Goal: Task Accomplishment & Management: Manage account settings

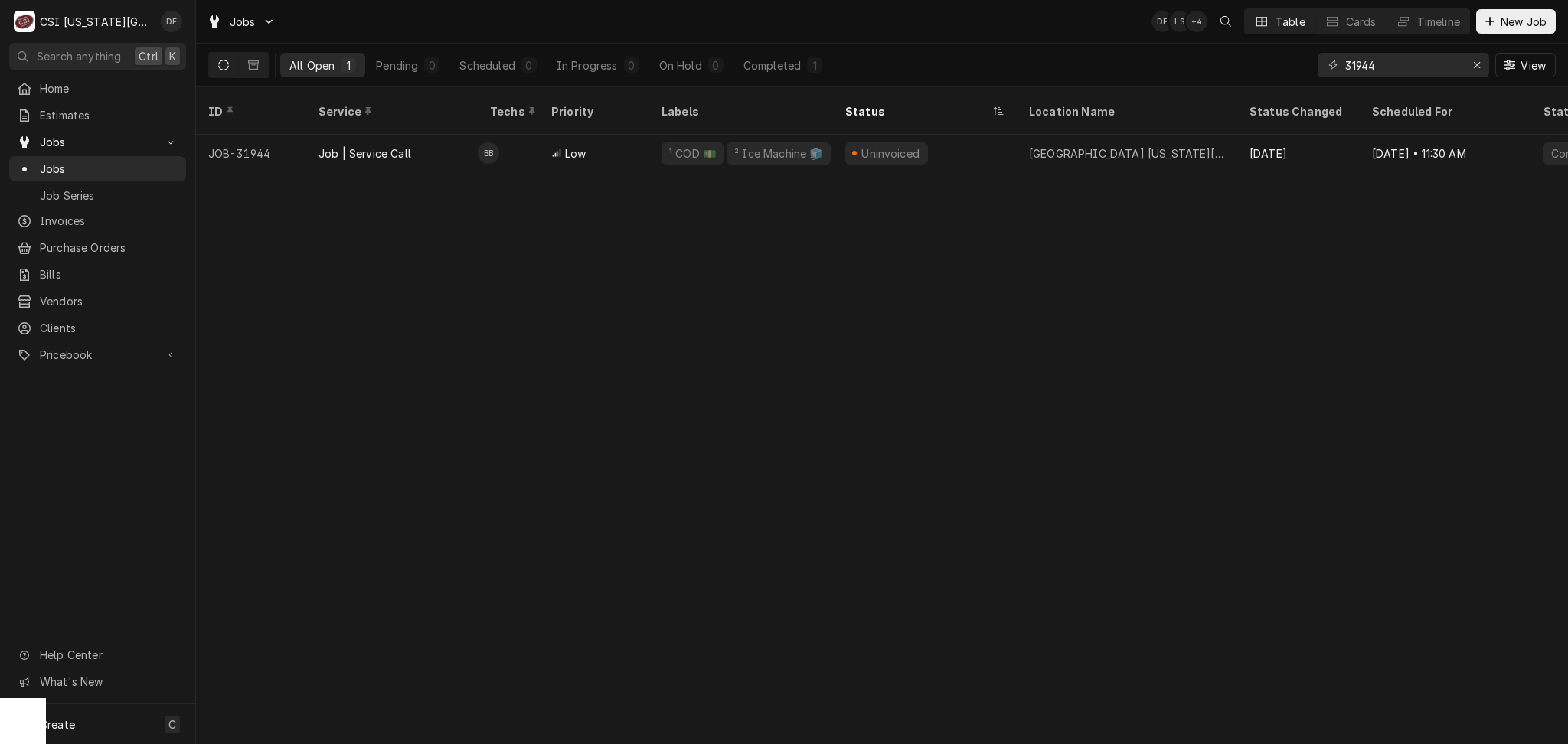
click at [251, 418] on div "ID Service Techs Priority Labels Status Location Name Status Changed Scheduled …" at bounding box center [882, 416] width 1372 height 657
click at [1477, 65] on icon "Erase input" at bounding box center [1477, 64] width 8 height 11
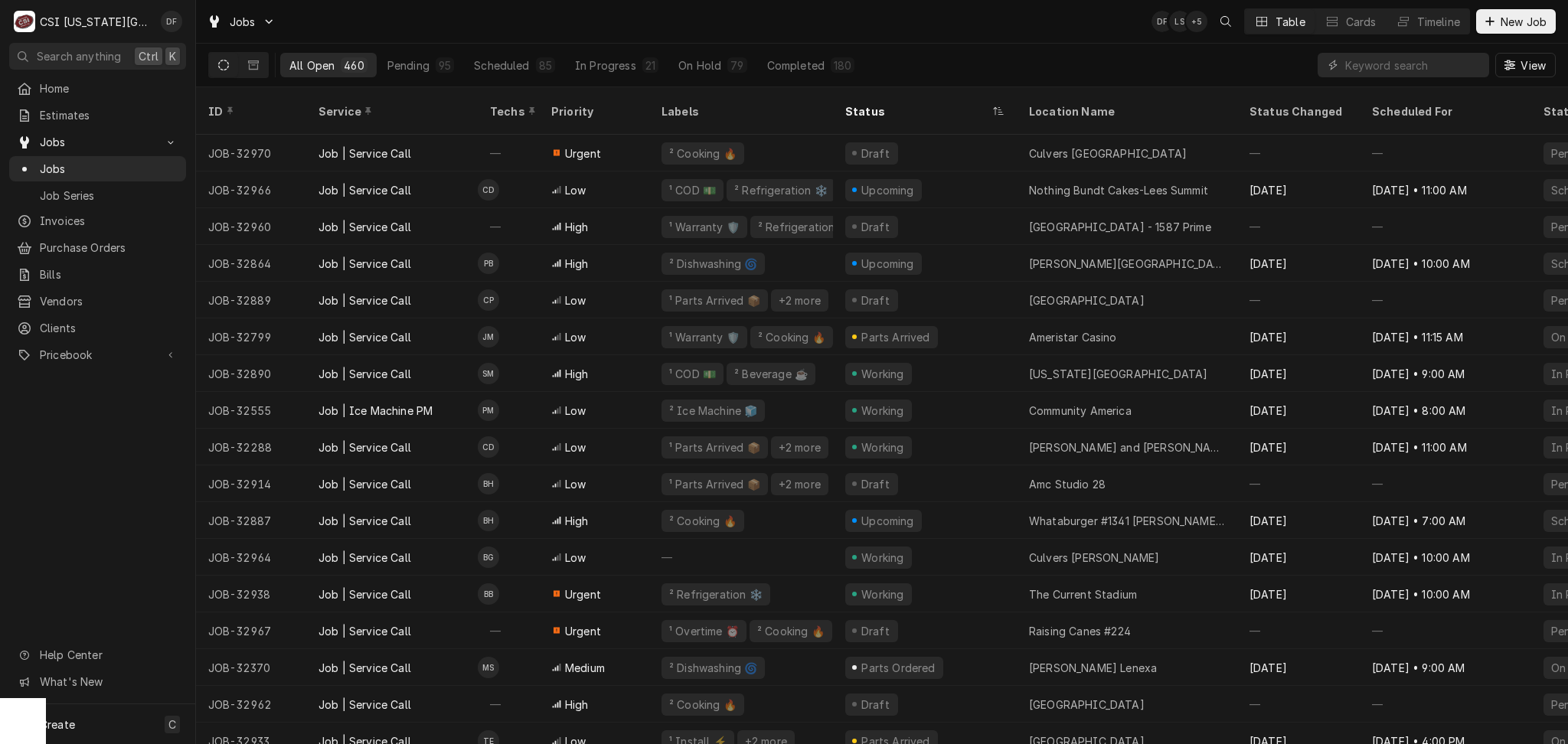
click at [225, 60] on icon "Dynamic Content Wrapper" at bounding box center [223, 64] width 11 height 11
click at [1410, 62] on input "Dynamic Content Wrapper" at bounding box center [1413, 64] width 136 height 25
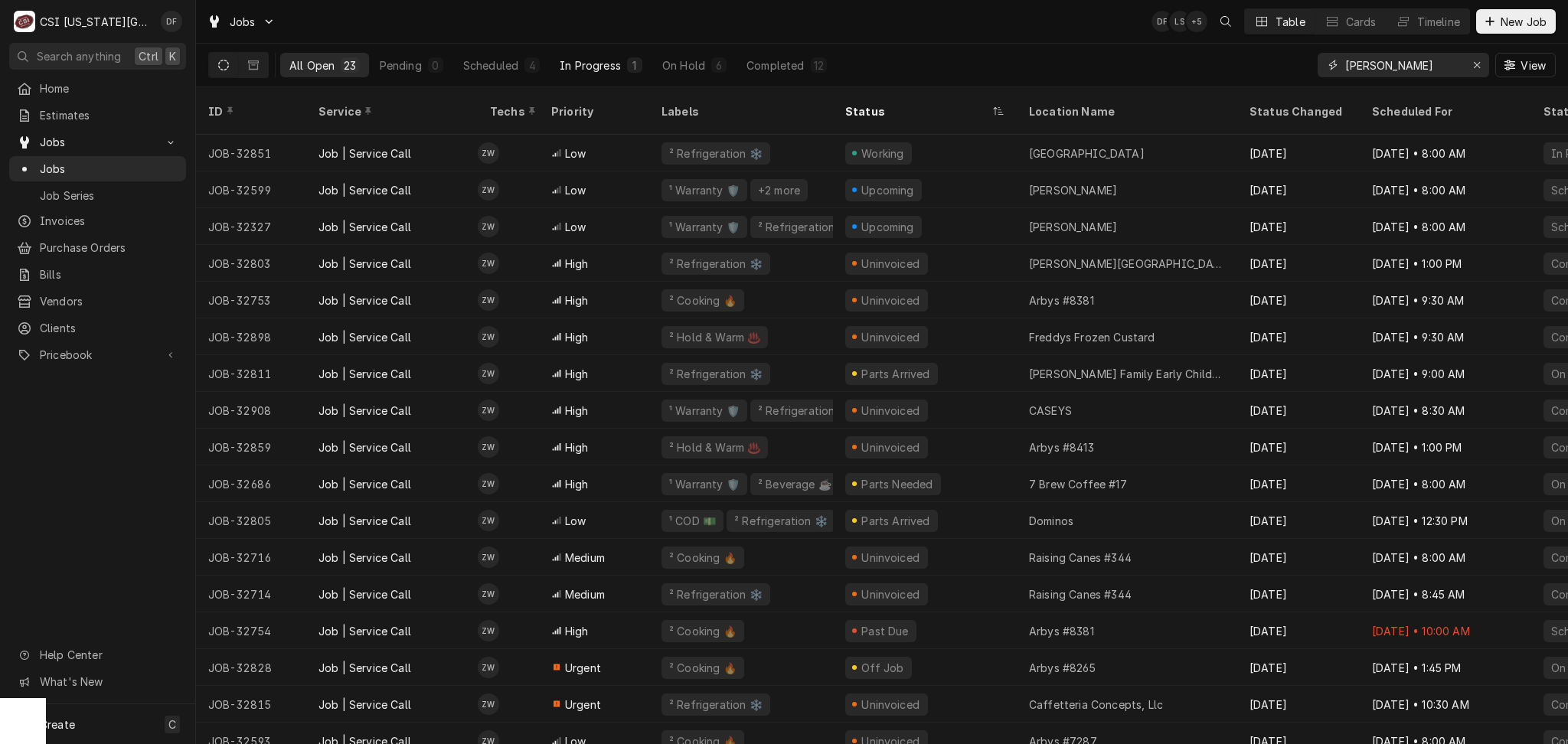
type input "zach wilson"
click at [621, 73] on button "In Progress 1" at bounding box center [601, 64] width 101 height 25
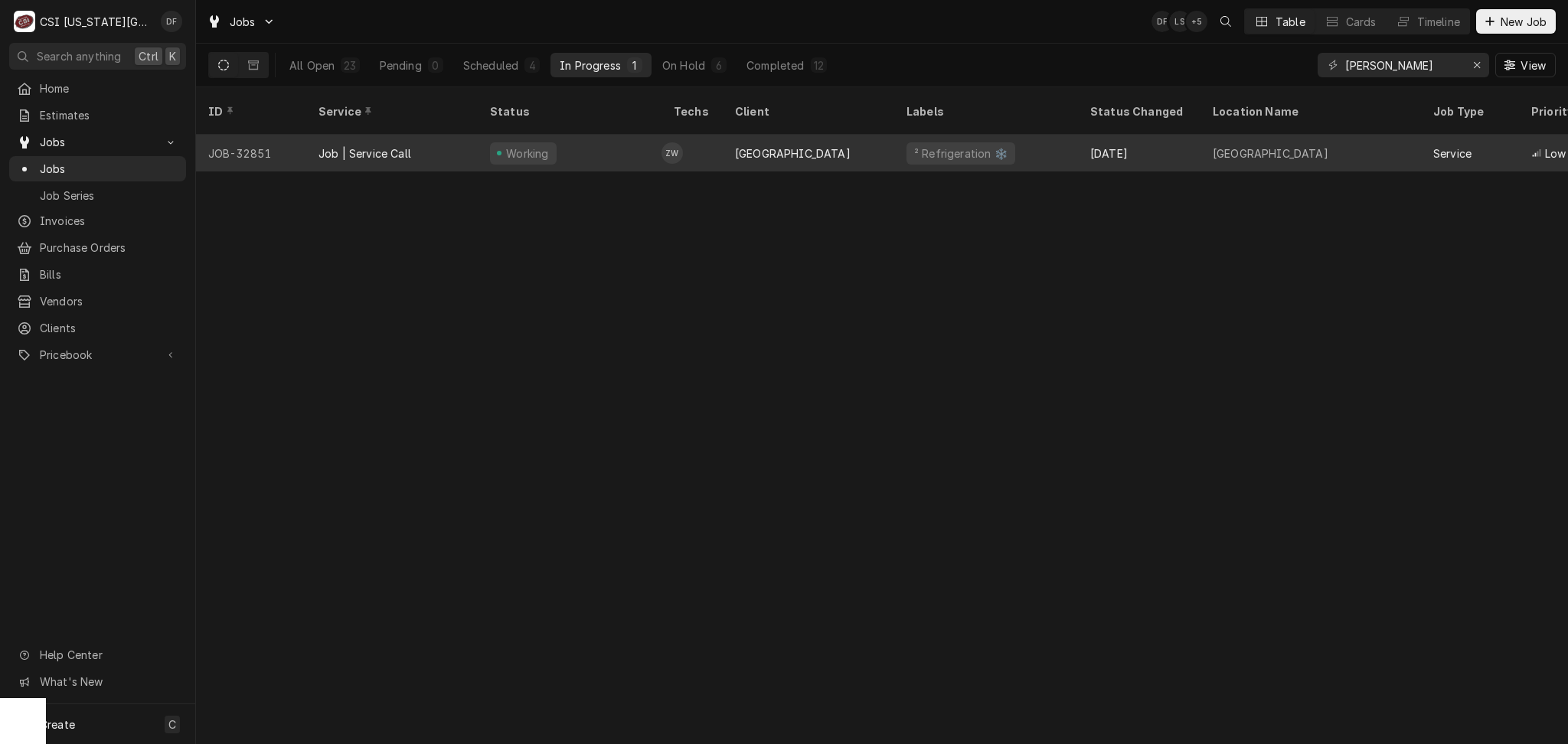
click at [715, 136] on td "ZW" at bounding box center [693, 153] width 62 height 37
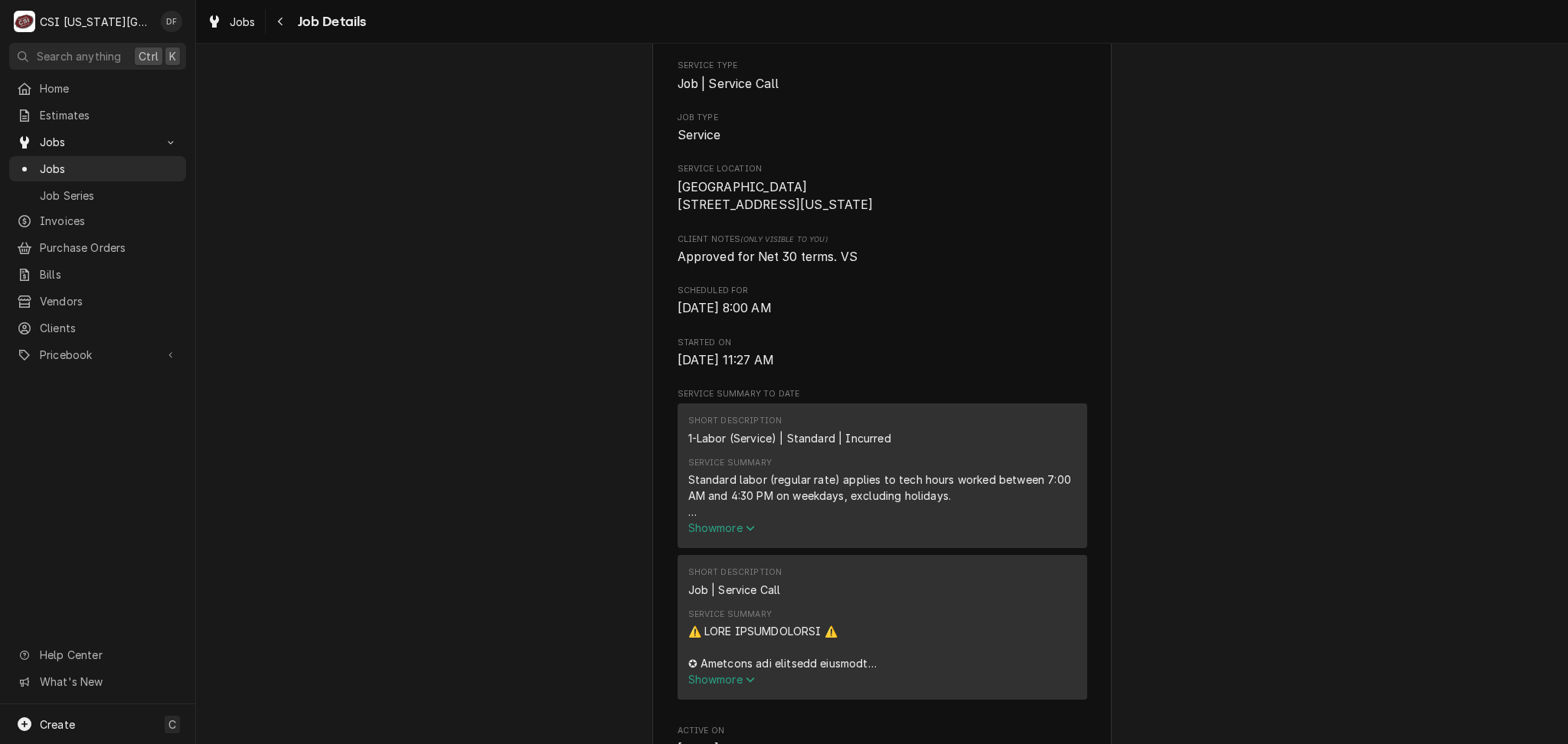
scroll to position [307, 0]
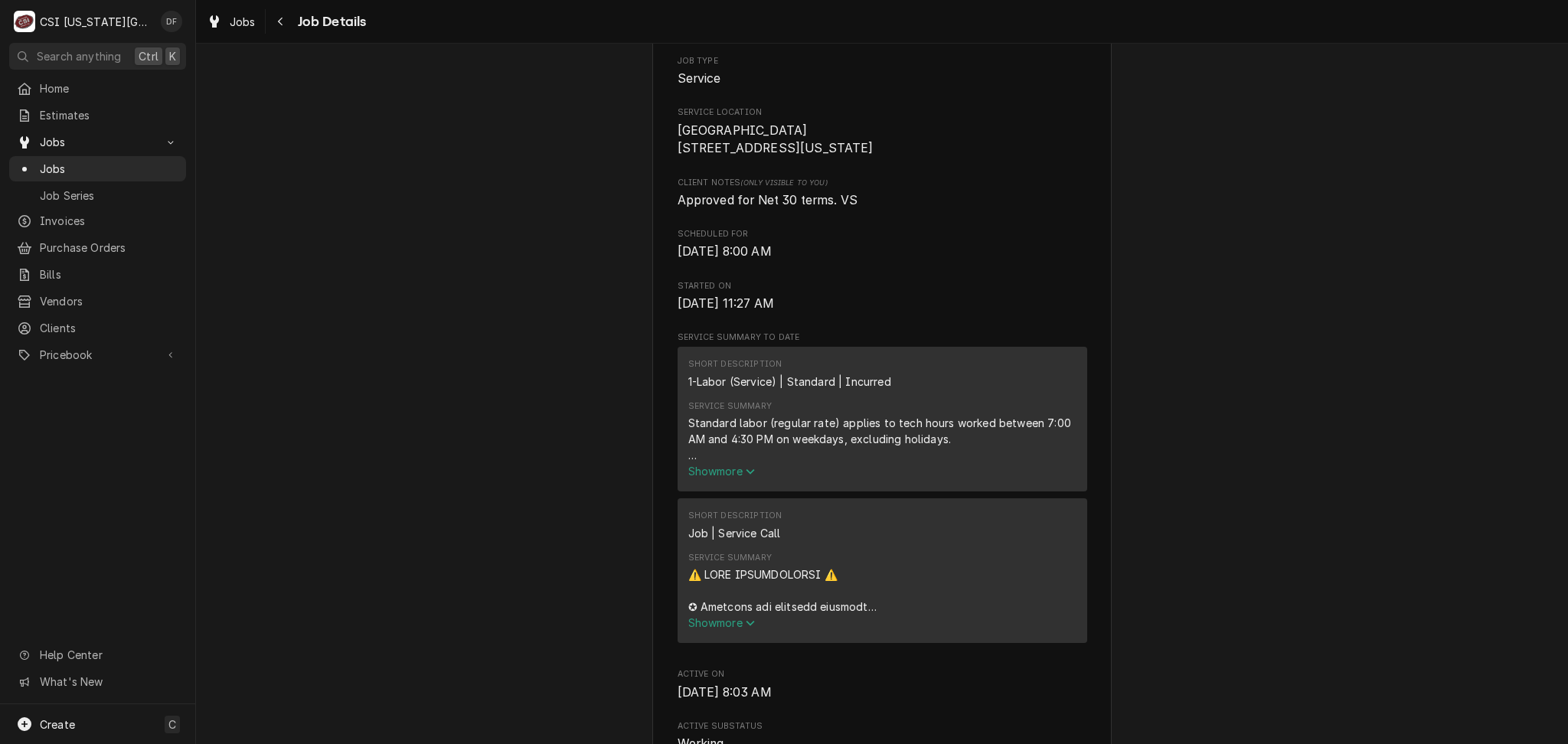
click at [745, 477] on icon "Service Summary" at bounding box center [749, 471] width 9 height 11
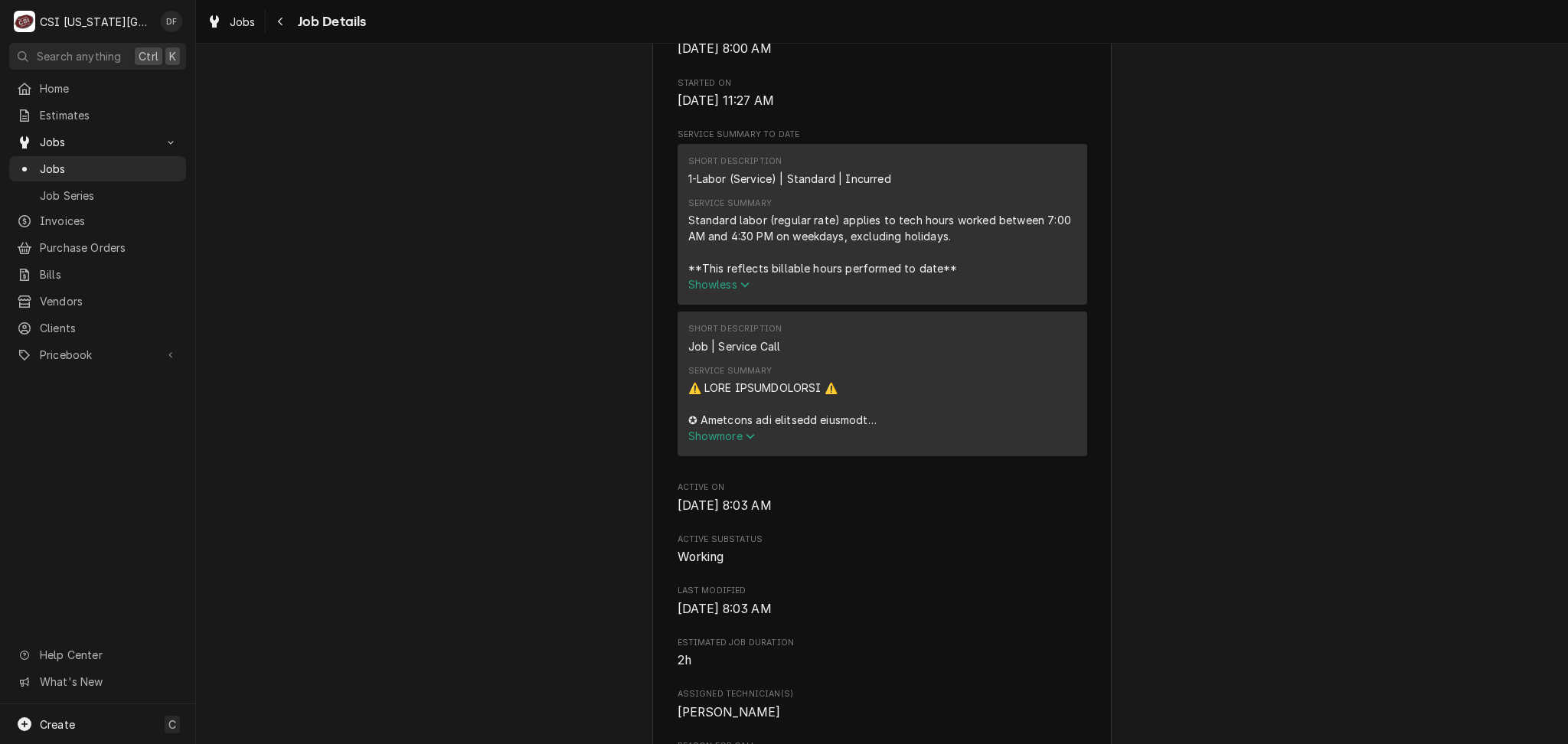
scroll to position [510, 0]
click at [748, 440] on icon "Service Summary" at bounding box center [749, 435] width 9 height 11
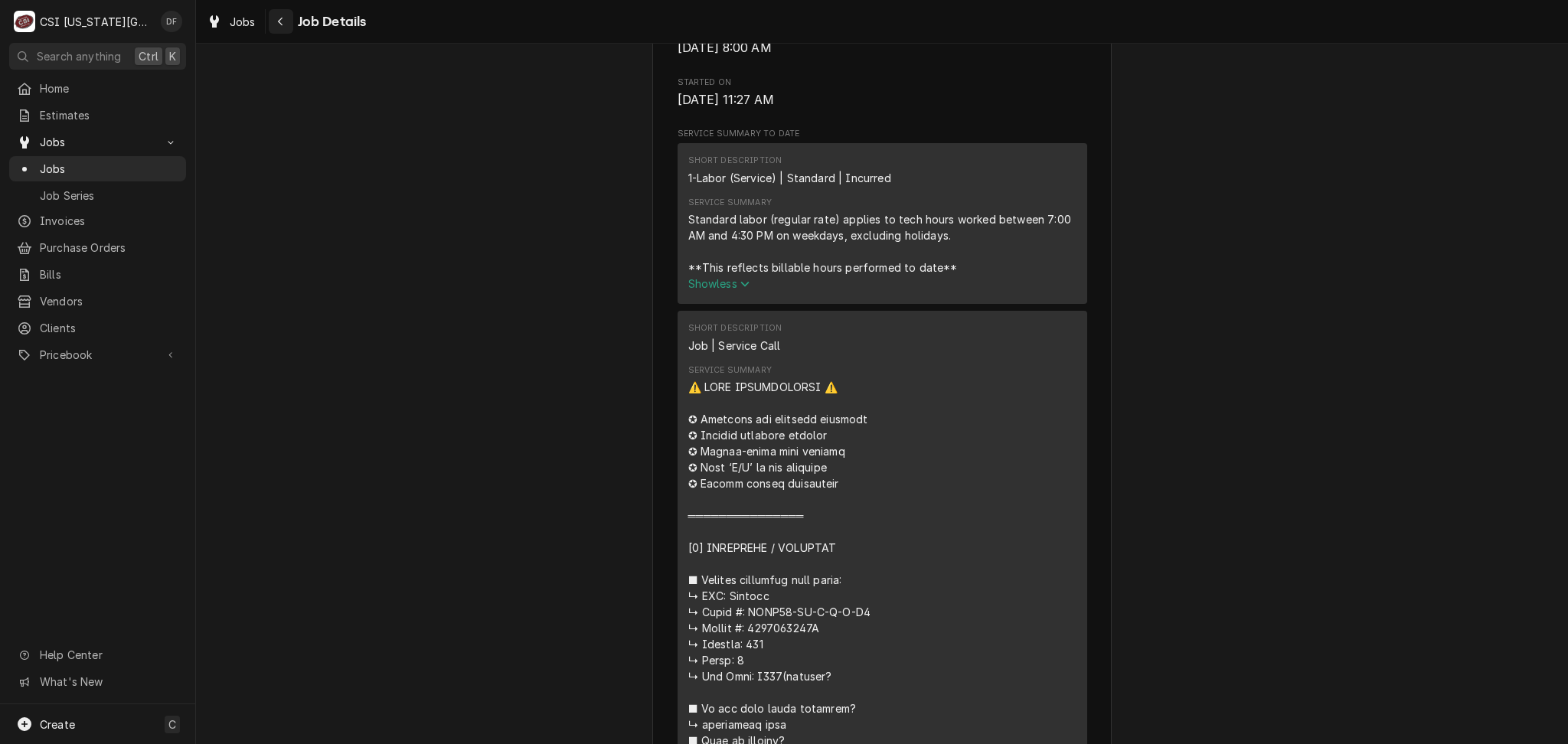
click at [277, 19] on icon "Navigate back" at bounding box center [280, 21] width 7 height 11
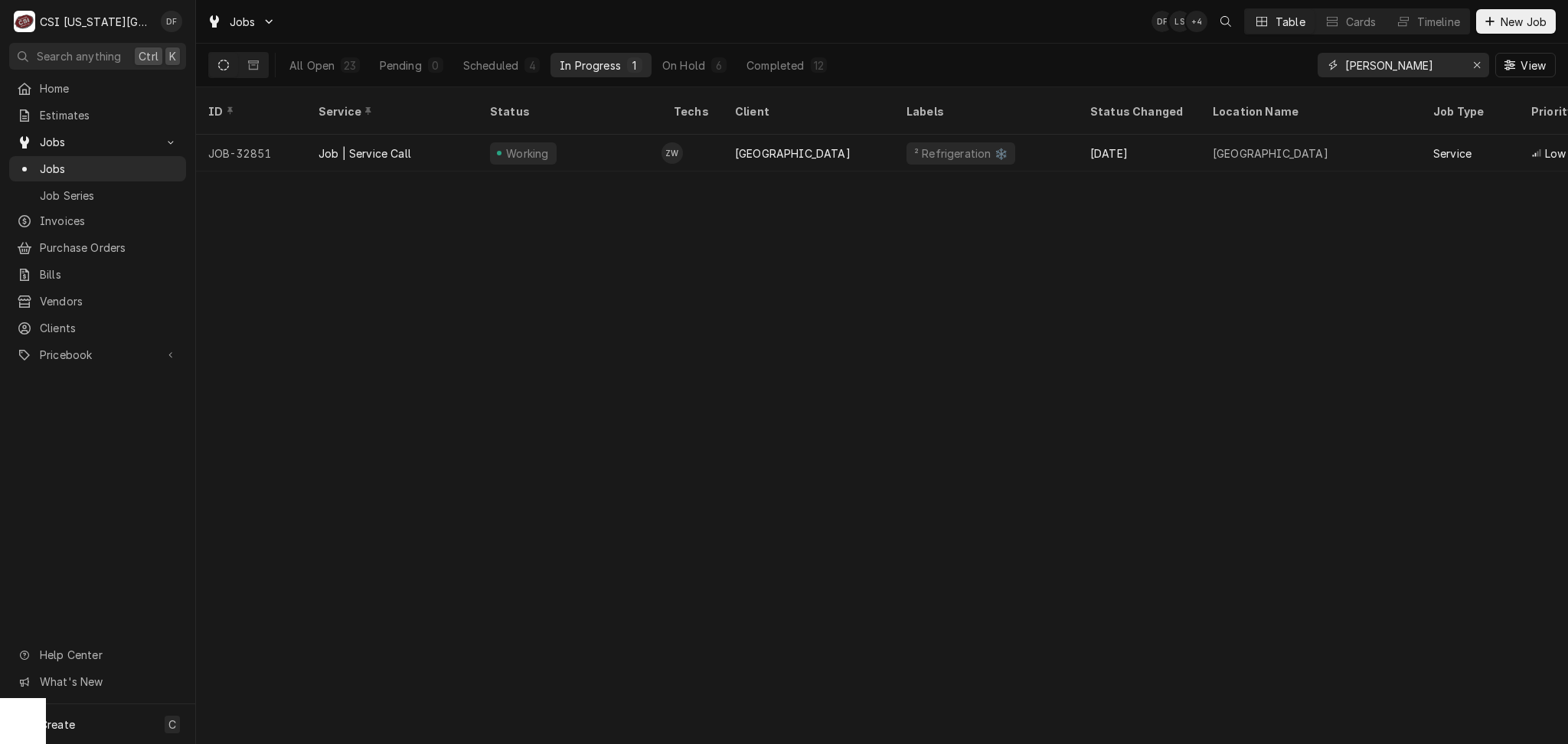
drag, startPoint x: 1436, startPoint y: 68, endPoint x: 1317, endPoint y: 65, distance: 119.0
click at [1318, 65] on div "zach wilson" at bounding box center [1403, 64] width 172 height 25
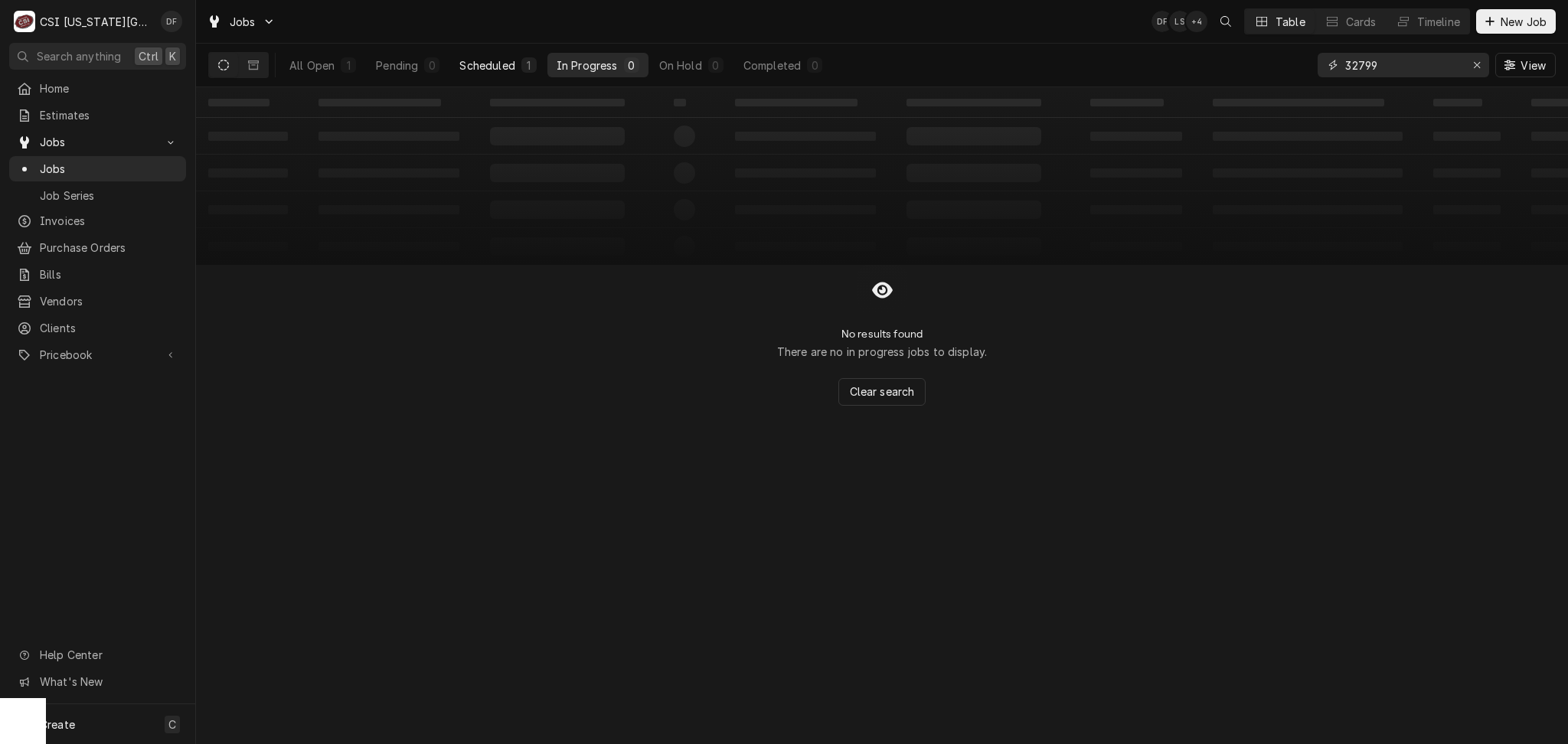
type input "32799"
click at [498, 72] on button "Scheduled 1" at bounding box center [498, 64] width 95 height 25
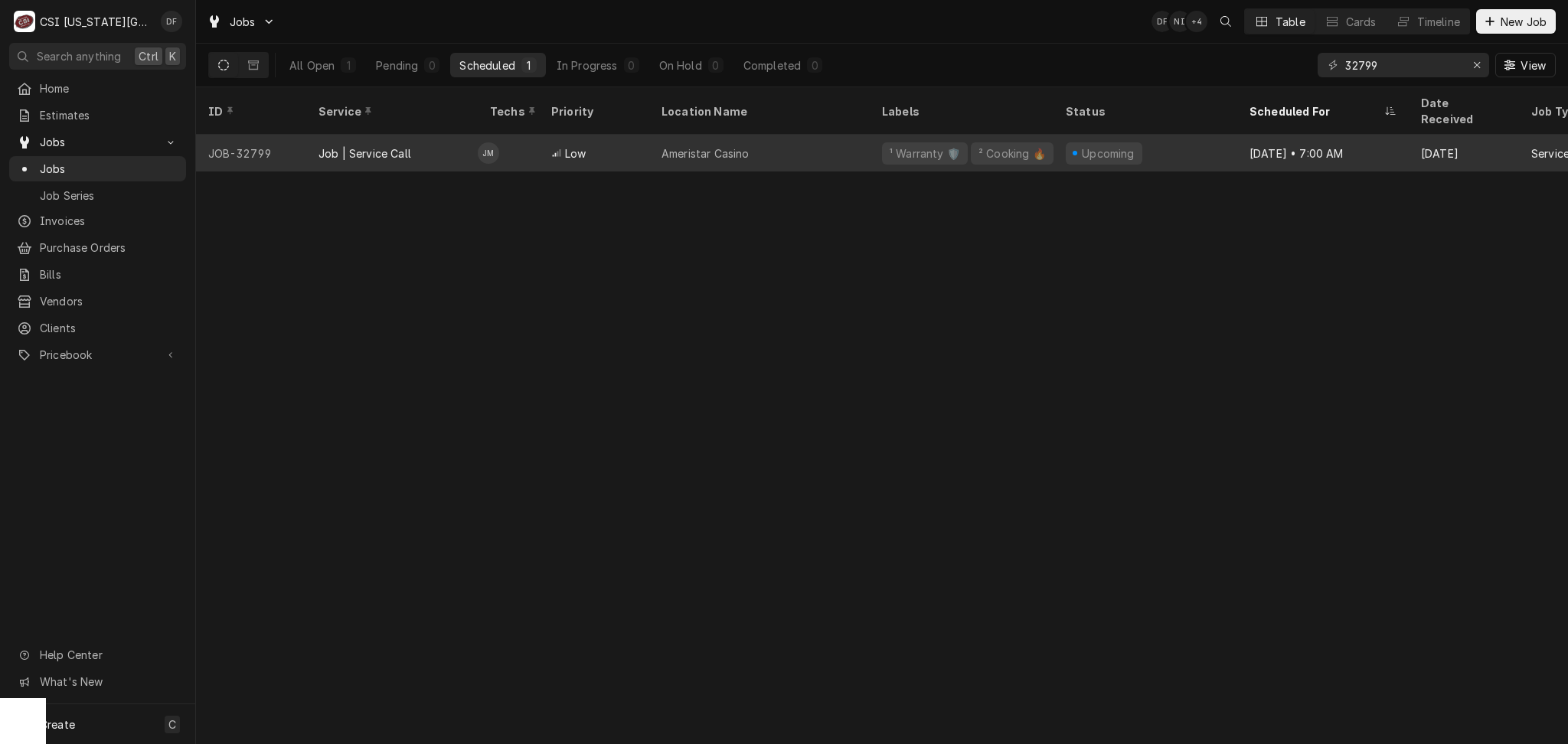
click at [791, 149] on div "Ameristar Casino" at bounding box center [759, 153] width 220 height 37
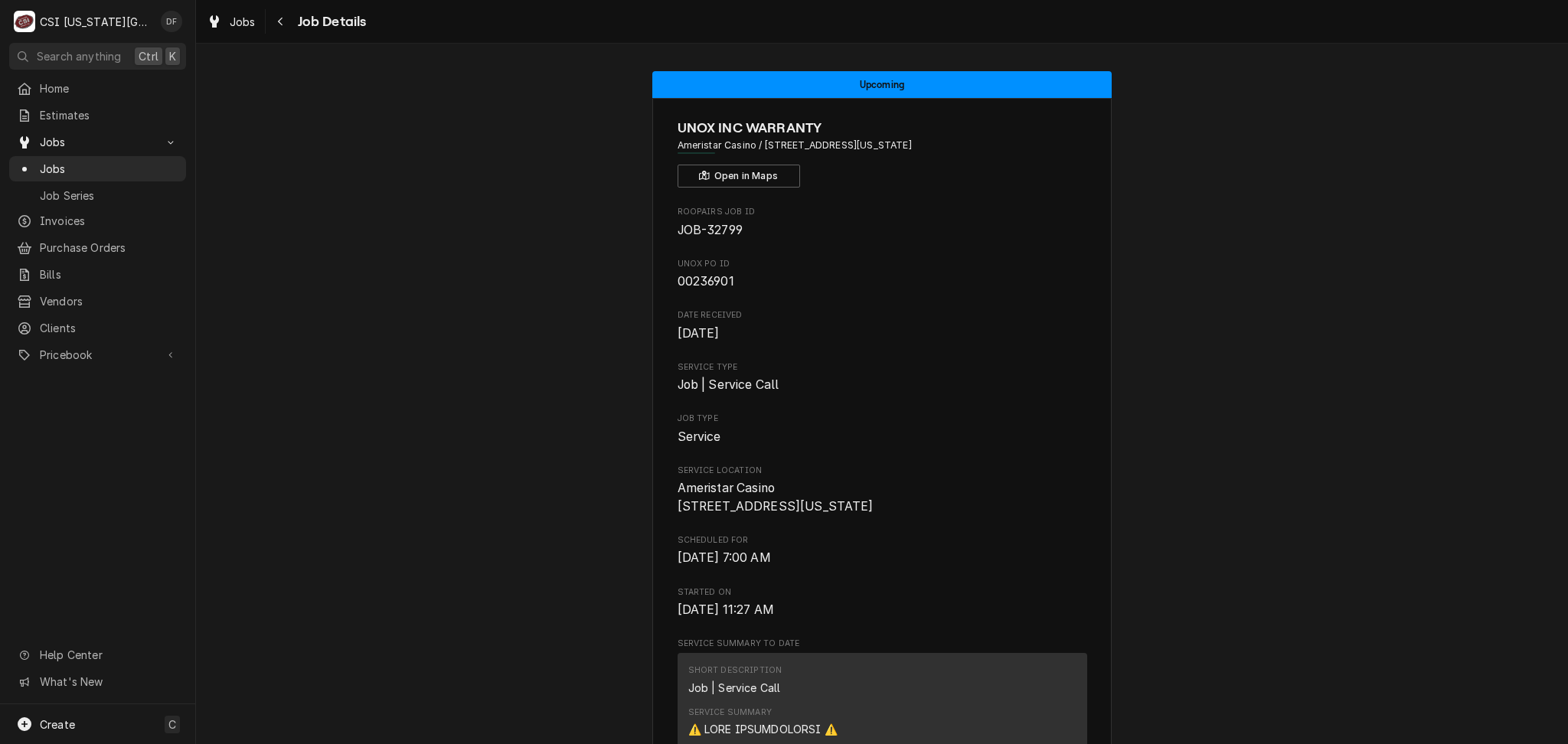
scroll to position [510, 0]
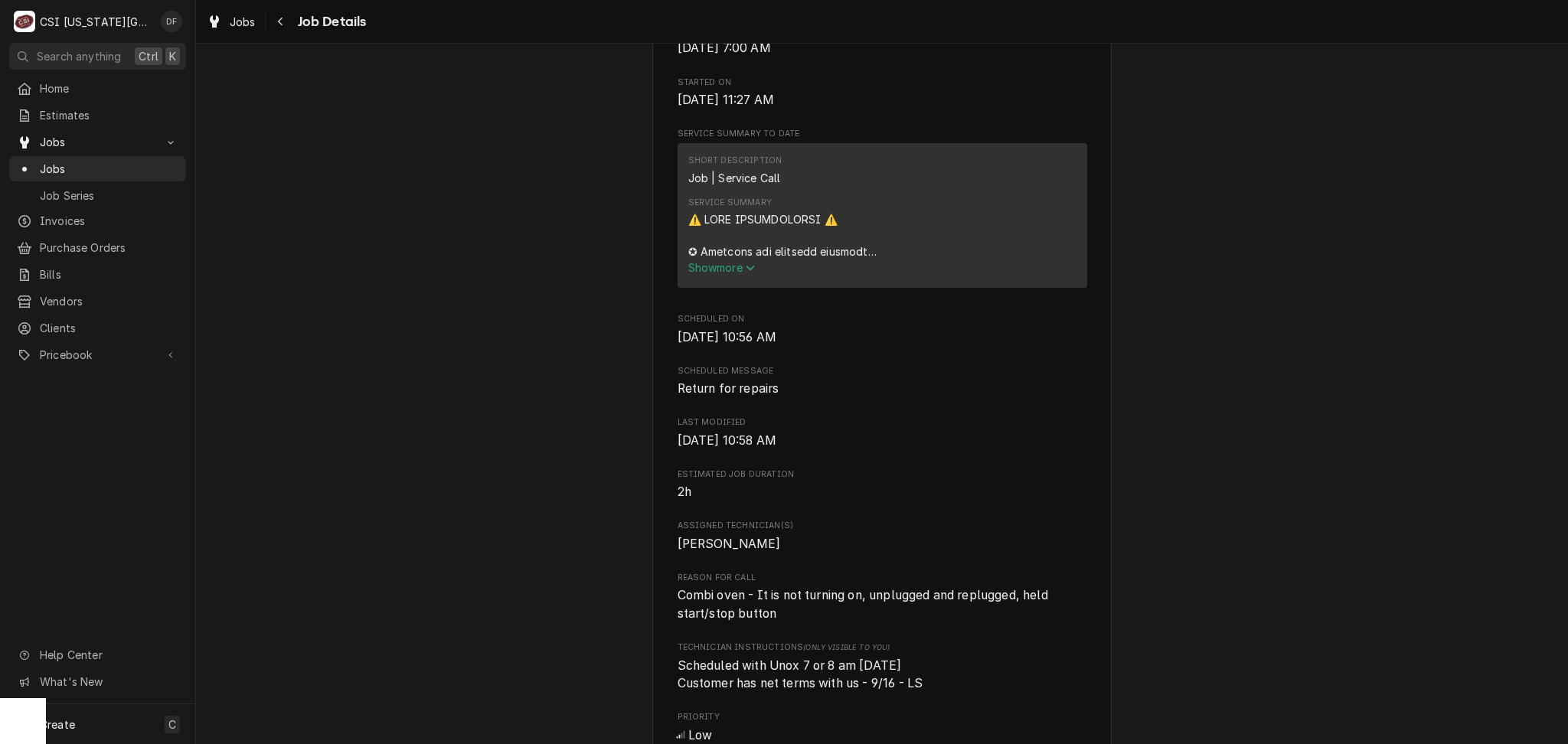
click at [705, 274] on span "Show more" at bounding box center [722, 267] width 67 height 13
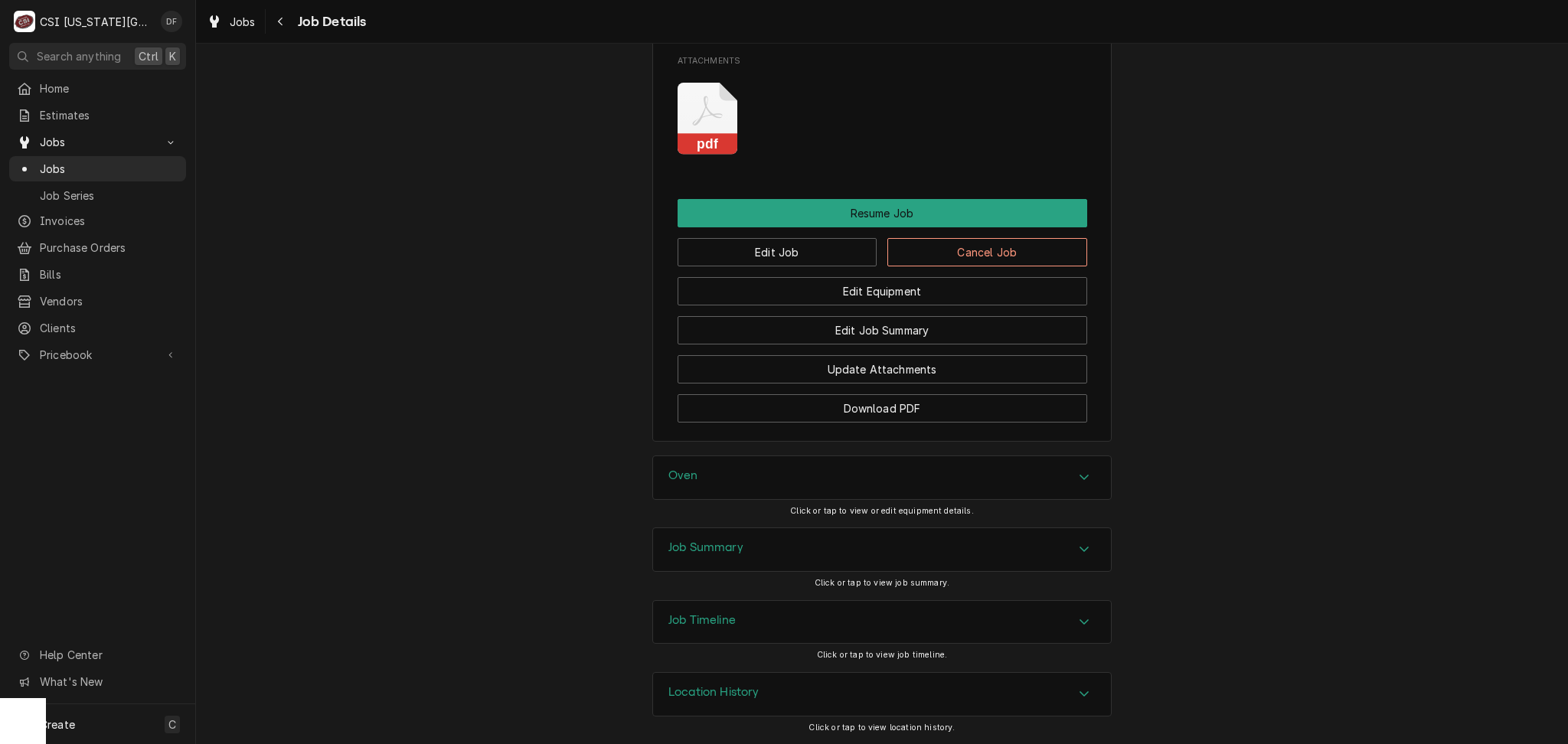
scroll to position [3396, 0]
click at [785, 617] on div "Job Timeline" at bounding box center [881, 622] width 457 height 43
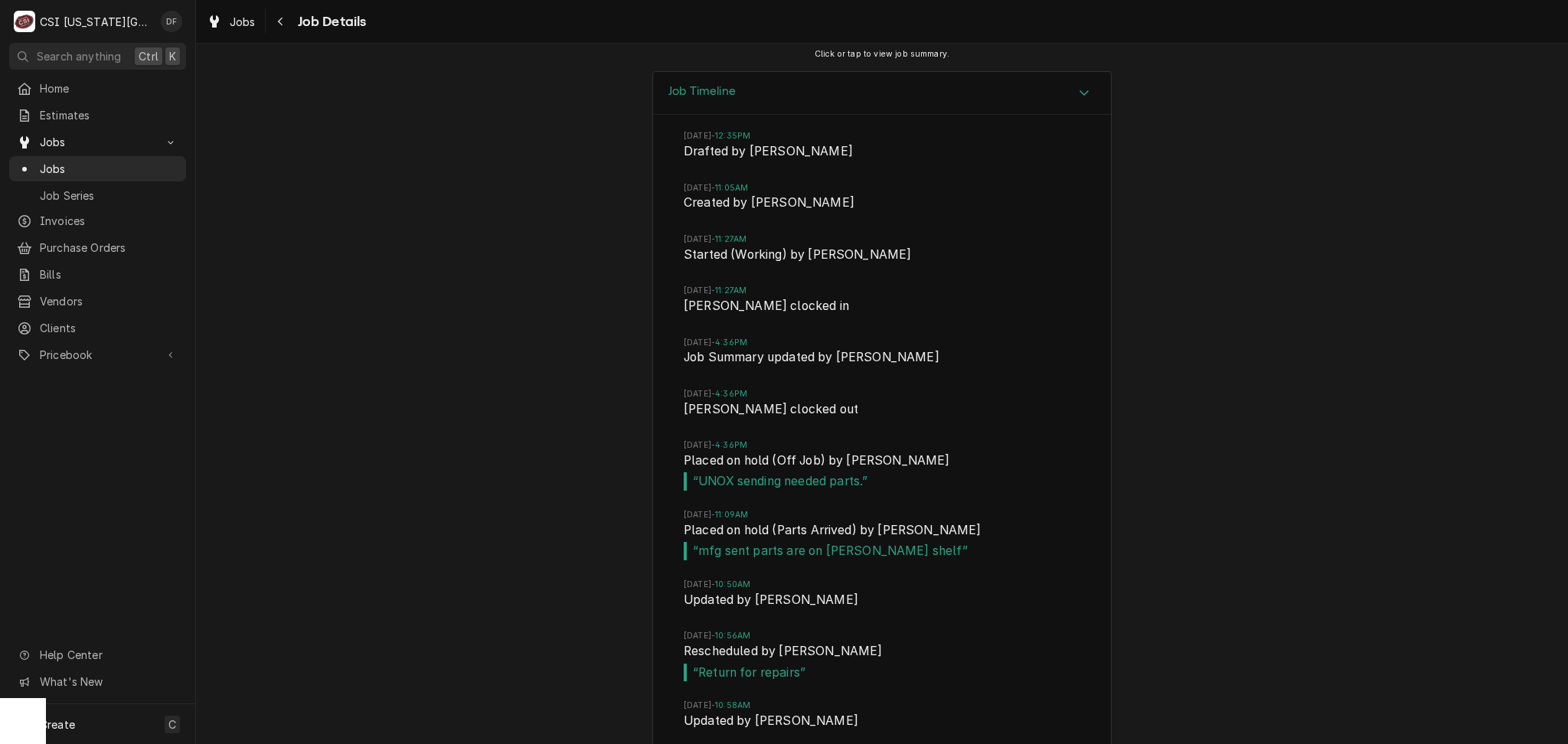
scroll to position [4008, 0]
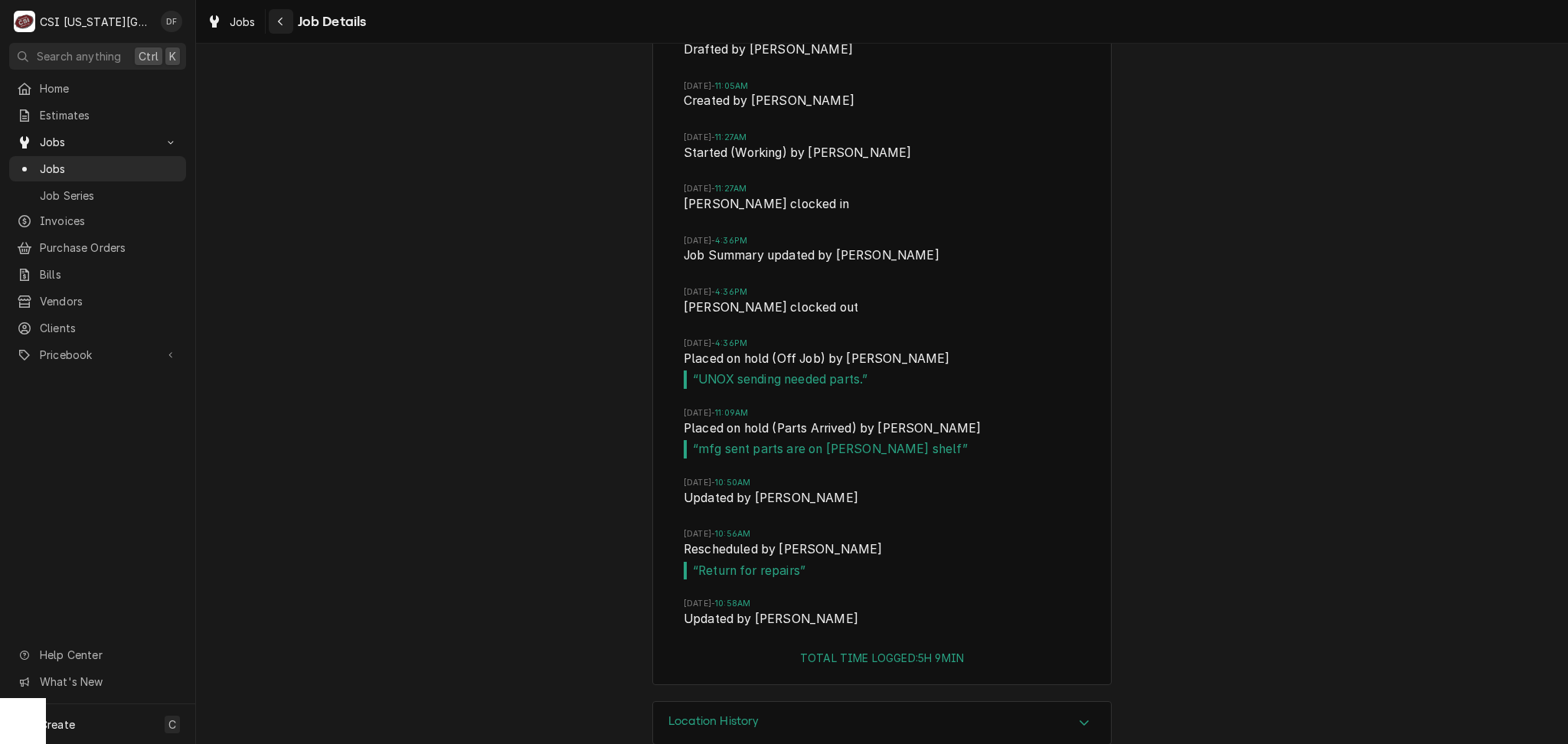
click at [279, 15] on div "Navigate back" at bounding box center [280, 21] width 15 height 15
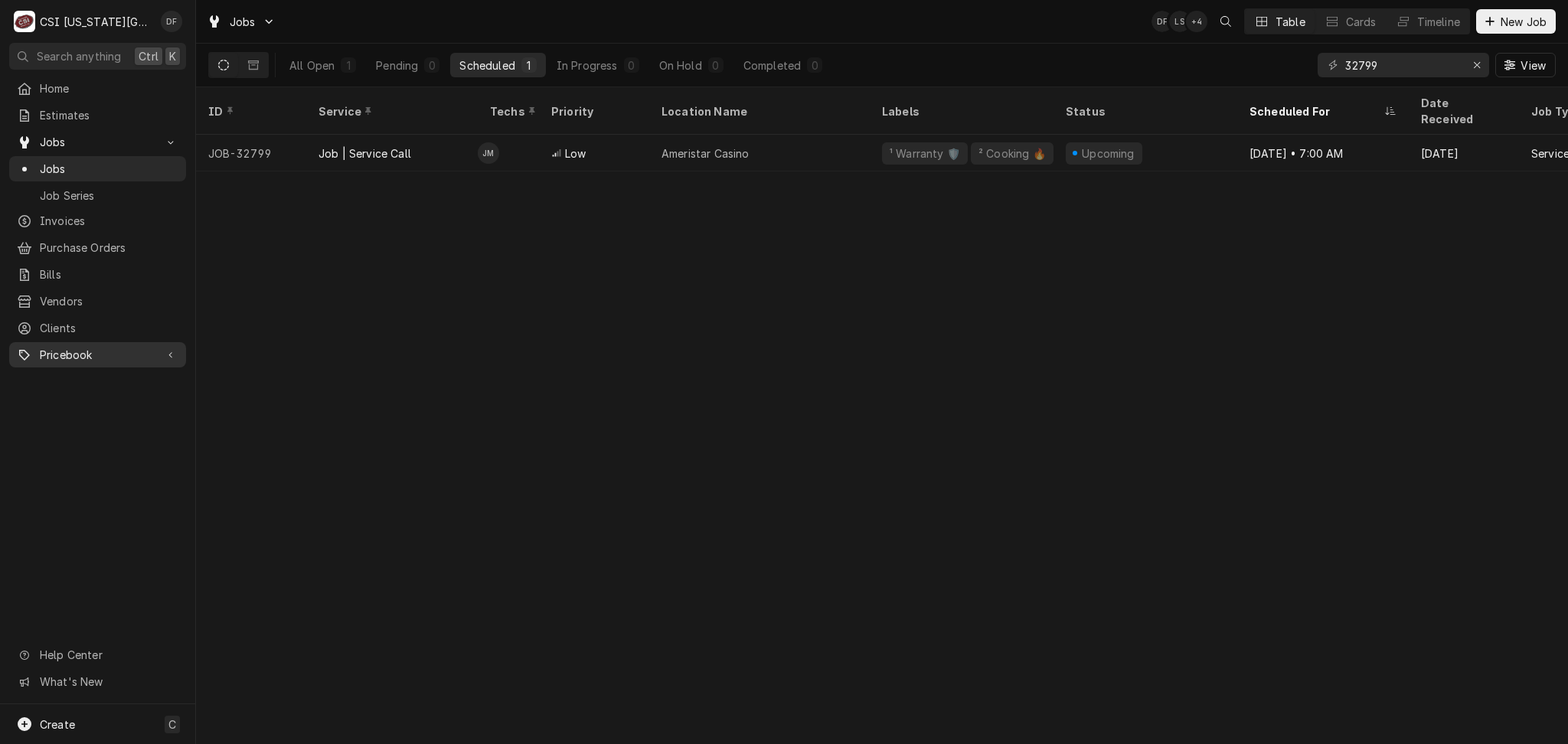
click at [91, 346] on span "Pricebook" at bounding box center [97, 354] width 115 height 16
click at [101, 401] on span "Parts & Materials" at bounding box center [109, 409] width 139 height 16
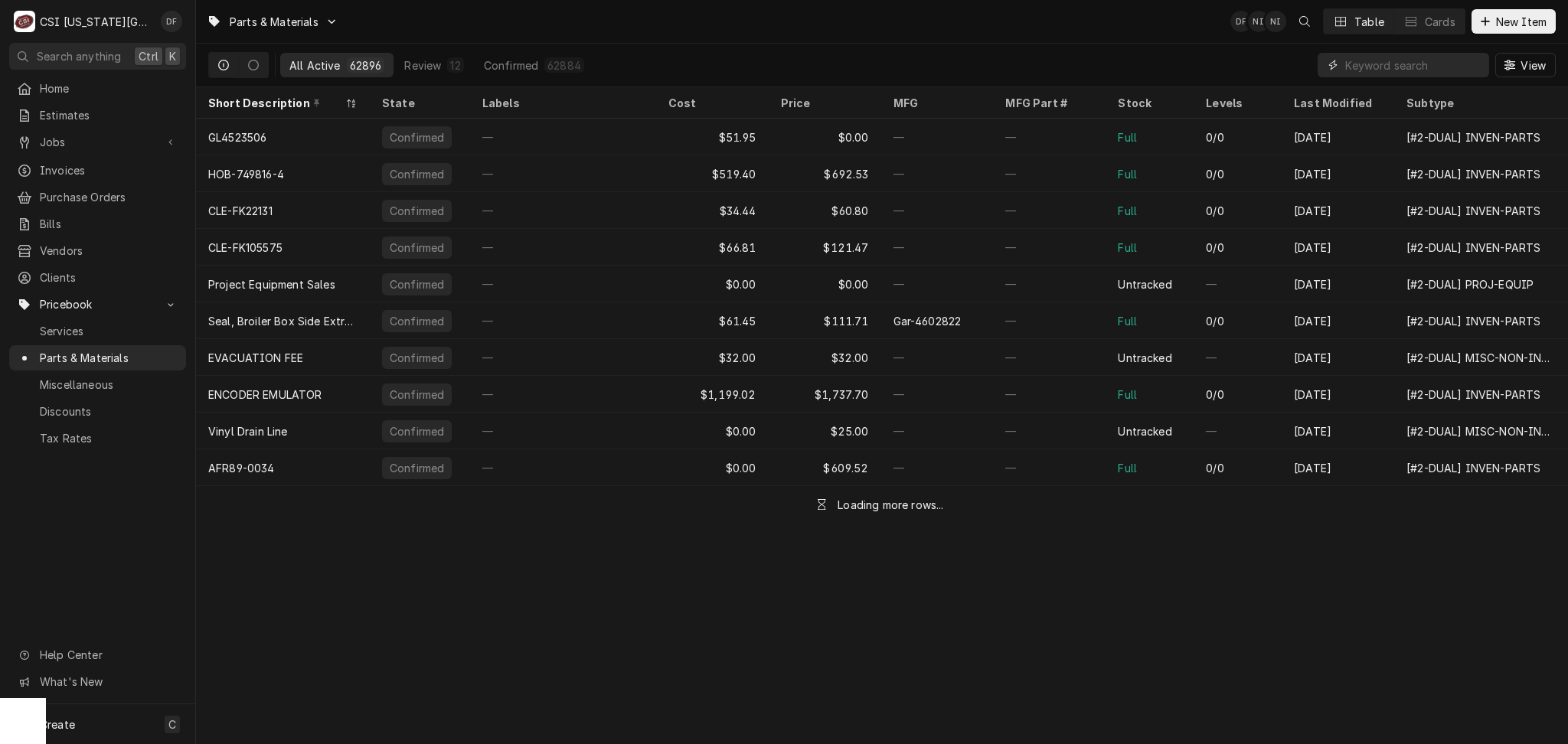
click at [1368, 66] on input "Dynamic Content Wrapper" at bounding box center [1413, 64] width 136 height 25
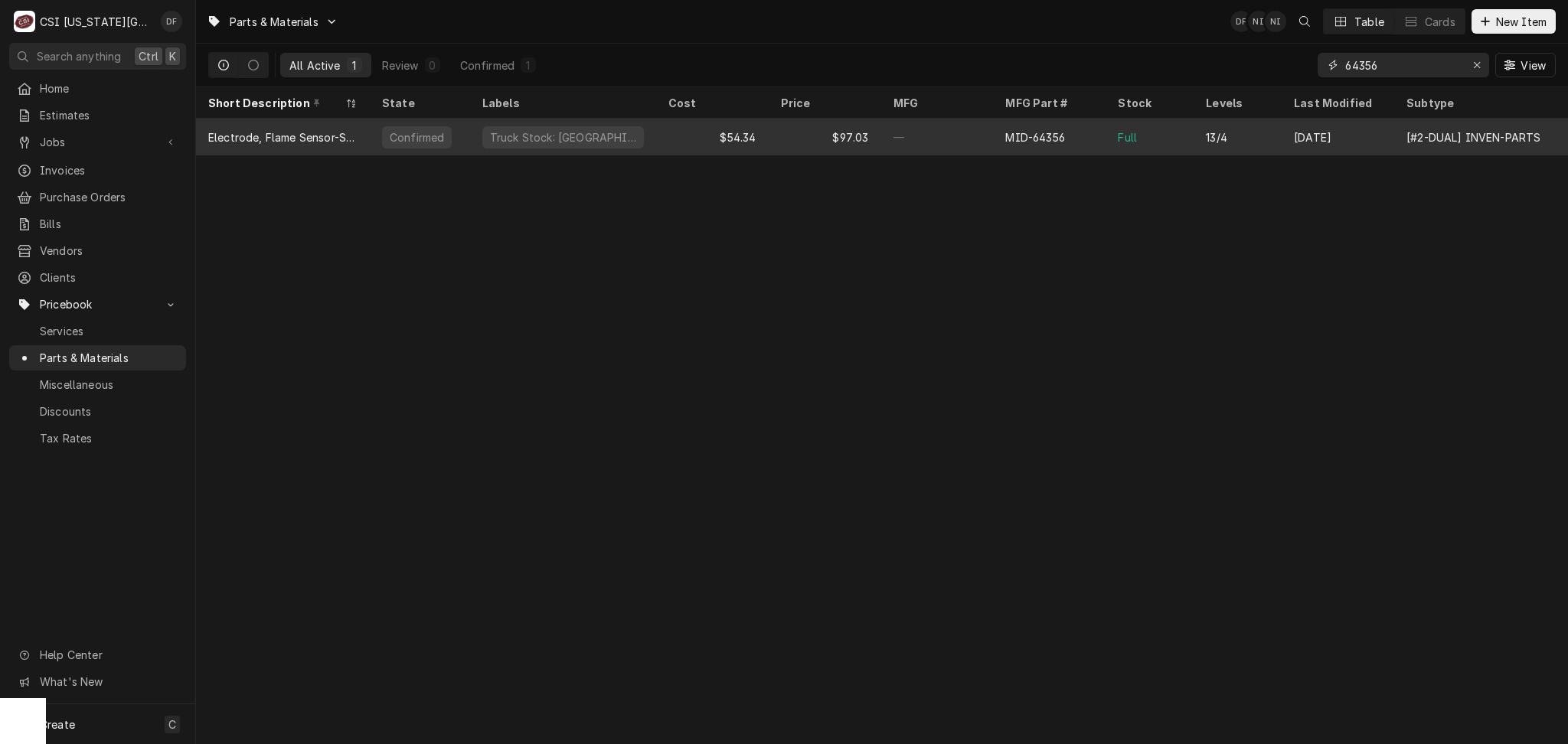
type input "64356"
click at [1142, 136] on div "Full" at bounding box center [1149, 137] width 88 height 37
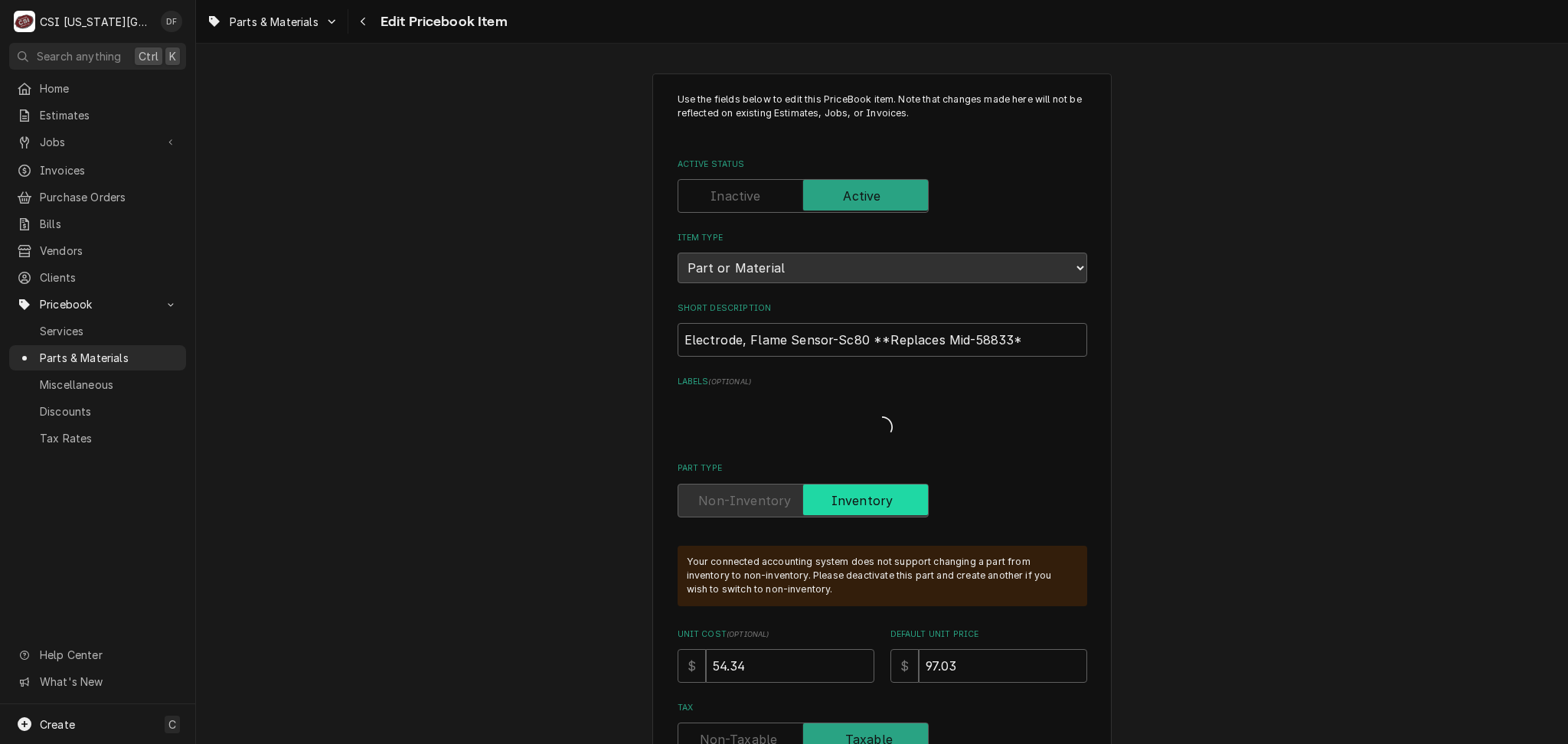
type textarea "x"
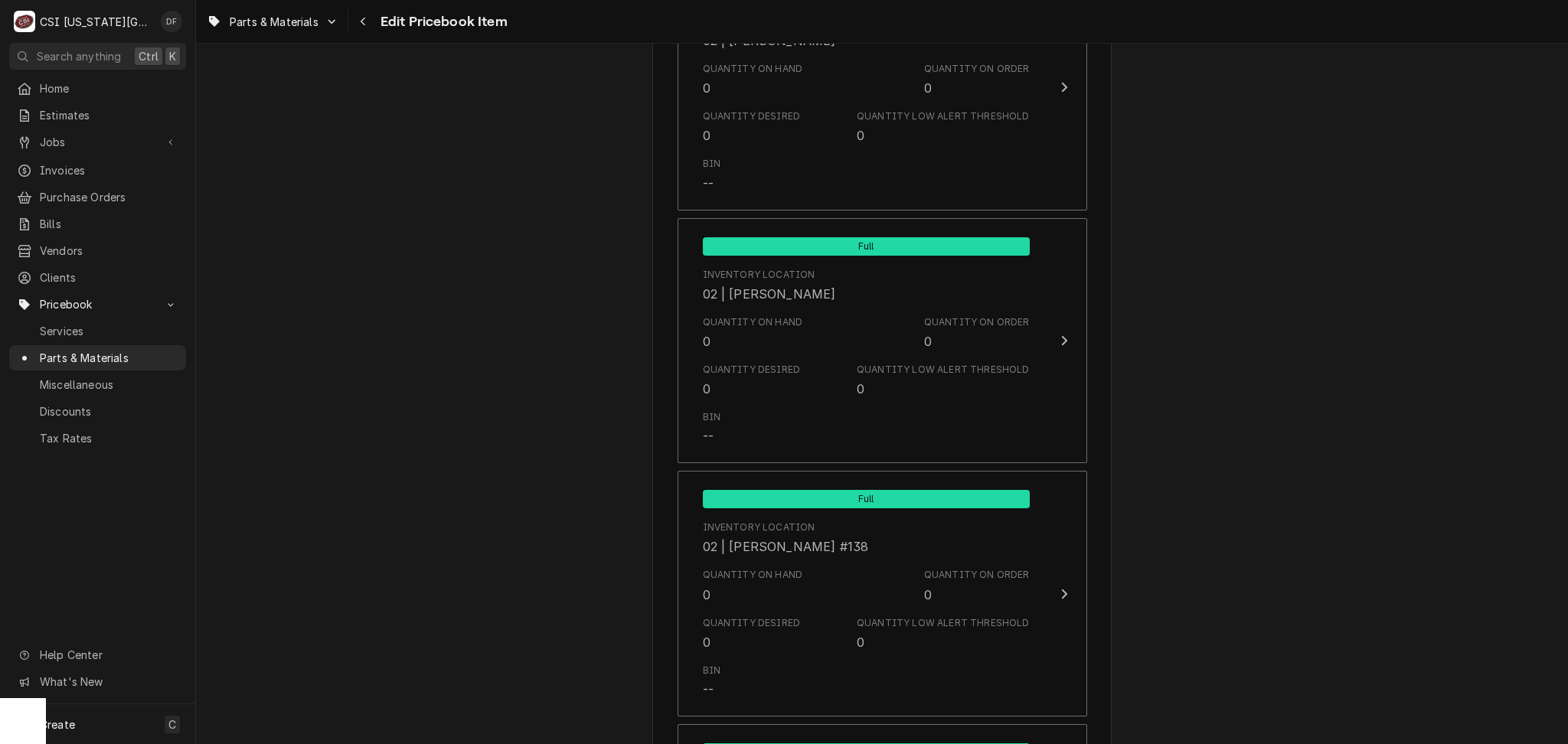
scroll to position [6633, 0]
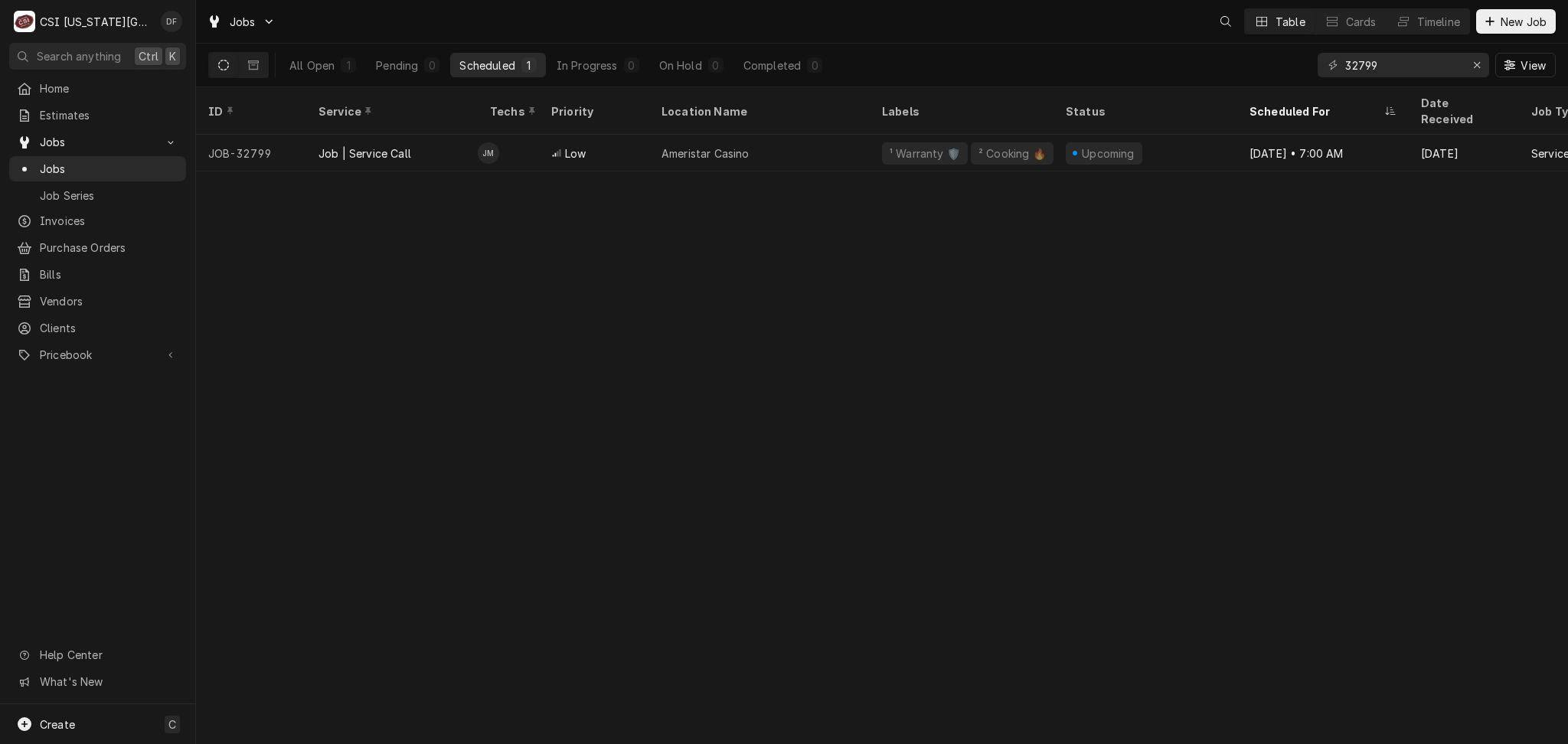
click at [1362, 64] on input "32799" at bounding box center [1403, 64] width 115 height 25
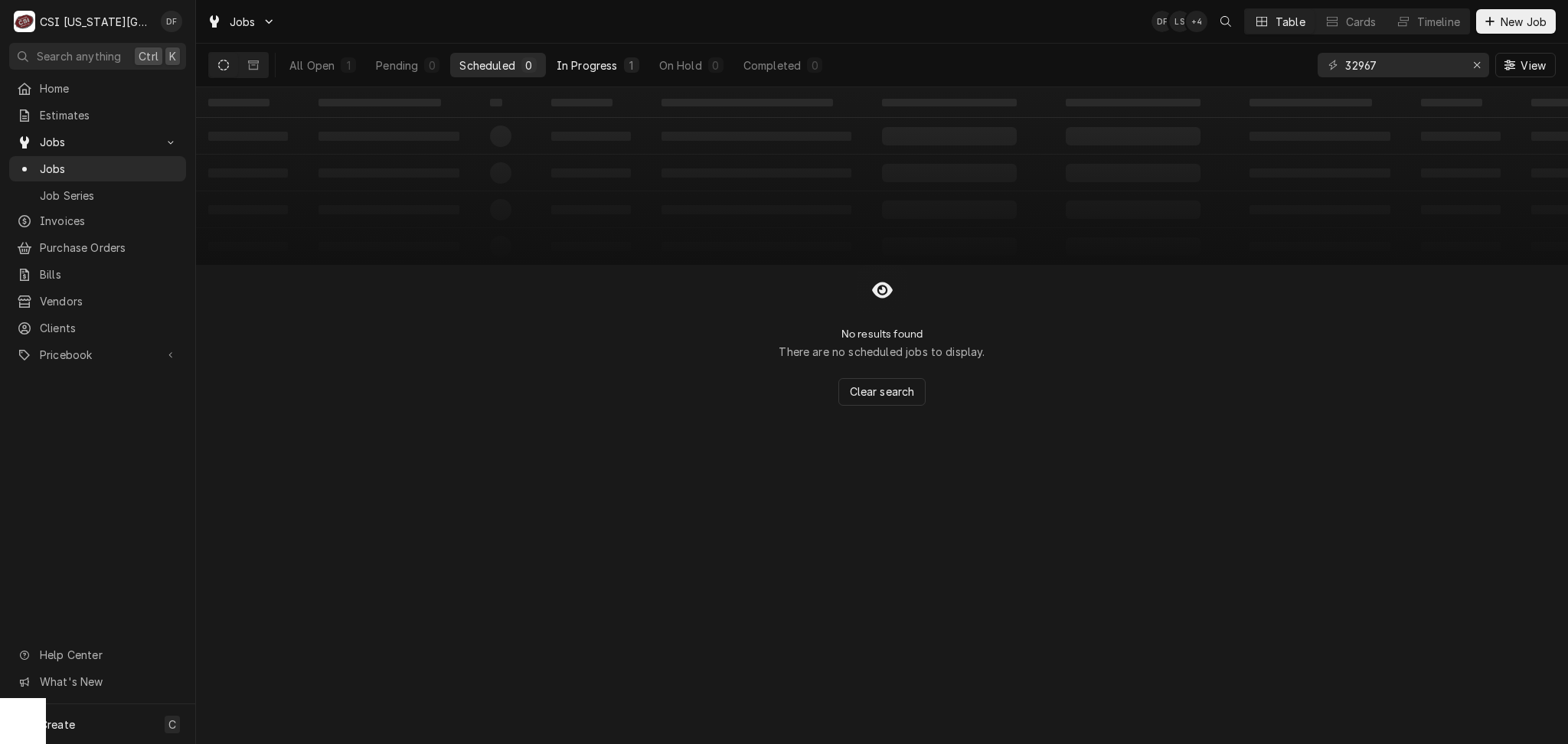
type input "32967"
click at [625, 67] on div "1" at bounding box center [631, 64] width 15 height 15
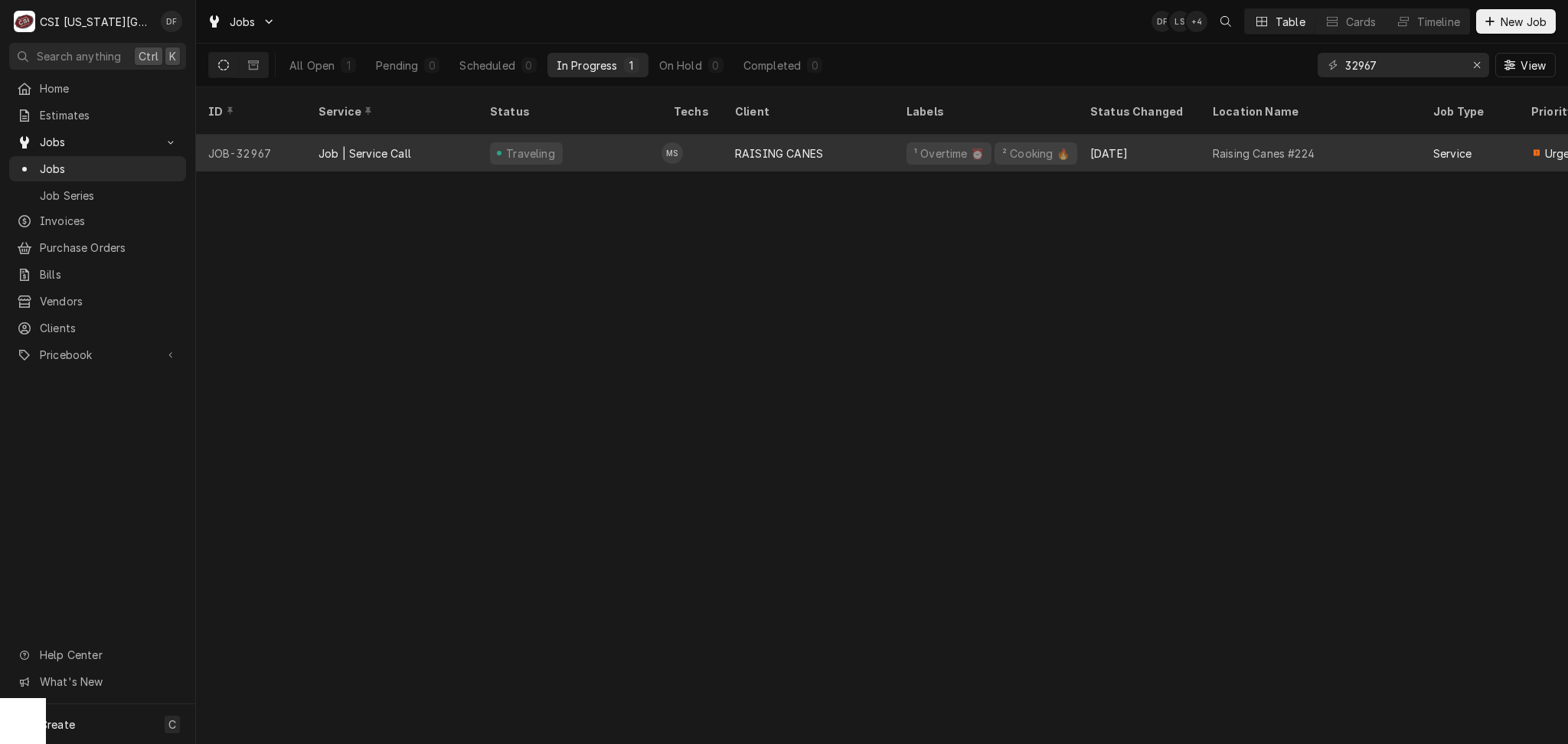
click at [804, 146] on div "RAISING CANES" at bounding box center [808, 153] width 172 height 37
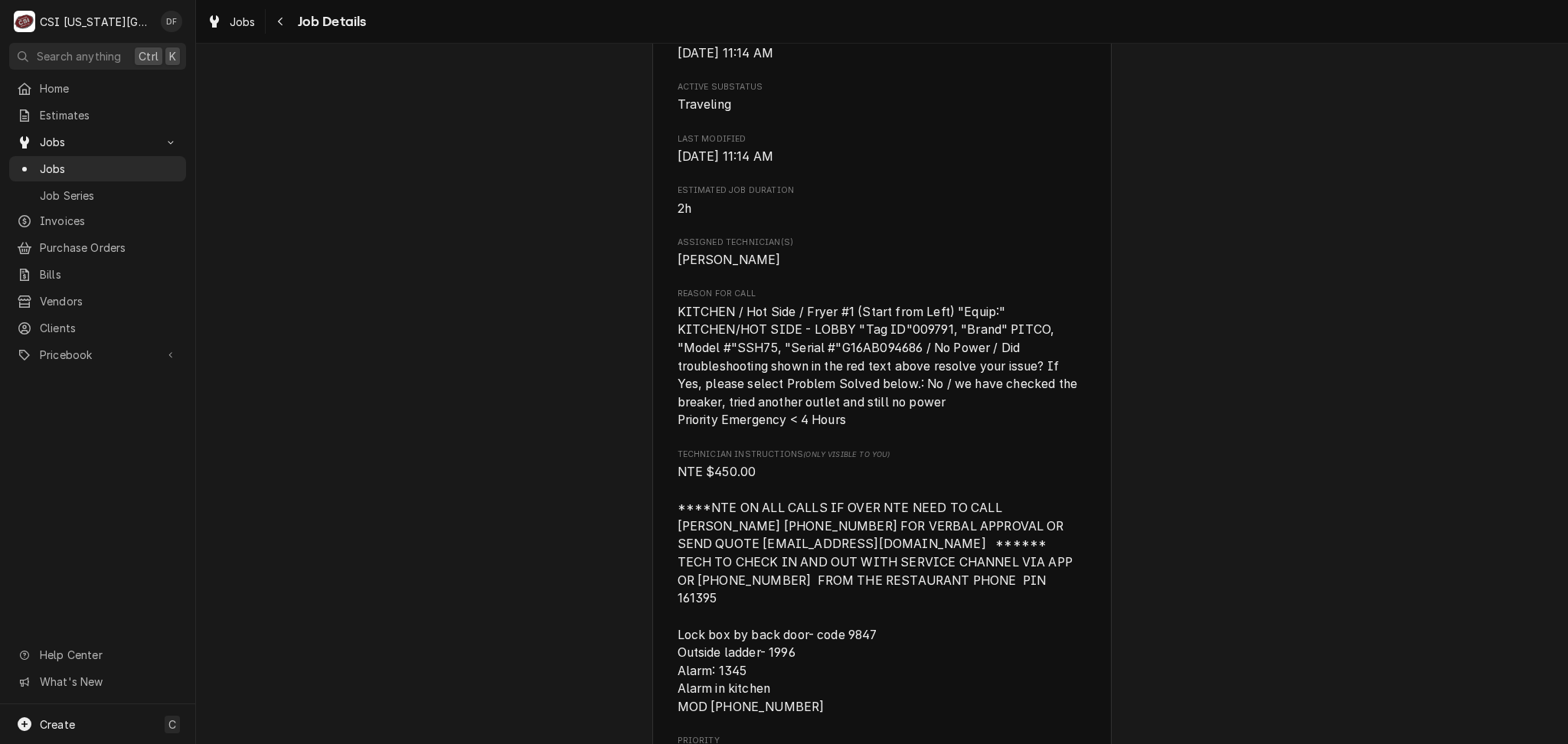
scroll to position [1224, 0]
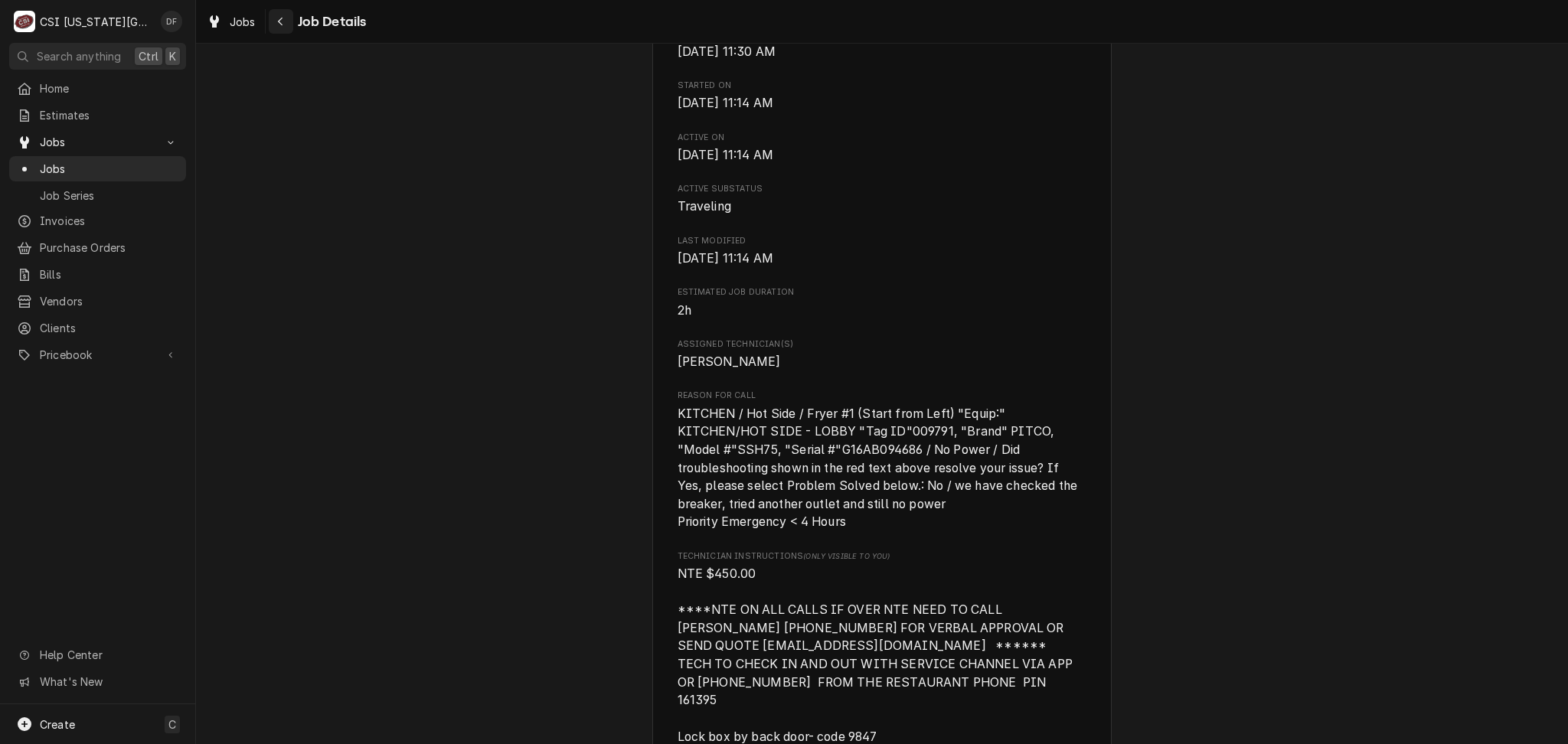
click at [282, 24] on icon "Navigate back" at bounding box center [280, 21] width 7 height 11
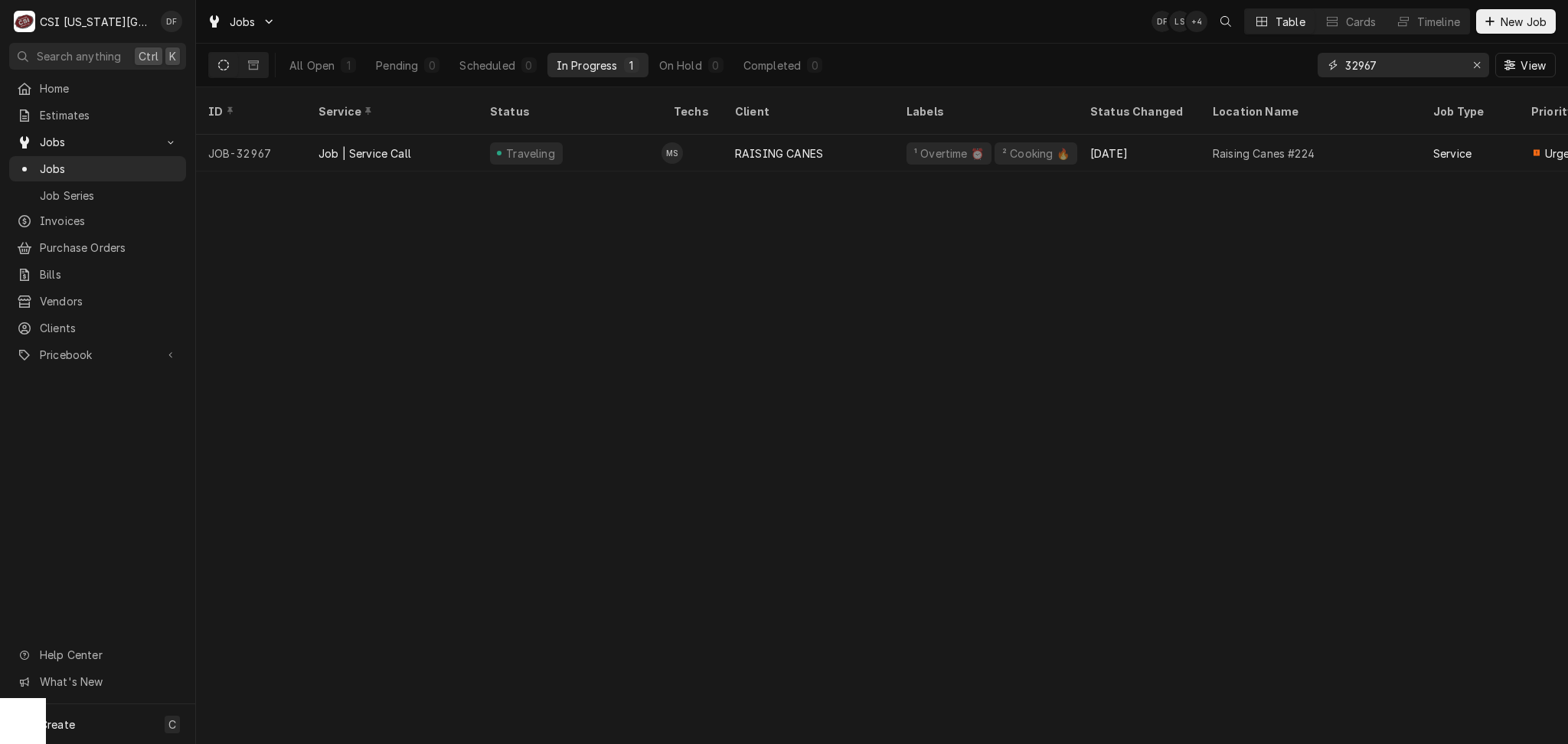
click at [1366, 66] on input "32967" at bounding box center [1403, 64] width 115 height 25
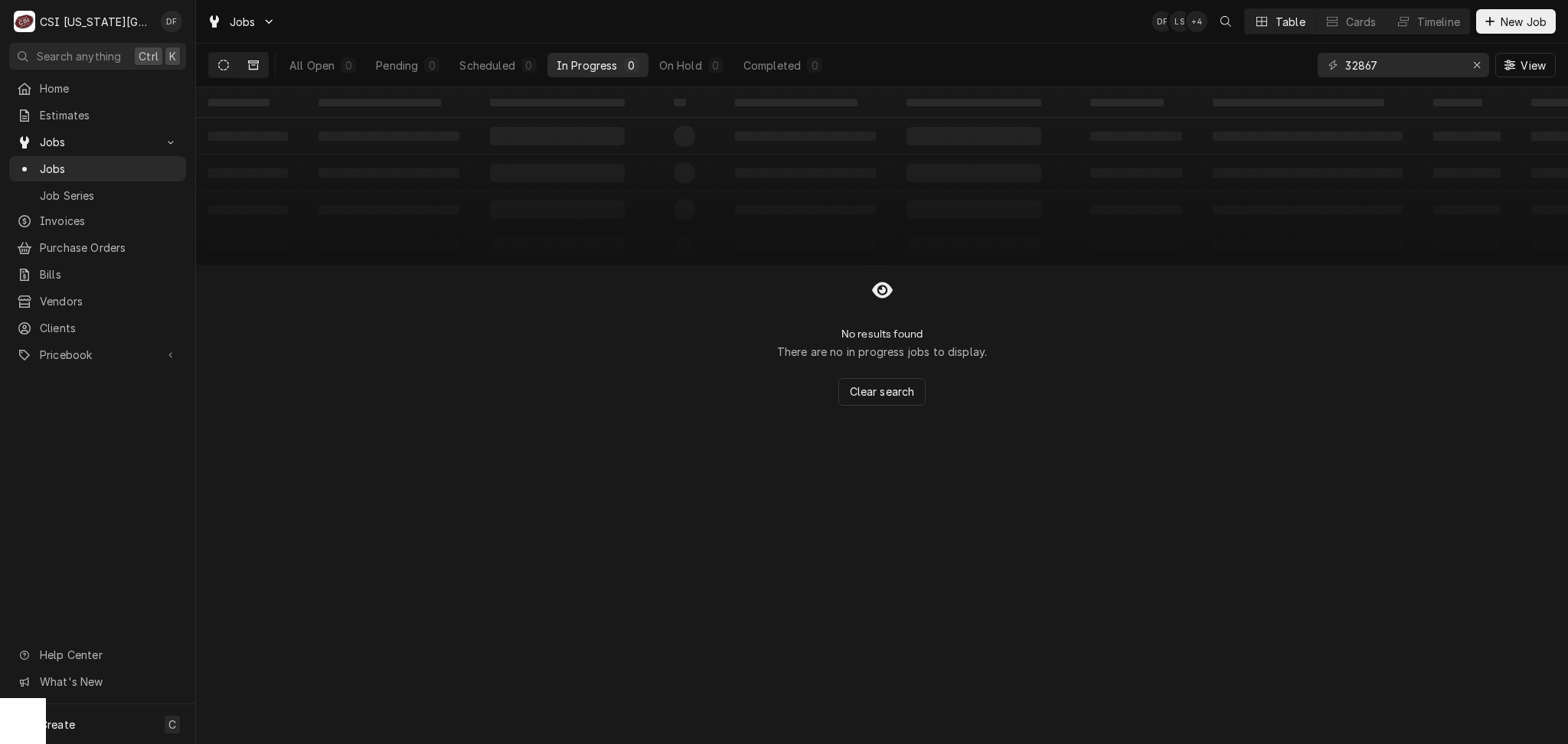
click at [259, 64] on button "Dynamic Content Wrapper" at bounding box center [253, 64] width 29 height 25
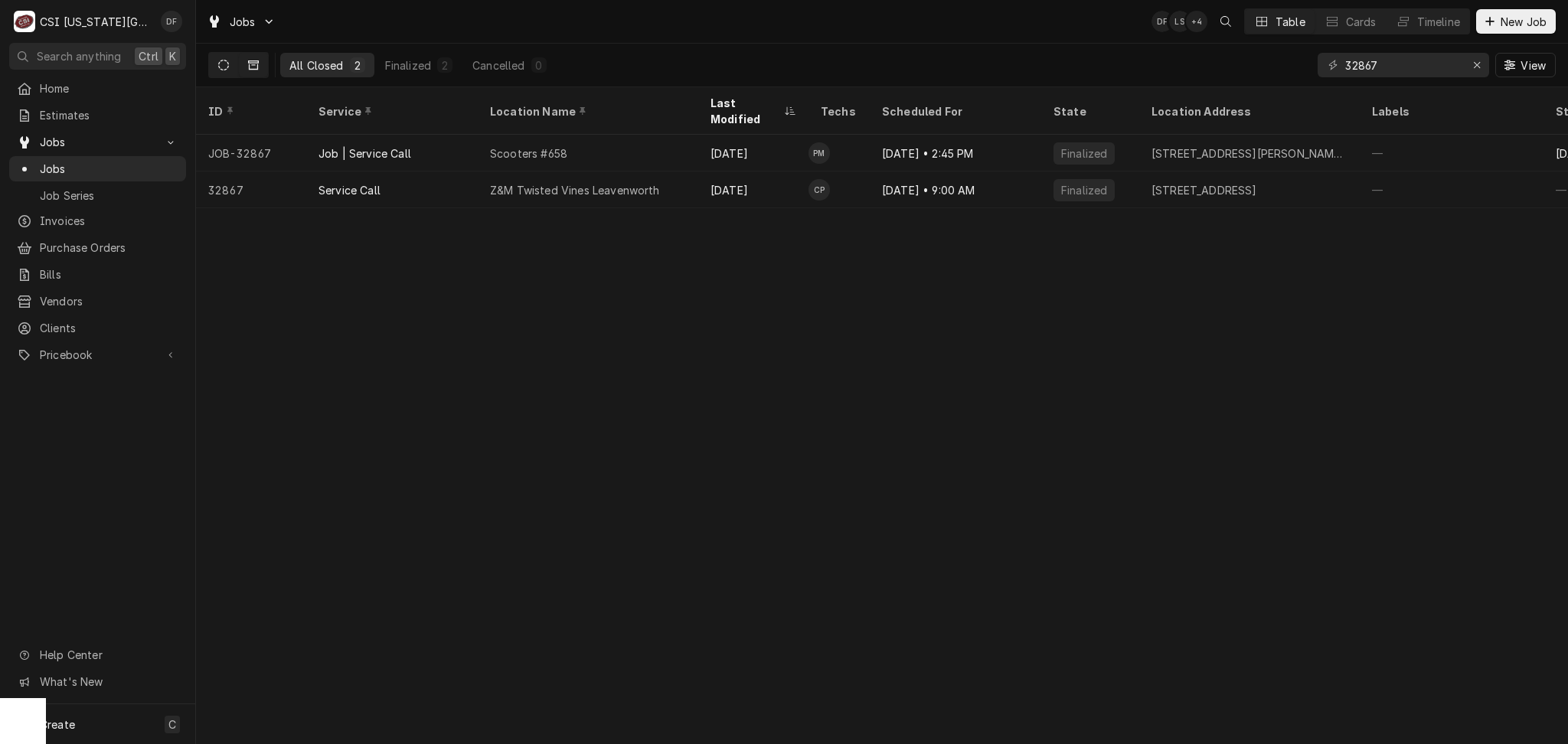
click at [223, 62] on icon "Dynamic Content Wrapper" at bounding box center [223, 64] width 11 height 11
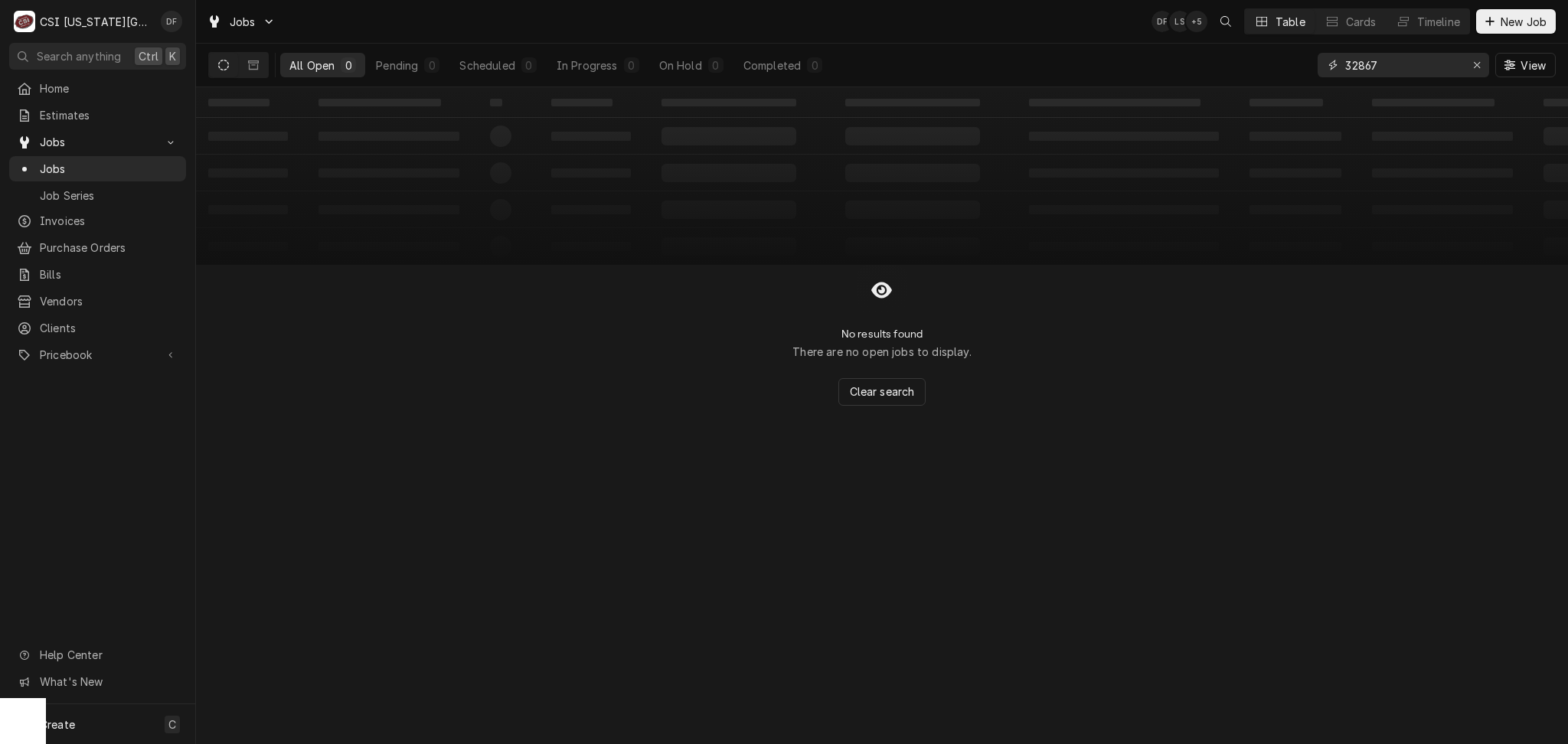
drag, startPoint x: 1378, startPoint y: 66, endPoint x: 1366, endPoint y: 65, distance: 12.0
click at [1366, 65] on input "32867" at bounding box center [1403, 64] width 115 height 25
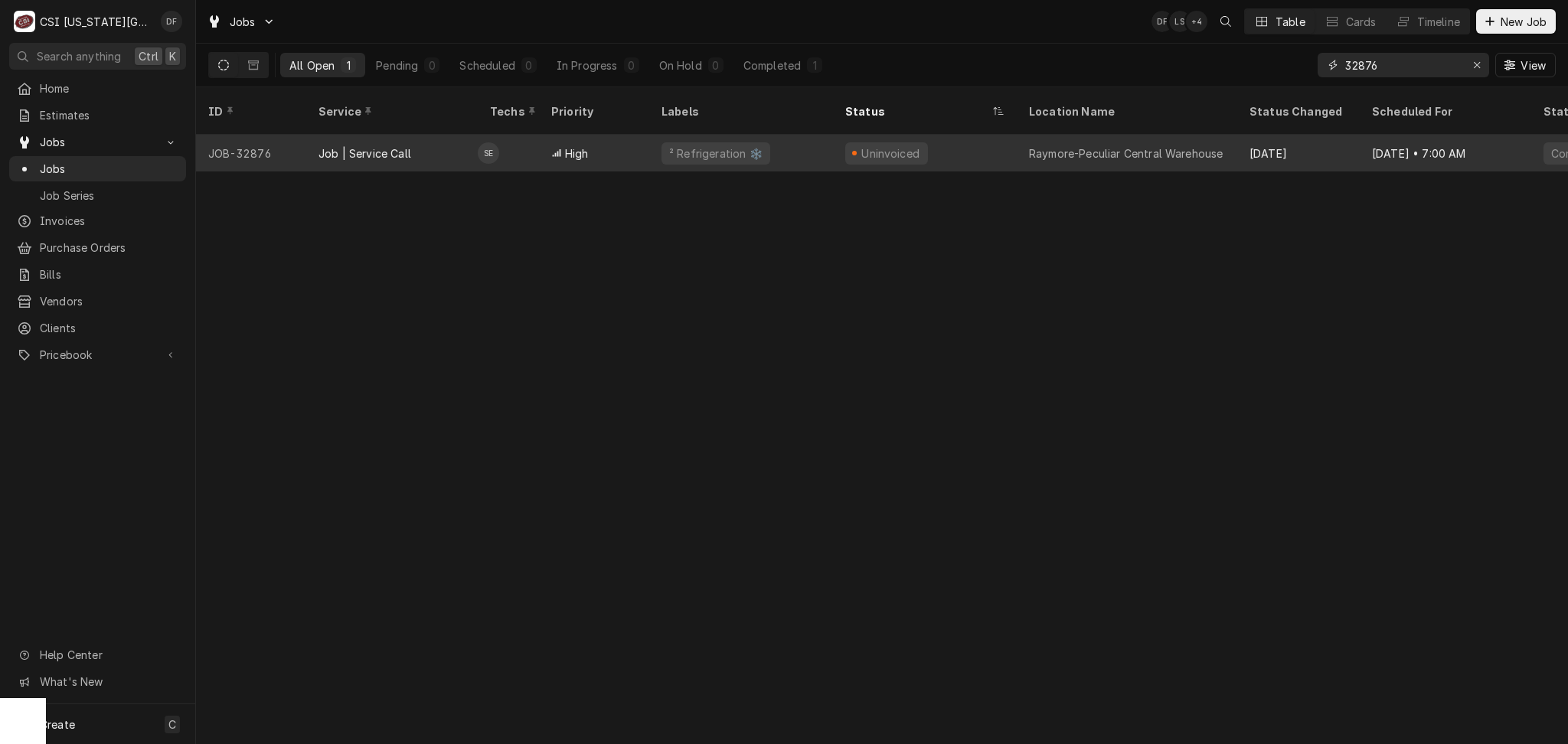
type input "32876"
click at [904, 143] on div "Uninvoiced" at bounding box center [886, 154] width 82 height 22
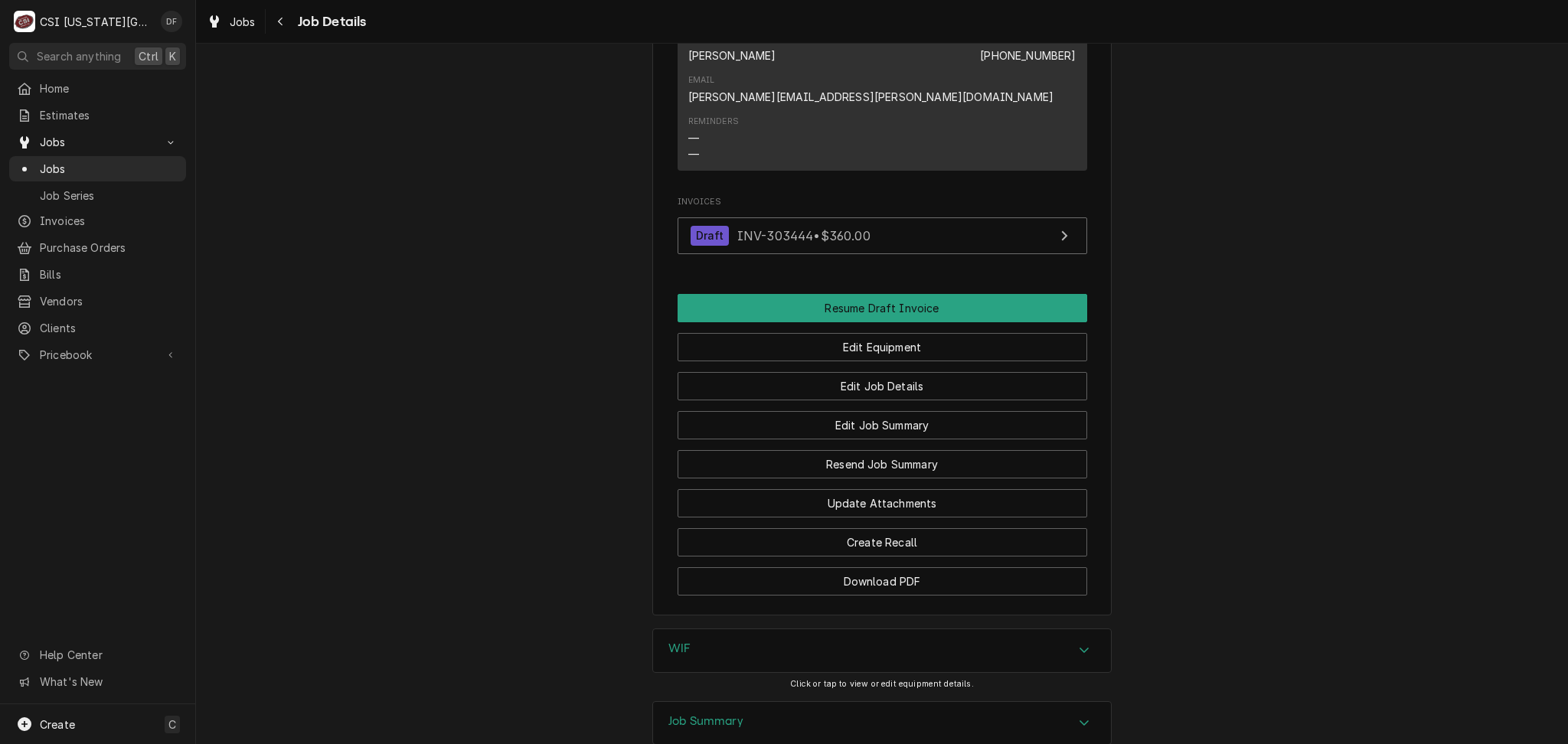
scroll to position [1590, 0]
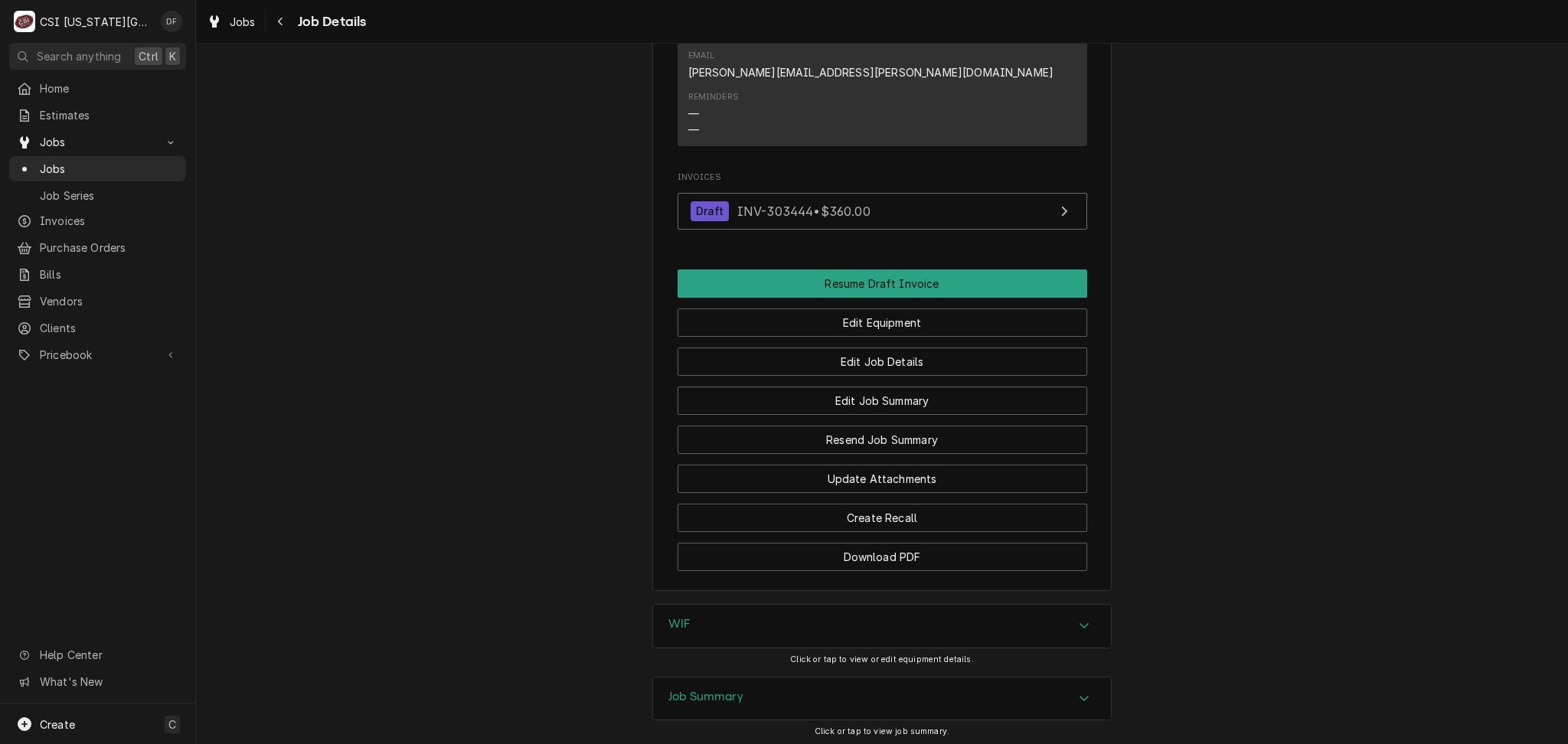
click at [769, 678] on div "Job Summary" at bounding box center [881, 698] width 457 height 43
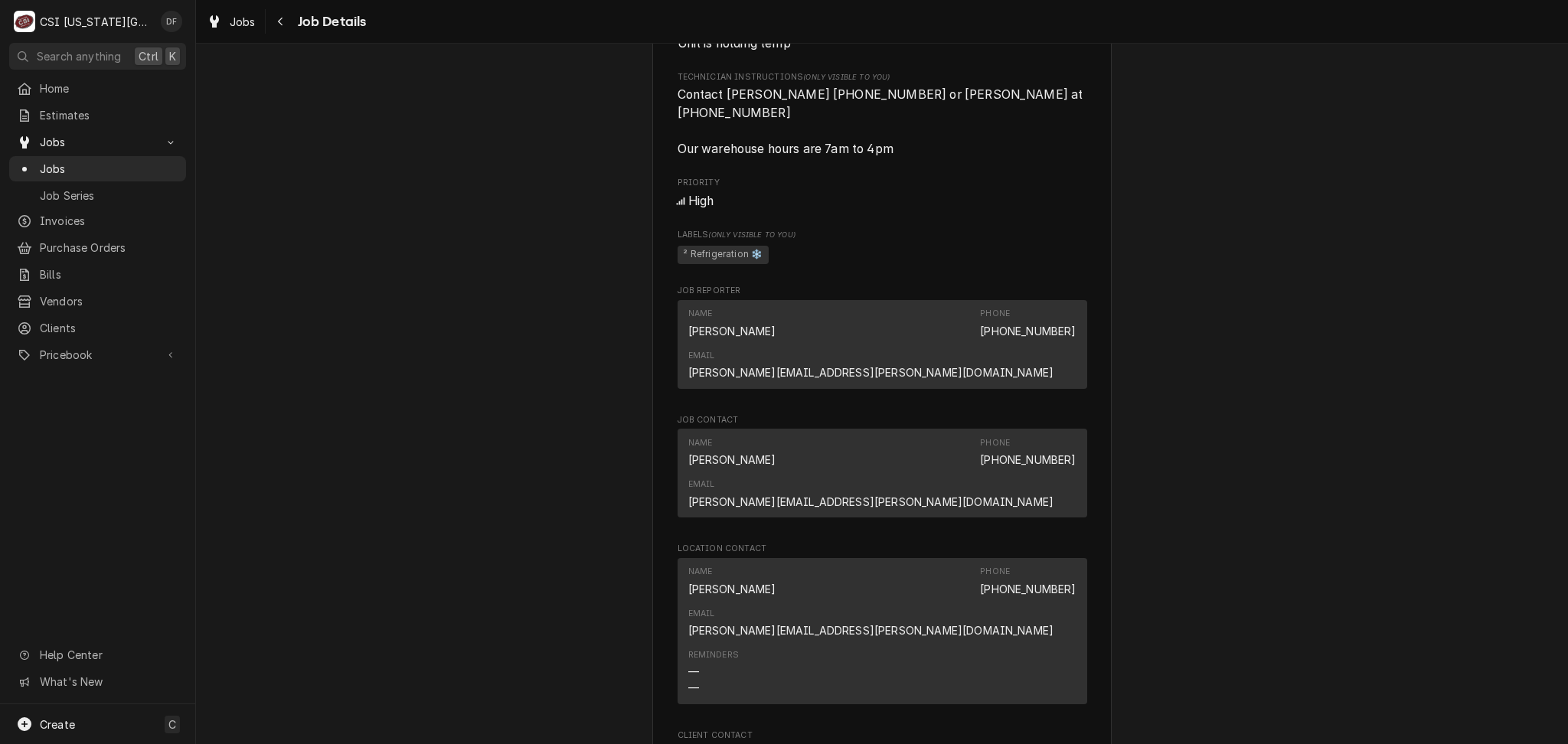
scroll to position [712, 0]
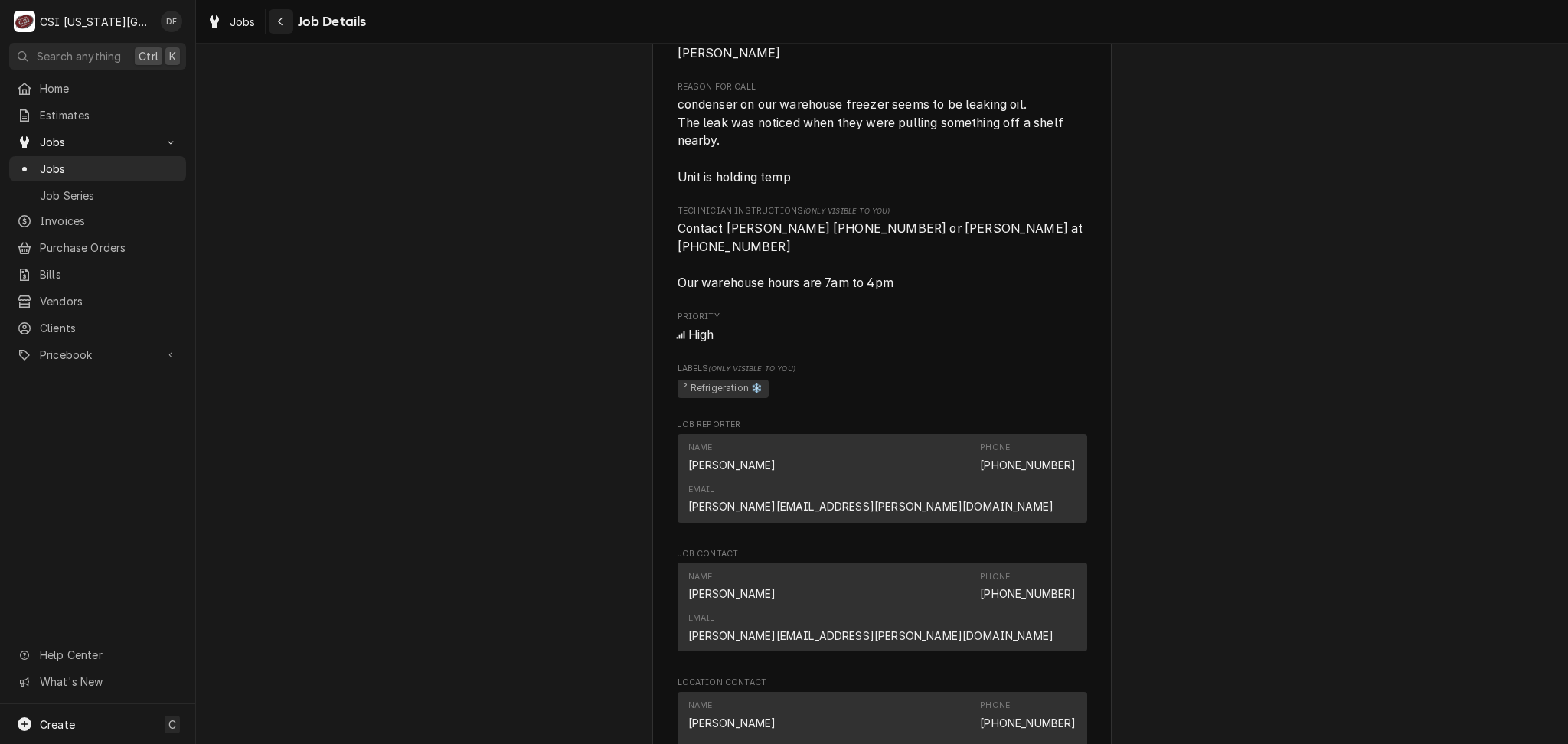
click at [280, 25] on icon "Navigate back" at bounding box center [280, 21] width 7 height 11
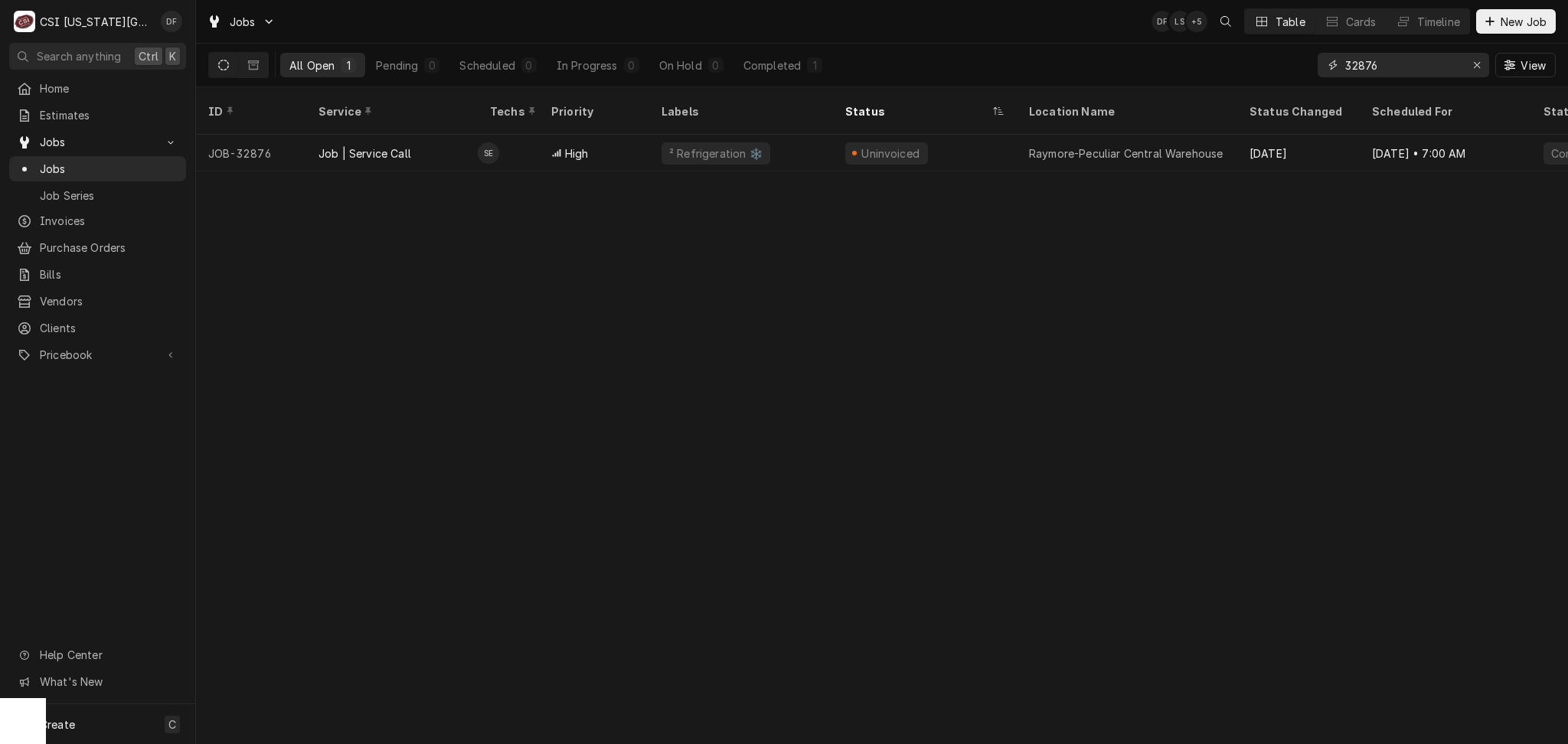
drag, startPoint x: 1382, startPoint y: 72, endPoint x: 1356, endPoint y: 71, distance: 26.0
click at [1356, 71] on input "32876" at bounding box center [1403, 64] width 115 height 25
type input "32776"
click at [1474, 66] on icon "Erase input" at bounding box center [1477, 64] width 6 height 6
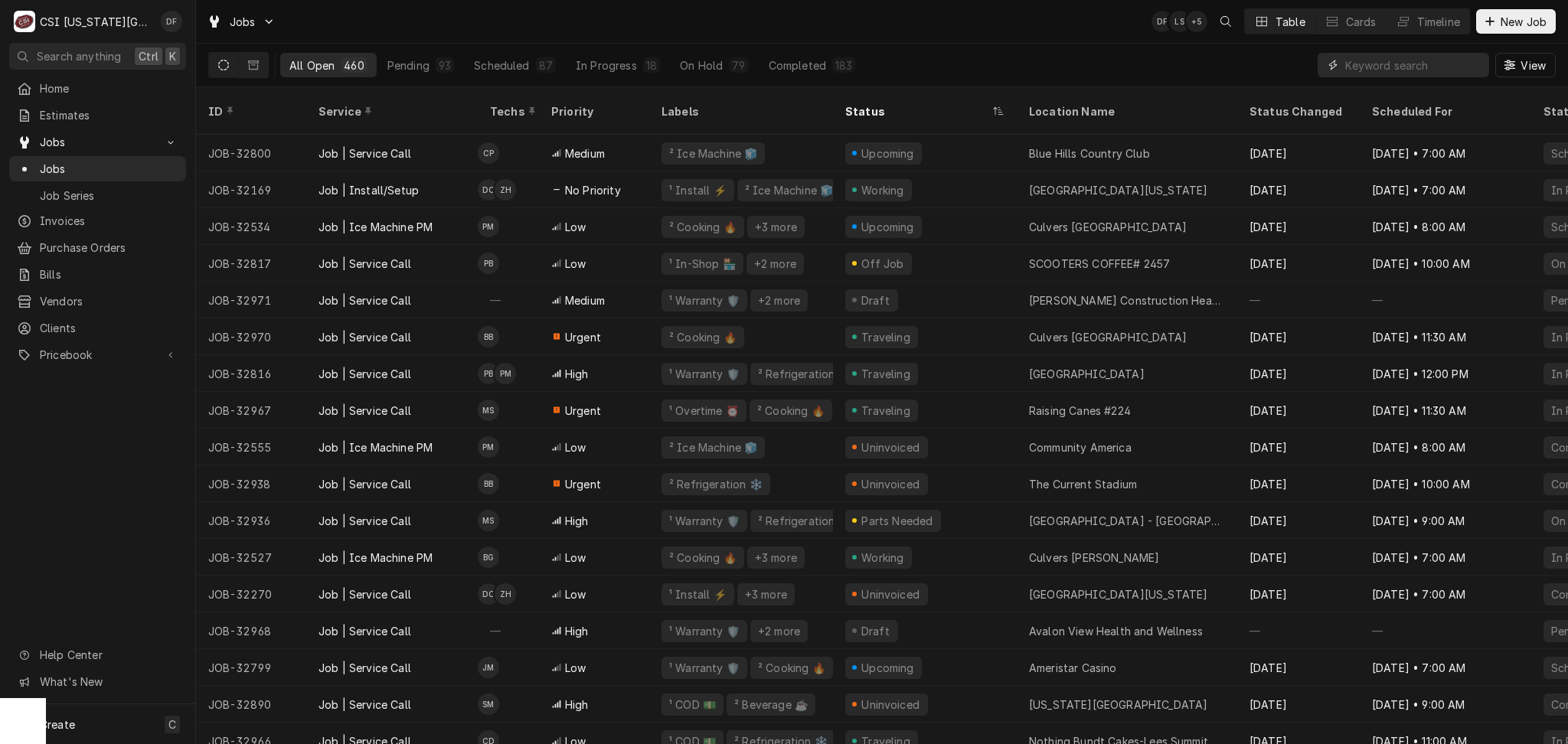
click at [1373, 68] on input "Dynamic Content Wrapper" at bounding box center [1413, 64] width 136 height 25
paste input "15902 East US Highway 24"
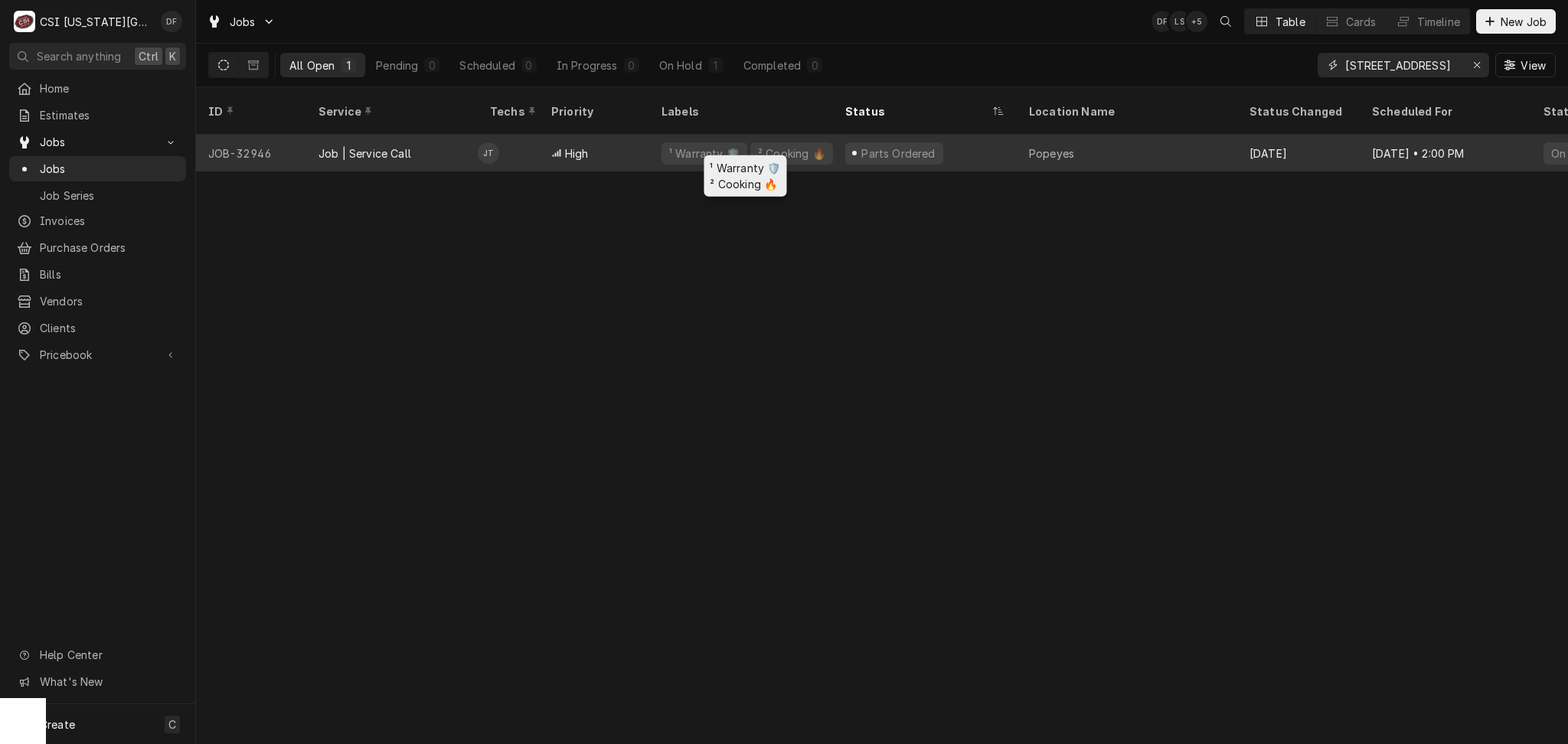
type input "15902 East US Highway 24"
click at [778, 146] on div "² Cooking 🔥" at bounding box center [791, 154] width 70 height 16
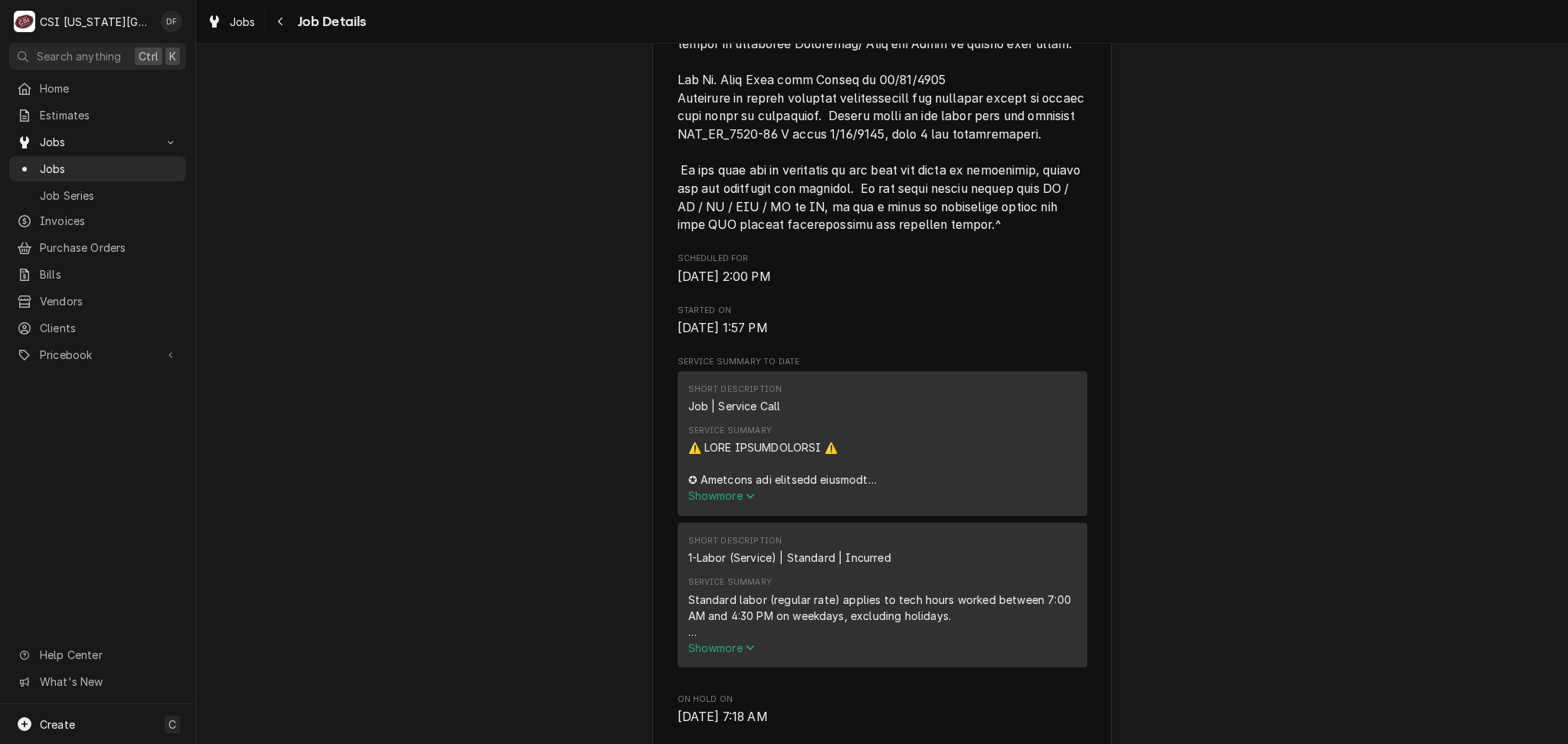
scroll to position [1224, 0]
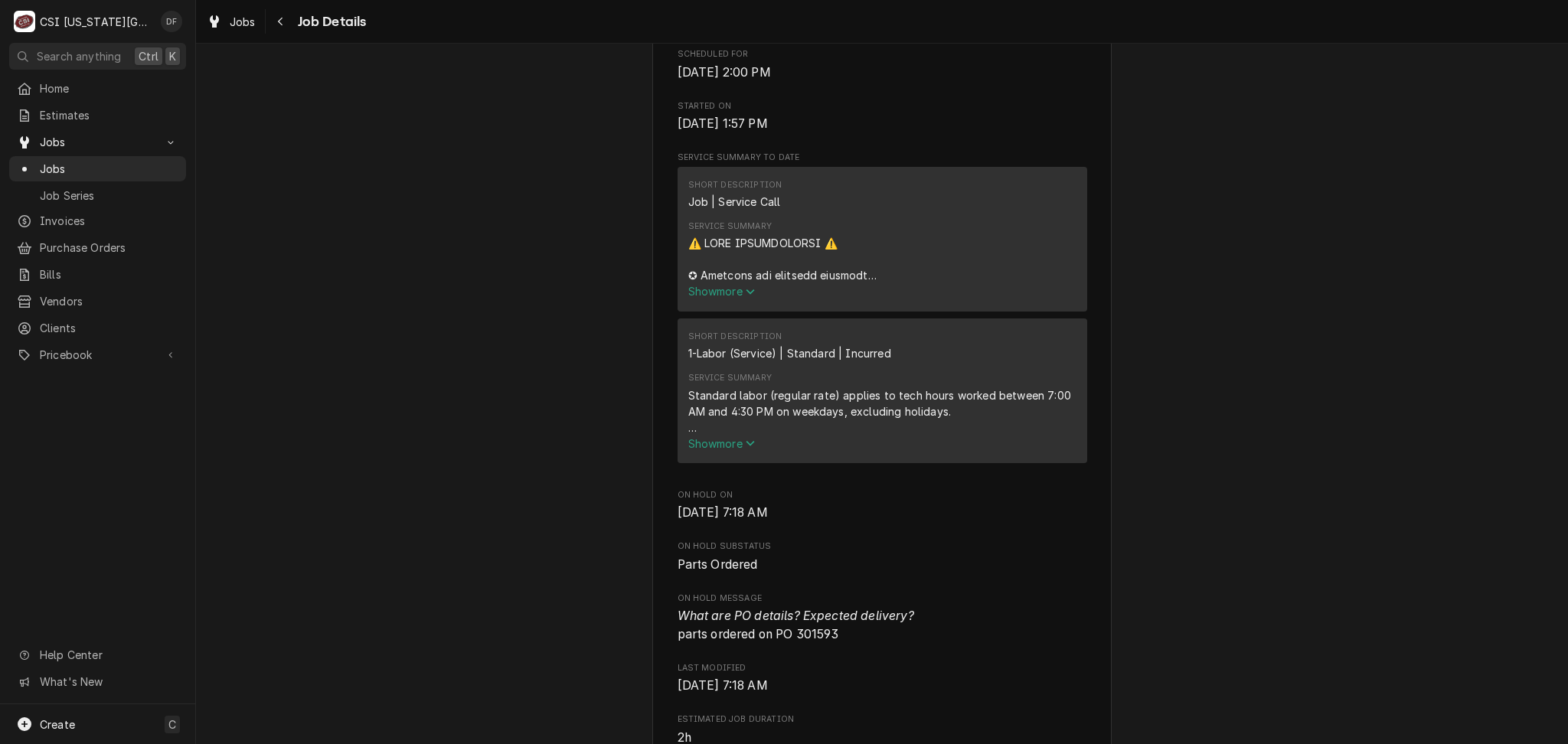
click at [723, 294] on span "Show more" at bounding box center [722, 291] width 67 height 13
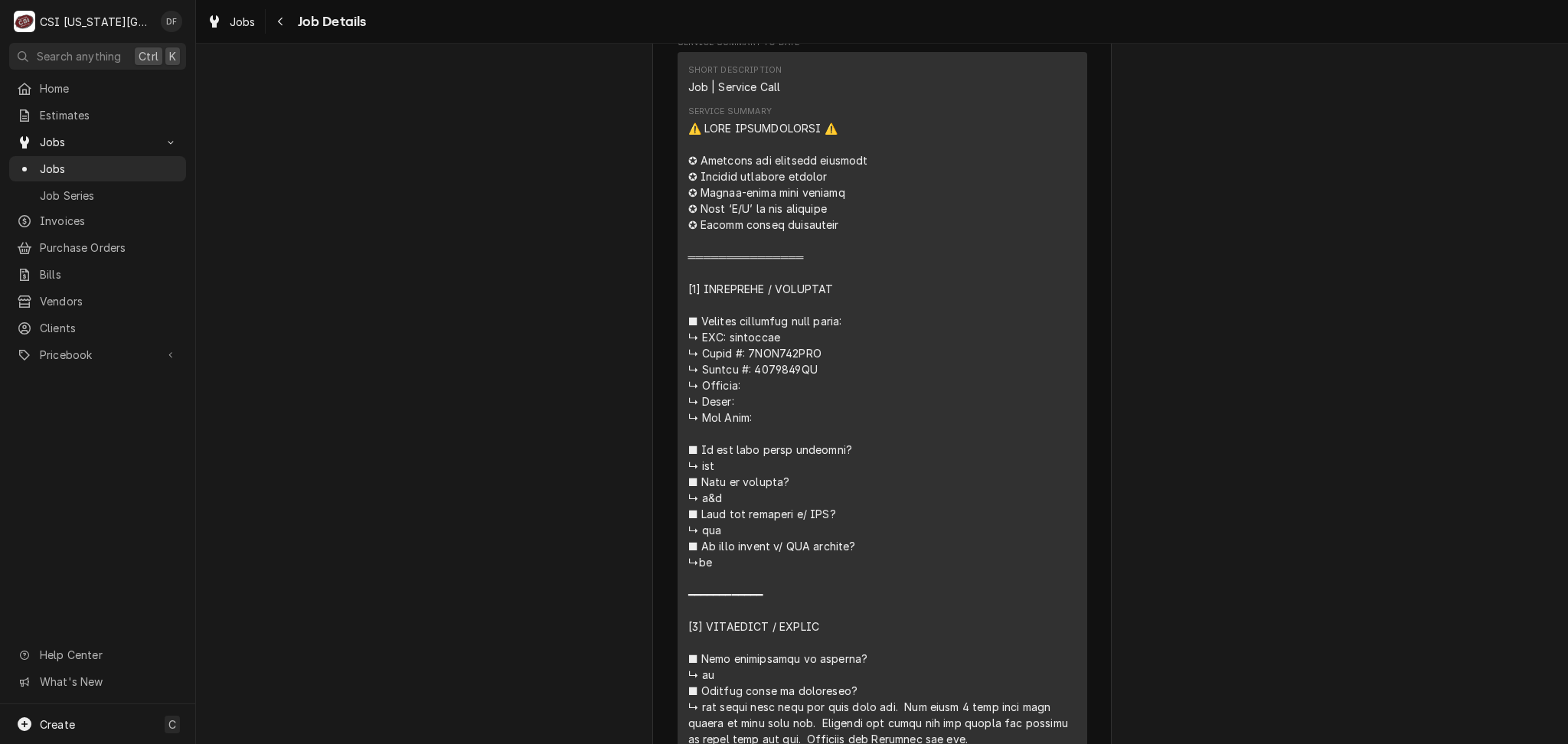
scroll to position [1326, 0]
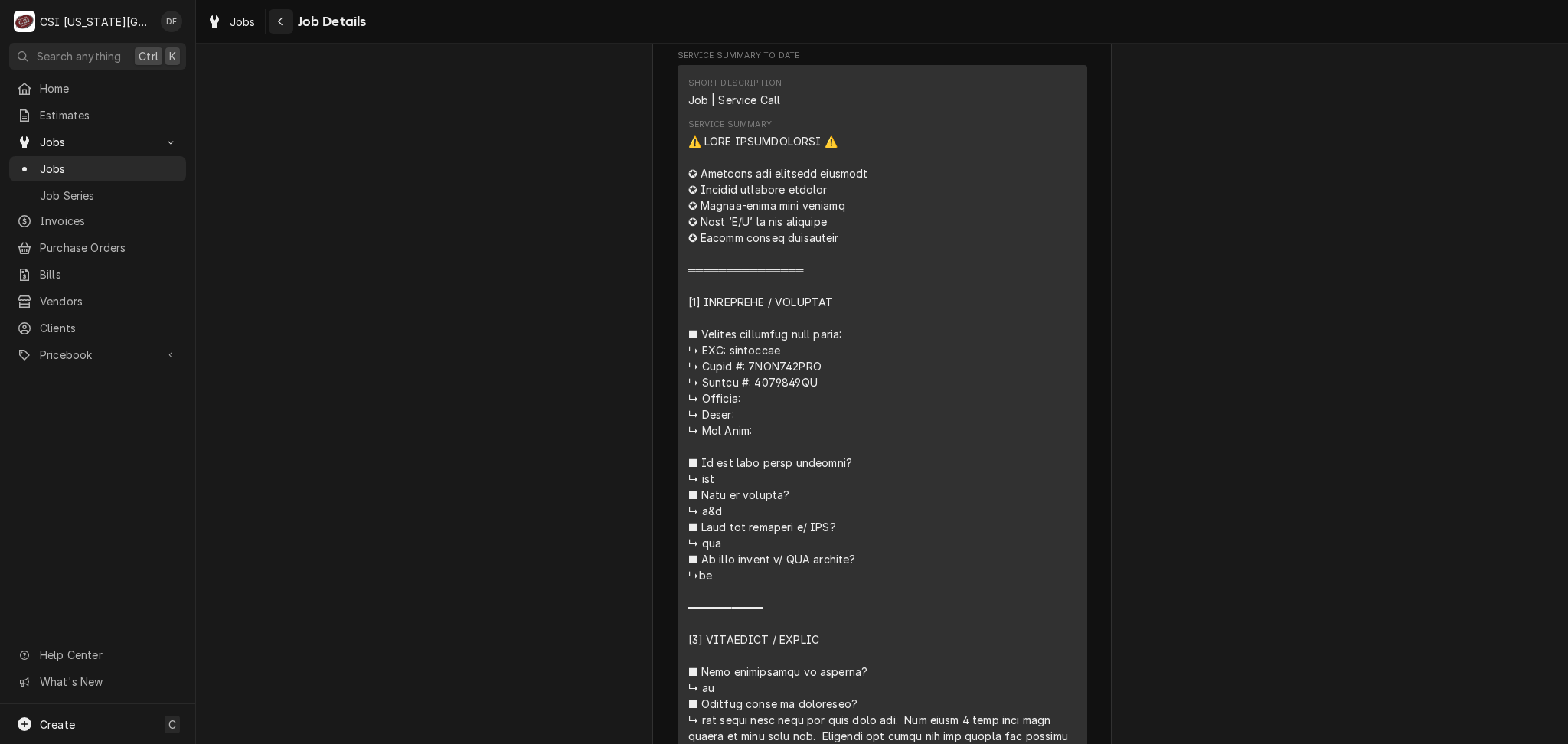
click at [286, 24] on div "Navigate back" at bounding box center [280, 21] width 15 height 15
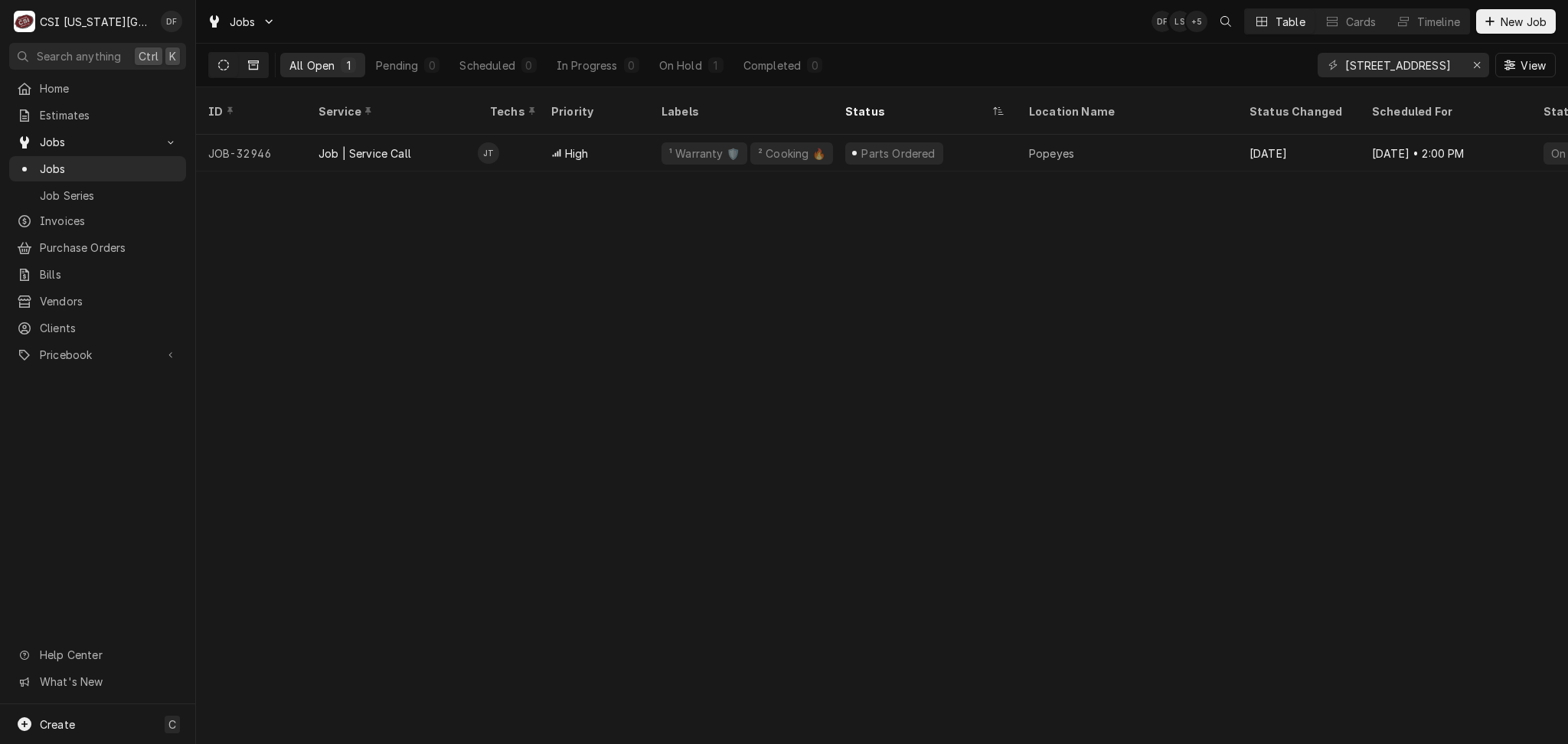
click at [246, 62] on button "Dynamic Content Wrapper" at bounding box center [253, 64] width 29 height 25
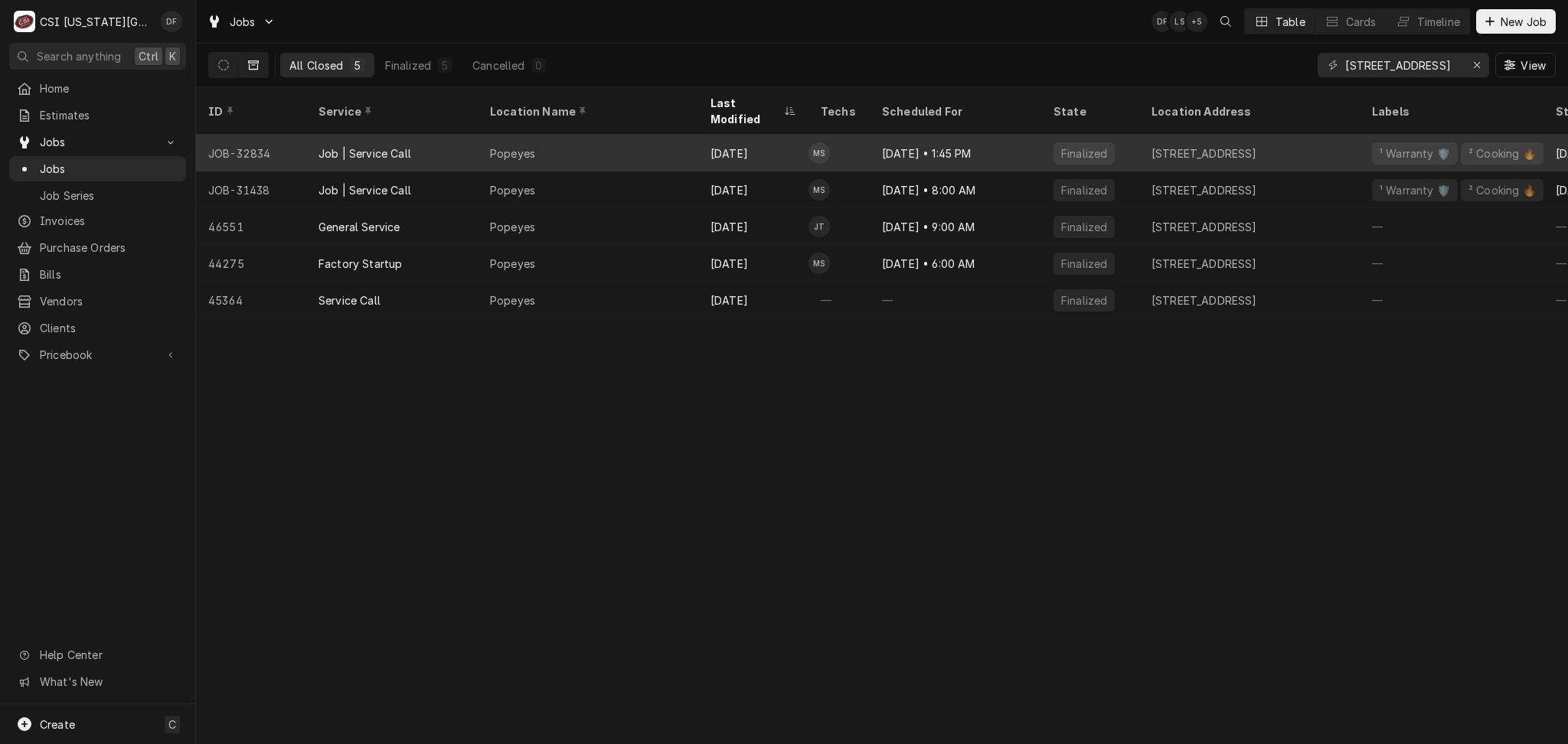
click at [969, 140] on div "Sep 18 • 1:45 PM" at bounding box center [955, 153] width 172 height 37
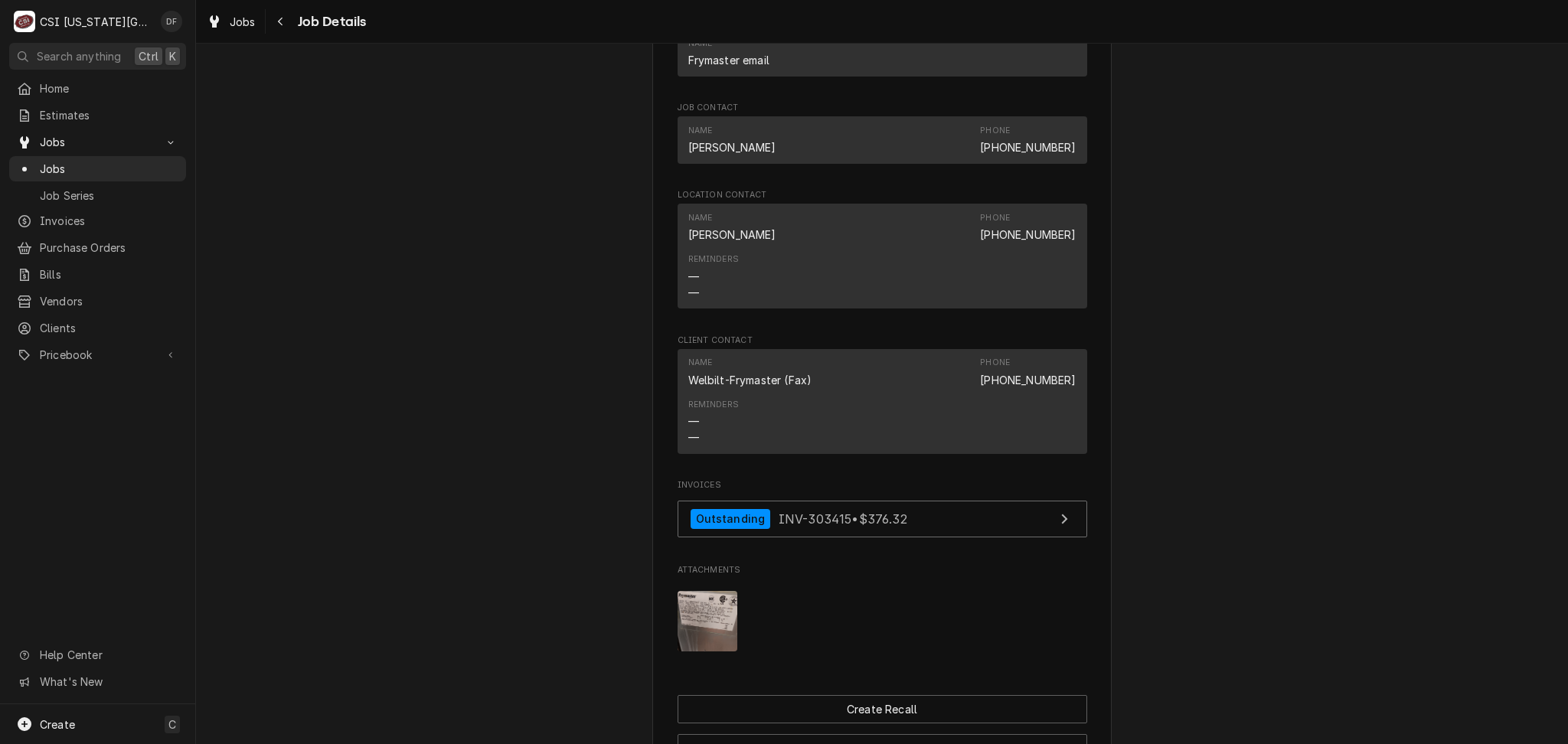
scroll to position [2827, 0]
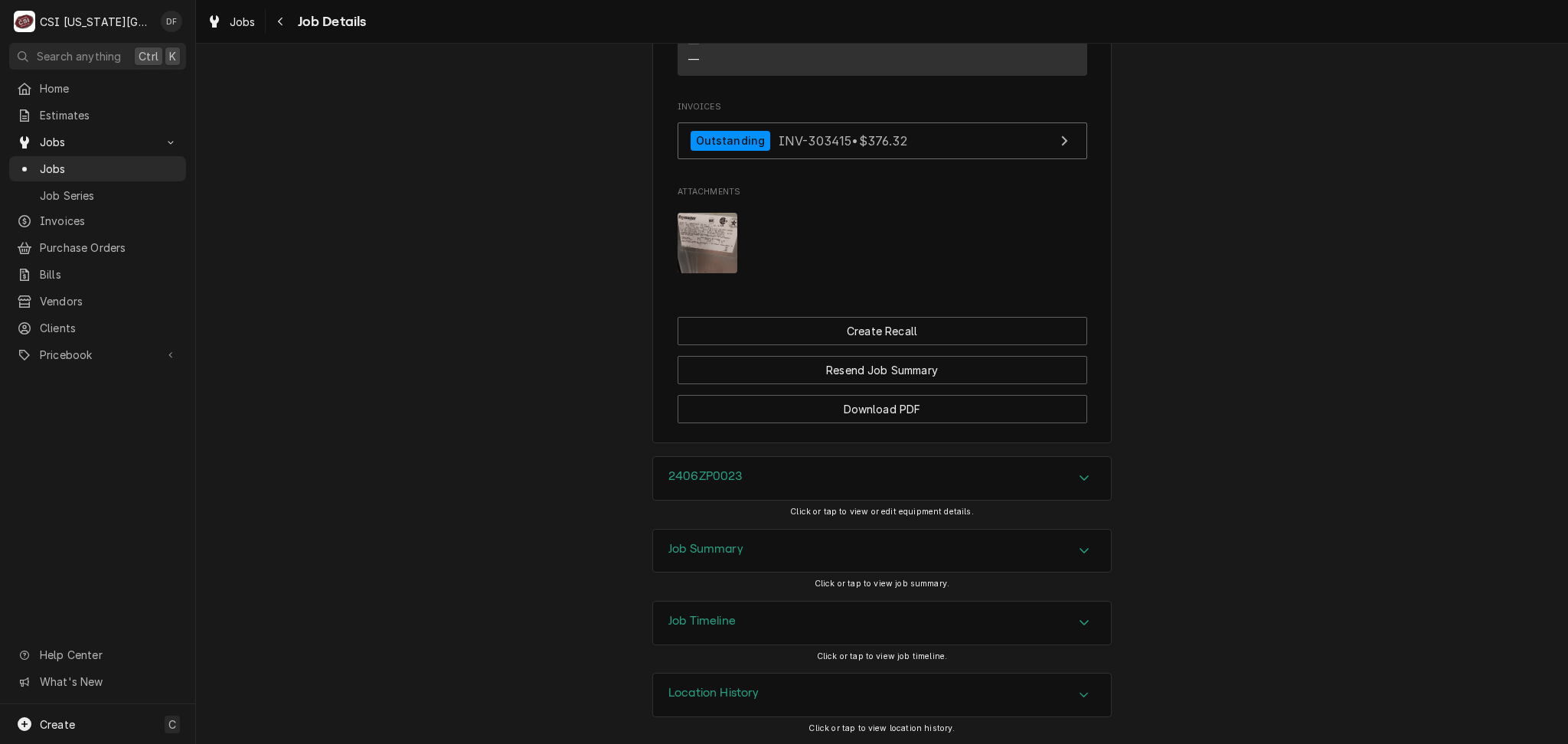
click at [773, 555] on div "Job Summary" at bounding box center [881, 551] width 457 height 43
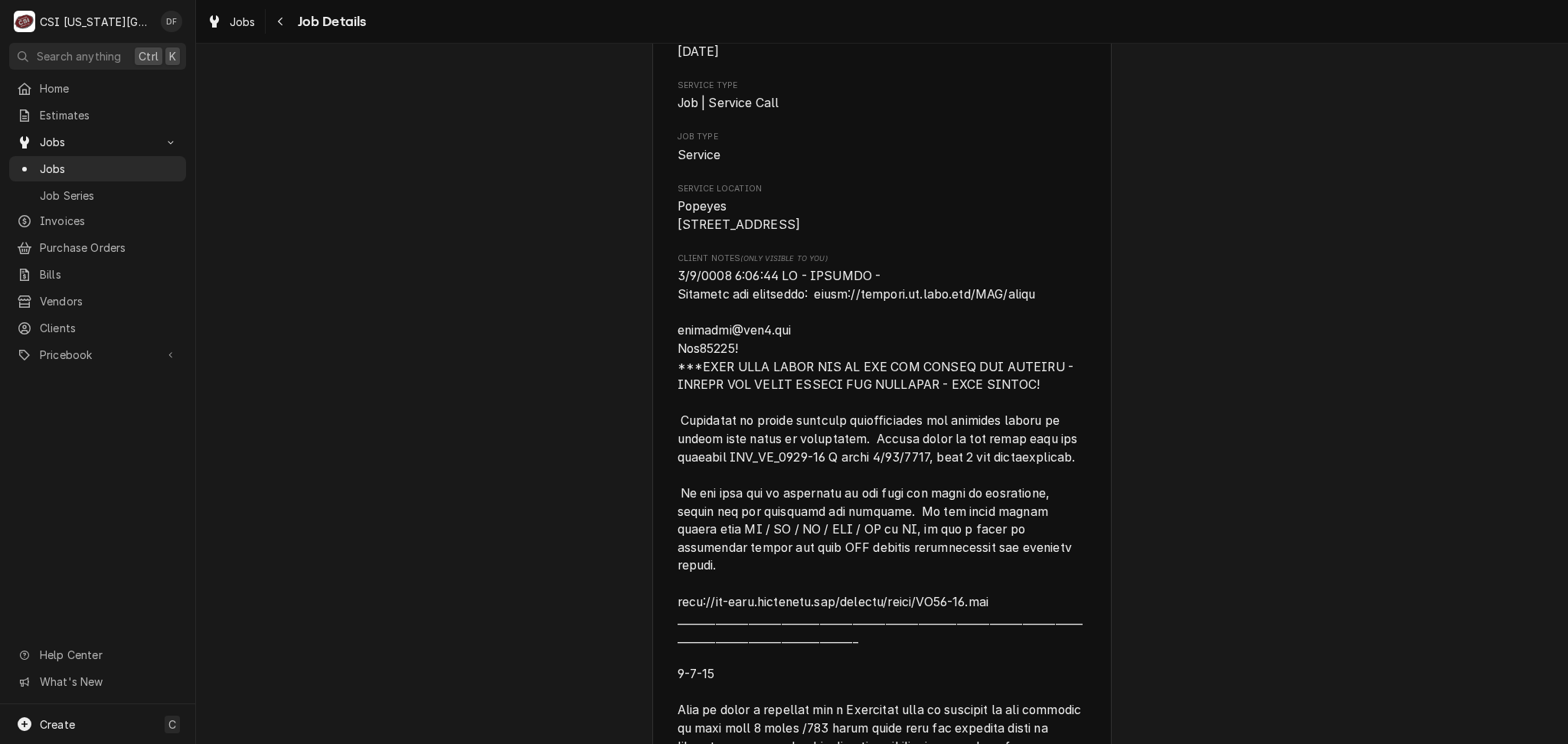
scroll to position [307, 0]
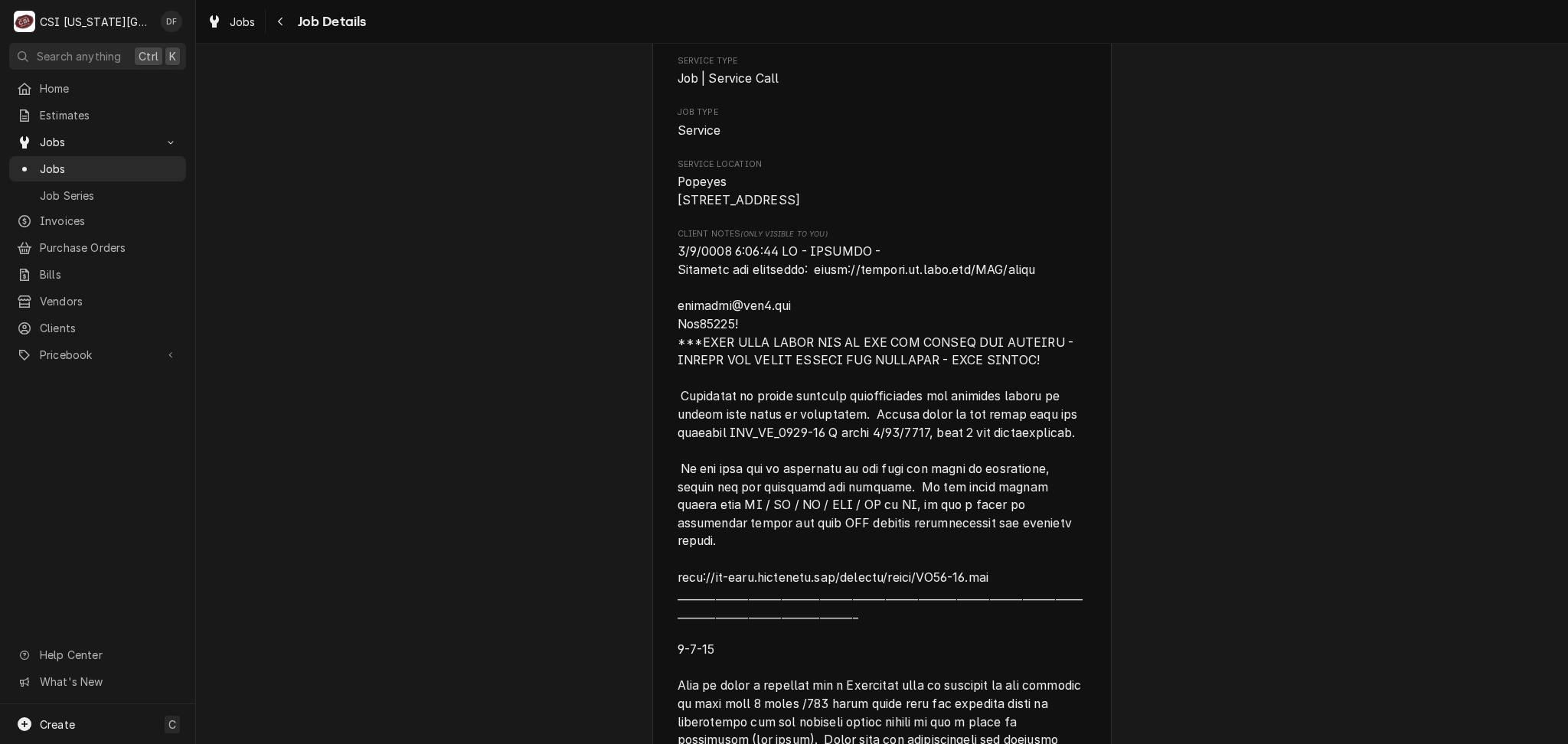
drag, startPoint x: 823, startPoint y: 200, endPoint x: 659, endPoint y: 200, distance: 164.0
copy span "[STREET_ADDRESS]"
click at [62, 214] on span "Invoices" at bounding box center [109, 220] width 139 height 16
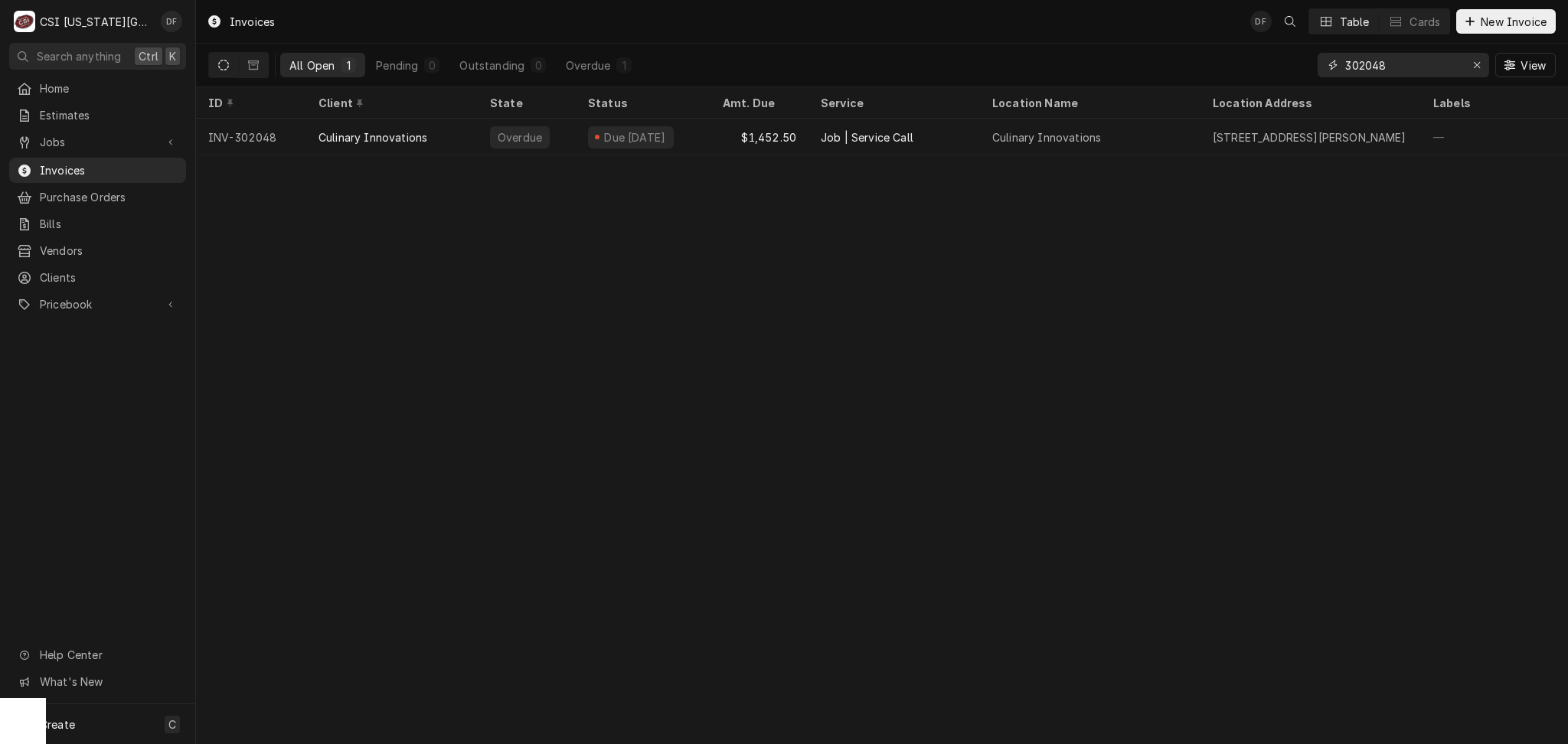
drag, startPoint x: 1396, startPoint y: 71, endPoint x: 1282, endPoint y: 65, distance: 114.2
click at [1282, 65] on div "All Open 1 Pending 0 Outstanding 0 Overdue 1 302048 View" at bounding box center [882, 64] width 1348 height 43
paste input "[STREET_ADDRESS]"
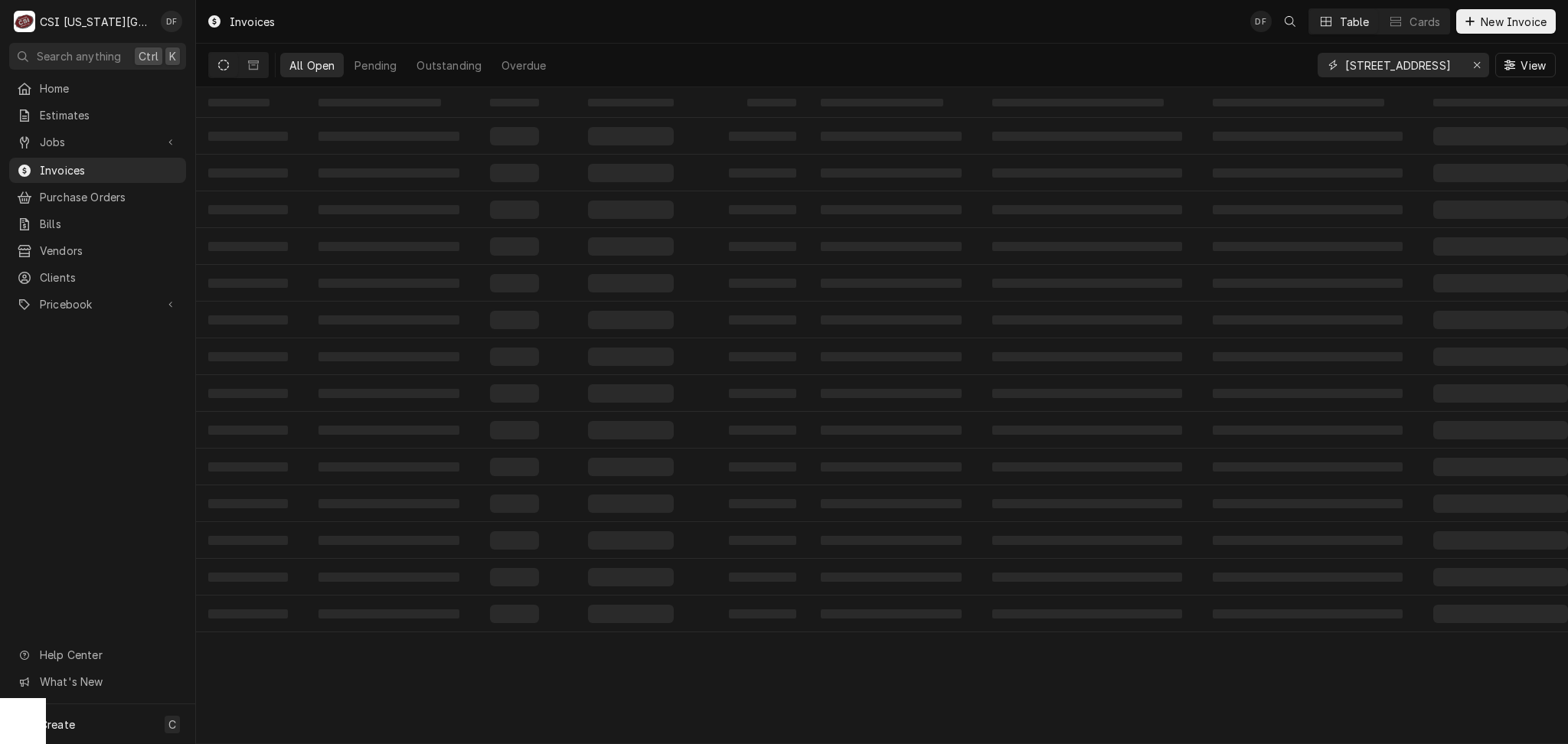
scroll to position [0, 23]
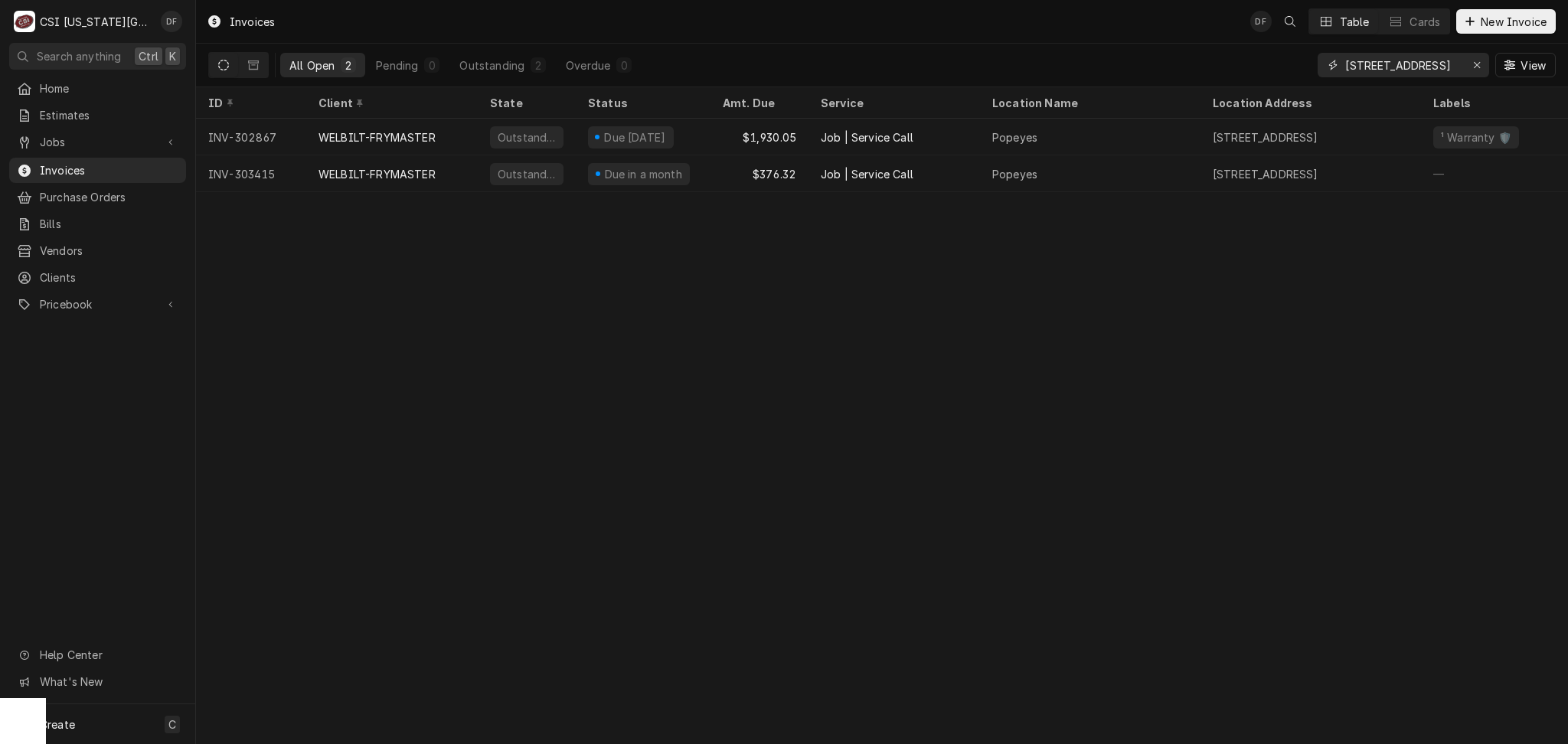
type input "15902 East Us Highway 24"
click at [69, 136] on span "Jobs" at bounding box center [97, 142] width 115 height 16
click at [66, 163] on span "Jobs" at bounding box center [109, 169] width 139 height 16
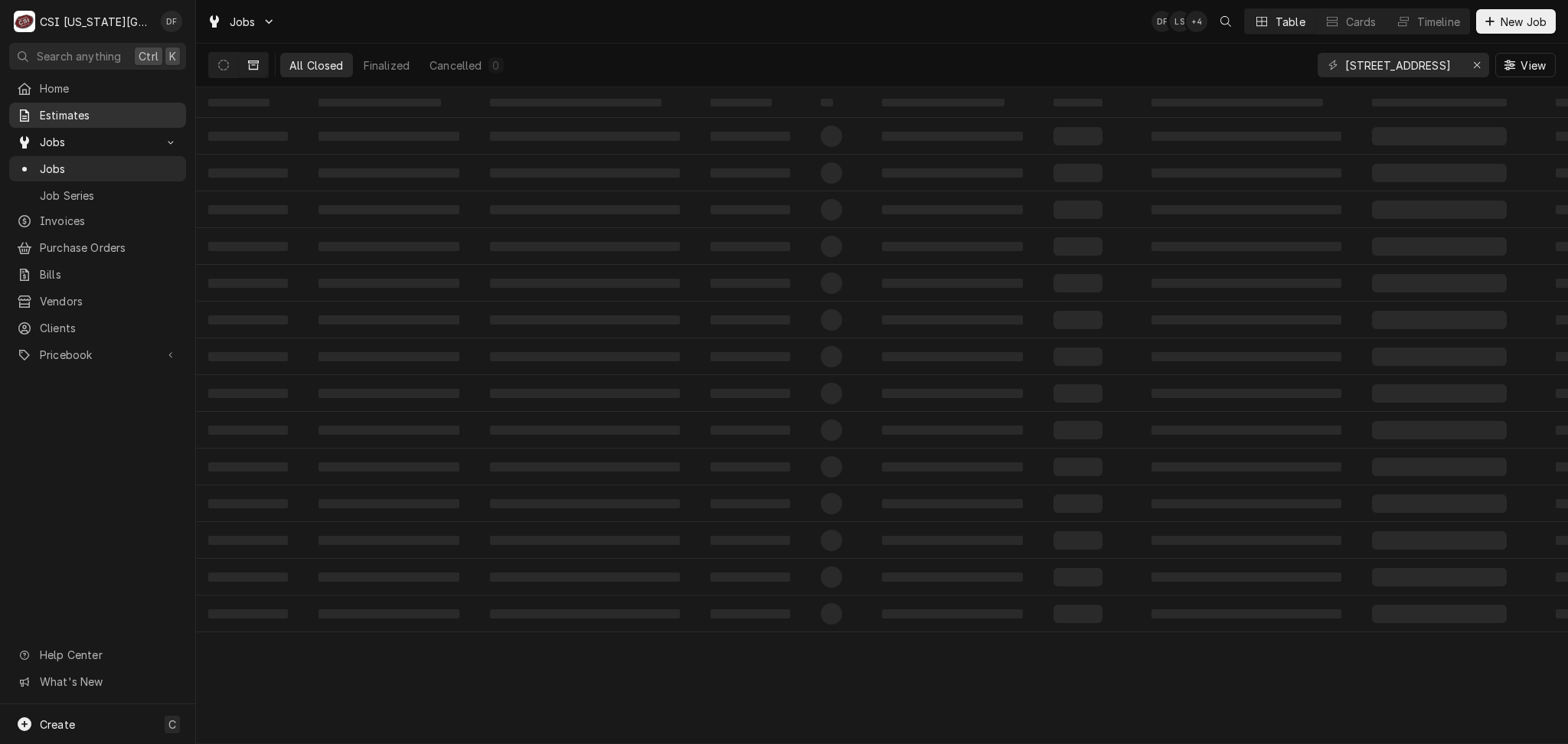
click at [106, 109] on span "Estimates" at bounding box center [109, 115] width 139 height 16
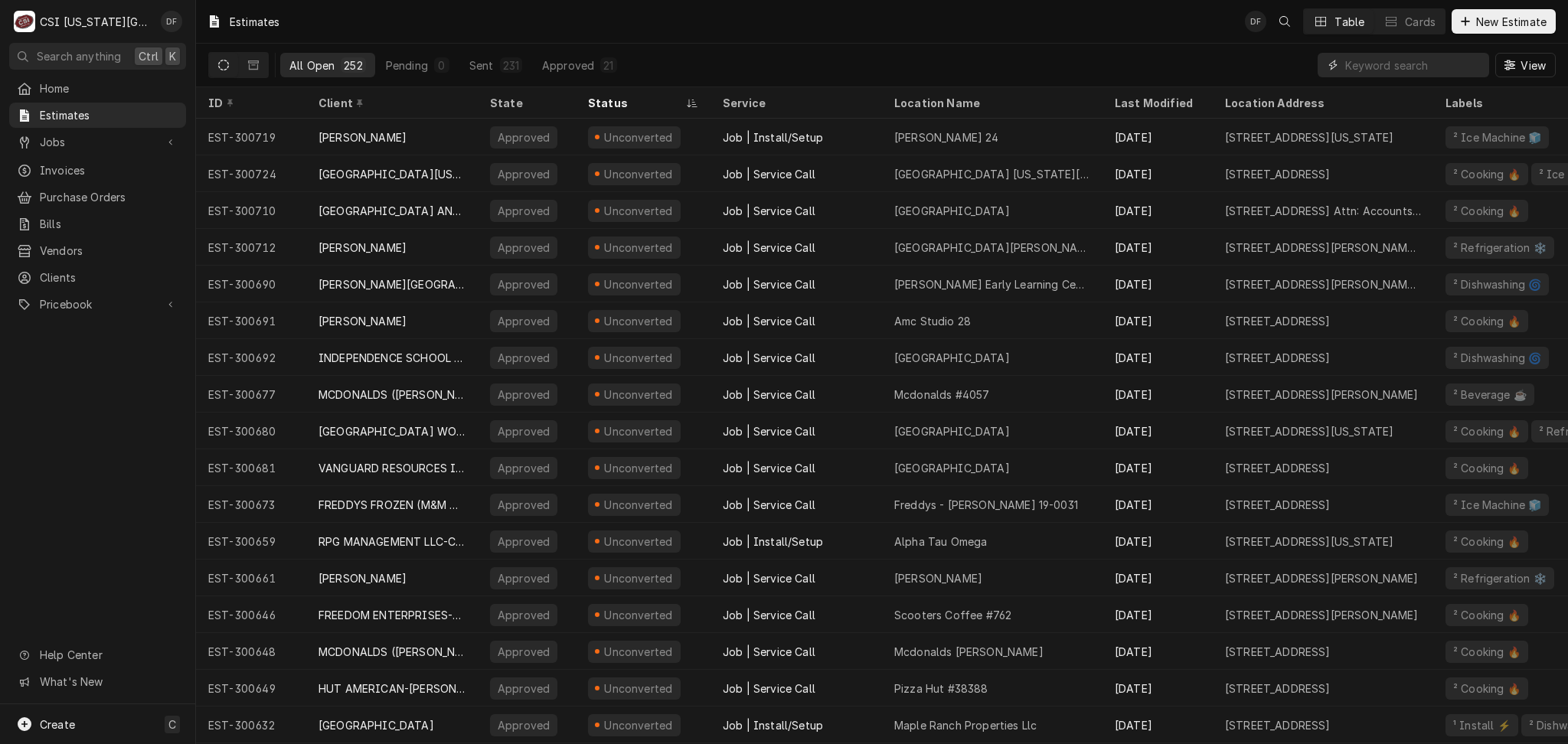
click at [1381, 65] on input "Dynamic Content Wrapper" at bounding box center [1413, 64] width 136 height 25
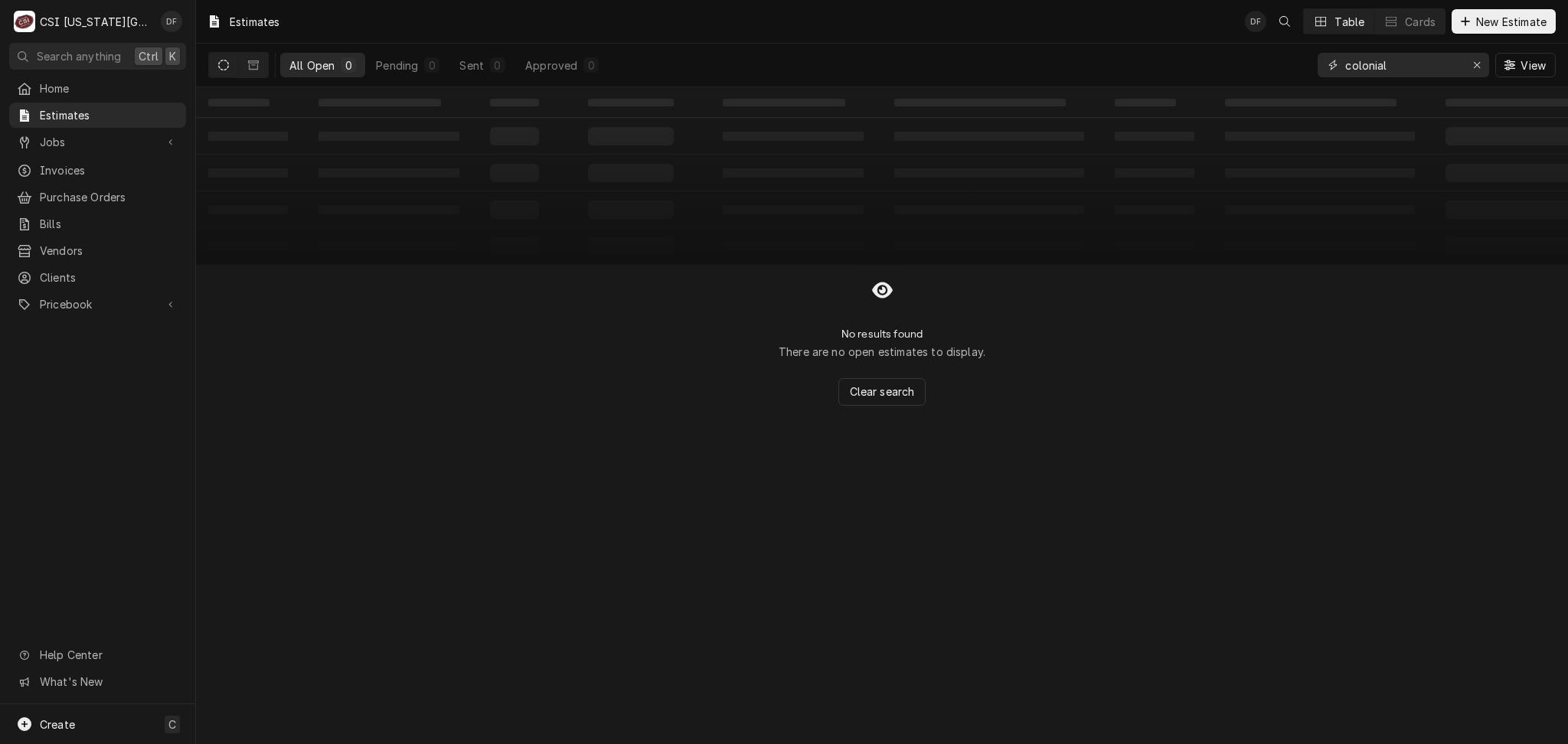
type input "colonial"
click at [231, 68] on button "Dynamic Content Wrapper" at bounding box center [223, 64] width 29 height 25
click at [264, 74] on button "Dynamic Content Wrapper" at bounding box center [253, 64] width 29 height 25
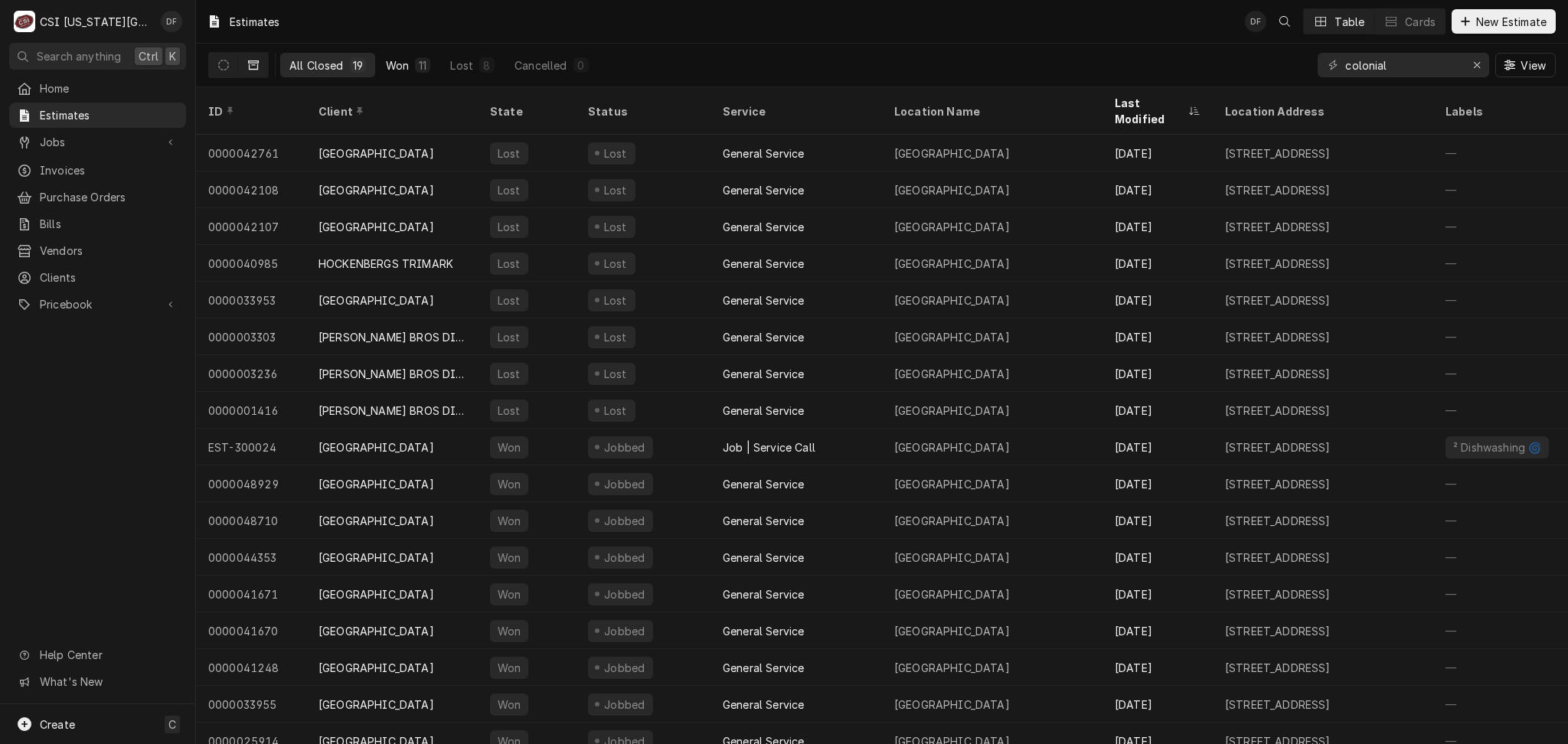
click at [408, 70] on button "Won 11" at bounding box center [408, 64] width 63 height 25
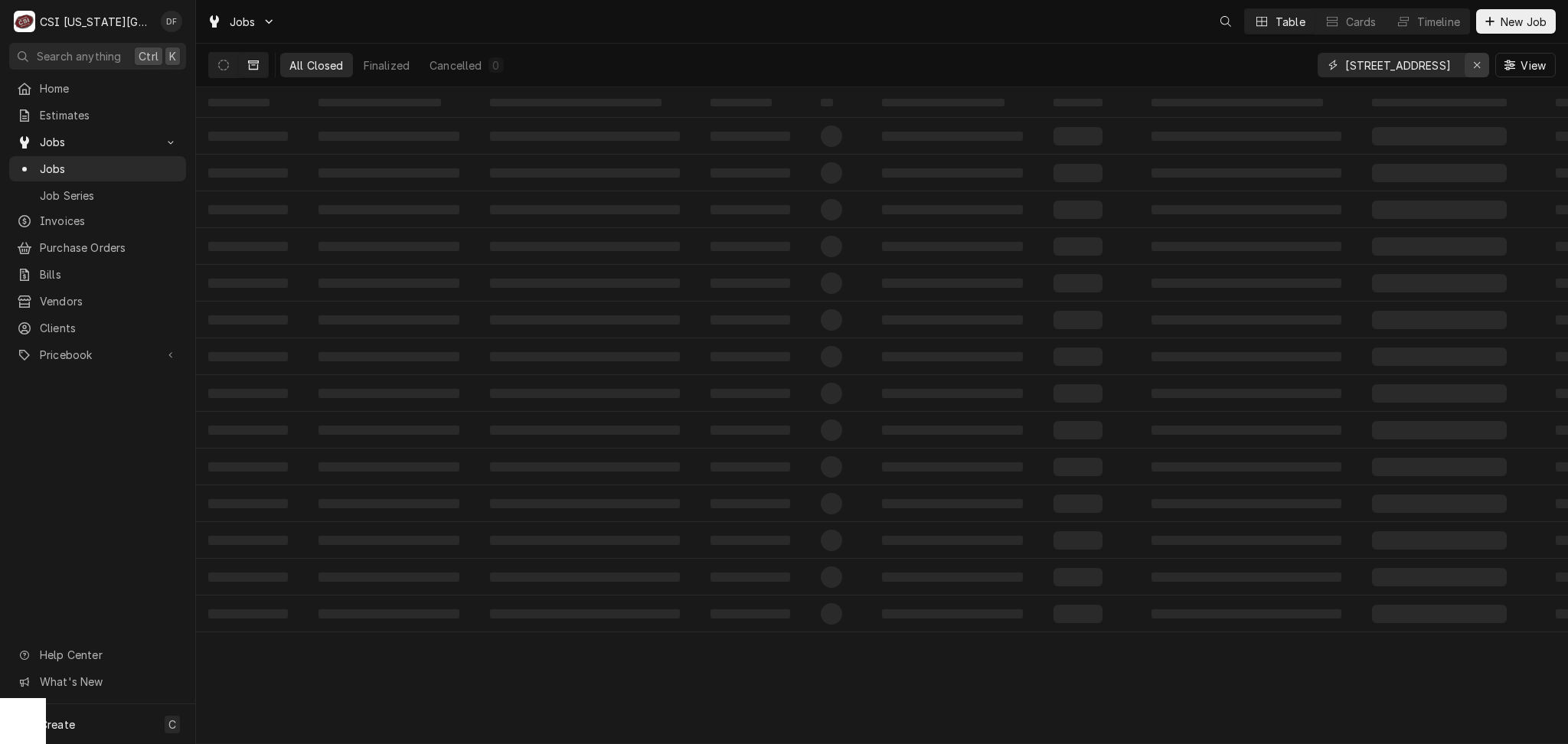
click at [1479, 62] on icon "Erase input" at bounding box center [1477, 64] width 6 height 6
paste input "31796"
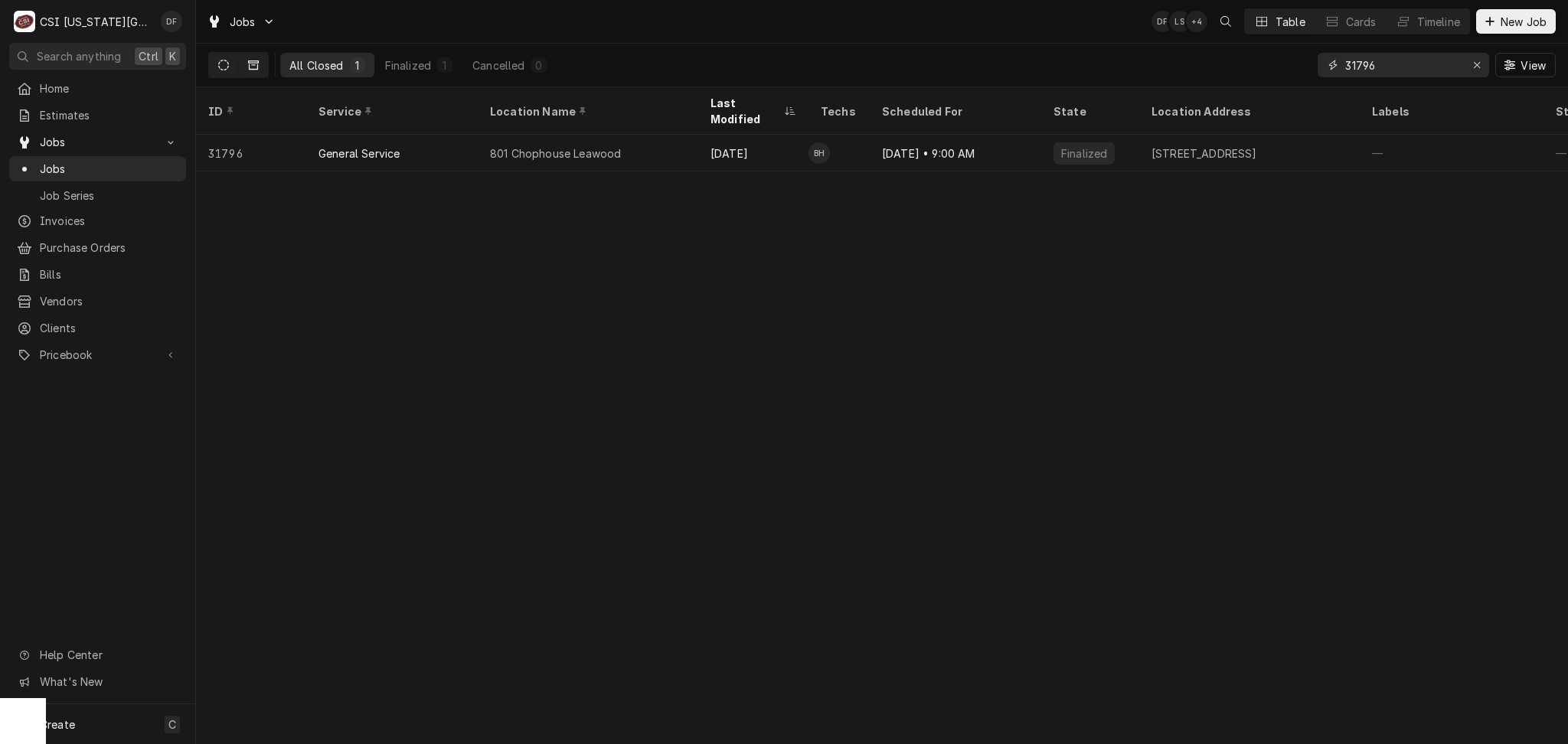
type input "31796"
click at [231, 65] on button "Dynamic Content Wrapper" at bounding box center [223, 64] width 29 height 25
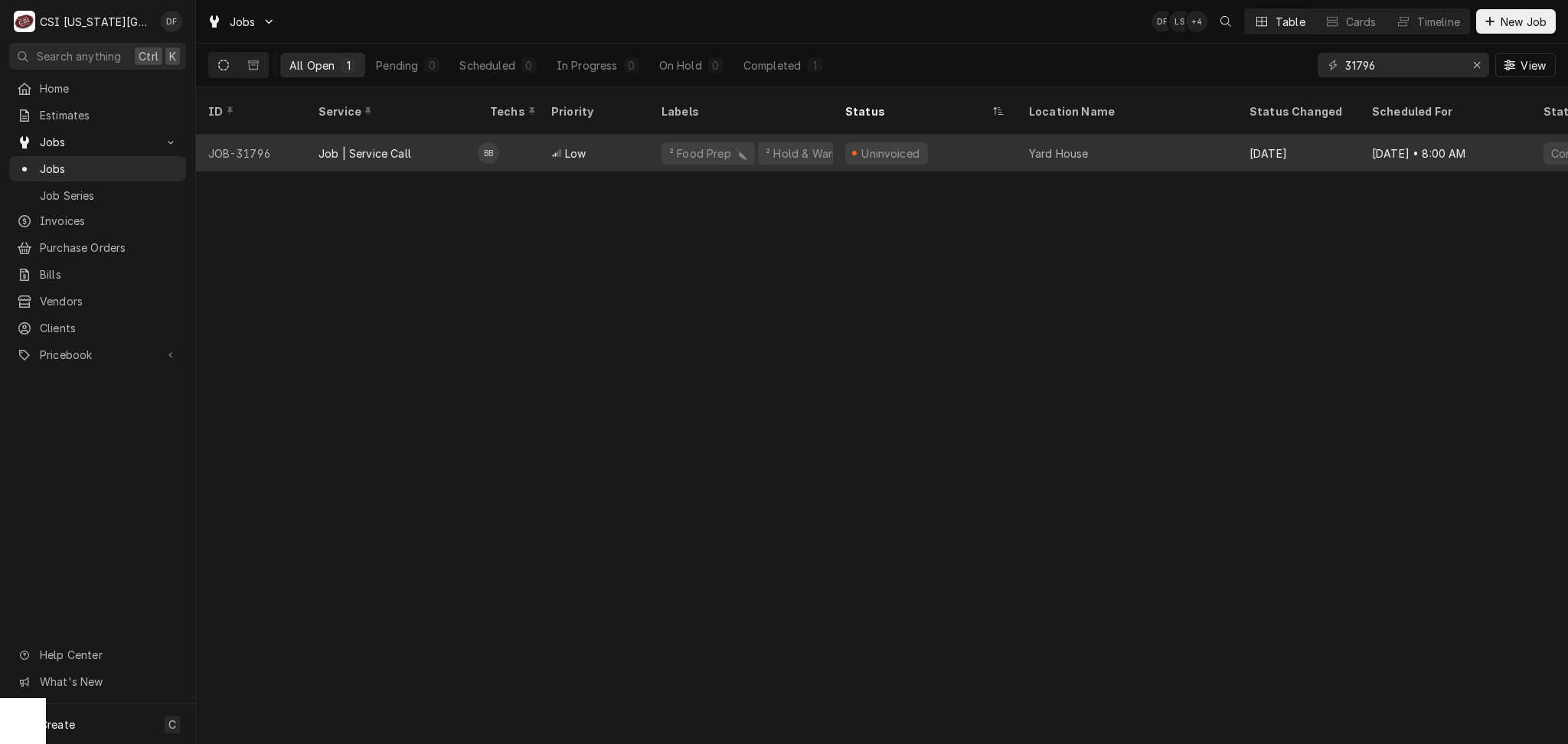
click at [970, 139] on div "Uninvoiced" at bounding box center [924, 153] width 184 height 37
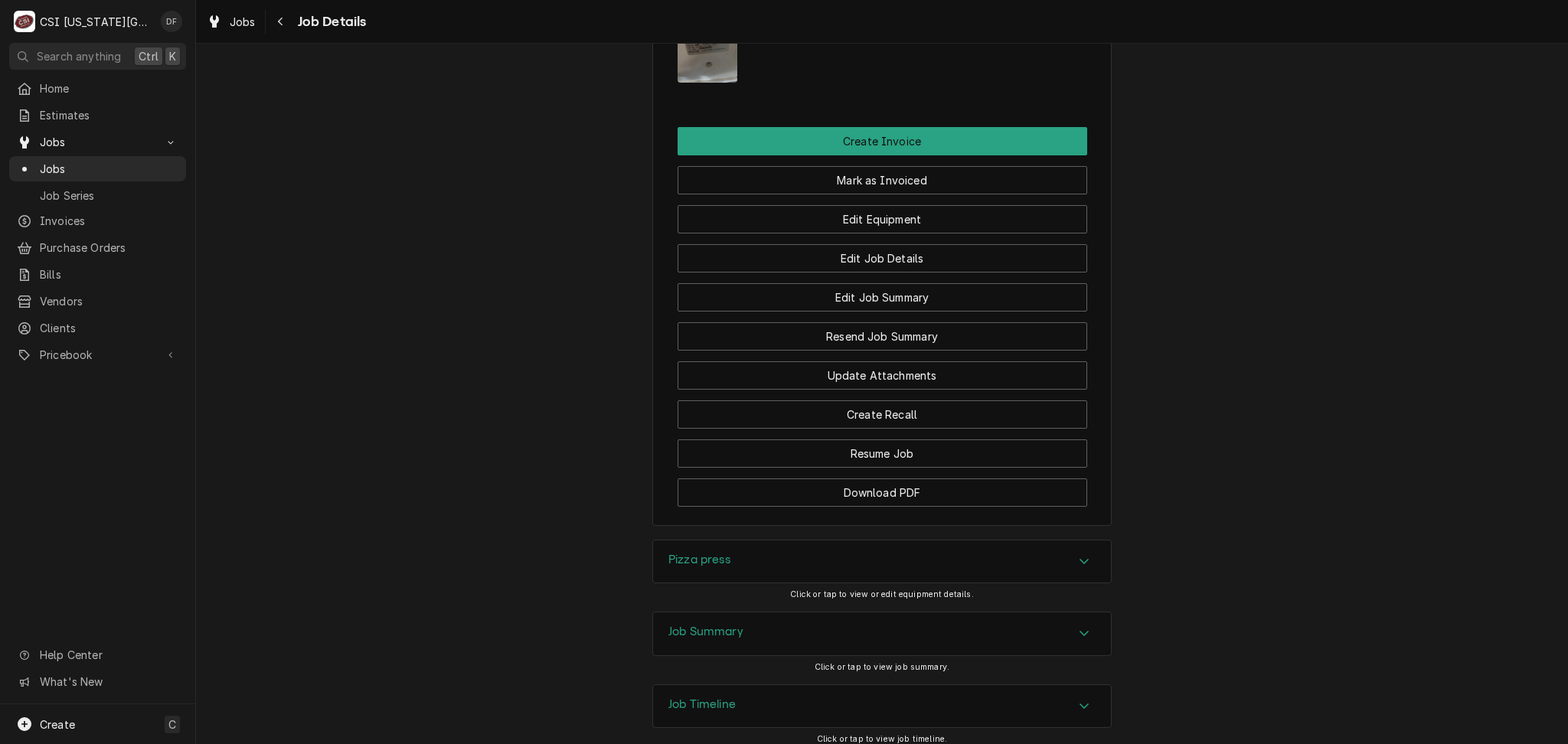
scroll to position [1914, 0]
click at [740, 611] on div "Job Summary" at bounding box center [881, 632] width 457 height 43
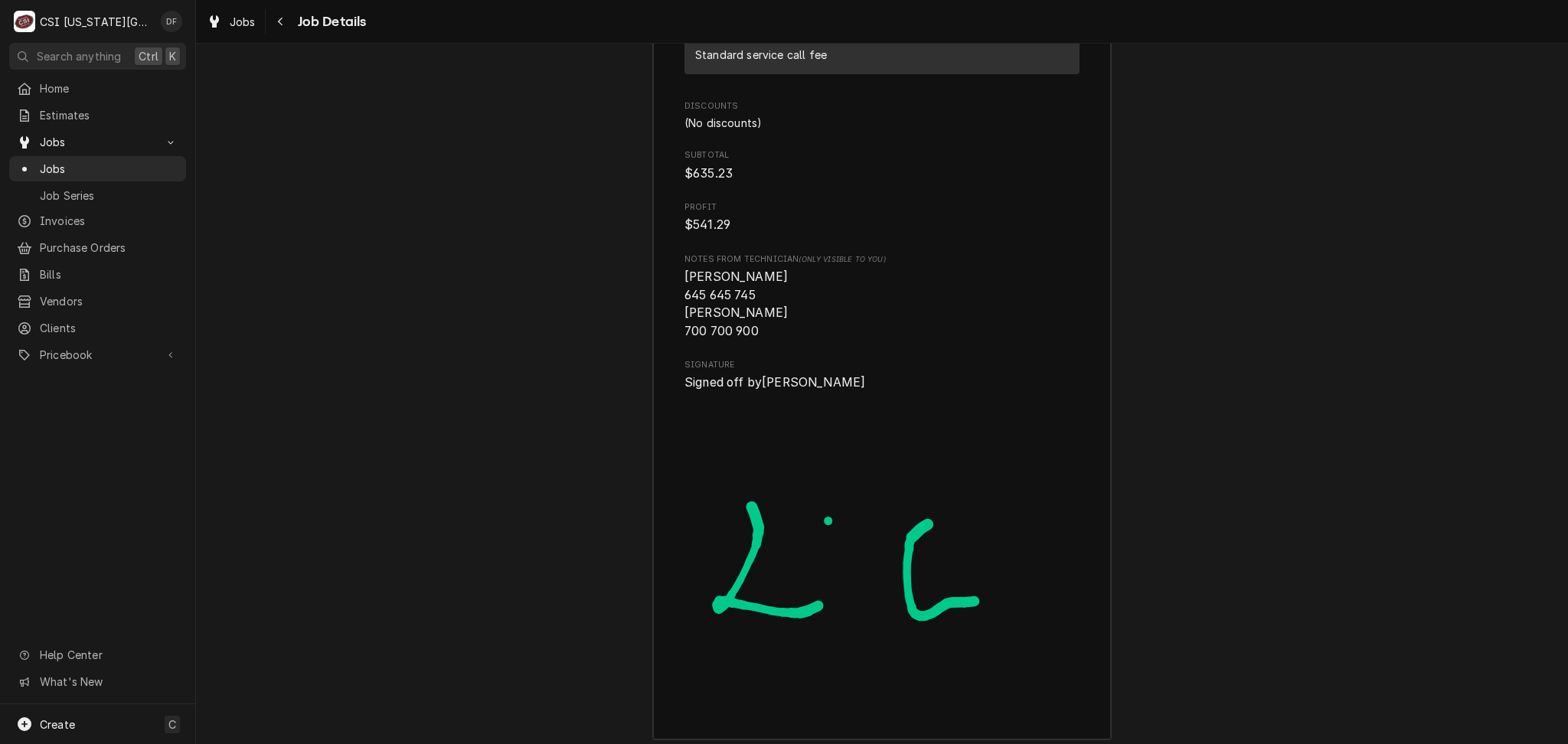
scroll to position [5512, 0]
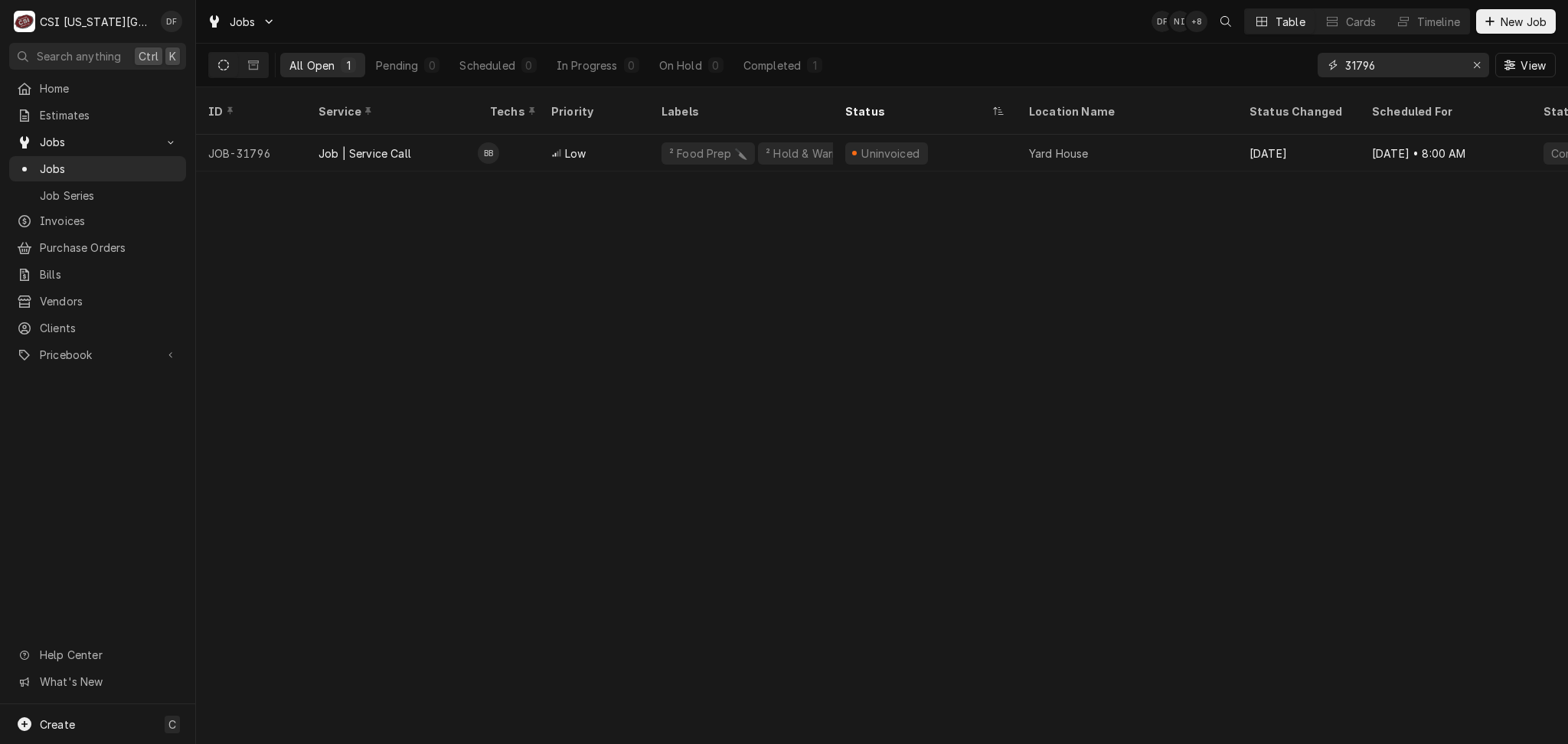
drag, startPoint x: 1402, startPoint y: 72, endPoint x: 1336, endPoint y: 72, distance: 66.0
click at [1336, 72] on div "31796" at bounding box center [1403, 64] width 172 height 25
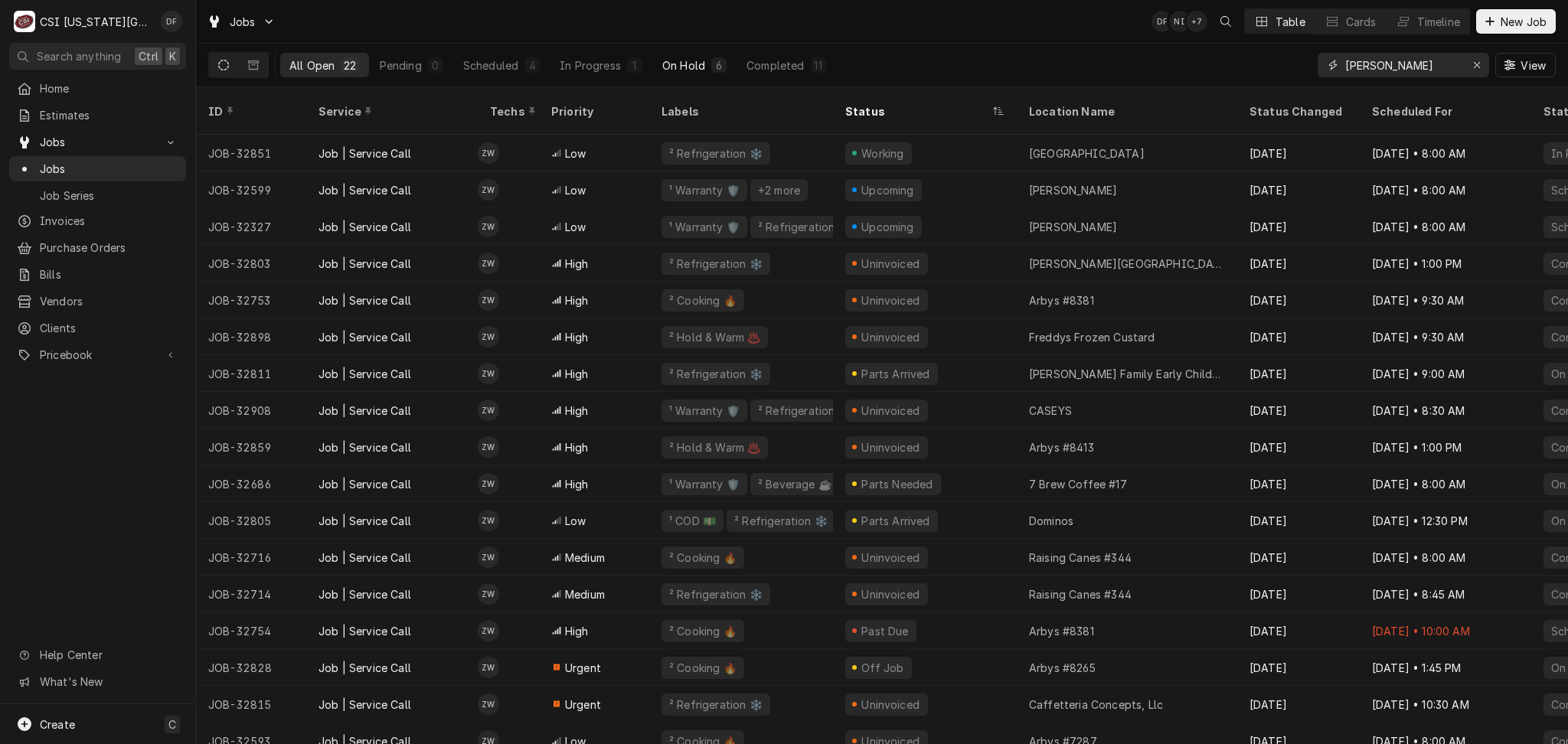
type input "zach wilson"
click at [712, 65] on div "6" at bounding box center [719, 64] width 15 height 15
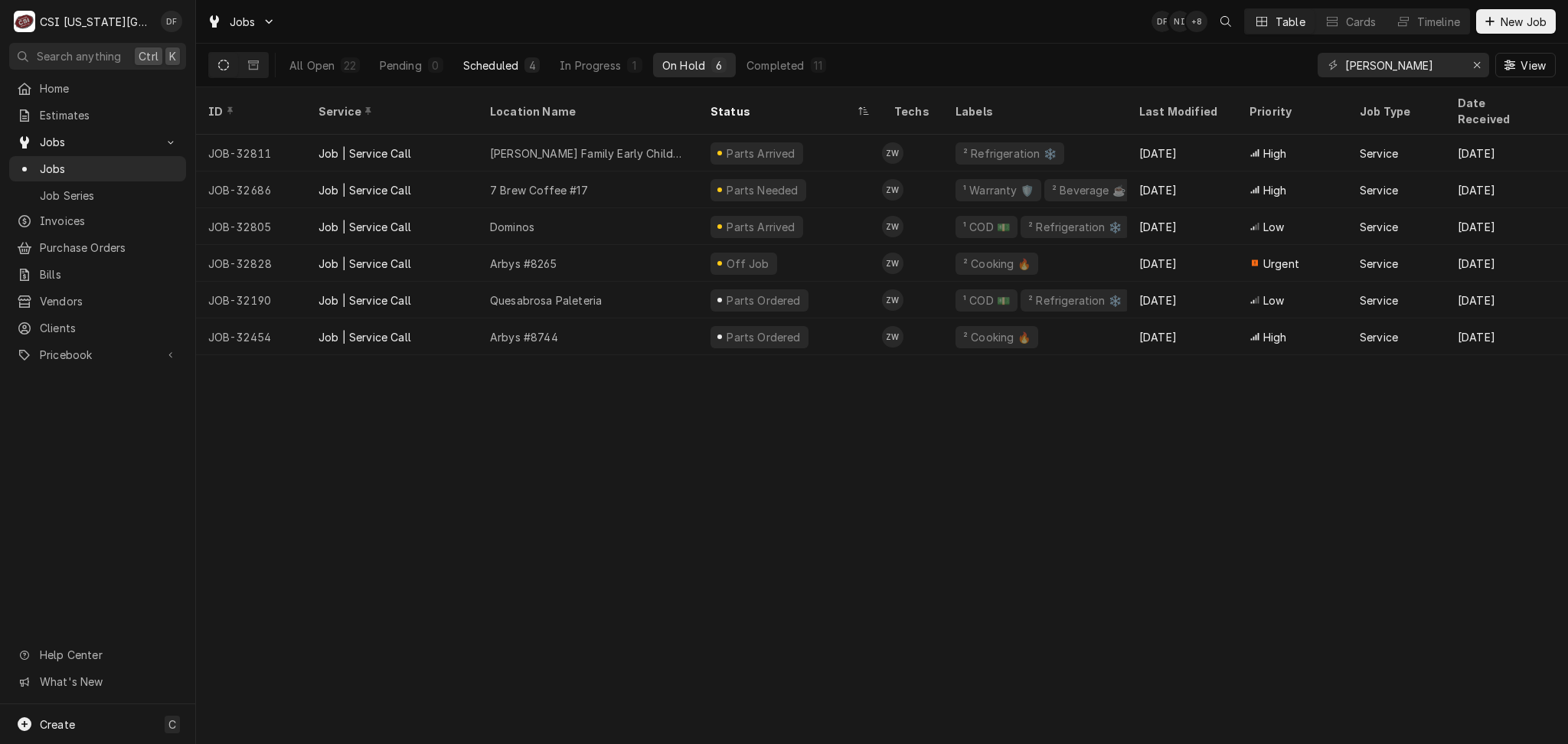
click at [496, 74] on button "Scheduled 4" at bounding box center [502, 64] width 95 height 25
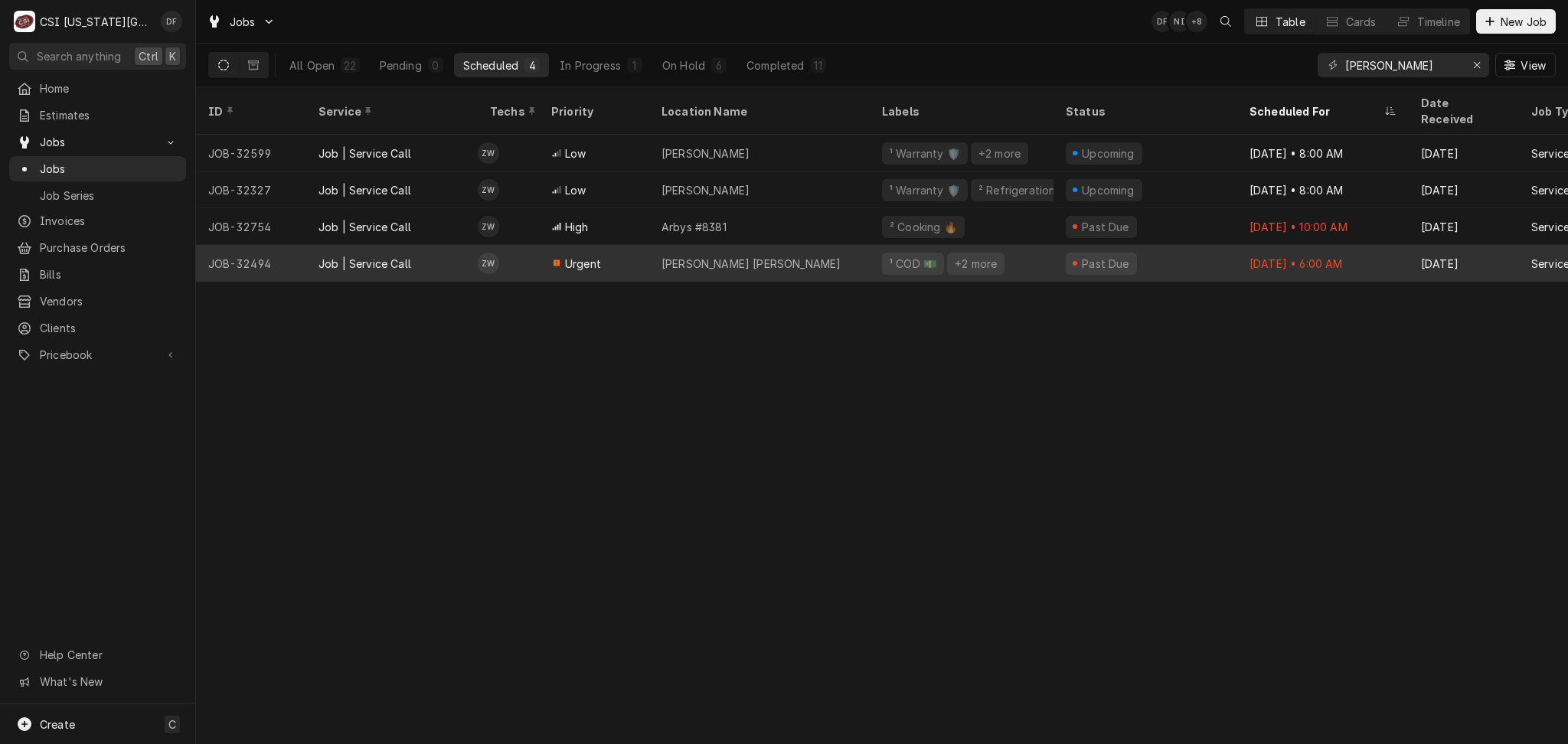
click at [759, 246] on div "Baskin Robbins" at bounding box center [759, 263] width 220 height 37
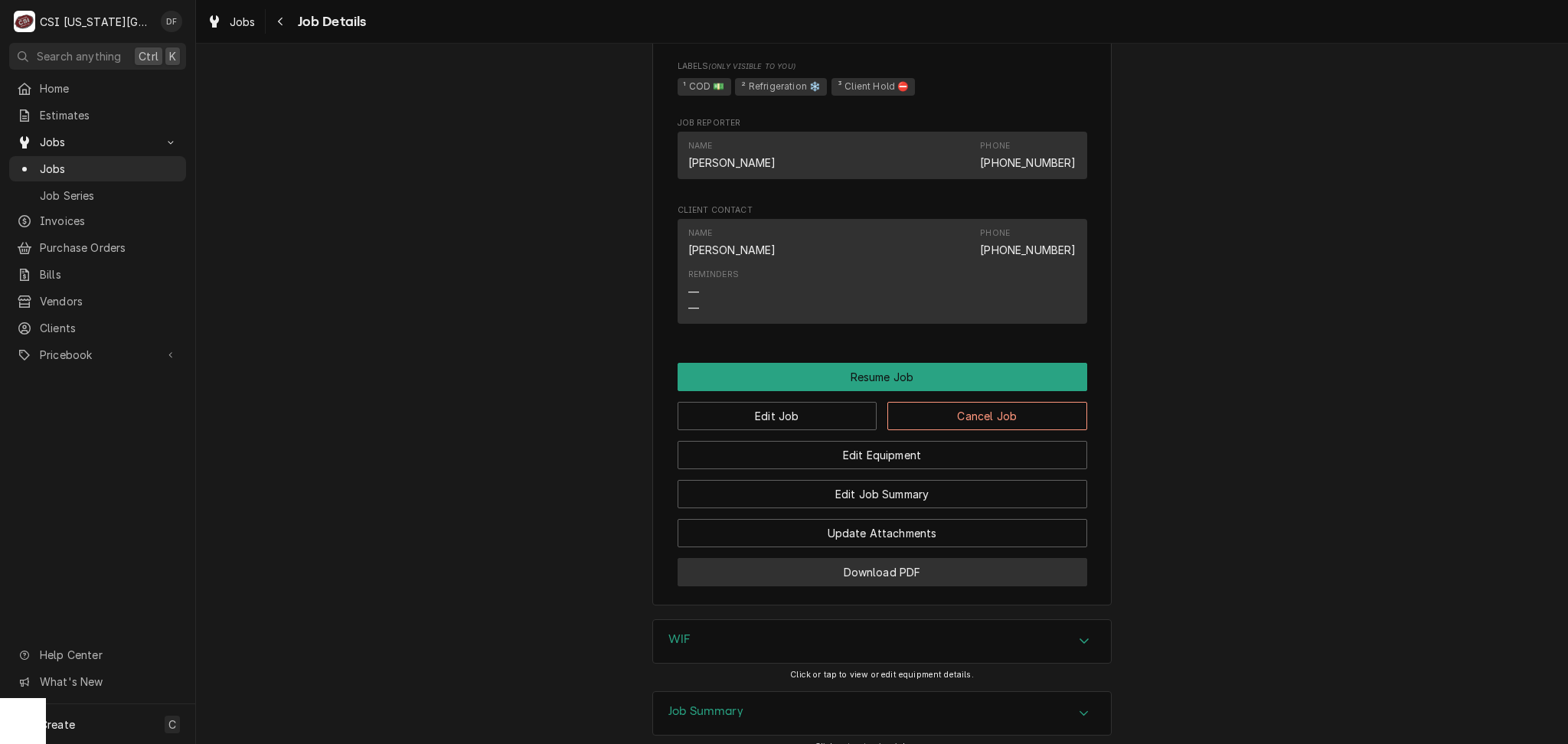
scroll to position [1556, 0]
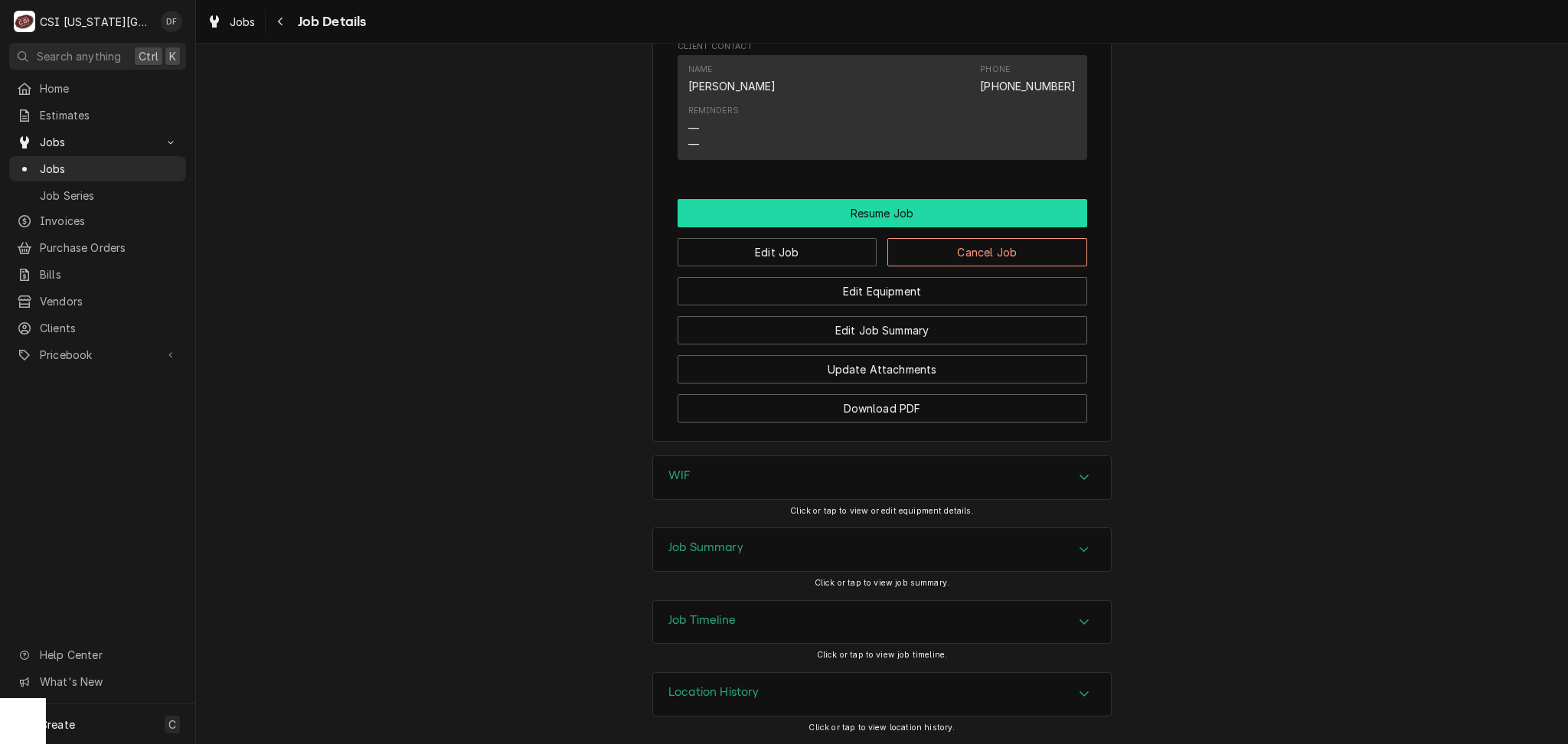
click at [877, 208] on button "Resume Job" at bounding box center [882, 213] width 410 height 29
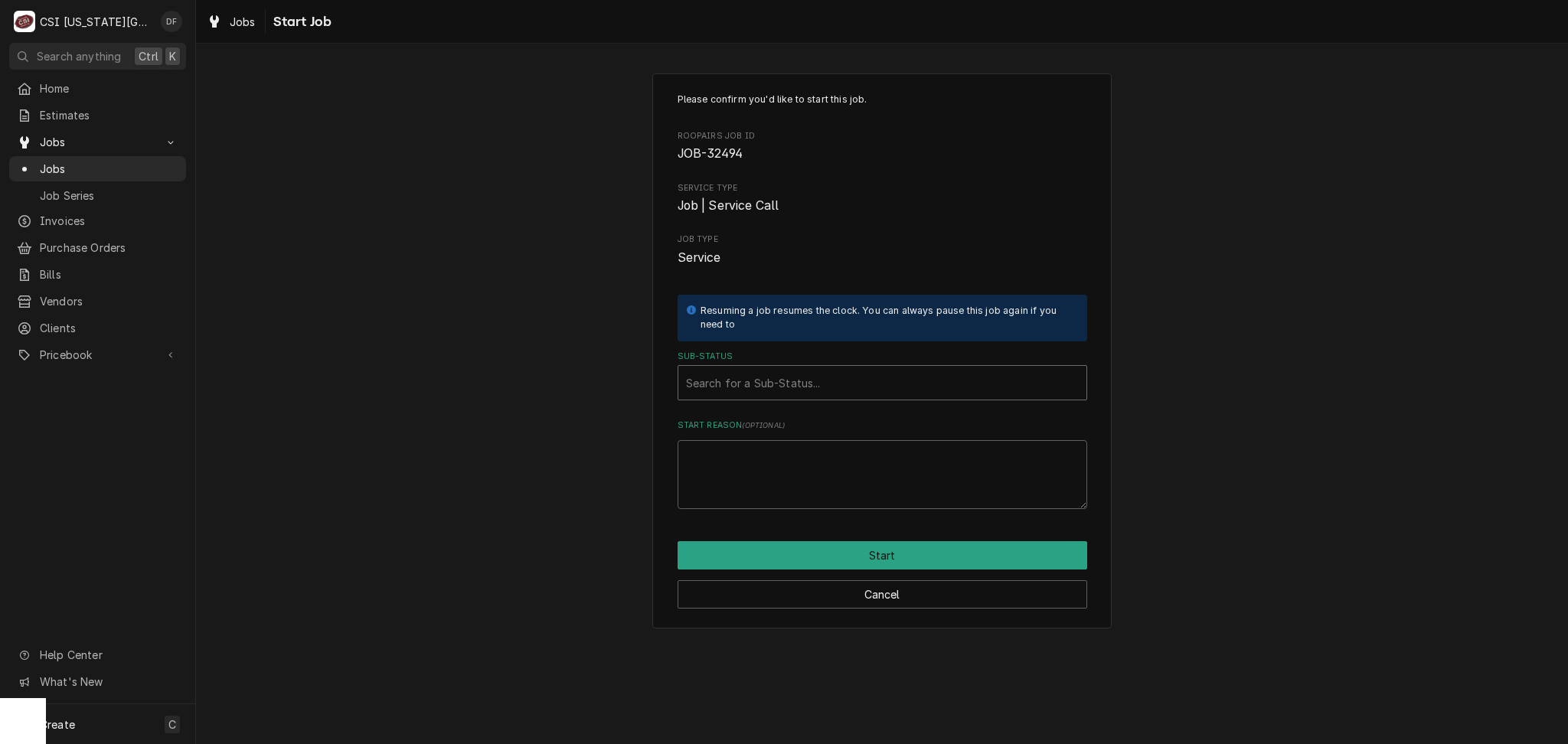
click at [823, 377] on div "Sub-Status" at bounding box center [882, 383] width 393 height 28
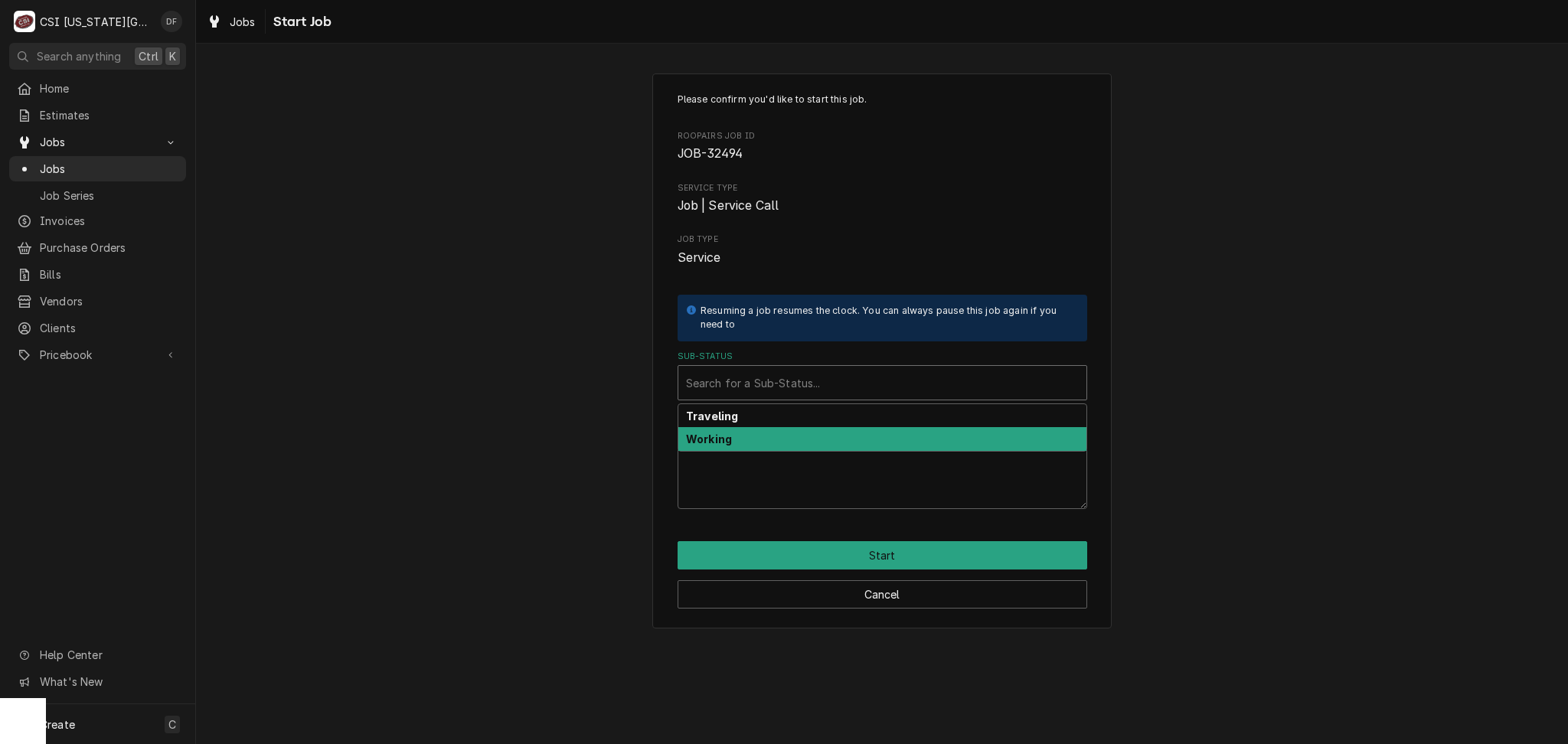
click at [778, 442] on div "Working" at bounding box center [882, 439] width 408 height 24
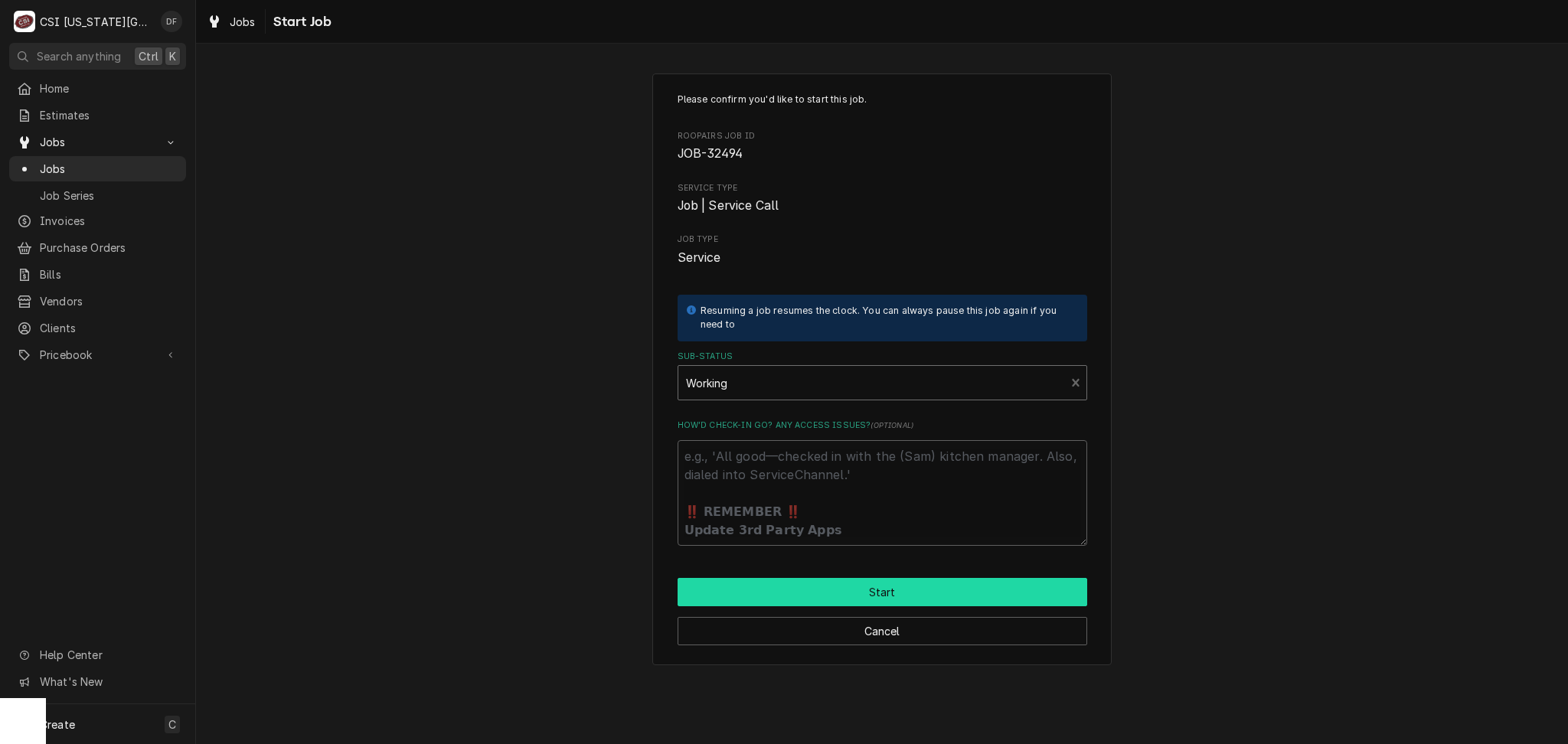
click at [793, 595] on button "Start" at bounding box center [882, 591] width 410 height 29
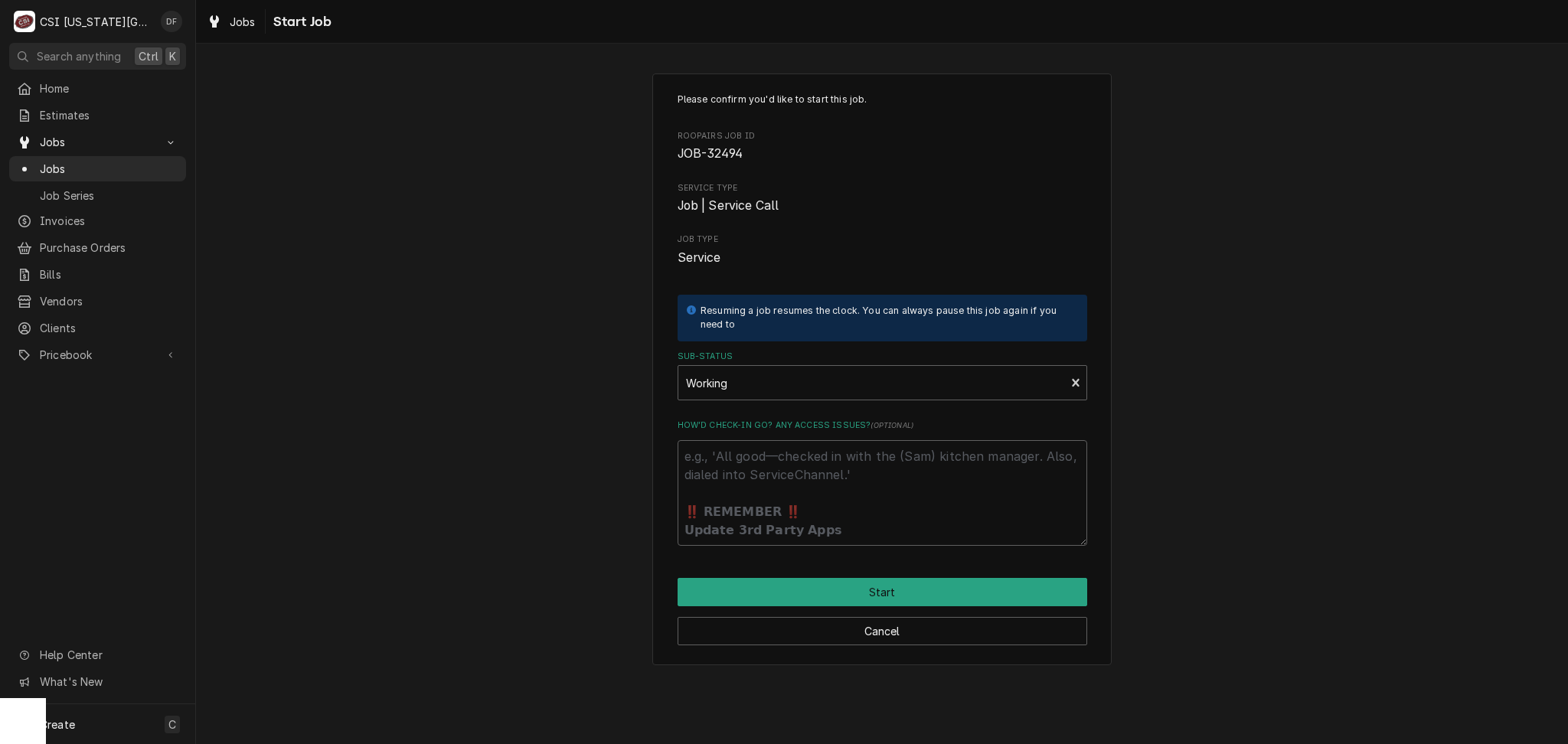
type textarea "x"
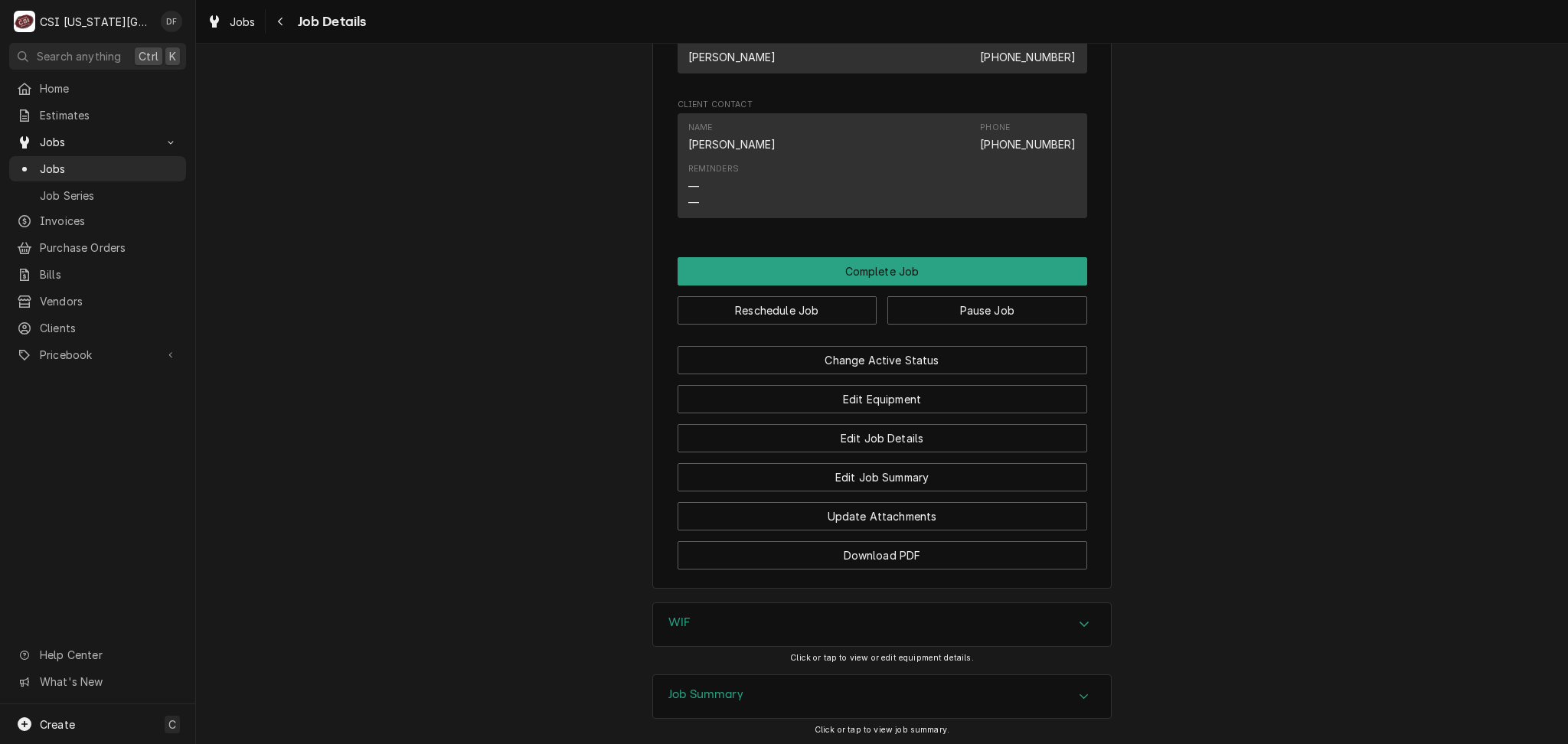
scroll to position [1531, 0]
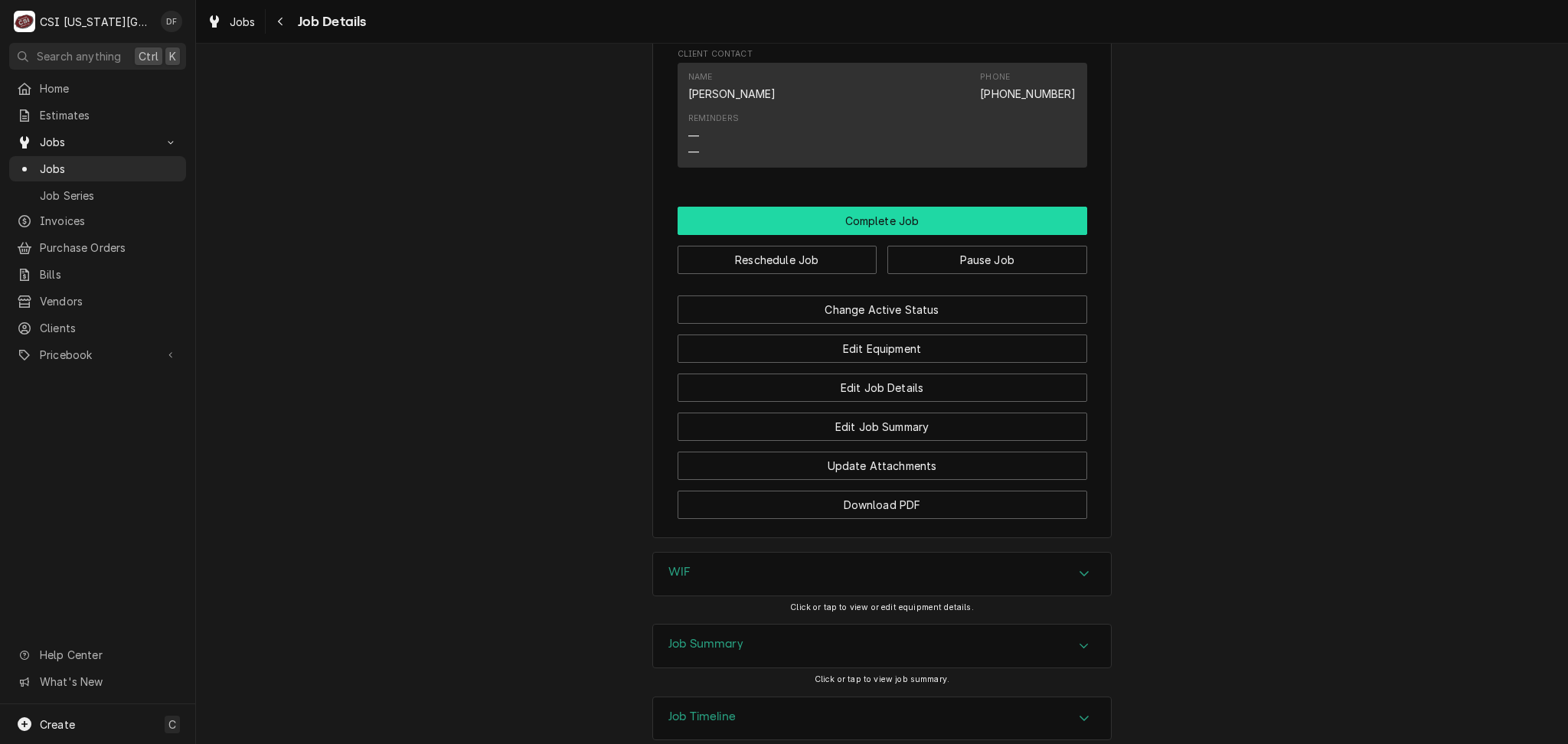
click at [848, 235] on button "Complete Job" at bounding box center [882, 220] width 410 height 29
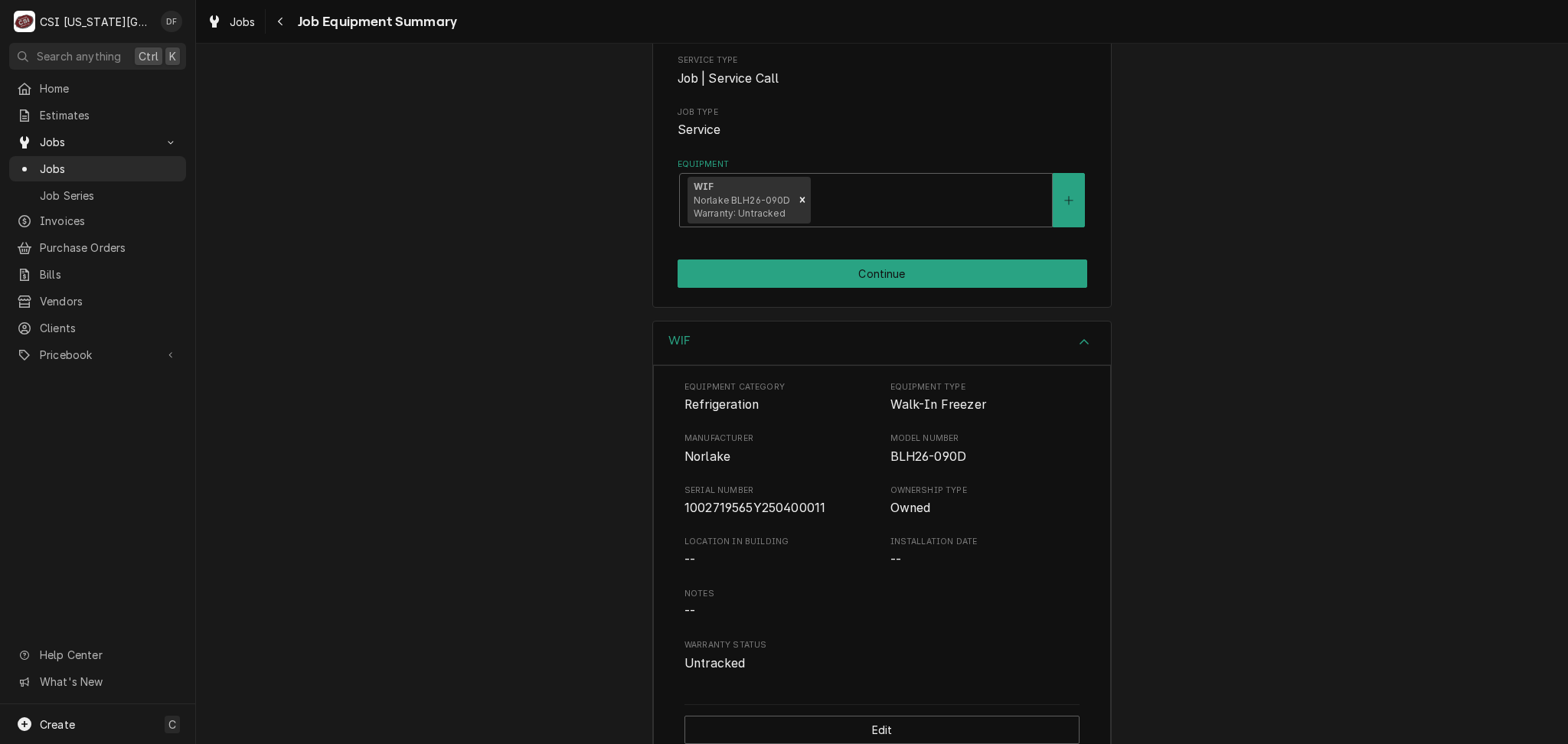
scroll to position [221, 0]
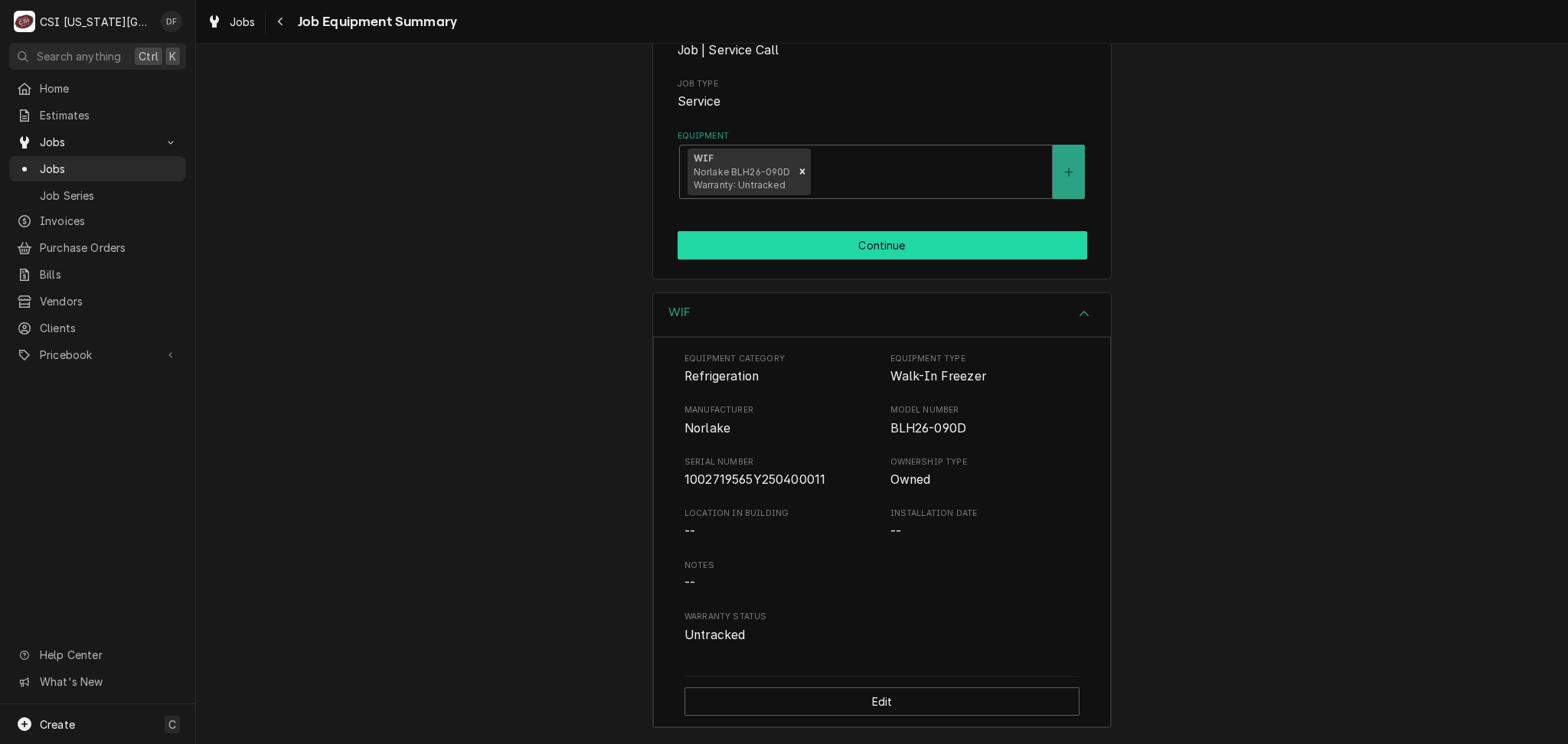
click at [816, 244] on button "Continue" at bounding box center [882, 245] width 410 height 29
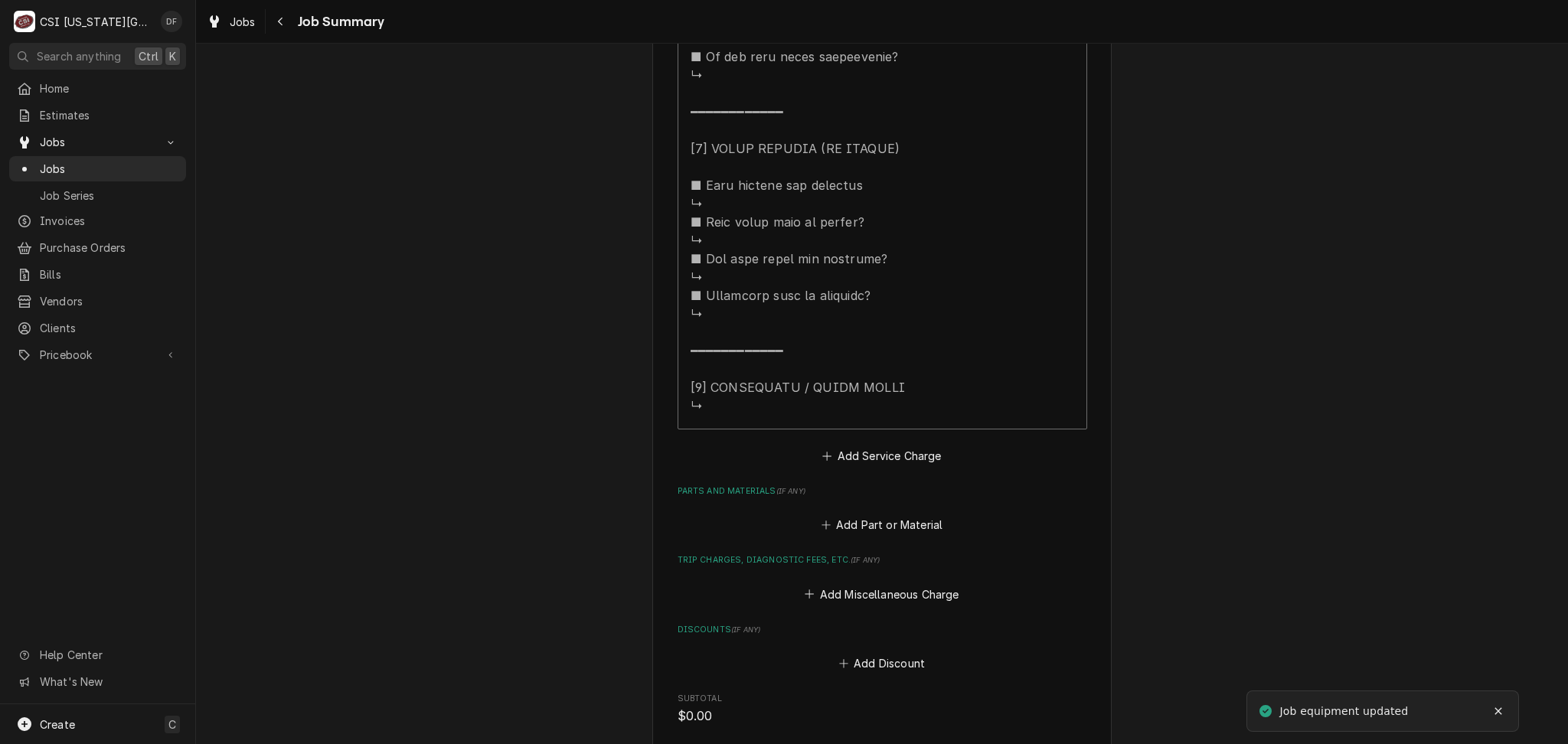
scroll to position [1837, 0]
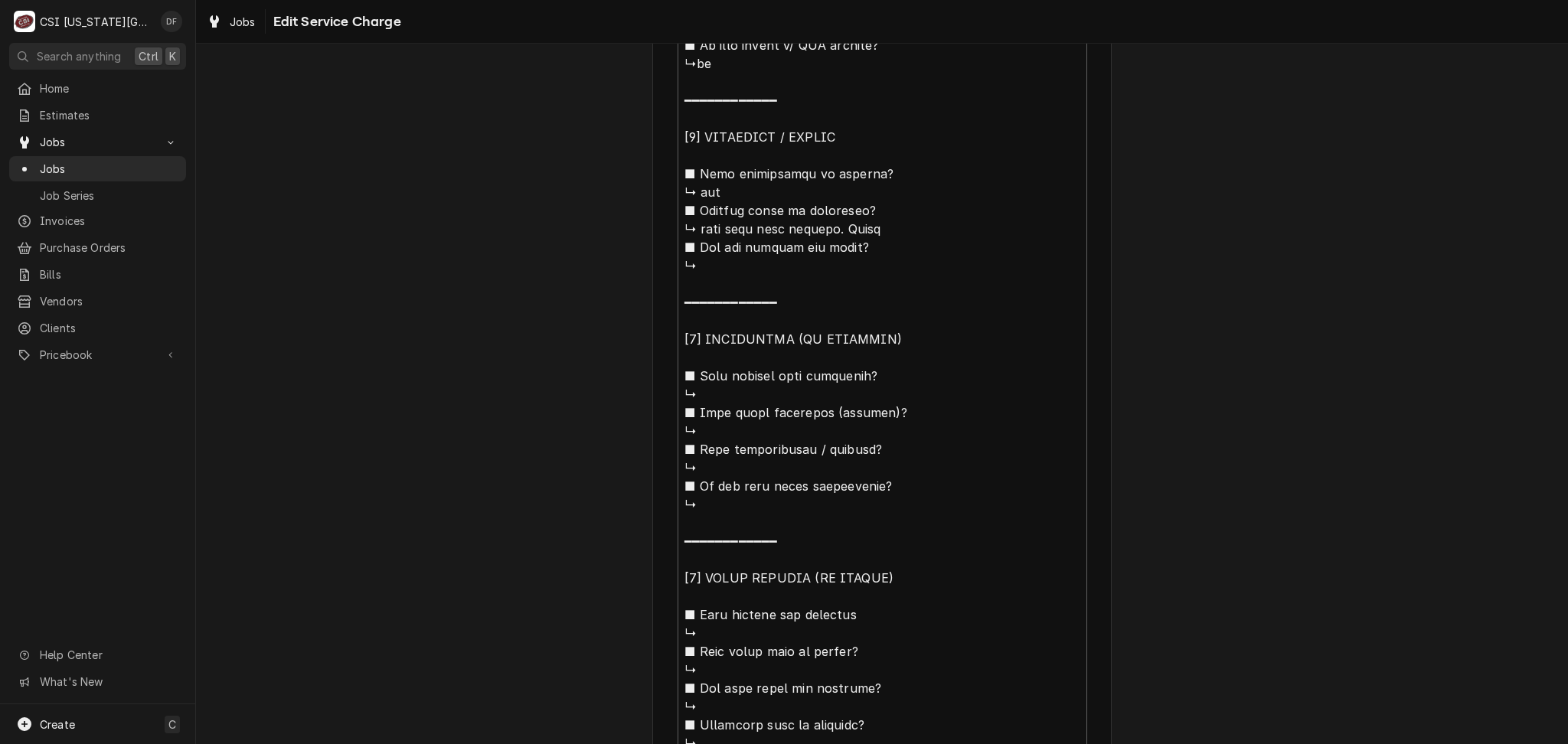
scroll to position [1360, 0]
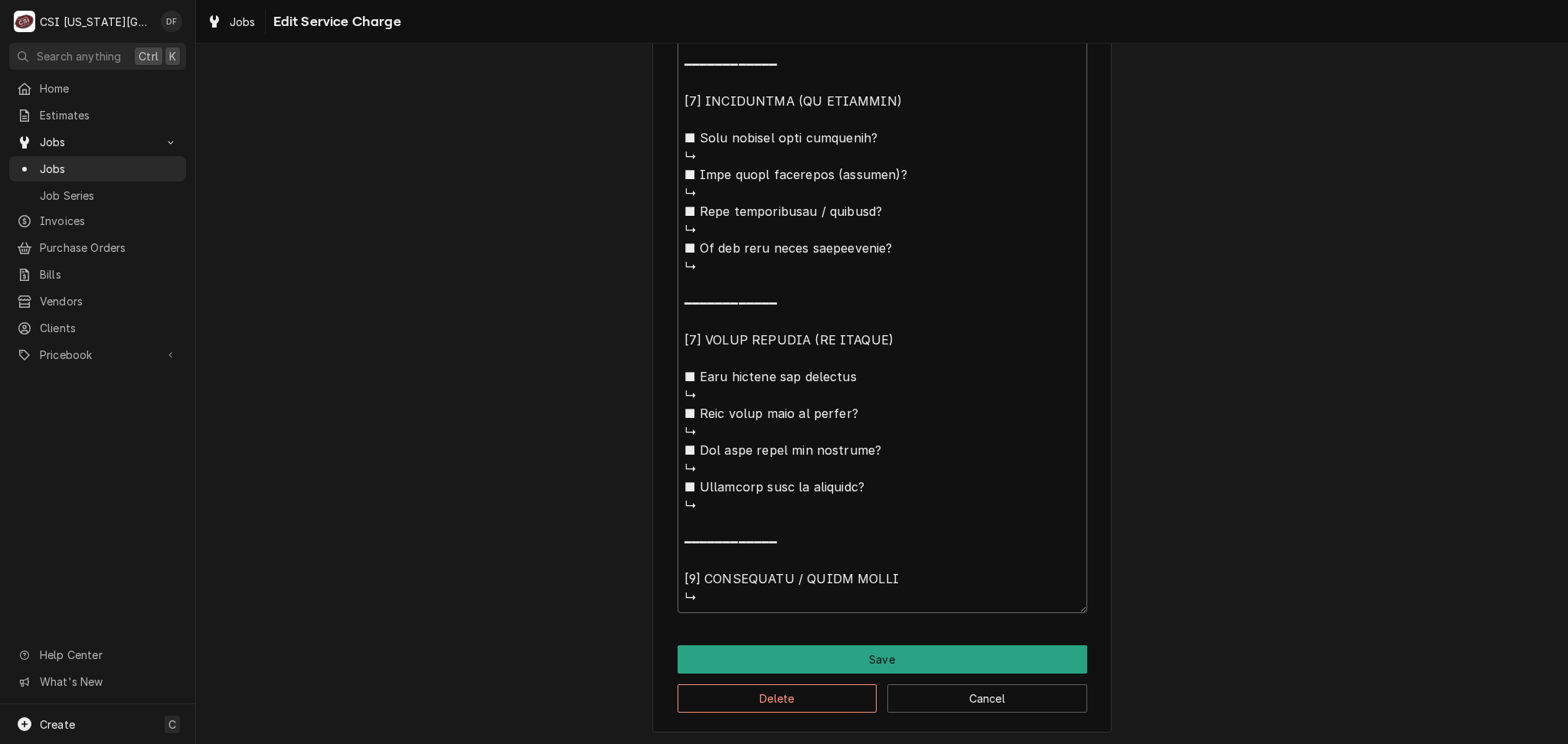
type textarea "x"
type textarea "⚠️ 𝗙𝗢𝗥𝗠 𝗜𝗡𝗦𝗧𝗥𝗨𝗖𝗧𝗜𝗢𝗡𝗦 ⚠️ ✪ 𝗖𝗼𝗺𝗽𝗹𝗲𝘁𝗲 𝗮𝗹𝗹 𝗿𝗲𝗹𝗲𝘃𝗮𝗻𝘁 𝘀𝗲𝗰𝘁𝗶𝗼𝗻𝘀 ✪ 𝗣𝗿𝗼𝘃𝗶𝗱𝗲 𝗱𝗲𝘁𝗮𝗶𝗹𝗲𝗱 𝗮𝗻𝘀…"
type textarea "x"
type textarea "⚠️ 𝗙𝗢𝗥𝗠 𝗜𝗡𝗦𝗧𝗥𝗨𝗖𝗧𝗜𝗢𝗡𝗦 ⚠️ ✪ 𝗖𝗼𝗺𝗽𝗹𝗲𝘁𝗲 𝗮𝗹𝗹 𝗿𝗲𝗹𝗲𝘃𝗮𝗻𝘁 𝘀𝗲𝗰𝘁𝗶𝗼𝗻𝘀 ✪ 𝗣𝗿𝗼𝘃𝗶𝗱𝗲 𝗱𝗲𝘁𝗮𝗶𝗹𝗲𝗱 𝗮𝗻𝘀…"
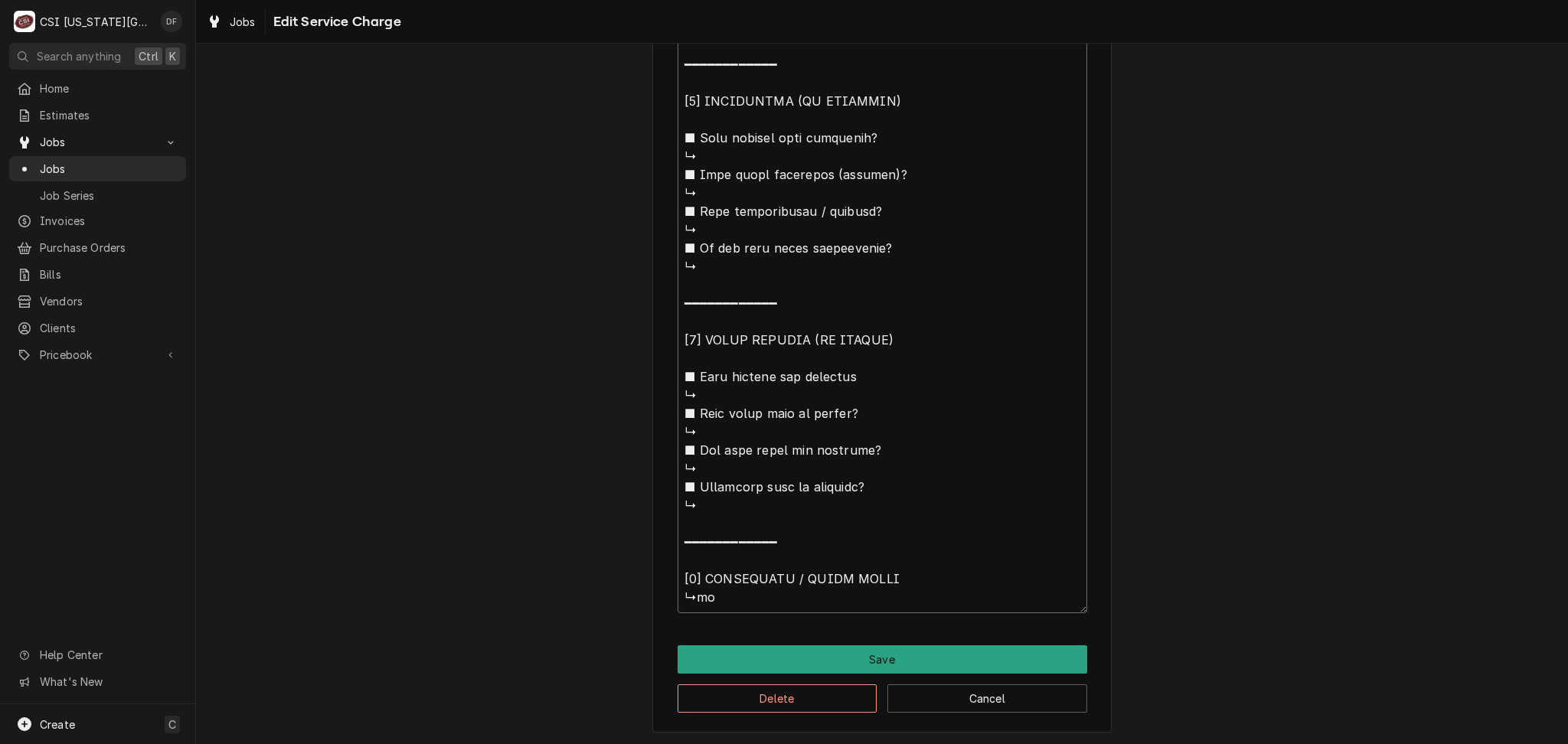
type textarea "x"
type textarea "⚠️ 𝗙𝗢𝗥𝗠 𝗜𝗡𝗦𝗧𝗥𝗨𝗖𝗧𝗜𝗢𝗡𝗦 ⚠️ ✪ 𝗖𝗼𝗺𝗽𝗹𝗲𝘁𝗲 𝗮𝗹𝗹 𝗿𝗲𝗹𝗲𝘃𝗮𝗻𝘁 𝘀𝗲𝗰𝘁𝗶𝗼𝗻𝘀 ✪ 𝗣𝗿𝗼𝘃𝗶𝗱𝗲 𝗱𝗲𝘁𝗮𝗶𝗹𝗲𝗱 𝗮𝗻𝘀…"
type textarea "x"
type textarea "⚠️ 𝗙𝗢𝗥𝗠 𝗜𝗡𝗦𝗧𝗥𝗨𝗖𝗧𝗜𝗢𝗡𝗦 ⚠️ ✪ 𝗖𝗼𝗺𝗽𝗹𝗲𝘁𝗲 𝗮𝗹𝗹 𝗿𝗲𝗹𝗲𝘃𝗮𝗻𝘁 𝘀𝗲𝗰𝘁𝗶𝗼𝗻𝘀 ✪ 𝗣𝗿𝗼𝘃𝗶𝗱𝗲 𝗱𝗲𝘁𝗮𝗶𝗹𝗲𝗱 𝗮𝗻𝘀…"
type textarea "x"
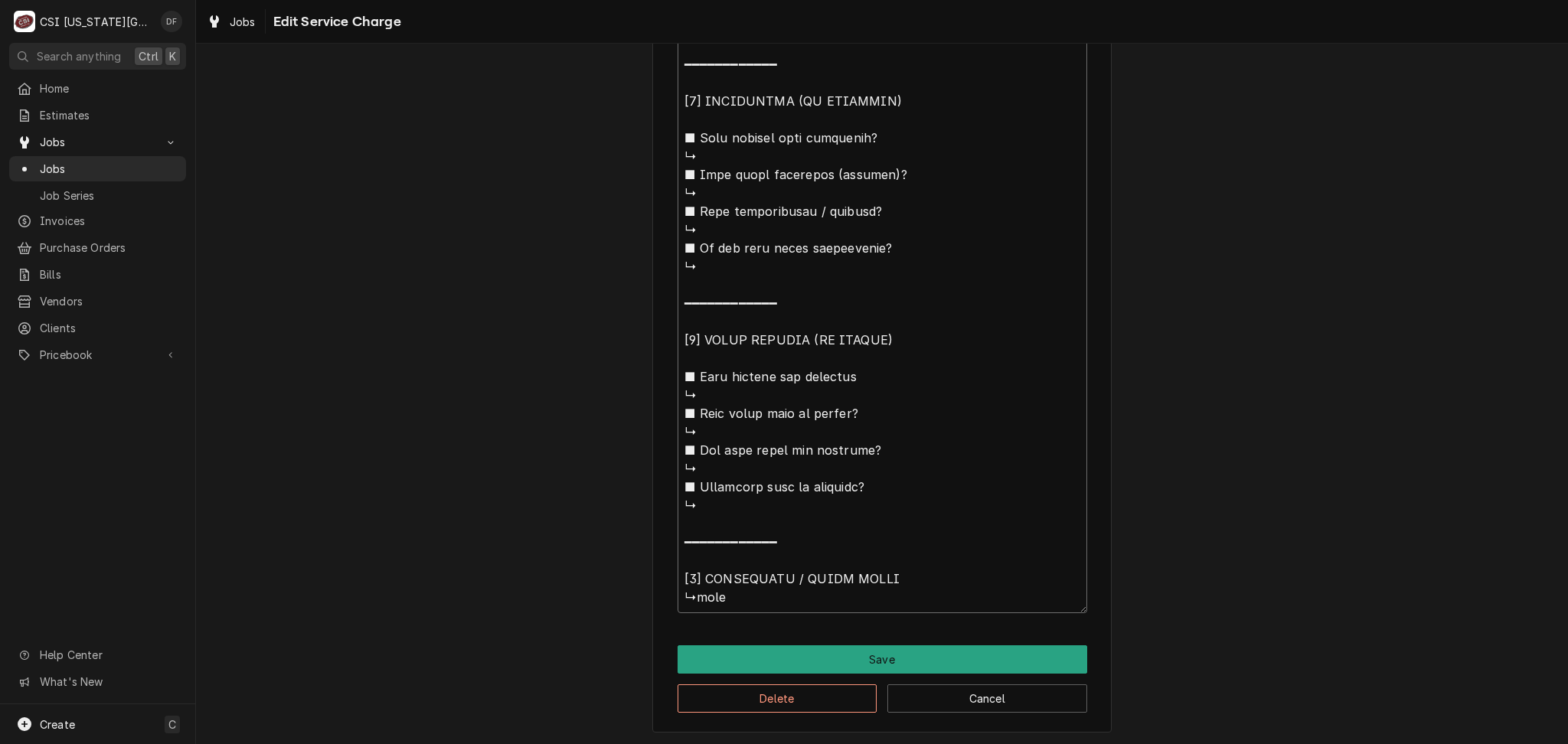
type textarea "⚠️ 𝗙𝗢𝗥𝗠 𝗜𝗡𝗦𝗧𝗥𝗨𝗖𝗧𝗜𝗢𝗡𝗦 ⚠️ ✪ 𝗖𝗼𝗺𝗽𝗹𝗲𝘁𝗲 𝗮𝗹𝗹 𝗿𝗲𝗹𝗲𝘃𝗮𝗻𝘁 𝘀𝗲𝗰𝘁𝗶𝗼𝗻𝘀 ✪ 𝗣𝗿𝗼𝘃𝗶𝗱𝗲 𝗱𝗲𝘁𝗮𝗶𝗹𝗲𝗱 𝗮𝗻𝘀…"
type textarea "x"
type textarea "⚠️ 𝗙𝗢𝗥𝗠 𝗜𝗡𝗦𝗧𝗥𝗨𝗖𝗧𝗜𝗢𝗡𝗦 ⚠️ ✪ 𝗖𝗼𝗺𝗽𝗹𝗲𝘁𝗲 𝗮𝗹𝗹 𝗿𝗲𝗹𝗲𝘃𝗮𝗻𝘁 𝘀𝗲𝗰𝘁𝗶𝗼𝗻𝘀 ✪ 𝗣𝗿𝗼𝘃𝗶𝗱𝗲 𝗱𝗲𝘁𝗮𝗶𝗹𝗲𝗱 𝗮𝗻𝘀…"
type textarea "x"
type textarea "⚠️ 𝗙𝗢𝗥𝗠 𝗜𝗡𝗦𝗧𝗥𝗨𝗖𝗧𝗜𝗢𝗡𝗦 ⚠️ ✪ 𝗖𝗼𝗺𝗽𝗹𝗲𝘁𝗲 𝗮𝗹𝗹 𝗿𝗲𝗹𝗲𝘃𝗮𝗻𝘁 𝘀𝗲𝗰𝘁𝗶𝗼𝗻𝘀 ✪ 𝗣𝗿𝗼𝘃𝗶𝗱𝗲 𝗱𝗲𝘁𝗮𝗶𝗹𝗲𝗱 𝗮𝗻𝘀…"
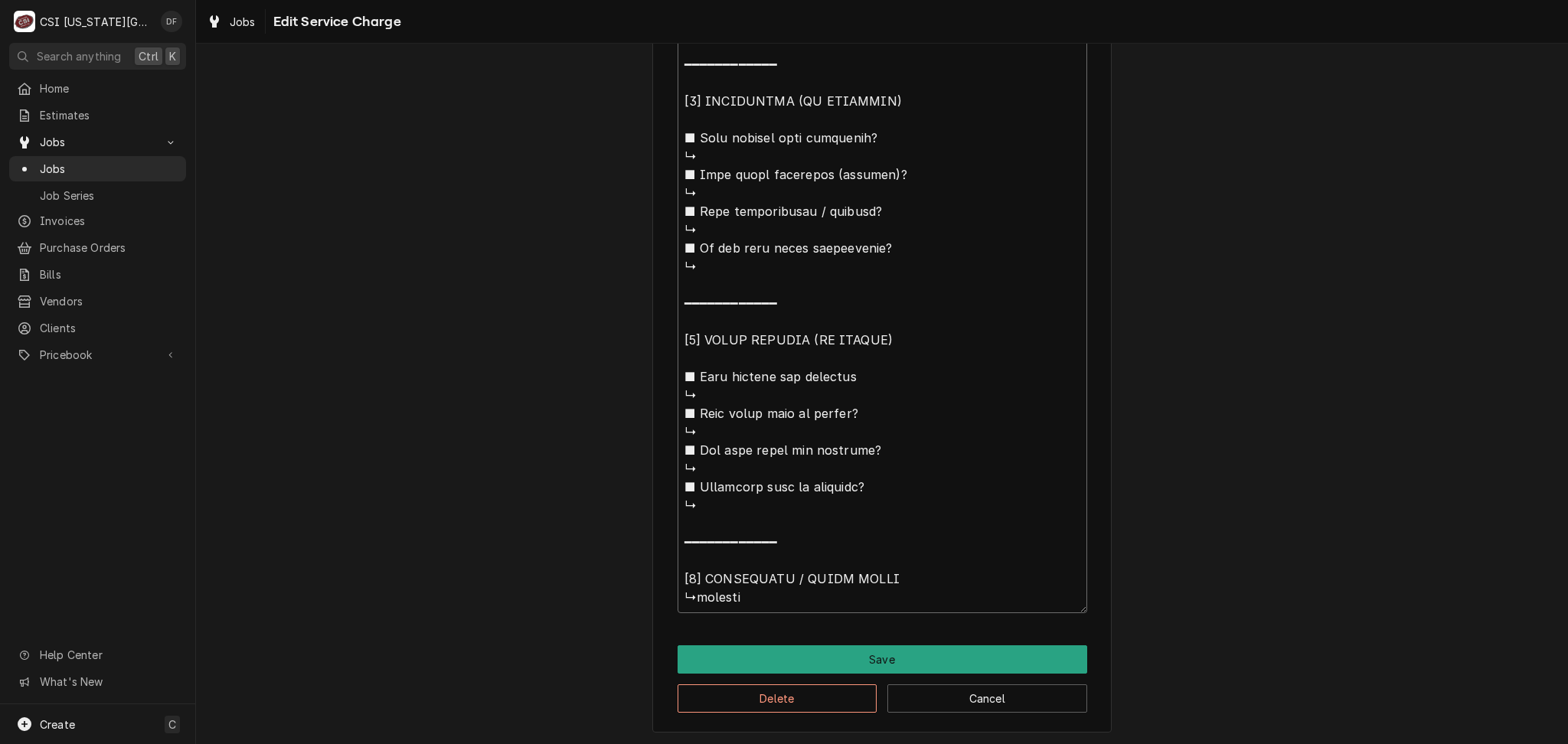
type textarea "x"
type textarea "⚠️ 𝗙𝗢𝗥𝗠 𝗜𝗡𝗦𝗧𝗥𝗨𝗖𝗧𝗜𝗢𝗡𝗦 ⚠️ ✪ 𝗖𝗼𝗺𝗽𝗹𝗲𝘁𝗲 𝗮𝗹𝗹 𝗿𝗲𝗹𝗲𝘃𝗮𝗻𝘁 𝘀𝗲𝗰𝘁𝗶𝗼𝗻𝘀 ✪ 𝗣𝗿𝗼𝘃𝗶𝗱𝗲 𝗱𝗲𝘁𝗮𝗶𝗹𝗲𝗱 𝗮𝗻𝘀…"
type textarea "x"
type textarea "⚠️ 𝗙𝗢𝗥𝗠 𝗜𝗡𝗦𝗧𝗥𝗨𝗖𝗧𝗜𝗢𝗡𝗦 ⚠️ ✪ 𝗖𝗼𝗺𝗽𝗹𝗲𝘁𝗲 𝗮𝗹𝗹 𝗿𝗲𝗹𝗲𝘃𝗮𝗻𝘁 𝘀𝗲𝗰𝘁𝗶𝗼𝗻𝘀 ✪ 𝗣𝗿𝗼𝘃𝗶𝗱𝗲 𝗱𝗲𝘁𝗮𝗶𝗹𝗲𝗱 𝗮𝗻𝘀…"
type textarea "x"
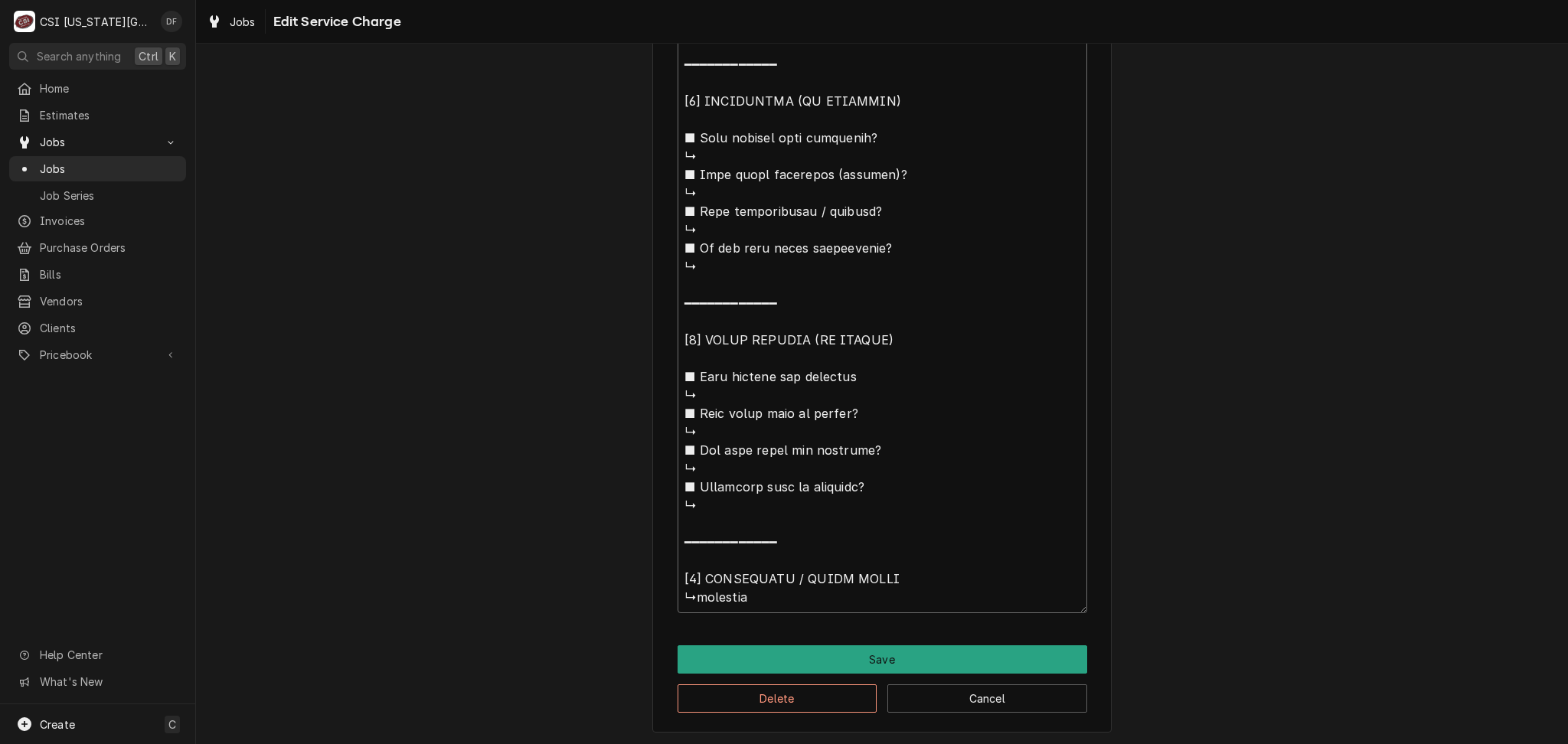
type textarea "⚠️ 𝗙𝗢𝗥𝗠 𝗜𝗡𝗦𝗧𝗥𝗨𝗖𝗧𝗜𝗢𝗡𝗦 ⚠️ ✪ 𝗖𝗼𝗺𝗽𝗹𝗲𝘁𝗲 𝗮𝗹𝗹 𝗿𝗲𝗹𝗲𝘃𝗮𝗻𝘁 𝘀𝗲𝗰𝘁𝗶𝗼𝗻𝘀 ✪ 𝗣𝗿𝗼𝘃𝗶𝗱𝗲 𝗱𝗲𝘁𝗮𝗶𝗹𝗲𝗱 𝗮𝗻𝘀…"
type textarea "x"
type textarea "⚠️ 𝗙𝗢𝗥𝗠 𝗜𝗡𝗦𝗧𝗥𝗨𝗖𝗧𝗜𝗢𝗡𝗦 ⚠️ ✪ 𝗖𝗼𝗺𝗽𝗹𝗲𝘁𝗲 𝗮𝗹𝗹 𝗿𝗲𝗹𝗲𝘃𝗮𝗻𝘁 𝘀𝗲𝗰𝘁𝗶𝗼𝗻𝘀 ✪ 𝗣𝗿𝗼𝘃𝗶𝗱𝗲 𝗱𝗲𝘁𝗮𝗶𝗹𝗲𝗱 𝗮𝗻𝘀…"
type textarea "x"
type textarea "⚠️ 𝗙𝗢𝗥𝗠 𝗜𝗡𝗦𝗧𝗥𝗨𝗖𝗧𝗜𝗢𝗡𝗦 ⚠️ ✪ 𝗖𝗼𝗺𝗽𝗹𝗲𝘁𝗲 𝗮𝗹𝗹 𝗿𝗲𝗹𝗲𝘃𝗮𝗻𝘁 𝘀𝗲𝗰𝘁𝗶𝗼𝗻𝘀 ✪ 𝗣𝗿𝗼𝘃𝗶𝗱𝗲 𝗱𝗲𝘁𝗮𝗶𝗹𝗲𝗱 𝗮𝗻𝘀…"
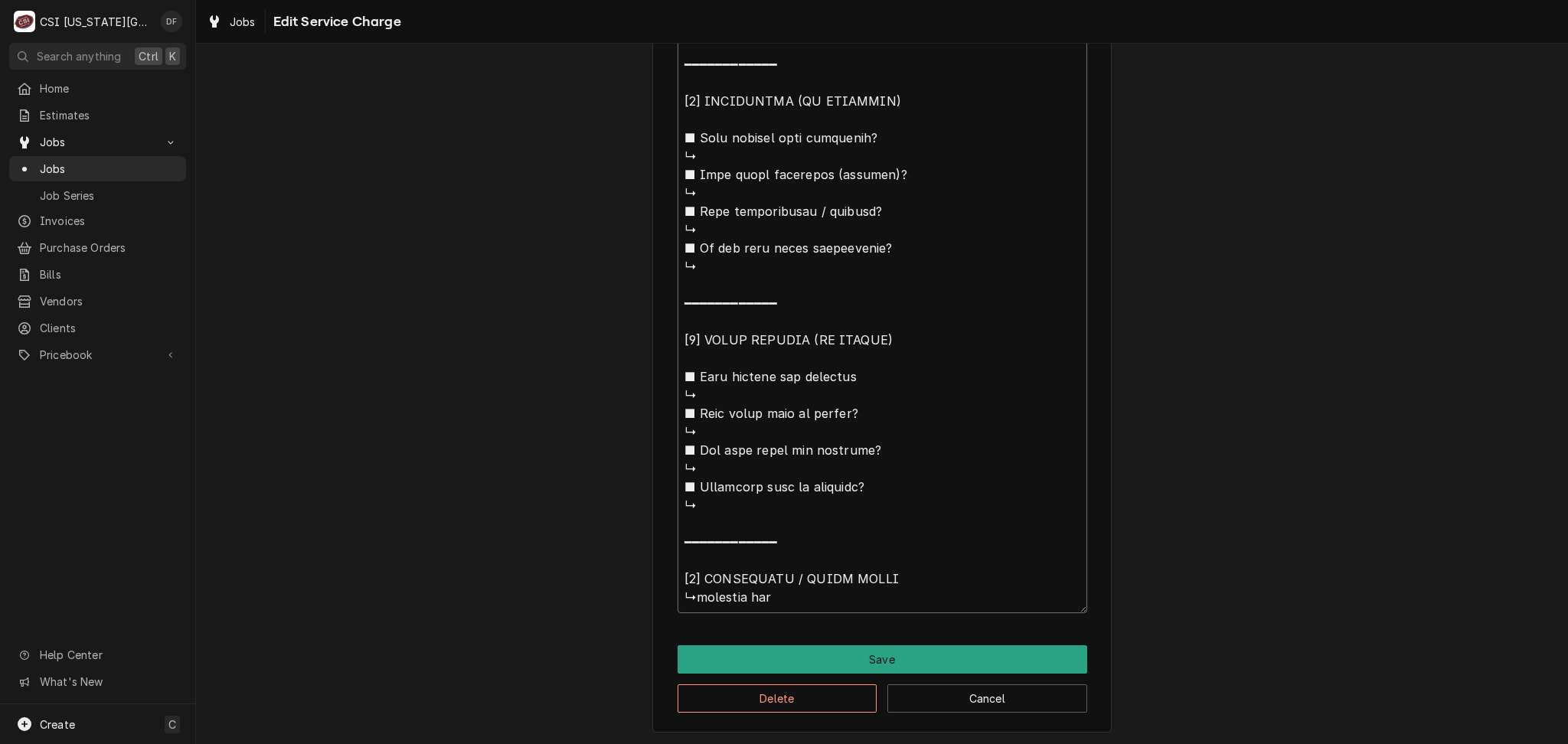
type textarea "x"
type textarea "⚠️ 𝗙𝗢𝗥𝗠 𝗜𝗡𝗦𝗧𝗥𝗨𝗖𝗧𝗜𝗢𝗡𝗦 ⚠️ ✪ 𝗖𝗼𝗺𝗽𝗹𝗲𝘁𝗲 𝗮𝗹𝗹 𝗿𝗲𝗹𝗲𝘃𝗮𝗻𝘁 𝘀𝗲𝗰𝘁𝗶𝗼𝗻𝘀 ✪ 𝗣𝗿𝗼𝘃𝗶𝗱𝗲 𝗱𝗲𝘁𝗮𝗶𝗹𝗲𝗱 𝗮𝗻𝘀…"
type textarea "x"
type textarea "⚠️ 𝗙𝗢𝗥𝗠 𝗜𝗡𝗦𝗧𝗥𝗨𝗖𝗧𝗜𝗢𝗡𝗦 ⚠️ ✪ 𝗖𝗼𝗺𝗽𝗹𝗲𝘁𝗲 𝗮𝗹𝗹 𝗿𝗲𝗹𝗲𝘃𝗮𝗻𝘁 𝘀𝗲𝗰𝘁𝗶𝗼𝗻𝘀 ✪ 𝗣𝗿𝗼𝘃𝗶𝗱𝗲 𝗱𝗲𝘁𝗮𝗶𝗹𝗲𝗱 𝗮𝗻𝘀…"
type textarea "x"
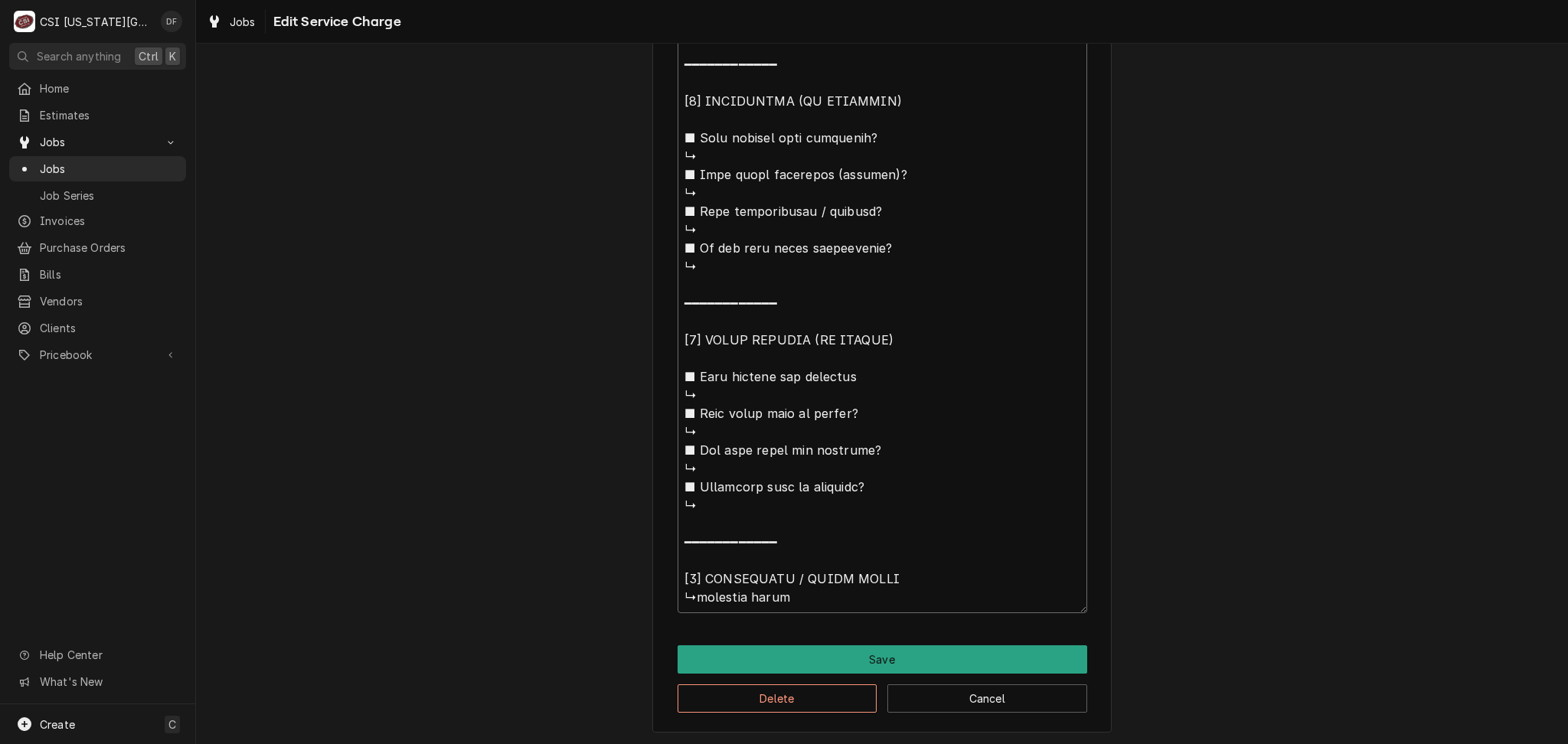
type textarea "⚠️ 𝗙𝗢𝗥𝗠 𝗜𝗡𝗦𝗧𝗥𝗨𝗖𝗧𝗜𝗢𝗡𝗦 ⚠️ ✪ 𝗖𝗼𝗺𝗽𝗹𝗲𝘁𝗲 𝗮𝗹𝗹 𝗿𝗲𝗹𝗲𝘃𝗮𝗻𝘁 𝘀𝗲𝗰𝘁𝗶𝗼𝗻𝘀 ✪ 𝗣𝗿𝗼𝘃𝗶𝗱𝗲 𝗱𝗲𝘁𝗮𝗶𝗹𝗲𝗱 𝗮𝗻𝘀…"
type textarea "x"
type textarea "⚠️ 𝗙𝗢𝗥𝗠 𝗜𝗡𝗦𝗧𝗥𝗨𝗖𝗧𝗜𝗢𝗡𝗦 ⚠️ ✪ 𝗖𝗼𝗺𝗽𝗹𝗲𝘁𝗲 𝗮𝗹𝗹 𝗿𝗲𝗹𝗲𝘃𝗮𝗻𝘁 𝘀𝗲𝗰𝘁𝗶𝗼𝗻𝘀 ✪ 𝗣𝗿𝗼𝘃𝗶𝗱𝗲 𝗱𝗲𝘁𝗮𝗶𝗹𝗲𝗱 𝗮𝗻𝘀…"
type textarea "x"
type textarea "⚠️ 𝗙𝗢𝗥𝗠 𝗜𝗡𝗦𝗧𝗥𝗨𝗖𝗧𝗜𝗢𝗡𝗦 ⚠️ ✪ 𝗖𝗼𝗺𝗽𝗹𝗲𝘁𝗲 𝗮𝗹𝗹 𝗿𝗲𝗹𝗲𝘃𝗮𝗻𝘁 𝘀𝗲𝗰𝘁𝗶𝗼𝗻𝘀 ✪ 𝗣𝗿𝗼𝘃𝗶𝗱𝗲 𝗱𝗲𝘁𝗮𝗶𝗹𝗲𝗱 𝗮𝗻𝘀…"
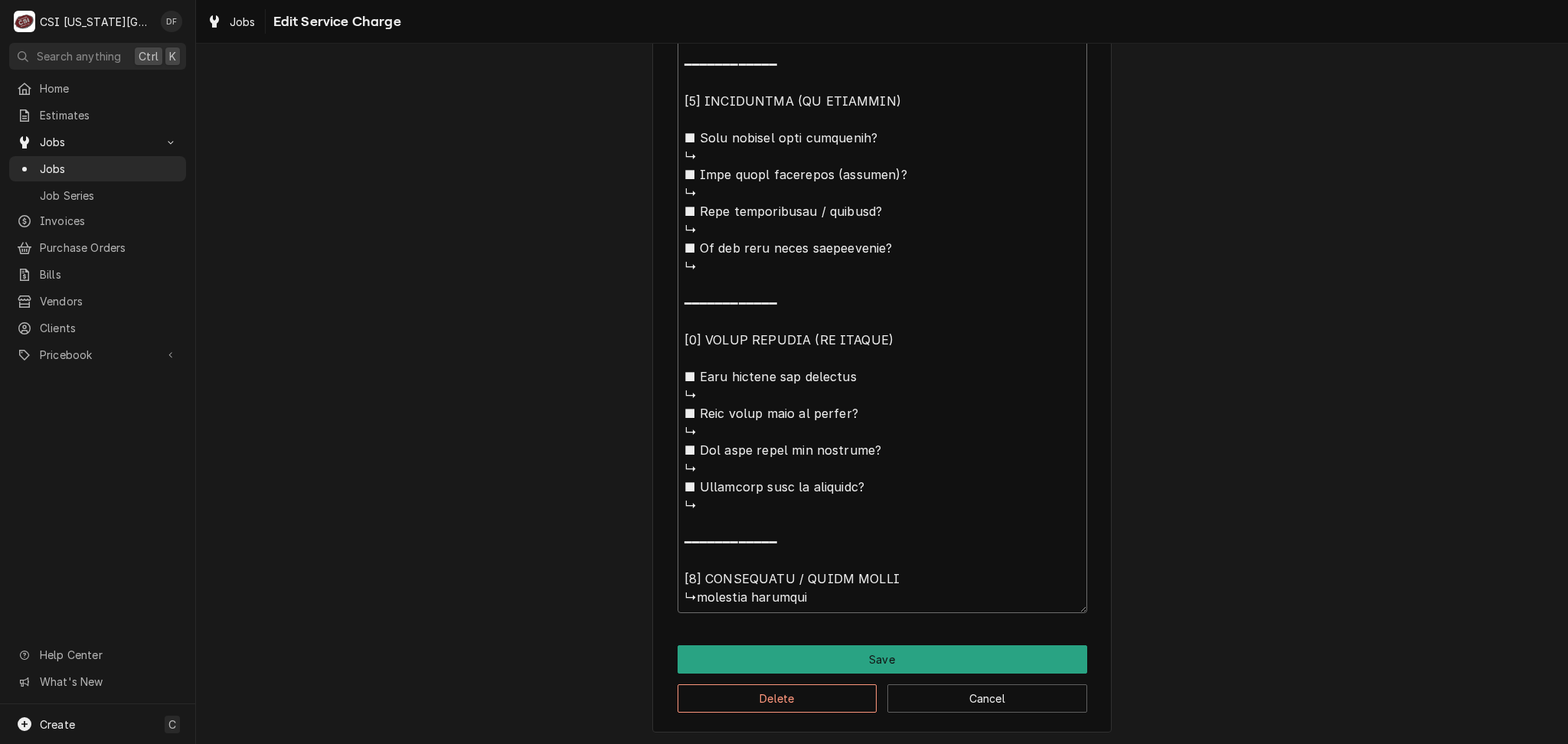
type textarea "x"
type textarea "⚠️ 𝗙𝗢𝗥𝗠 𝗜𝗡𝗦𝗧𝗥𝗨𝗖𝗧𝗜𝗢𝗡𝗦 ⚠️ ✪ 𝗖𝗼𝗺𝗽𝗹𝗲𝘁𝗲 𝗮𝗹𝗹 𝗿𝗲𝗹𝗲𝘃𝗮𝗻𝘁 𝘀𝗲𝗰𝘁𝗶𝗼𝗻𝘀 ✪ 𝗣𝗿𝗼𝘃𝗶𝗱𝗲 𝗱𝗲𝘁𝗮𝗶𝗹𝗲𝗱 𝗮𝗻𝘀…"
type textarea "x"
type textarea "⚠️ 𝗙𝗢𝗥𝗠 𝗜𝗡𝗦𝗧𝗥𝗨𝗖𝗧𝗜𝗢𝗡𝗦 ⚠️ ✪ 𝗖𝗼𝗺𝗽𝗹𝗲𝘁𝗲 𝗮𝗹𝗹 𝗿𝗲𝗹𝗲𝘃𝗮𝗻𝘁 𝘀𝗲𝗰𝘁𝗶𝗼𝗻𝘀 ✪ 𝗣𝗿𝗼𝘃𝗶𝗱𝗲 𝗱𝗲𝘁𝗮𝗶𝗹𝗲𝗱 𝗮𝗻𝘀…"
type textarea "x"
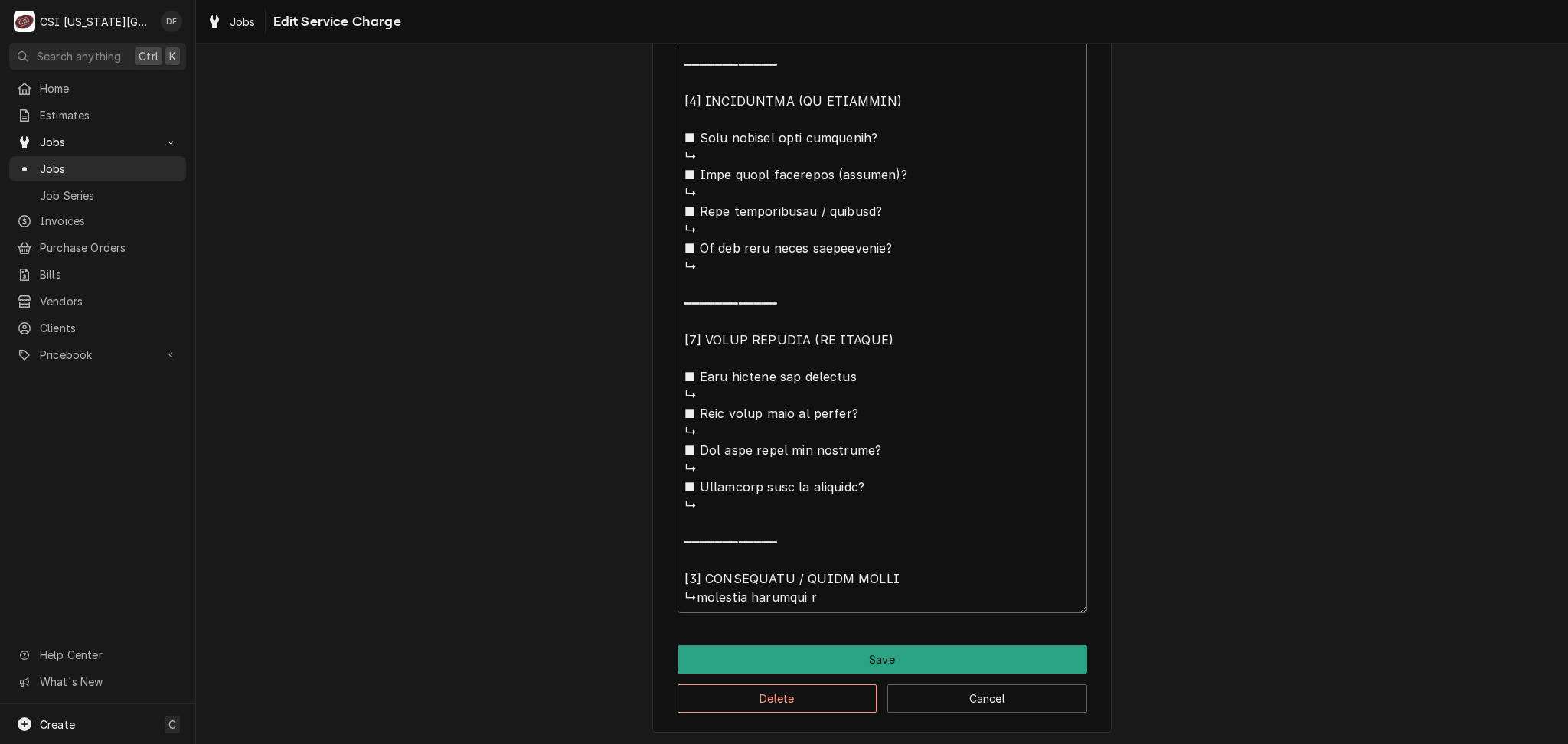
type textarea "⚠️ 𝗙𝗢𝗥𝗠 𝗜𝗡𝗦𝗧𝗥𝗨𝗖𝗧𝗜𝗢𝗡𝗦 ⚠️ ✪ 𝗖𝗼𝗺𝗽𝗹𝗲𝘁𝗲 𝗮𝗹𝗹 𝗿𝗲𝗹𝗲𝘃𝗮𝗻𝘁 𝘀𝗲𝗰𝘁𝗶𝗼𝗻𝘀 ✪ 𝗣𝗿𝗼𝘃𝗶𝗱𝗲 𝗱𝗲𝘁𝗮𝗶𝗹𝗲𝗱 𝗮𝗻𝘀…"
type textarea "x"
type textarea "⚠️ 𝗙𝗢𝗥𝗠 𝗜𝗡𝗦𝗧𝗥𝗨𝗖𝗧𝗜𝗢𝗡𝗦 ⚠️ ✪ 𝗖𝗼𝗺𝗽𝗹𝗲𝘁𝗲 𝗮𝗹𝗹 𝗿𝗲𝗹𝗲𝘃𝗮𝗻𝘁 𝘀𝗲𝗰𝘁𝗶𝗼𝗻𝘀 ✪ 𝗣𝗿𝗼𝘃𝗶𝗱𝗲 𝗱𝗲𝘁𝗮𝗶𝗹𝗲𝗱 𝗮𝗻𝘀…"
type textarea "x"
drag, startPoint x: 843, startPoint y: 594, endPoint x: 688, endPoint y: 605, distance: 155.4
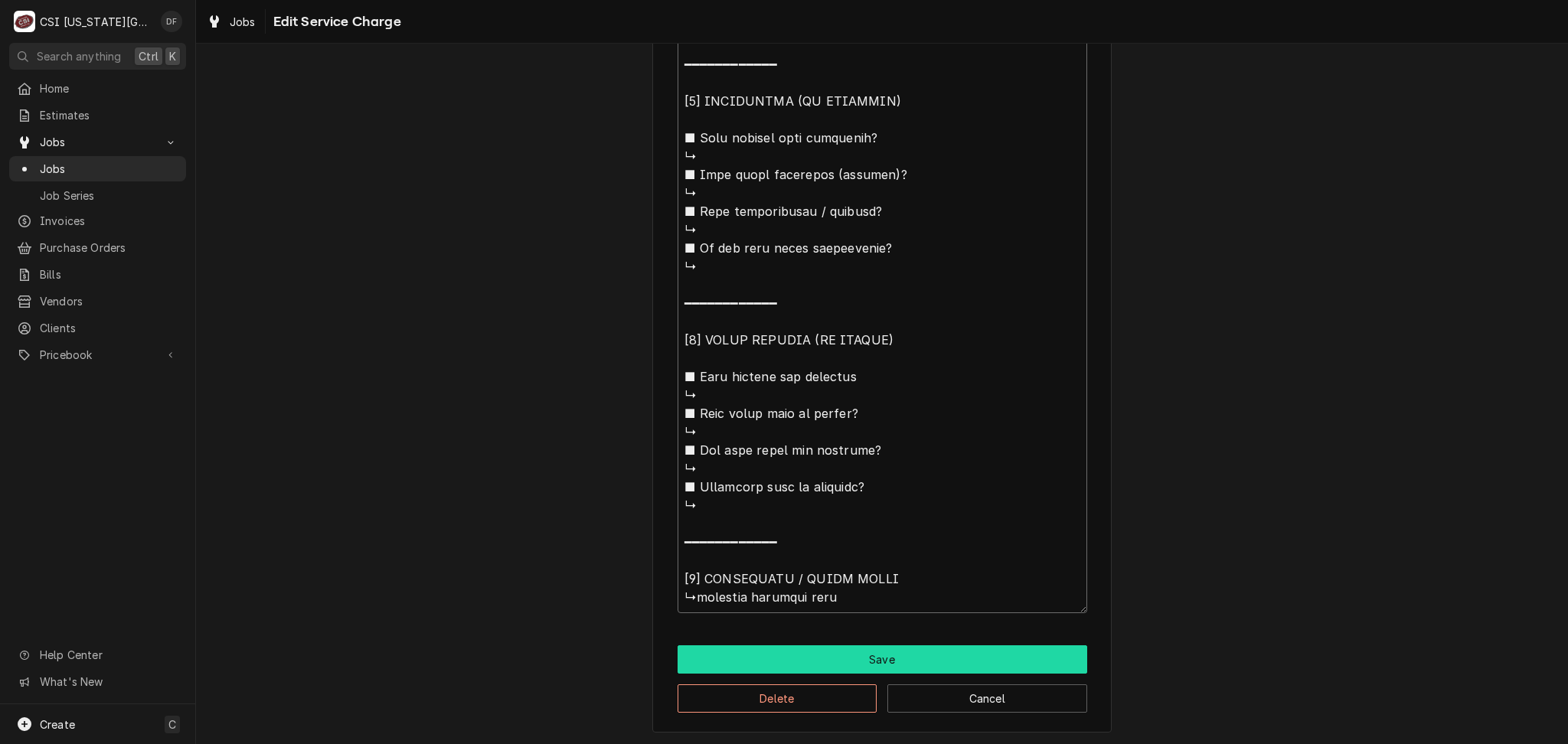
type textarea "⚠️ 𝗙𝗢𝗥𝗠 𝗜𝗡𝗦𝗧𝗥𝗨𝗖𝗧𝗜𝗢𝗡𝗦 ⚠️ ✪ 𝗖𝗼𝗺𝗽𝗹𝗲𝘁𝗲 𝗮𝗹𝗹 𝗿𝗲𝗹𝗲𝘃𝗮𝗻𝘁 𝘀𝗲𝗰𝘁𝗶𝗼𝗻𝘀 ✪ 𝗣𝗿𝗼𝘃𝗶𝗱𝗲 𝗱𝗲𝘁𝗮𝗶𝗹𝗲𝗱 𝗮𝗻𝘀…"
click at [837, 657] on button "Save" at bounding box center [882, 659] width 410 height 29
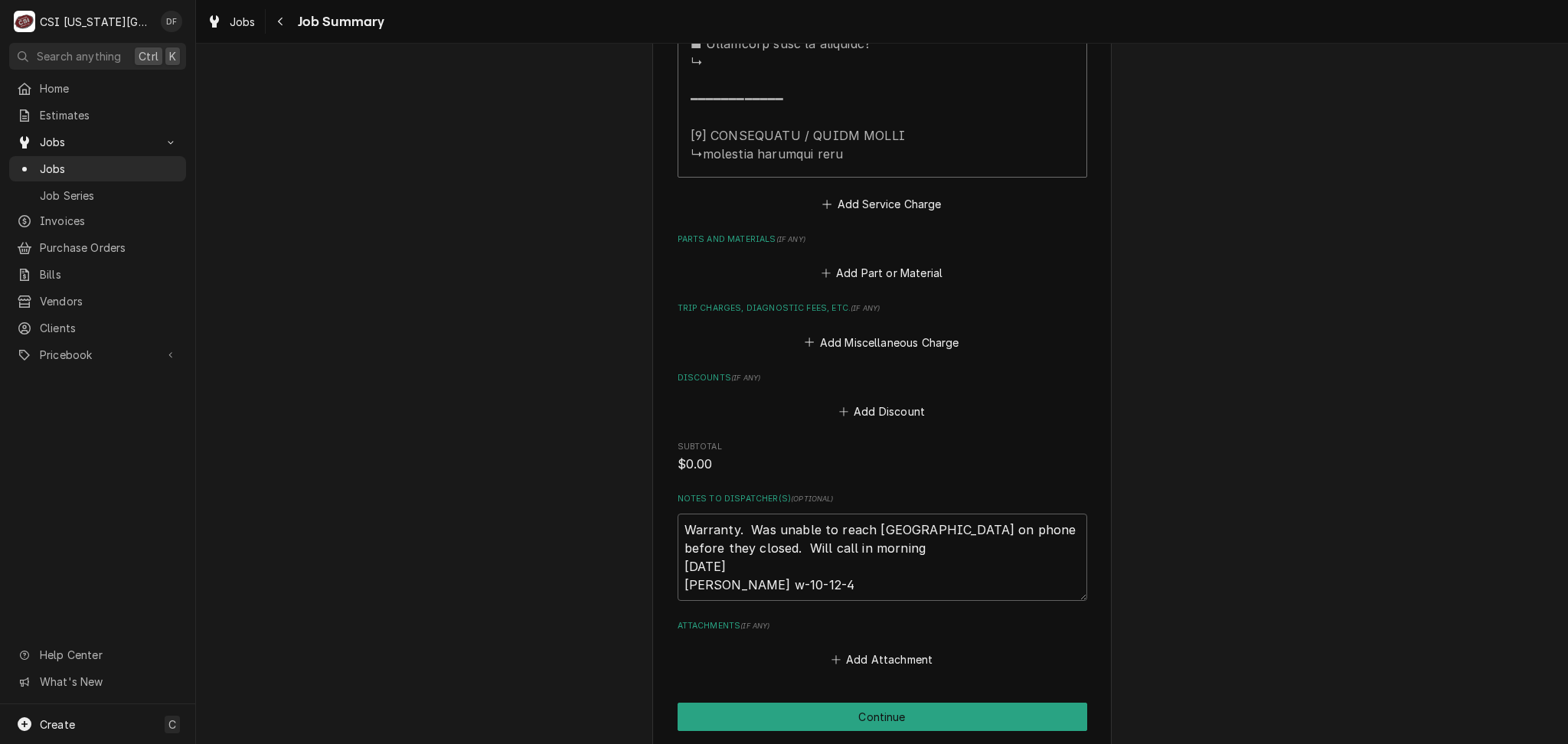
scroll to position [1884, 0]
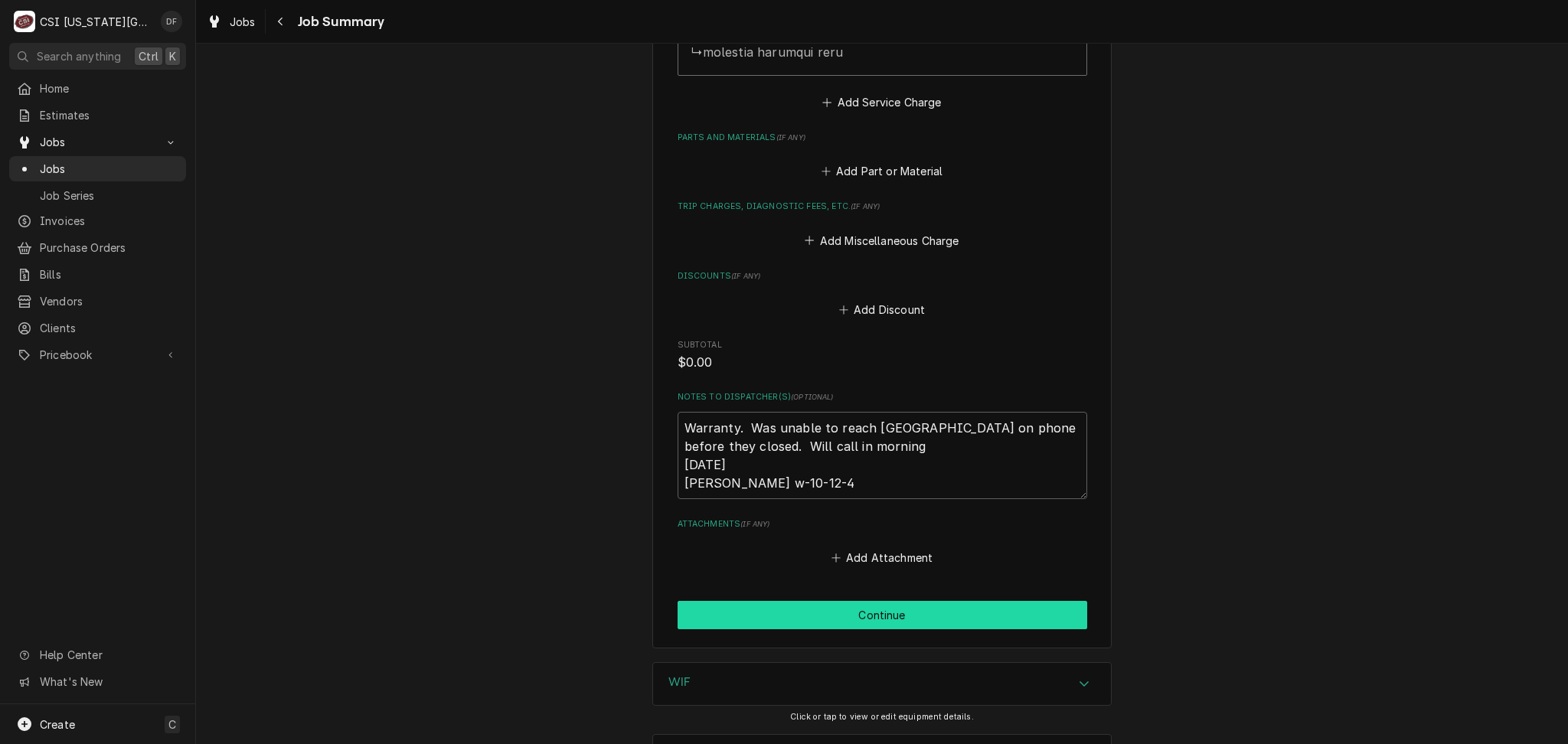
click at [828, 610] on button "Continue" at bounding box center [882, 615] width 410 height 29
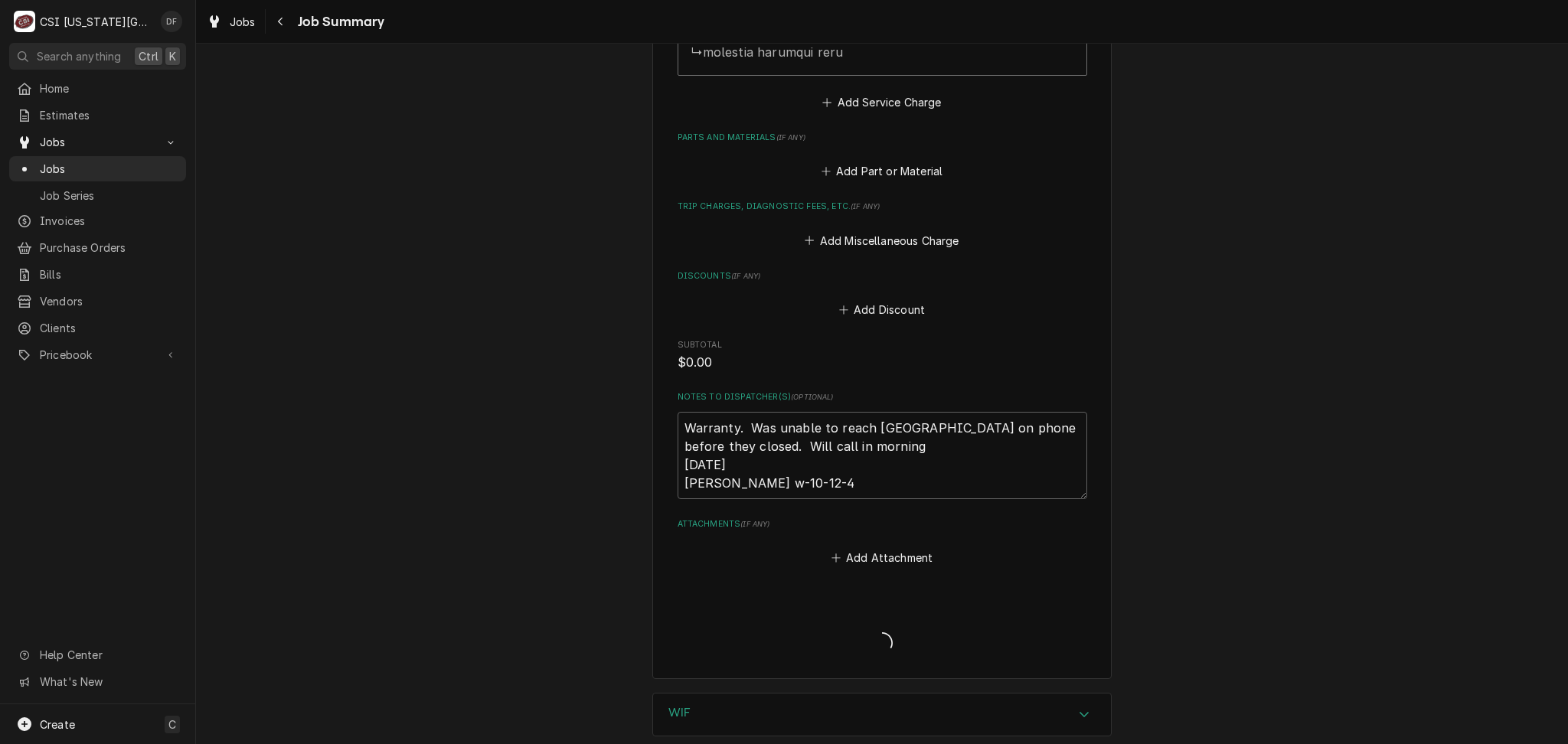
type textarea "x"
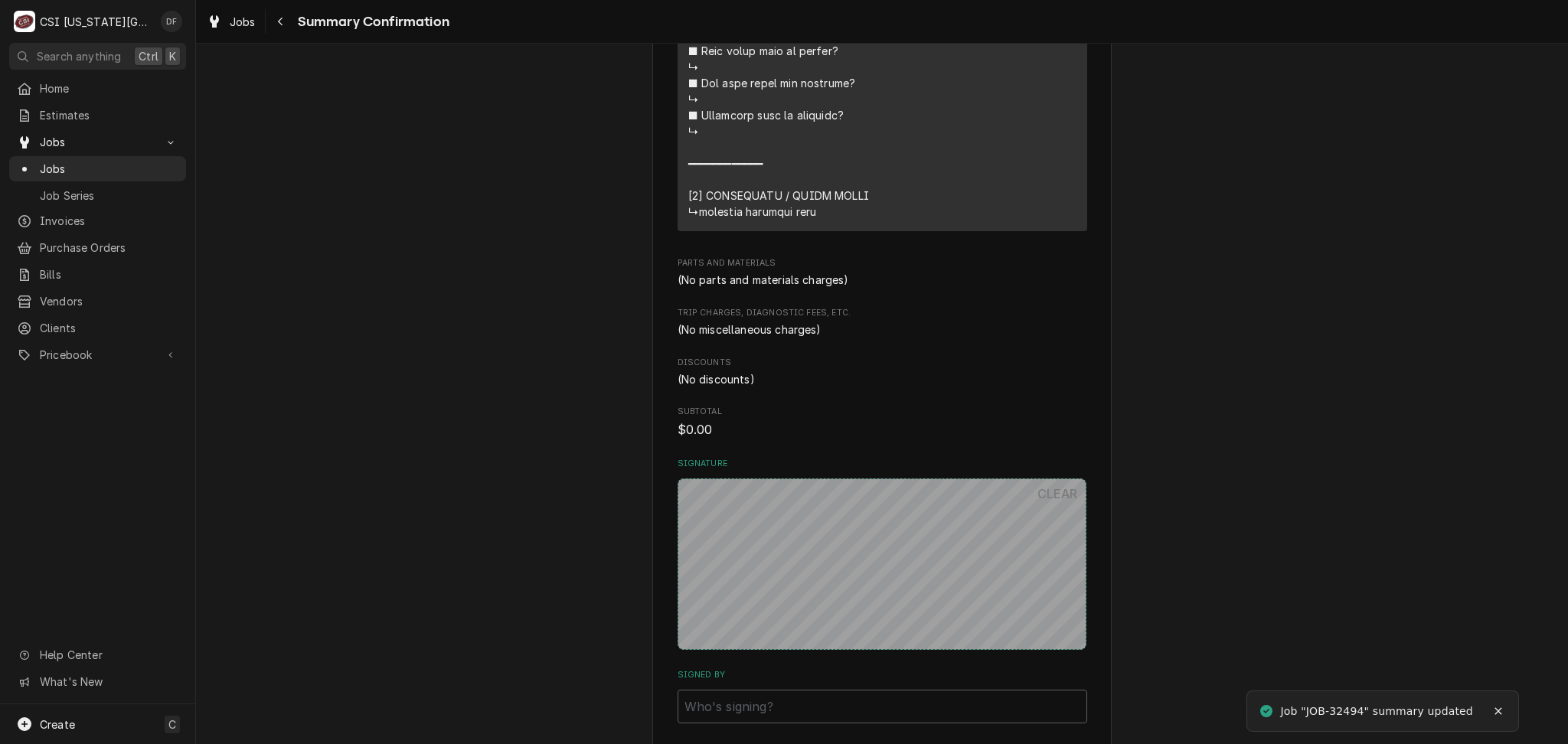
scroll to position [1825, 0]
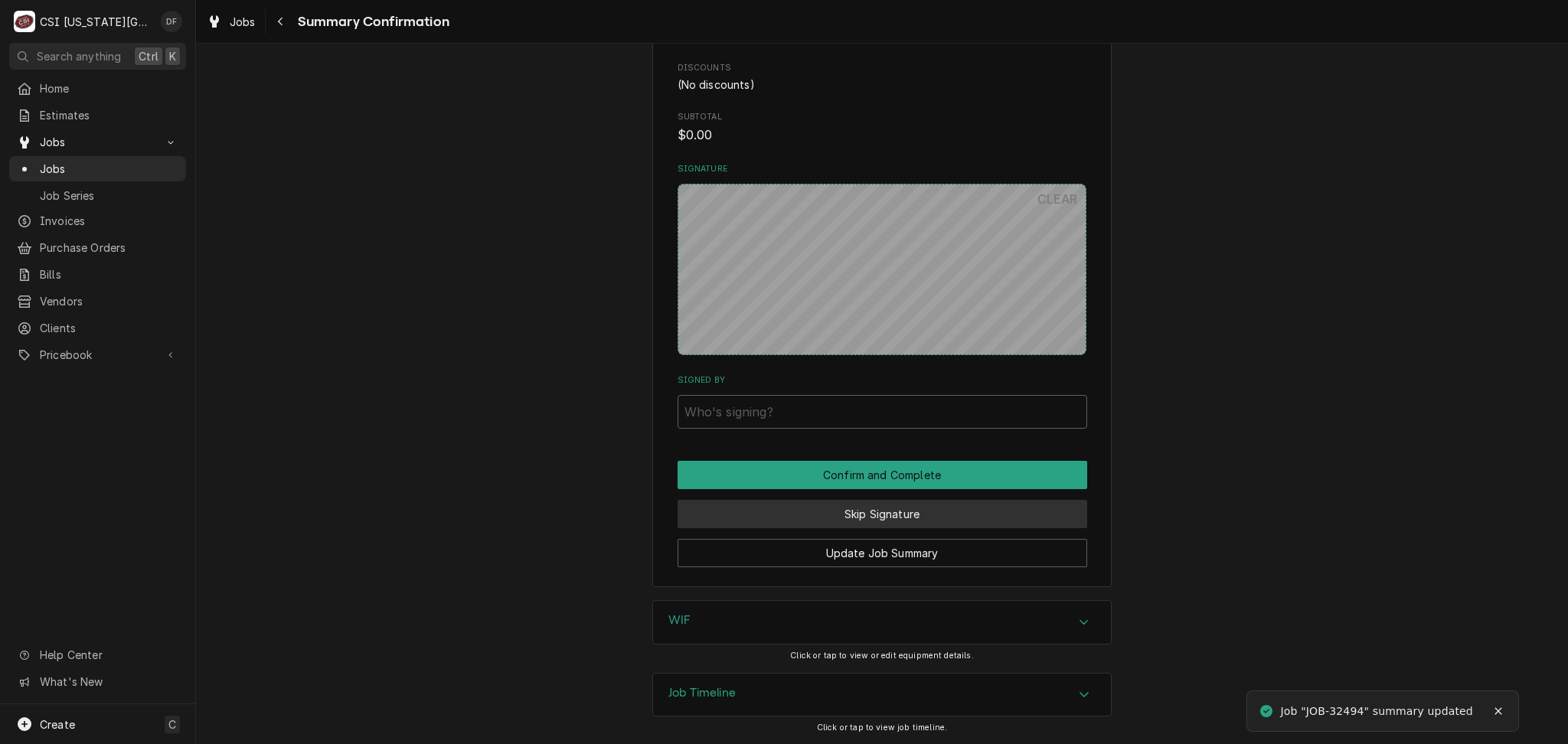
click at [836, 515] on button "Skip Signature" at bounding box center [882, 514] width 410 height 29
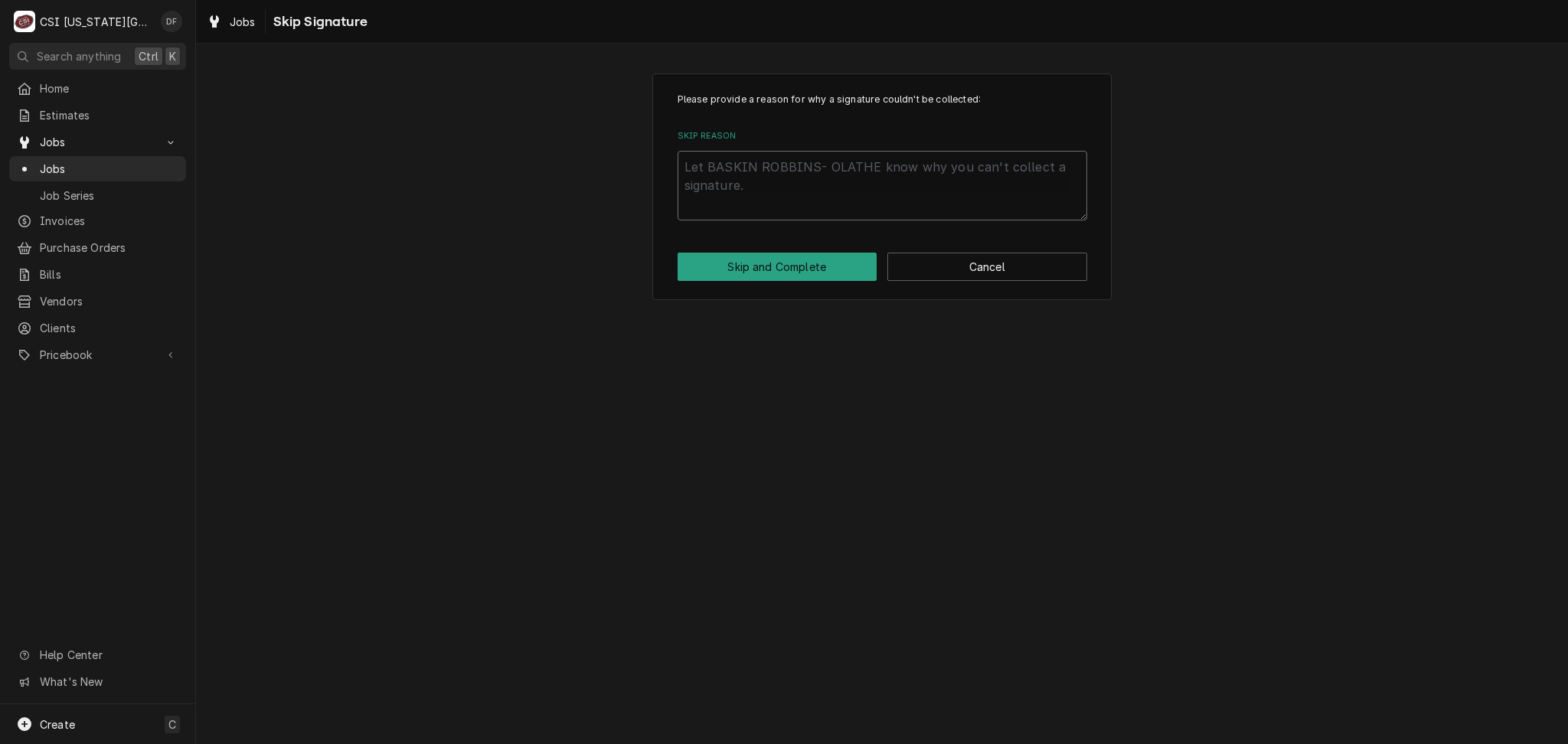
click at [796, 176] on textarea "Skip Reason" at bounding box center [882, 185] width 410 height 68
type textarea "x"
type textarea "9"
type textarea "x"
type textarea "9-"
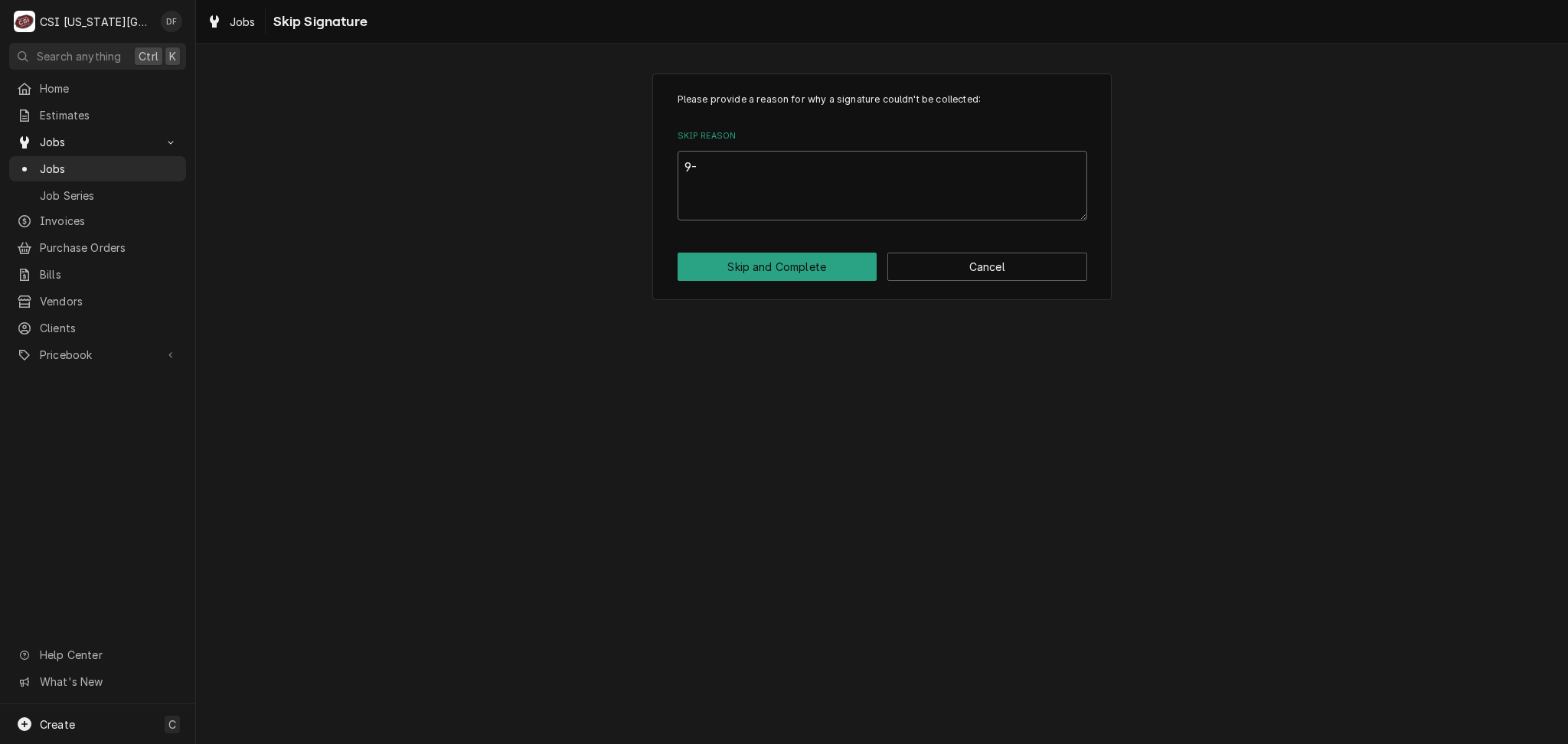
type textarea "x"
type textarea "9"
type textarea "x"
type textarea "9/"
type textarea "x"
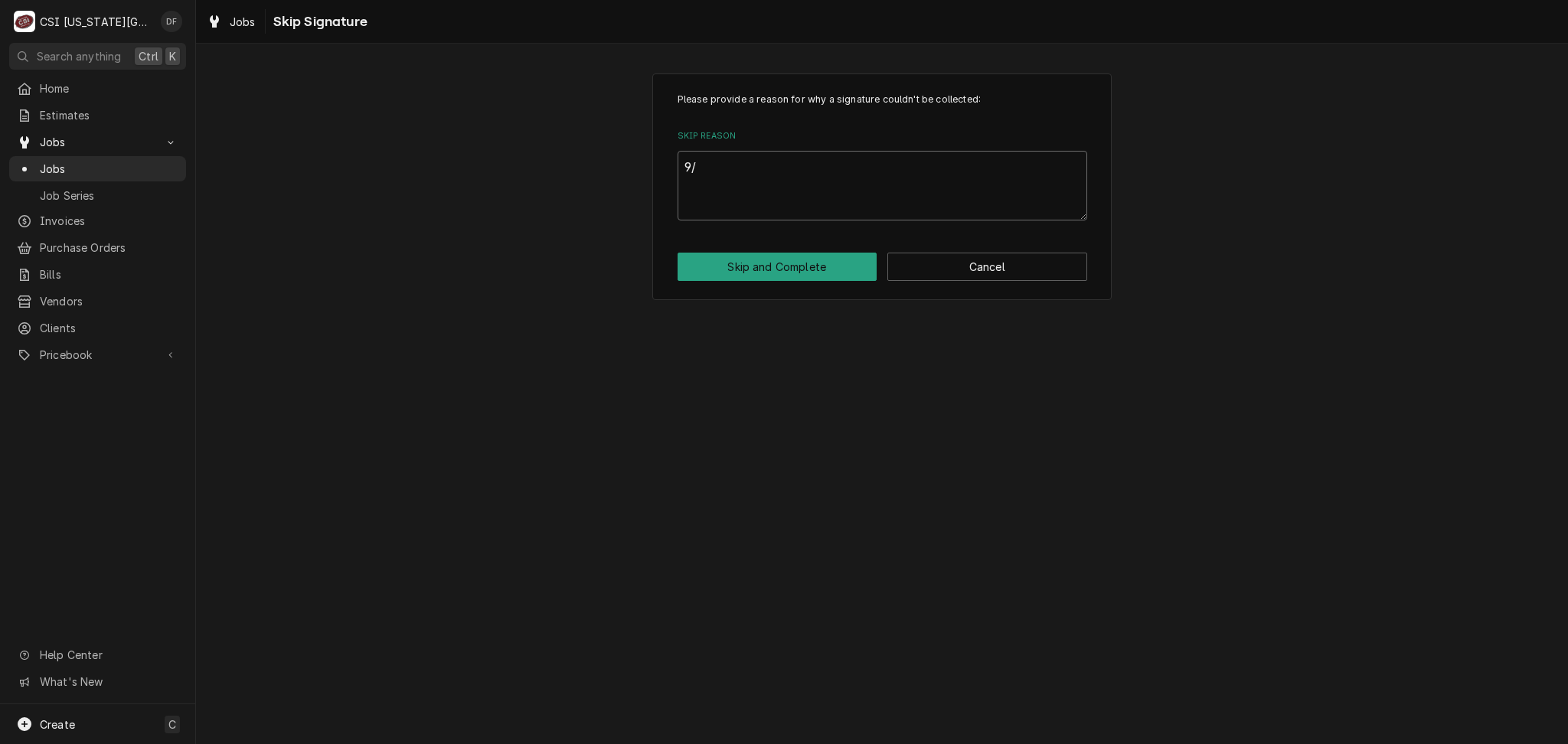
type textarea "9/2"
type textarea "x"
type textarea "9/24"
type textarea "x"
type textarea "9/24/"
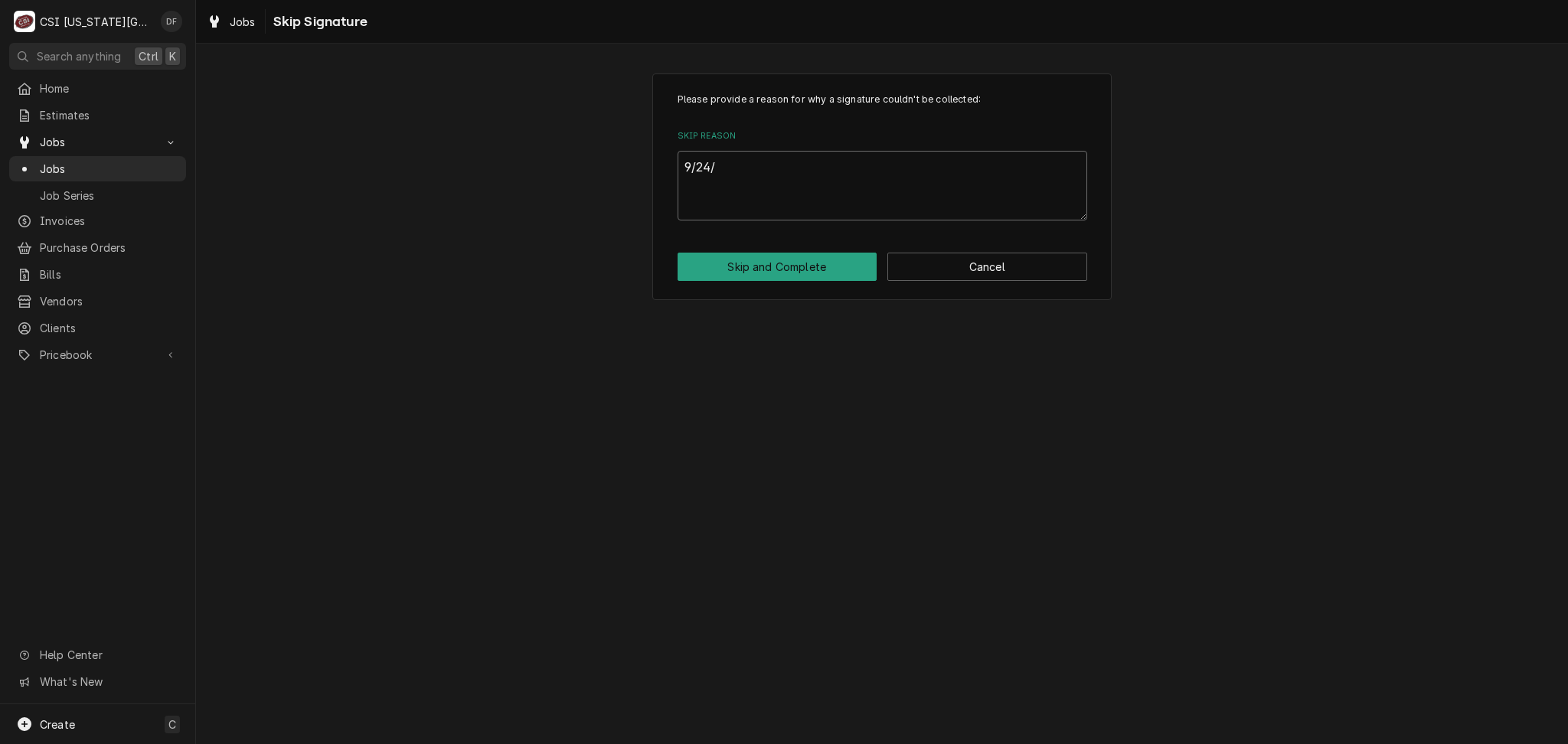
type textarea "x"
type textarea "9/24/2"
type textarea "x"
type textarea "9/24/25"
type textarea "x"
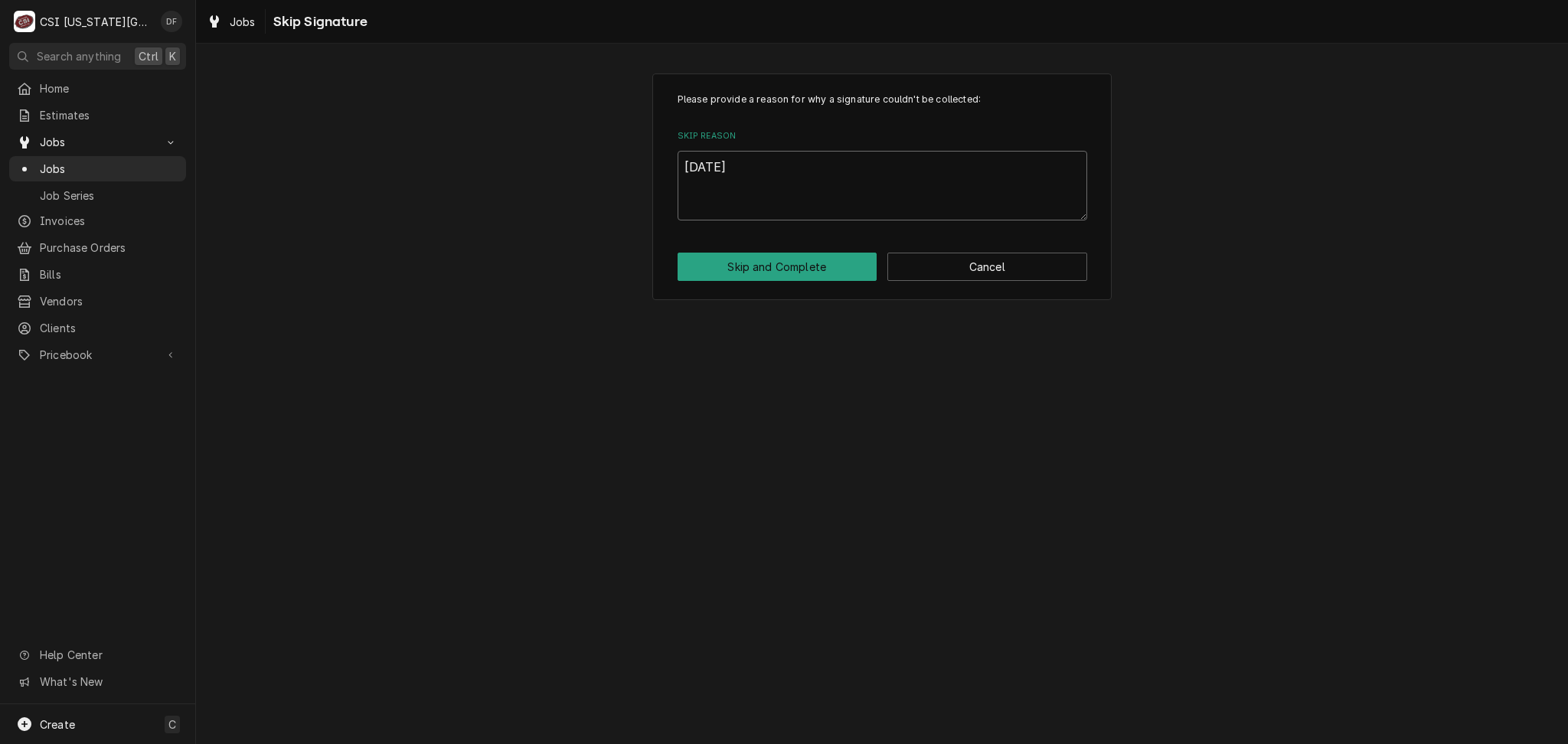
type textarea "9/24/25"
type textarea "x"
type textarea "9/24/25 D"
type textarea "x"
type textarea "9/24/25 DF"
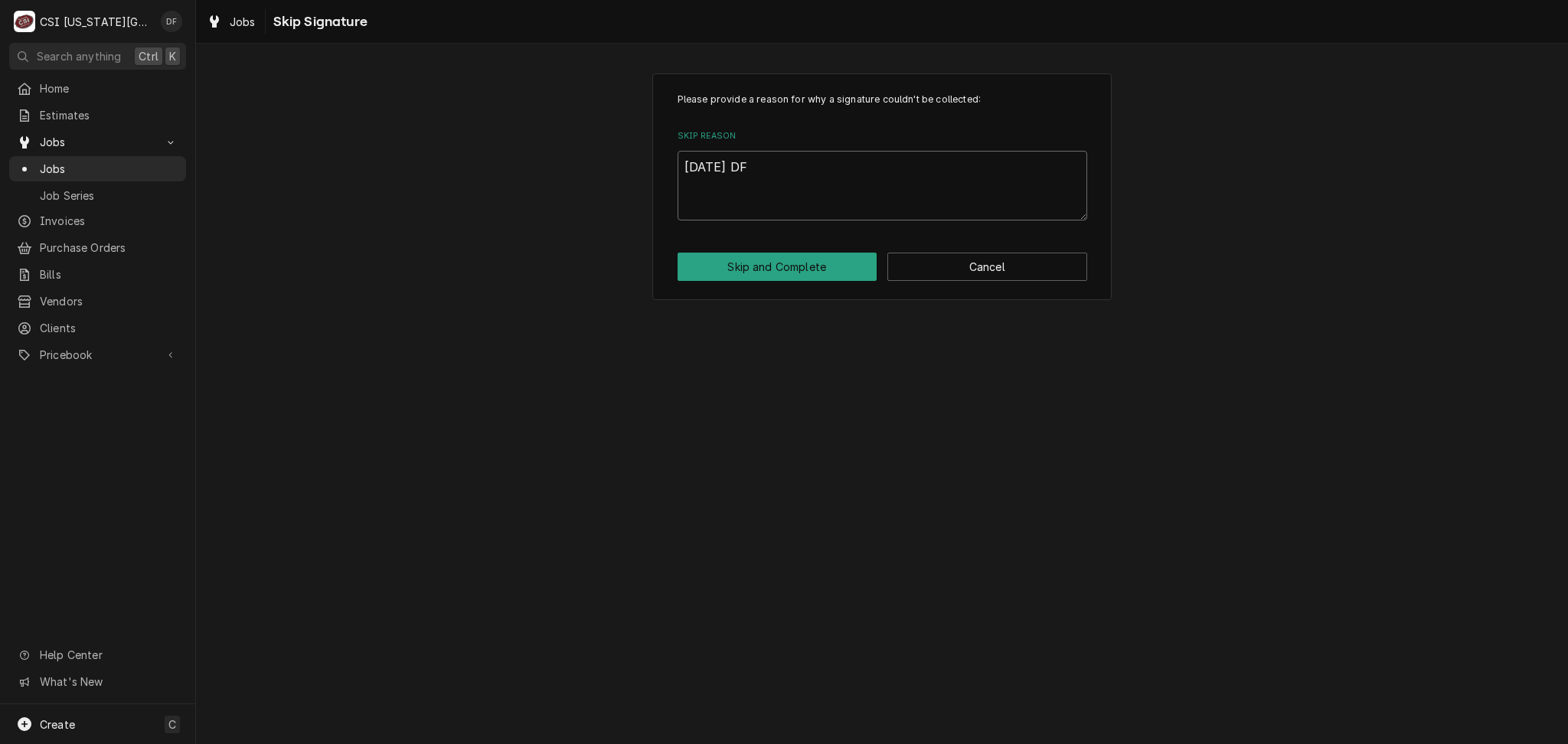
type textarea "x"
type textarea "9/24/25 DF c"
type textarea "x"
type textarea "9/24/25 DF cl"
type textarea "x"
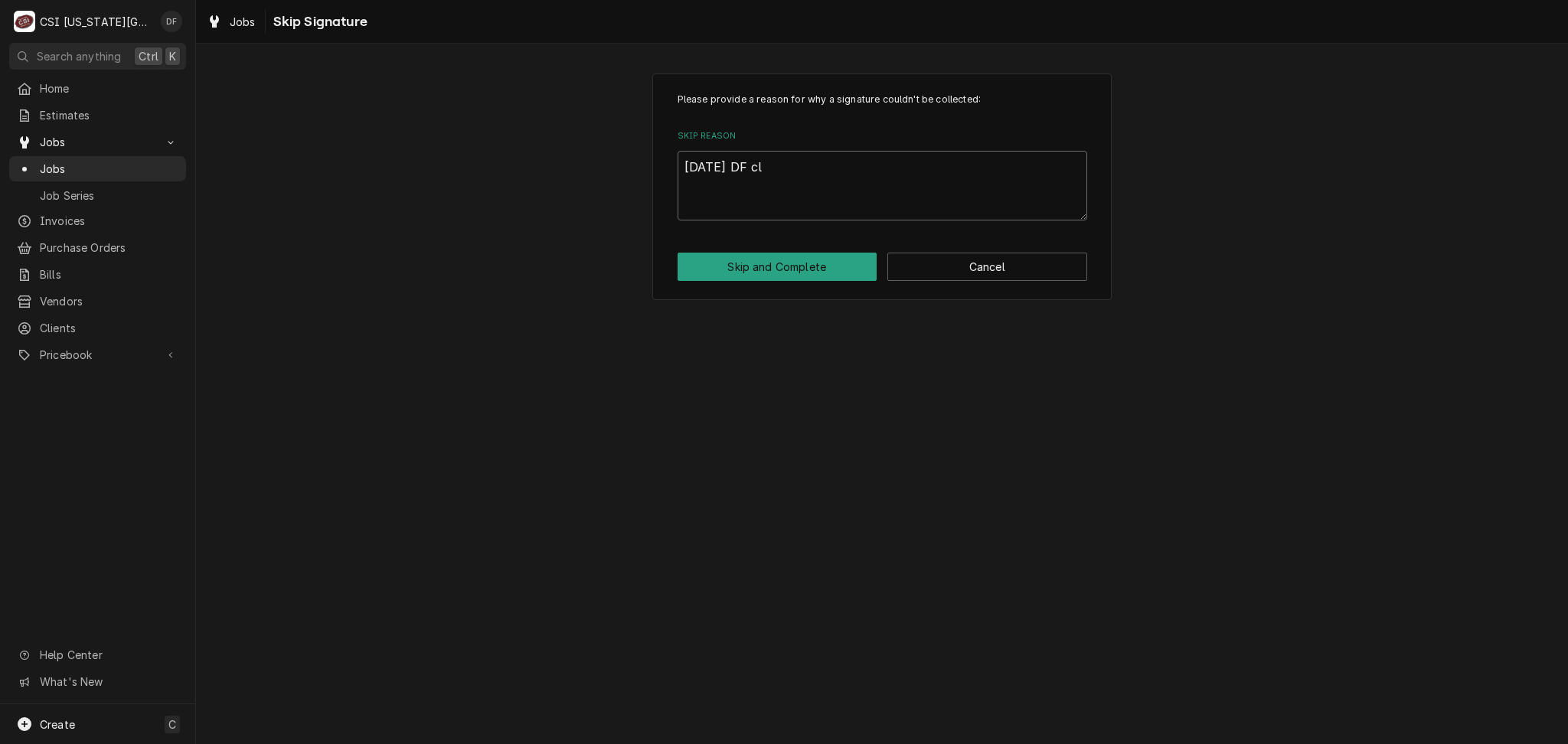
type textarea "9/24/25 DF clo"
type textarea "x"
type textarea "9/24/25 DF clos"
type textarea "x"
type textarea "9/24/25 DF closi"
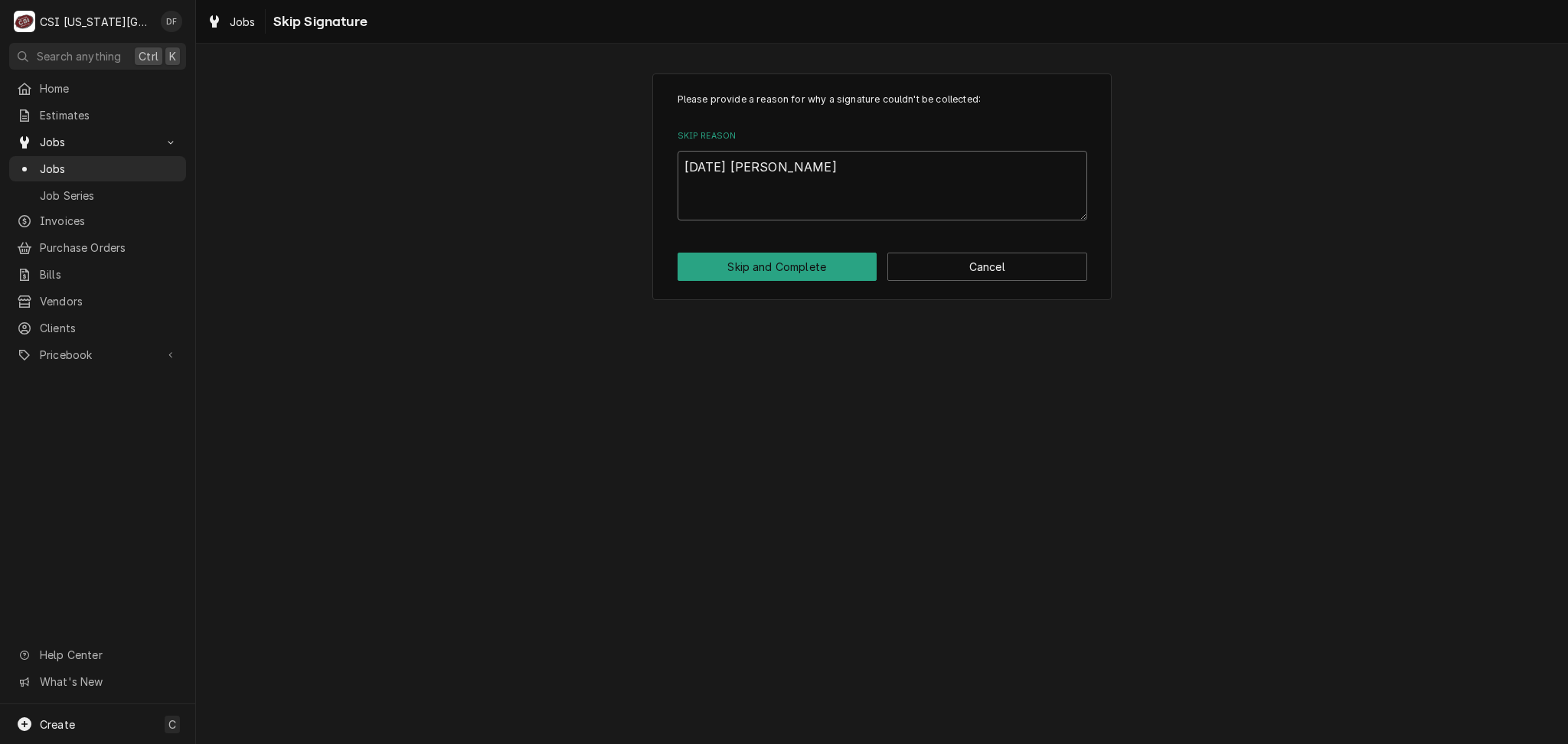
type textarea "x"
type textarea "9/24/25 DF closin"
type textarea "x"
type textarea "9/24/25 DF closing"
type textarea "x"
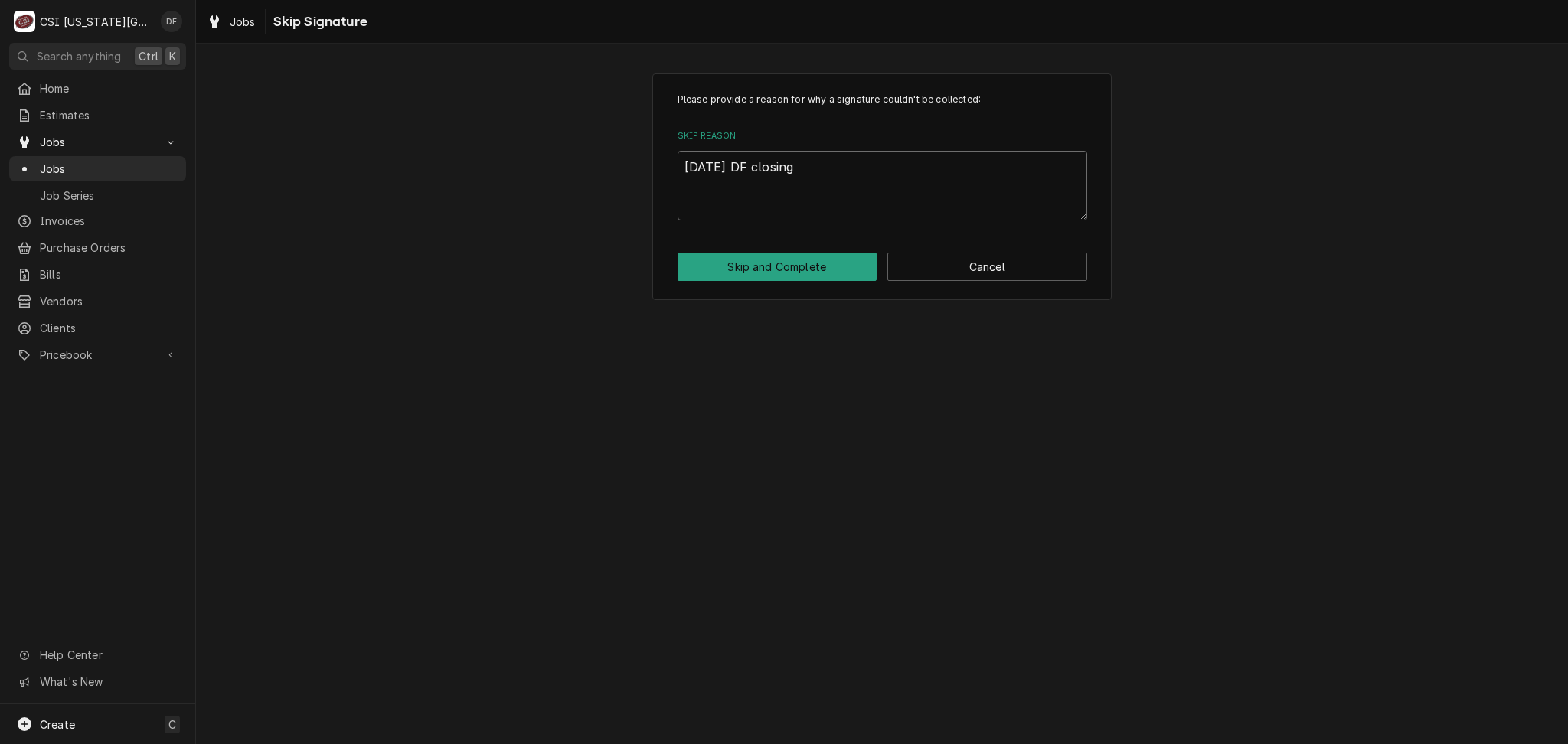
type textarea "9/24/25 DF closing"
type textarea "x"
type textarea "9/24/25 DF closing c"
type textarea "x"
type textarea "9/24/25 DF closing ca"
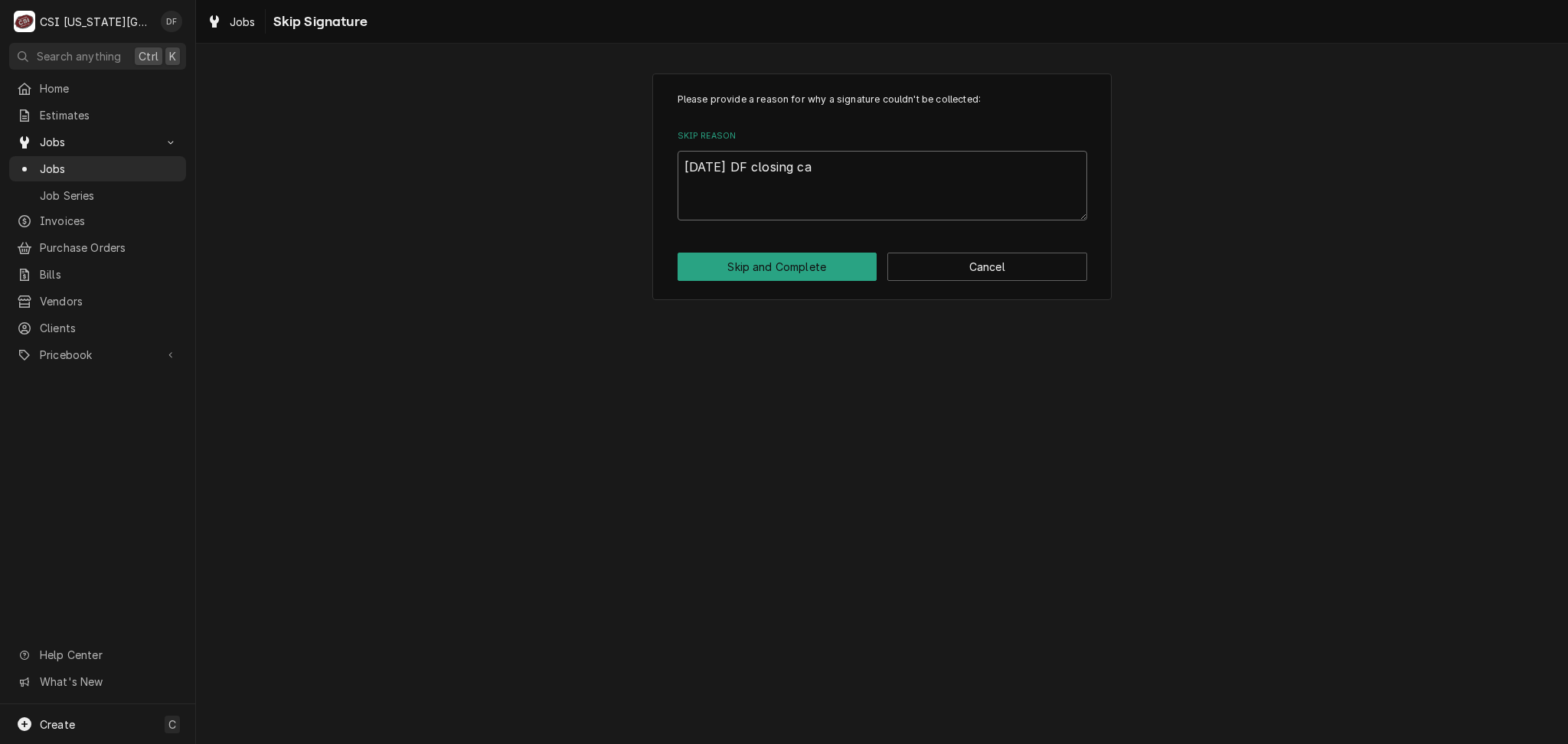
type textarea "x"
type textarea "9/24/25 DF closing cal"
type textarea "x"
type textarea "9/24/25 DF closing call"
type textarea "x"
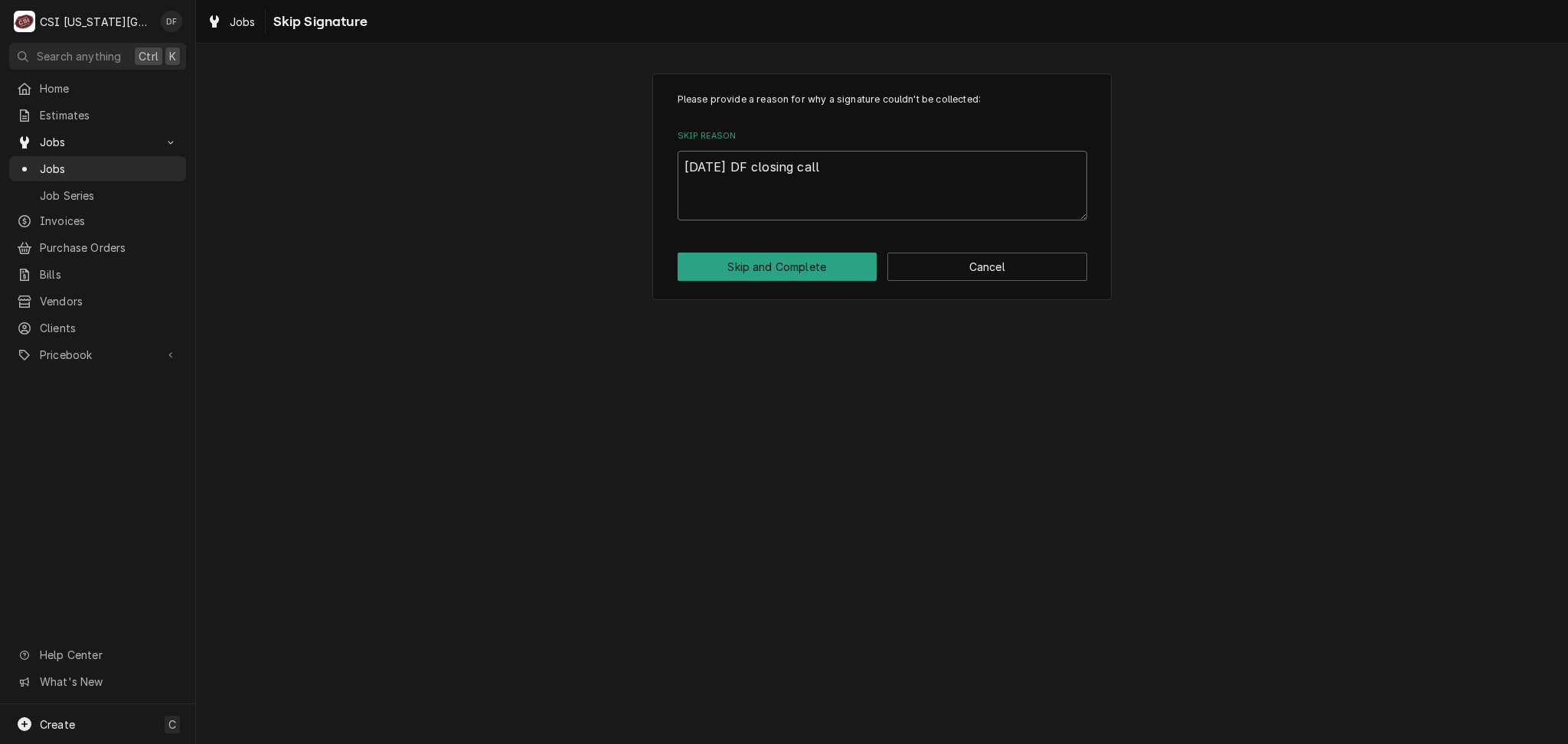
type textarea "9/24/25 DF closing call"
type textarea "x"
type textarea "9/24/25 DF closing call a"
type textarea "x"
type textarea "9/24/25 DF closing call as"
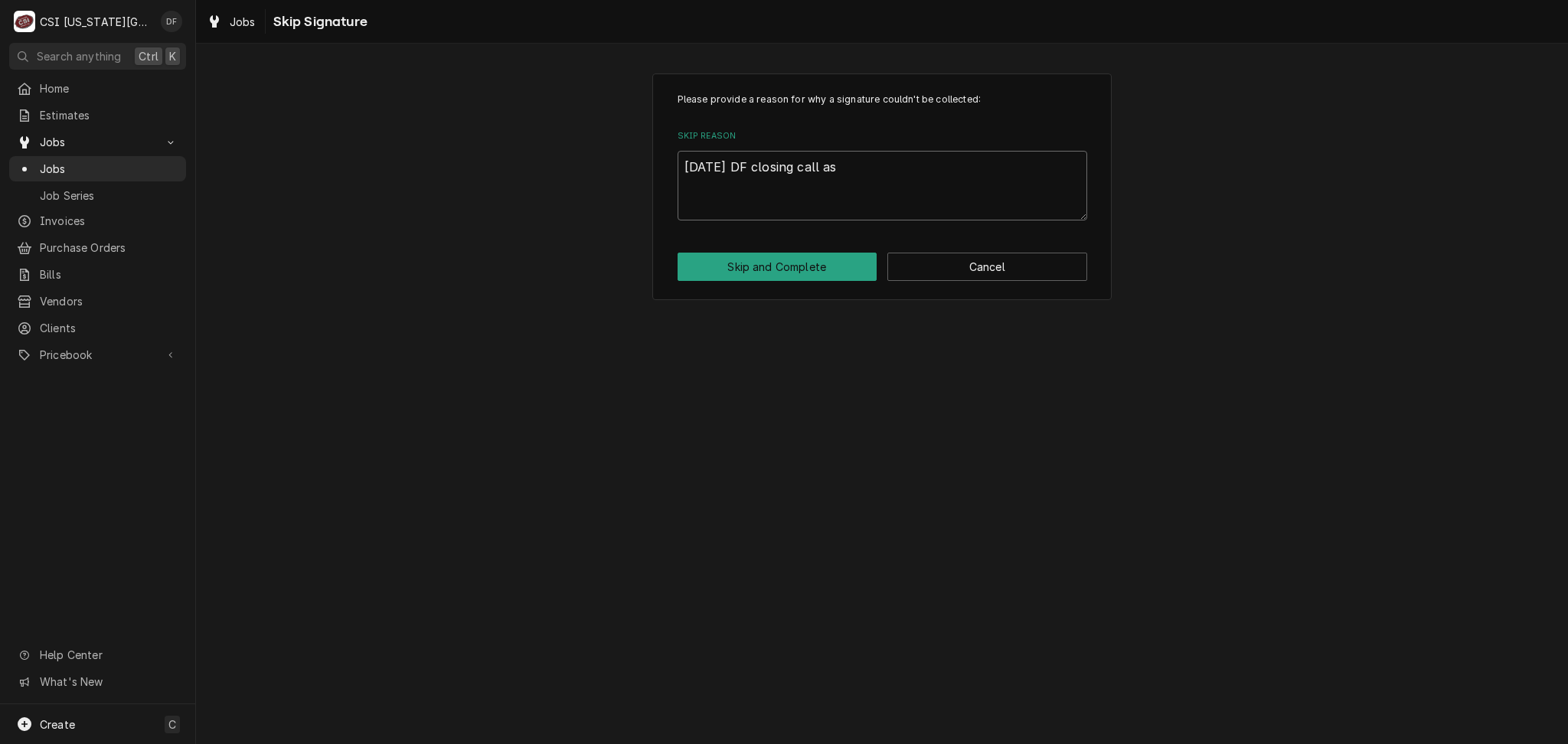
type textarea "x"
type textarea "9/24/25 DF closing call as"
type textarea "x"
type textarea "9/24/25 DF closing call as c"
type textarea "x"
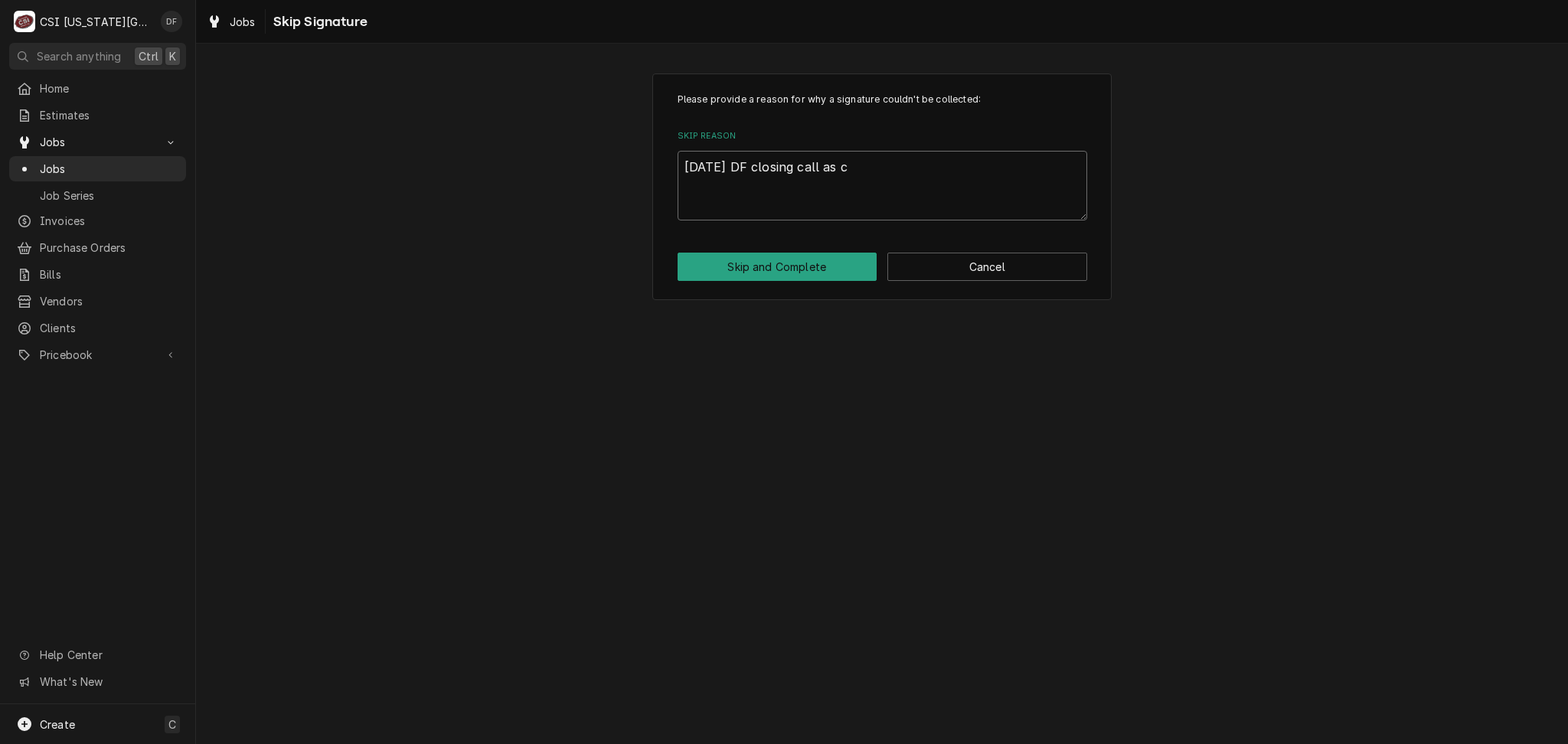
type textarea "9/24/25 DF closing call as cu"
type textarea "x"
type textarea "9/24/25 DF closing call as cus"
type textarea "x"
type textarea "9/24/25 DF closing call as cust"
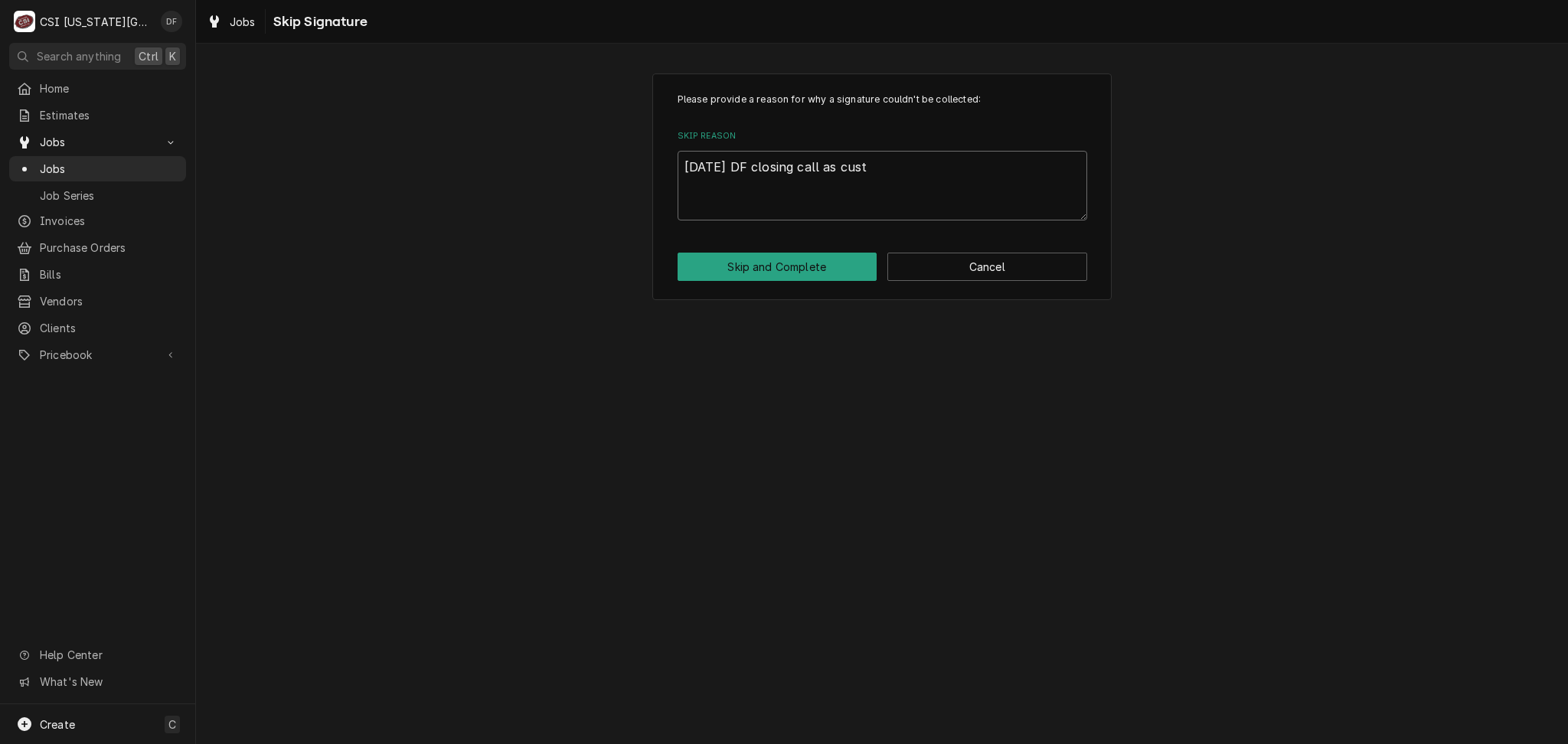
type textarea "x"
type textarea "9/24/25 DF closing call as custo"
type textarea "x"
type textarea "9/24/25 DF closing call as custom"
type textarea "x"
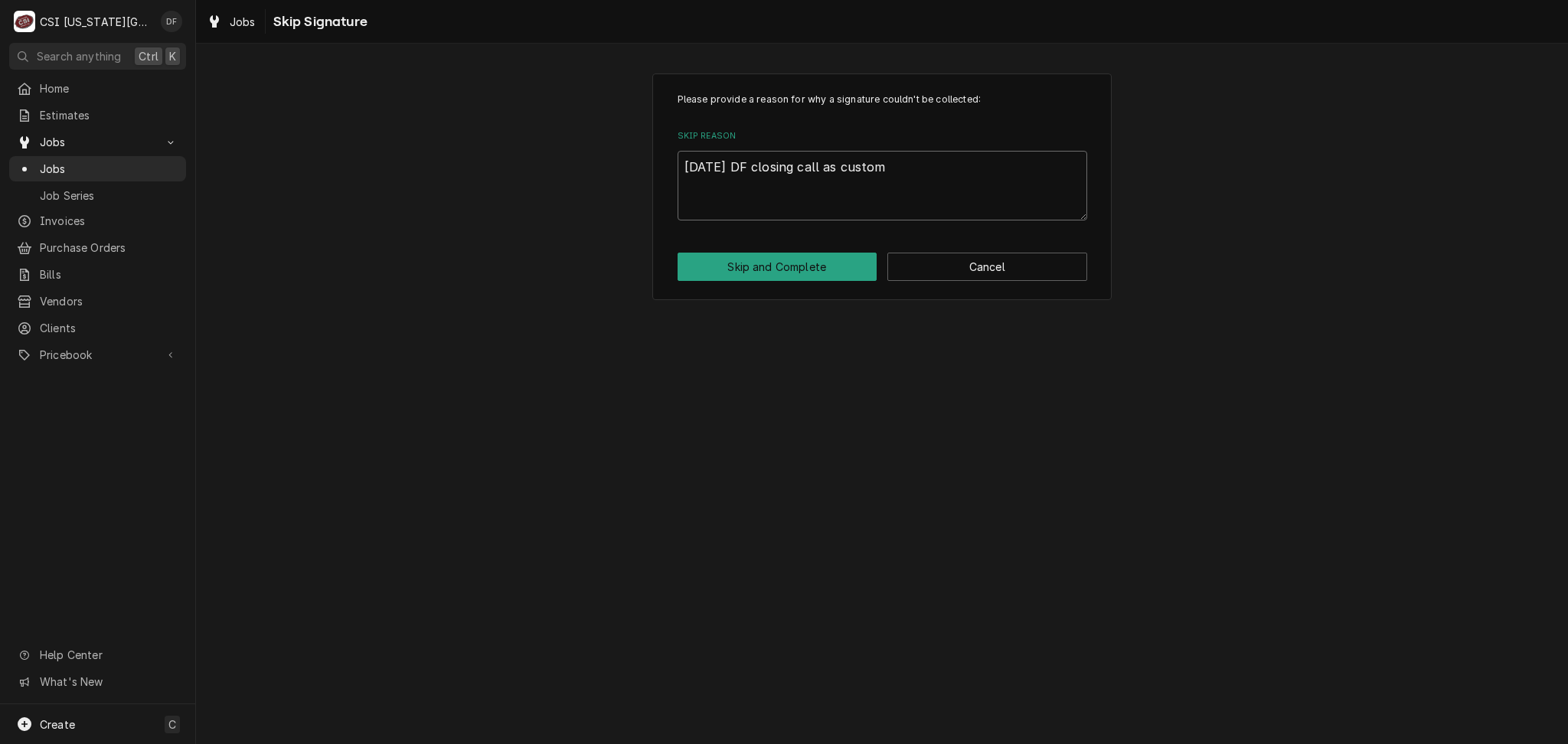
type textarea "9/24/25 DF closing call as custome"
type textarea "x"
type textarea "9/24/25 DF closing call as customer"
type textarea "x"
type textarea "9/24/25 DF closing call as customer"
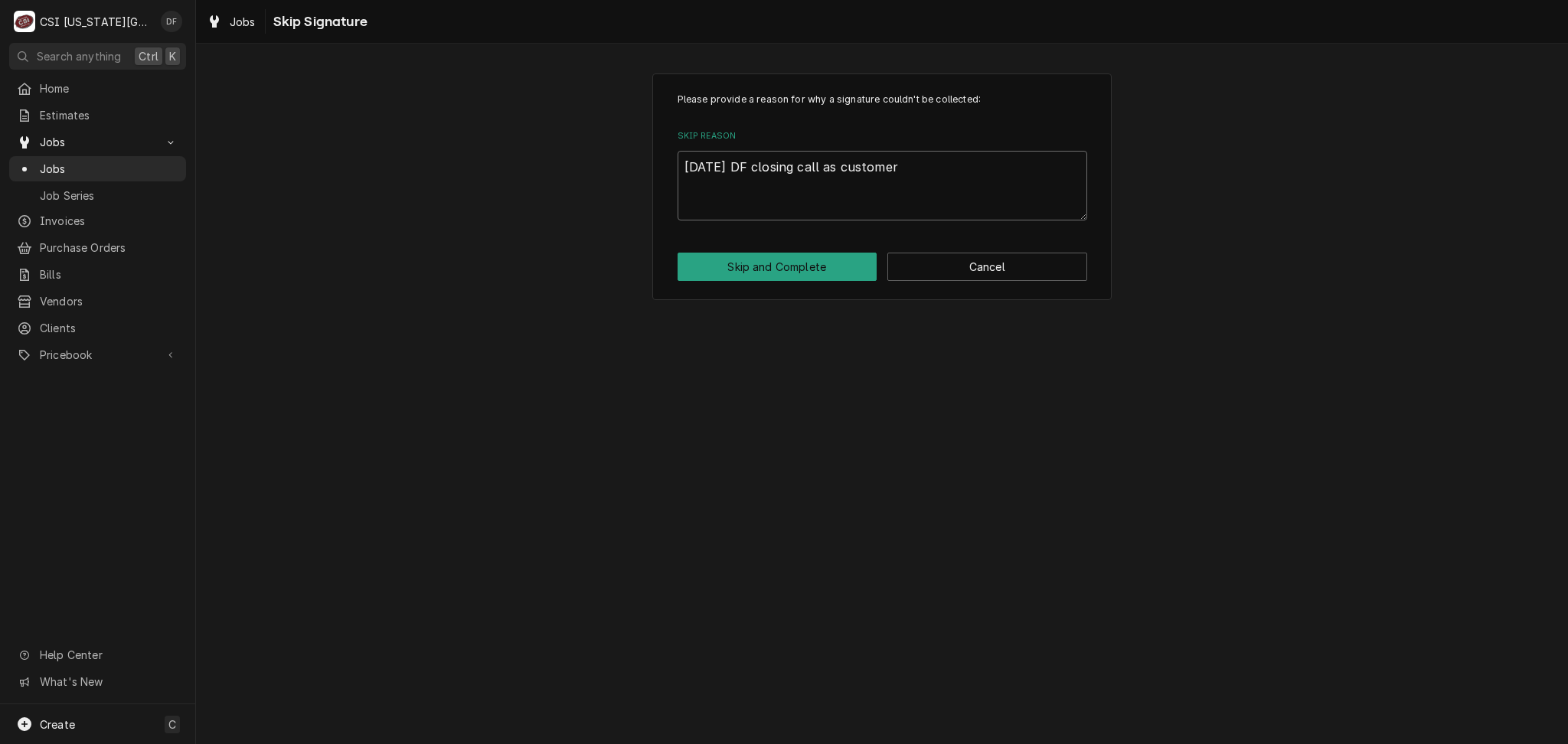
type textarea "x"
type textarea "9/24/25 DF closing call as customer c"
type textarea "x"
type textarea "9/24/25 DF closing call as customer ca"
type textarea "x"
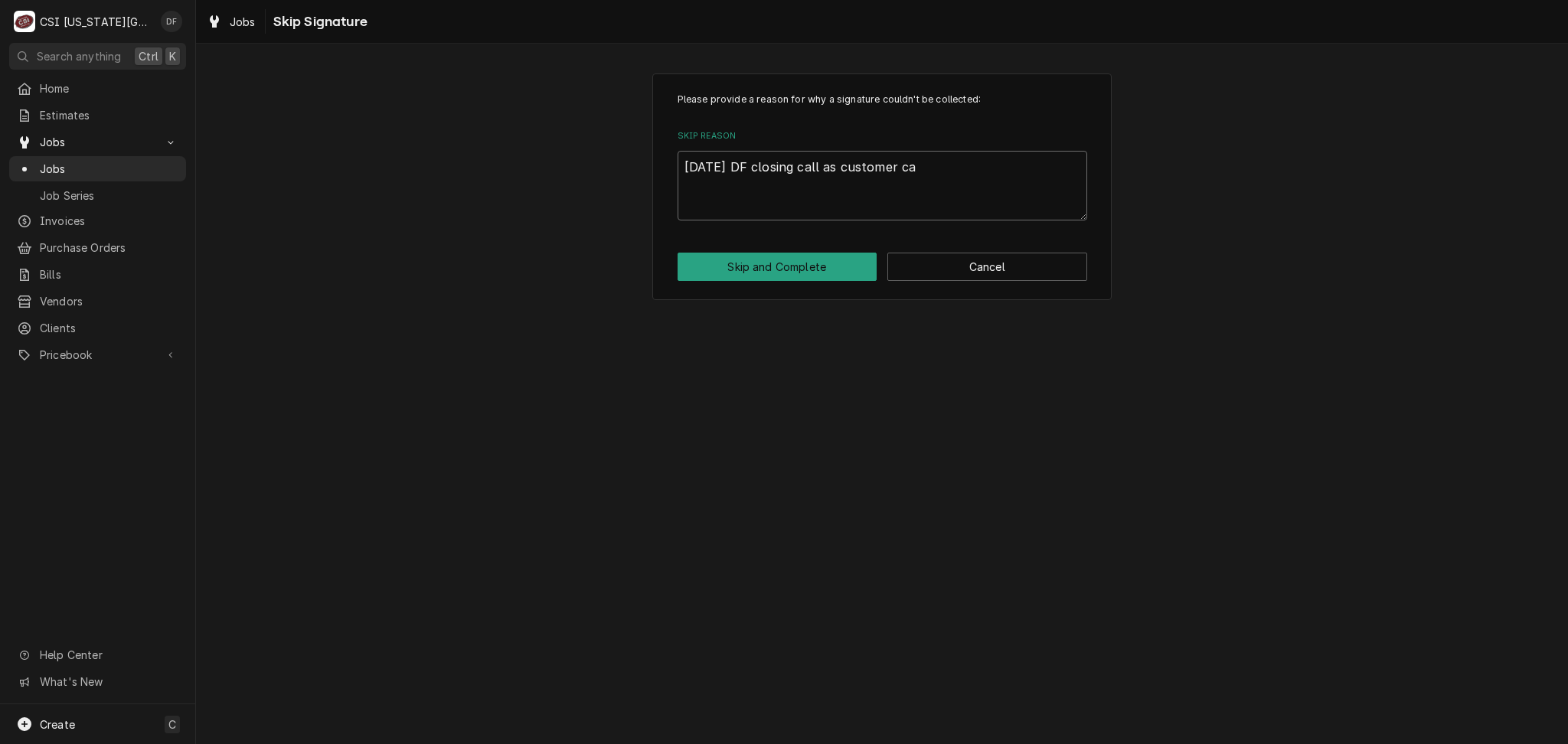
type textarea "9/24/25 DF closing call as customer can"
type textarea "x"
type textarea "9/24/25 DF closing call as customer canc"
type textarea "x"
type textarea "9/24/25 DF closing call as customer cance"
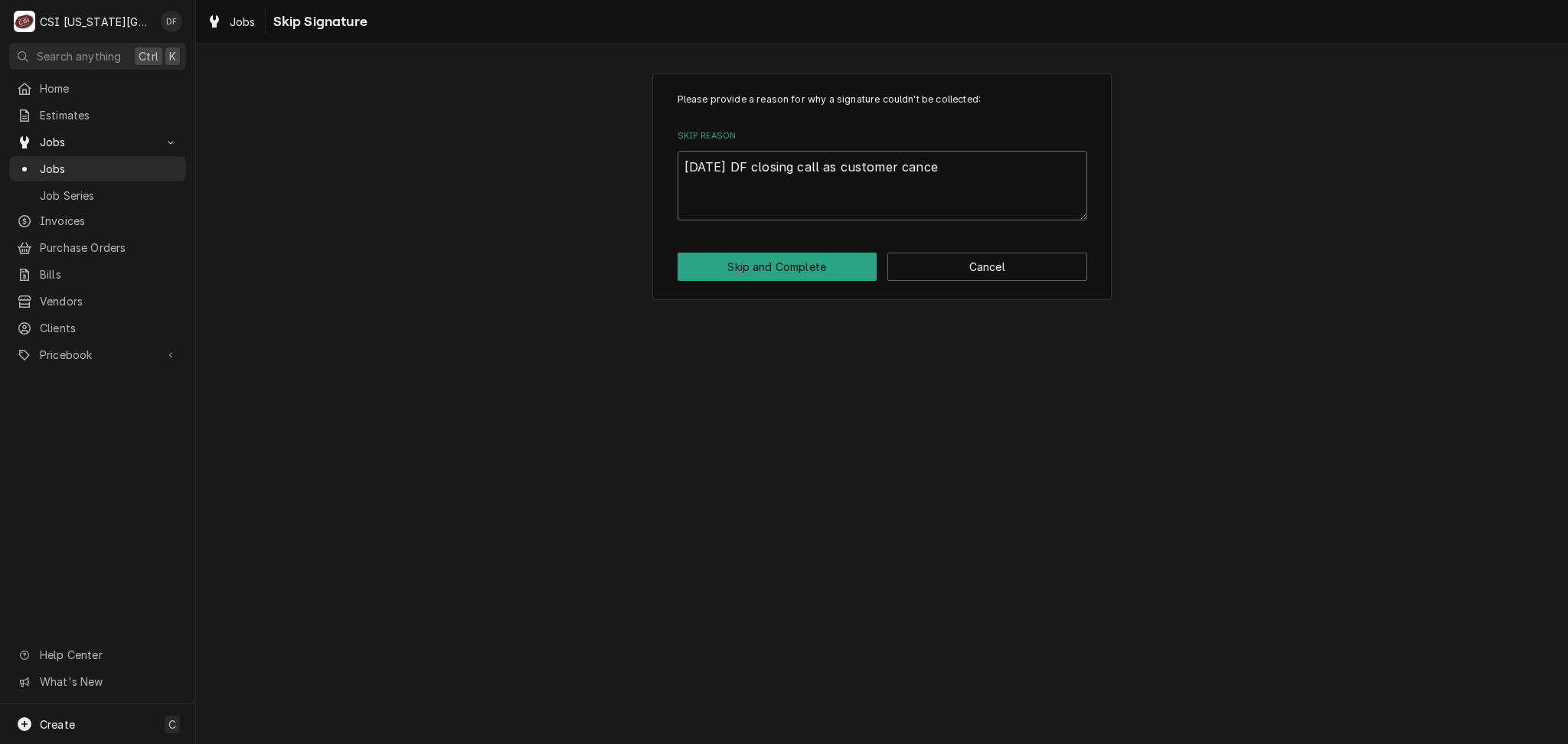
type textarea "x"
type textarea "9/24/25 DF closing call as customer cancel"
type textarea "x"
type textarea "9/24/25 DF closing call as customer cancele"
type textarea "x"
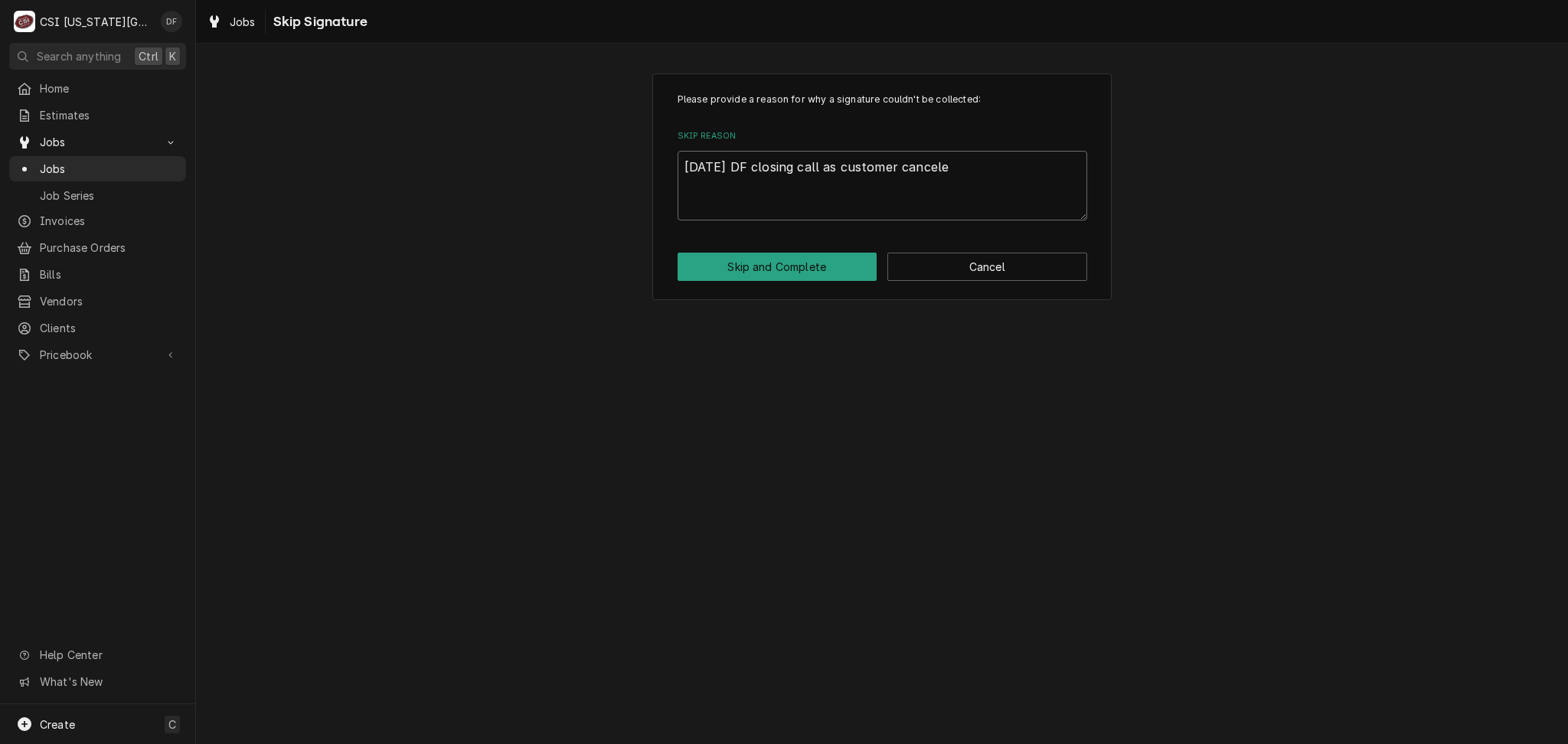
type textarea "9/24/25 DF closing call as customer canceled"
drag, startPoint x: 897, startPoint y: 169, endPoint x: 843, endPoint y: 163, distance: 54.3
click at [843, 163] on textarea "9/24/25 DF closing call as customer canceled" at bounding box center [882, 185] width 410 height 68
type textarea "x"
type textarea "9/24/25 DF closing call as l canceled"
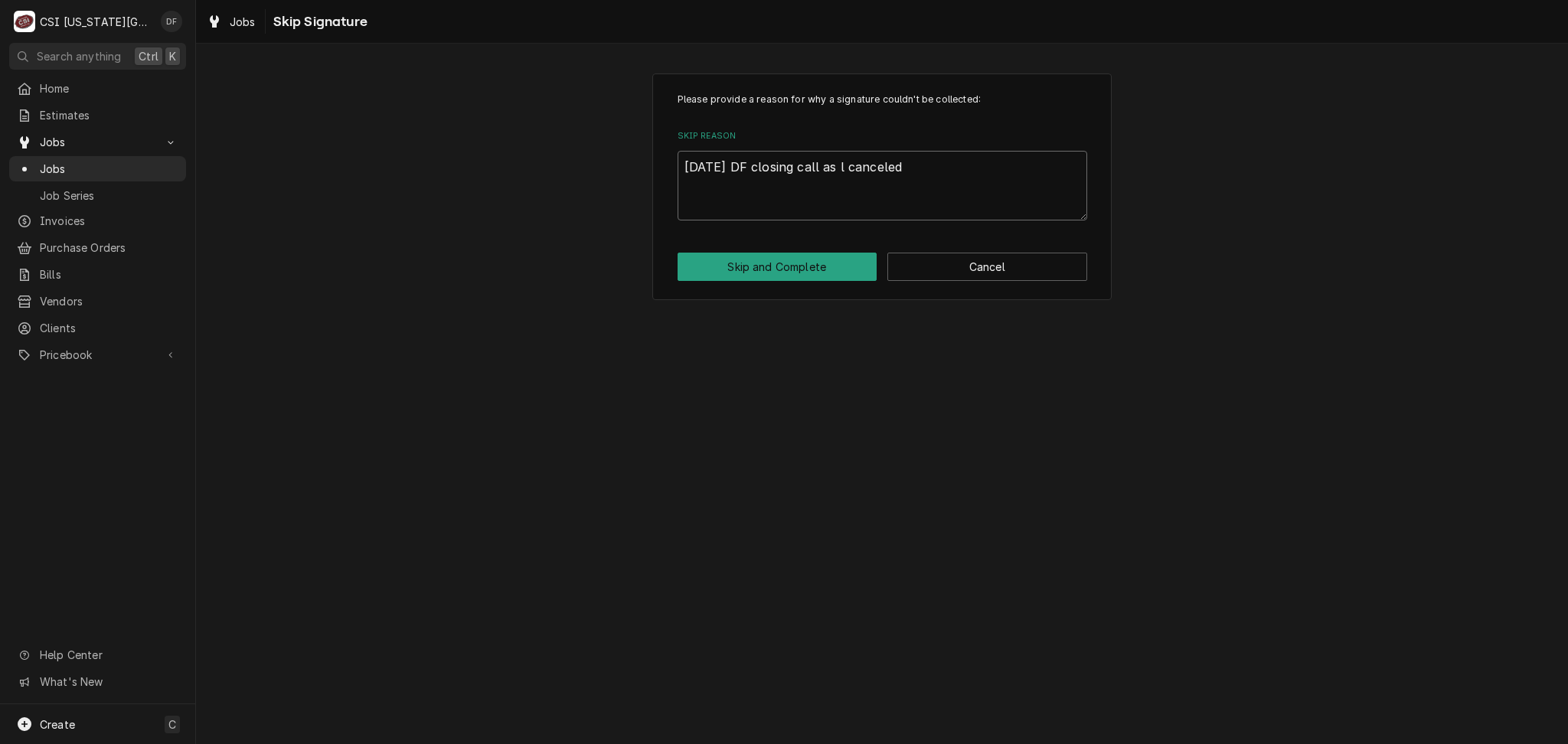
type textarea "x"
type textarea "9/24/25 DF closing call as lo canceled"
type textarea "x"
type textarea "9/24/25 DF closing call as loc canceled"
type textarea "x"
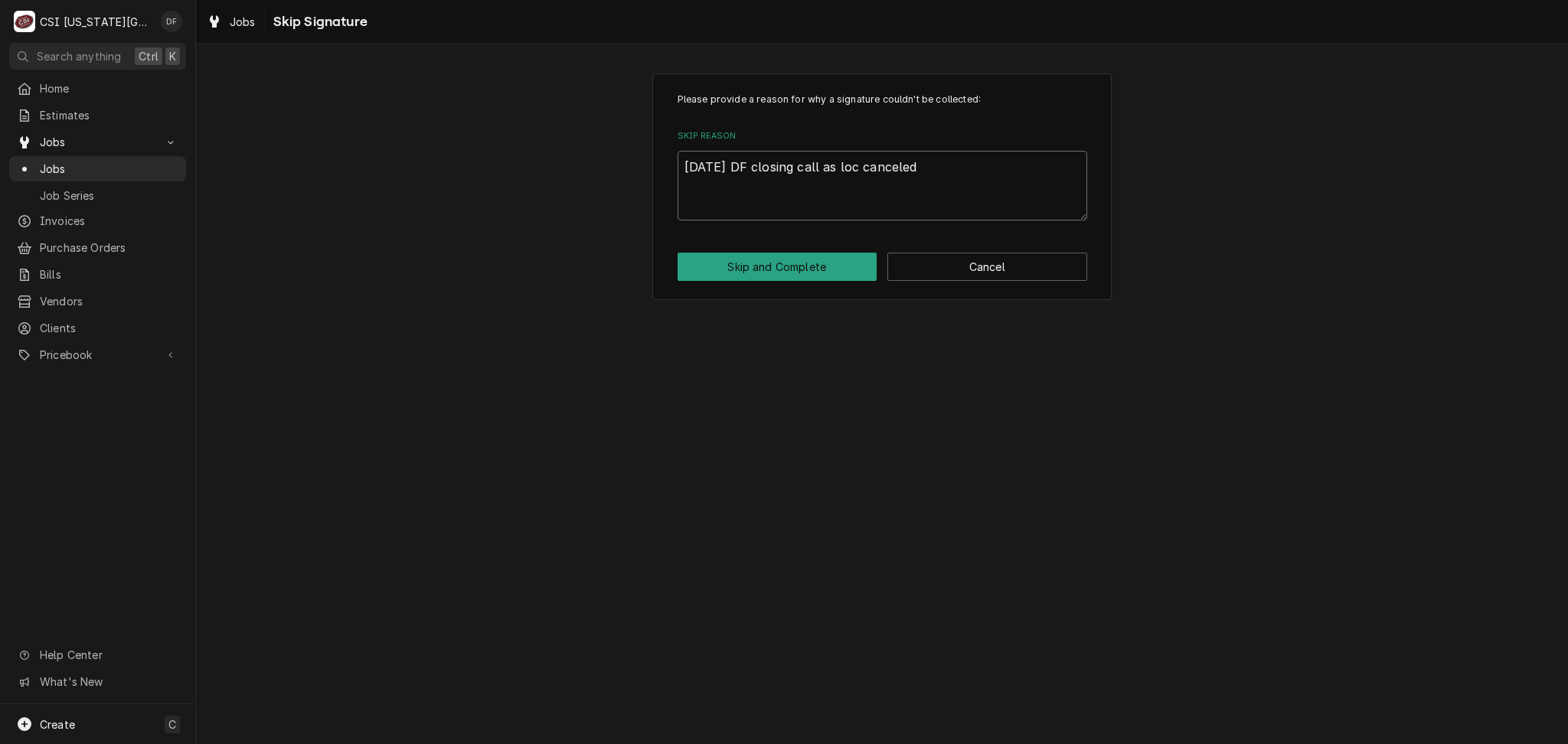
type textarea "9/24/25 DF closing call as loca canceled"
type textarea "x"
type textarea "9/24/25 DF closing call as locat canceled"
type textarea "x"
type textarea "9/24/25 DF closing call as locati canceled"
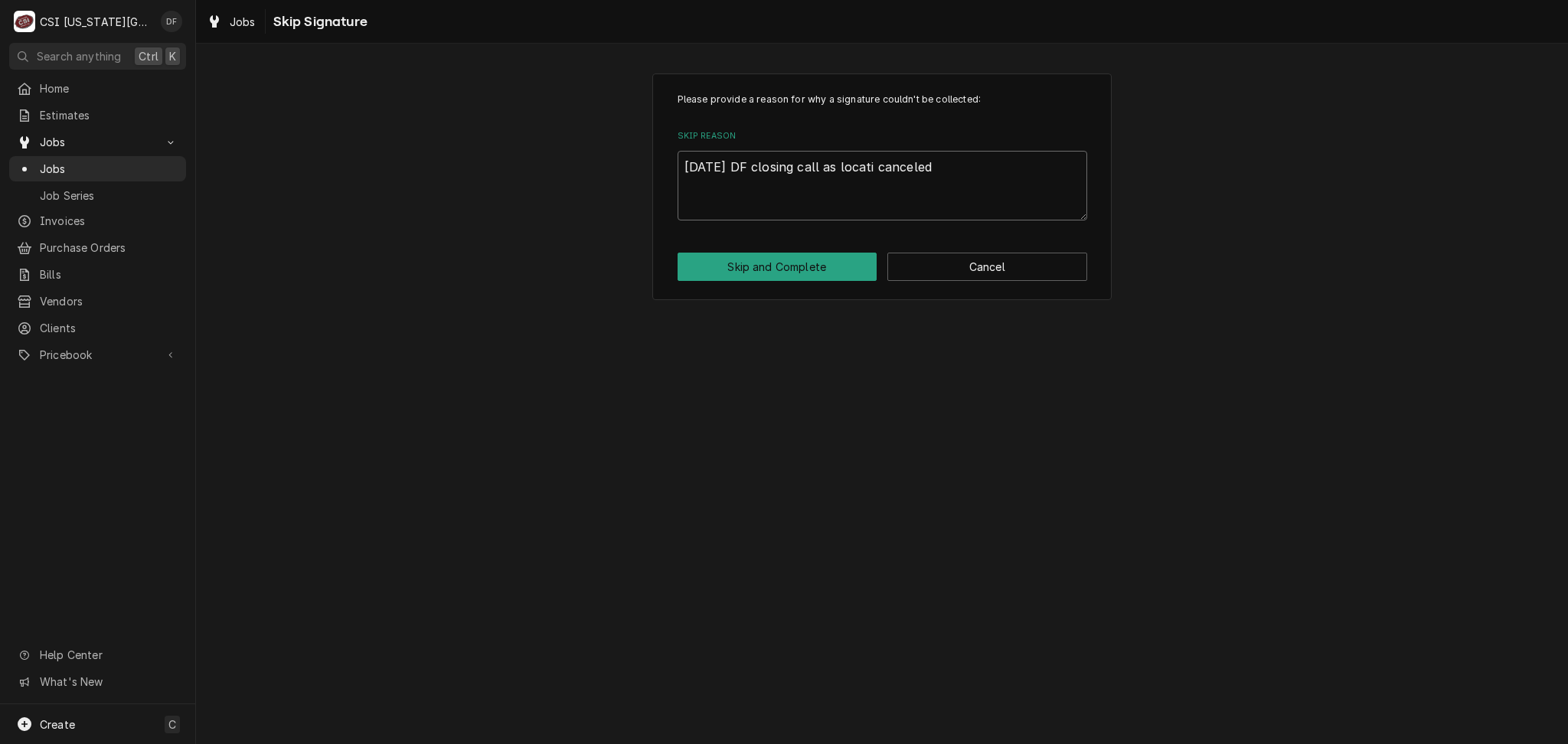
type textarea "x"
type textarea "9/24/25 DF closing call as locatio canceled"
type textarea "x"
type textarea "9/24/25 DF closing call as location canceled"
click at [813, 274] on button "Skip and Complete" at bounding box center [777, 267] width 199 height 29
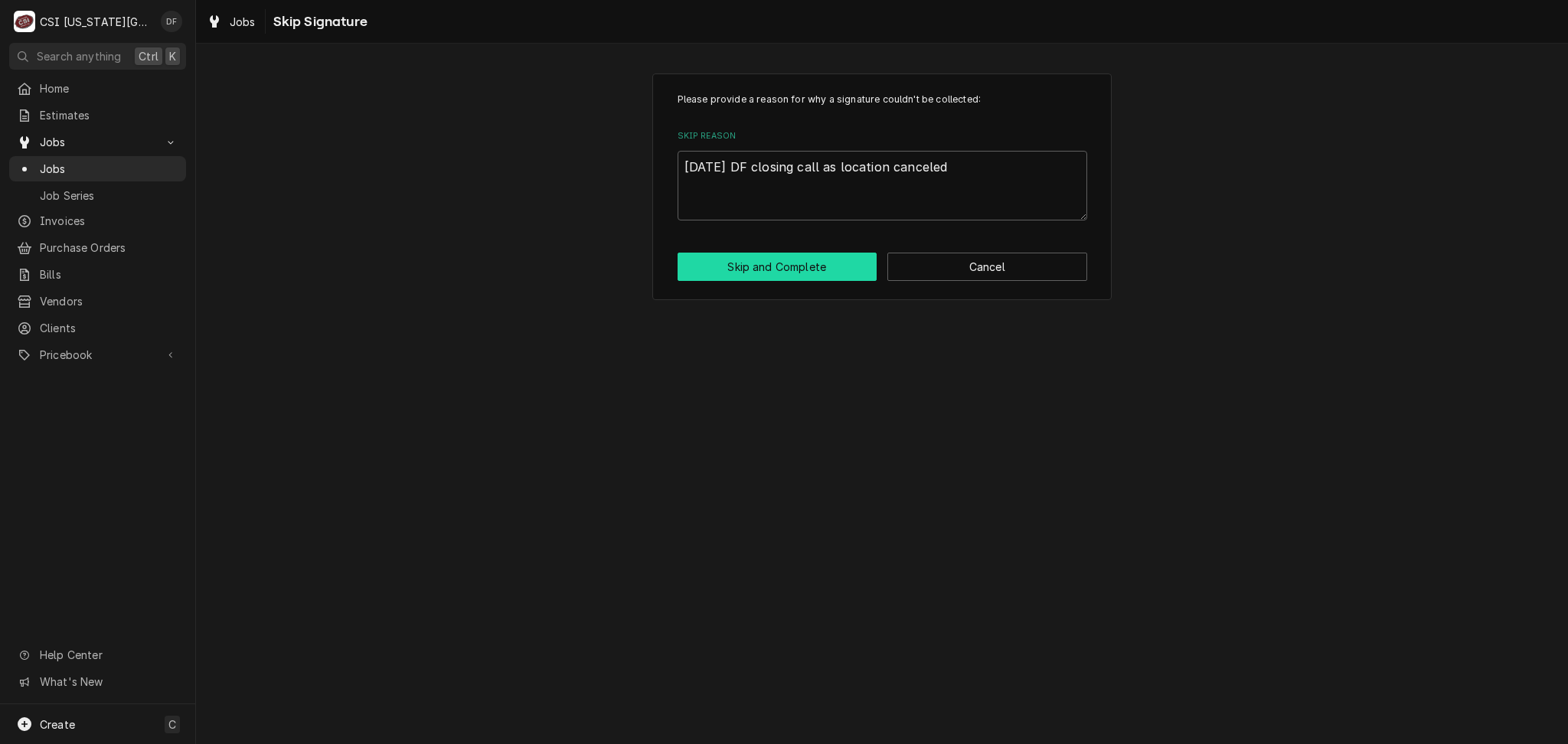
type textarea "x"
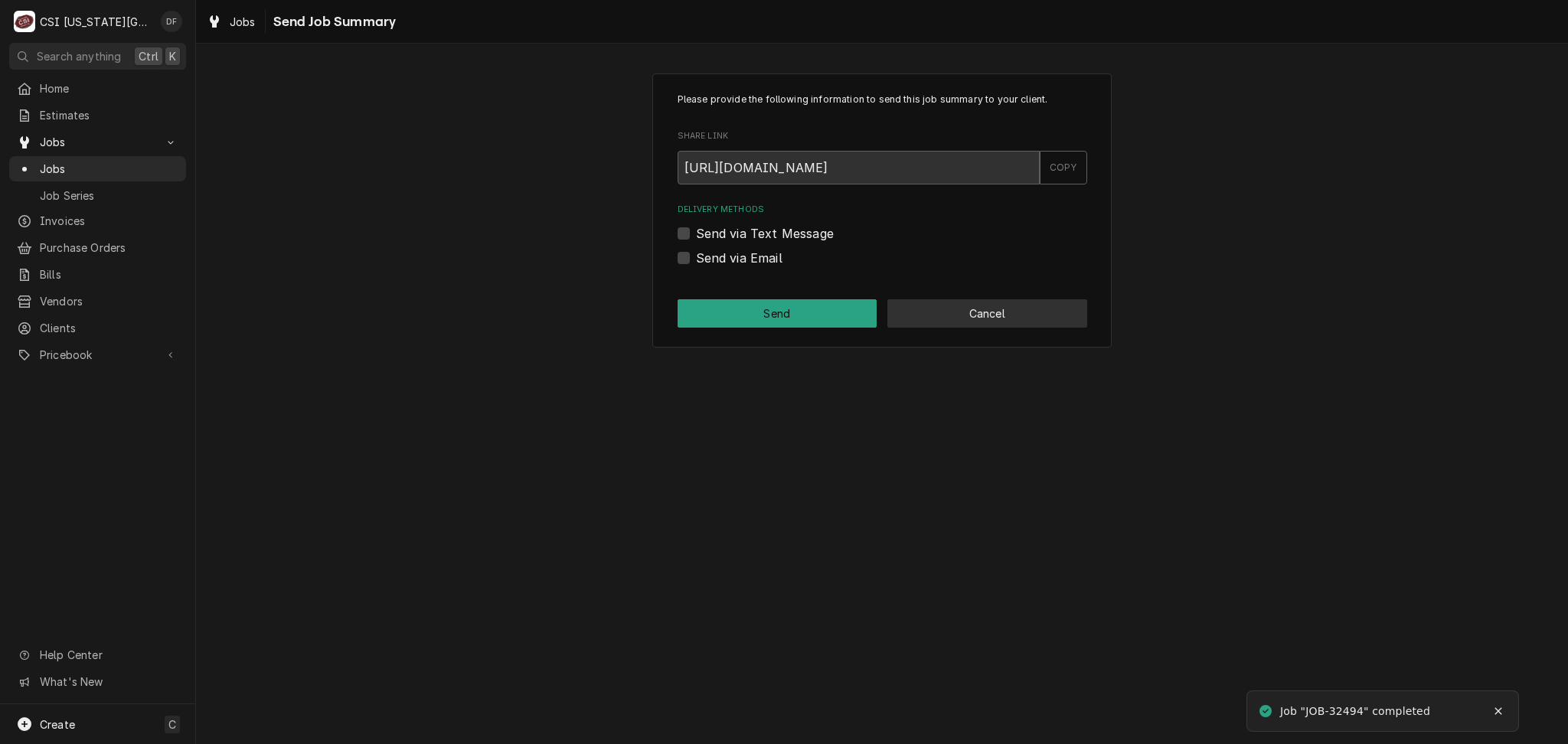
click at [1034, 313] on button "Cancel" at bounding box center [986, 313] width 199 height 29
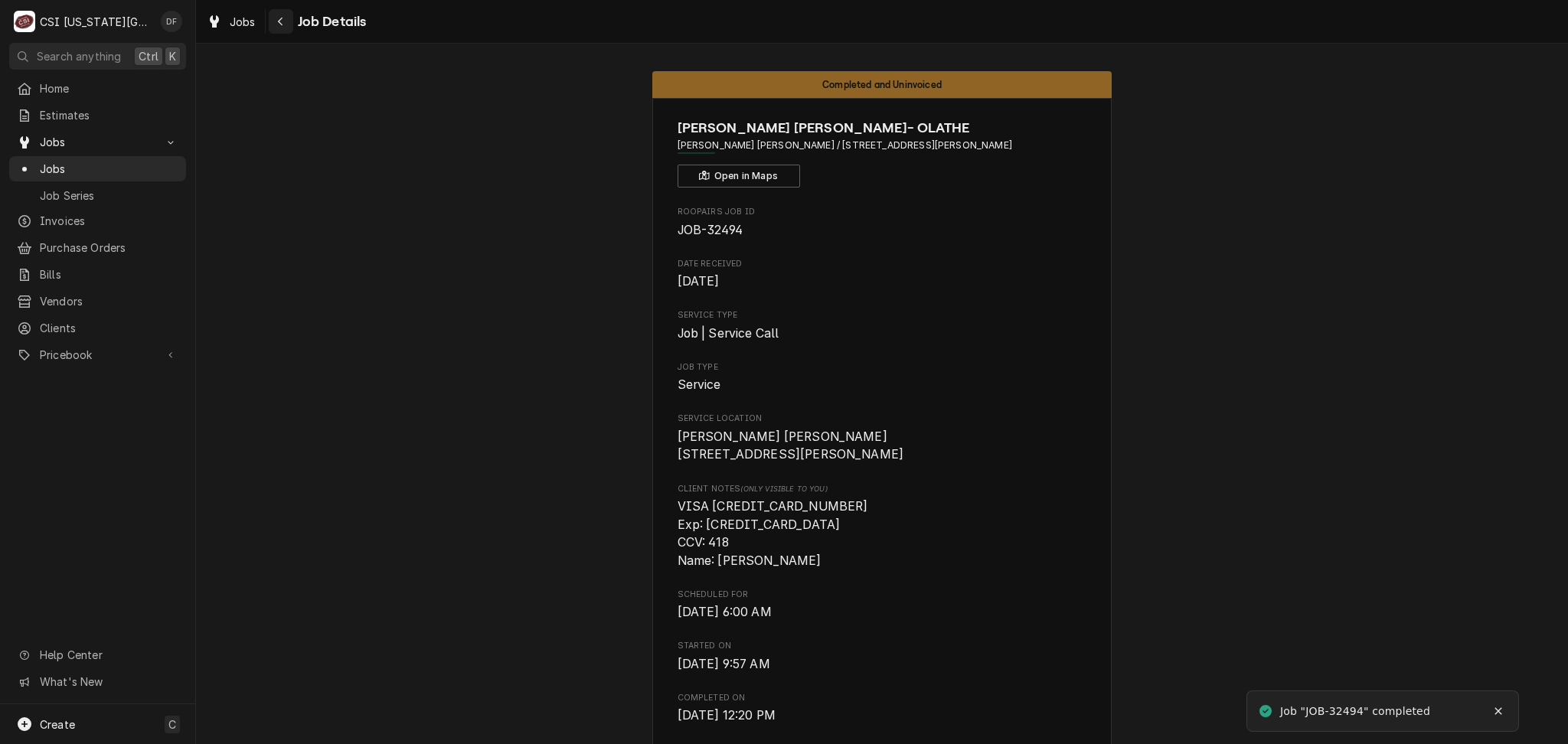
click at [285, 20] on div "Navigate back" at bounding box center [280, 21] width 15 height 15
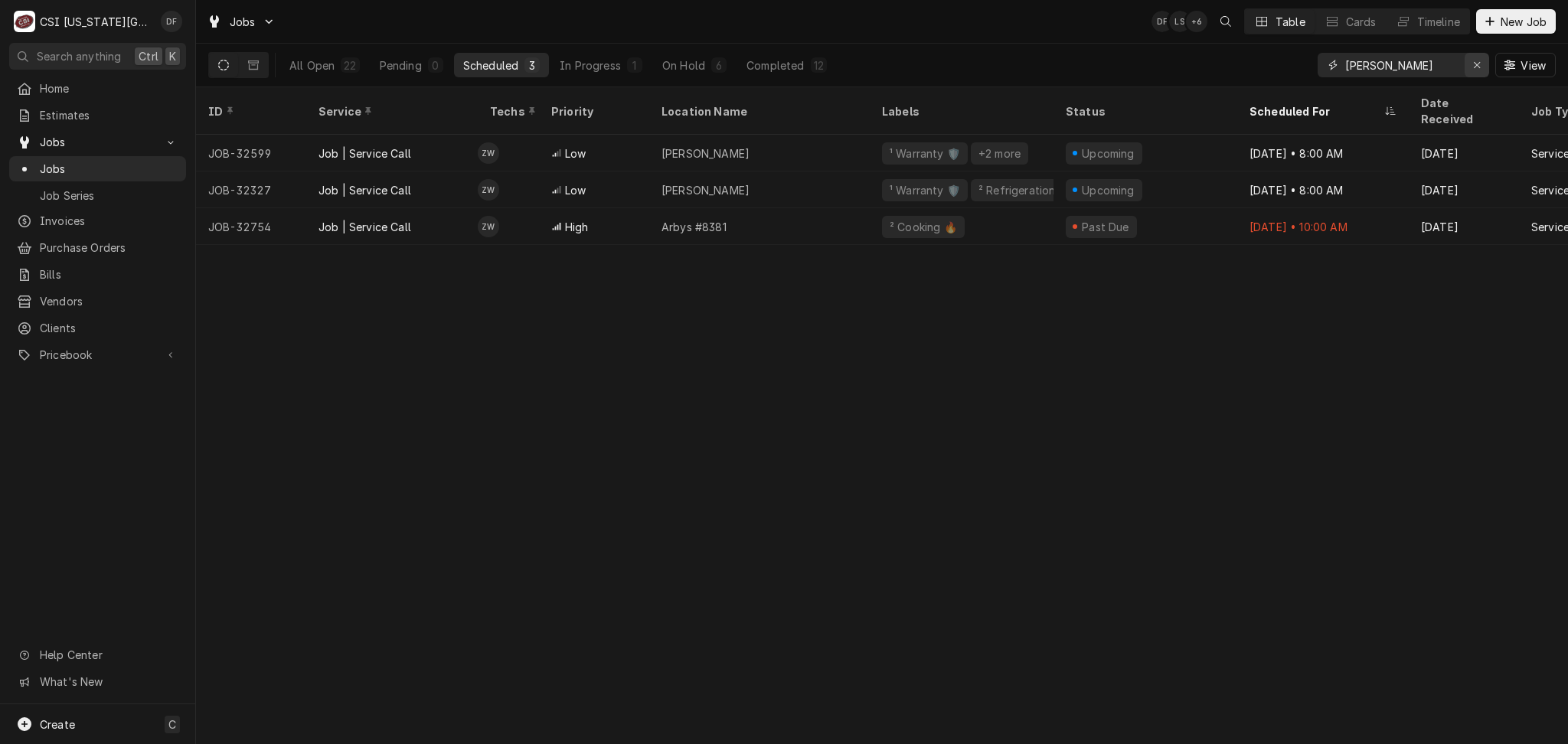
click at [1479, 71] on div "Erase input" at bounding box center [1477, 64] width 15 height 15
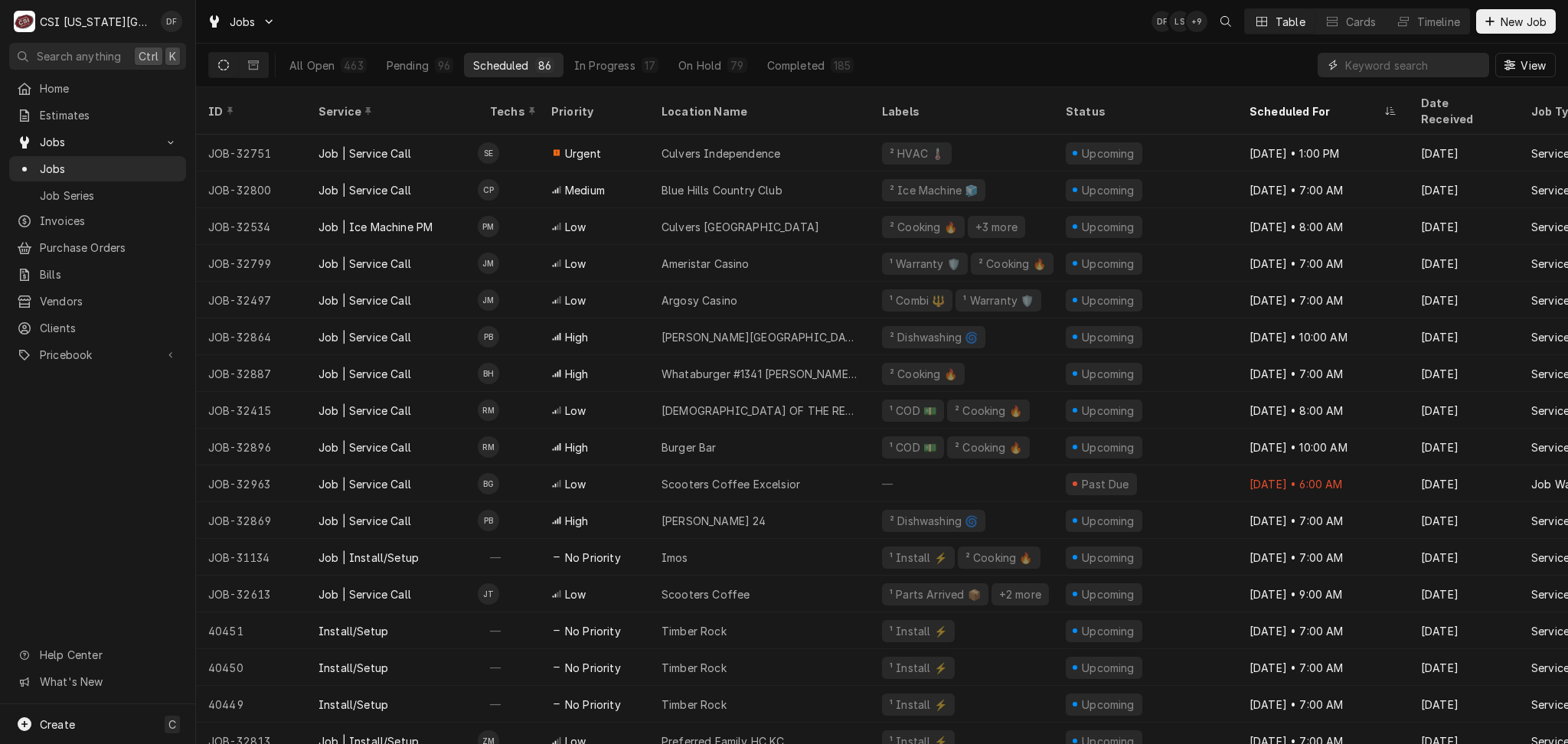
click at [1425, 68] on input "Dynamic Content Wrapper" at bounding box center [1413, 64] width 136 height 25
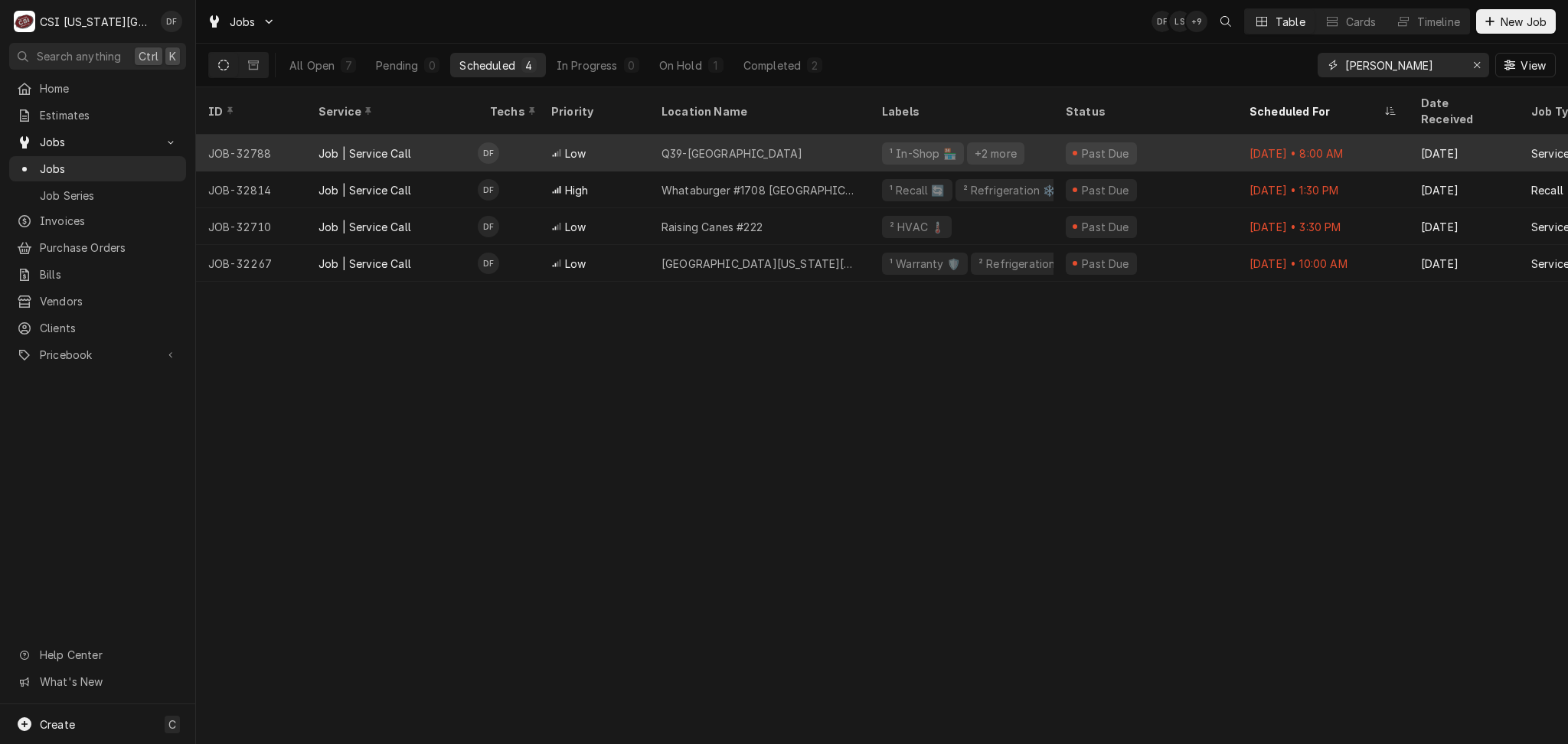
type input "fann"
click at [852, 138] on div "Q39-Midtown" at bounding box center [759, 153] width 220 height 37
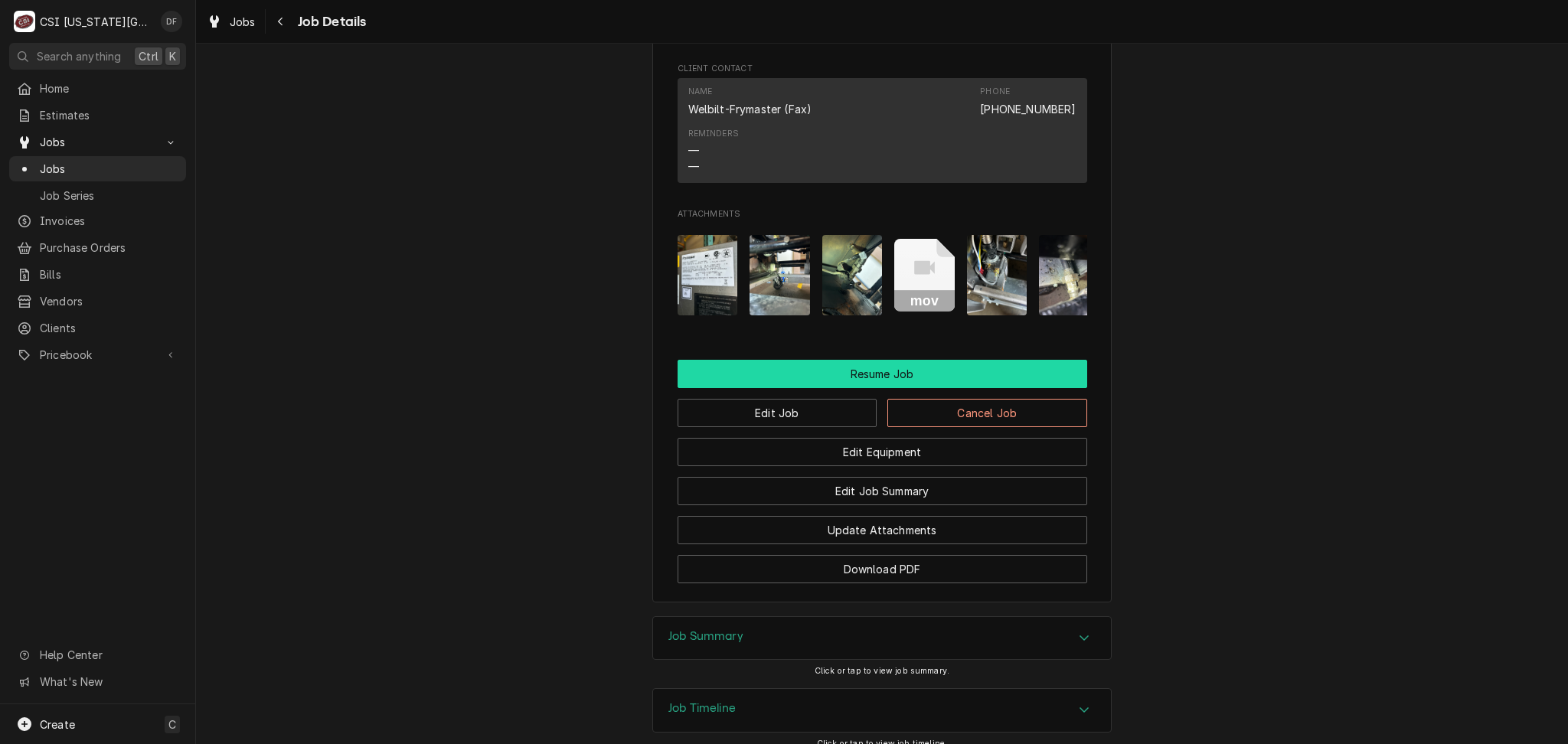
scroll to position [2317, 0]
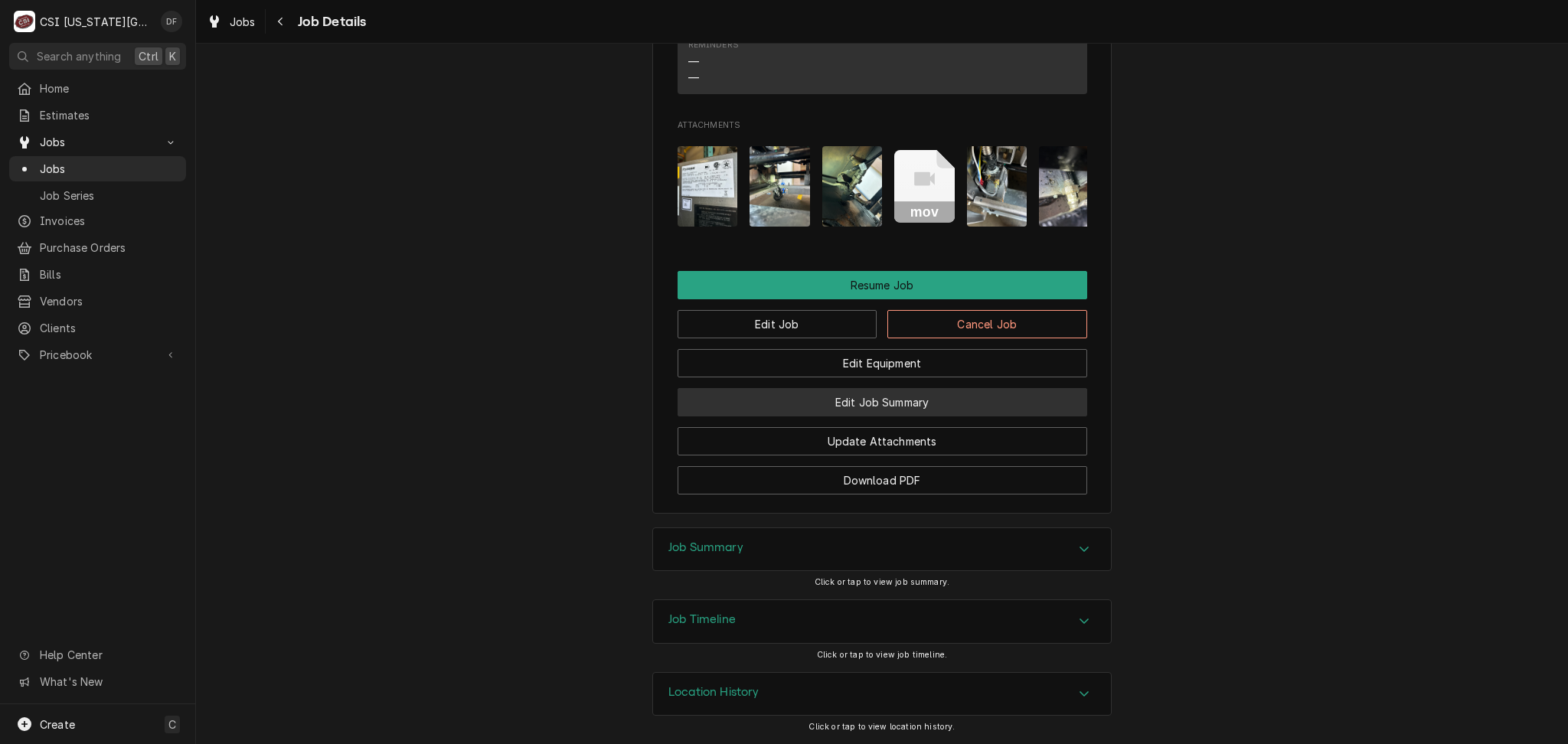
click at [864, 407] on button "Edit Job Summary" at bounding box center [882, 402] width 410 height 29
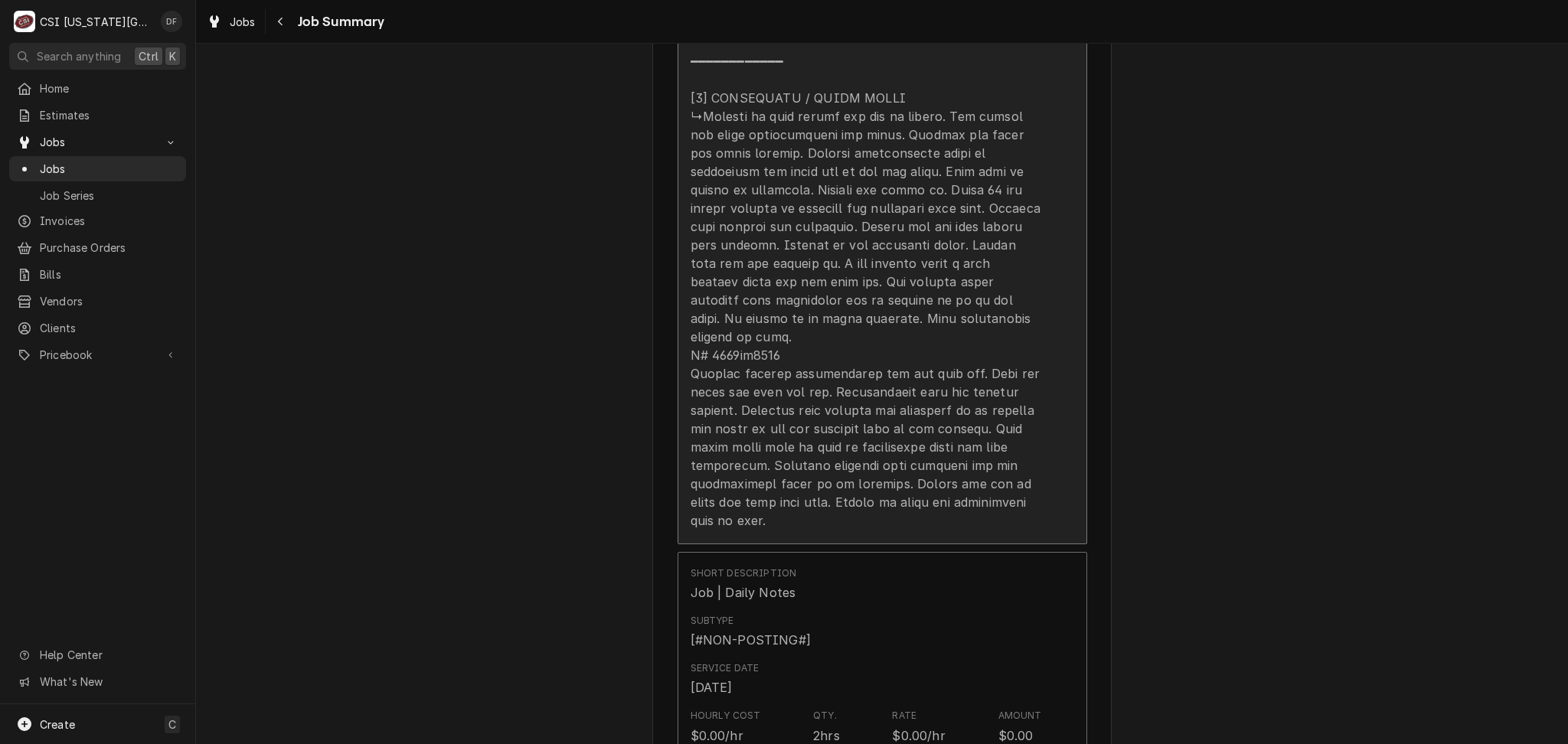
scroll to position [1837, 0]
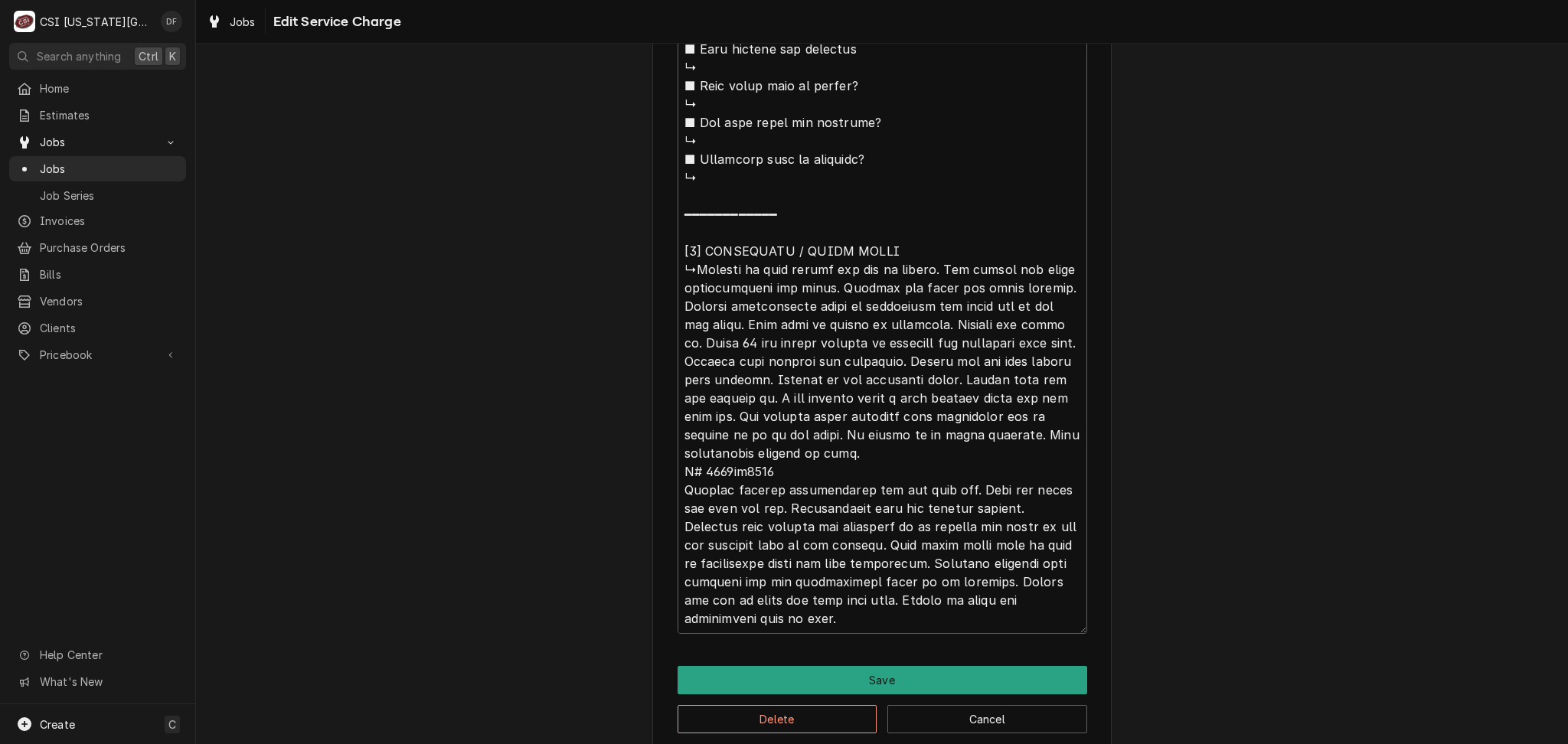
scroll to position [1690, 0]
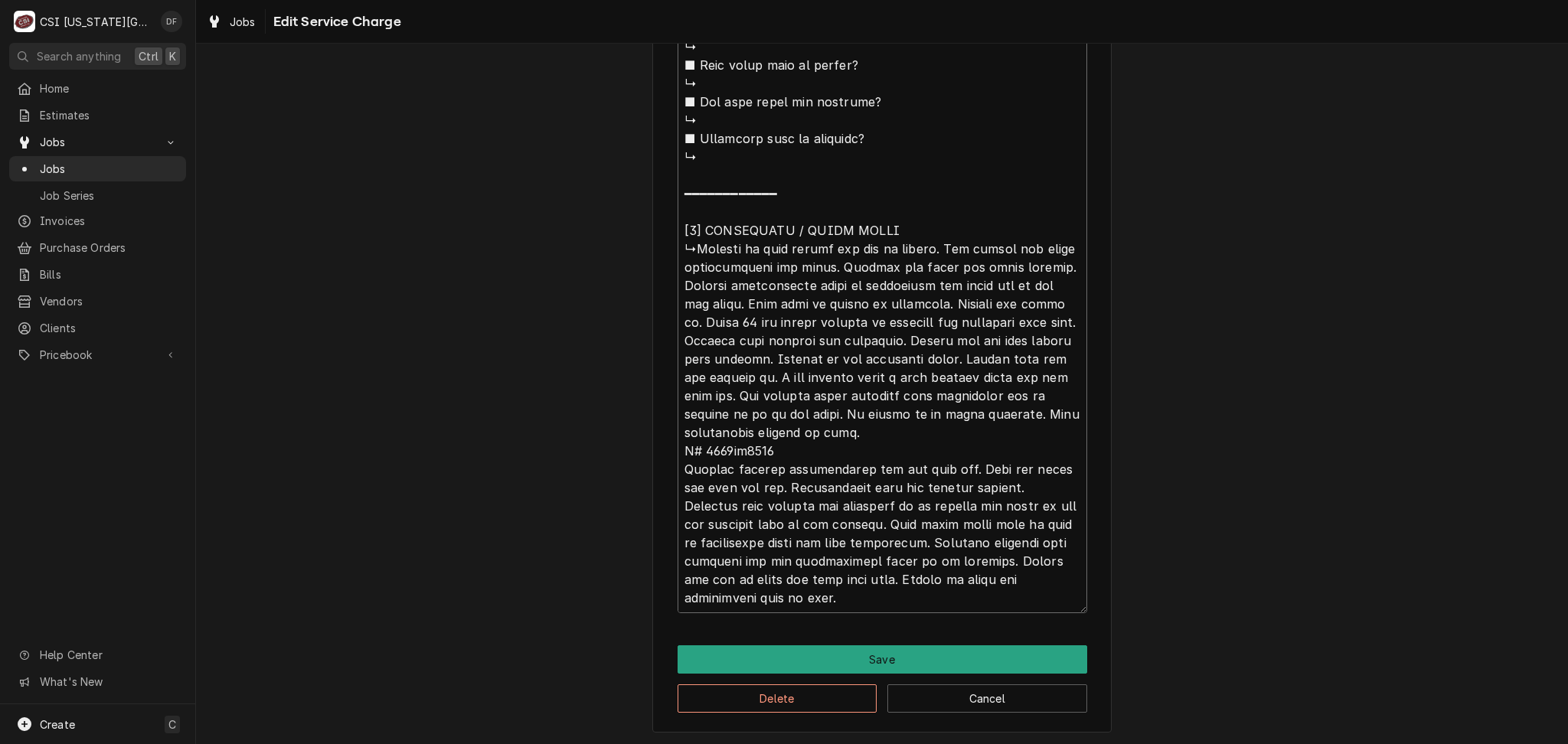
type textarea "x"
type textarea "⚠️ 𝗙𝗢𝗥𝗠 𝗜𝗡𝗦𝗧𝗥𝗨𝗖𝗧𝗜𝗢𝗡𝗦 ⚠️ ✪ 𝗖𝗼𝗺𝗽𝗹𝗲𝘁𝗲 𝗮𝗹𝗹 𝗿𝗲𝗹𝗲𝘃𝗮𝗻𝘁 𝘀𝗲𝗰𝘁𝗶𝗼𝗻𝘀 ✪ 𝗣𝗿𝗼𝘃𝗶𝗱𝗲 𝗱𝗲𝘁𝗮𝗶𝗹𝗲𝗱 𝗮𝗻𝘀…"
type textarea "x"
type textarea "⚠️ 𝗙𝗢𝗥𝗠 𝗜𝗡𝗦𝗧𝗥𝗨𝗖𝗧𝗜𝗢𝗡𝗦 ⚠️ ✪ 𝗖𝗼𝗺𝗽𝗹𝗲𝘁𝗲 𝗮𝗹𝗹 𝗿𝗲𝗹𝗲𝘃𝗮𝗻𝘁 𝘀𝗲𝗰𝘁𝗶𝗼𝗻𝘀 ✪ 𝗣𝗿𝗼𝘃𝗶𝗱𝗲 𝗱𝗲𝘁𝗮𝗶𝗹𝗲𝗱 𝗮𝗻𝘀…"
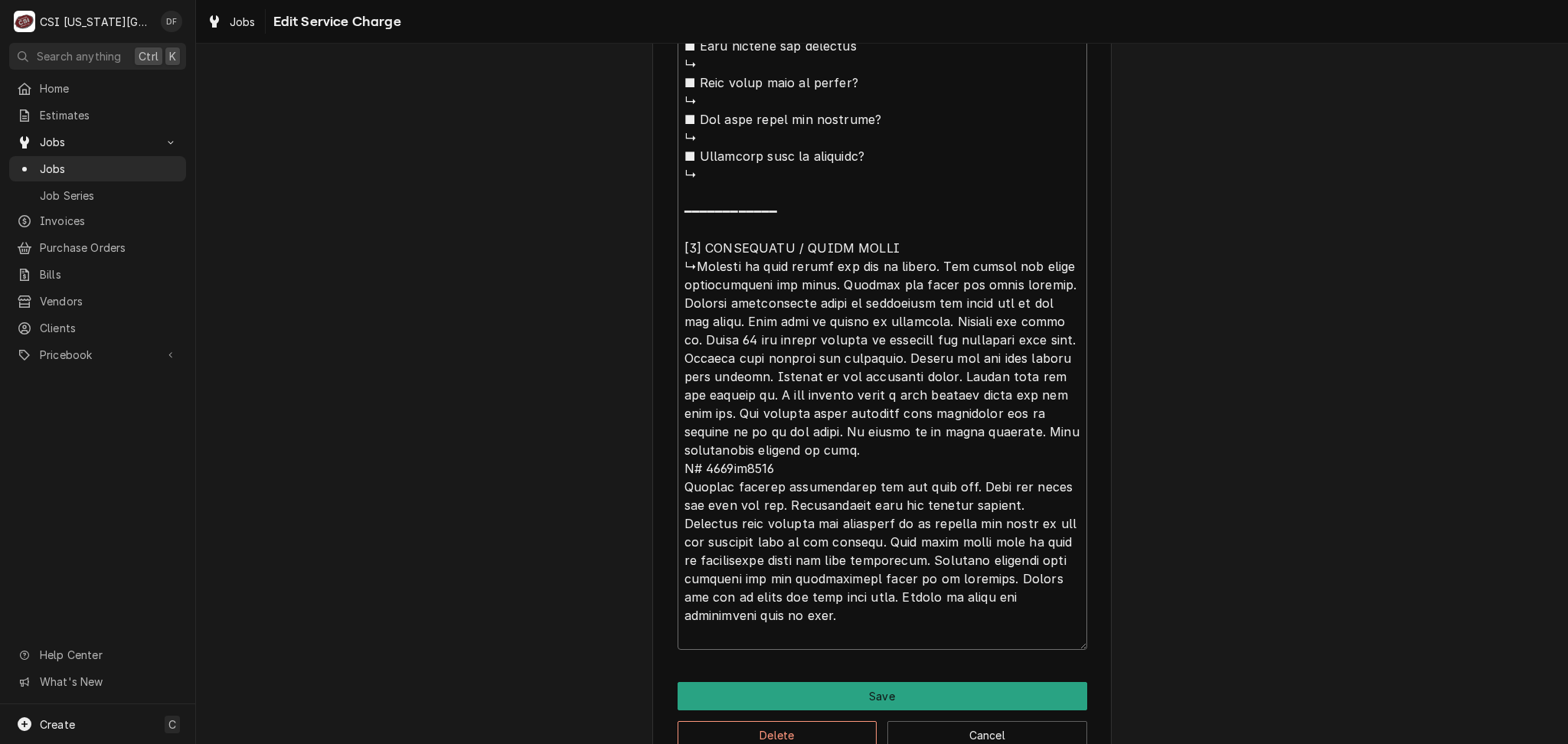
type textarea "x"
type textarea "⚠️ 𝗙𝗢𝗥𝗠 𝗜𝗡𝗦𝗧𝗥𝗨𝗖𝗧𝗜𝗢𝗡𝗦 ⚠️ ✪ 𝗖𝗼𝗺𝗽𝗹𝗲𝘁𝗲 𝗮𝗹𝗹 𝗿𝗲𝗹𝗲𝘃𝗮𝗻𝘁 𝘀𝗲𝗰𝘁𝗶𝗼𝗻𝘀 ✪ 𝗣𝗿𝗼𝘃𝗶𝗱𝗲 𝗱𝗲𝘁𝗮𝗶𝗹𝗲𝗱 𝗮𝗻𝘀…"
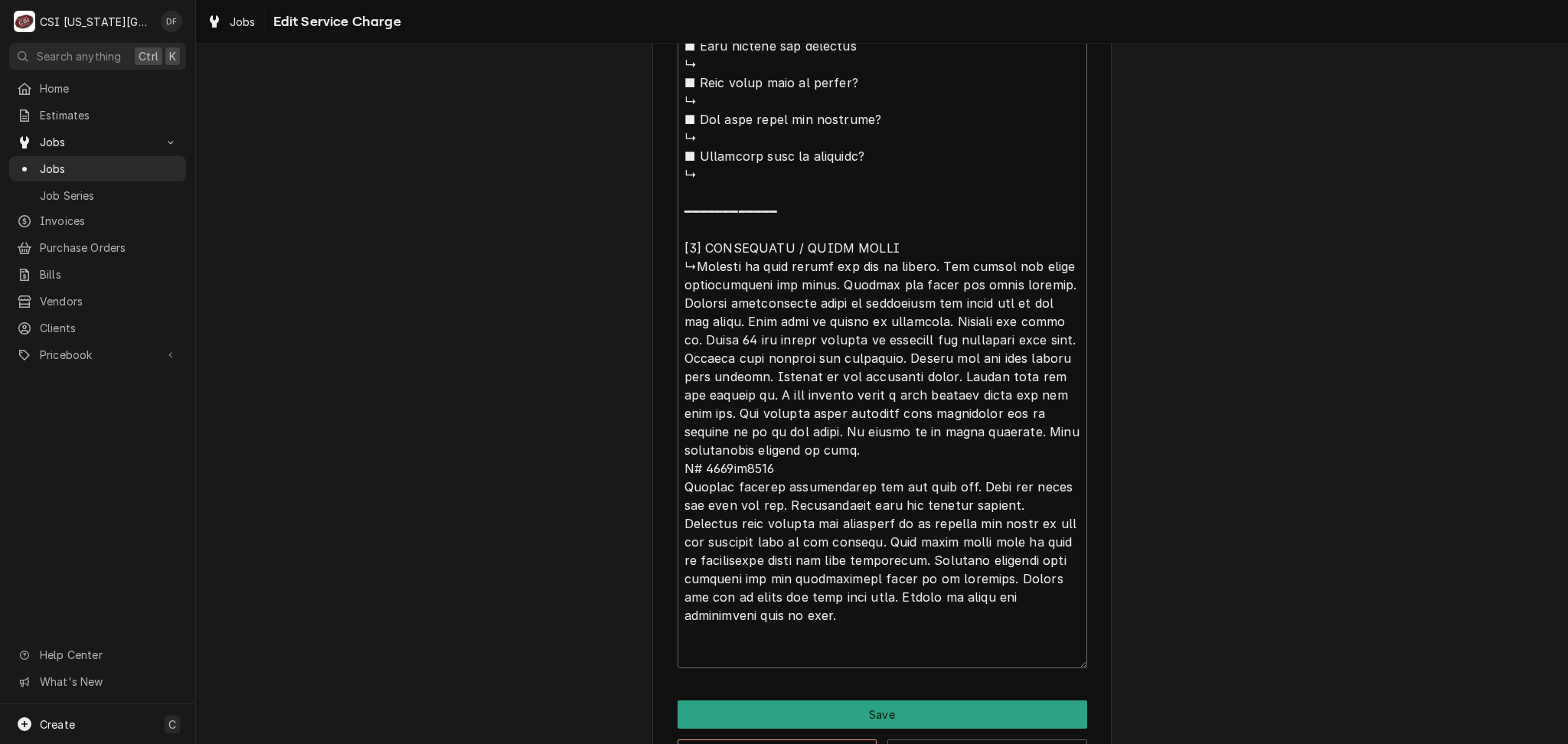
type textarea "x"
type textarea "⚠️ 𝗙𝗢𝗥𝗠 𝗜𝗡𝗦𝗧𝗥𝗨𝗖𝗧𝗜𝗢𝗡𝗦 ⚠️ ✪ 𝗖𝗼𝗺𝗽𝗹𝗲𝘁𝗲 𝗮𝗹𝗹 𝗿𝗲𝗹𝗲𝘃𝗮𝗻𝘁 𝘀𝗲𝗰𝘁𝗶𝗼𝗻𝘀 ✪ 𝗣𝗿𝗼𝘃𝗶𝗱𝗲 𝗱𝗲𝘁𝗮𝗶𝗹𝗲𝗱 𝗮𝗻𝘀…"
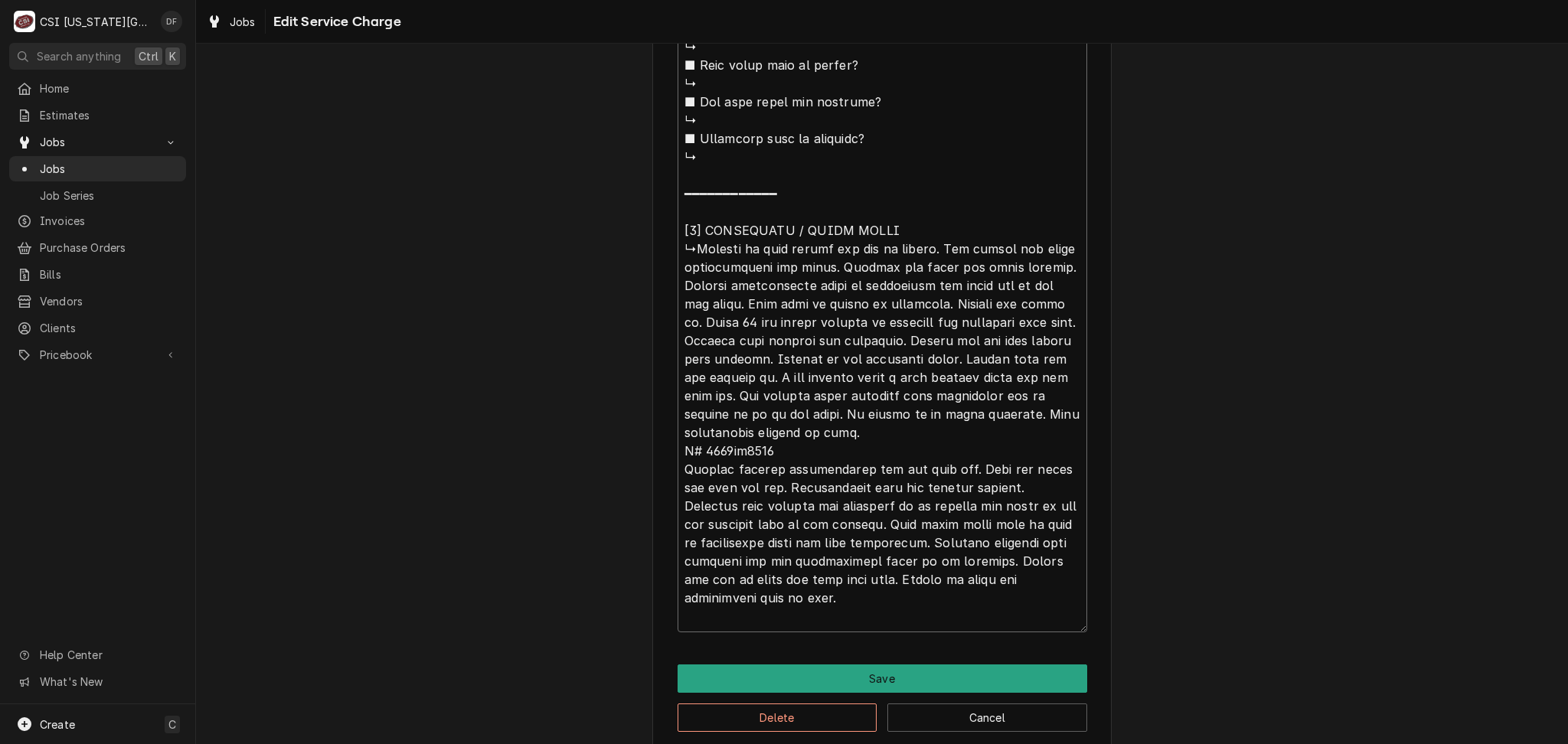
type textarea "x"
type textarea "⚠️ 𝗙𝗢𝗥𝗠 𝗜𝗡𝗦𝗧𝗥𝗨𝗖𝗧𝗜𝗢𝗡𝗦 ⚠️ ✪ 𝗖𝗼𝗺𝗽𝗹𝗲𝘁𝗲 𝗮𝗹𝗹 𝗿𝗲𝗹𝗲𝘃𝗮𝗻𝘁 𝘀𝗲𝗰𝘁𝗶𝗼𝗻𝘀 ✪ 𝗣𝗿𝗼𝘃𝗶𝗱𝗲 𝗱𝗲𝘁𝗮𝗶𝗹𝗲𝗱 𝗮𝗻𝘀…"
type textarea "x"
type textarea "⚠️ 𝗙𝗢𝗥𝗠 𝗜𝗡𝗦𝗧𝗥𝗨𝗖𝗧𝗜𝗢𝗡𝗦 ⚠️ ✪ 𝗖𝗼𝗺𝗽𝗹𝗲𝘁𝗲 𝗮𝗹𝗹 𝗿𝗲𝗹𝗲𝘃𝗮𝗻𝘁 𝘀𝗲𝗰𝘁𝗶𝗼𝗻𝘀 ✪ 𝗣𝗿𝗼𝘃𝗶𝗱𝗲 𝗱𝗲𝘁𝗮𝗶𝗹𝗲𝗱 𝗮𝗻𝘀…"
type textarea "x"
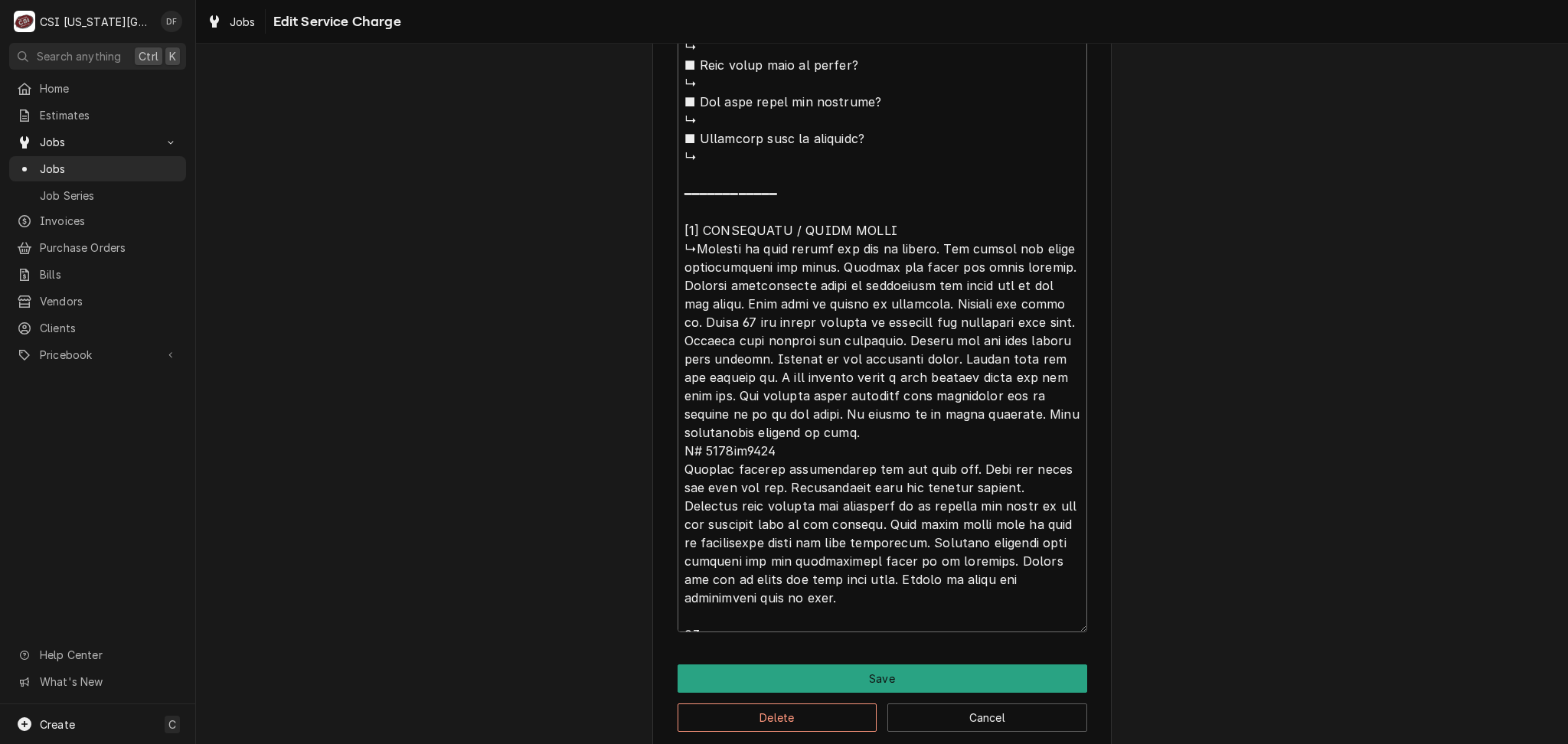
type textarea "⚠️ 𝗙𝗢𝗥𝗠 𝗜𝗡𝗦𝗧𝗥𝗨𝗖𝗧𝗜𝗢𝗡𝗦 ⚠️ ✪ 𝗖𝗼𝗺𝗽𝗹𝗲𝘁𝗲 𝗮𝗹𝗹 𝗿𝗲𝗹𝗲𝘃𝗮𝗻𝘁 𝘀𝗲𝗰𝘁𝗶𝗼𝗻𝘀 ✪ 𝗣𝗿𝗼𝘃𝗶𝗱𝗲 𝗱𝗲𝘁𝗮𝗶𝗹𝗲𝗱 𝗮𝗻𝘀…"
type textarea "x"
type textarea "⚠️ 𝗙𝗢𝗥𝗠 𝗜𝗡𝗦𝗧𝗥𝗨𝗖𝗧𝗜𝗢𝗡𝗦 ⚠️ ✪ 𝗖𝗼𝗺𝗽𝗹𝗲𝘁𝗲 𝗮𝗹𝗹 𝗿𝗲𝗹𝗲𝘃𝗮𝗻𝘁 𝘀𝗲𝗰𝘁𝗶𝗼𝗻𝘀 ✪ 𝗣𝗿𝗼𝘃𝗶𝗱𝗲 𝗱𝗲𝘁𝗮𝗶𝗹𝗲𝗱 𝗮𝗻𝘀…"
type textarea "x"
type textarea "⚠️ 𝗙𝗢𝗥𝗠 𝗜𝗡𝗦𝗧𝗥𝗨𝗖𝗧𝗜𝗢𝗡𝗦 ⚠️ ✪ 𝗖𝗼𝗺𝗽𝗹𝗲𝘁𝗲 𝗮𝗹𝗹 𝗿𝗲𝗹𝗲𝘃𝗮𝗻𝘁 𝘀𝗲𝗰𝘁𝗶𝗼𝗻𝘀 ✪ 𝗣𝗿𝗼𝘃𝗶𝗱𝗲 𝗱𝗲𝘁𝗮𝗶𝗹𝗲𝗱 𝗮𝗻𝘀…"
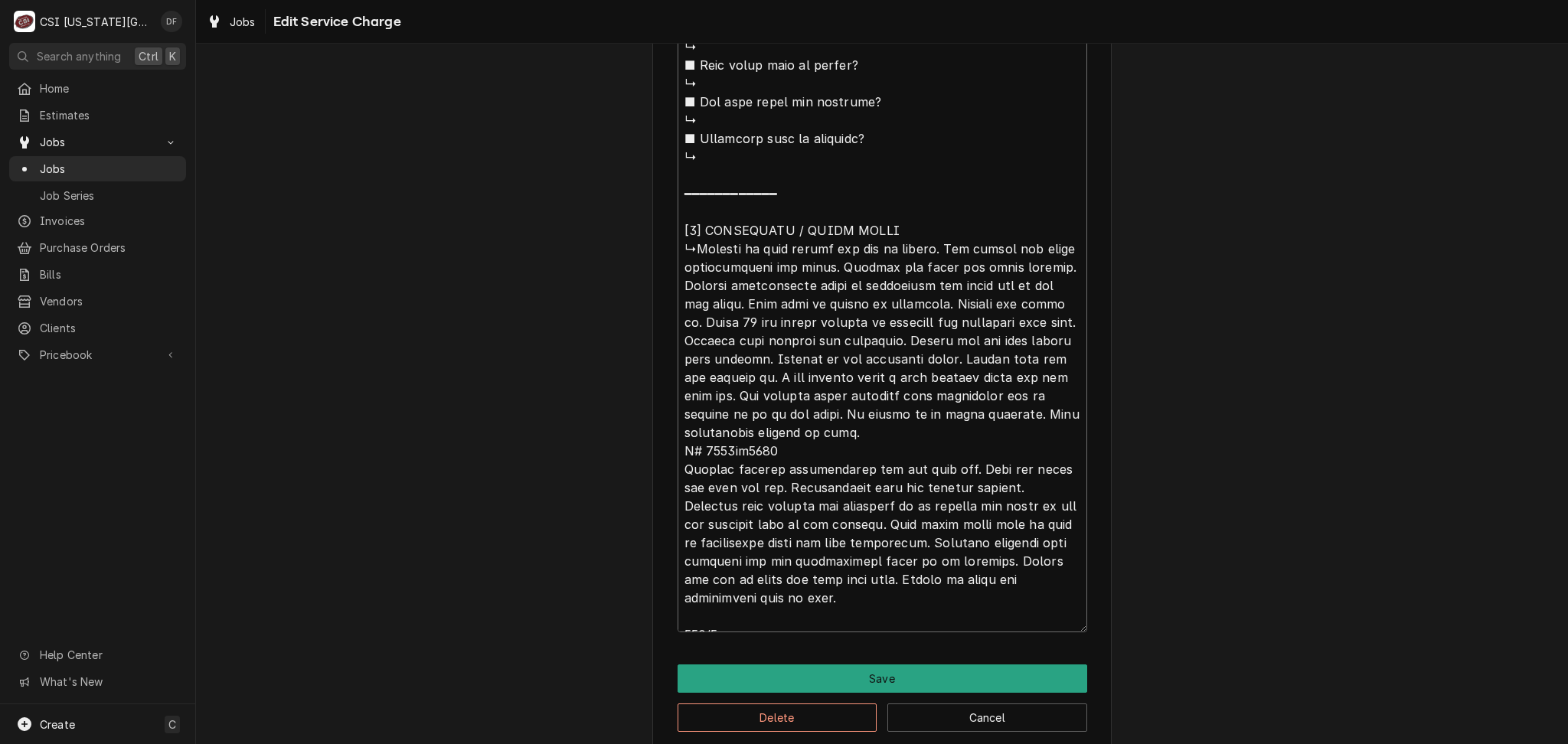
type textarea "x"
type textarea "⚠️ 𝗙𝗢𝗥𝗠 𝗜𝗡𝗦𝗧𝗥𝗨𝗖𝗧𝗜𝗢𝗡𝗦 ⚠️ ✪ 𝗖𝗼𝗺𝗽𝗹𝗲𝘁𝗲 𝗮𝗹𝗹 𝗿𝗲𝗹𝗲𝘃𝗮𝗻𝘁 𝘀𝗲𝗰𝘁𝗶𝗼𝗻𝘀 ✪ 𝗣𝗿𝗼𝘃𝗶𝗱𝗲 𝗱𝗲𝘁𝗮𝗶𝗹𝗲𝗱 𝗮𝗻𝘀…"
type textarea "x"
type textarea "⚠️ 𝗙𝗢𝗥𝗠 𝗜𝗡𝗦𝗧𝗥𝗨𝗖𝗧𝗜𝗢𝗡𝗦 ⚠️ ✪ 𝗖𝗼𝗺𝗽𝗹𝗲𝘁𝗲 𝗮𝗹𝗹 𝗿𝗲𝗹𝗲𝘃𝗮𝗻𝘁 𝘀𝗲𝗰𝘁𝗶𝗼𝗻𝘀 ✪ 𝗣𝗿𝗼𝘃𝗶𝗱𝗲 𝗱𝗲𝘁𝗮𝗶𝗹𝗲𝗱 𝗮𝗻𝘀…"
type textarea "x"
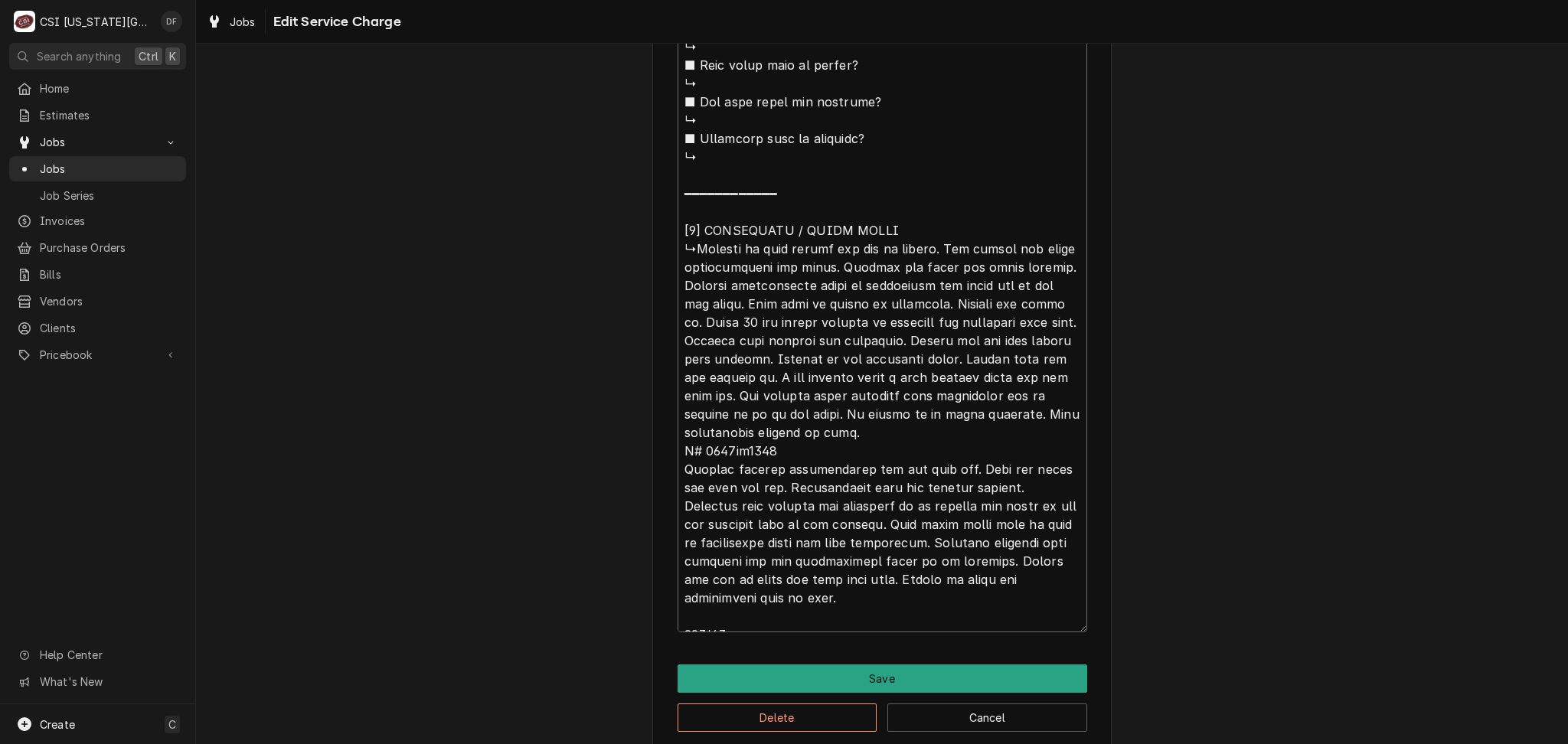
type textarea "⚠️ 𝗙𝗢𝗥𝗠 𝗜𝗡𝗦𝗧𝗥𝗨𝗖𝗧𝗜𝗢𝗡𝗦 ⚠️ ✪ 𝗖𝗼𝗺𝗽𝗹𝗲𝘁𝗲 𝗮𝗹𝗹 𝗿𝗲𝗹𝗲𝘃𝗮𝗻𝘁 𝘀𝗲𝗰𝘁𝗶𝗼𝗻𝘀 ✪ 𝗣𝗿𝗼𝘃𝗶𝗱𝗲 𝗱𝗲𝘁𝗮𝗶𝗹𝗲𝗱 𝗮𝗻𝘀…"
type textarea "x"
type textarea "⚠️ 𝗙𝗢𝗥𝗠 𝗜𝗡𝗦𝗧𝗥𝗨𝗖𝗧𝗜𝗢𝗡𝗦 ⚠️ ✪ 𝗖𝗼𝗺𝗽𝗹𝗲𝘁𝗲 𝗮𝗹𝗹 𝗿𝗲𝗹𝗲𝘃𝗮𝗻𝘁 𝘀𝗲𝗰𝘁𝗶𝗼𝗻𝘀 ✪ 𝗣𝗿𝗼𝘃𝗶𝗱𝗲 𝗱𝗲𝘁𝗮𝗶𝗹𝗲𝗱 𝗮𝗻𝘀…"
type textarea "x"
type textarea "⚠️ 𝗙𝗢𝗥𝗠 𝗜𝗡𝗦𝗧𝗥𝗨𝗖𝗧𝗜𝗢𝗡𝗦 ⚠️ ✪ 𝗖𝗼𝗺𝗽𝗹𝗲𝘁𝗲 𝗮𝗹𝗹 𝗿𝗲𝗹𝗲𝘃𝗮𝗻𝘁 𝘀𝗲𝗰𝘁𝗶𝗼𝗻𝘀 ✪ 𝗣𝗿𝗼𝘃𝗶𝗱𝗲 𝗱𝗲𝘁𝗮𝗶𝗹𝗲𝗱 𝗮𝗻𝘀…"
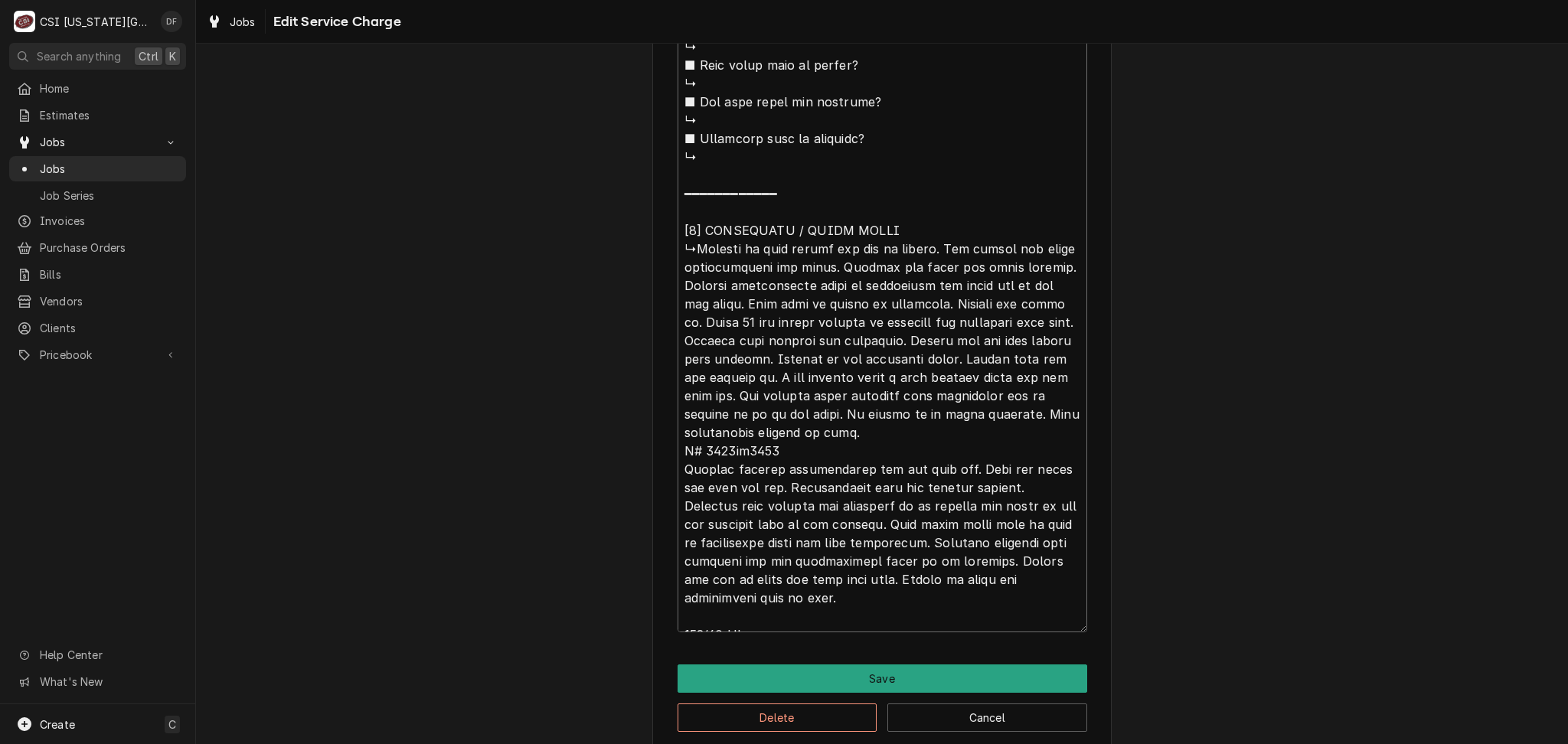
scroll to position [10, 0]
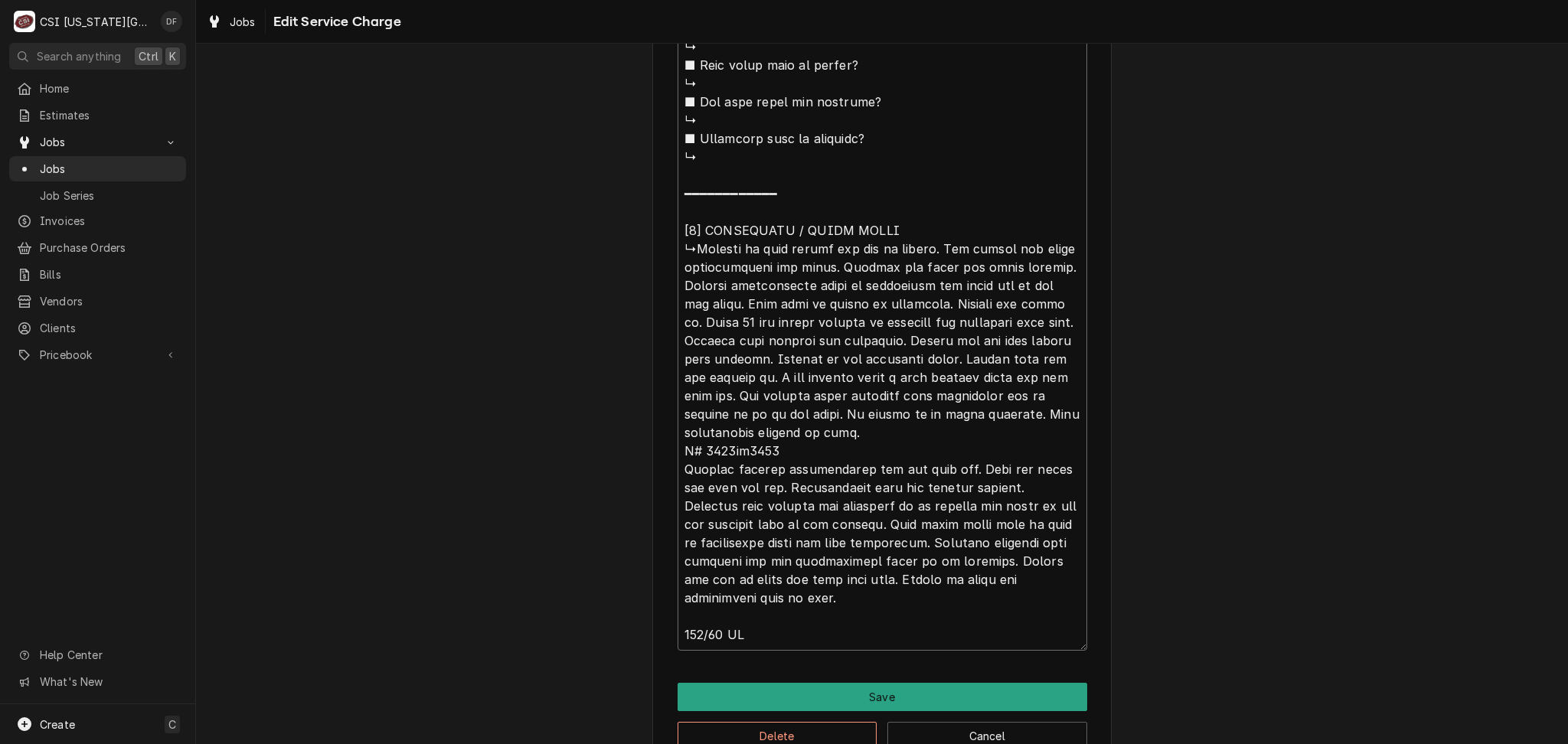
paste textarea "8072103 SWITCH, MICRO 3VL104D9 1062568SP HOSE, ASSY F/WASH DOWN 8100278 VALVE, …"
type textarea "x"
type textarea "⚠️ 𝗙𝗢𝗥𝗠 𝗜𝗡𝗦𝗧𝗥𝗨𝗖𝗧𝗜𝗢𝗡𝗦 ⚠️ ✪ 𝗖𝗼𝗺𝗽𝗹𝗲𝘁𝗲 𝗮𝗹𝗹 𝗿𝗲𝗹𝗲𝘃𝗮𝗻𝘁 𝘀𝗲𝗰𝘁𝗶𝗼𝗻𝘀 ✪ 𝗣𝗿𝗼𝘃𝗶𝗱𝗲 𝗱𝗲𝘁𝗮𝗶𝗹𝗲𝗱 𝗮𝗻𝘀…"
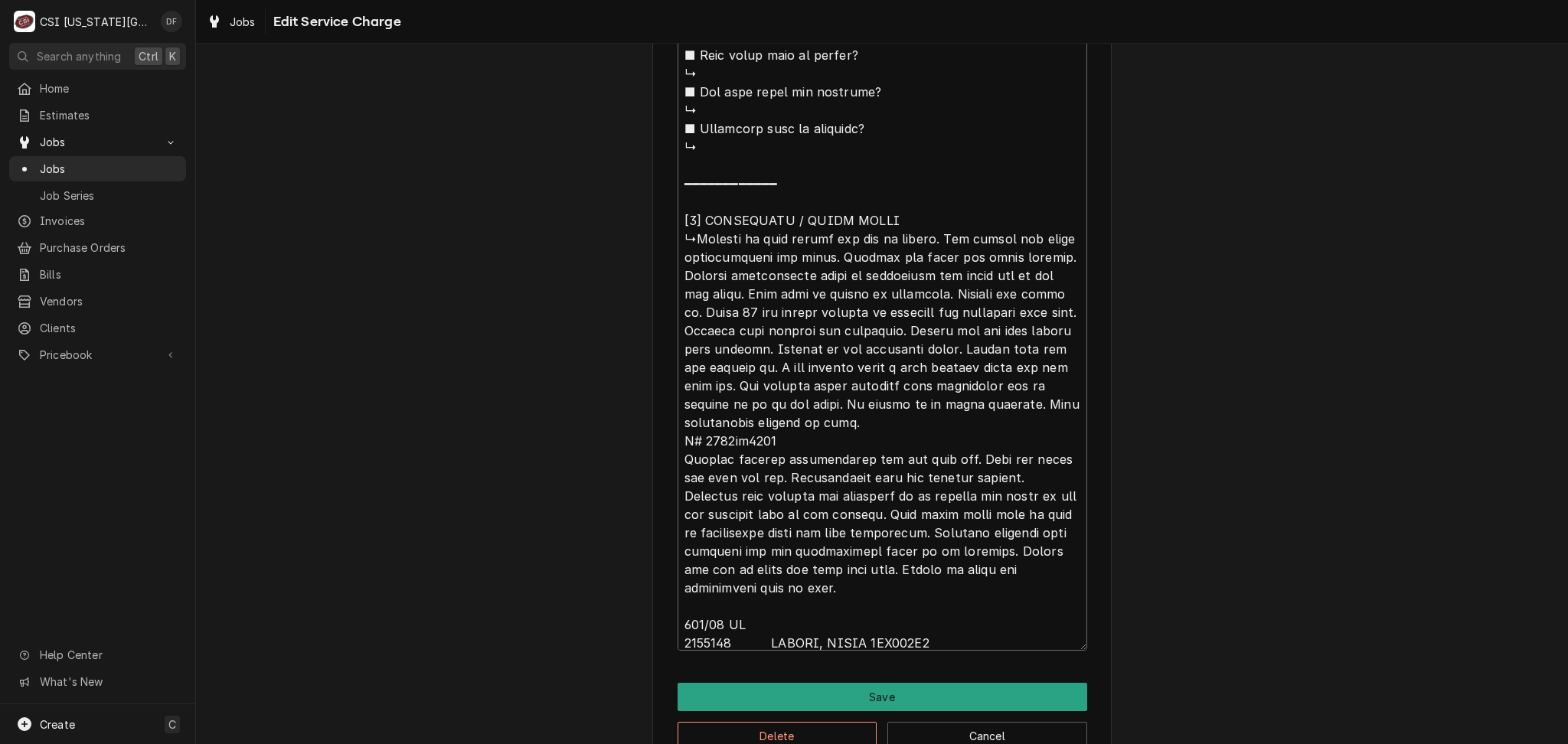
scroll to position [1722, 0]
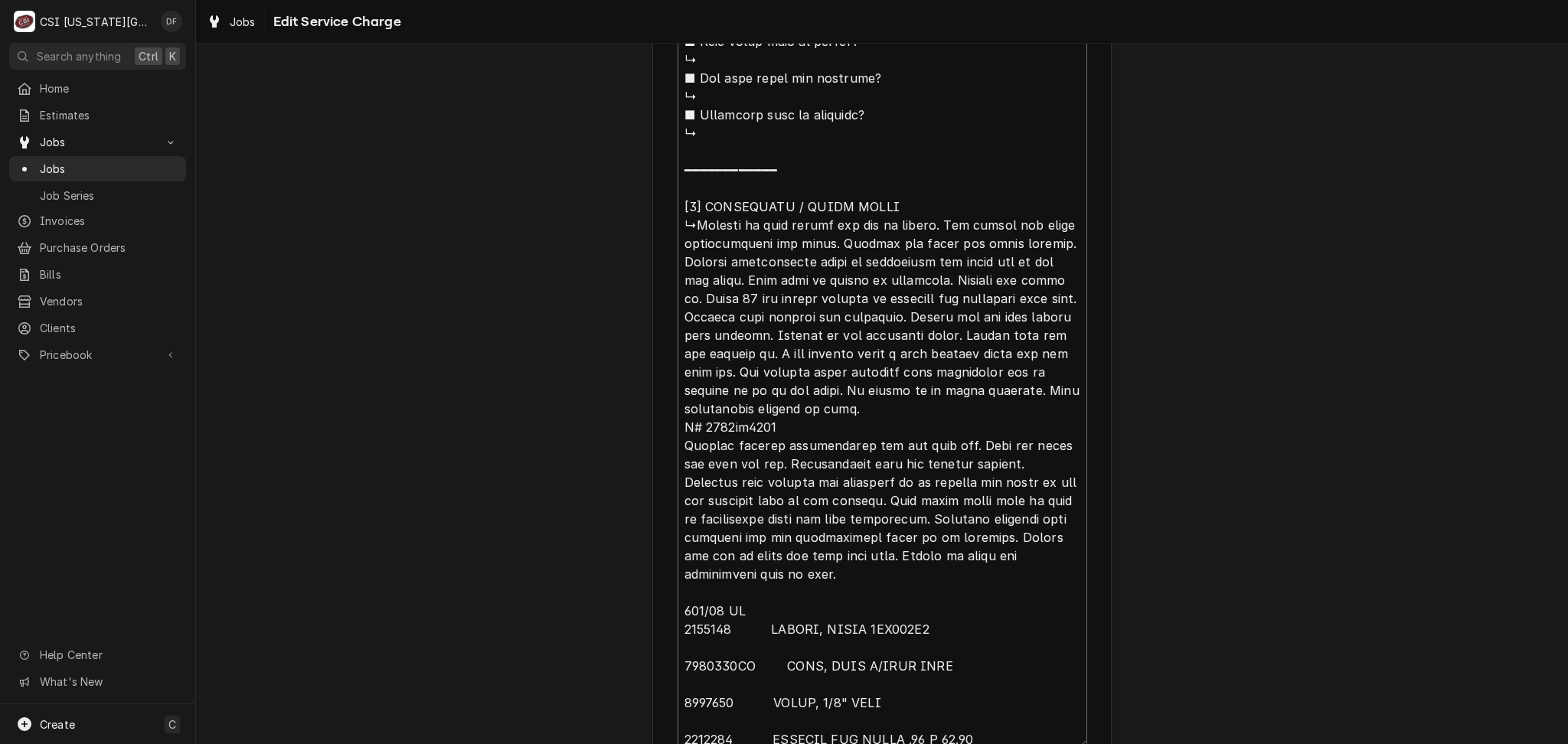
type textarea "x"
type textarea "⚠️ 𝗙𝗢𝗥𝗠 𝗜𝗡𝗦𝗧𝗥𝗨𝗖𝗧𝗜𝗢𝗡𝗦 ⚠️ ✪ 𝗖𝗼𝗺𝗽𝗹𝗲𝘁𝗲 𝗮𝗹𝗹 𝗿𝗲𝗹𝗲𝘃𝗮𝗻𝘁 𝘀𝗲𝗰𝘁𝗶𝗼𝗻𝘀 ✪ 𝗣𝗿𝗼𝘃𝗶𝗱𝗲 𝗱𝗲𝘁𝗮𝗶𝗹𝗲𝗱 𝗮𝗻𝘀…"
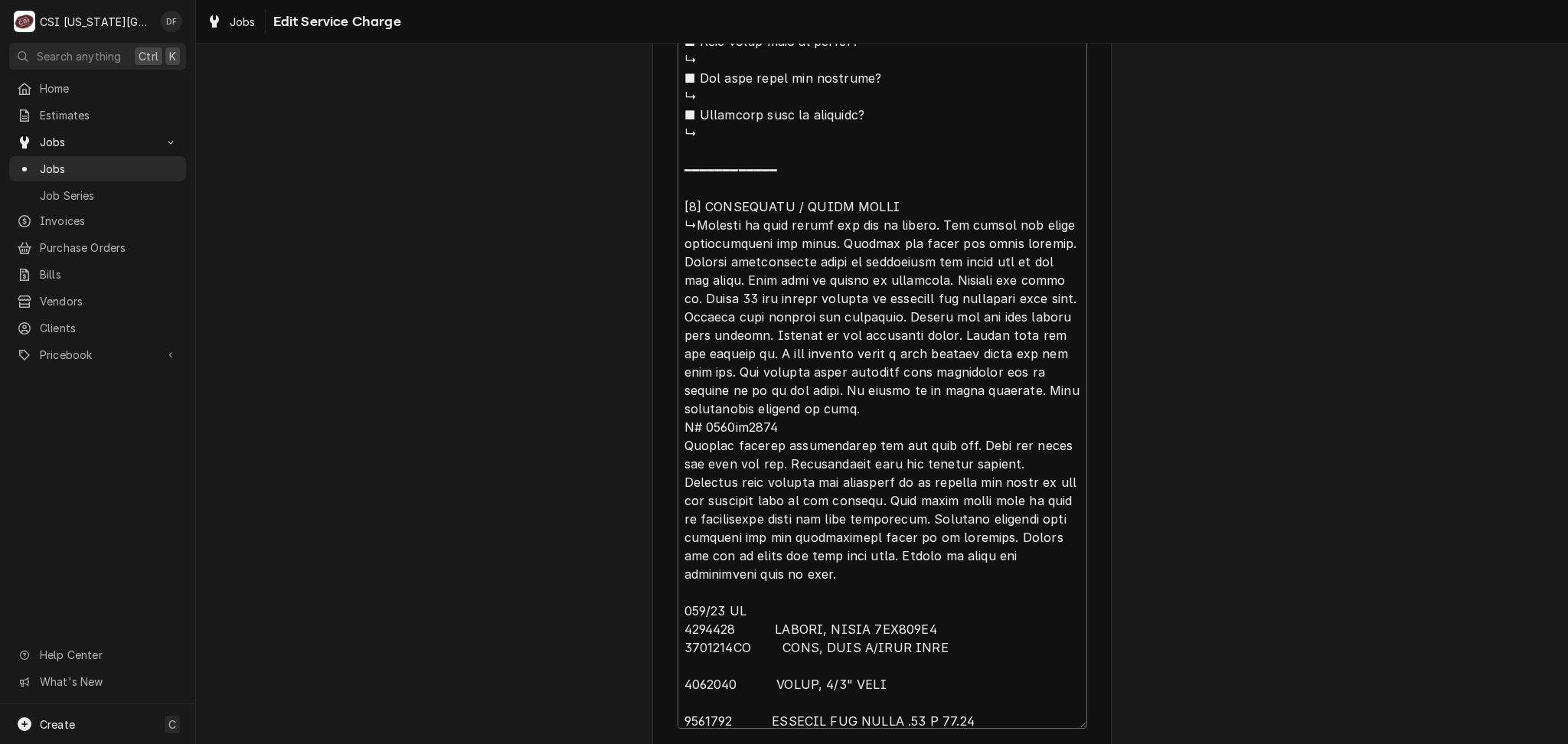
scroll to position [1733, 0]
type textarea "x"
type textarea "⚠️ 𝗙𝗢𝗥𝗠 𝗜𝗡𝗦𝗧𝗥𝗨𝗖𝗧𝗜𝗢𝗡𝗦 ⚠️ ✪ 𝗖𝗼𝗺𝗽𝗹𝗲𝘁𝗲 𝗮𝗹𝗹 𝗿𝗲𝗹𝗲𝘃𝗮𝗻𝘁 𝘀𝗲𝗰𝘁𝗶𝗼𝗻𝘀 ✪ 𝗣𝗿𝗼𝘃𝗶𝗱𝗲 𝗱𝗲𝘁𝗮𝗶𝗹𝗲𝗱 𝗮𝗻𝘀…"
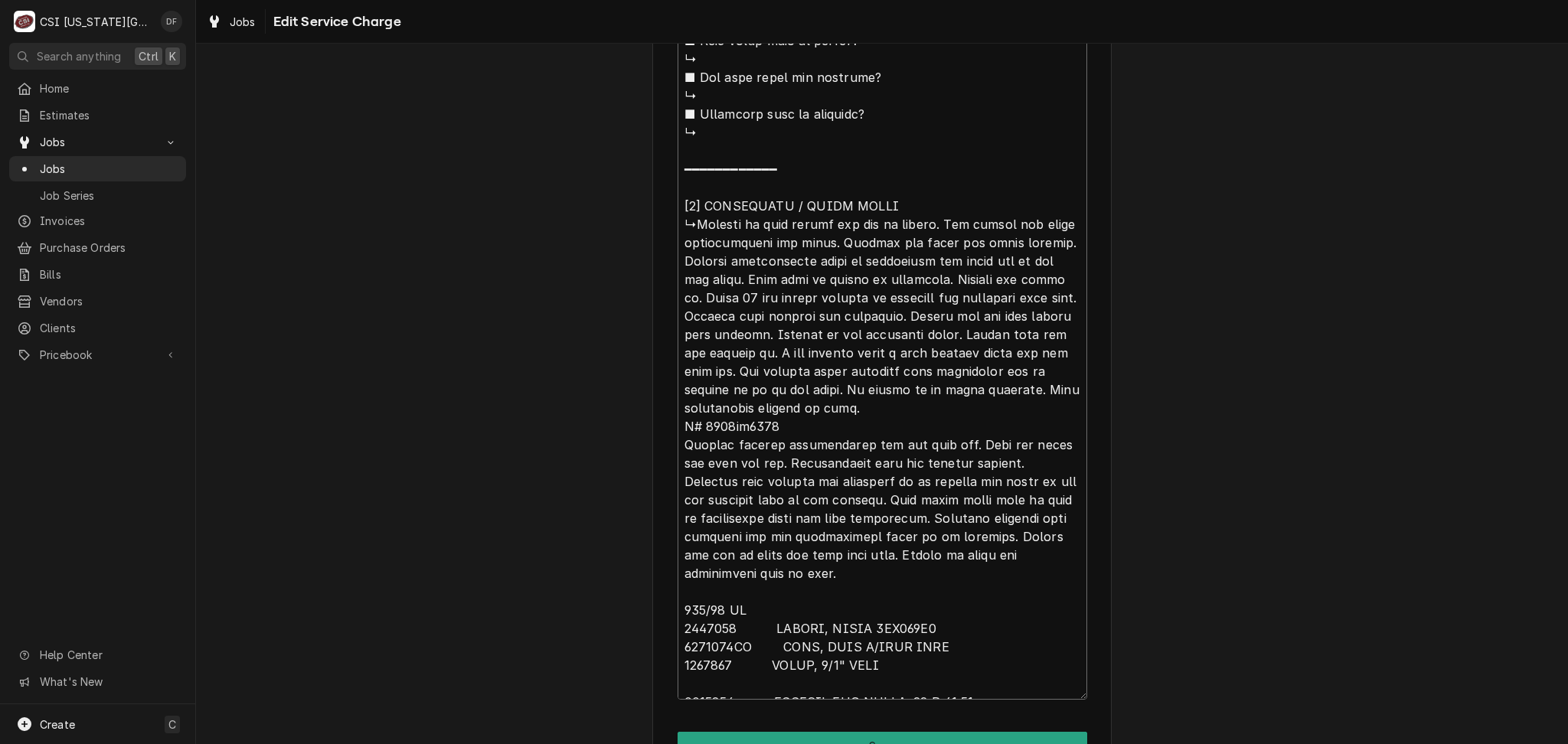
type textarea "x"
type textarea "⚠️ 𝗙𝗢𝗥𝗠 𝗜𝗡𝗦𝗧𝗥𝗨𝗖𝗧𝗜𝗢𝗡𝗦 ⚠️ ✪ 𝗖𝗼𝗺𝗽𝗹𝗲𝘁𝗲 𝗮𝗹𝗹 𝗿𝗲𝗹𝗲𝘃𝗮𝗻𝘁 𝘀𝗲𝗰𝘁𝗶𝗼𝗻𝘀 ✪ 𝗣𝗿𝗼𝘃𝗶𝗱𝗲 𝗱𝗲𝘁𝗮𝗶𝗹𝗲𝗱 𝗮𝗻𝘀…"
type textarea "x"
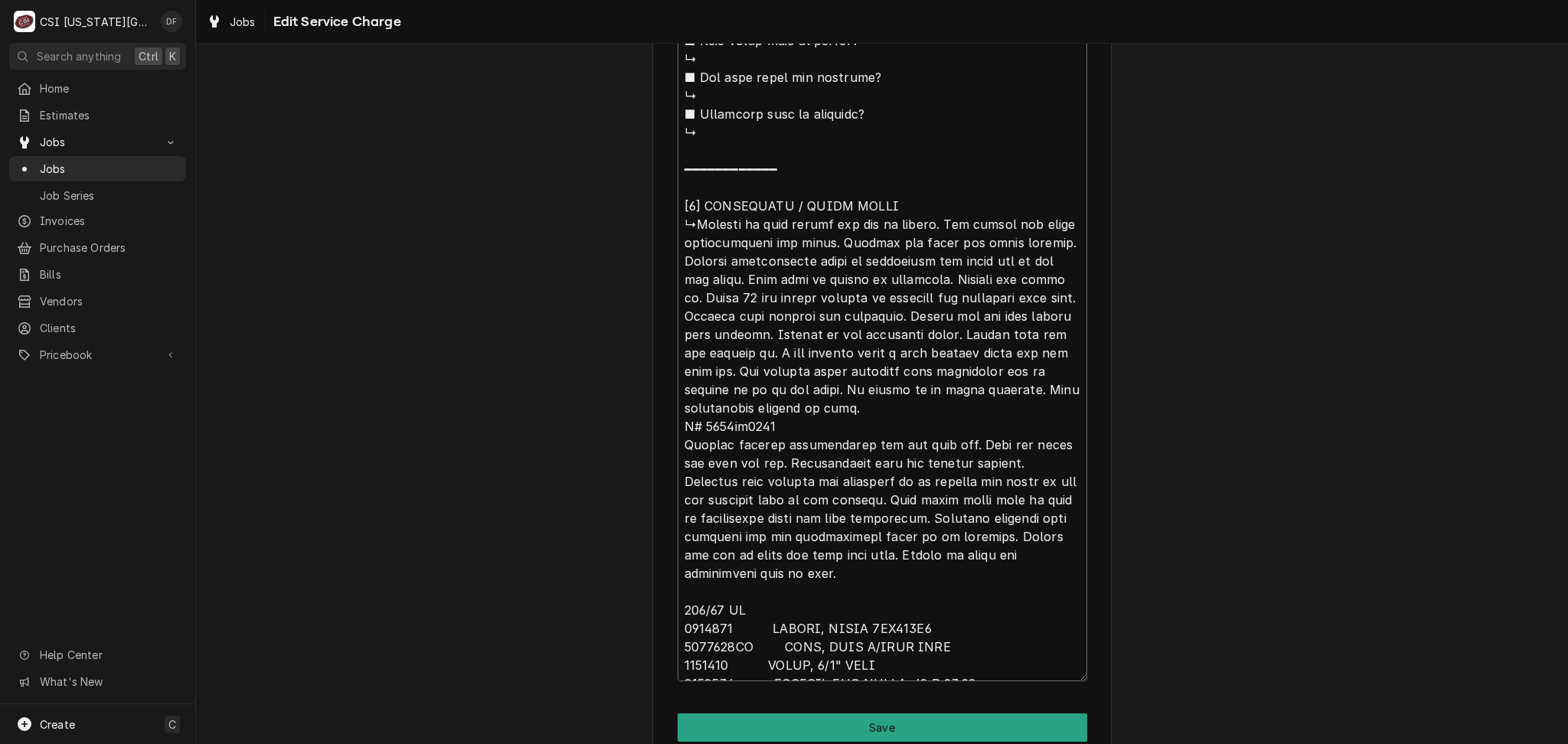
type textarea "⚠️ 𝗙𝗢𝗥𝗠 𝗜𝗡𝗦𝗧𝗥𝗨𝗖𝗧𝗜𝗢𝗡𝗦 ⚠️ ✪ 𝗖𝗼𝗺𝗽𝗹𝗲𝘁𝗲 𝗮𝗹𝗹 𝗿𝗲𝗹𝗲𝘃𝗮𝗻𝘁 𝘀𝗲𝗰𝘁𝗶𝗼𝗻𝘀 ✪ 𝗣𝗿𝗼𝘃𝗶𝗱𝗲 𝗱𝗲𝘁𝗮𝗶𝗹𝗲𝗱 𝗮𝗻𝘀…"
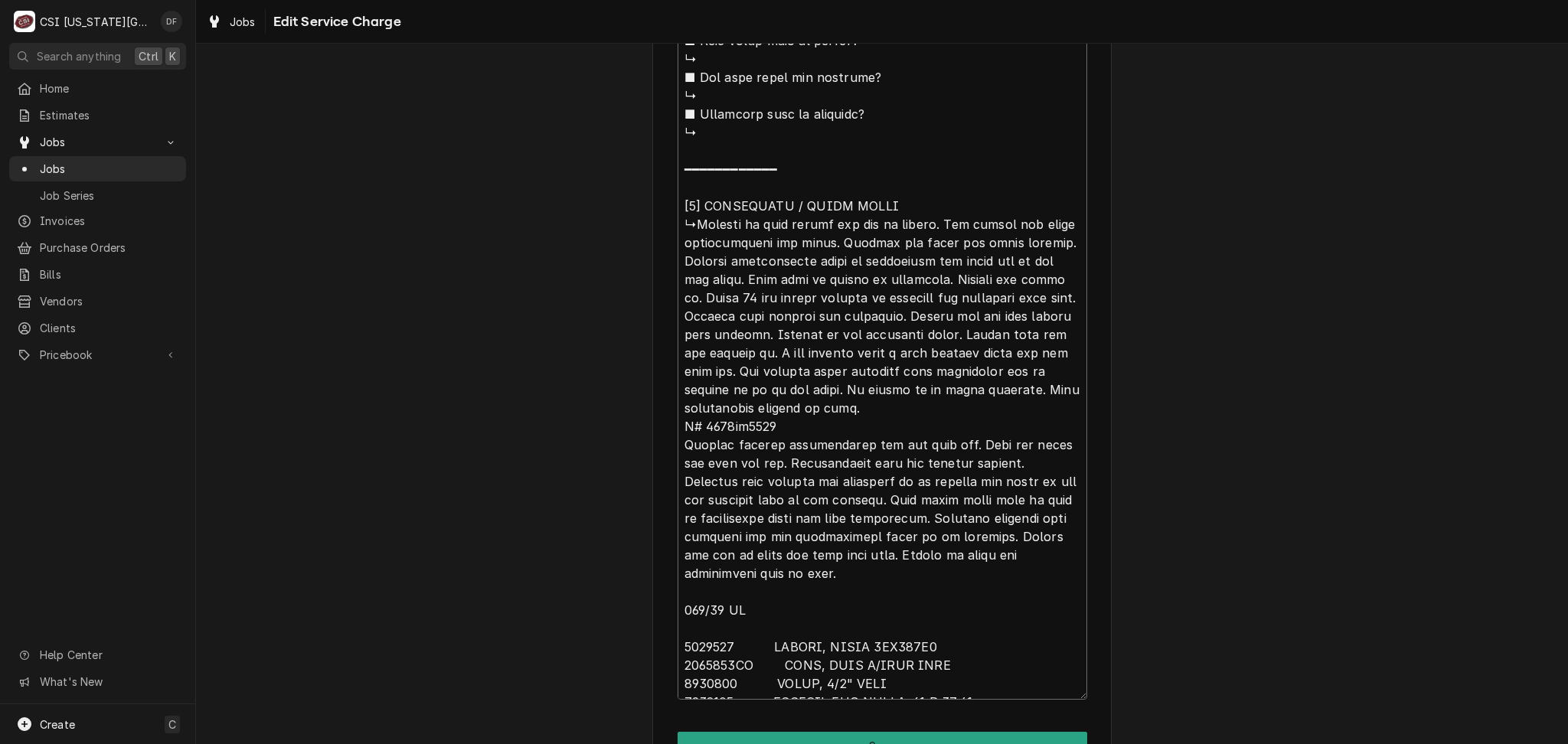
type textarea "x"
type textarea "⚠️ 𝗙𝗢𝗥𝗠 𝗜𝗡𝗦𝗧𝗥𝗨𝗖𝗧𝗜𝗢𝗡𝗦 ⚠️ ✪ 𝗖𝗼𝗺𝗽𝗹𝗲𝘁𝗲 𝗮𝗹𝗹 𝗿𝗲𝗹𝗲𝘃𝗮𝗻𝘁 𝘀𝗲𝗰𝘁𝗶𝗼𝗻𝘀 ✪ 𝗣𝗿𝗼𝘃𝗶𝗱𝗲 𝗱𝗲𝘁𝗮𝗶𝗹𝗲𝗱 𝗮𝗻𝘀…"
type textarea "x"
type textarea "⚠️ 𝗙𝗢𝗥𝗠 𝗜𝗡𝗦𝗧𝗥𝗨𝗖𝗧𝗜𝗢𝗡𝗦 ⚠️ ✪ 𝗖𝗼𝗺𝗽𝗹𝗲𝘁𝗲 𝗮𝗹𝗹 𝗿𝗲𝗹𝗲𝘃𝗮𝗻𝘁 𝘀𝗲𝗰𝘁𝗶𝗼𝗻𝘀 ✪ 𝗣𝗿𝗼𝘃𝗶𝗱𝗲 𝗱𝗲𝘁𝗮𝗶𝗹𝗲𝗱 𝗮𝗻𝘀…"
type textarea "x"
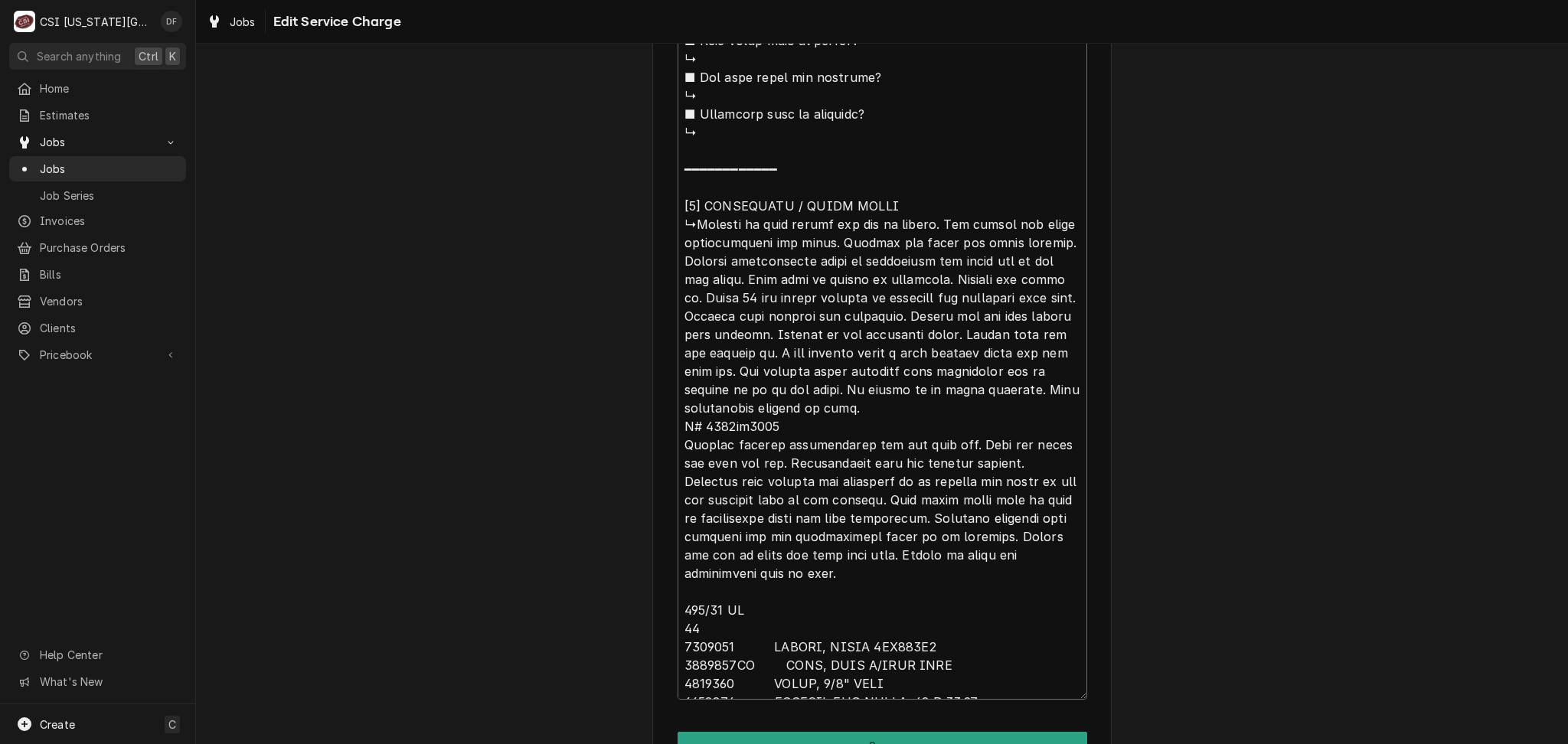
type textarea "⚠️ 𝗙𝗢𝗥𝗠 𝗜𝗡𝗦𝗧𝗥𝗨𝗖𝗧𝗜𝗢𝗡𝗦 ⚠️ ✪ 𝗖𝗼𝗺𝗽𝗹𝗲𝘁𝗲 𝗮𝗹𝗹 𝗿𝗲𝗹𝗲𝘃𝗮𝗻𝘁 𝘀𝗲𝗰𝘁𝗶𝗼𝗻𝘀 ✪ 𝗣𝗿𝗼𝘃𝗶𝗱𝗲 𝗱𝗲𝘁𝗮𝗶𝗹𝗲𝗱 𝗮𝗻𝘀…"
type textarea "x"
type textarea "⚠️ 𝗙𝗢𝗥𝗠 𝗜𝗡𝗦𝗧𝗥𝗨𝗖𝗧𝗜𝗢𝗡𝗦 ⚠️ ✪ 𝗖𝗼𝗺𝗽𝗹𝗲𝘁𝗲 𝗮𝗹𝗹 𝗿𝗲𝗹𝗲𝘃𝗮𝗻𝘁 𝘀𝗲𝗰𝘁𝗶𝗼𝗻𝘀 ✪ 𝗣𝗿𝗼𝘃𝗶𝗱𝗲 𝗱𝗲𝘁𝗮𝗶𝗹𝗲𝗱 𝗮𝗻𝘀…"
type textarea "x"
type textarea "⚠️ 𝗙𝗢𝗥𝗠 𝗜𝗡𝗦𝗧𝗥𝗨𝗖𝗧𝗜𝗢𝗡𝗦 ⚠️ ✪ 𝗖𝗼𝗺𝗽𝗹𝗲𝘁𝗲 𝗮𝗹𝗹 𝗿𝗲𝗹𝗲𝘃𝗮𝗻𝘁 𝘀𝗲𝗰𝘁𝗶𝗼𝗻𝘀 ✪ 𝗣𝗿𝗼𝘃𝗶𝗱𝗲 𝗱𝗲𝘁𝗮𝗶𝗹𝗲𝗱 𝗮𝗻𝘀…"
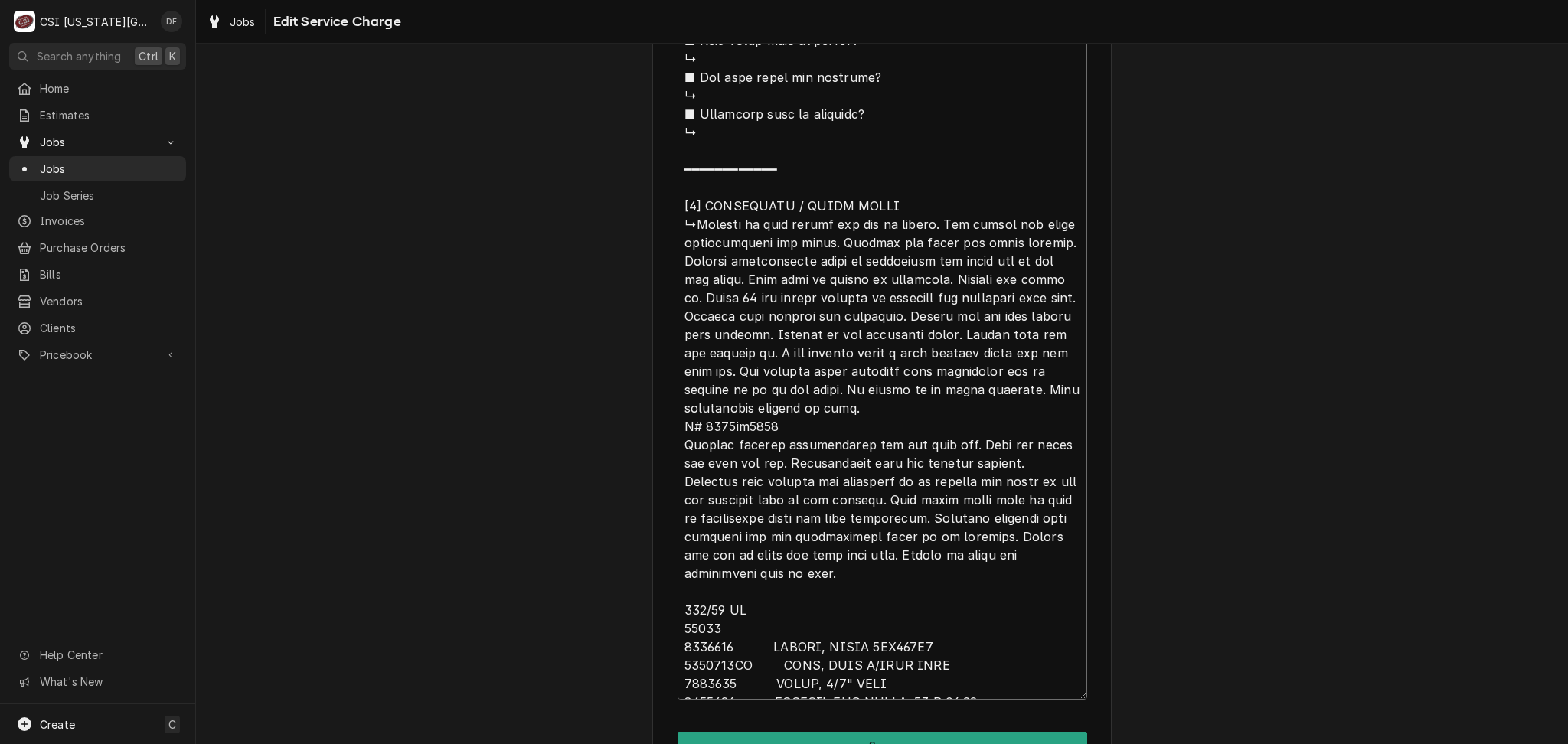
type textarea "x"
type textarea "⚠️ 𝗙𝗢𝗥𝗠 𝗜𝗡𝗦𝗧𝗥𝗨𝗖𝗧𝗜𝗢𝗡𝗦 ⚠️ ✪ 𝗖𝗼𝗺𝗽𝗹𝗲𝘁𝗲 𝗮𝗹𝗹 𝗿𝗲𝗹𝗲𝘃𝗮𝗻𝘁 𝘀𝗲𝗰𝘁𝗶𝗼𝗻𝘀 ✪ 𝗣𝗿𝗼𝘃𝗶𝗱𝗲 𝗱𝗲𝘁𝗮𝗶𝗹𝗲𝗱 𝗮𝗻𝘀…"
type textarea "x"
type textarea "⚠️ 𝗙𝗢𝗥𝗠 𝗜𝗡𝗦𝗧𝗥𝗨𝗖𝗧𝗜𝗢𝗡𝗦 ⚠️ ✪ 𝗖𝗼𝗺𝗽𝗹𝗲𝘁𝗲 𝗮𝗹𝗹 𝗿𝗲𝗹𝗲𝘃𝗮𝗻𝘁 𝘀𝗲𝗰𝘁𝗶𝗼𝗻𝘀 ✪ 𝗣𝗿𝗼𝘃𝗶𝗱𝗲 𝗱𝗲𝘁𝗮𝗶𝗹𝗲𝗱 𝗮𝗻𝘀…"
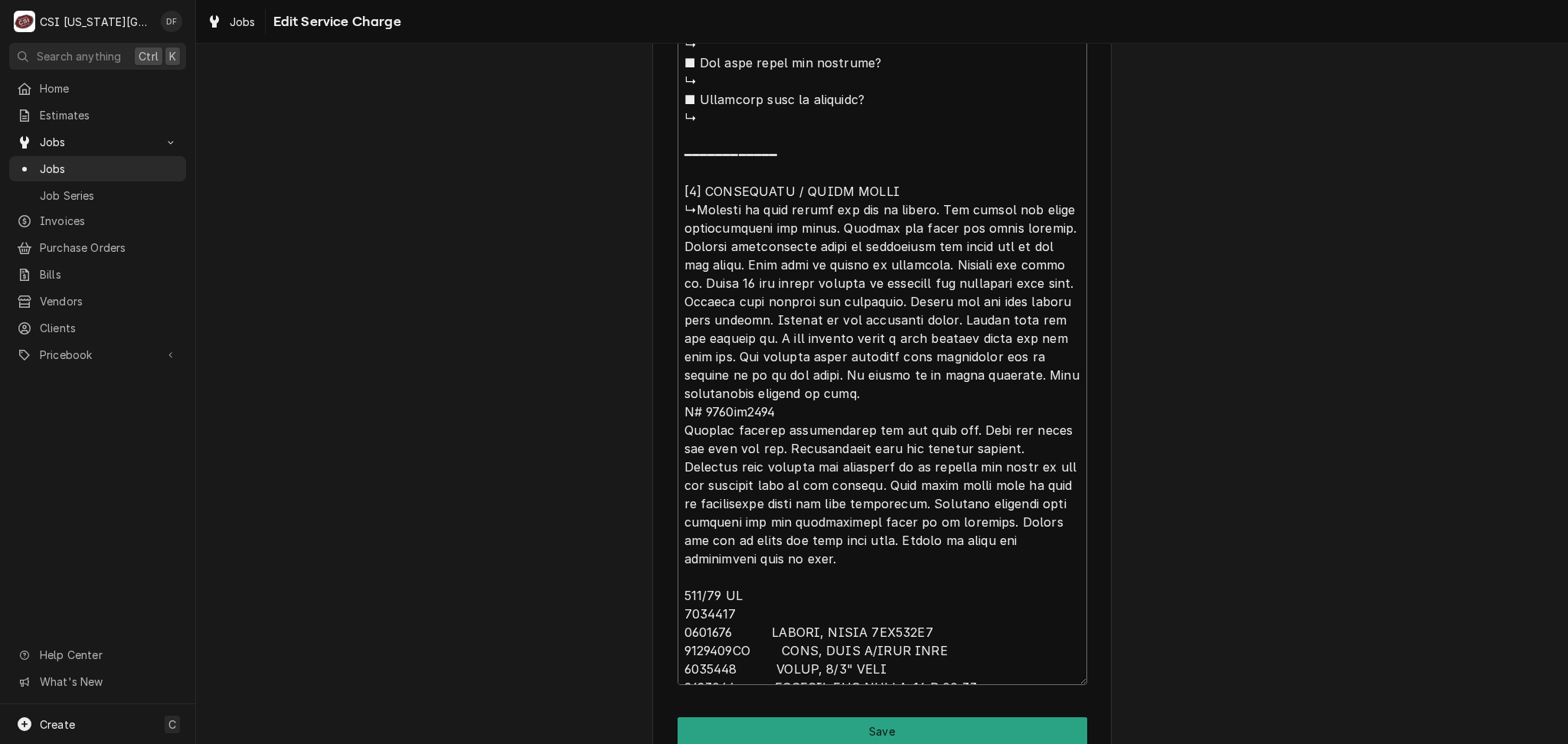
type textarea "x"
type textarea "⚠️ 𝗙𝗢𝗥𝗠 𝗜𝗡𝗦𝗧𝗥𝗨𝗖𝗧𝗜𝗢𝗡𝗦 ⚠️ ✪ 𝗖𝗼𝗺𝗽𝗹𝗲𝘁𝗲 𝗮𝗹𝗹 𝗿𝗲𝗹𝗲𝘃𝗮𝗻𝘁 𝘀𝗲𝗰𝘁𝗶𝗼𝗻𝘀 ✪ 𝗣𝗿𝗼𝘃𝗶𝗱𝗲 𝗱𝗲𝘁𝗮𝗶𝗹𝗲𝗱 𝗮𝗻𝘀…"
type textarea "x"
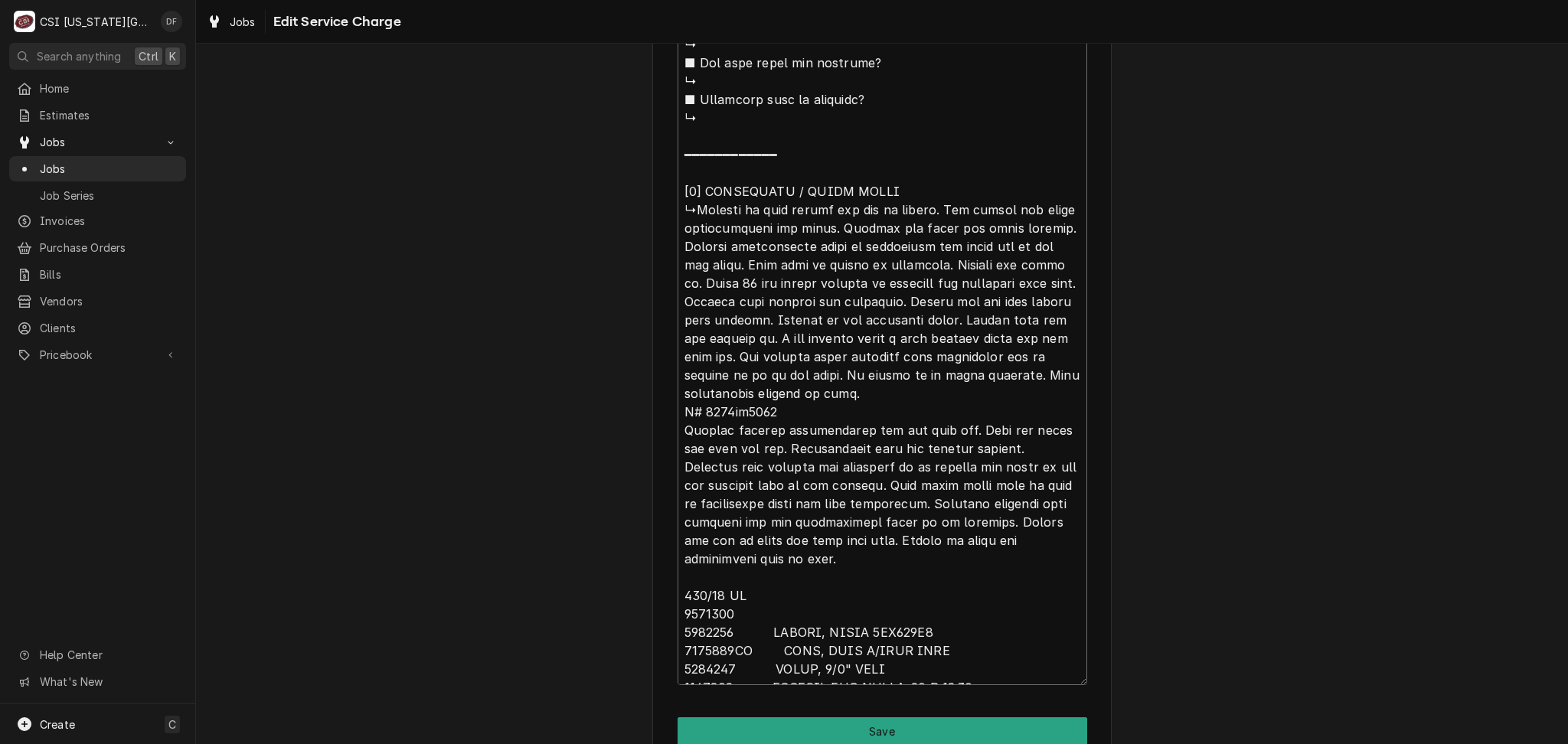
type textarea "⚠️ 𝗙𝗢𝗥𝗠 𝗜𝗡𝗦𝗧𝗥𝗨𝗖𝗧𝗜𝗢𝗡𝗦 ⚠️ ✪ 𝗖𝗼𝗺𝗽𝗹𝗲𝘁𝗲 𝗮𝗹𝗹 𝗿𝗲𝗹𝗲𝘃𝗮𝗻𝘁 𝘀𝗲𝗰𝘁𝗶𝗼𝗻𝘀 ✪ 𝗣𝗿𝗼𝘃𝗶𝗱𝗲 𝗱𝗲𝘁𝗮𝗶𝗹𝗲𝗱 𝗮𝗻𝘀…"
type textarea "x"
type textarea "⚠️ 𝗙𝗢𝗥𝗠 𝗜𝗡𝗦𝗧𝗥𝗨𝗖𝗧𝗜𝗢𝗡𝗦 ⚠️ ✪ 𝗖𝗼𝗺𝗽𝗹𝗲𝘁𝗲 𝗮𝗹𝗹 𝗿𝗲𝗹𝗲𝘃𝗮𝗻𝘁 𝘀𝗲𝗰𝘁𝗶𝗼𝗻𝘀 ✪ 𝗣𝗿𝗼𝘃𝗶𝗱𝗲 𝗱𝗲𝘁𝗮𝗶𝗹𝗲𝗱 𝗮𝗻𝘀…"
type textarea "x"
type textarea "⚠️ 𝗙𝗢𝗥𝗠 𝗜𝗡𝗦𝗧𝗥𝗨𝗖𝗧𝗜𝗢𝗡𝗦 ⚠️ ✪ 𝗖𝗼𝗺𝗽𝗹𝗲𝘁𝗲 𝗮𝗹𝗹 𝗿𝗲𝗹𝗲𝘃𝗮𝗻𝘁 𝘀𝗲𝗰𝘁𝗶𝗼𝗻𝘀 ✪ 𝗣𝗿𝗼𝘃𝗶𝗱𝗲 𝗱𝗲𝘁𝗮𝗶𝗹𝗲𝗱 𝗮𝗻𝘀…"
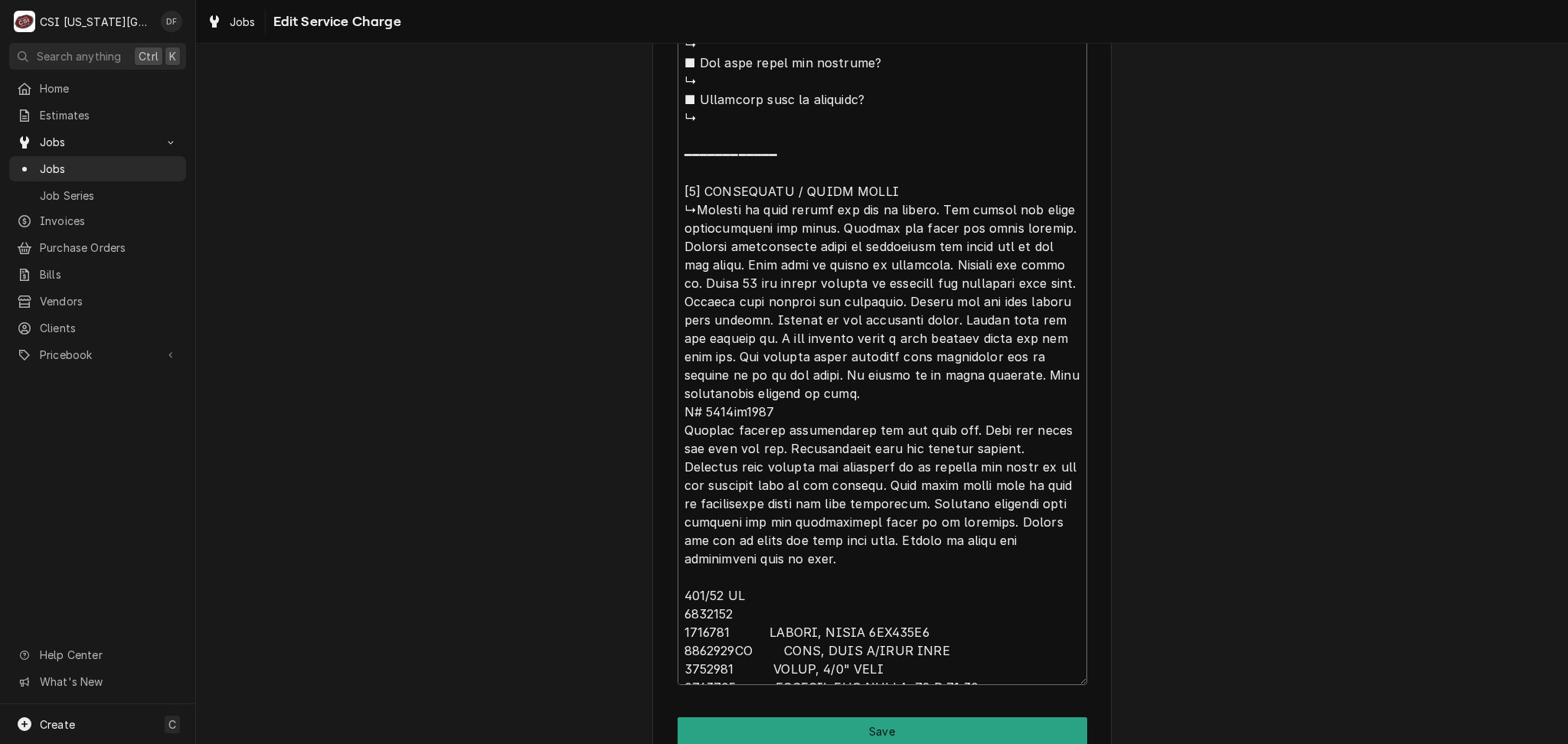
type textarea "x"
type textarea "⚠️ 𝗙𝗢𝗥𝗠 𝗜𝗡𝗦𝗧𝗥𝗨𝗖𝗧𝗜𝗢𝗡𝗦 ⚠️ ✪ 𝗖𝗼𝗺𝗽𝗹𝗲𝘁𝗲 𝗮𝗹𝗹 𝗿𝗲𝗹𝗲𝘃𝗮𝗻𝘁 𝘀𝗲𝗰𝘁𝗶𝗼𝗻𝘀 ✪ 𝗣𝗿𝗼𝘃𝗶𝗱𝗲 𝗱𝗲𝘁𝗮𝗶𝗹𝗲𝗱 𝗮𝗻𝘀…"
type textarea "x"
type textarea "⚠️ 𝗙𝗢𝗥𝗠 𝗜𝗡𝗦𝗧𝗥𝗨𝗖𝗧𝗜𝗢𝗡𝗦 ⚠️ ✪ 𝗖𝗼𝗺𝗽𝗹𝗲𝘁𝗲 𝗮𝗹𝗹 𝗿𝗲𝗹𝗲𝘃𝗮𝗻𝘁 𝘀𝗲𝗰𝘁𝗶𝗼𝗻𝘀 ✪ 𝗣𝗿𝗼𝘃𝗶𝗱𝗲 𝗱𝗲𝘁𝗮𝗶𝗹𝗲𝗱 𝗮𝗻𝘀…"
type textarea "x"
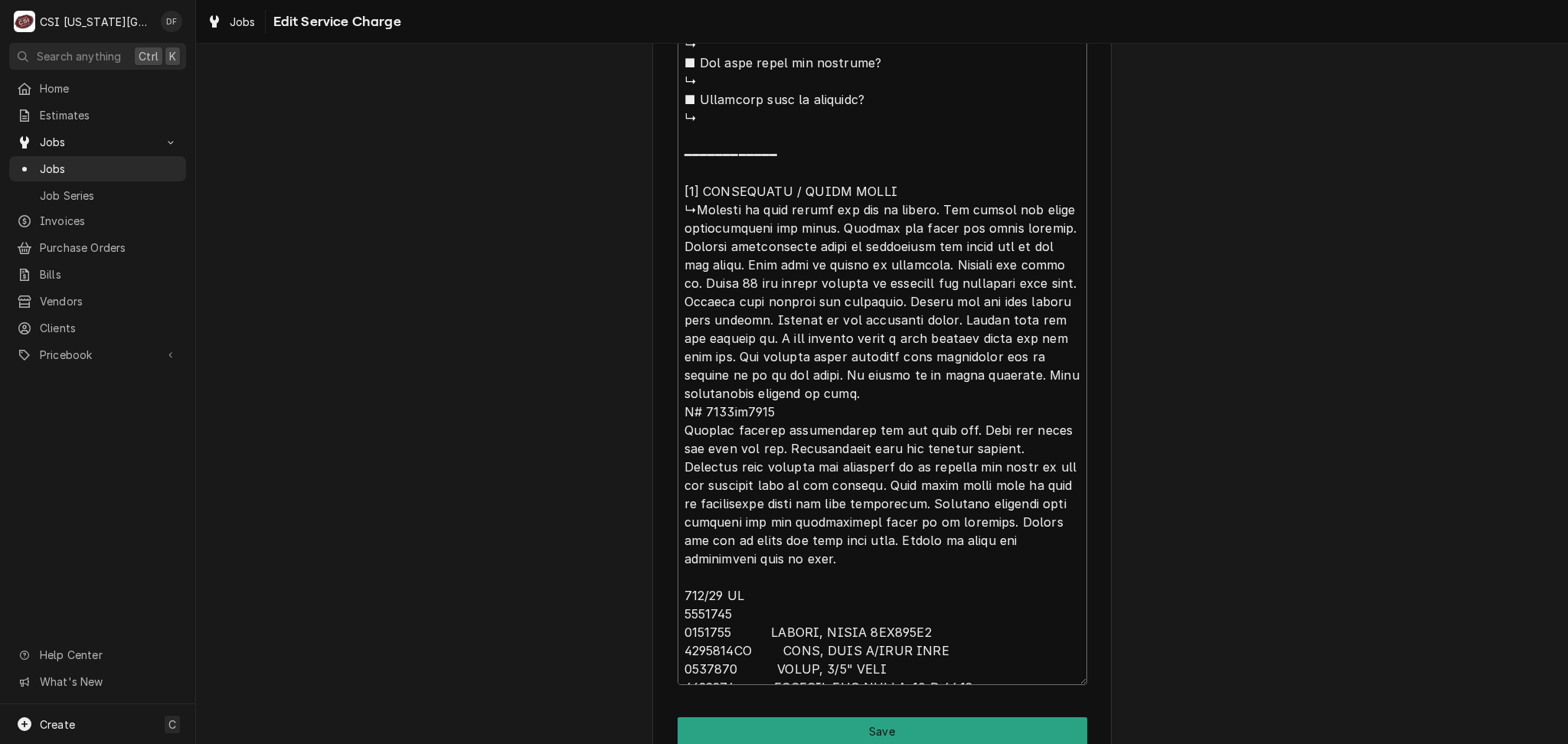
type textarea "⚠️ 𝗙𝗢𝗥𝗠 𝗜𝗡𝗦𝗧𝗥𝗨𝗖𝗧𝗜𝗢𝗡𝗦 ⚠️ ✪ 𝗖𝗼𝗺𝗽𝗹𝗲𝘁𝗲 𝗮𝗹𝗹 𝗿𝗲𝗹𝗲𝘃𝗮𝗻𝘁 𝘀𝗲𝗰𝘁𝗶𝗼𝗻𝘀 ✪ 𝗣𝗿𝗼𝘃𝗶𝗱𝗲 𝗱𝗲𝘁𝗮𝗶𝗹𝗲𝗱 𝗮𝗻𝘀…"
type textarea "x"
type textarea "⚠️ 𝗙𝗢𝗥𝗠 𝗜𝗡𝗦𝗧𝗥𝗨𝗖𝗧𝗜𝗢𝗡𝗦 ⚠️ ✪ 𝗖𝗼𝗺𝗽𝗹𝗲𝘁𝗲 𝗮𝗹𝗹 𝗿𝗲𝗹𝗲𝘃𝗮𝗻𝘁 𝘀𝗲𝗰𝘁𝗶𝗼𝗻𝘀 ✪ 𝗣𝗿𝗼𝘃𝗶𝗱𝗲 𝗱𝗲𝘁𝗮𝗶𝗹𝗲𝗱 𝗮𝗻𝘀…"
type textarea "x"
drag, startPoint x: 729, startPoint y: 613, endPoint x: 713, endPoint y: 609, distance: 16.5
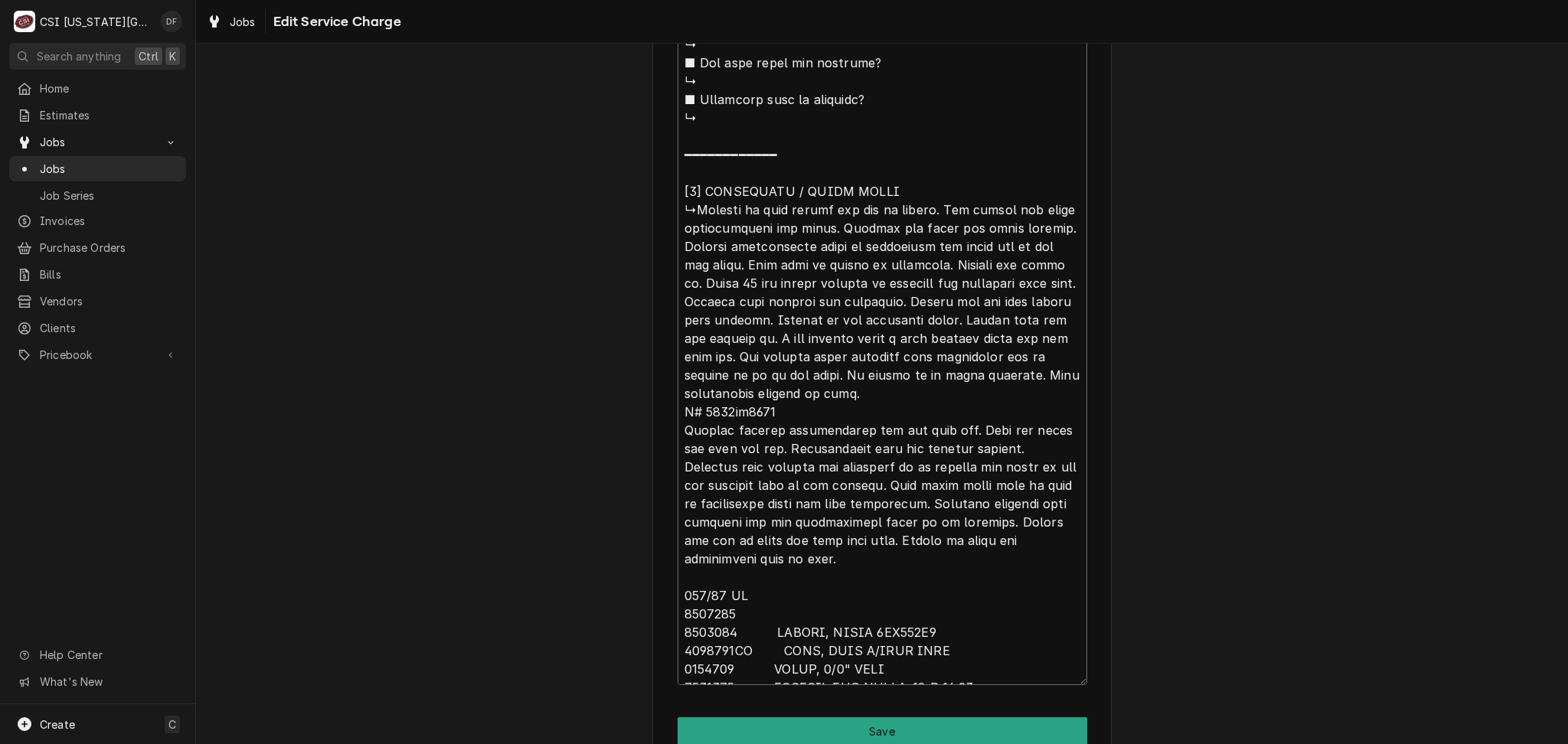
drag, startPoint x: 725, startPoint y: 609, endPoint x: 660, endPoint y: 612, distance: 65.1
type textarea "⚠️ 𝗙𝗢𝗥𝗠 𝗜𝗡𝗦𝗧𝗥𝗨𝗖𝗧𝗜𝗢𝗡𝗦 ⚠️ ✪ 𝗖𝗼𝗺𝗽𝗹𝗲𝘁𝗲 𝗮𝗹𝗹 𝗿𝗲𝗹𝗲𝘃𝗮𝗻𝘁 𝘀𝗲𝗰𝘁𝗶𝗼𝗻𝘀 ✪ 𝗣𝗿𝗼𝘃𝗶𝗱𝗲 𝗱𝗲𝘁𝗮𝗶𝗹𝗲𝗱 𝗮𝗻𝘀…"
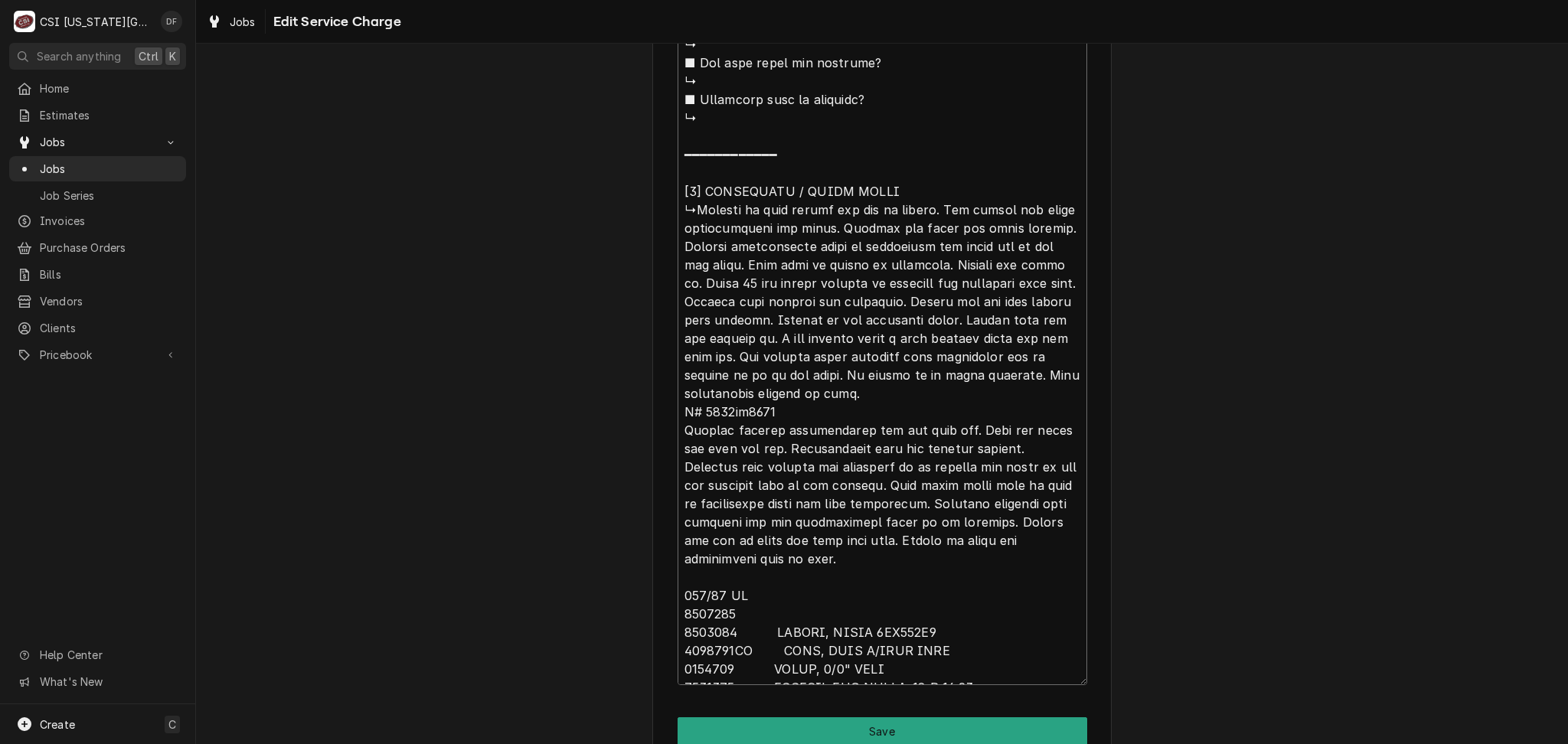
paste textarea "Wire Harness, Control, D-Series"
type textarea "x"
type textarea "⚠️ 𝗙𝗢𝗥𝗠 𝗜𝗡𝗦𝗧𝗥𝗨𝗖𝗧𝗜𝗢𝗡𝗦 ⚠️ ✪ 𝗖𝗼𝗺𝗽𝗹𝗲𝘁𝗲 𝗮𝗹𝗹 𝗿𝗲𝗹𝗲𝘃𝗮𝗻𝘁 𝘀𝗲𝗰𝘁𝗶𝗼𝗻𝘀 ✪ 𝗣𝗿𝗼𝘃𝗶𝗱𝗲 𝗱𝗲𝘁𝗮𝗶𝗹𝗲𝗱 𝗮𝗻𝘀…"
type textarea "x"
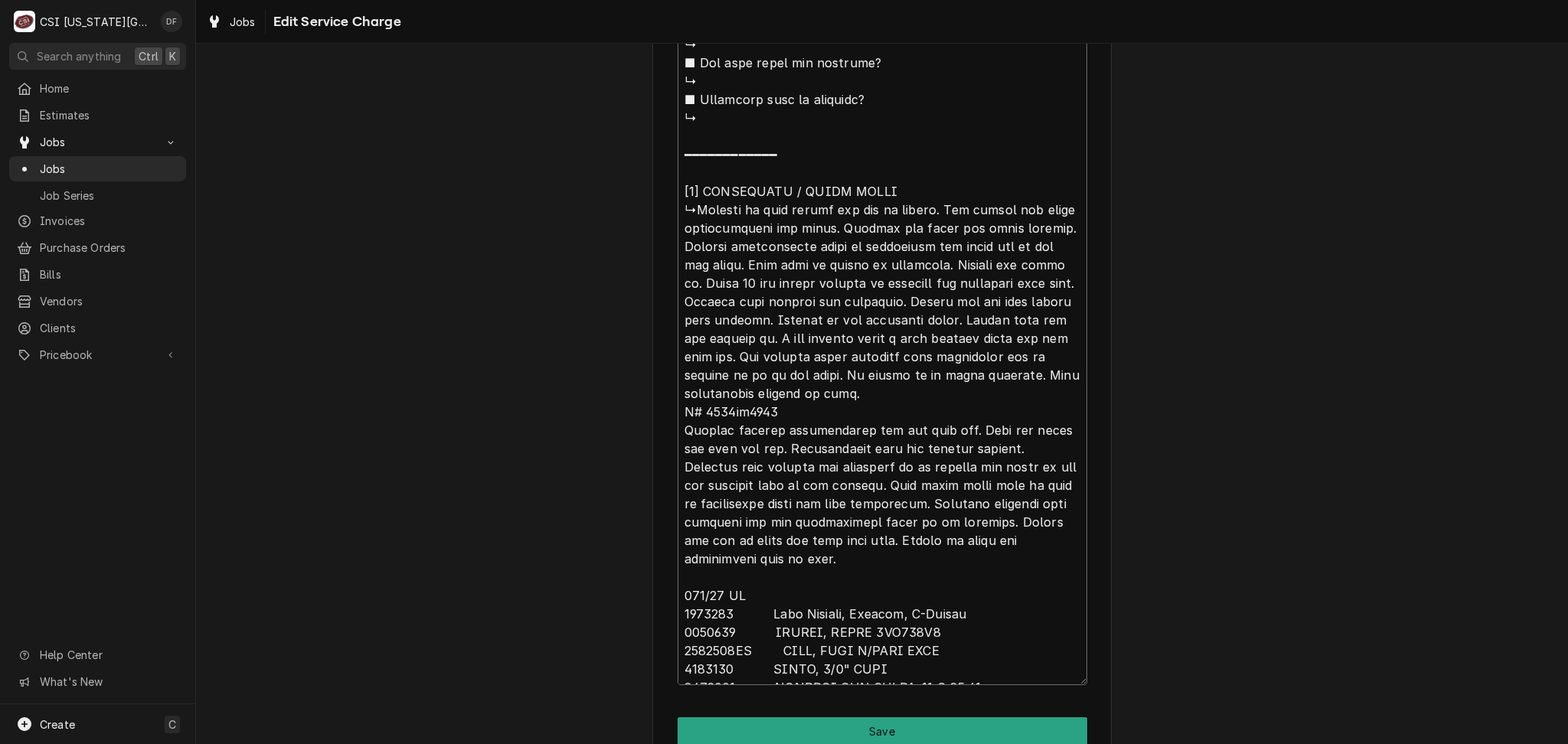
type textarea "⚠️ 𝗙𝗢𝗥𝗠 𝗜𝗡𝗦𝗧𝗥𝗨𝗖𝗧𝗜𝗢𝗡𝗦 ⚠️ ✪ 𝗖𝗼𝗺𝗽𝗹𝗲𝘁𝗲 𝗮𝗹𝗹 𝗿𝗲𝗹𝗲𝘃𝗮𝗻𝘁 𝘀𝗲𝗰𝘁𝗶𝗼𝗻𝘀 ✪ 𝗣𝗿𝗼𝘃𝗶𝗱𝗲 𝗱𝗲𝘁𝗮𝗶𝗹𝗲𝗱 𝗮𝗻𝘀…"
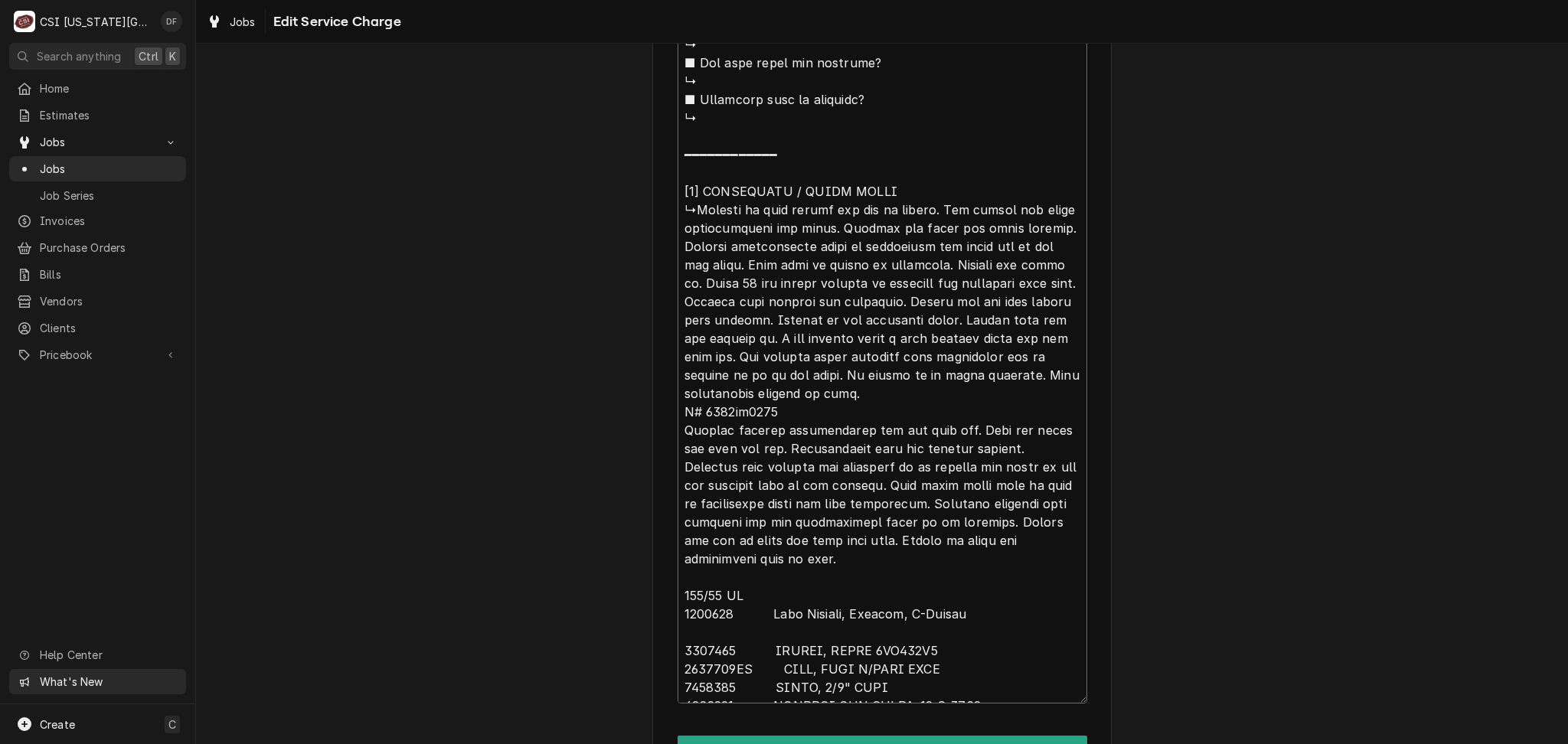
type textarea "x"
type textarea "⚠️ 𝗙𝗢𝗥𝗠 𝗜𝗡𝗦𝗧𝗥𝗨𝗖𝗧𝗜𝗢𝗡𝗦 ⚠️ ✪ 𝗖𝗼𝗺𝗽𝗹𝗲𝘁𝗲 𝗮𝗹𝗹 𝗿𝗲𝗹𝗲𝘃𝗮𝗻𝘁 𝘀𝗲𝗰𝘁𝗶𝗼𝗻𝘀 ✪ 𝗣𝗿𝗼𝘃𝗶𝗱𝗲 𝗱𝗲𝘁𝗮𝗶𝗹𝗲𝗱 𝗮𝗻𝘀…"
type textarea "x"
type textarea "⚠️ 𝗙𝗢𝗥𝗠 𝗜𝗡𝗦𝗧𝗥𝗨𝗖𝗧𝗜𝗢𝗡𝗦 ⚠️ ✪ 𝗖𝗼𝗺𝗽𝗹𝗲𝘁𝗲 𝗮𝗹𝗹 𝗿𝗲𝗹𝗲𝘃𝗮𝗻𝘁 𝘀𝗲𝗰𝘁𝗶𝗼𝗻𝘀 ✪ 𝗣𝗿𝗼𝘃𝗶𝗱𝗲 𝗱𝗲𝘁𝗮𝗶𝗹𝗲𝗱 𝗮𝗻𝘀…"
type textarea "x"
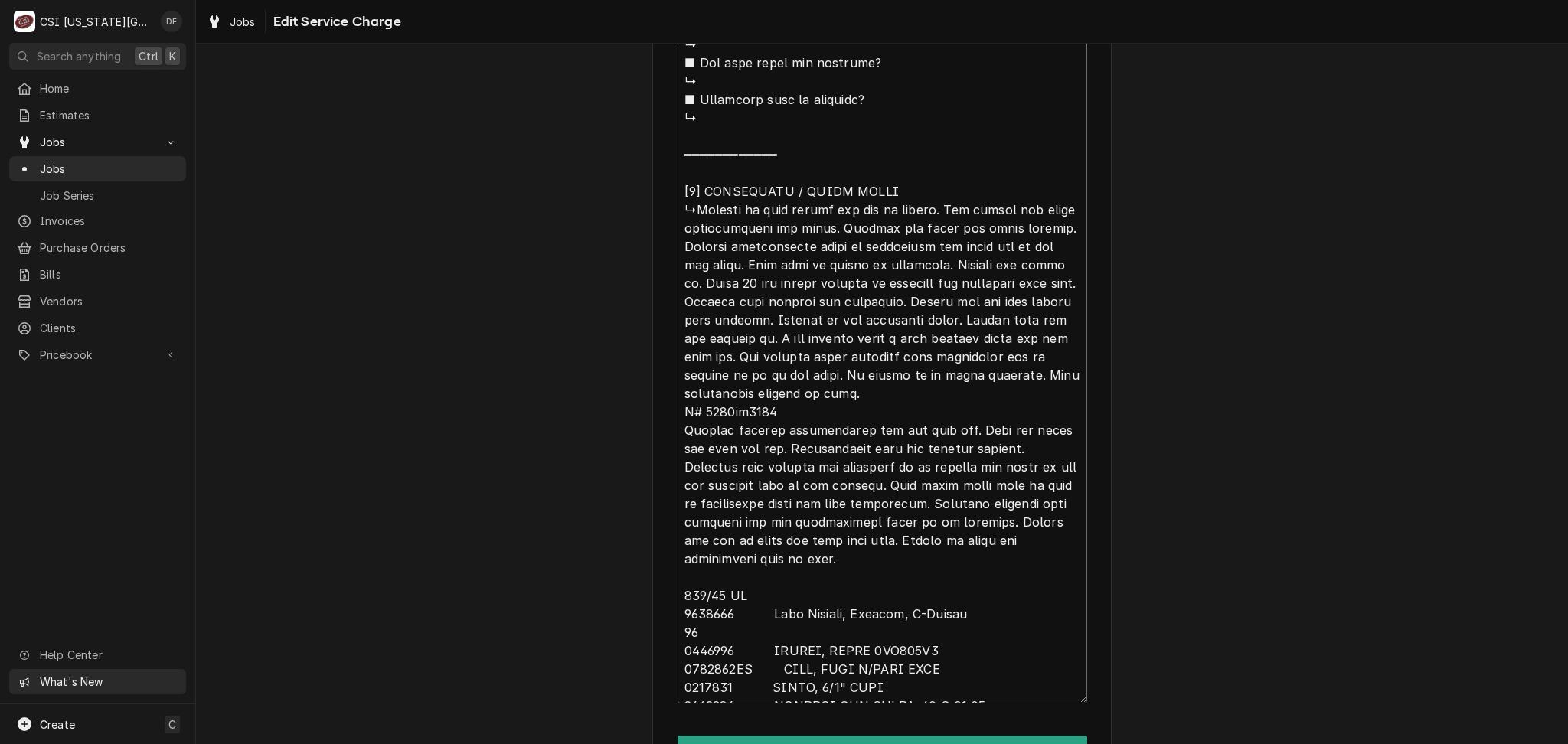
type textarea "⚠️ 𝗙𝗢𝗥𝗠 𝗜𝗡𝗦𝗧𝗥𝗨𝗖𝗧𝗜𝗢𝗡𝗦 ⚠️ ✪ 𝗖𝗼𝗺𝗽𝗹𝗲𝘁𝗲 𝗮𝗹𝗹 𝗿𝗲𝗹𝗲𝘃𝗮𝗻𝘁 𝘀𝗲𝗰𝘁𝗶𝗼𝗻𝘀 ✪ 𝗣𝗿𝗼𝘃𝗶𝗱𝗲 𝗱𝗲𝘁𝗮𝗶𝗹𝗲𝗱 𝗮𝗻𝘀…"
type textarea "x"
type textarea "⚠️ 𝗙𝗢𝗥𝗠 𝗜𝗡𝗦𝗧𝗥𝗨𝗖𝗧𝗜𝗢𝗡𝗦 ⚠️ ✪ 𝗖𝗼𝗺𝗽𝗹𝗲𝘁𝗲 𝗮𝗹𝗹 𝗿𝗲𝗹𝗲𝘃𝗮𝗻𝘁 𝘀𝗲𝗰𝘁𝗶𝗼𝗻𝘀 ✪ 𝗣𝗿𝗼𝘃𝗶𝗱𝗲 𝗱𝗲𝘁𝗮𝗶𝗹𝗲𝗱 𝗮𝗻𝘀…"
type textarea "x"
type textarea "⚠️ 𝗙𝗢𝗥𝗠 𝗜𝗡𝗦𝗧𝗥𝗨𝗖𝗧𝗜𝗢𝗡𝗦 ⚠️ ✪ 𝗖𝗼𝗺𝗽𝗹𝗲𝘁𝗲 𝗮𝗹𝗹 𝗿𝗲𝗹𝗲𝘃𝗮𝗻𝘁 𝘀𝗲𝗰𝘁𝗶𝗼𝗻𝘀 ✪ 𝗣𝗿𝗼𝘃𝗶𝗱𝗲 𝗱𝗲𝘁𝗮𝗶𝗹𝗲𝗱 𝗮𝗻𝘀…"
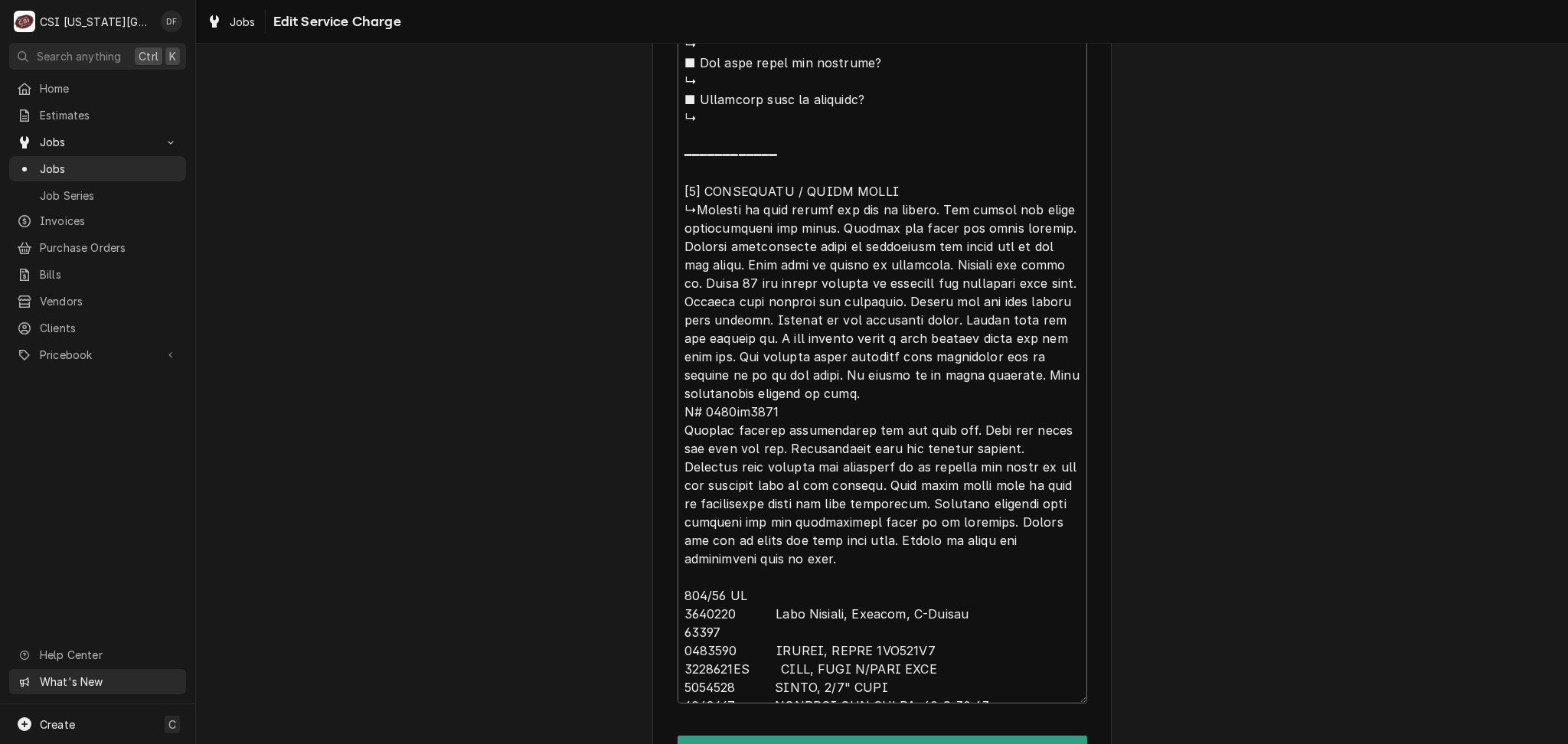
type textarea "x"
type textarea "⚠️ 𝗙𝗢𝗥𝗠 𝗜𝗡𝗦𝗧𝗥𝗨𝗖𝗧𝗜𝗢𝗡𝗦 ⚠️ ✪ 𝗖𝗼𝗺𝗽𝗹𝗲𝘁𝗲 𝗮𝗹𝗹 𝗿𝗲𝗹𝗲𝘃𝗮𝗻𝘁 𝘀𝗲𝗰𝘁𝗶𝗼𝗻𝘀 ✪ 𝗣𝗿𝗼𝘃𝗶𝗱𝗲 𝗱𝗲𝘁𝗮𝗶𝗹𝗲𝗱 𝗮𝗻𝘀…"
type textarea "x"
drag, startPoint x: 726, startPoint y: 631, endPoint x: 668, endPoint y: 628, distance: 58.1
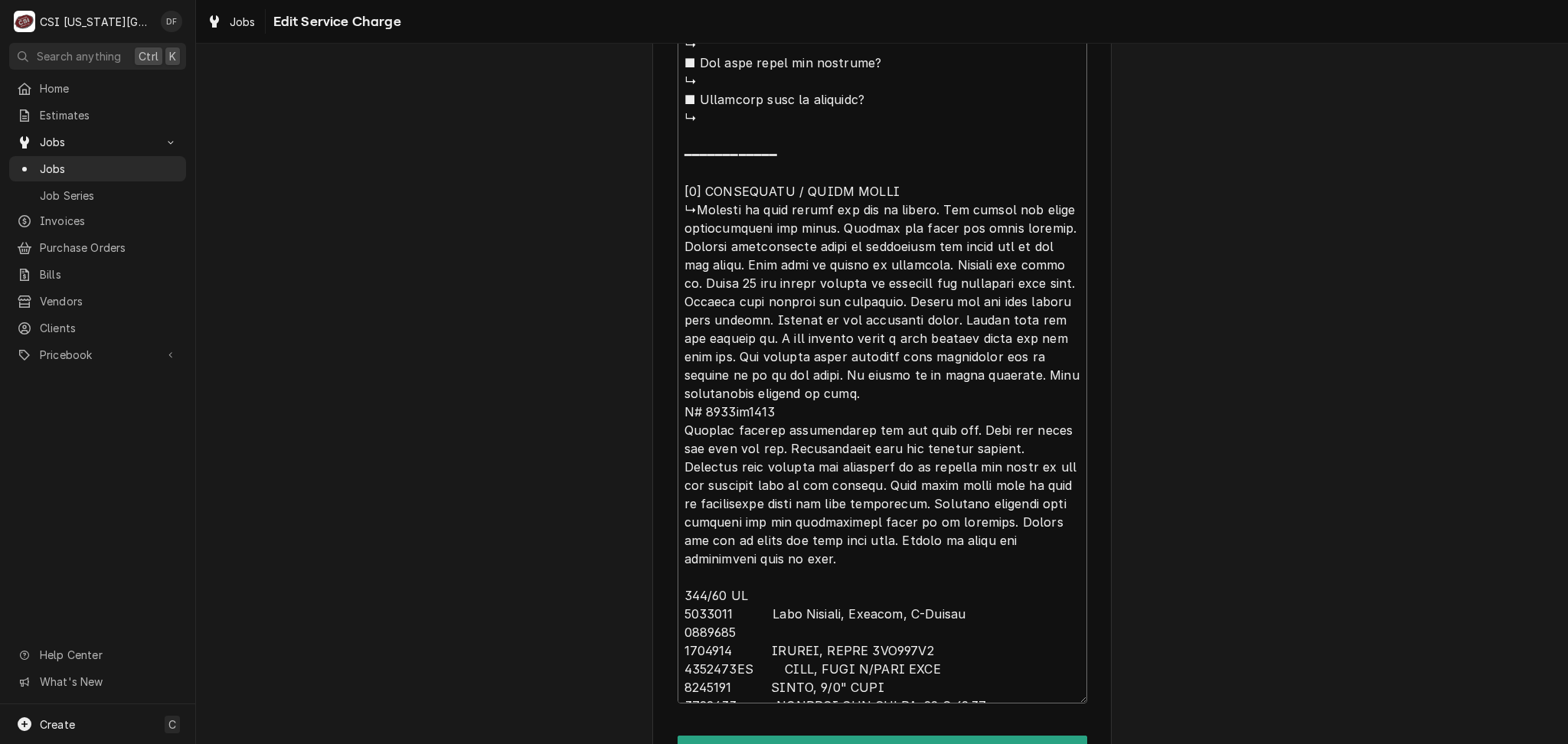
type textarea "⚠️ 𝗙𝗢𝗥𝗠 𝗜𝗡𝗦𝗧𝗥𝗨𝗖𝗧𝗜𝗢𝗡𝗦 ⚠️ ✪ 𝗖𝗼𝗺𝗽𝗹𝗲𝘁𝗲 𝗮𝗹𝗹 𝗿𝗲𝗹𝗲𝘃𝗮𝗻𝘁 𝘀𝗲𝗰𝘁𝗶𝗼𝗻𝘀 ✪ 𝗣𝗿𝗼𝘃𝗶𝗱𝗲 𝗱𝗲𝘁𝗮𝗶𝗹𝗲𝗱 𝗮𝗻𝘀…"
type textarea "x"
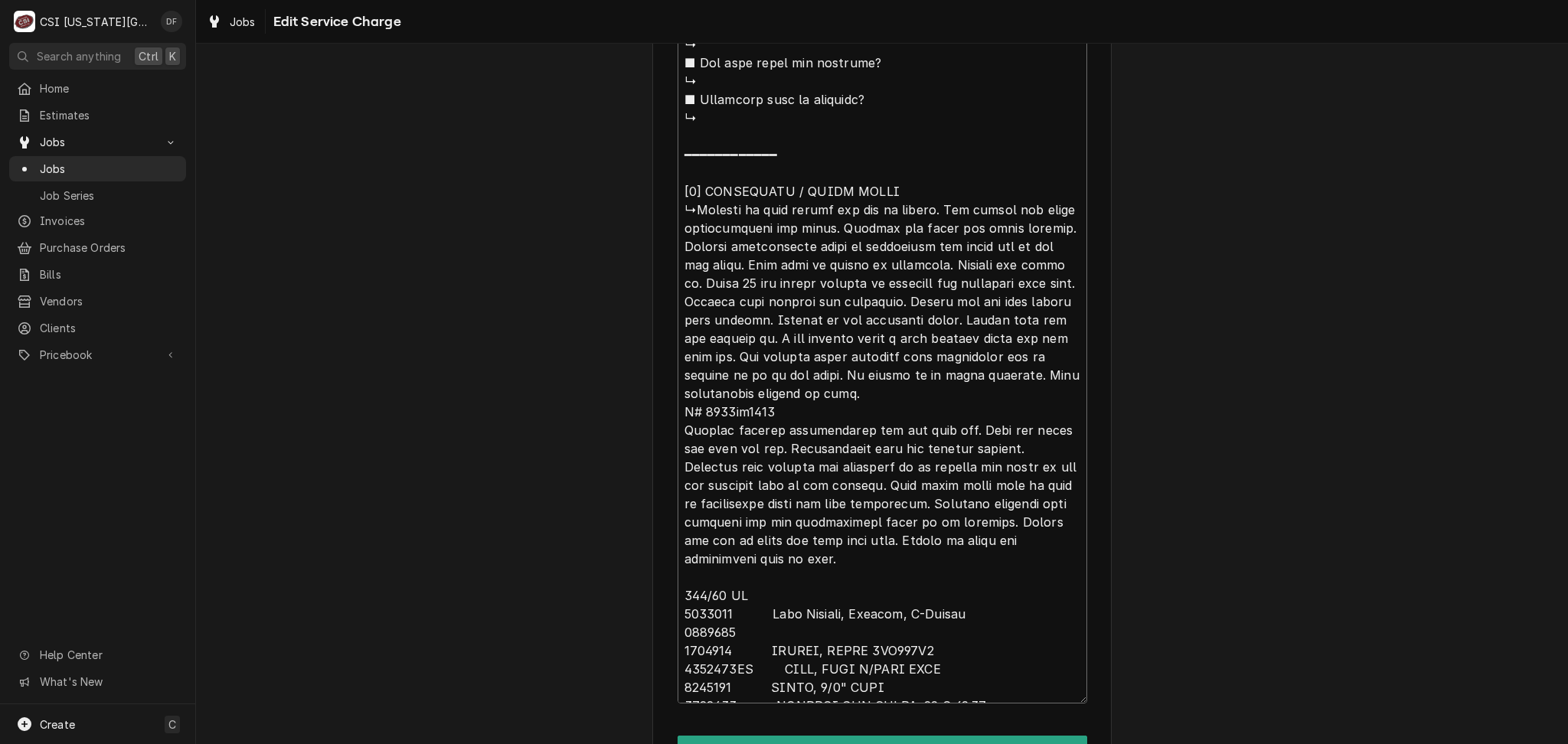
type textarea "⚠️ 𝗙𝗢𝗥𝗠 𝗜𝗡𝗦𝗧𝗥𝗨𝗖𝗧𝗜𝗢𝗡𝗦 ⚠️ ✪ 𝗖𝗼𝗺𝗽𝗹𝗲𝘁𝗲 𝗮𝗹𝗹 𝗿𝗲𝗹𝗲𝘃𝗮𝗻𝘁 𝘀𝗲𝗰𝘁𝗶𝗼𝗻𝘀 ✪ 𝗣𝗿𝗼𝘃𝗶𝗱𝗲 𝗱𝗲𝘁𝗮𝗶𝗹𝗲𝗱 𝗮𝗻𝘀…"
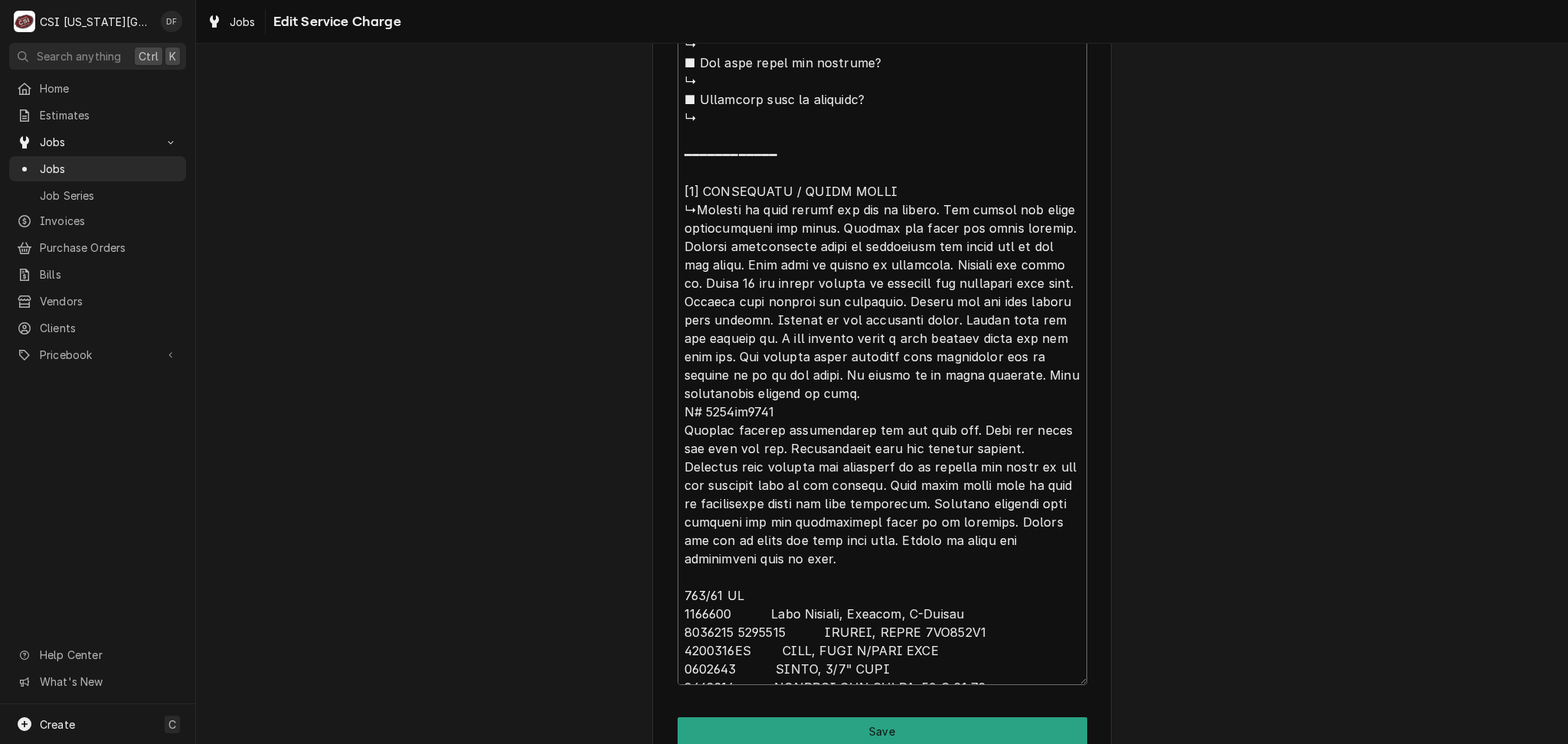
type textarea "x"
type textarea "⚠️ 𝗙𝗢𝗥𝗠 𝗜𝗡𝗦𝗧𝗥𝗨𝗖𝗧𝗜𝗢𝗡𝗦 ⚠️ ✪ 𝗖𝗼𝗺𝗽𝗹𝗲𝘁𝗲 𝗮𝗹𝗹 𝗿𝗲𝗹𝗲𝘃𝗮𝗻𝘁 𝘀𝗲𝗰𝘁𝗶𝗼𝗻𝘀 ✪ 𝗣𝗿𝗼𝘃𝗶𝗱𝗲 𝗱𝗲𝘁𝗮𝗶𝗹𝗲𝗱 𝗮𝗻𝘀…"
drag, startPoint x: 776, startPoint y: 605, endPoint x: 725, endPoint y: 611, distance: 51.4
type textarea "x"
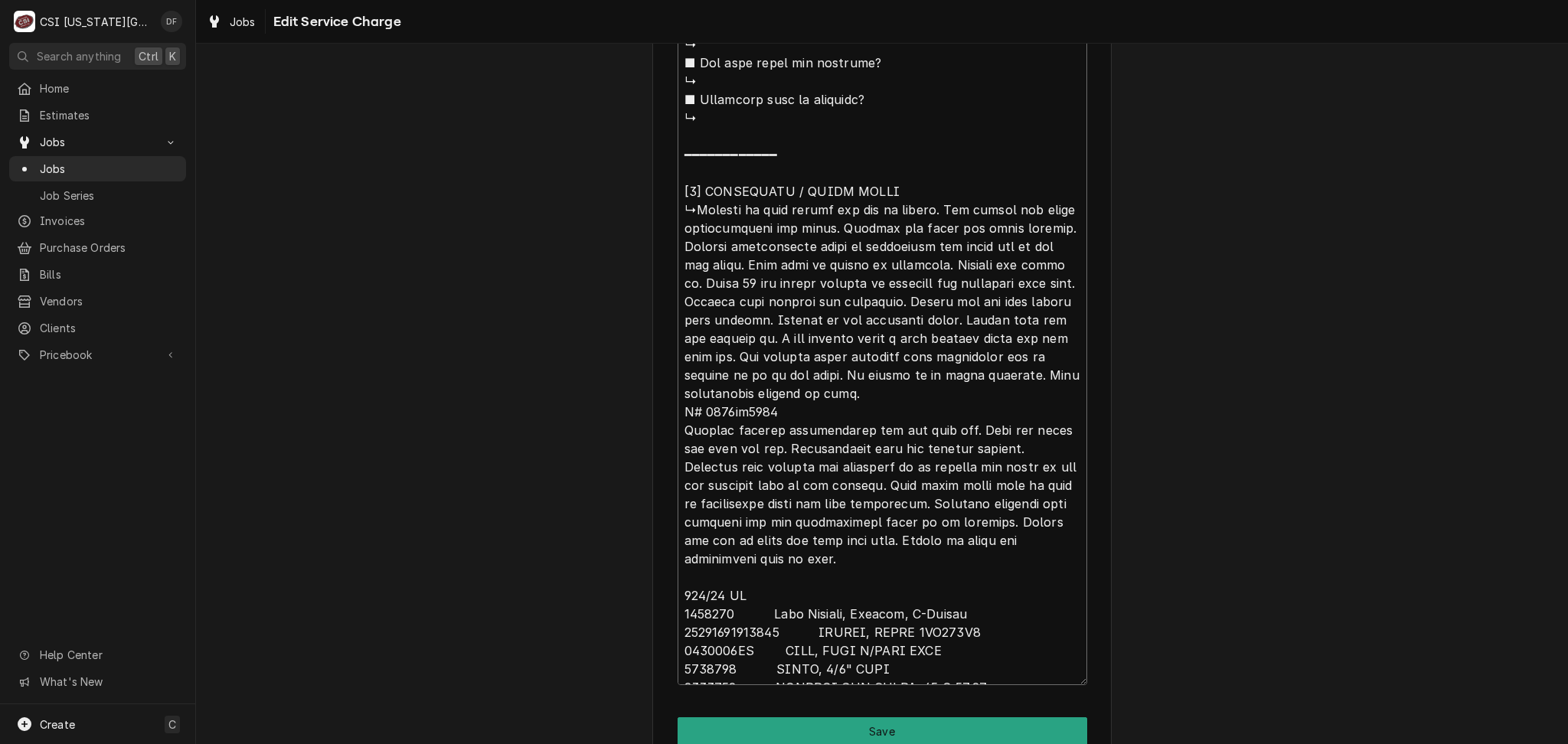
type textarea "⚠️ 𝗙𝗢𝗥𝗠 𝗜𝗡𝗦𝗧𝗥𝗨𝗖𝗧𝗜𝗢𝗡𝗦 ⚠️ ✪ 𝗖𝗼𝗺𝗽𝗹𝗲𝘁𝗲 𝗮𝗹𝗹 𝗿𝗲𝗹𝗲𝘃𝗮𝗻𝘁 𝘀𝗲𝗰𝘁𝗶𝗼𝗻𝘀 ✪ 𝗣𝗿𝗼𝘃𝗶𝗱𝗲 𝗱𝗲𝘁𝗮𝗶𝗹𝗲𝗱 𝗮𝗻𝘀…"
type textarea "x"
type textarea "⚠️ 𝗙𝗢𝗥𝗠 𝗜𝗡𝗦𝗧𝗥𝗨𝗖𝗧𝗜𝗢𝗡𝗦 ⚠️ ✪ 𝗖𝗼𝗺𝗽𝗹𝗲𝘁𝗲 𝗮𝗹𝗹 𝗿𝗲𝗹𝗲𝘃𝗮𝗻𝘁 𝘀𝗲𝗰𝘁𝗶𝗼𝗻𝘀 ✪ 𝗣𝗿𝗼𝘃𝗶𝗱𝗲 𝗱𝗲𝘁𝗮𝗶𝗹𝗲𝗱 𝗮𝗻𝘀…"
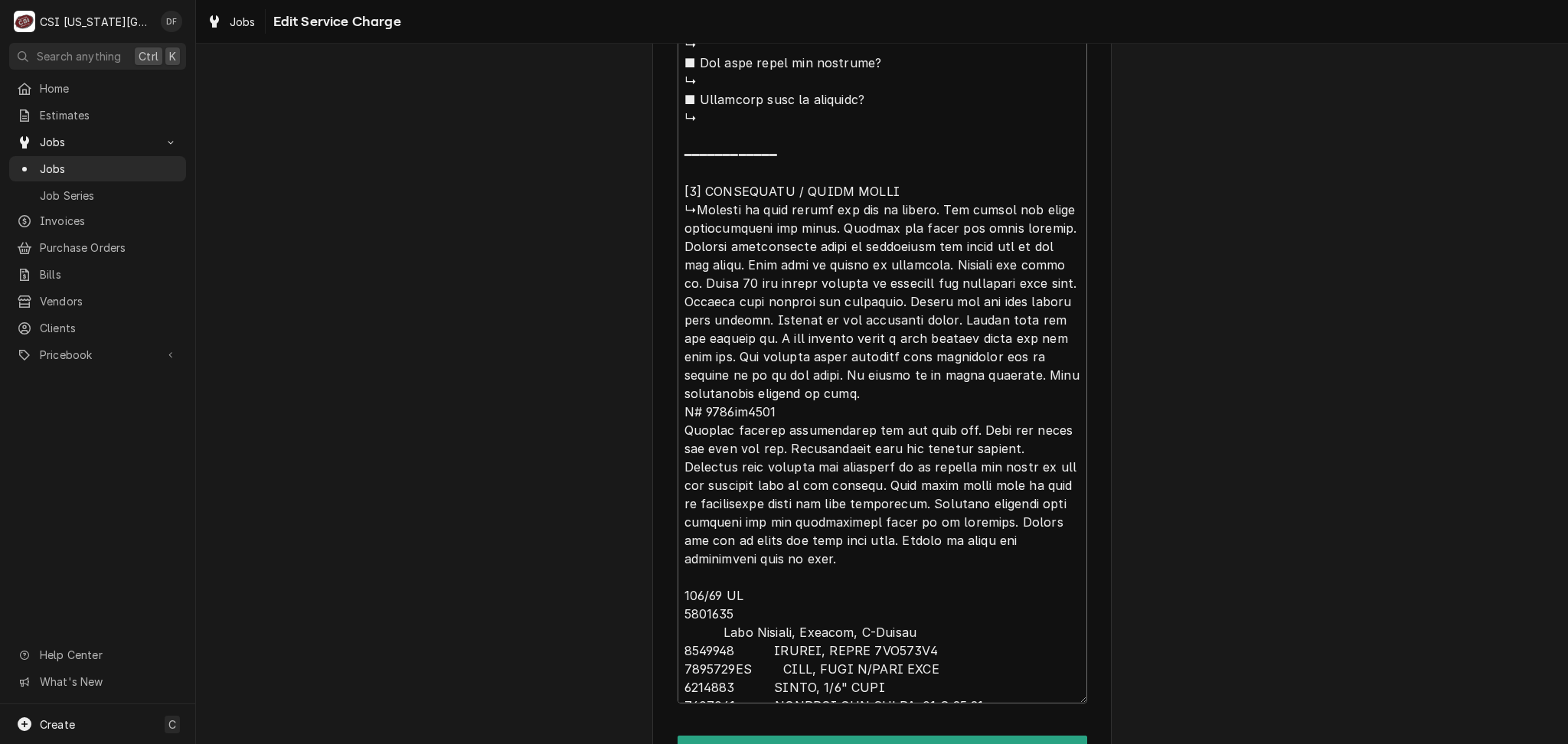
type textarea "x"
type textarea "⚠️ 𝗙𝗢𝗥𝗠 𝗜𝗡𝗦𝗧𝗥𝗨𝗖𝗧𝗜𝗢𝗡𝗦 ⚠️ ✪ 𝗖𝗼𝗺𝗽𝗹𝗲𝘁𝗲 𝗮𝗹𝗹 𝗿𝗲𝗹𝗲𝘃𝗮𝗻𝘁 𝘀𝗲𝗰𝘁𝗶𝗼𝗻𝘀 ✪ 𝗣𝗿𝗼𝘃𝗶𝗱𝗲 𝗱𝗲𝘁𝗮𝗶𝗹𝗲𝗱 𝗮𝗻𝘀…"
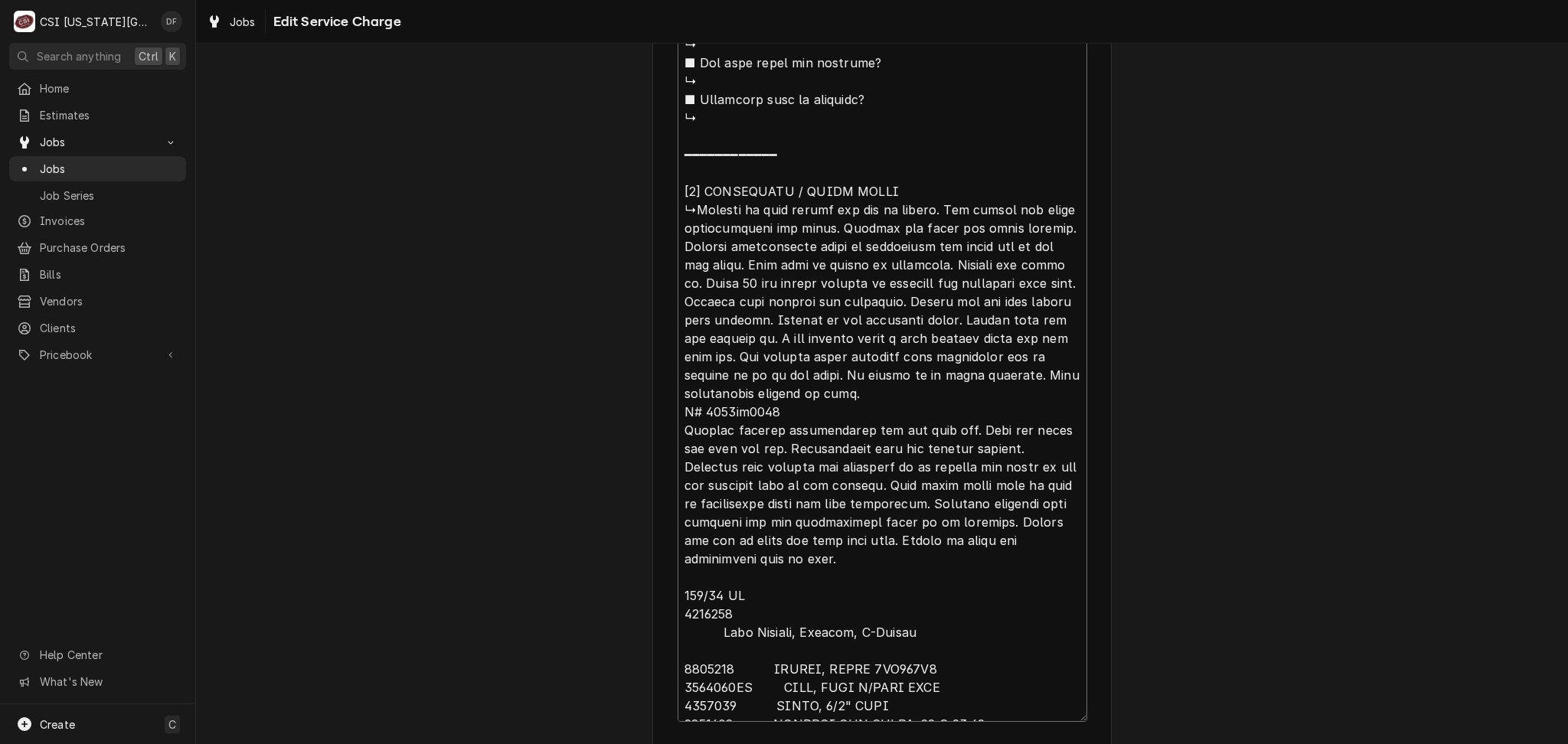
paste textarea "8072103"
type textarea "x"
type textarea "⚠️ 𝗙𝗢𝗥𝗠 𝗜𝗡𝗦𝗧𝗥𝗨𝗖𝗧𝗜𝗢𝗡𝗦 ⚠️ ✪ 𝗖𝗼𝗺𝗽𝗹𝗲𝘁𝗲 𝗮𝗹𝗹 𝗿𝗲𝗹𝗲𝘃𝗮𝗻𝘁 𝘀𝗲𝗰𝘁𝗶𝗼𝗻𝘀 ✪ 𝗣𝗿𝗼𝘃𝗶𝗱𝗲 𝗱𝗲𝘁𝗮𝗶𝗹𝗲𝗱 𝗮𝗻𝘀…"
type textarea "x"
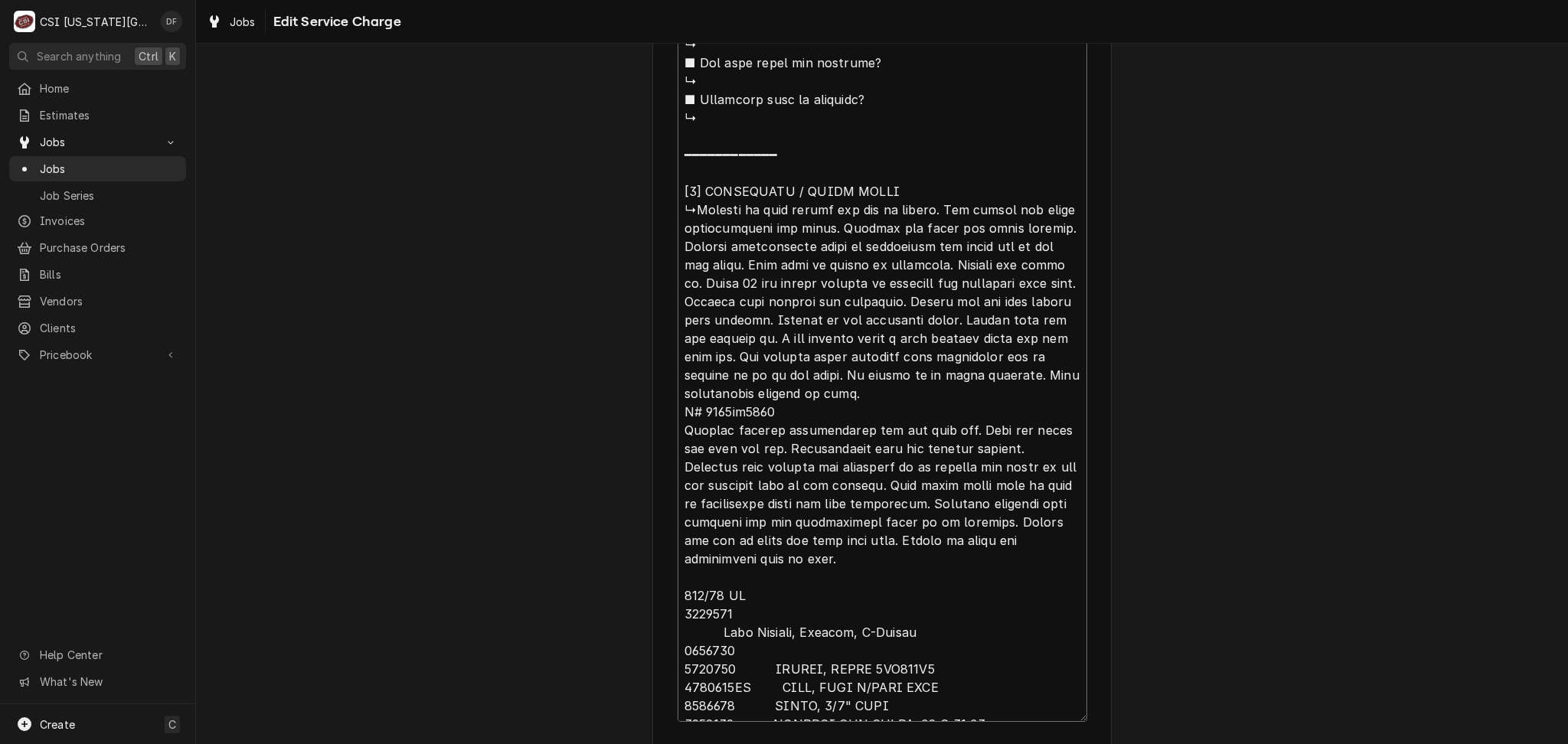
type textarea "⚠️ 𝗙𝗢𝗥𝗠 𝗜𝗡𝗦𝗧𝗥𝗨𝗖𝗧𝗜𝗢𝗡𝗦 ⚠️ ✪ 𝗖𝗼𝗺𝗽𝗹𝗲𝘁𝗲 𝗮𝗹𝗹 𝗿𝗲𝗹𝗲𝘃𝗮𝗻𝘁 𝘀𝗲𝗰𝘁𝗶𝗼𝗻𝘀 ✪ 𝗣𝗿𝗼𝘃𝗶𝗱𝗲 𝗱𝗲𝘁𝗮𝗶𝗹𝗲𝗱 𝗮𝗻𝘀…"
type textarea "x"
type textarea "⚠️ 𝗙𝗢𝗥𝗠 𝗜𝗡𝗦𝗧𝗥𝗨𝗖𝗧𝗜𝗢𝗡𝗦 ⚠️ ✪ 𝗖𝗼𝗺𝗽𝗹𝗲𝘁𝗲 𝗮𝗹𝗹 𝗿𝗲𝗹𝗲𝘃𝗮𝗻𝘁 𝘀𝗲𝗰𝘁𝗶𝗼𝗻𝘀 ✪ 𝗣𝗿𝗼𝘃𝗶𝗱𝗲 𝗱𝗲𝘁𝗮𝗶𝗹𝗲𝗱 𝗮𝗻𝘀…"
type textarea "x"
type textarea "⚠️ 𝗙𝗢𝗥𝗠 𝗜𝗡𝗦𝗧𝗥𝗨𝗖𝗧𝗜𝗢𝗡𝗦 ⚠️ ✪ 𝗖𝗼𝗺𝗽𝗹𝗲𝘁𝗲 𝗮𝗹𝗹 𝗿𝗲𝗹𝗲𝘃𝗮𝗻𝘁 𝘀𝗲𝗰𝘁𝗶𝗼𝗻𝘀 ✪ 𝗣𝗿𝗼𝘃𝗶𝗱𝗲 𝗱𝗲𝘁𝗮𝗶𝗹𝗲𝗱 𝗮𝗻𝘀…"
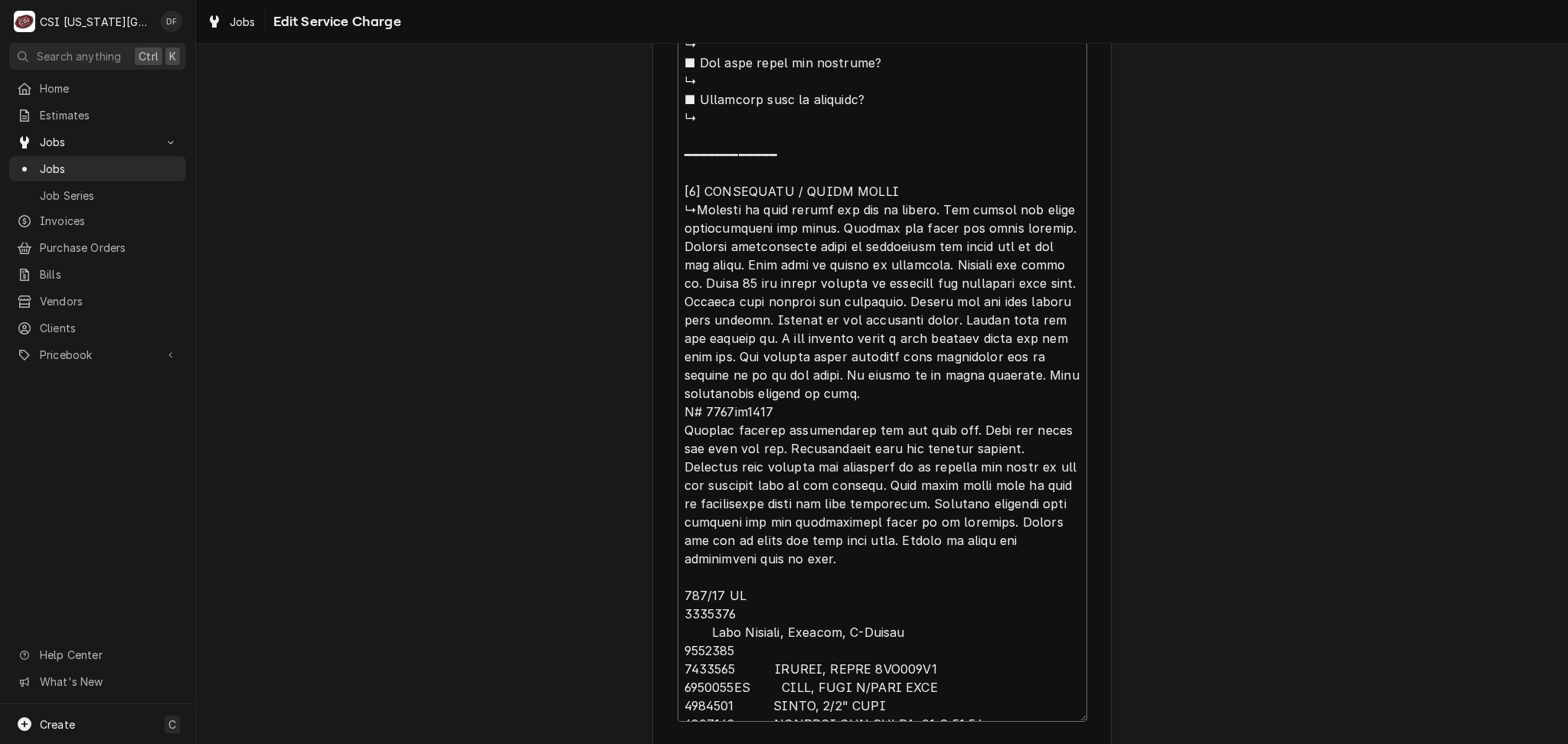
type textarea "x"
type textarea "⚠️ 𝗙𝗢𝗥𝗠 𝗜𝗡𝗦𝗧𝗥𝗨𝗖𝗧𝗜𝗢𝗡𝗦 ⚠️ ✪ 𝗖𝗼𝗺𝗽𝗹𝗲𝘁𝗲 𝗮𝗹𝗹 𝗿𝗲𝗹𝗲𝘃𝗮𝗻𝘁 𝘀𝗲𝗰𝘁𝗶𝗼𝗻𝘀 ✪ 𝗣𝗿𝗼𝘃𝗶𝗱𝗲 𝗱𝗲𝘁𝗮𝗶𝗹𝗲𝗱 𝗮𝗻𝘀…"
type textarea "x"
type textarea "⚠️ 𝗙𝗢𝗥𝗠 𝗜𝗡𝗦𝗧𝗥𝗨𝗖𝗧𝗜𝗢𝗡𝗦 ⚠️ ✪ 𝗖𝗼𝗺𝗽𝗹𝗲𝘁𝗲 𝗮𝗹𝗹 𝗿𝗲𝗹𝗲𝘃𝗮𝗻𝘁 𝘀𝗲𝗰𝘁𝗶𝗼𝗻𝘀 ✪ 𝗣𝗿𝗼𝘃𝗶𝗱𝗲 𝗱𝗲𝘁𝗮𝗶𝗹𝗲𝗱 𝗮𝗻𝘀…"
type textarea "x"
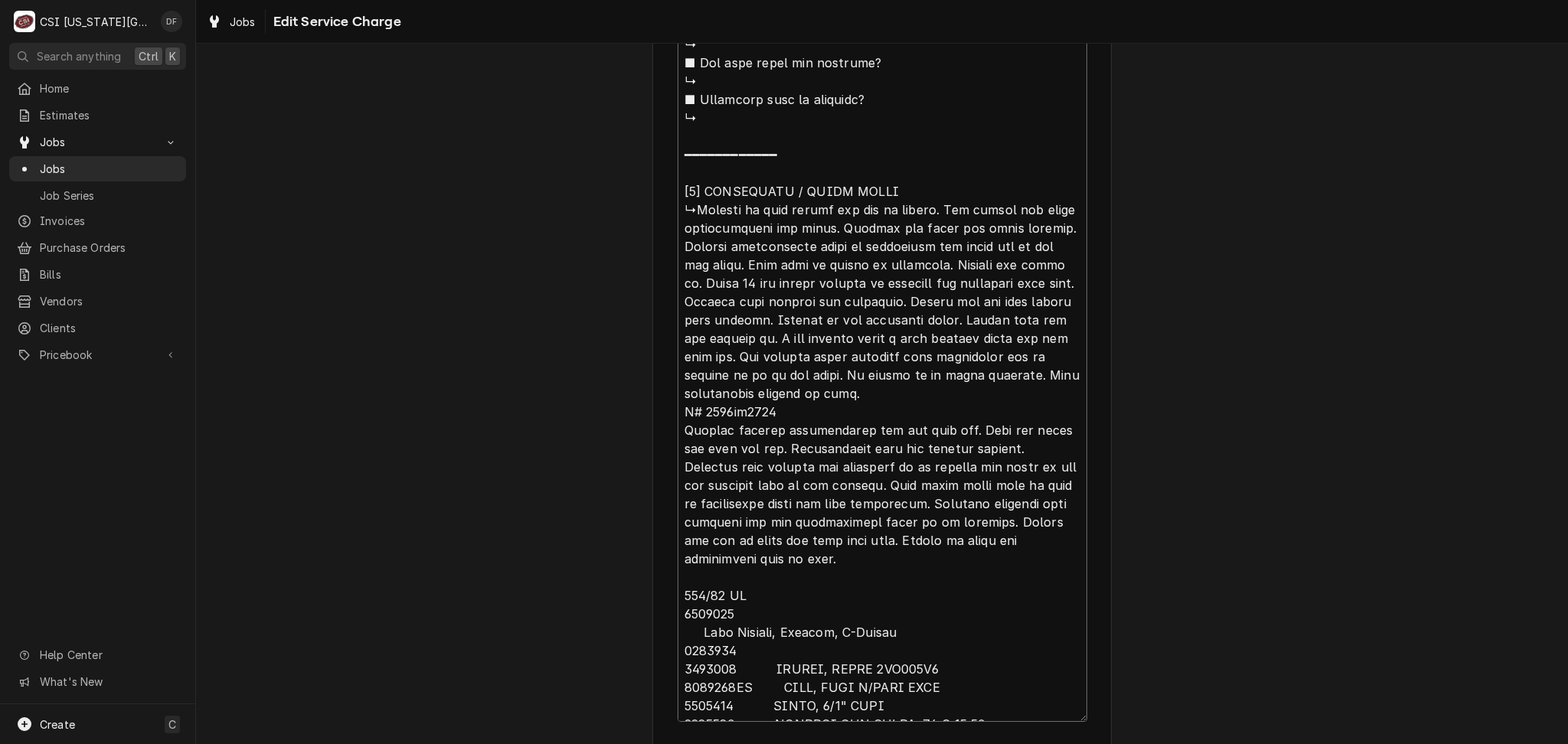
type textarea "⚠️ 𝗙𝗢𝗥𝗠 𝗜𝗡𝗦𝗧𝗥𝗨𝗖𝗧𝗜𝗢𝗡𝗦 ⚠️ ✪ 𝗖𝗼𝗺𝗽𝗹𝗲𝘁𝗲 𝗮𝗹𝗹 𝗿𝗲𝗹𝗲𝘃𝗮𝗻𝘁 𝘀𝗲𝗰𝘁𝗶𝗼𝗻𝘀 ✪ 𝗣𝗿𝗼𝘃𝗶𝗱𝗲 𝗱𝗲𝘁𝗮𝗶𝗹𝗲𝗱 𝗮𝗻𝘀…"
type textarea "x"
type textarea "⚠️ 𝗙𝗢𝗥𝗠 𝗜𝗡𝗦𝗧𝗥𝗨𝗖𝗧𝗜𝗢𝗡𝗦 ⚠️ ✪ 𝗖𝗼𝗺𝗽𝗹𝗲𝘁𝗲 𝗮𝗹𝗹 𝗿𝗲𝗹𝗲𝘃𝗮𝗻𝘁 𝘀𝗲𝗰𝘁𝗶𝗼𝗻𝘀 ✪ 𝗣𝗿𝗼𝘃𝗶𝗱𝗲 𝗱𝗲𝘁𝗮𝗶𝗹𝗲𝗱 𝗮𝗻𝘀…"
type textarea "x"
type textarea "⚠️ 𝗙𝗢𝗥𝗠 𝗜𝗡𝗦𝗧𝗥𝗨𝗖𝗧𝗜𝗢𝗡𝗦 ⚠️ ✪ 𝗖𝗼𝗺𝗽𝗹𝗲𝘁𝗲 𝗮𝗹𝗹 𝗿𝗲𝗹𝗲𝘃𝗮𝗻𝘁 𝘀𝗲𝗰𝘁𝗶𝗼𝗻𝘀 ✪ 𝗣𝗿𝗼𝘃𝗶𝗱𝗲 𝗱𝗲𝘁𝗮𝗶𝗹𝗲𝗱 𝗮𝗻𝘀…"
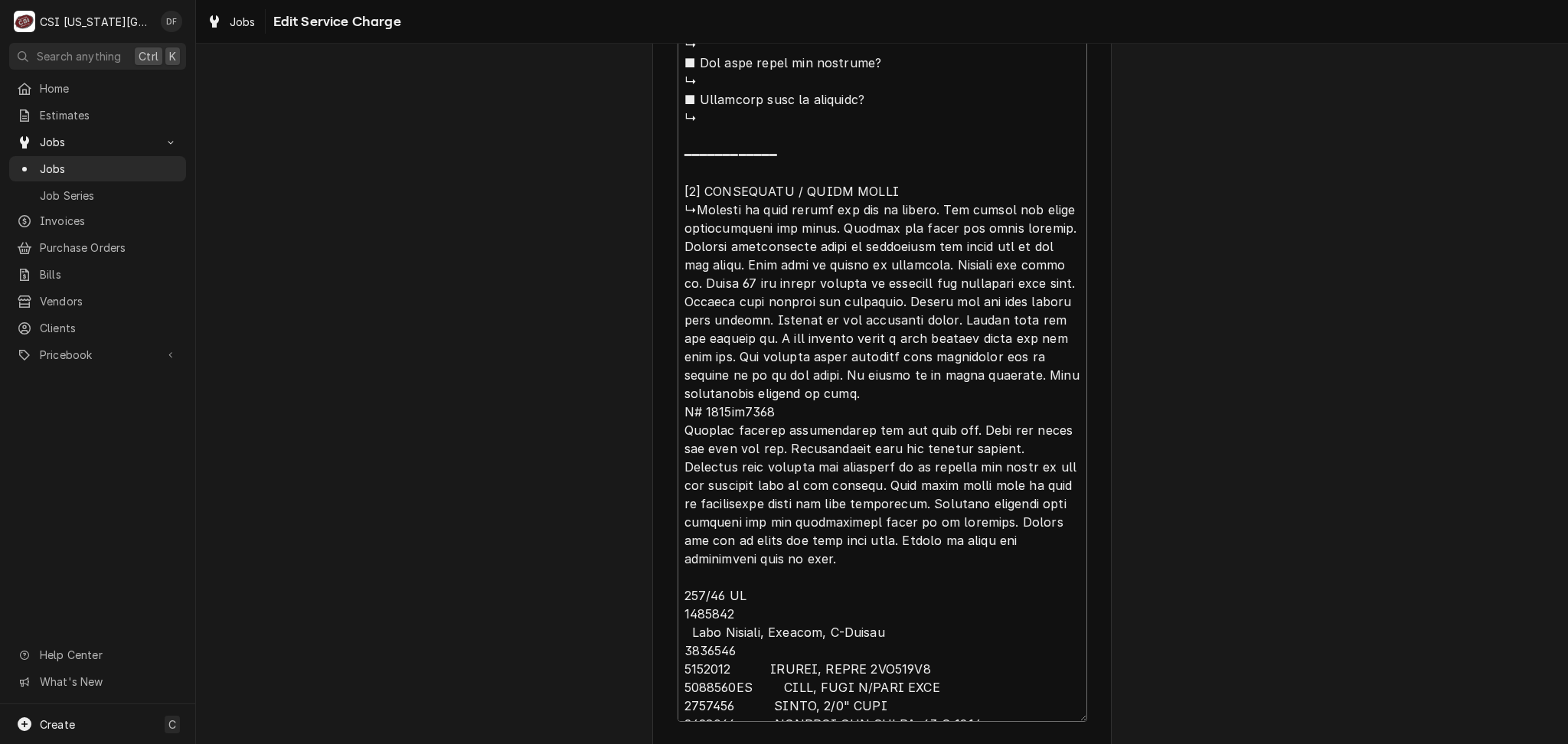
type textarea "x"
type textarea "⚠️ 𝗙𝗢𝗥𝗠 𝗜𝗡𝗦𝗧𝗥𝗨𝗖𝗧𝗜𝗢𝗡𝗦 ⚠️ ✪ 𝗖𝗼𝗺𝗽𝗹𝗲𝘁𝗲 𝗮𝗹𝗹 𝗿𝗲𝗹𝗲𝘃𝗮𝗻𝘁 𝘀𝗲𝗰𝘁𝗶𝗼𝗻𝘀 ✪ 𝗣𝗿𝗼𝘃𝗶𝗱𝗲 𝗱𝗲𝘁𝗮𝗶𝗹𝗲𝗱 𝗮𝗻𝘀…"
type textarea "x"
type textarea "⚠️ 𝗙𝗢𝗥𝗠 𝗜𝗡𝗦𝗧𝗥𝗨𝗖𝗧𝗜𝗢𝗡𝗦 ⚠️ ✪ 𝗖𝗼𝗺𝗽𝗹𝗲𝘁𝗲 𝗮𝗹𝗹 𝗿𝗲𝗹𝗲𝘃𝗮𝗻𝘁 𝘀𝗲𝗰𝘁𝗶𝗼𝗻𝘀 ✪ 𝗣𝗿𝗼𝘃𝗶𝗱𝗲 𝗱𝗲𝘁𝗮𝗶𝗹𝗲𝗱 𝗮𝗻𝘀…"
type textarea "x"
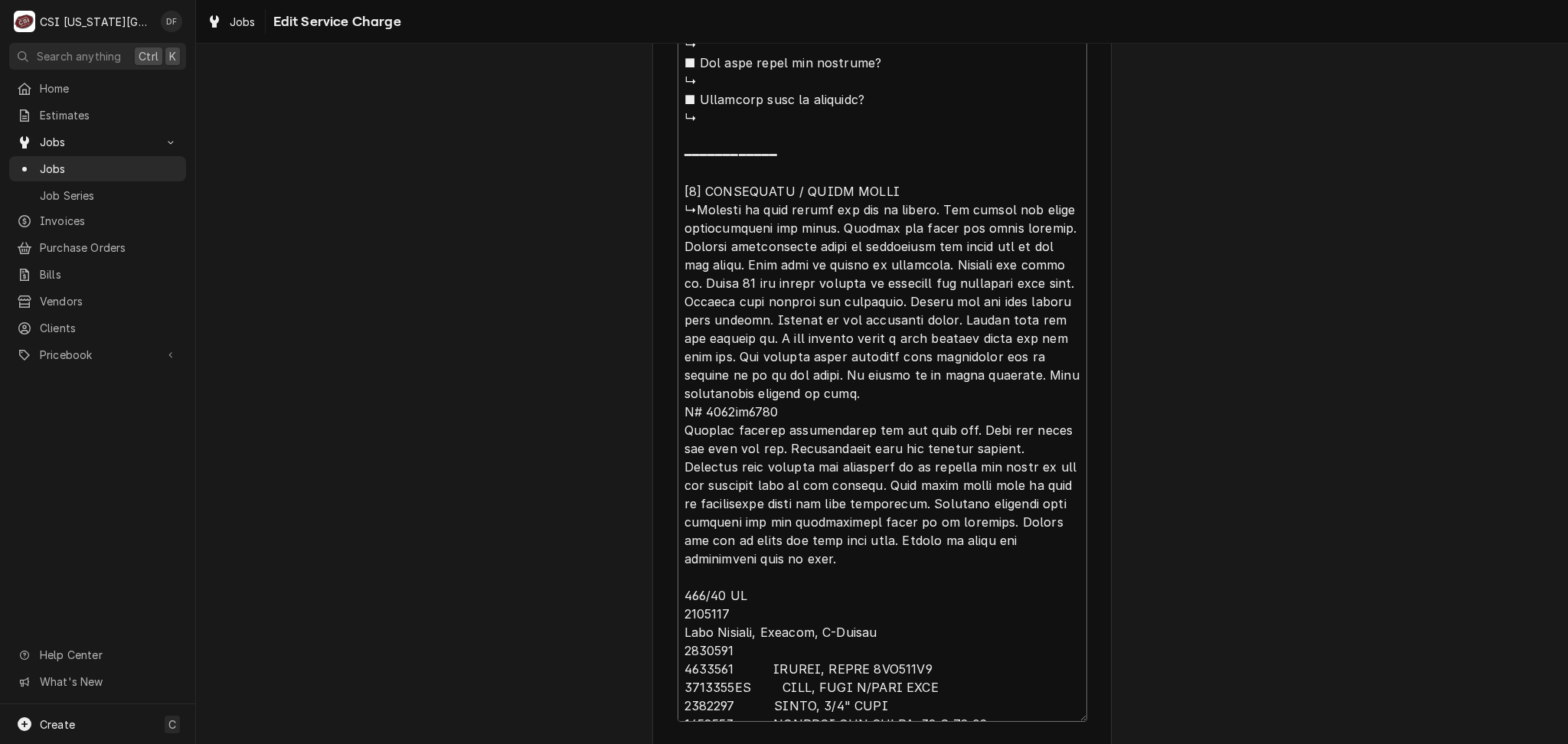
type textarea "⚠️ 𝗙𝗢𝗥𝗠 𝗜𝗡𝗦𝗧𝗥𝗨𝗖𝗧𝗜𝗢𝗡𝗦 ⚠️ ✪ 𝗖𝗼𝗺𝗽𝗹𝗲𝘁𝗲 𝗮𝗹𝗹 𝗿𝗲𝗹𝗲𝘃𝗮𝗻𝘁 𝘀𝗲𝗰𝘁𝗶𝗼𝗻𝘀 ✪ 𝗣𝗿𝗼𝘃𝗶𝗱𝗲 𝗱𝗲𝘁𝗮𝗶𝗹𝗲𝗱 𝗮𝗻𝘀…"
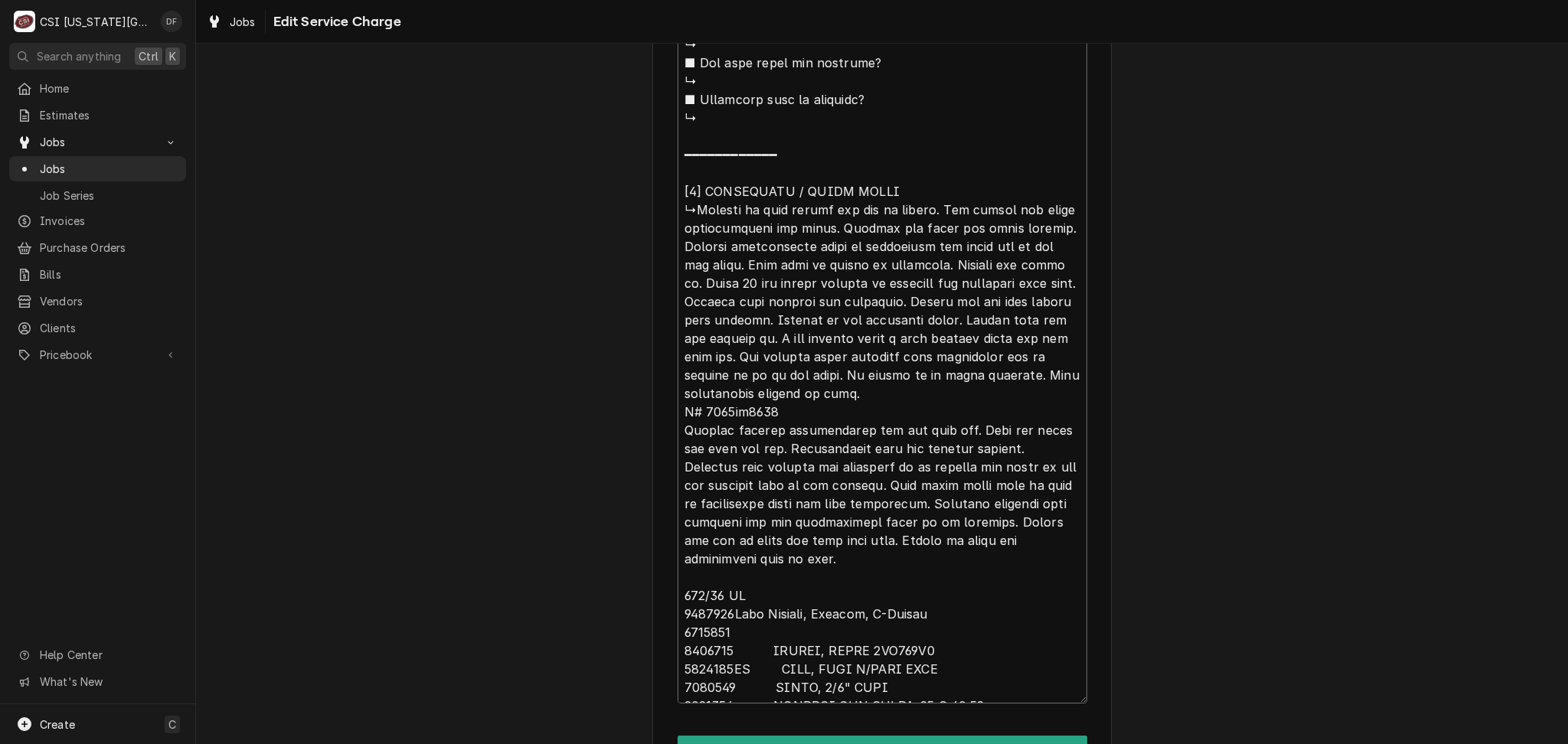
type textarea "x"
type textarea "⚠️ 𝗙𝗢𝗥𝗠 𝗜𝗡𝗦𝗧𝗥𝗨𝗖𝗧𝗜𝗢𝗡𝗦 ⚠️ ✪ 𝗖𝗼𝗺𝗽𝗹𝗲𝘁𝗲 𝗮𝗹𝗹 𝗿𝗲𝗹𝗲𝘃𝗮𝗻𝘁 𝘀𝗲𝗰𝘁𝗶𝗼𝗻𝘀 ✪ 𝗣𝗿𝗼𝘃𝗶𝗱𝗲 𝗱𝗲𝘁𝗮𝗶𝗹𝗲𝗱 𝗮𝗻𝘀…"
type textarea "x"
type textarea "⚠️ 𝗙𝗢𝗥𝗠 𝗜𝗡𝗦𝗧𝗥𝗨𝗖𝗧𝗜𝗢𝗡𝗦 ⚠️ ✪ 𝗖𝗼𝗺𝗽𝗹𝗲𝘁𝗲 𝗮𝗹𝗹 𝗿𝗲𝗹𝗲𝘃𝗮𝗻𝘁 𝘀𝗲𝗰𝘁𝗶𝗼𝗻𝘀 ✪ 𝗣𝗿𝗼𝘃𝗶𝗱𝗲 𝗱𝗲𝘁𝗮𝗶𝗹𝗲𝗱 𝗮𝗻𝘀…"
type textarea "x"
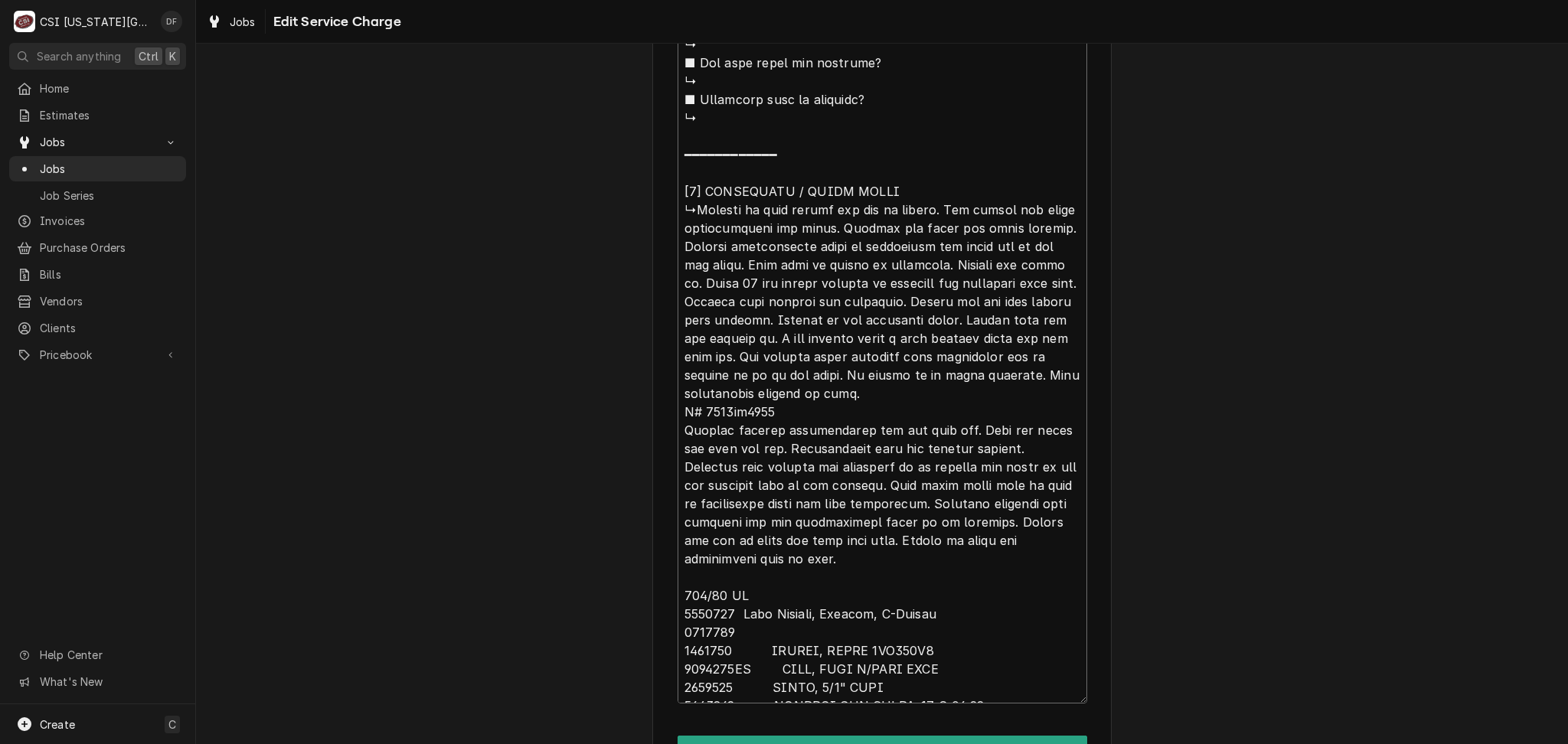
type textarea "⚠️ 𝗙𝗢𝗥𝗠 𝗜𝗡𝗦𝗧𝗥𝗨𝗖𝗧𝗜𝗢𝗡𝗦 ⚠️ ✪ 𝗖𝗼𝗺𝗽𝗹𝗲𝘁𝗲 𝗮𝗹𝗹 𝗿𝗲𝗹𝗲𝘃𝗮𝗻𝘁 𝘀𝗲𝗰𝘁𝗶𝗼𝗻𝘀 ✪ 𝗣𝗿𝗼𝘃𝗶𝗱𝗲 𝗱𝗲𝘁𝗮𝗶𝗹𝗲𝗱 𝗮𝗻𝘀…"
type textarea "x"
type textarea "⚠️ 𝗙𝗢𝗥𝗠 𝗜𝗡𝗦𝗧𝗥𝗨𝗖𝗧𝗜𝗢𝗡𝗦 ⚠️ ✪ 𝗖𝗼𝗺𝗽𝗹𝗲𝘁𝗲 𝗮𝗹𝗹 𝗿𝗲𝗹𝗲𝘃𝗮𝗻𝘁 𝘀𝗲𝗰𝘁𝗶𝗼𝗻𝘀 ✪ 𝗣𝗿𝗼𝘃𝗶𝗱𝗲 𝗱𝗲𝘁𝗮𝗶𝗹𝗲𝗱 𝗮𝗻𝘀…"
type textarea "x"
type textarea "⚠️ 𝗙𝗢𝗥𝗠 𝗜𝗡𝗦𝗧𝗥𝗨𝗖𝗧𝗜𝗢𝗡𝗦 ⚠️ ✪ 𝗖𝗼𝗺𝗽𝗹𝗲𝘁𝗲 𝗮𝗹𝗹 𝗿𝗲𝗹𝗲𝘃𝗮𝗻𝘁 𝘀𝗲𝗰𝘁𝗶𝗼𝗻𝘀 ✪ 𝗣𝗿𝗼𝘃𝗶𝗱𝗲 𝗱𝗲𝘁𝗮𝗶𝗹𝗲𝗱 𝗮𝗻𝘀…"
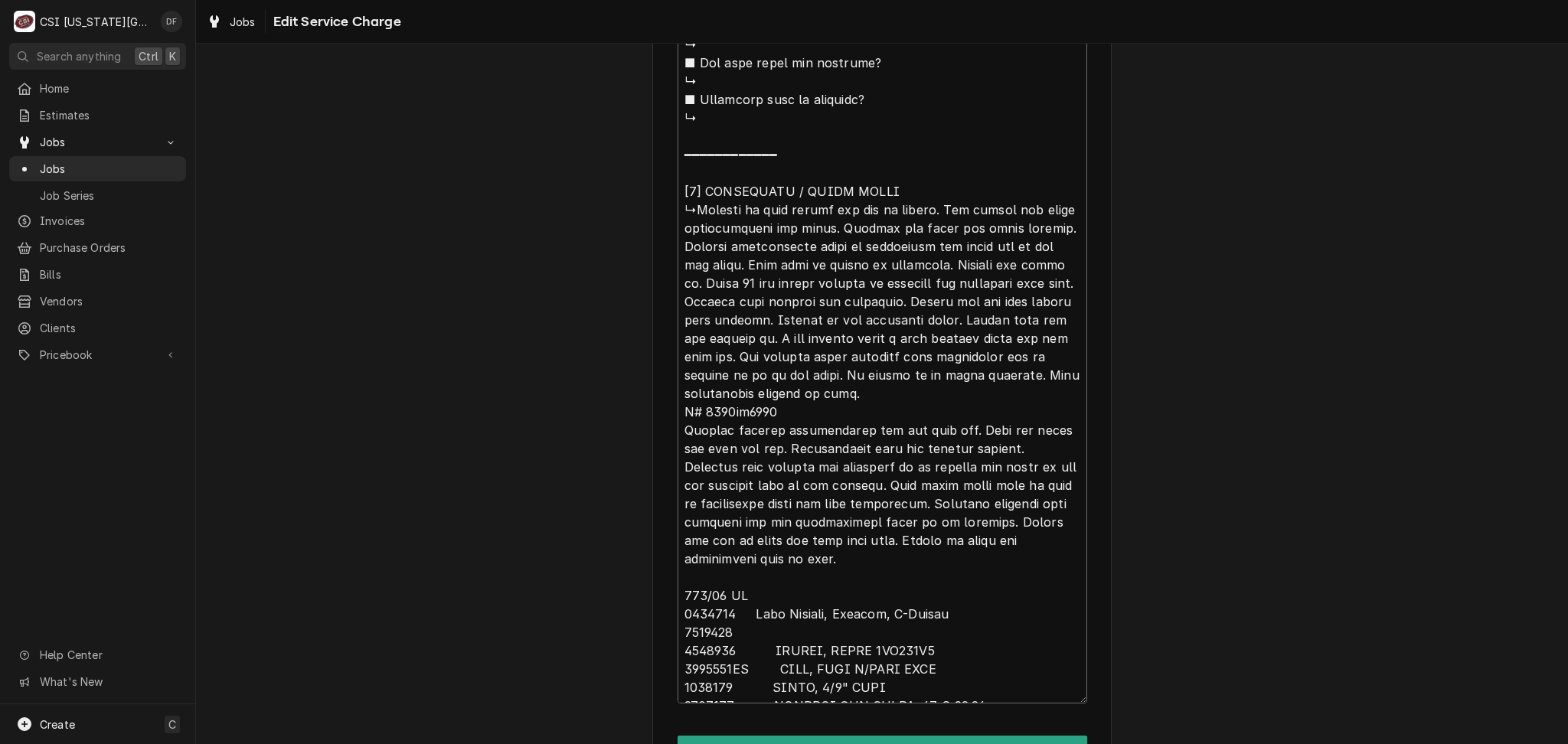
type textarea "x"
type textarea "⚠️ 𝗙𝗢𝗥𝗠 𝗜𝗡𝗦𝗧𝗥𝗨𝗖𝗧𝗜𝗢𝗡𝗦 ⚠️ ✪ 𝗖𝗼𝗺𝗽𝗹𝗲𝘁𝗲 𝗮𝗹𝗹 𝗿𝗲𝗹𝗲𝘃𝗮𝗻𝘁 𝘀𝗲𝗰𝘁𝗶𝗼𝗻𝘀 ✪ 𝗣𝗿𝗼𝘃𝗶𝗱𝗲 𝗱𝗲𝘁𝗮𝗶𝗹𝗲𝗱 𝗮𝗻𝘀…"
type textarea "x"
type textarea "⚠️ 𝗙𝗢𝗥𝗠 𝗜𝗡𝗦𝗧𝗥𝗨𝗖𝗧𝗜𝗢𝗡𝗦 ⚠️ ✪ 𝗖𝗼𝗺𝗽𝗹𝗲𝘁𝗲 𝗮𝗹𝗹 𝗿𝗲𝗹𝗲𝘃𝗮𝗻𝘁 𝘀𝗲𝗰𝘁𝗶𝗼𝗻𝘀 ✪ 𝗣𝗿𝗼𝘃𝗶𝗱𝗲 𝗱𝗲𝘁𝗮𝗶𝗹𝗲𝗱 𝗮𝗻𝘀…"
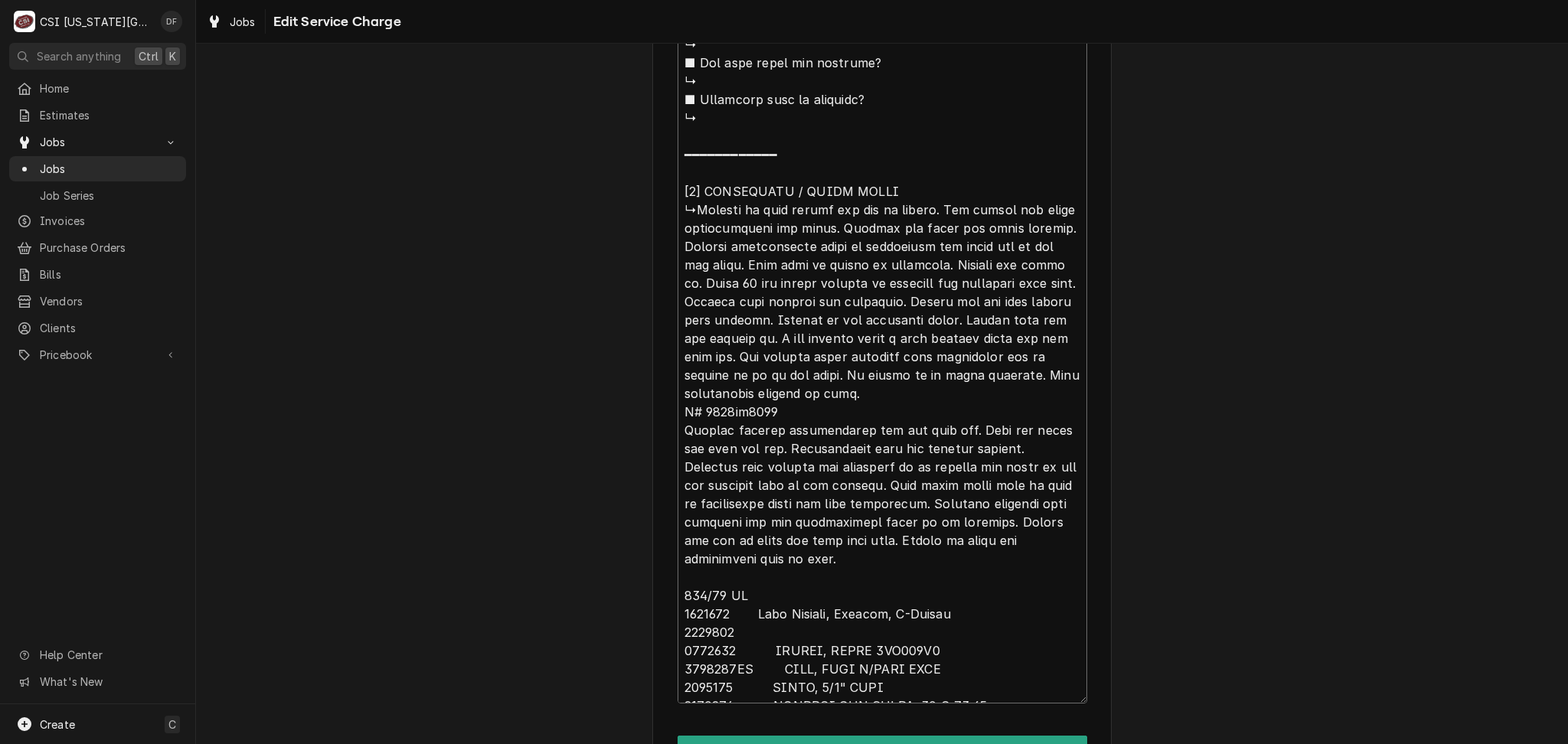
drag, startPoint x: 761, startPoint y: 631, endPoint x: 923, endPoint y: 635, distance: 162.0
type textarea "x"
type textarea "⚠️ 𝗙𝗢𝗥𝗠 𝗜𝗡𝗦𝗧𝗥𝗨𝗖𝗧𝗜𝗢𝗡𝗦 ⚠️ ✪ 𝗖𝗼𝗺𝗽𝗹𝗲𝘁𝗲 𝗮𝗹𝗹 𝗿𝗲𝗹𝗲𝘃𝗮𝗻𝘁 𝘀𝗲𝗰𝘁𝗶𝗼𝗻𝘀 ✪ 𝗣𝗿𝗼𝘃𝗶𝗱𝗲 𝗱𝗲𝘁𝗮𝗶𝗹𝗲𝗱 𝗮𝗻𝘀…"
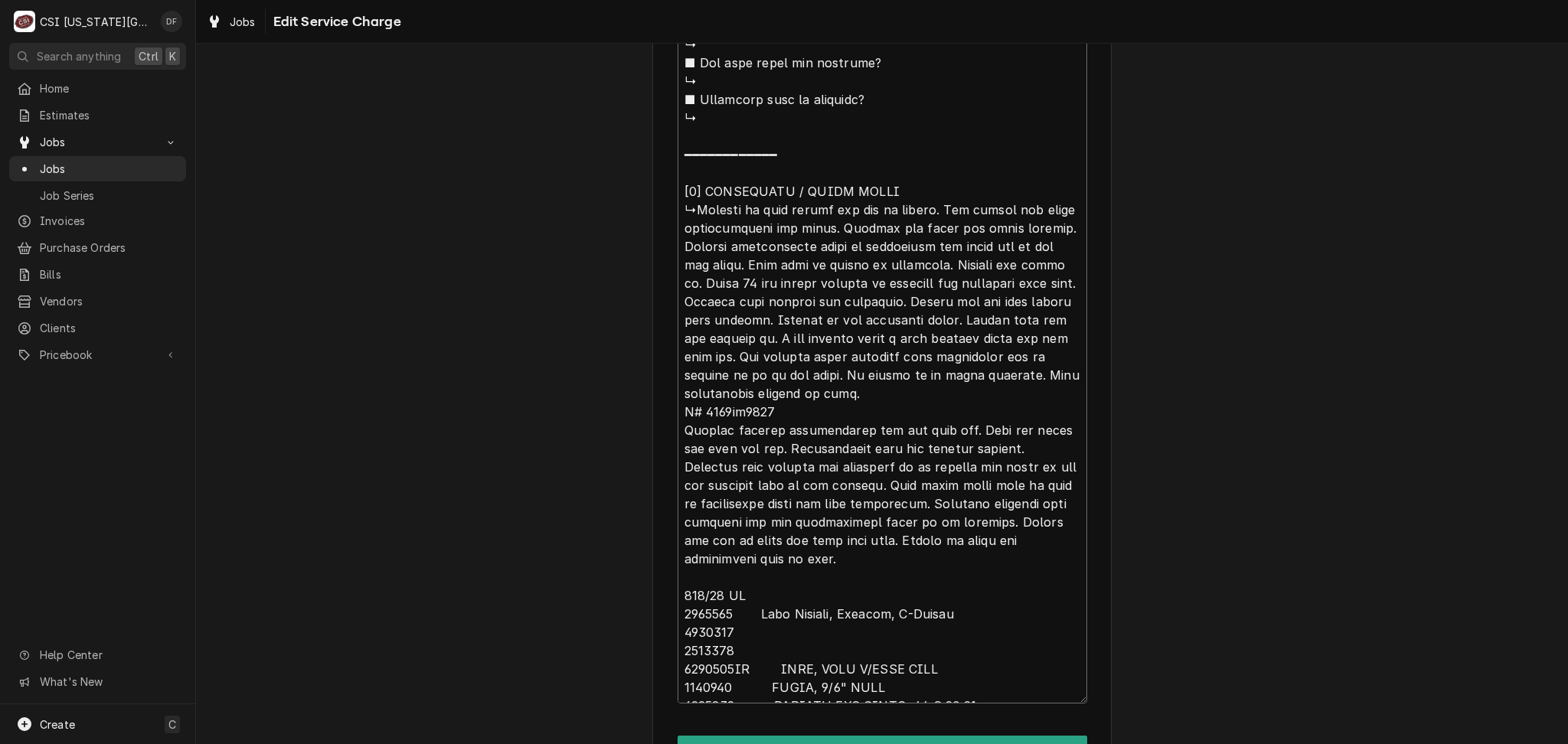
type textarea "x"
type textarea "⚠️ 𝗙𝗢𝗥𝗠 𝗜𝗡𝗦𝗧𝗥𝗨𝗖𝗧𝗜𝗢𝗡𝗦 ⚠️ ✪ 𝗖𝗼𝗺𝗽𝗹𝗲𝘁𝗲 𝗮𝗹𝗹 𝗿𝗲𝗹𝗲𝘃𝗮𝗻𝘁 𝘀𝗲𝗰𝘁𝗶𝗼𝗻𝘀 ✪ 𝗣𝗿𝗼𝘃𝗶𝗱𝗲 𝗱𝗲𝘁𝗮𝗶𝗹𝗲𝗱 𝗮𝗻𝘀…"
type textarea "x"
type textarea "⚠️ 𝗙𝗢𝗥𝗠 𝗜𝗡𝗦𝗧𝗥𝗨𝗖𝗧𝗜𝗢𝗡𝗦 ⚠️ ✪ 𝗖𝗼𝗺𝗽𝗹𝗲𝘁𝗲 𝗮𝗹𝗹 𝗿𝗲𝗹𝗲𝘃𝗮𝗻𝘁 𝘀𝗲𝗰𝘁𝗶𝗼𝗻𝘀 ✪ 𝗣𝗿𝗼𝘃𝗶𝗱𝗲 𝗱𝗲𝘁𝗮𝗶𝗹𝗲𝗱 𝗮𝗻𝘀…"
type textarea "x"
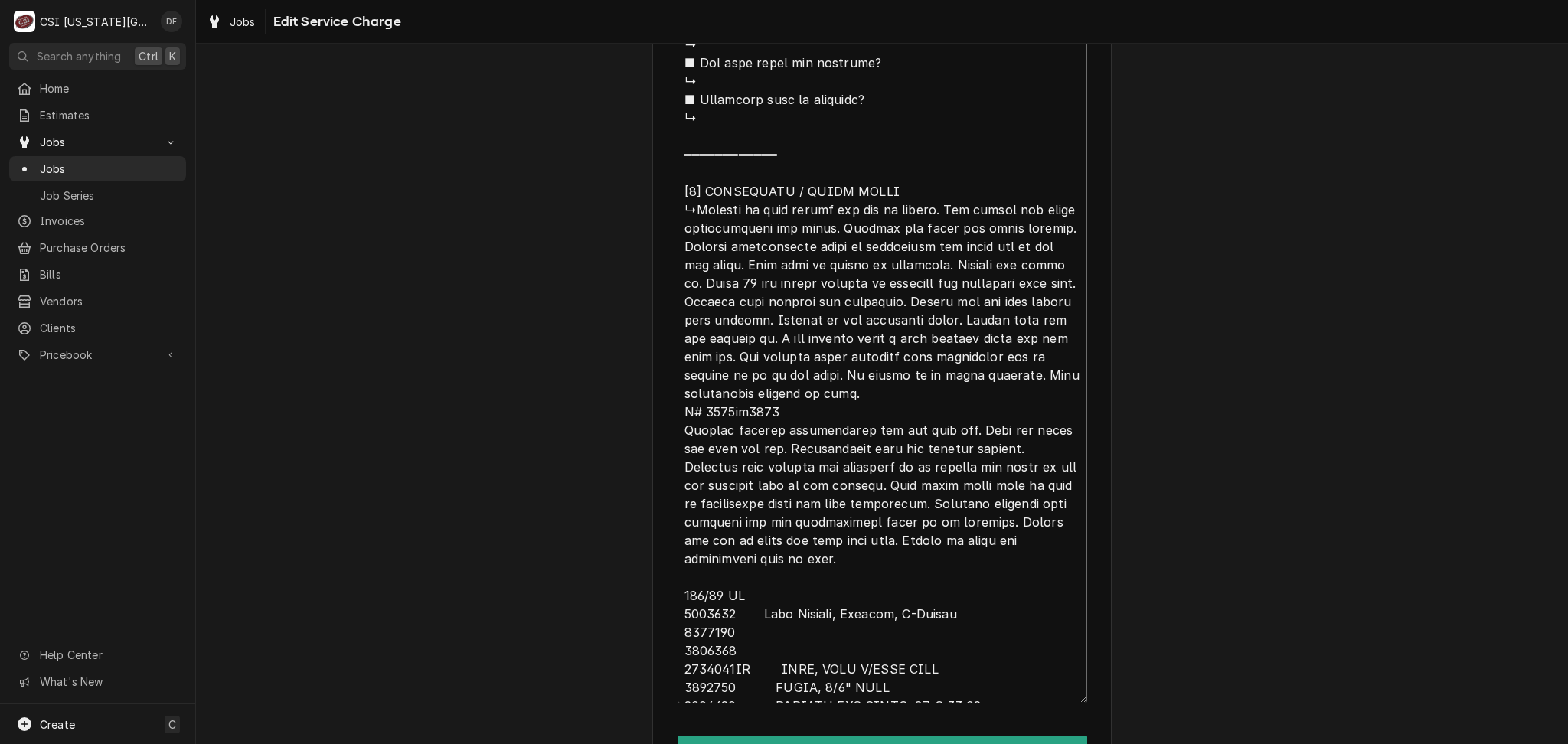
type textarea "⚠️ 𝗙𝗢𝗥𝗠 𝗜𝗡𝗦𝗧𝗥𝗨𝗖𝗧𝗜𝗢𝗡𝗦 ⚠️ ✪ 𝗖𝗼𝗺𝗽𝗹𝗲𝘁𝗲 𝗮𝗹𝗹 𝗿𝗲𝗹𝗲𝘃𝗮𝗻𝘁 𝘀𝗲𝗰𝘁𝗶𝗼𝗻𝘀 ✪ 𝗣𝗿𝗼𝘃𝗶𝗱𝗲 𝗱𝗲𝘁𝗮𝗶𝗹𝗲𝗱 𝗮𝗻𝘀…"
type textarea "x"
type textarea "⚠️ 𝗙𝗢𝗥𝗠 𝗜𝗡𝗦𝗧𝗥𝗨𝗖𝗧𝗜𝗢𝗡𝗦 ⚠️ ✪ 𝗖𝗼𝗺𝗽𝗹𝗲𝘁𝗲 𝗮𝗹𝗹 𝗿𝗲𝗹𝗲𝘃𝗮𝗻𝘁 𝘀𝗲𝗰𝘁𝗶𝗼𝗻𝘀 ✪ 𝗣𝗿𝗼𝘃𝗶𝗱𝗲 𝗱𝗲𝘁𝗮𝗶𝗹𝗲𝗱 𝗮𝗻𝘀…"
type textarea "x"
type textarea "⚠️ 𝗙𝗢𝗥𝗠 𝗜𝗡𝗦𝗧𝗥𝗨𝗖𝗧𝗜𝗢𝗡𝗦 ⚠️ ✪ 𝗖𝗼𝗺𝗽𝗹𝗲𝘁𝗲 𝗮𝗹𝗹 𝗿𝗲𝗹𝗲𝘃𝗮𝗻𝘁 𝘀𝗲𝗰𝘁𝗶𝗼𝗻𝘀 ✪ 𝗣𝗿𝗼𝘃𝗶𝗱𝗲 𝗱𝗲𝘁𝗮𝗶𝗹𝗲𝗱 𝗮𝗻𝘀…"
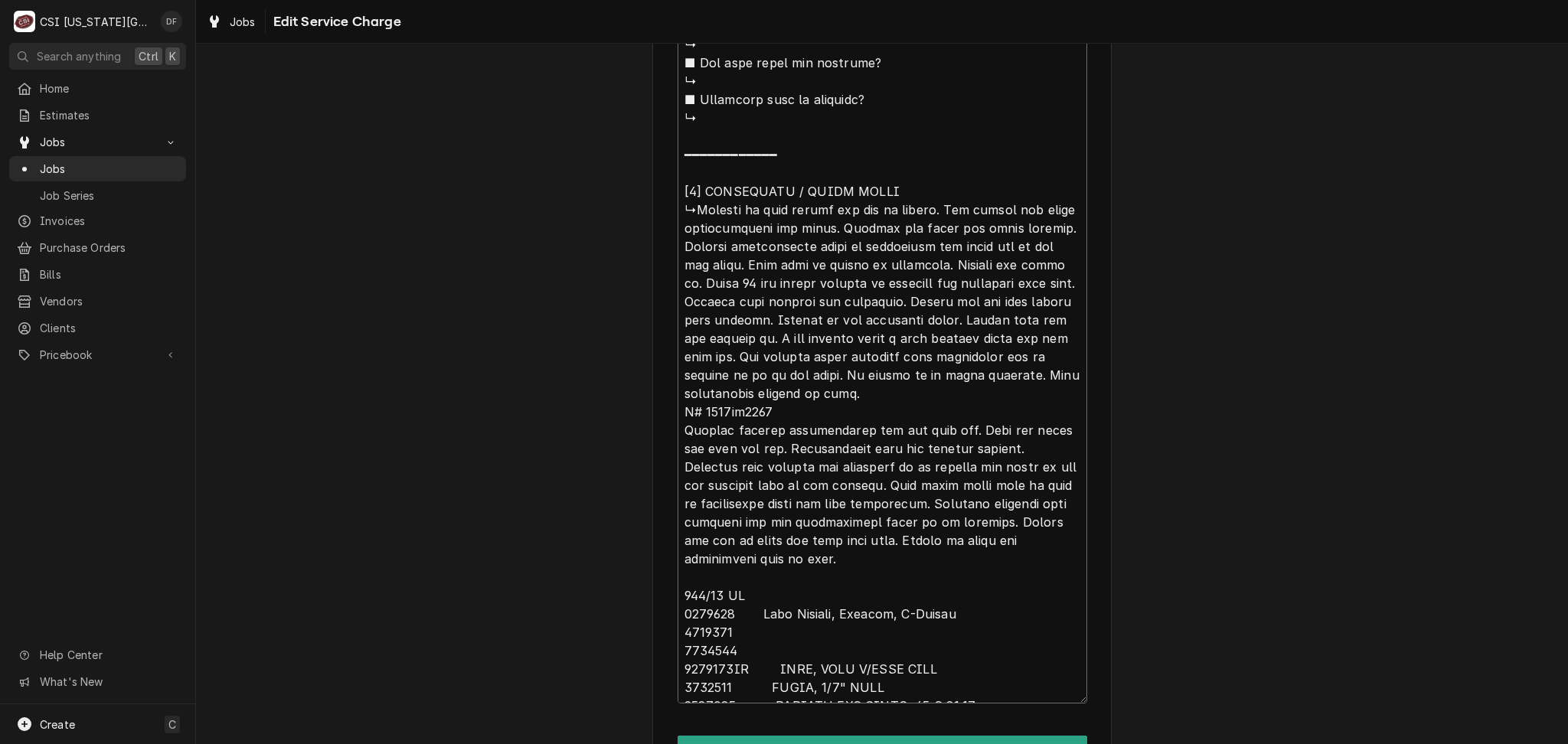
type textarea "x"
type textarea "⚠️ 𝗙𝗢𝗥𝗠 𝗜𝗡𝗦𝗧𝗥𝗨𝗖𝗧𝗜𝗢𝗡𝗦 ⚠️ ✪ 𝗖𝗼𝗺𝗽𝗹𝗲𝘁𝗲 𝗮𝗹𝗹 𝗿𝗲𝗹𝗲𝘃𝗮𝗻𝘁 𝘀𝗲𝗰𝘁𝗶𝗼𝗻𝘀 ✪ 𝗣𝗿𝗼𝘃𝗶𝗱𝗲 𝗱𝗲𝘁𝗮𝗶𝗹𝗲𝗱 𝗮𝗻𝘀…"
type textarea "x"
type textarea "⚠️ 𝗙𝗢𝗥𝗠 𝗜𝗡𝗦𝗧𝗥𝗨𝗖𝗧𝗜𝗢𝗡𝗦 ⚠️ ✪ 𝗖𝗼𝗺𝗽𝗹𝗲𝘁𝗲 𝗮𝗹𝗹 𝗿𝗲𝗹𝗲𝘃𝗮𝗻𝘁 𝘀𝗲𝗰𝘁𝗶𝗼𝗻𝘀 ✪ 𝗣𝗿𝗼𝘃𝗶𝗱𝗲 𝗱𝗲𝘁𝗮𝗶𝗹𝗲𝗱 𝗮𝗻𝘀…"
paste textarea "SWITCH, MICRO 3VL104D9"
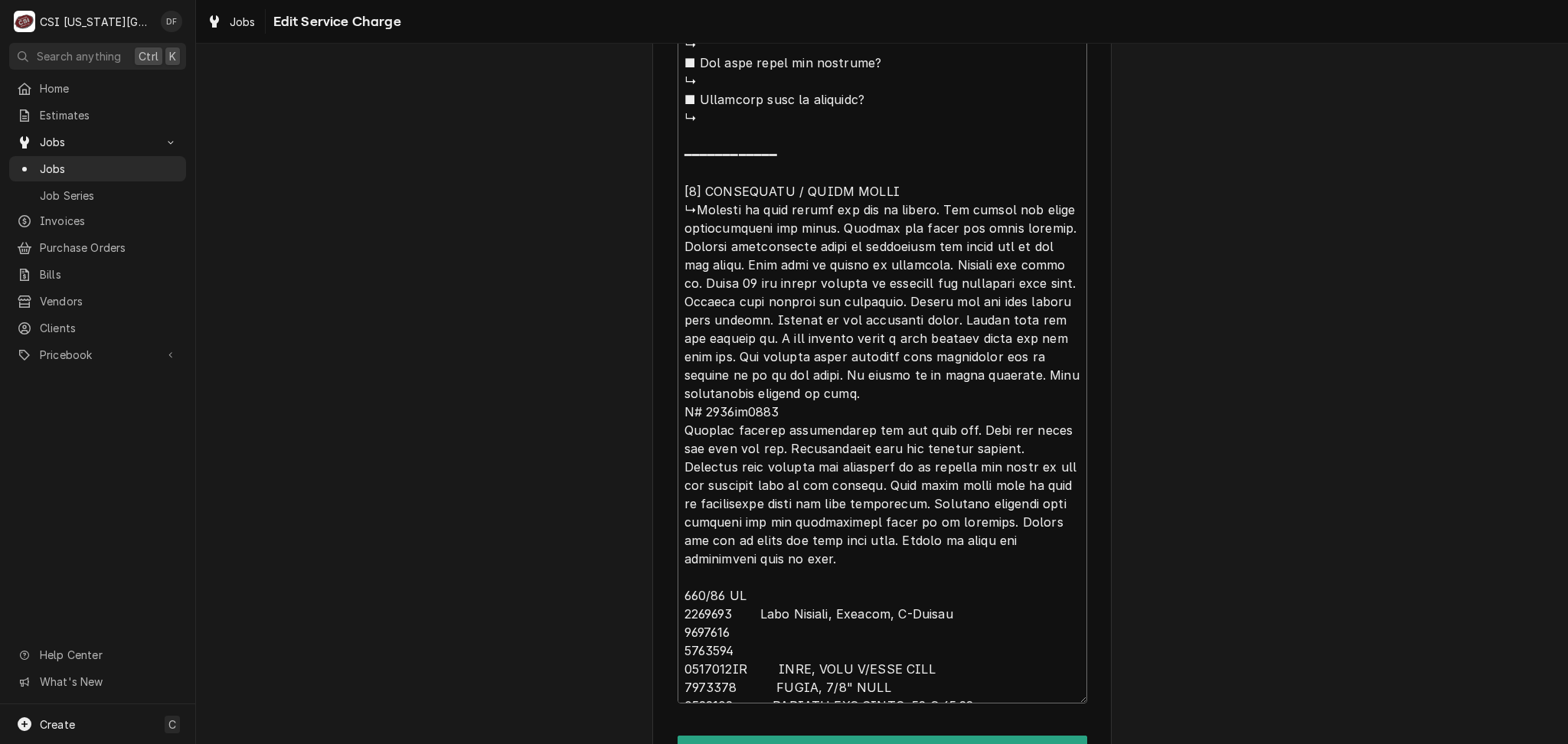
type textarea "x"
type textarea "⚠️ 𝗙𝗢𝗥𝗠 𝗜𝗡𝗦𝗧𝗥𝗨𝗖𝗧𝗜𝗢𝗡𝗦 ⚠️ ✪ 𝗖𝗼𝗺𝗽𝗹𝗲𝘁𝗲 𝗮𝗹𝗹 𝗿𝗲𝗹𝗲𝘃𝗮𝗻𝘁 𝘀𝗲𝗰𝘁𝗶𝗼𝗻𝘀 ✪ 𝗣𝗿𝗼𝘃𝗶𝗱𝗲 𝗱𝗲𝘁𝗮𝗶𝗹𝗲𝗱 𝗮𝗻𝘀…"
paste textarea "HARNESS,OIL RETURN JUMPER 28"
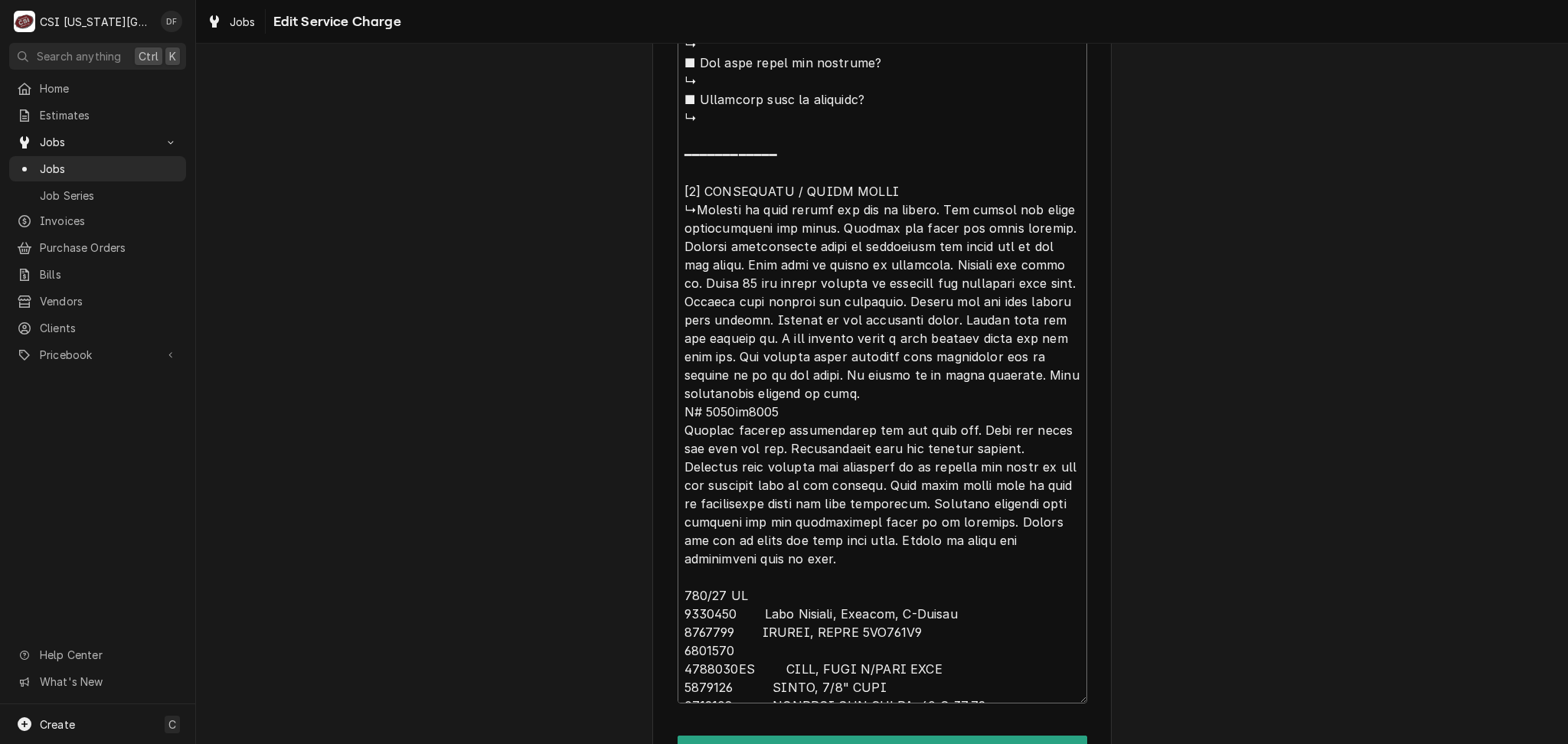
type textarea "x"
type textarea "⚠️ 𝗙𝗢𝗥𝗠 𝗜𝗡𝗦𝗧𝗥𝗨𝗖𝗧𝗜𝗢𝗡𝗦 ⚠️ ✪ 𝗖𝗼𝗺𝗽𝗹𝗲𝘁𝗲 𝗮𝗹𝗹 𝗿𝗲𝗹𝗲𝘃𝗮𝗻𝘁 𝘀𝗲𝗰𝘁𝗶𝗼𝗻𝘀 ✪ 𝗣𝗿𝗼𝘃𝗶𝗱𝗲 𝗱𝗲𝘁𝗮𝗶𝗹𝗲𝗱 𝗮𝗻𝘀…"
type textarea "x"
type textarea "⚠️ 𝗙𝗢𝗥𝗠 𝗜𝗡𝗦𝗧𝗥𝗨𝗖𝗧𝗜𝗢𝗡𝗦 ⚠️ ✪ 𝗖𝗼𝗺𝗽𝗹𝗲𝘁𝗲 𝗮𝗹𝗹 𝗿𝗲𝗹𝗲𝘃𝗮𝗻𝘁 𝘀𝗲𝗰𝘁𝗶𝗼𝗻𝘀 ✪ 𝗣𝗿𝗼𝘃𝗶𝗱𝗲 𝗱𝗲𝘁𝗮𝗶𝗹𝗲𝗱 𝗮𝗻𝘀…"
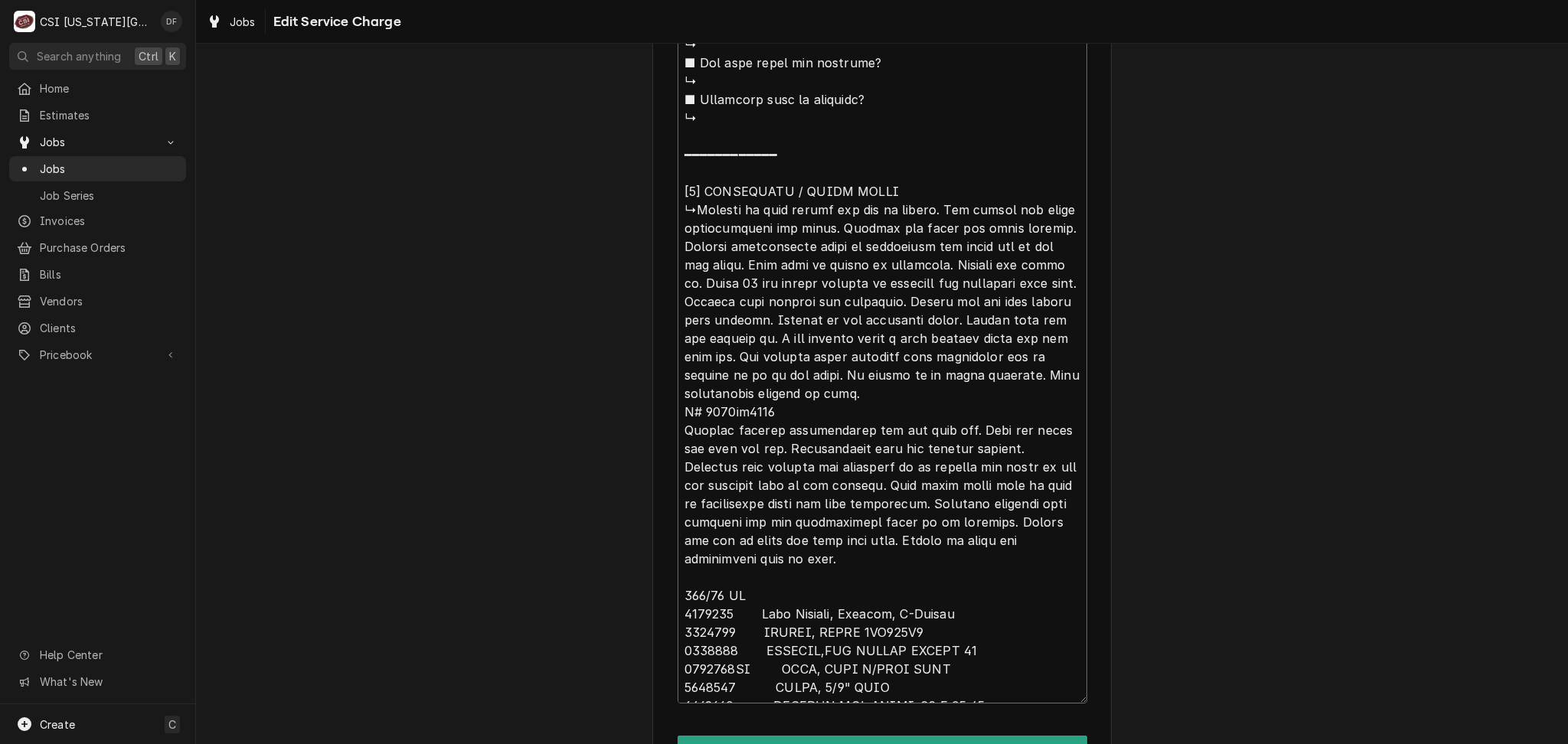
type textarea "x"
type textarea "⚠️ 𝗙𝗢𝗥𝗠 𝗜𝗡𝗦𝗧𝗥𝗨𝗖𝗧𝗜𝗢𝗡𝗦 ⚠️ ✪ 𝗖𝗼𝗺𝗽𝗹𝗲𝘁𝗲 𝗮𝗹𝗹 𝗿𝗲𝗹𝗲𝘃𝗮𝗻𝘁 𝘀𝗲𝗰𝘁𝗶𝗼𝗻𝘀 ✪ 𝗣𝗿𝗼𝘃𝗶𝗱𝗲 𝗱𝗲𝘁𝗮𝗶𝗹𝗲𝗱 𝗮𝗻𝘀…"
type textarea "x"
type textarea "⚠️ 𝗙𝗢𝗥𝗠 𝗜𝗡𝗦𝗧𝗥𝗨𝗖𝗧𝗜𝗢𝗡𝗦 ⚠️ ✪ 𝗖𝗼𝗺𝗽𝗹𝗲𝘁𝗲 𝗮𝗹𝗹 𝗿𝗲𝗹𝗲𝘃𝗮𝗻𝘁 𝘀𝗲𝗰𝘁𝗶𝗼𝗻𝘀 ✪ 𝗣𝗿𝗼𝘃𝗶𝗱𝗲 𝗱𝗲𝘁𝗮𝗶𝗹𝗲𝗱 𝗮𝗻𝘀…"
type textarea "x"
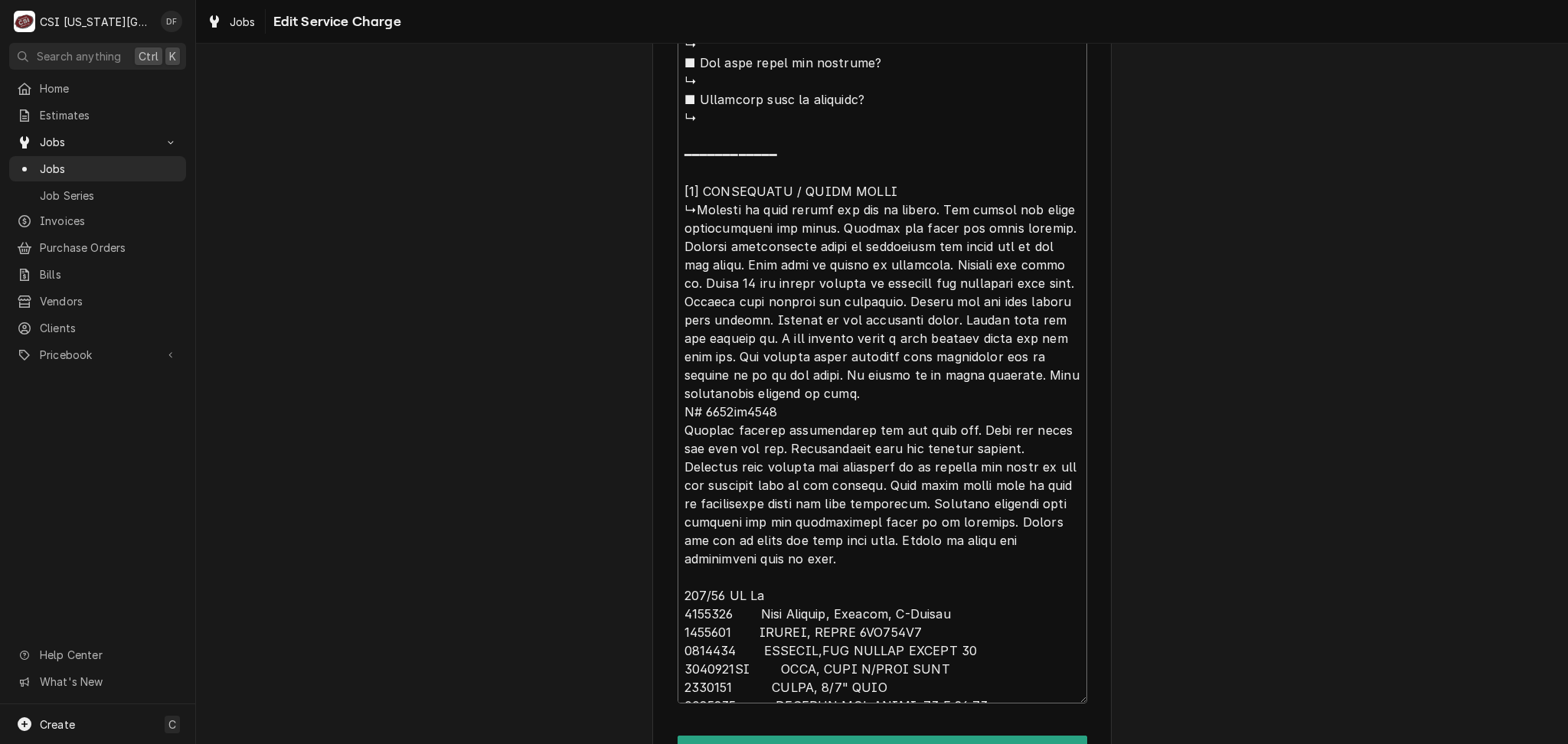
type textarea "⚠️ 𝗙𝗢𝗥𝗠 𝗜𝗡𝗦𝗧𝗥𝗨𝗖𝗧𝗜𝗢𝗡𝗦 ⚠️ ✪ 𝗖𝗼𝗺𝗽𝗹𝗲𝘁𝗲 𝗮𝗹𝗹 𝗿𝗲𝗹𝗲𝘃𝗮𝗻𝘁 𝘀𝗲𝗰𝘁𝗶𝗼𝗻𝘀 ✪ 𝗣𝗿𝗼𝘃𝗶𝗱𝗲 𝗱𝗲𝘁𝗮𝗶𝗹𝗲𝗱 𝗮𝗻𝘀…"
type textarea "x"
type textarea "⚠️ 𝗙𝗢𝗥𝗠 𝗜𝗡𝗦𝗧𝗥𝗨𝗖𝗧𝗜𝗢𝗡𝗦 ⚠️ ✪ 𝗖𝗼𝗺𝗽𝗹𝗲𝘁𝗲 𝗮𝗹𝗹 𝗿𝗲𝗹𝗲𝘃𝗮𝗻𝘁 𝘀𝗲𝗰𝘁𝗶𝗼𝗻𝘀 ✪ 𝗣𝗿𝗼𝘃𝗶𝗱𝗲 𝗱𝗲𝘁𝗮𝗶𝗹𝗲𝗱 𝗮𝗻𝘀…"
type textarea "x"
type textarea "⚠️ 𝗙𝗢𝗥𝗠 𝗜𝗡𝗦𝗧𝗥𝗨𝗖𝗧𝗜𝗢𝗡𝗦 ⚠️ ✪ 𝗖𝗼𝗺𝗽𝗹𝗲𝘁𝗲 𝗮𝗹𝗹 𝗿𝗲𝗹𝗲𝘃𝗮𝗻𝘁 𝘀𝗲𝗰𝘁𝗶𝗼𝗻𝘀 ✪ 𝗣𝗿𝗼𝘃𝗶𝗱𝗲 𝗱𝗲𝘁𝗮𝗶𝗹𝗲𝗱 𝗮𝗻𝘀…"
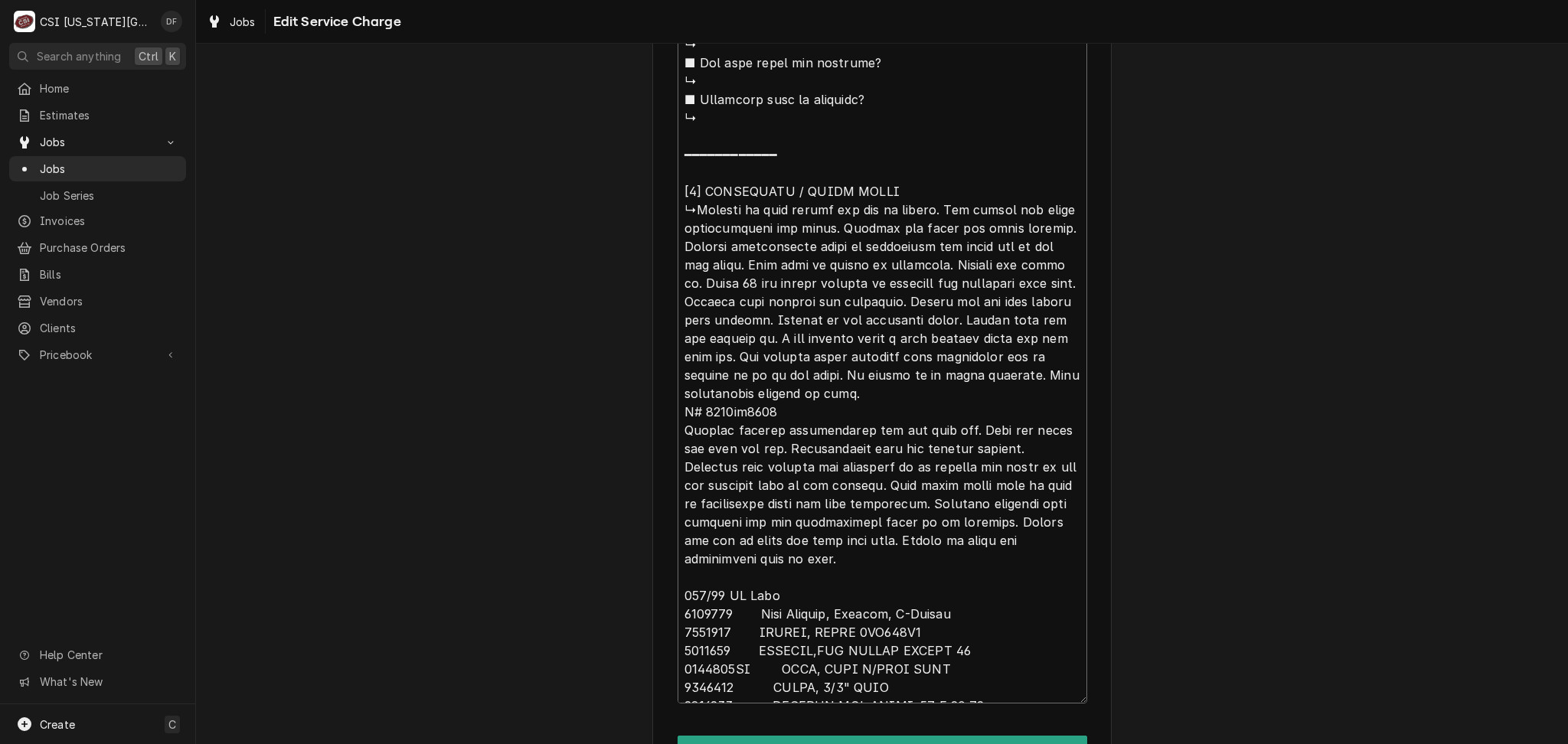
type textarea "x"
type textarea "⚠️ 𝗙𝗢𝗥𝗠 𝗜𝗡𝗦𝗧𝗥𝗨𝗖𝗧𝗜𝗢𝗡𝗦 ⚠️ ✪ 𝗖𝗼𝗺𝗽𝗹𝗲𝘁𝗲 𝗮𝗹𝗹 𝗿𝗲𝗹𝗲𝘃𝗮𝗻𝘁 𝘀𝗲𝗰𝘁𝗶𝗼𝗻𝘀 ✪ 𝗣𝗿𝗼𝘃𝗶𝗱𝗲 𝗱𝗲𝘁𝗮𝗶𝗹𝗲𝗱 𝗮𝗻𝘀…"
type textarea "x"
type textarea "⚠️ 𝗙𝗢𝗥𝗠 𝗜𝗡𝗦𝗧𝗥𝗨𝗖𝗧𝗜𝗢𝗡𝗦 ⚠️ ✪ 𝗖𝗼𝗺𝗽𝗹𝗲𝘁𝗲 𝗮𝗹𝗹 𝗿𝗲𝗹𝗲𝘃𝗮𝗻𝘁 𝘀𝗲𝗰𝘁𝗶𝗼𝗻𝘀 ✪ 𝗣𝗿𝗼𝘃𝗶𝗱𝗲 𝗱𝗲𝘁𝗮𝗶𝗹𝗲𝗱 𝗮𝗻𝘀…"
type textarea "x"
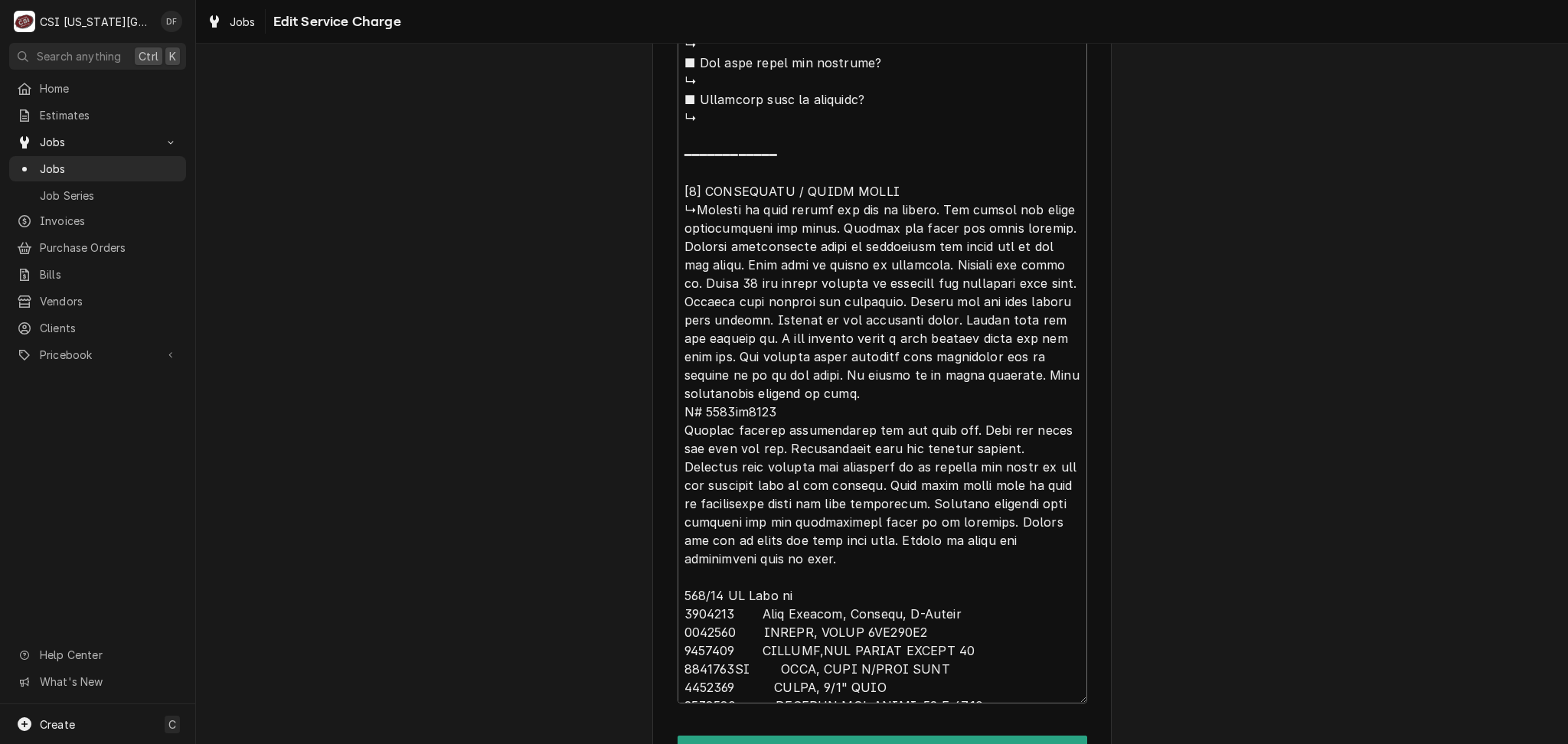
type textarea "⚠️ 𝗙𝗢𝗥𝗠 𝗜𝗡𝗦𝗧𝗥𝗨𝗖𝗧𝗜𝗢𝗡𝗦 ⚠️ ✪ 𝗖𝗼𝗺𝗽𝗹𝗲𝘁𝗲 𝗮𝗹𝗹 𝗿𝗲𝗹𝗲𝘃𝗮𝗻𝘁 𝘀𝗲𝗰𝘁𝗶𝗼𝗻𝘀 ✪ 𝗣𝗿𝗼𝘃𝗶𝗱𝗲 𝗱𝗲𝘁𝗮𝗶𝗹𝗲𝗱 𝗮𝗻𝘀…"
type textarea "x"
type textarea "⚠️ 𝗙𝗢𝗥𝗠 𝗜𝗡𝗦𝗧𝗥𝗨𝗖𝗧𝗜𝗢𝗡𝗦 ⚠️ ✪ 𝗖𝗼𝗺𝗽𝗹𝗲𝘁𝗲 𝗮𝗹𝗹 𝗿𝗲𝗹𝗲𝘃𝗮𝗻𝘁 𝘀𝗲𝗰𝘁𝗶𝗼𝗻𝘀 ✪ 𝗣𝗿𝗼𝘃𝗶𝗱𝗲 𝗱𝗲𝘁𝗮𝗶𝗹𝗲𝗱 𝗮𝗻𝘀…"
type textarea "x"
type textarea "⚠️ 𝗙𝗢𝗥𝗠 𝗜𝗡𝗦𝗧𝗥𝗨𝗖𝗧𝗜𝗢𝗡𝗦 ⚠️ ✪ 𝗖𝗼𝗺𝗽𝗹𝗲𝘁𝗲 𝗮𝗹𝗹 𝗿𝗲𝗹𝗲𝘃𝗮𝗻𝘁 𝘀𝗲𝗰𝘁𝗶𝗼𝗻𝘀 ✪ 𝗣𝗿𝗼𝘃𝗶𝗱𝗲 𝗱𝗲𝘁𝗮𝗶𝗹𝗲𝗱 𝗮𝗻𝘀…"
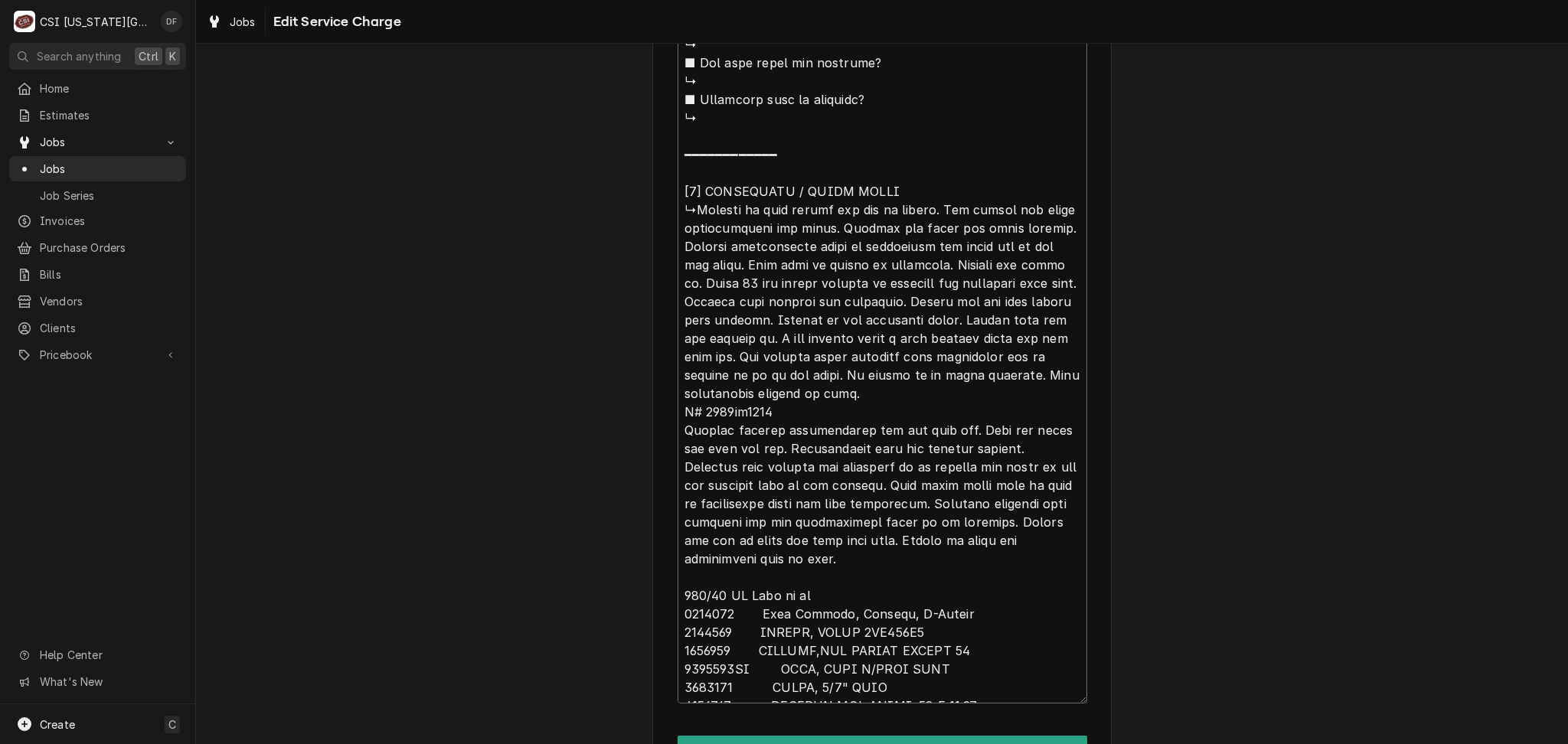
type textarea "x"
type textarea "⚠️ 𝗙𝗢𝗥𝗠 𝗜𝗡𝗦𝗧𝗥𝗨𝗖𝗧𝗜𝗢𝗡𝗦 ⚠️ ✪ 𝗖𝗼𝗺𝗽𝗹𝗲𝘁𝗲 𝗮𝗹𝗹 𝗿𝗲𝗹𝗲𝘃𝗮𝗻𝘁 𝘀𝗲𝗰𝘁𝗶𝗼𝗻𝘀 ✪ 𝗣𝗿𝗼𝘃𝗶𝗱𝗲 𝗱𝗲𝘁𝗮𝗶𝗹𝗲𝗱 𝗮𝗻𝘀…"
type textarea "x"
type textarea "⚠️ 𝗙𝗢𝗥𝗠 𝗜𝗡𝗦𝗧𝗥𝗨𝗖𝗧𝗜𝗢𝗡𝗦 ⚠️ ✪ 𝗖𝗼𝗺𝗽𝗹𝗲𝘁𝗲 𝗮𝗹𝗹 𝗿𝗲𝗹𝗲𝘃𝗮𝗻𝘁 𝘀𝗲𝗰𝘁𝗶𝗼𝗻𝘀 ✪ 𝗣𝗿𝗼𝘃𝗶𝗱𝗲 𝗱𝗲𝘁𝗮𝗶𝗹𝗲𝗱 𝗮𝗻𝘀…"
type textarea "x"
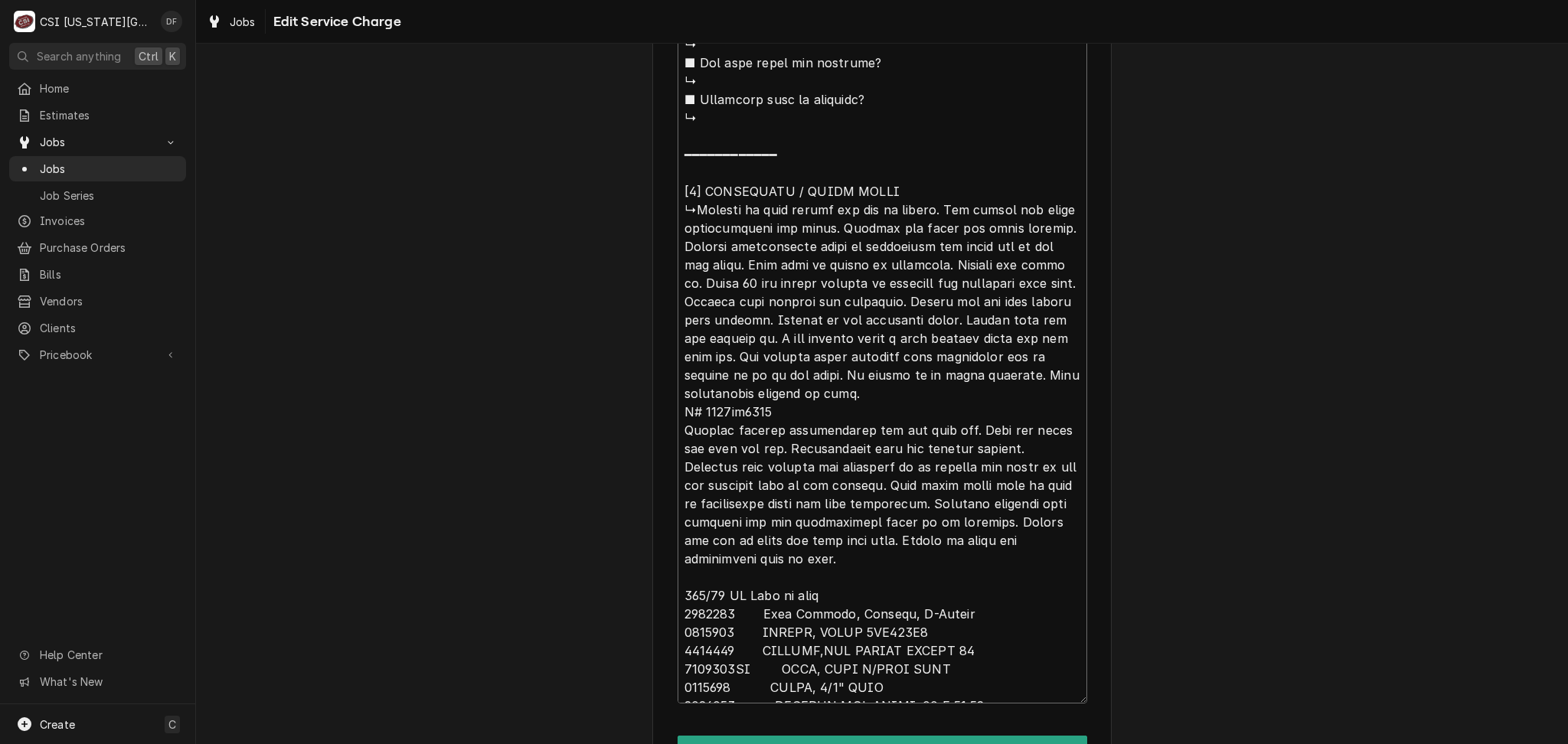
type textarea "⚠️ 𝗙𝗢𝗥𝗠 𝗜𝗡𝗦𝗧𝗥𝗨𝗖𝗧𝗜𝗢𝗡𝗦 ⚠️ ✪ 𝗖𝗼𝗺𝗽𝗹𝗲𝘁𝗲 𝗮𝗹𝗹 𝗿𝗲𝗹𝗲𝘃𝗮𝗻𝘁 𝘀𝗲𝗰𝘁𝗶𝗼𝗻𝘀 ✪ 𝗣𝗿𝗼𝘃𝗶𝗱𝗲 𝗱𝗲𝘁𝗮𝗶𝗹𝗲𝗱 𝗮𝗻𝘀…"
type textarea "x"
type textarea "⚠️ 𝗙𝗢𝗥𝗠 𝗜𝗡𝗦𝗧𝗥𝗨𝗖𝗧𝗜𝗢𝗡𝗦 ⚠️ ✪ 𝗖𝗼𝗺𝗽𝗹𝗲𝘁𝗲 𝗮𝗹𝗹 𝗿𝗲𝗹𝗲𝘃𝗮𝗻𝘁 𝘀𝗲𝗰𝘁𝗶𝗼𝗻𝘀 ✪ 𝗣𝗿𝗼𝘃𝗶𝗱𝗲 𝗱𝗲𝘁𝗮𝗶𝗹𝗲𝗱 𝗮𝗻𝘀…"
type textarea "x"
type textarea "⚠️ 𝗙𝗢𝗥𝗠 𝗜𝗡𝗦𝗧𝗥𝗨𝗖𝗧𝗜𝗢𝗡𝗦 ⚠️ ✪ 𝗖𝗼𝗺𝗽𝗹𝗲𝘁𝗲 𝗮𝗹𝗹 𝗿𝗲𝗹𝗲𝘃𝗮𝗻𝘁 𝘀𝗲𝗰𝘁𝗶𝗼𝗻𝘀 ✪ 𝗣𝗿𝗼𝘃𝗶𝗱𝗲 𝗱𝗲𝘁𝗮𝗶𝗹𝗲𝗱 𝗮𝗻𝘀…"
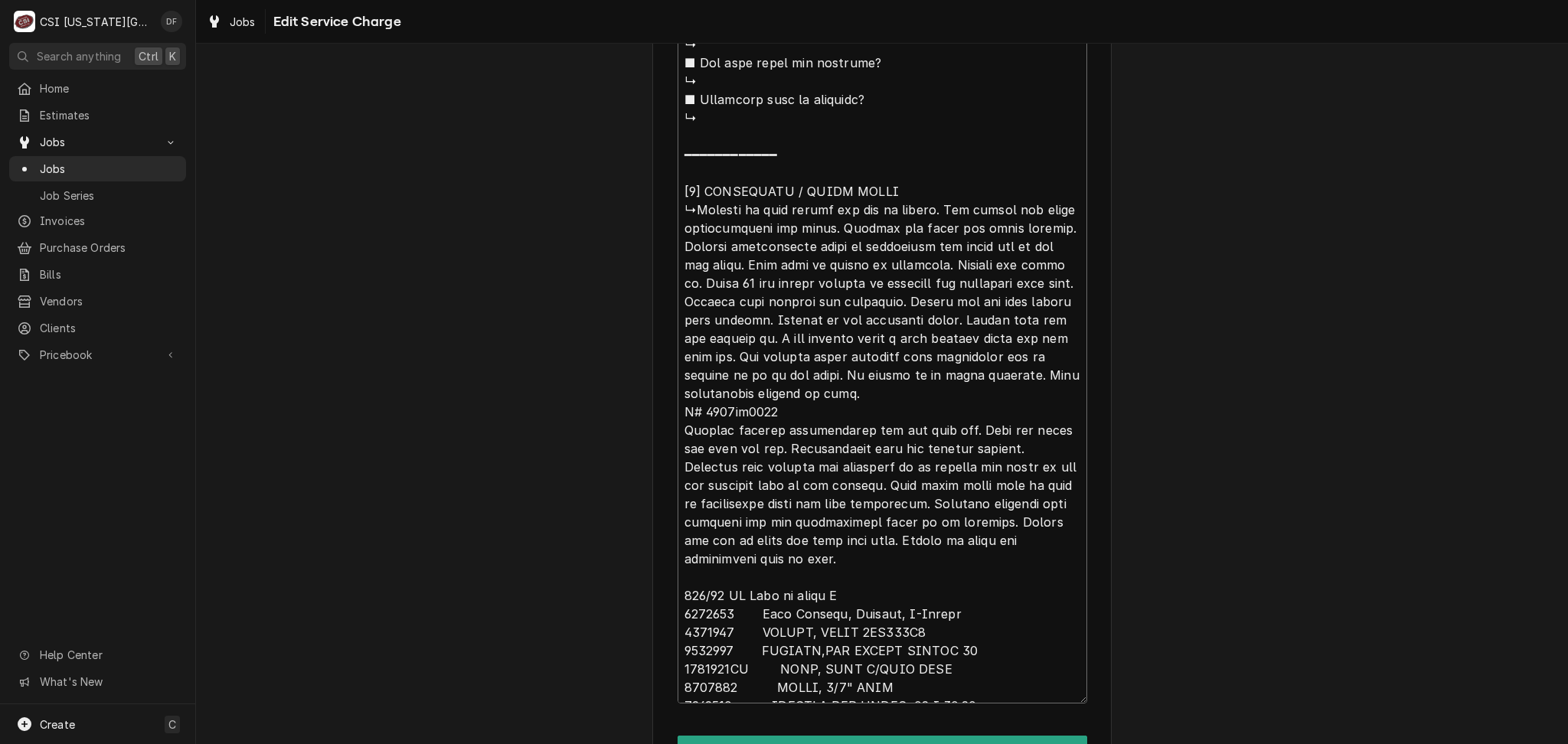
type textarea "x"
type textarea "⚠️ 𝗙𝗢𝗥𝗠 𝗜𝗡𝗦𝗧𝗥𝗨𝗖𝗧𝗜𝗢𝗡𝗦 ⚠️ ✪ 𝗖𝗼𝗺𝗽𝗹𝗲𝘁𝗲 𝗮𝗹𝗹 𝗿𝗲𝗹𝗲𝘃𝗮𝗻𝘁 𝘀𝗲𝗰𝘁𝗶𝗼𝗻𝘀 ✪ 𝗣𝗿𝗼𝘃𝗶𝗱𝗲 𝗱𝗲𝘁𝗮𝗶𝗹𝗲𝗱 𝗮𝗻𝘀…"
type textarea "x"
type textarea "⚠️ 𝗙𝗢𝗥𝗠 𝗜𝗡𝗦𝗧𝗥𝗨𝗖𝗧𝗜𝗢𝗡𝗦 ⚠️ ✪ 𝗖𝗼𝗺𝗽𝗹𝗲𝘁𝗲 𝗮𝗹𝗹 𝗿𝗲𝗹𝗲𝘃𝗮𝗻𝘁 𝘀𝗲𝗰𝘁𝗶𝗼𝗻𝘀 ✪ 𝗣𝗿𝗼𝘃𝗶𝗱𝗲 𝗱𝗲𝘁𝗮𝗶𝗹𝗲𝗱 𝗮𝗻𝘀…"
type textarea "x"
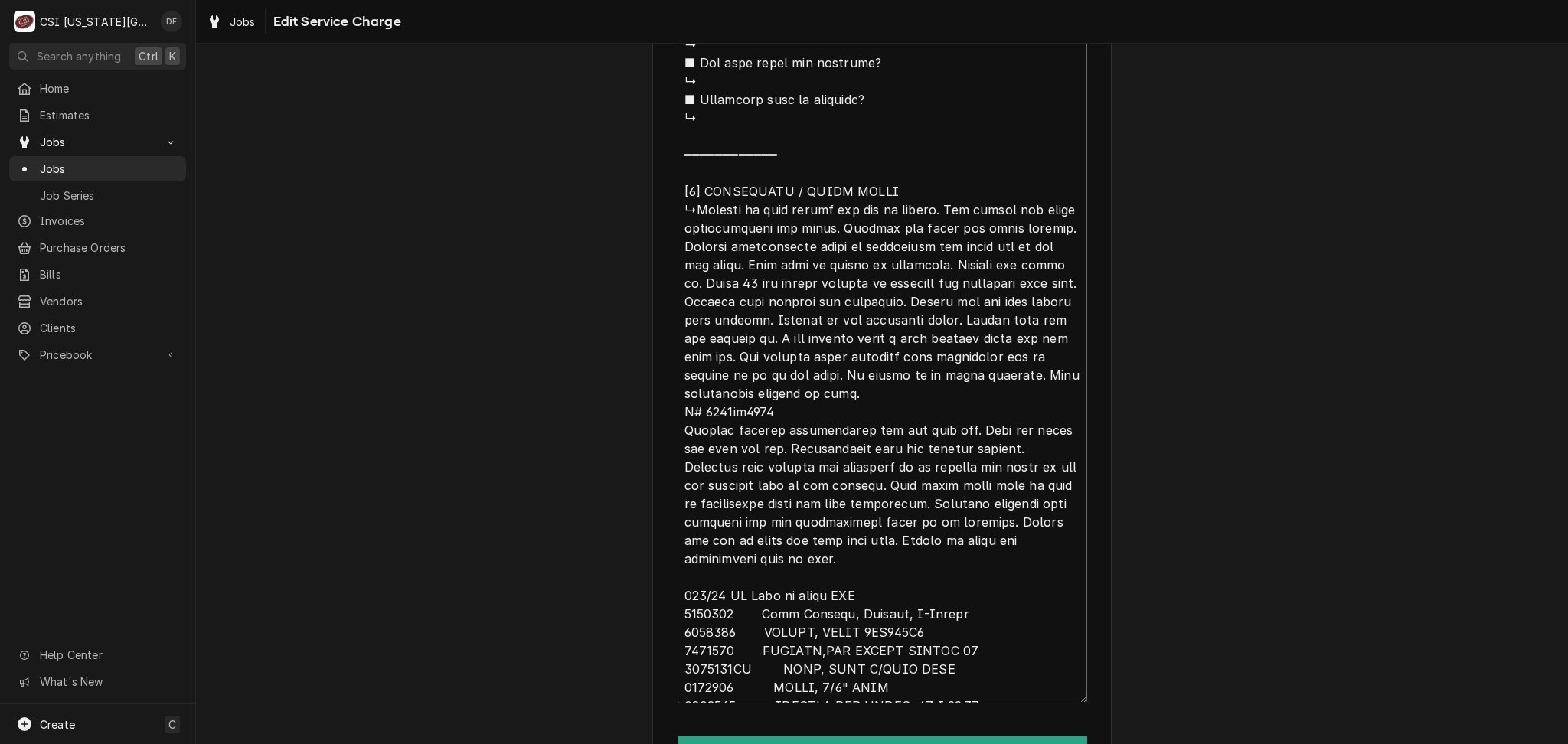
type textarea "⚠️ 𝗙𝗢𝗥𝗠 𝗜𝗡𝗦𝗧𝗥𝗨𝗖𝗧𝗜𝗢𝗡𝗦 ⚠️ ✪ 𝗖𝗼𝗺𝗽𝗹𝗲𝘁𝗲 𝗮𝗹𝗹 𝗿𝗲𝗹𝗲𝘃𝗮𝗻𝘁 𝘀𝗲𝗰𝘁𝗶𝗼𝗻𝘀 ✪ 𝗣𝗿𝗼𝘃𝗶𝗱𝗲 𝗱𝗲𝘁𝗮𝗶𝗹𝗲𝗱 𝗮𝗻𝘀…"
paste textarea "Use case ID 00935272 for the authorization number"
type textarea "x"
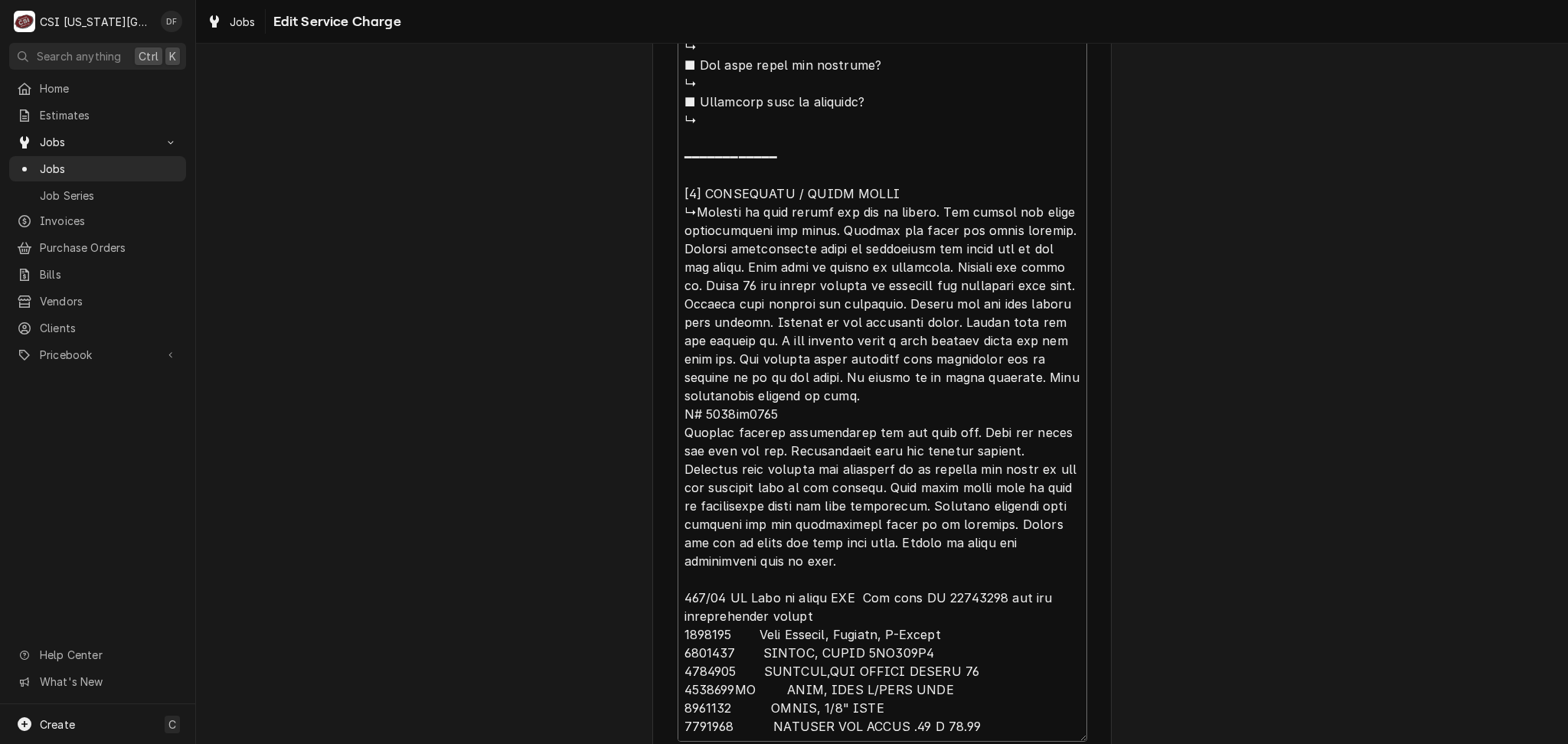
scroll to position [1855, 0]
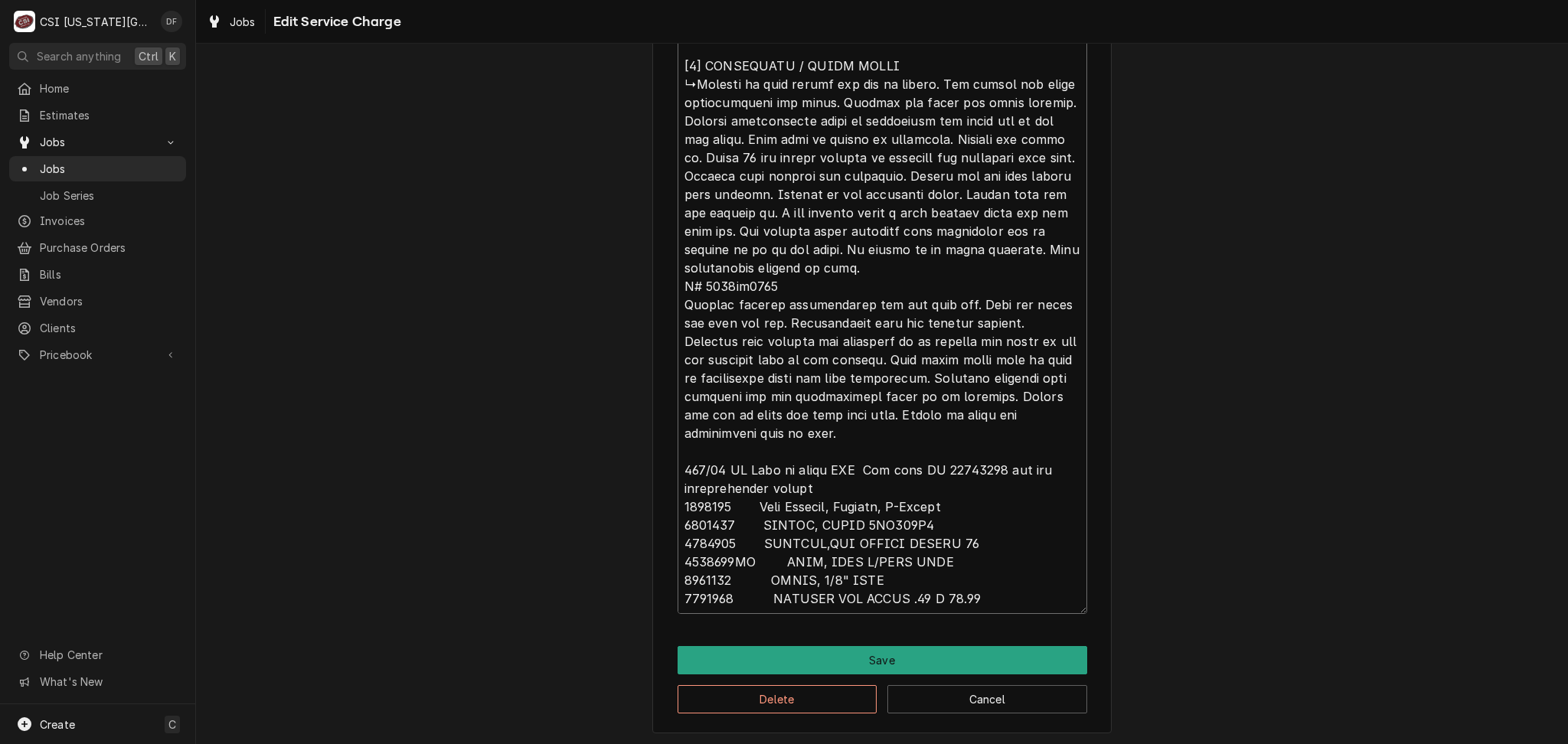
drag, startPoint x: 675, startPoint y: 679, endPoint x: 966, endPoint y: 769, distance: 304.6
click at [966, 743] on html "C CSI Kansas City DF Search anything Ctrl K Home Estimates Jobs Jobs Job Series…" at bounding box center [784, 372] width 1568 height 744
type textarea "⚠️ 𝗙𝗢𝗥𝗠 𝗜𝗡𝗦𝗧𝗥𝗨𝗖𝗧𝗜𝗢𝗡𝗦 ⚠️ ✪ 𝗖𝗼𝗺𝗽𝗹𝗲𝘁𝗲 𝗮𝗹𝗹 𝗿𝗲𝗹𝗲𝘃𝗮𝗻𝘁 𝘀𝗲𝗰𝘁𝗶𝗼𝗻𝘀 ✪ 𝗣𝗿𝗼𝘃𝗶𝗱𝗲 𝗱𝗲𝘁𝗮𝗶𝗹𝗲𝗱 𝗮𝗻𝘀…"
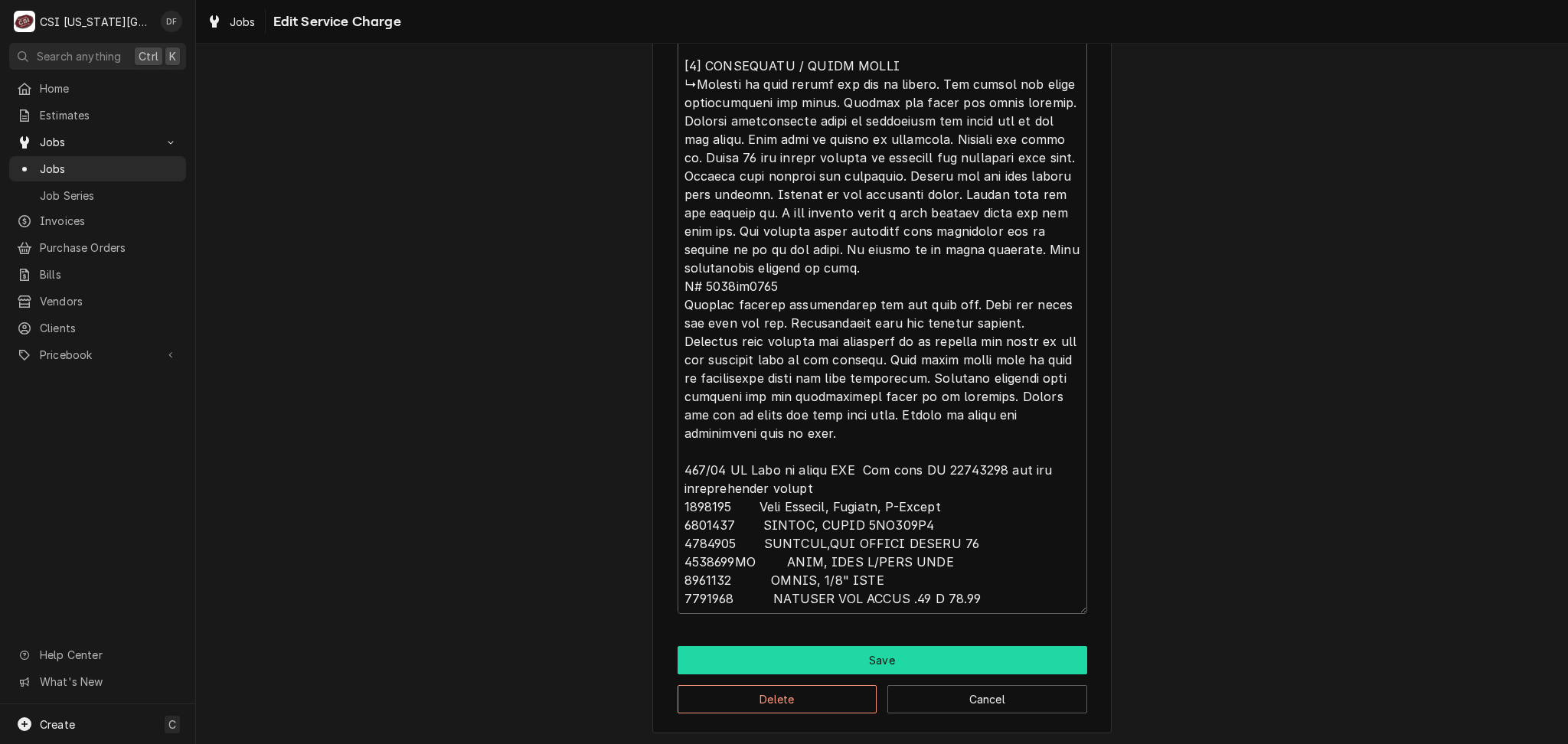
click at [799, 669] on button "Save" at bounding box center [882, 660] width 410 height 29
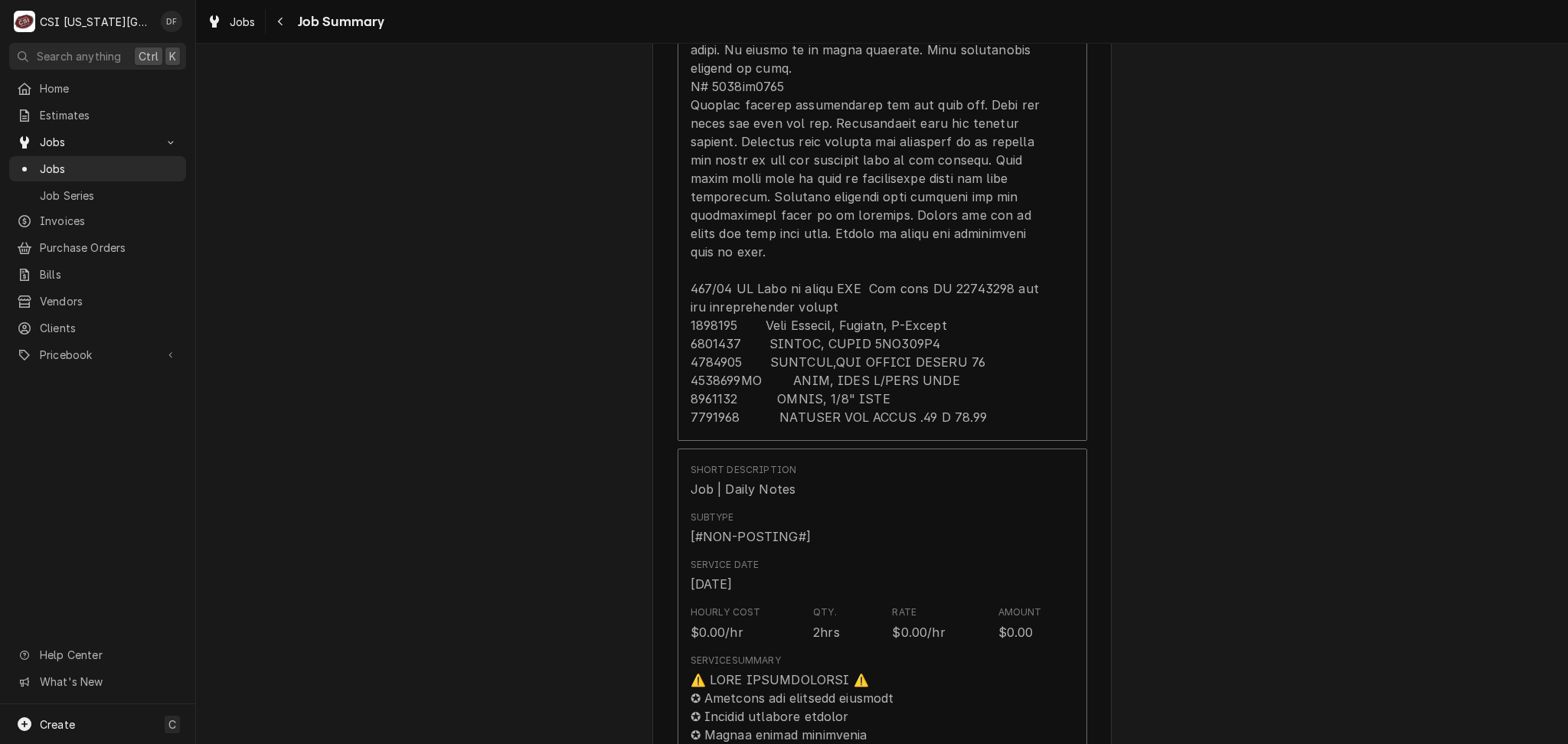
scroll to position [1987, 0]
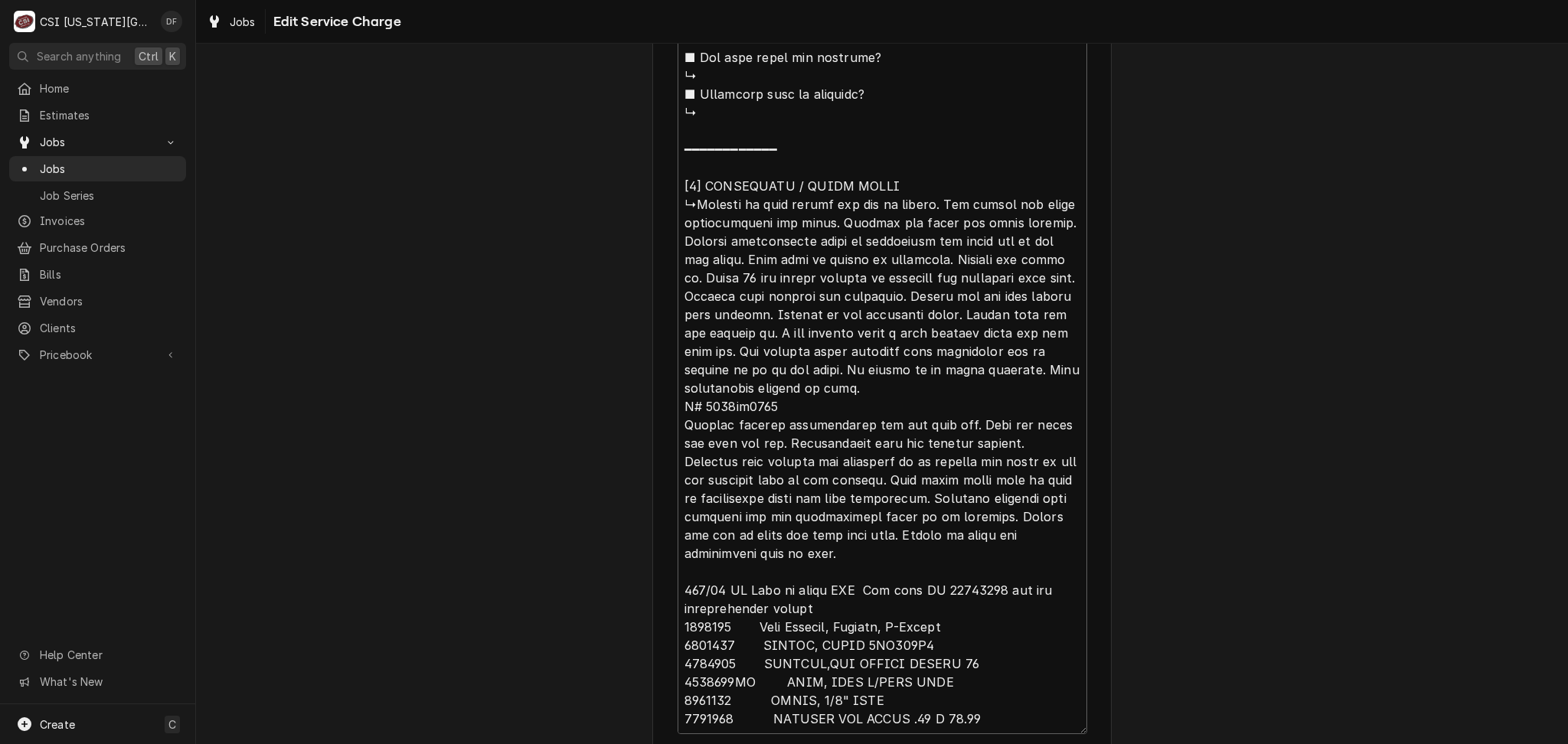
scroll to position [1855, 0]
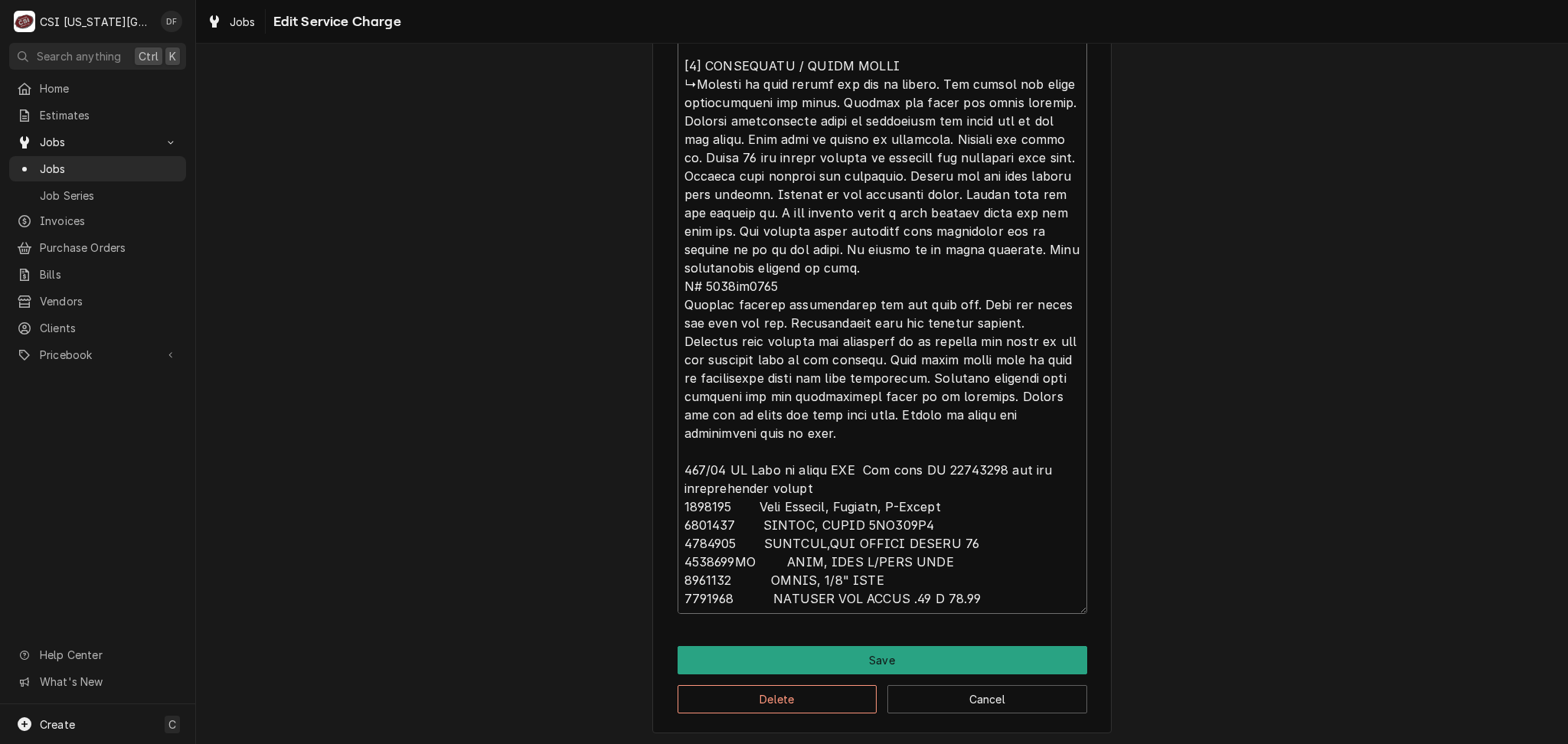
type textarea "x"
type textarea "⚠️ 𝗙𝗢𝗥𝗠 𝗜𝗡𝗦𝗧𝗥𝗨𝗖𝗧𝗜𝗢𝗡𝗦 ⚠️ ✪ 𝗖𝗼𝗺𝗽𝗹𝗲𝘁𝗲 𝗮𝗹𝗹 𝗿𝗲𝗹𝗲𝘃𝗮𝗻𝘁 𝘀𝗲𝗰𝘁𝗶𝗼𝗻𝘀 ✪ 𝗣𝗿𝗼𝘃𝗶𝗱𝗲 𝗱𝗲𝘁𝗮𝗶𝗹𝗲𝗱 𝗮𝗻𝘀…"
drag, startPoint x: 676, startPoint y: 468, endPoint x: 1031, endPoint y: 597, distance: 377.7
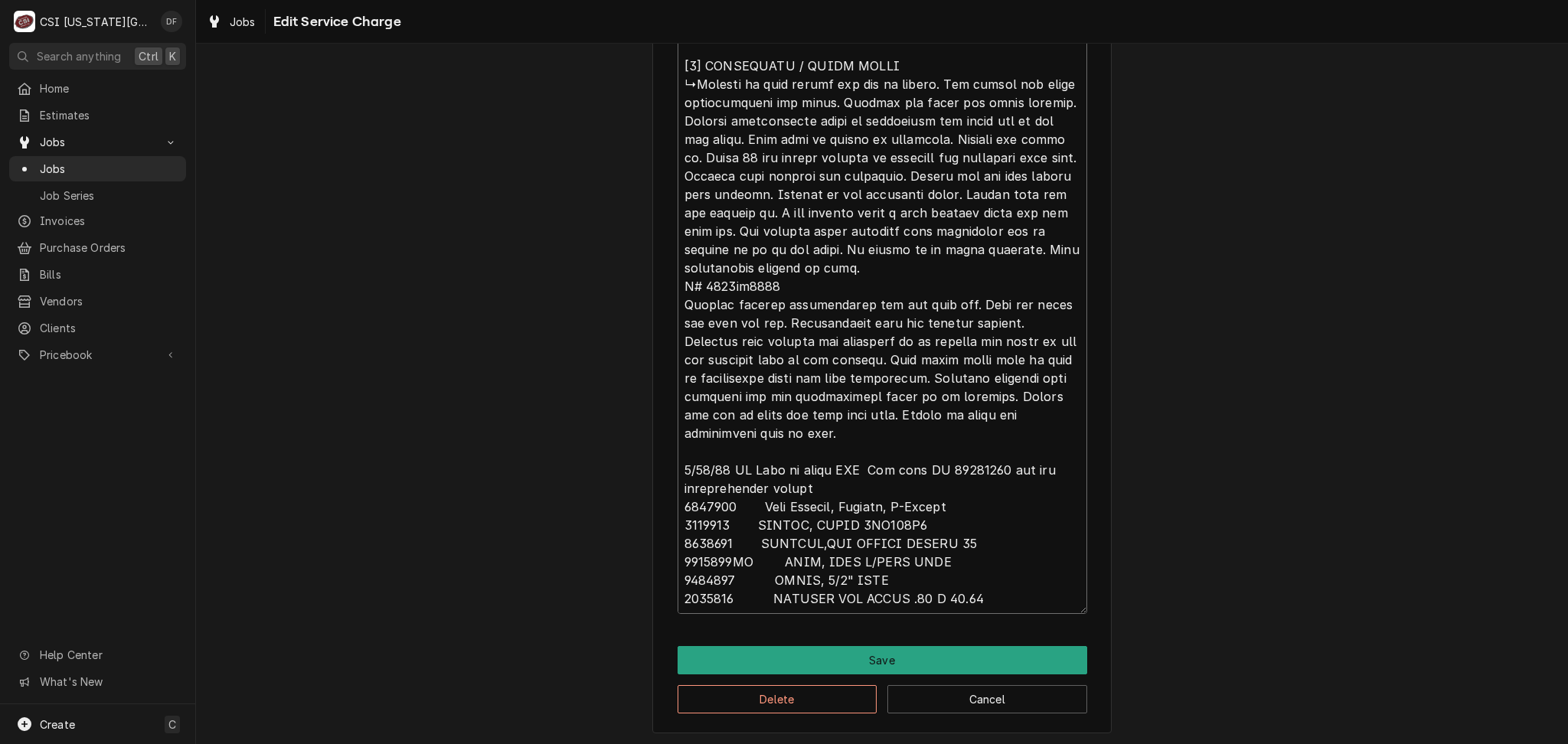
type textarea "x"
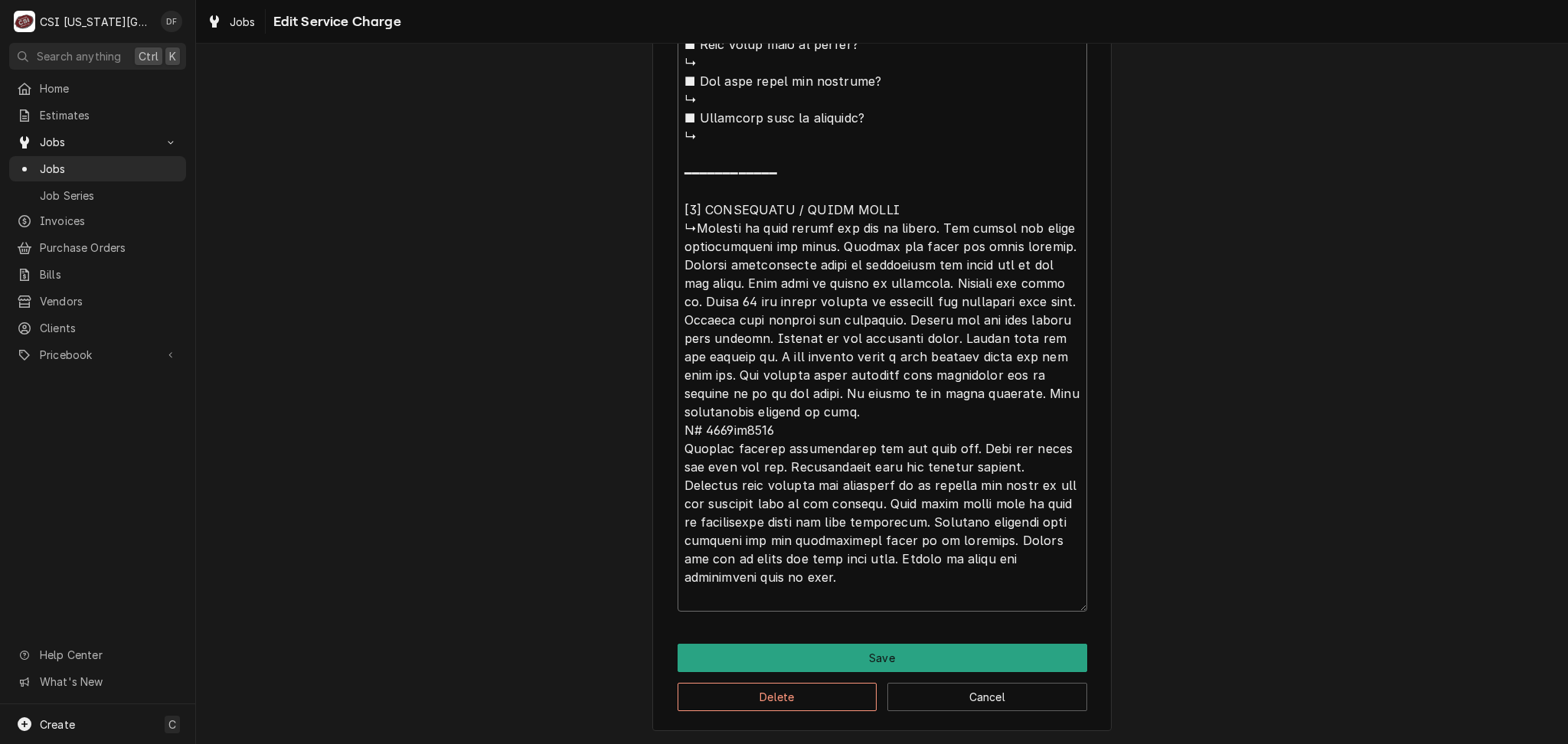
scroll to position [1727, 0]
click at [970, 660] on button "Save" at bounding box center [882, 659] width 410 height 29
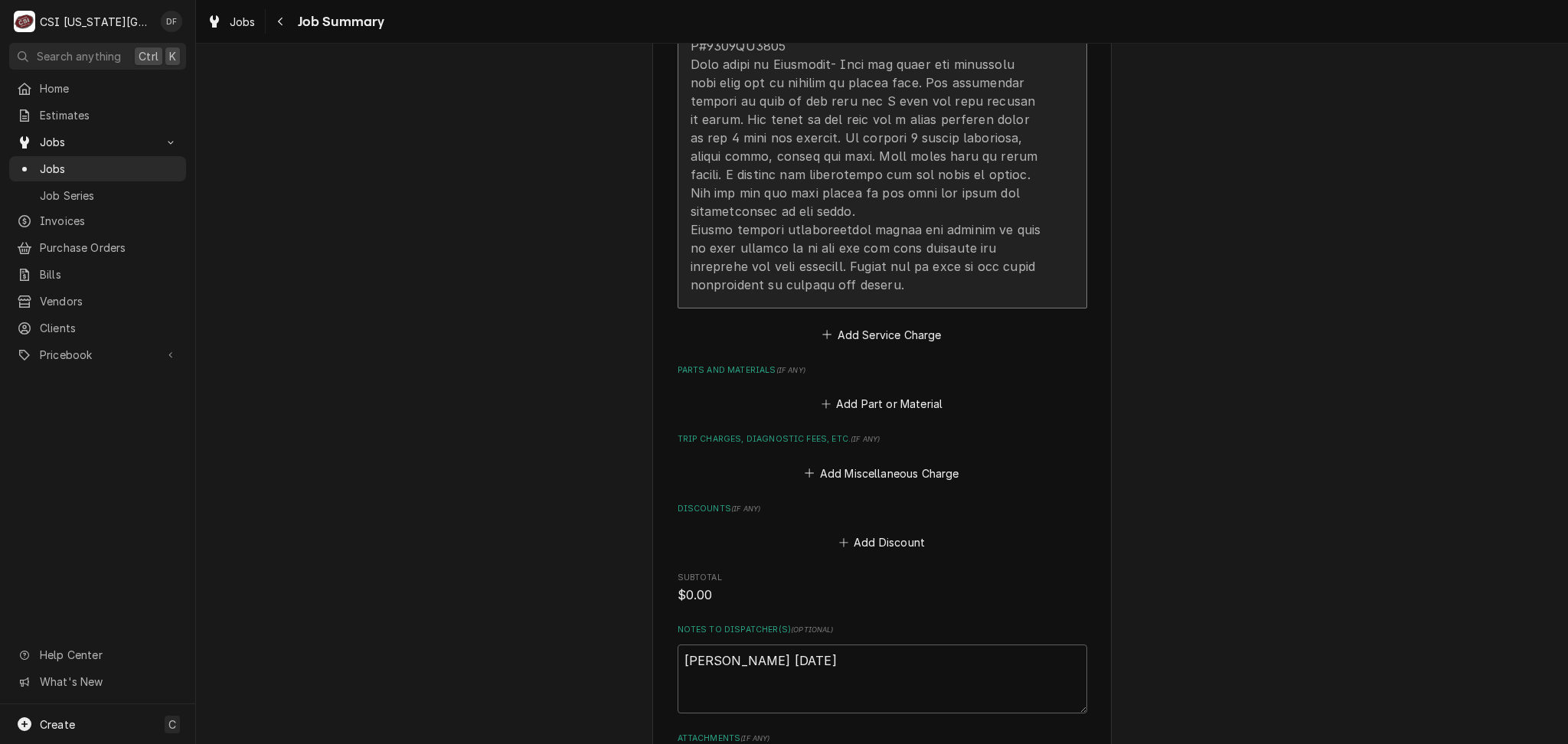
click at [920, 260] on div "Update Line Item" at bounding box center [866, 18] width 351 height 551
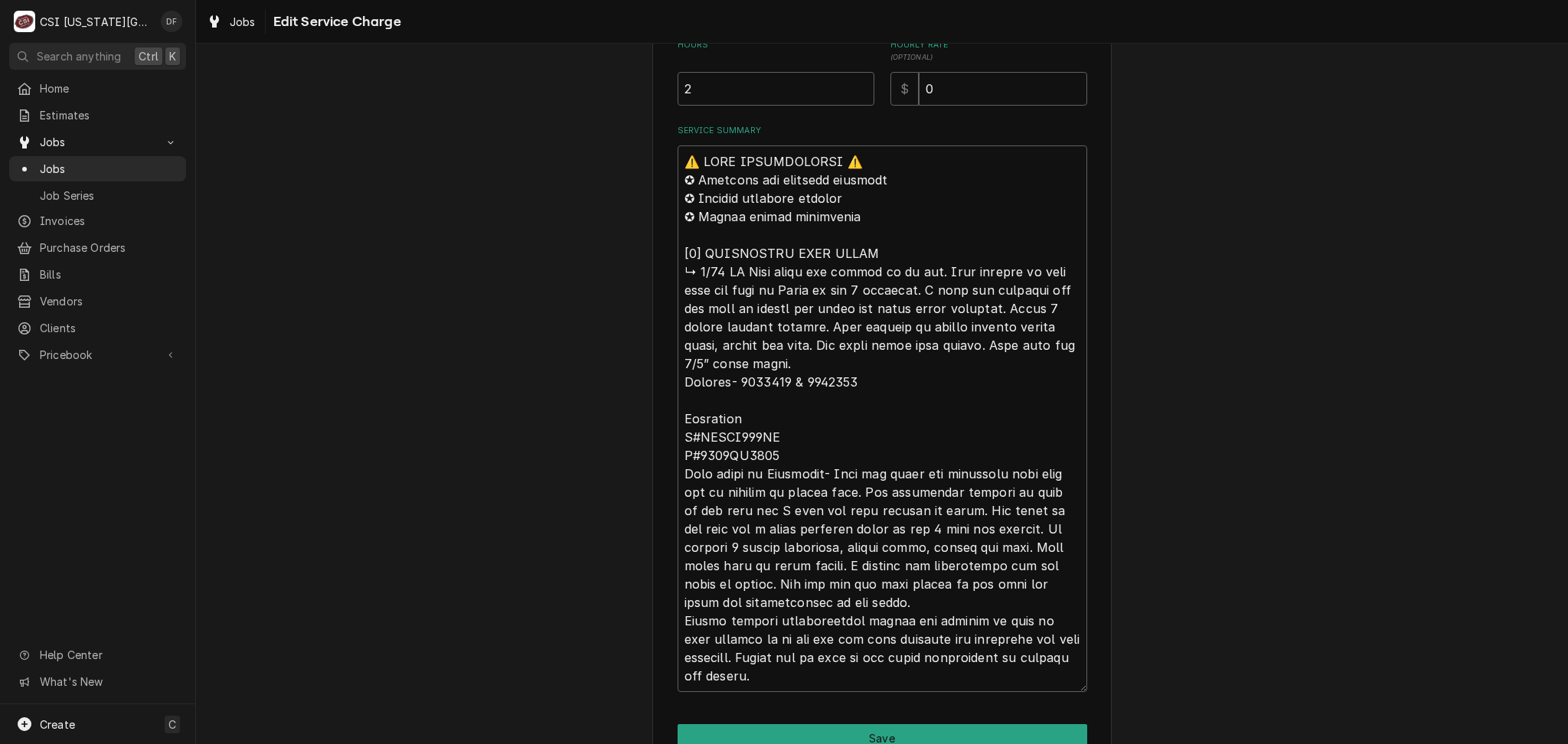
scroll to position [606, 0]
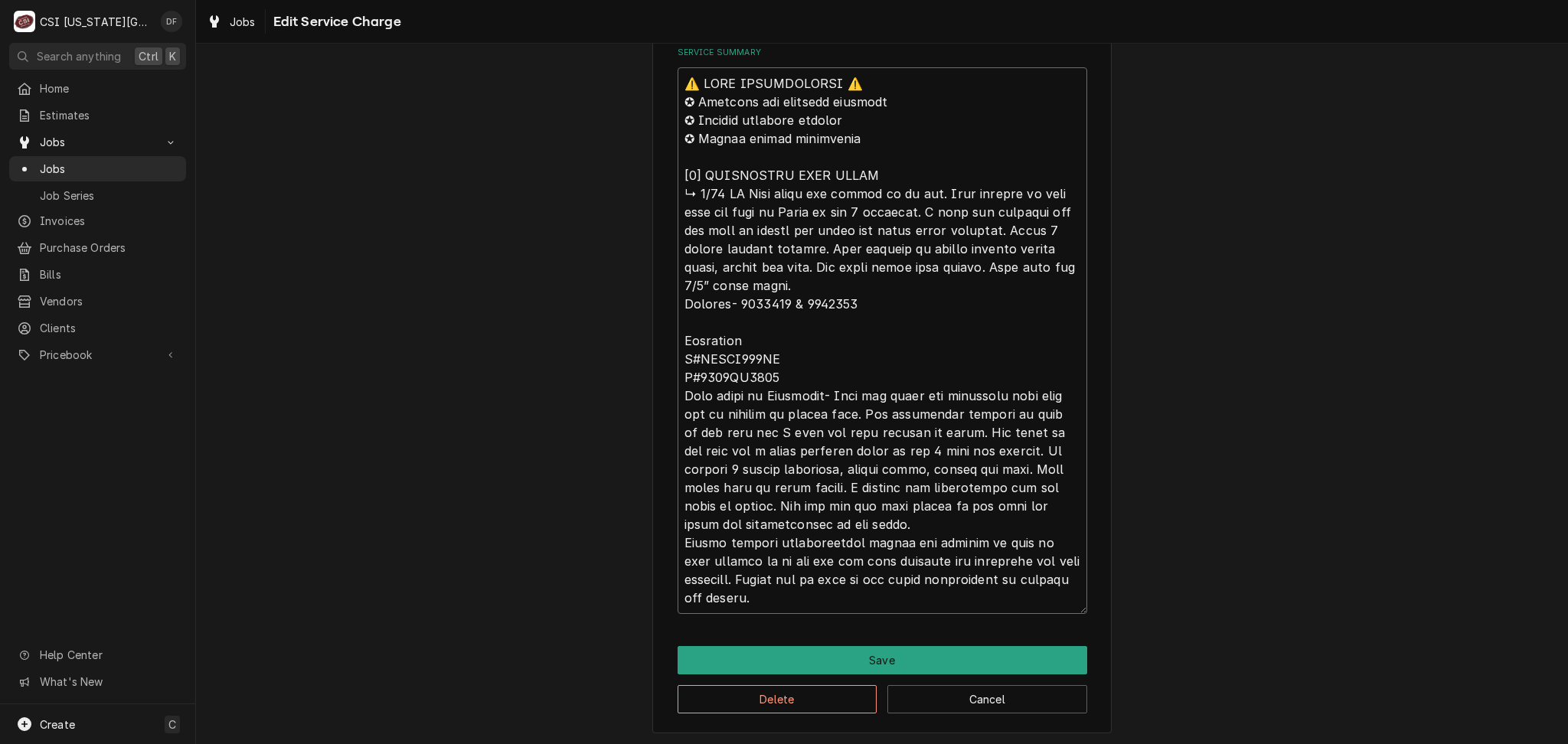
click at [804, 588] on textarea "Service Summary" at bounding box center [882, 340] width 410 height 547
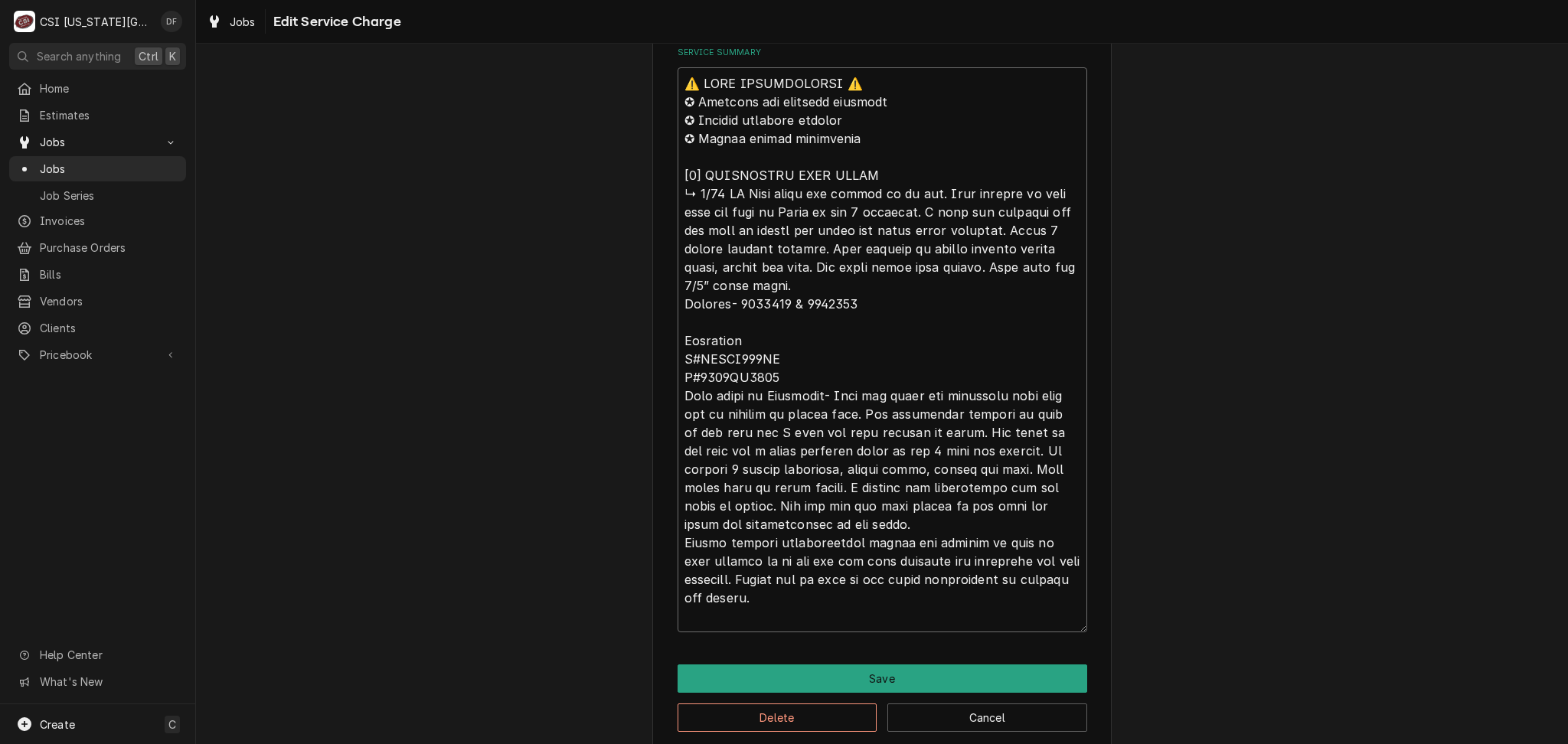
paste textarea "9/24/25 DF Need to order NDA Use case ID 00935272 for the authorization number …"
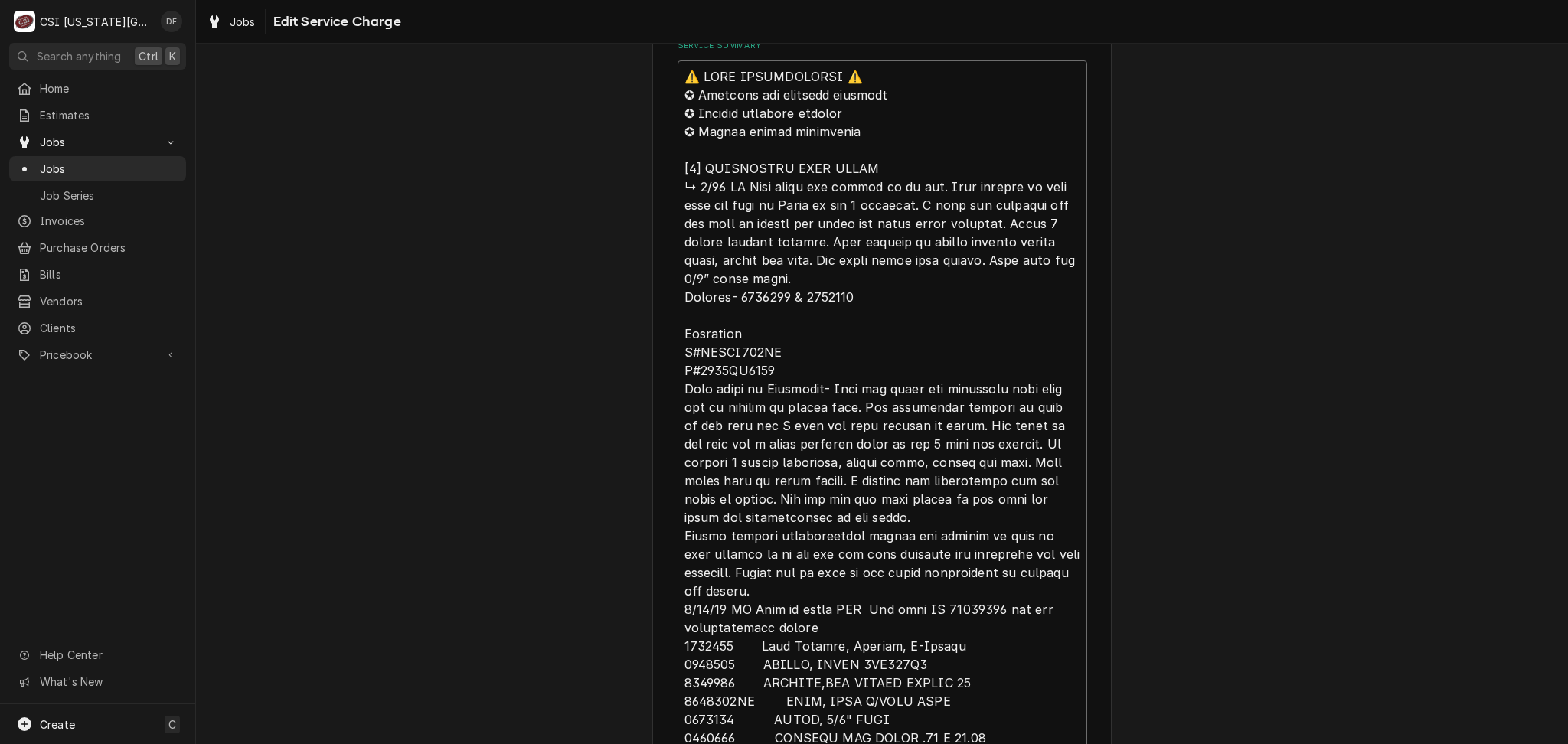
click at [804, 588] on textarea "Service Summary" at bounding box center [882, 407] width 410 height 693
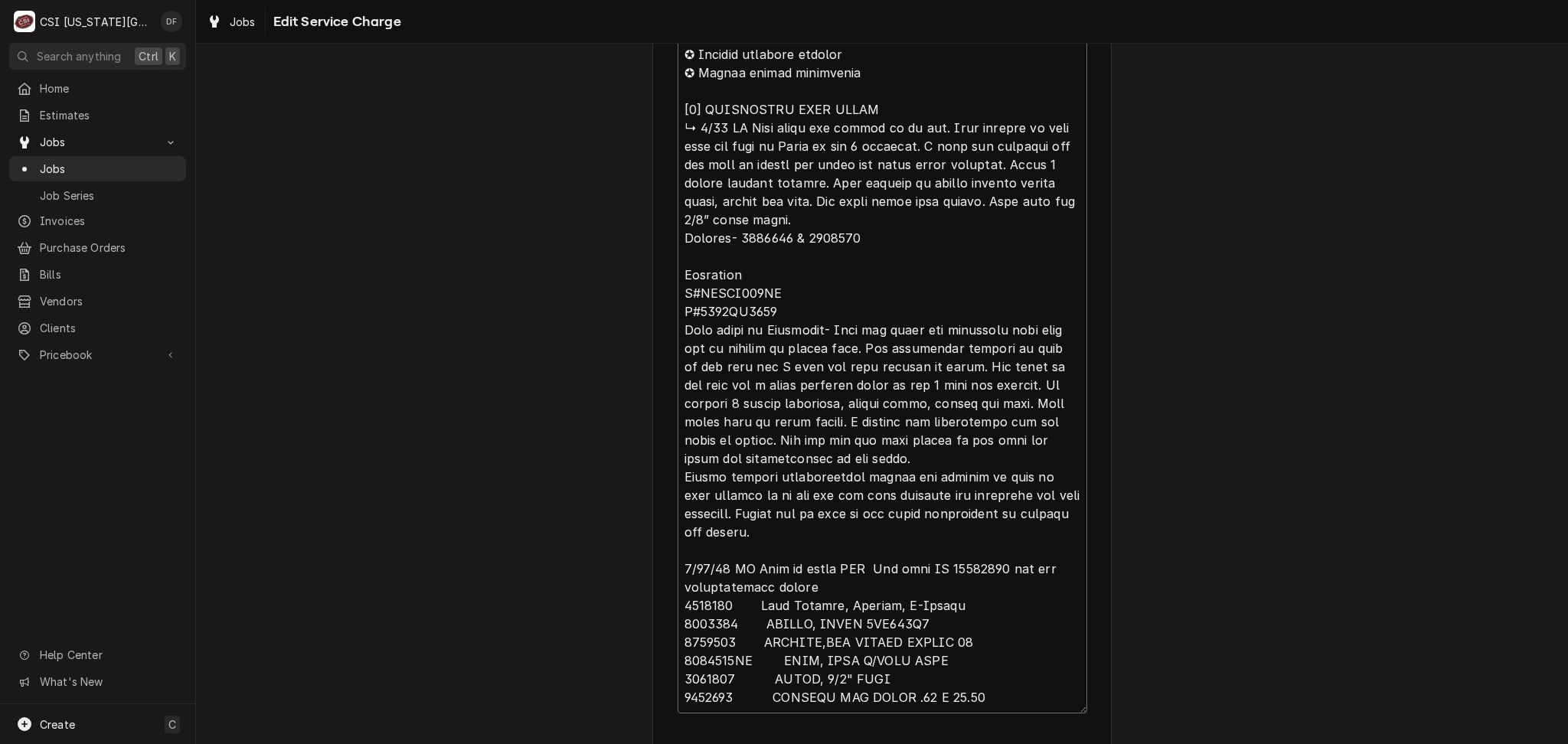
scroll to position [772, 0]
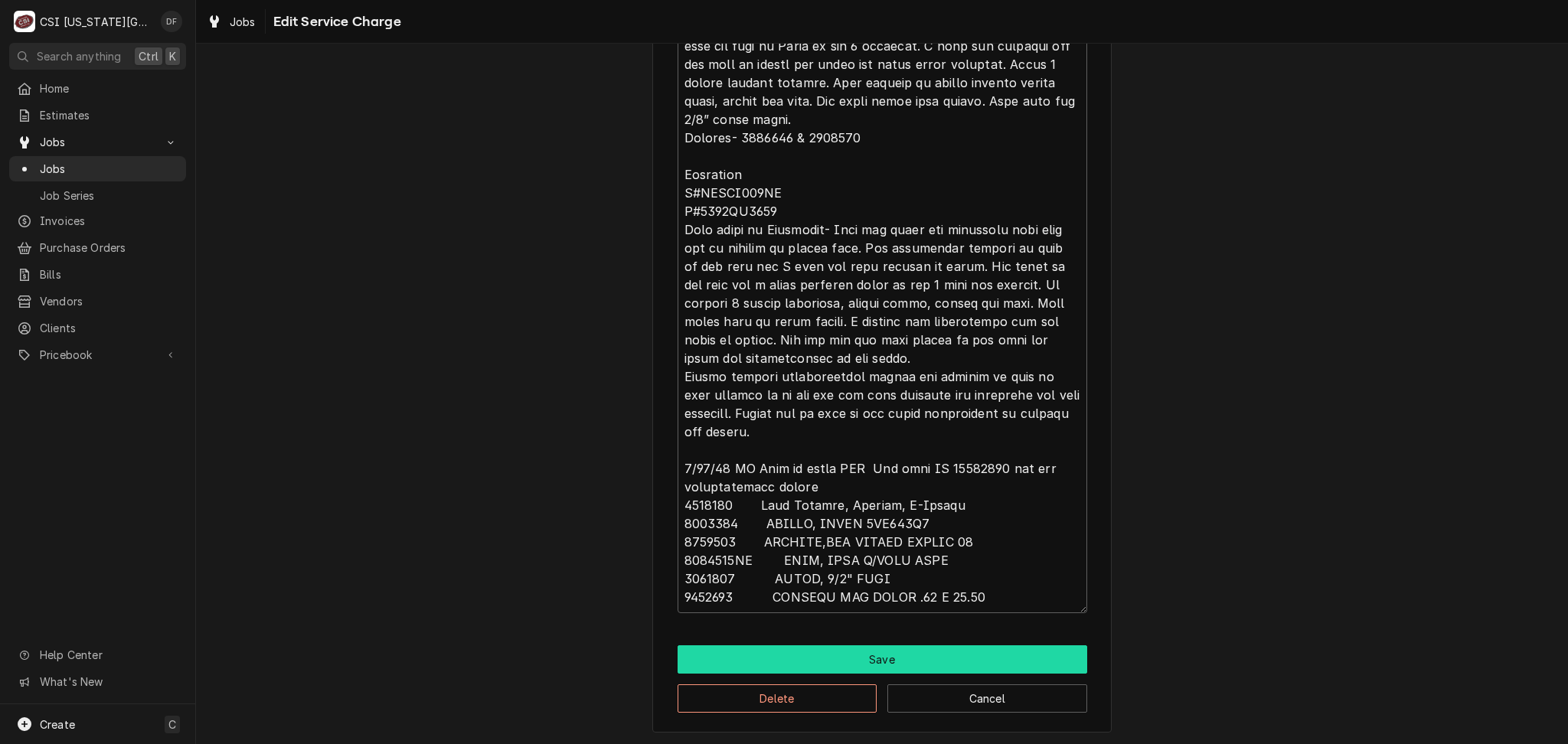
click at [830, 664] on button "Save" at bounding box center [882, 659] width 410 height 29
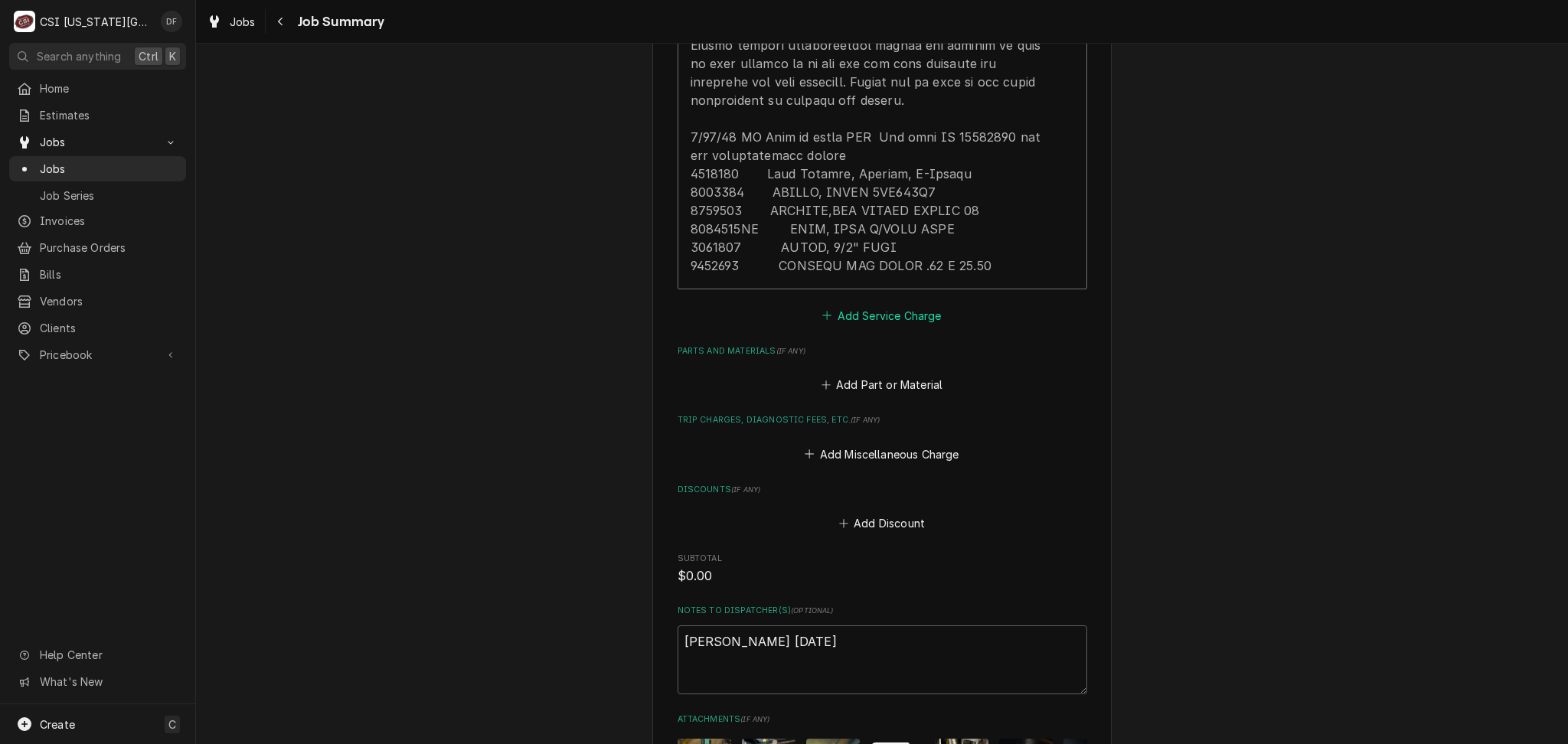
scroll to position [3328, 0]
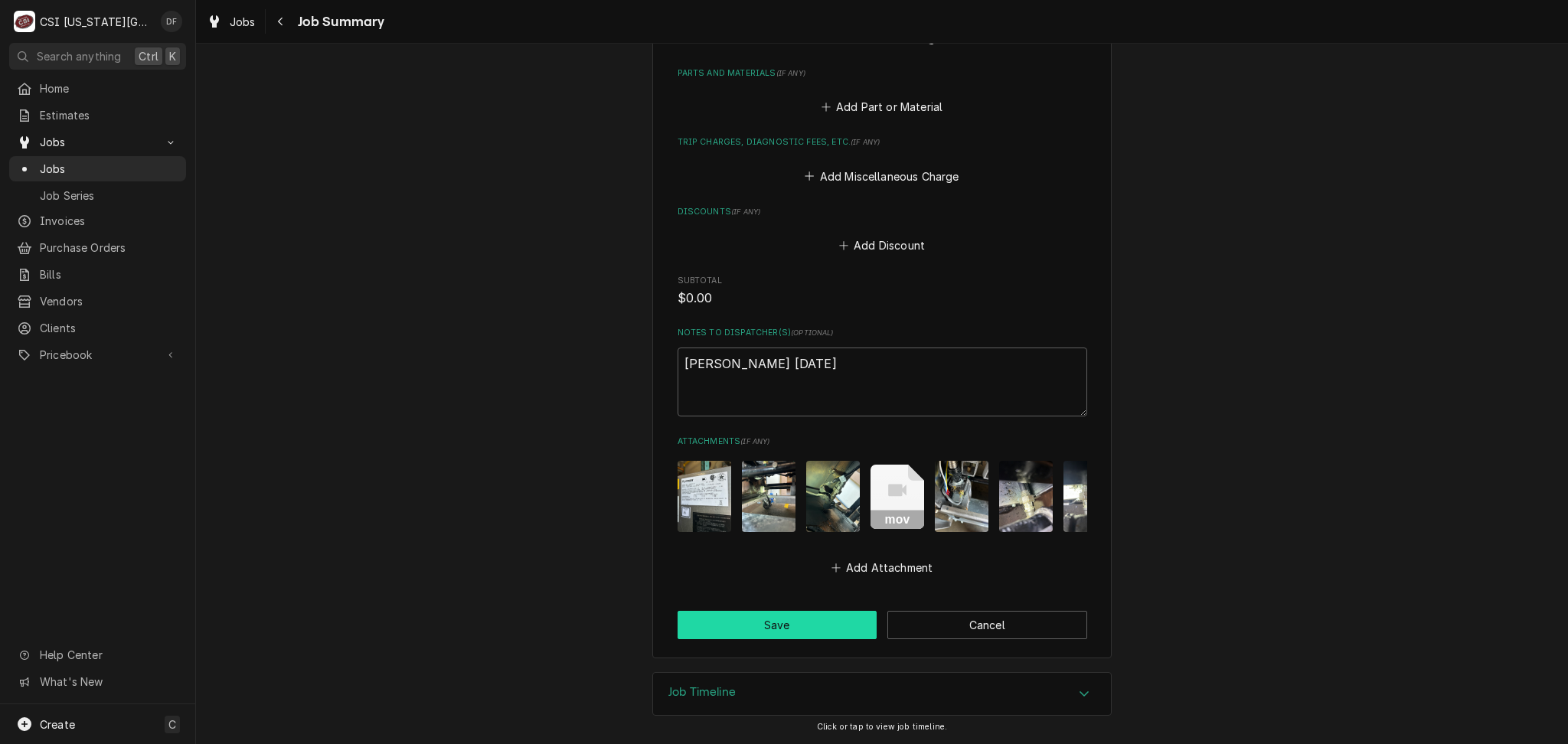
click at [787, 619] on button "Save" at bounding box center [777, 625] width 199 height 29
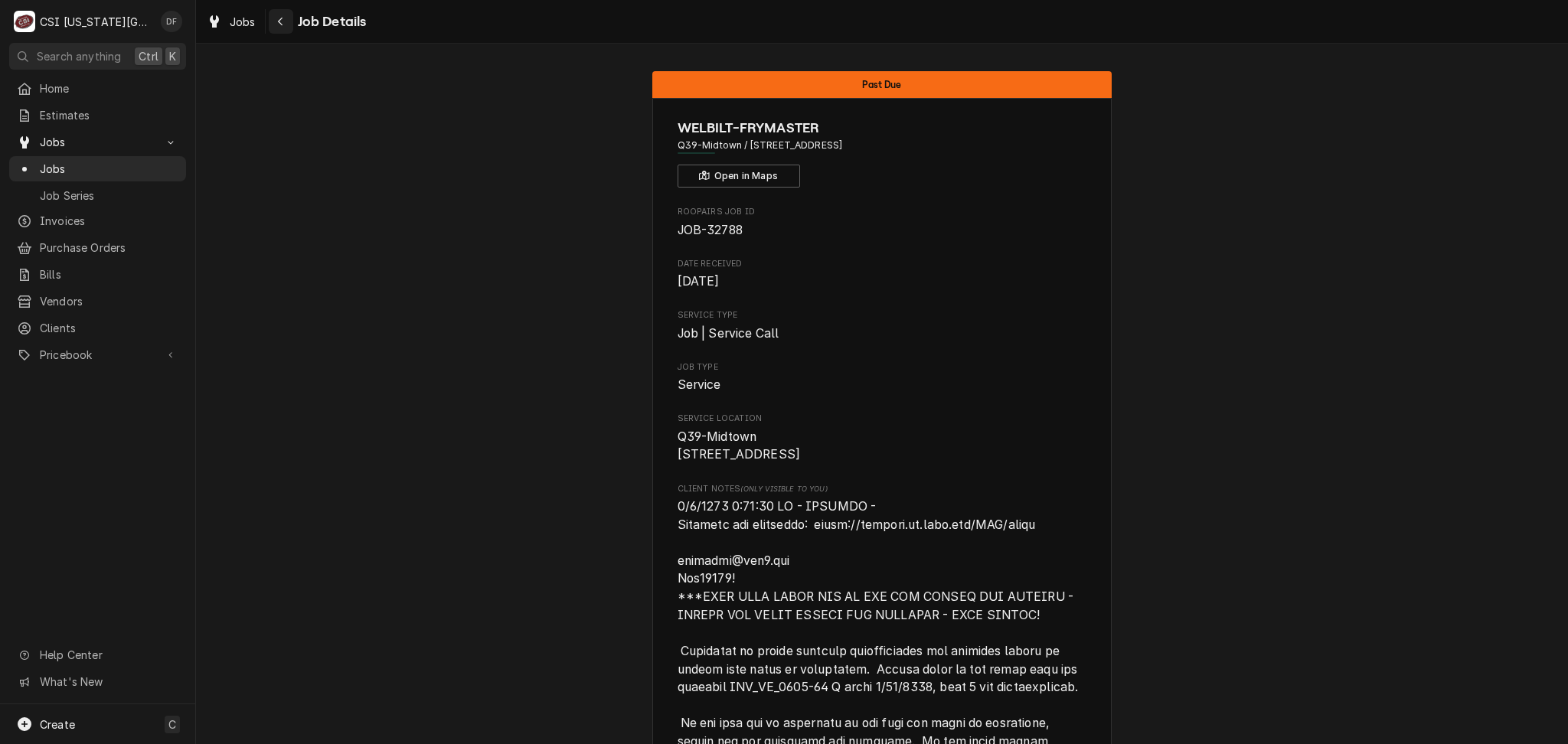
click at [284, 30] on button "Navigate back" at bounding box center [281, 21] width 25 height 25
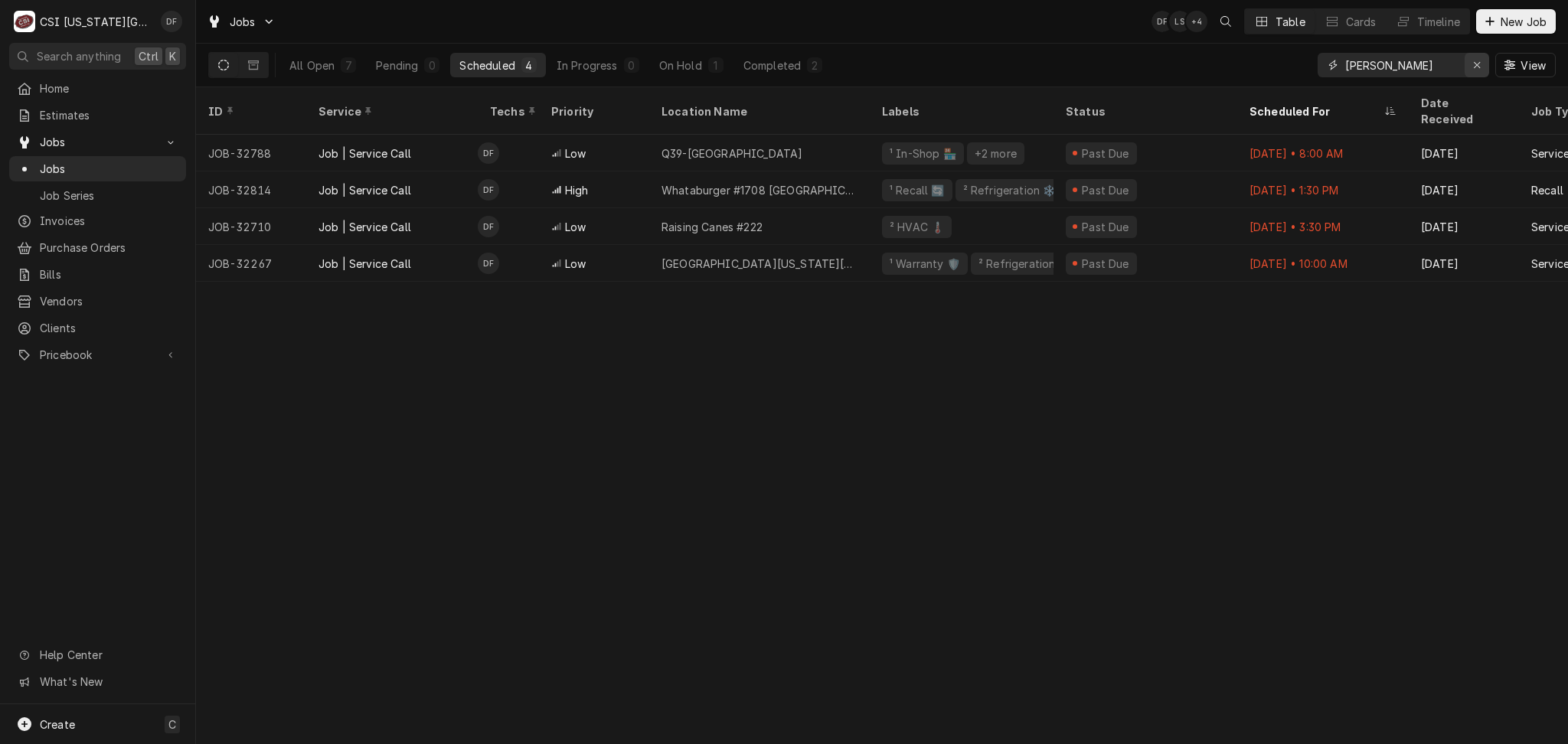
click at [1477, 70] on icon "Erase input" at bounding box center [1477, 64] width 8 height 11
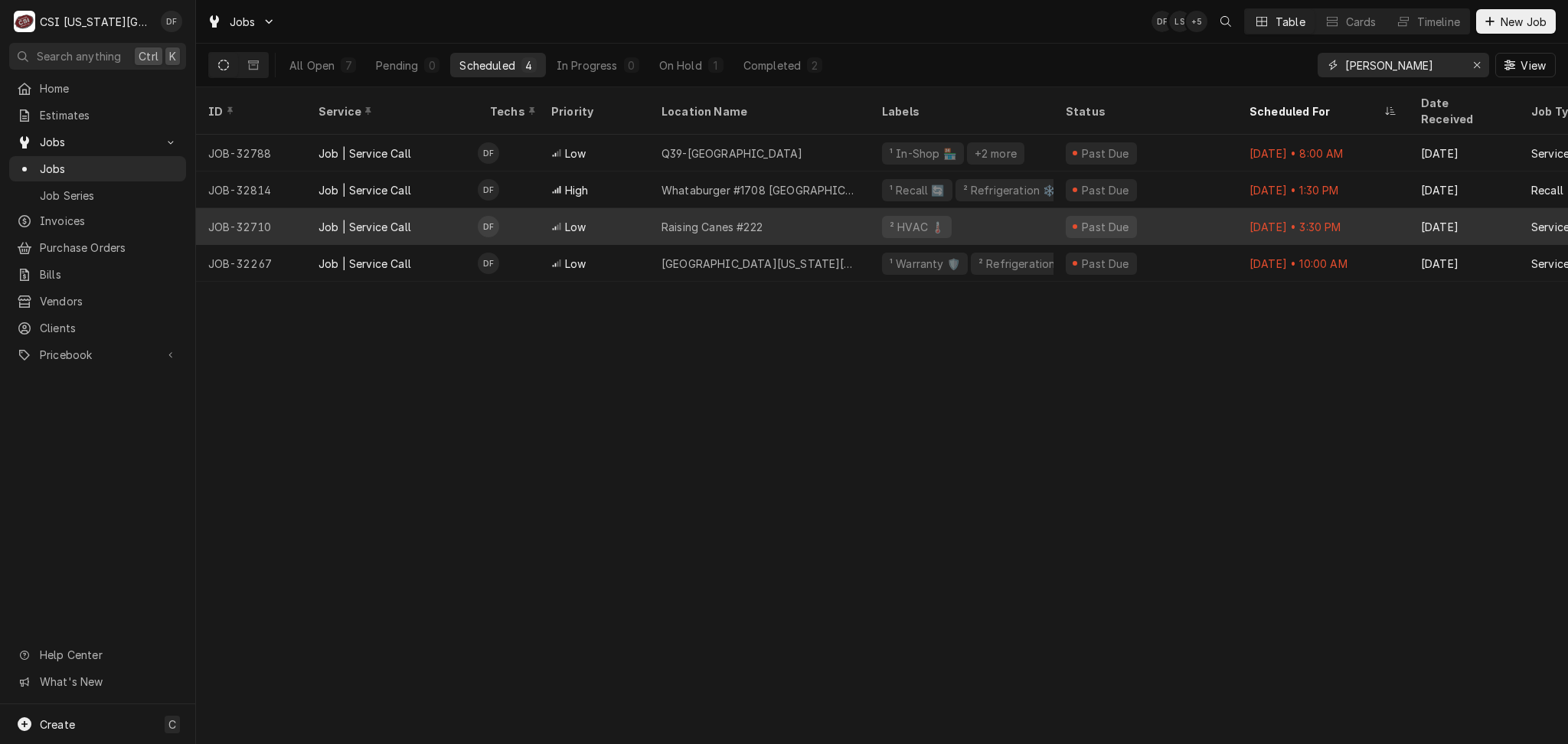
type input "[PERSON_NAME]"
click at [770, 221] on div "Raising Canes #222" at bounding box center [759, 226] width 220 height 37
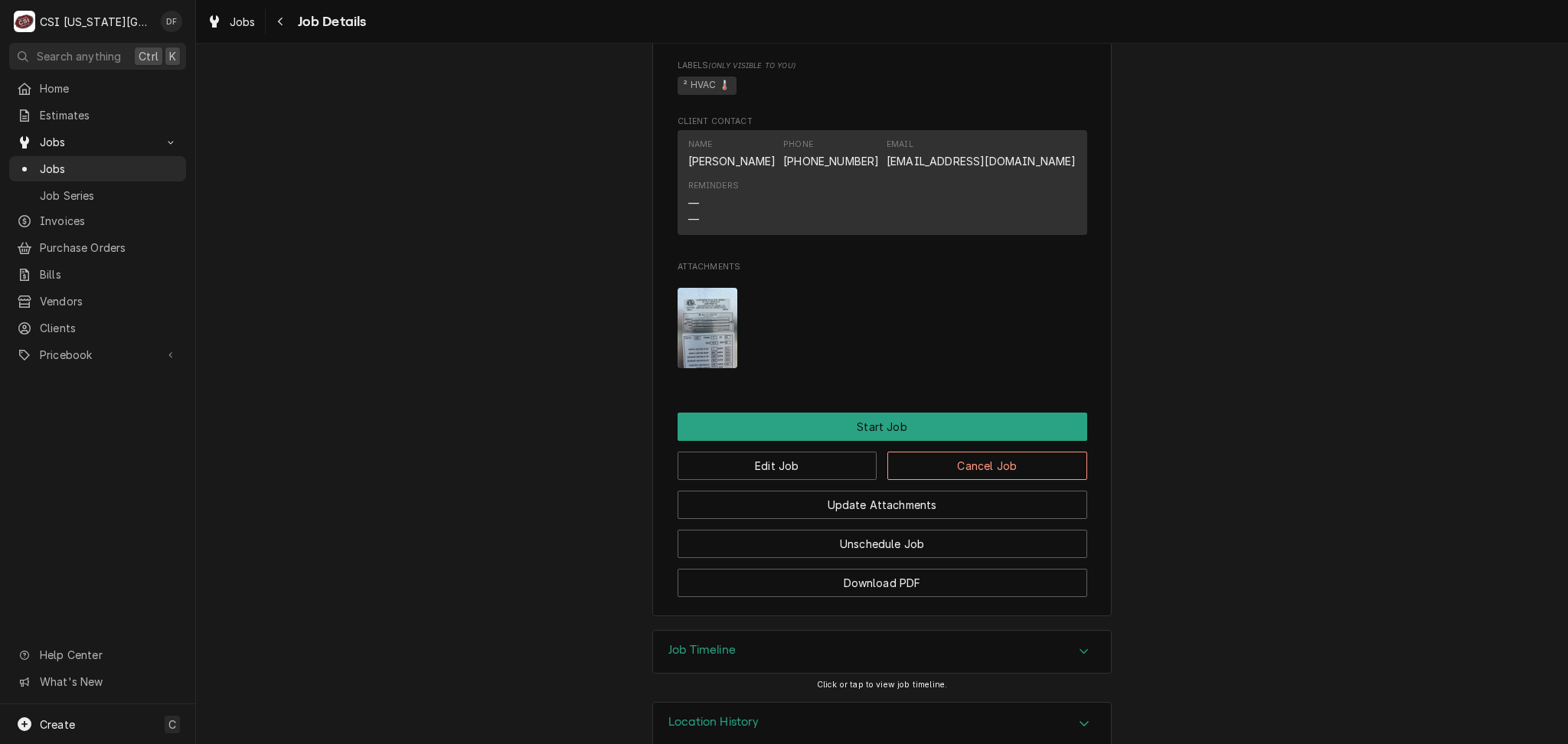
scroll to position [1566, 0]
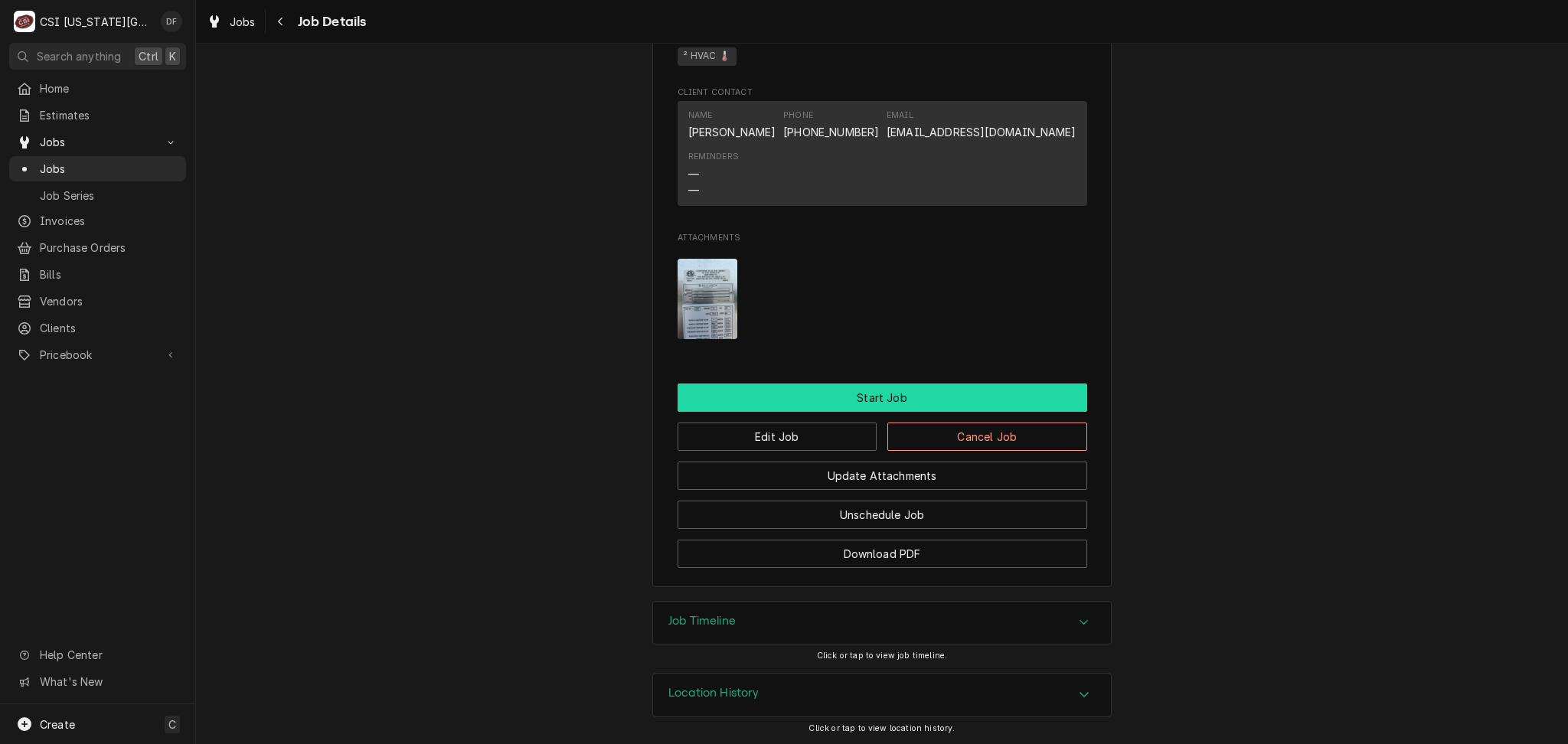
click at [803, 401] on button "Start Job" at bounding box center [882, 398] width 410 height 29
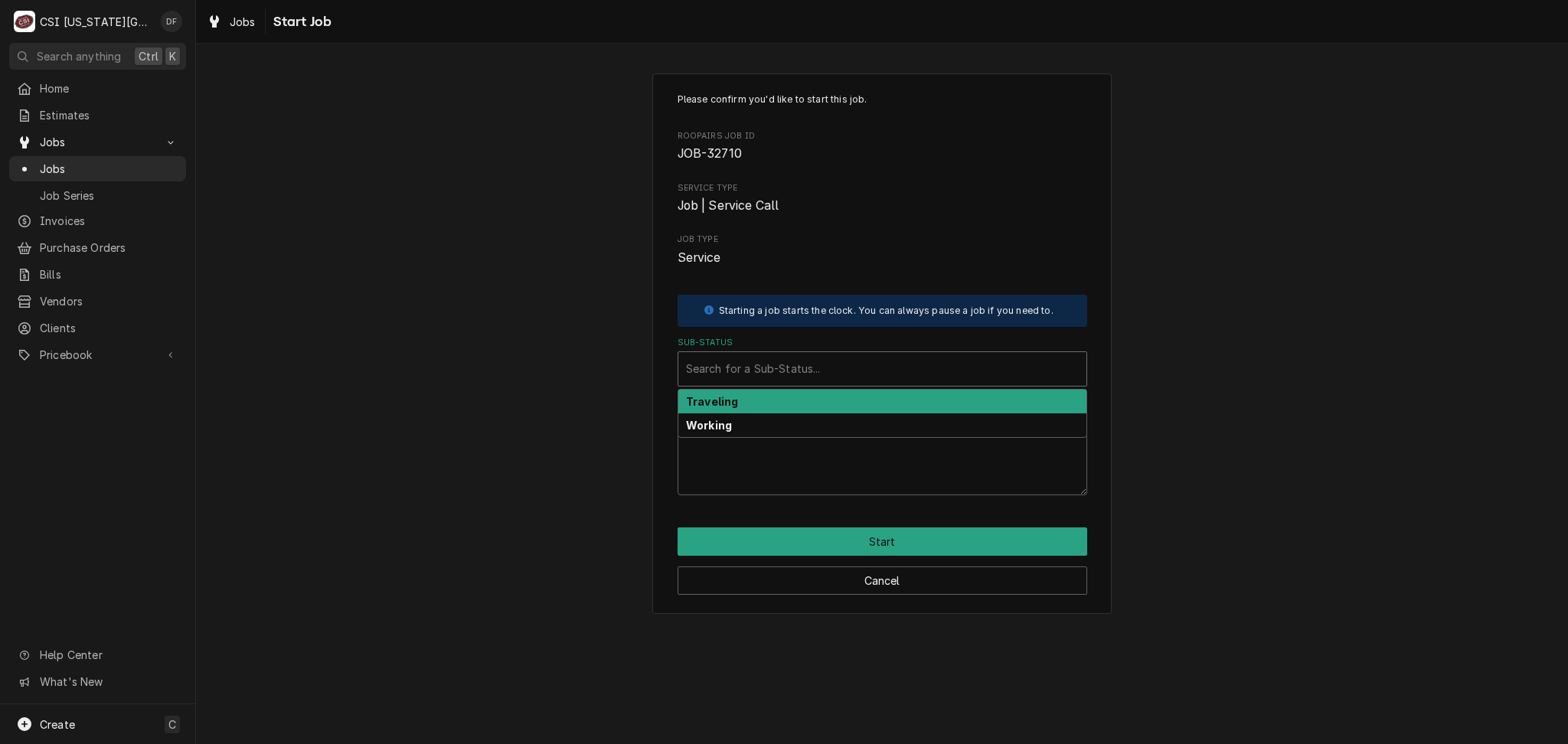
click at [776, 357] on div "Sub-Status" at bounding box center [882, 369] width 393 height 28
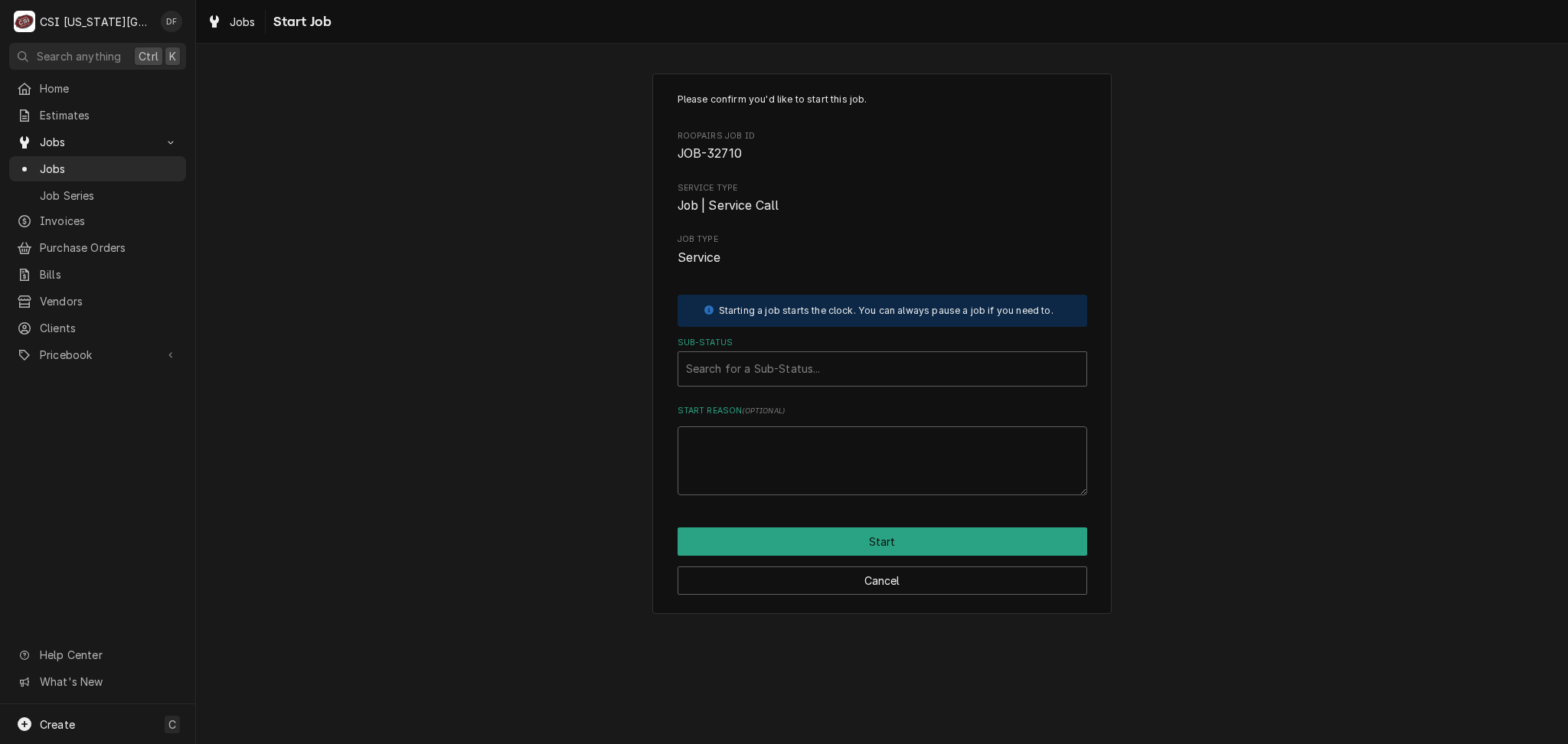
click at [851, 597] on div "Please confirm you'd like to start this job. Roopairs Job ID JOB-32710 Service …" at bounding box center [881, 343] width 459 height 541
click at [852, 581] on button "Cancel" at bounding box center [882, 580] width 410 height 29
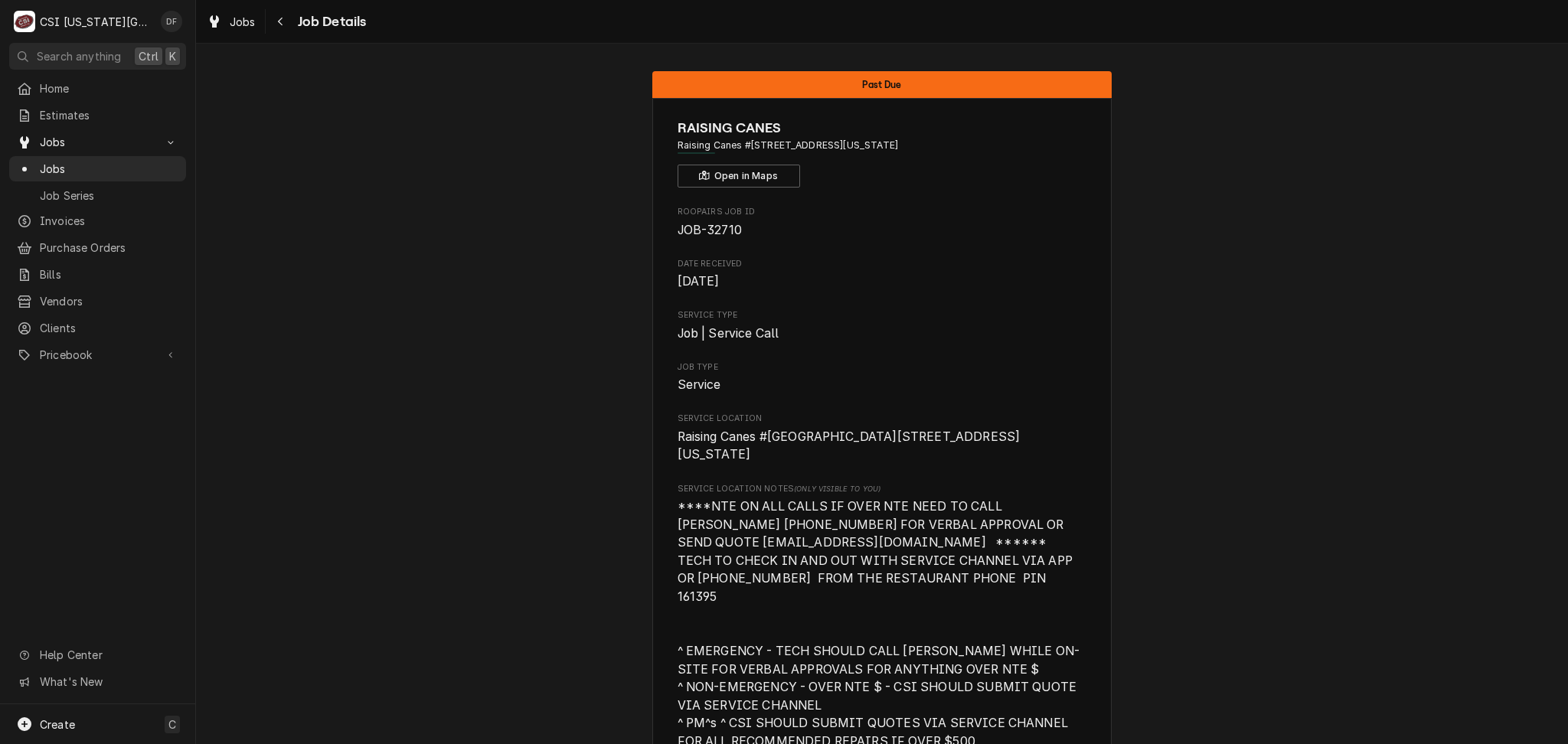
scroll to position [1559, 0]
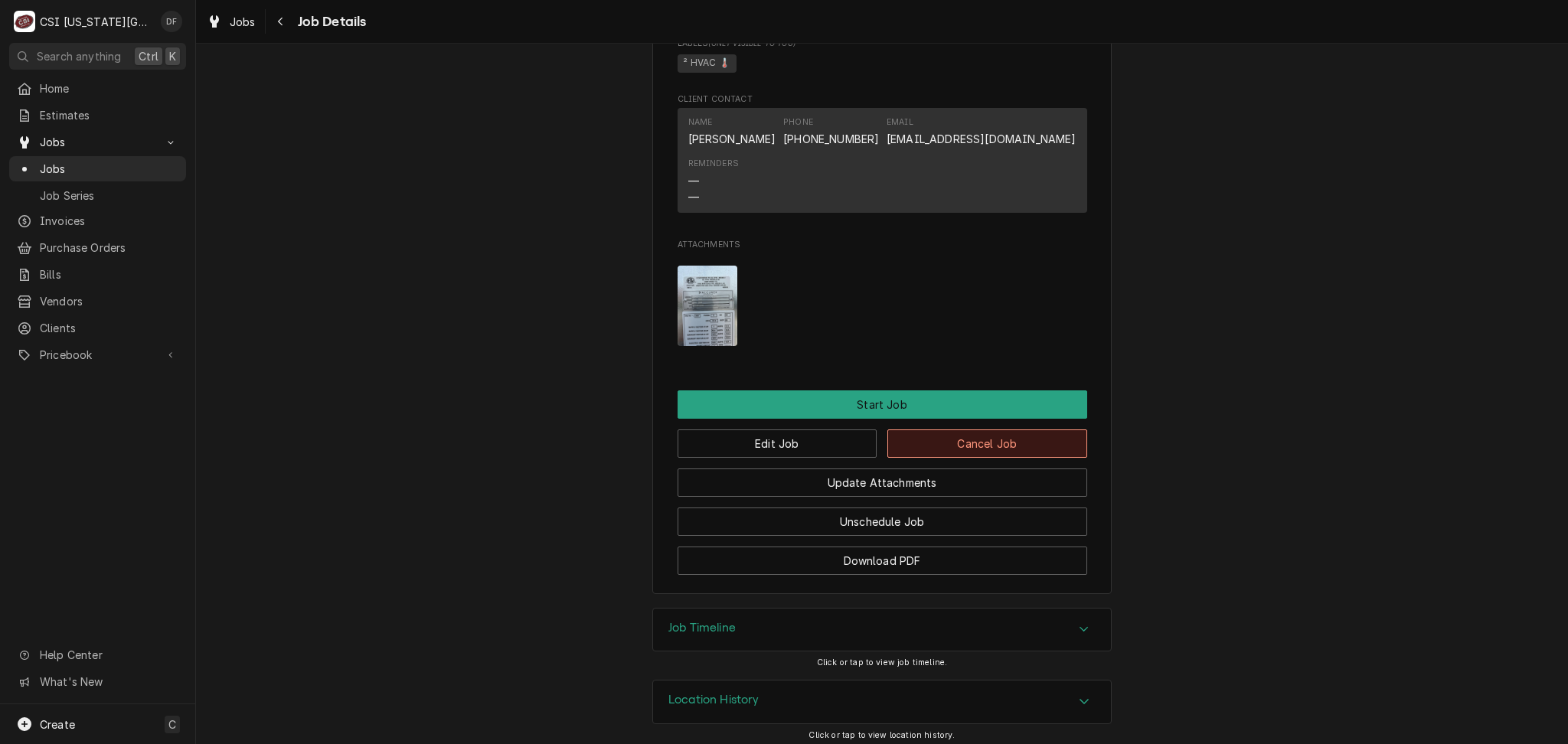
click at [940, 443] on button "Cancel Job" at bounding box center [986, 443] width 199 height 29
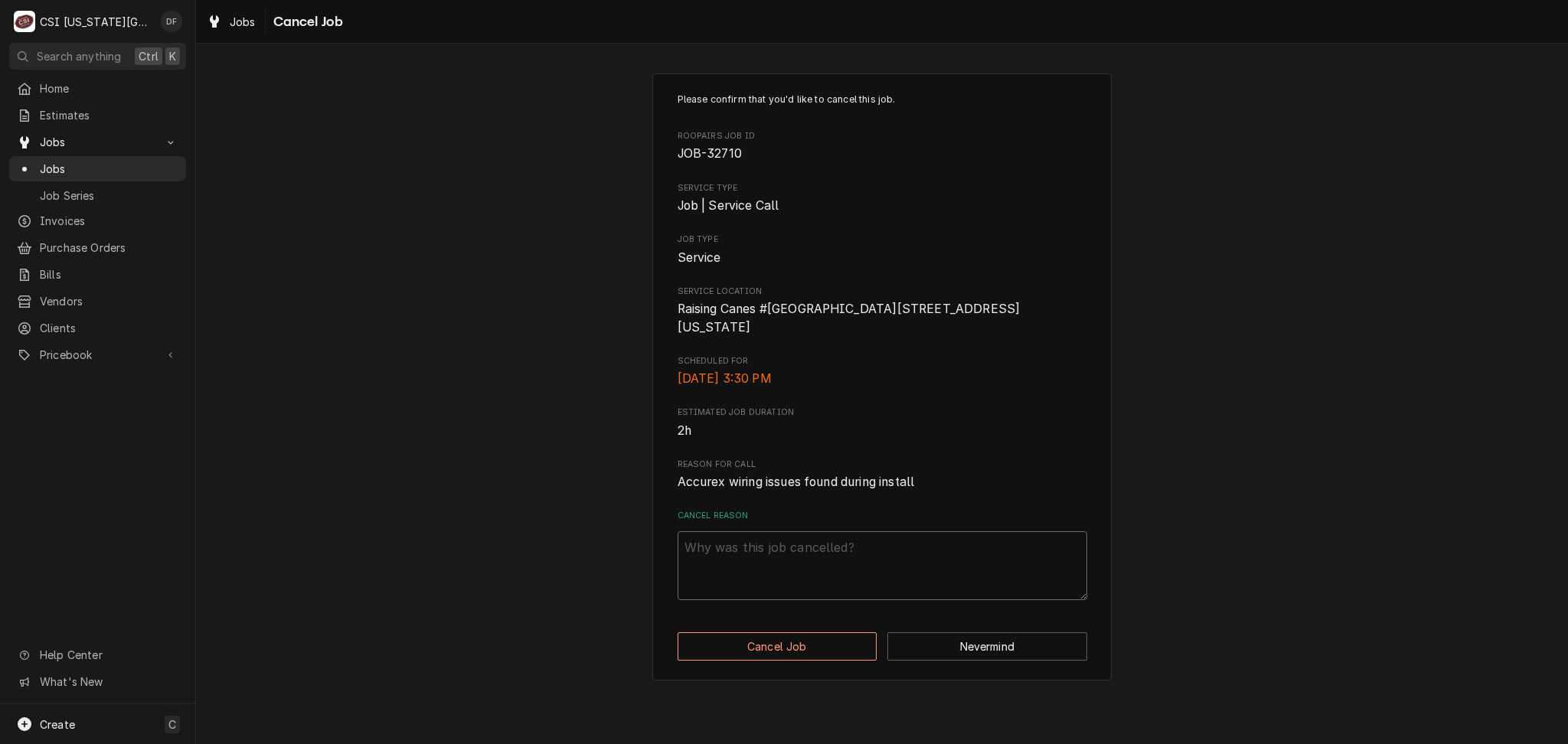
click at [740, 569] on textarea "Cancel Reason" at bounding box center [882, 564] width 410 height 68
type textarea "x"
type textarea "n"
type textarea "x"
type textarea "no"
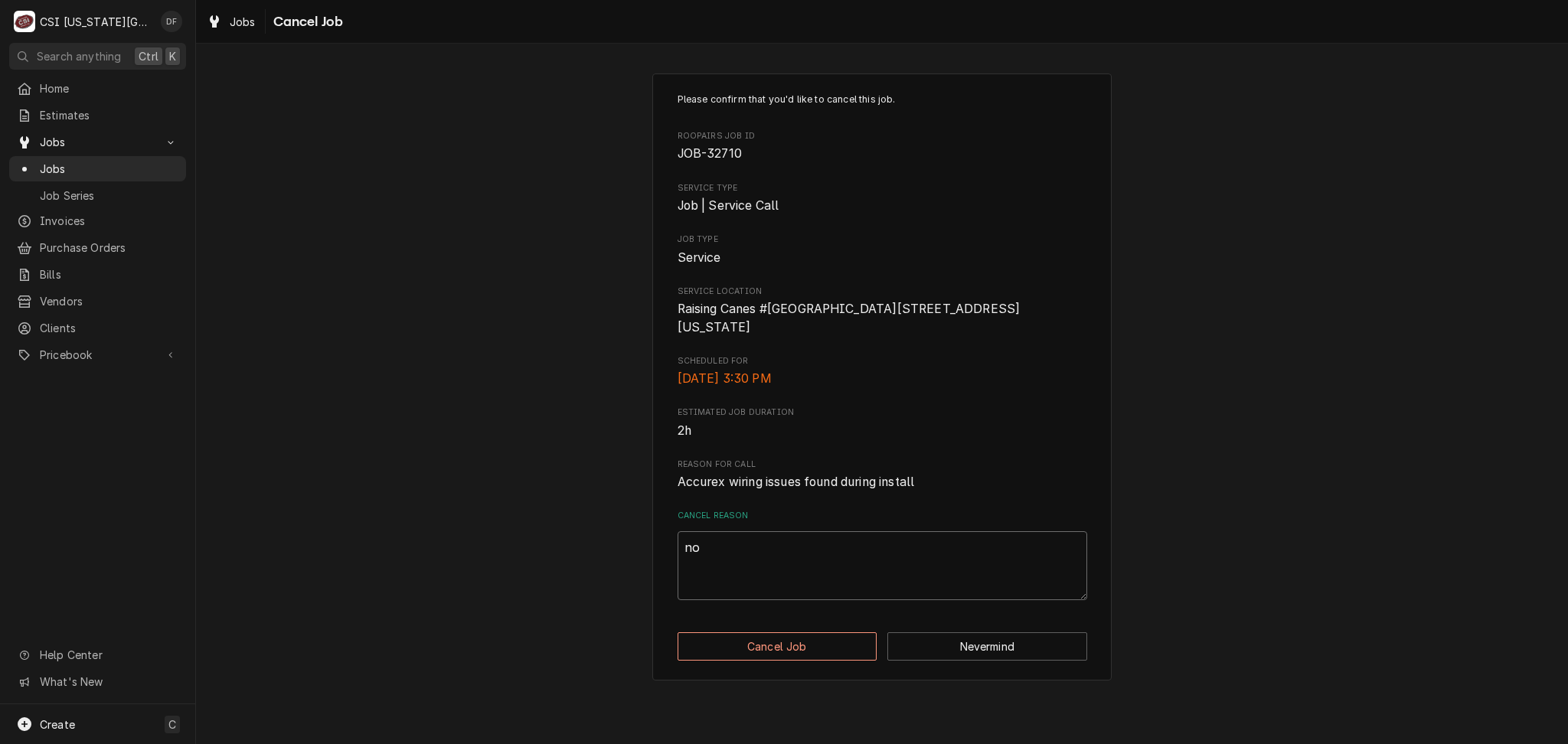
type textarea "x"
type textarea "not"
type textarea "x"
type textarea "not"
type textarea "x"
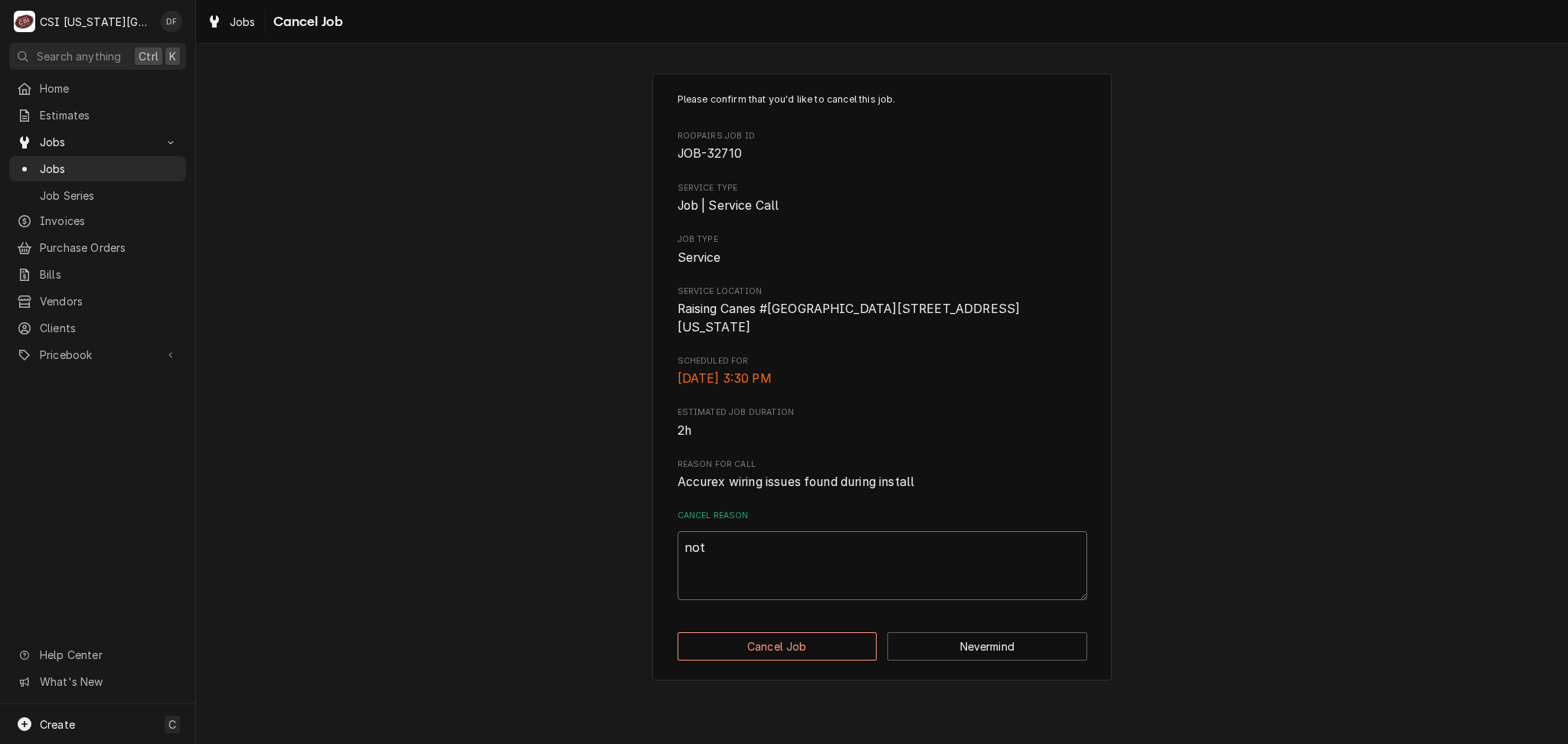
type textarea "not n"
type textarea "x"
type textarea "not ne"
type textarea "x"
type textarea "not nee"
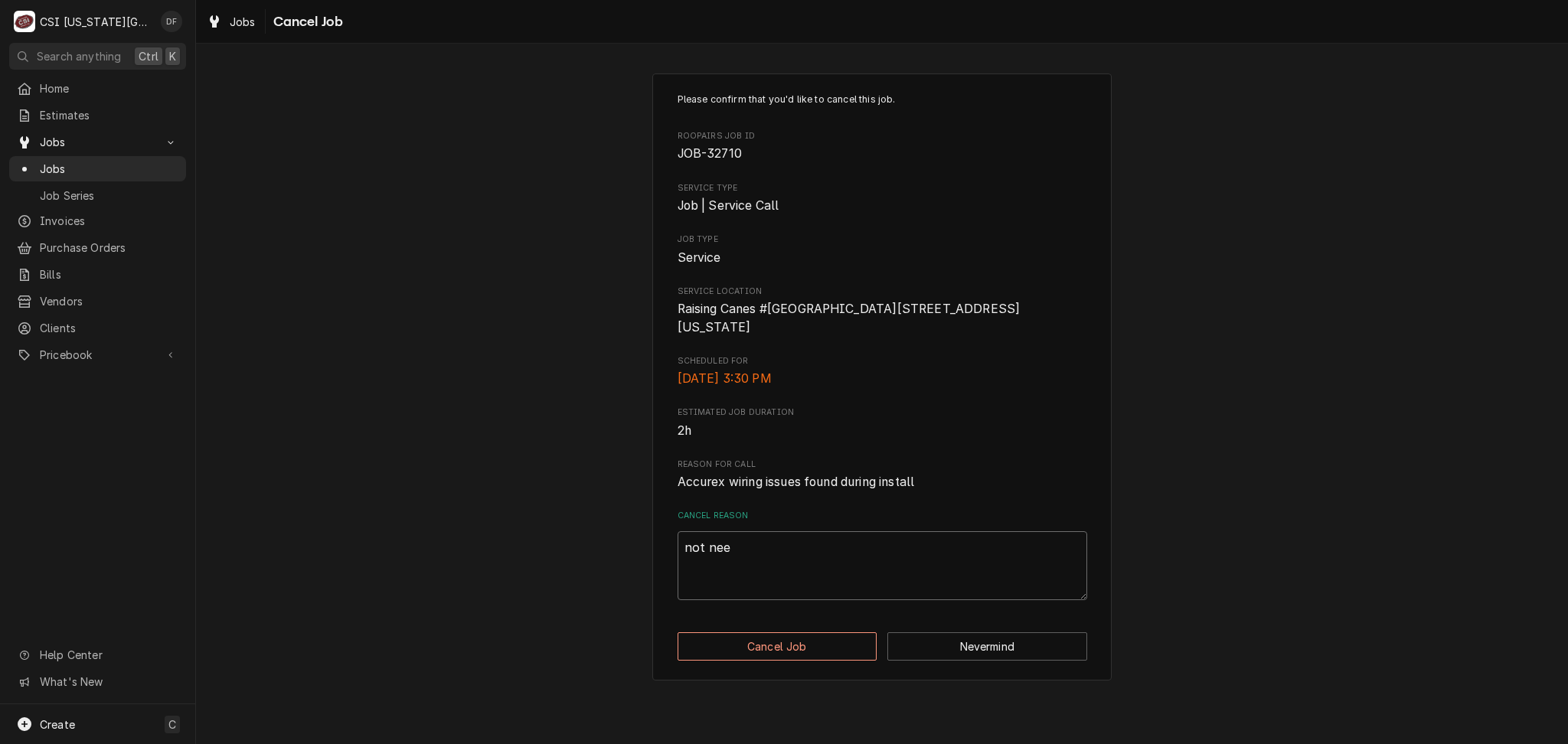
type textarea "x"
type textarea "not need"
type textarea "x"
type textarea "not neede"
type textarea "x"
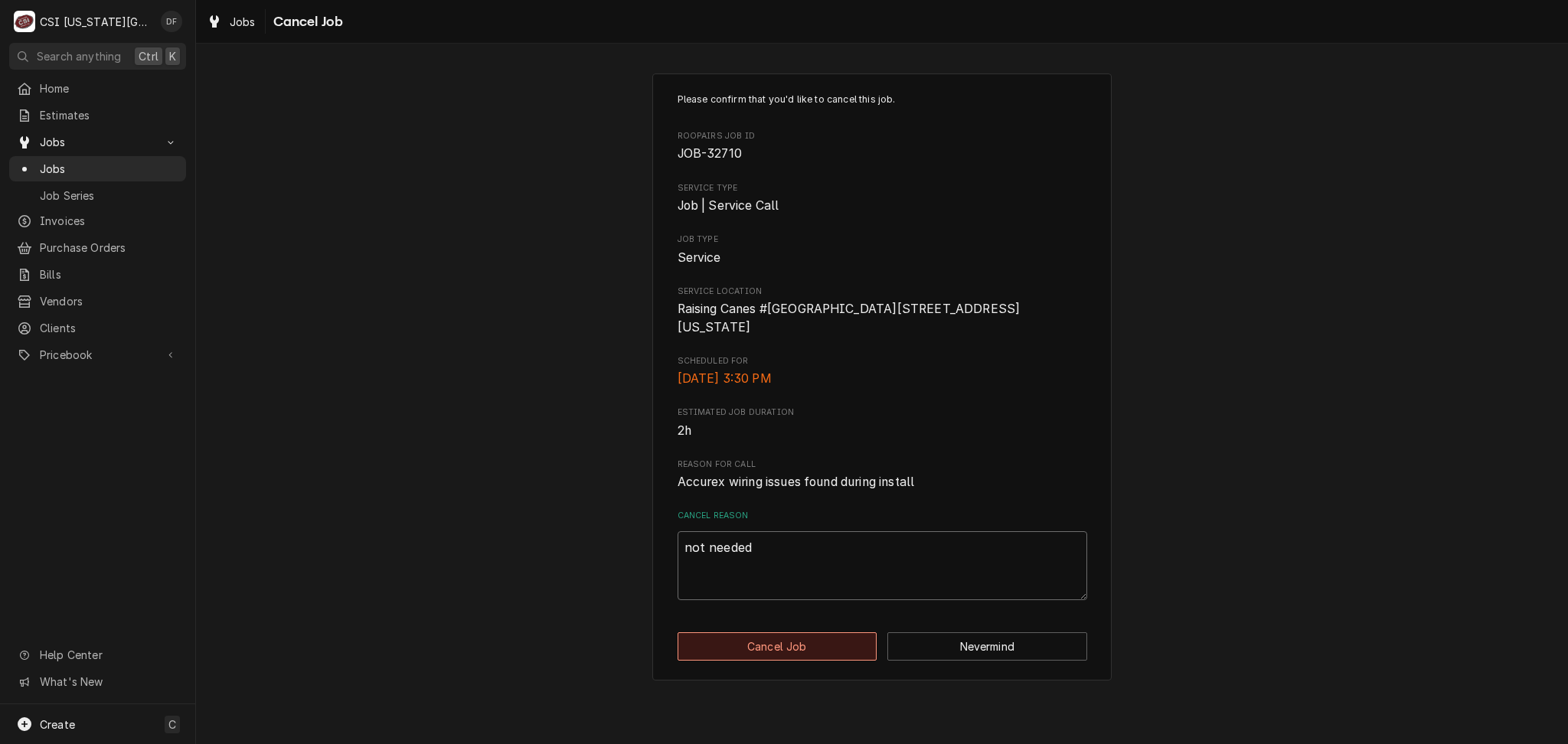
type textarea "not needed"
click at [827, 661] on button "Cancel Job" at bounding box center [777, 646] width 199 height 29
type textarea "x"
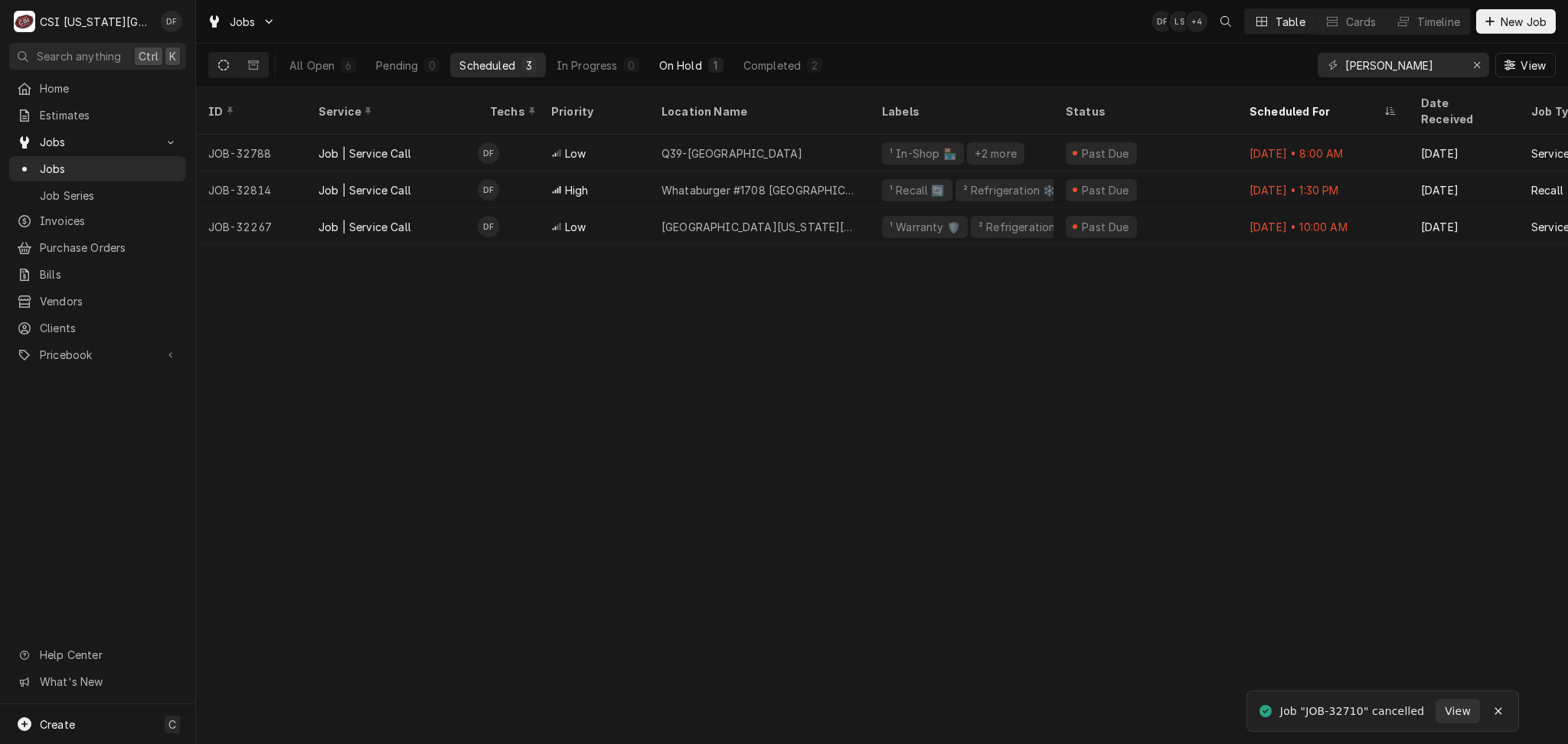
click at [692, 53] on button "On Hold 1" at bounding box center [691, 64] width 82 height 25
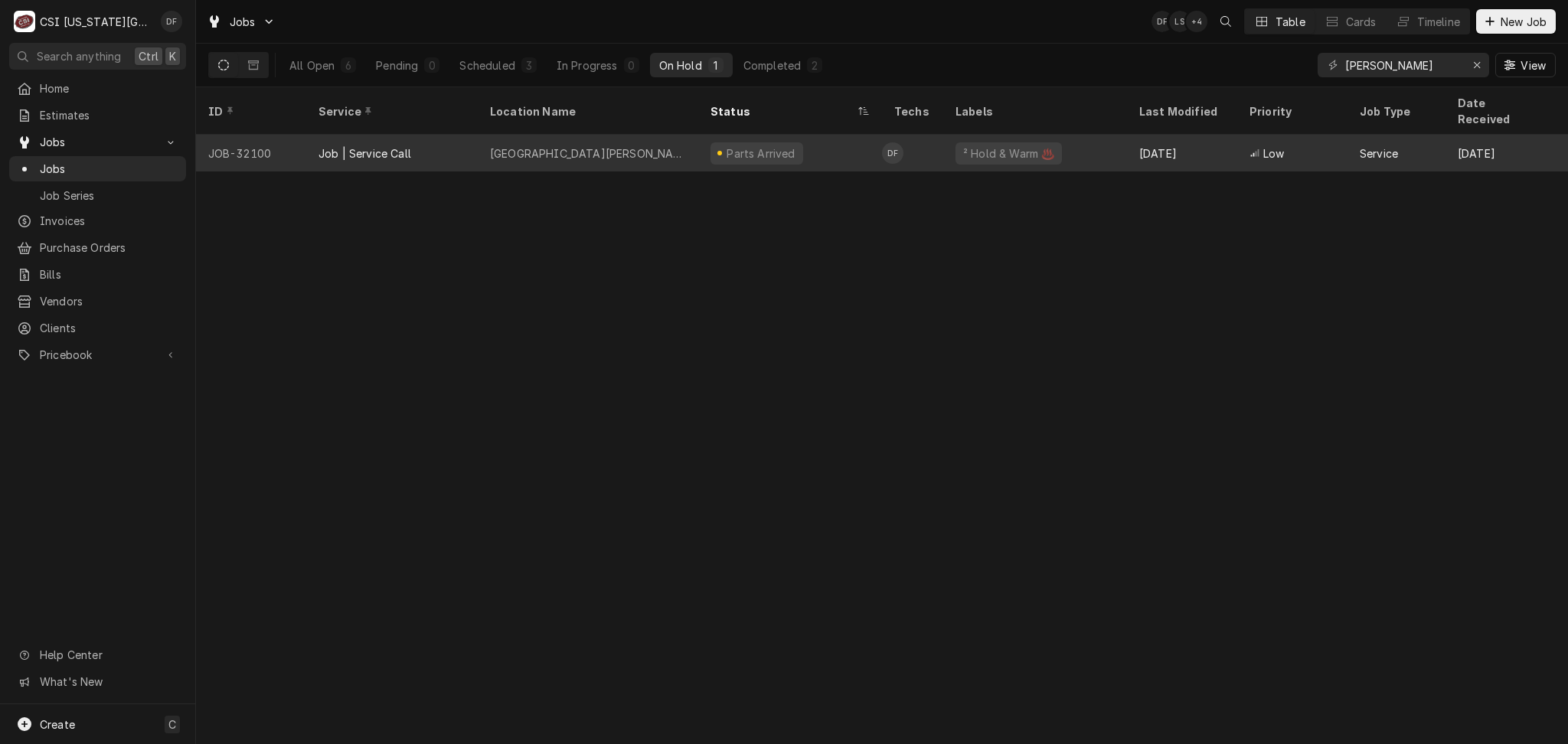
click at [725, 148] on div "Parts Arrived" at bounding box center [790, 153] width 184 height 37
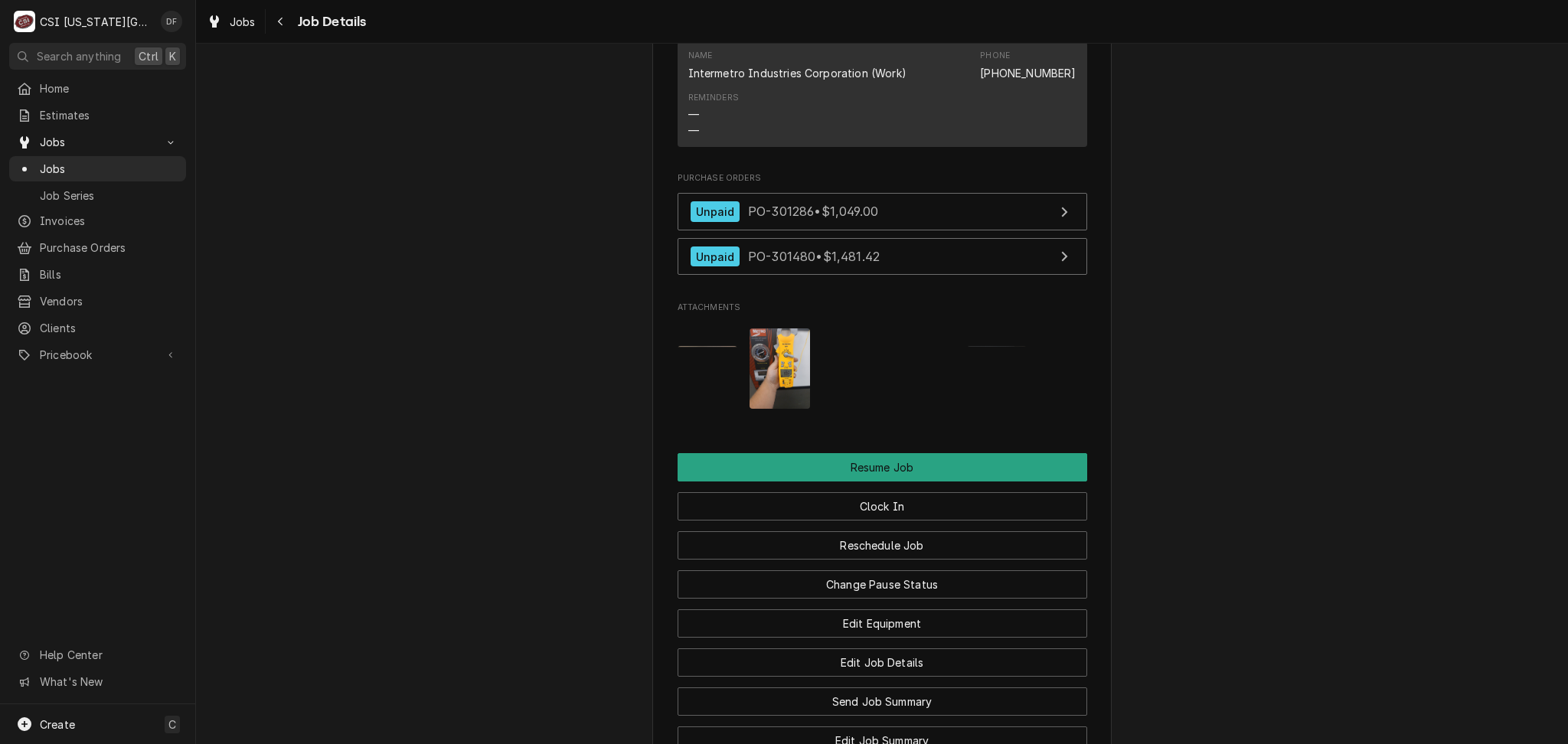
scroll to position [1734, 0]
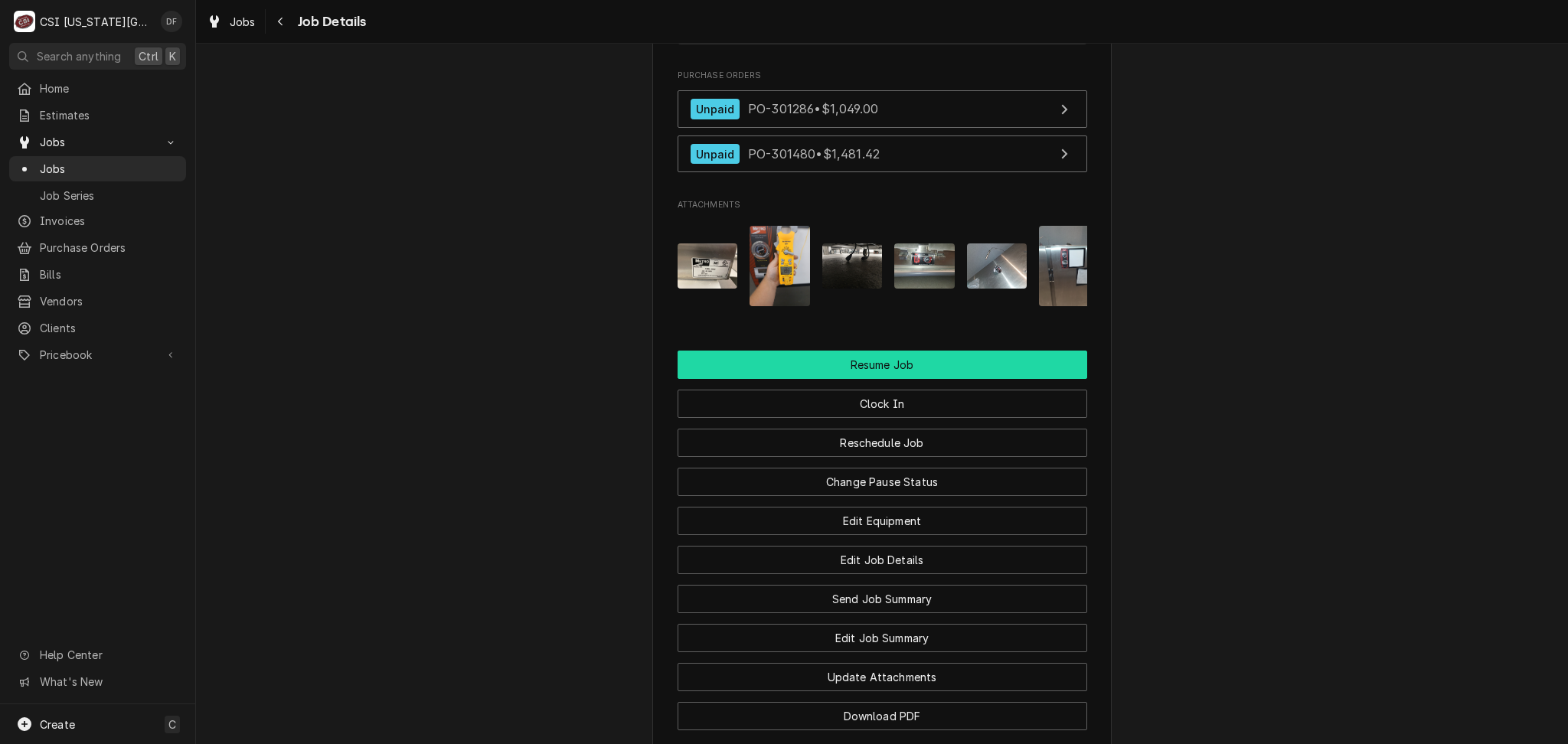
click button "Resume Job"
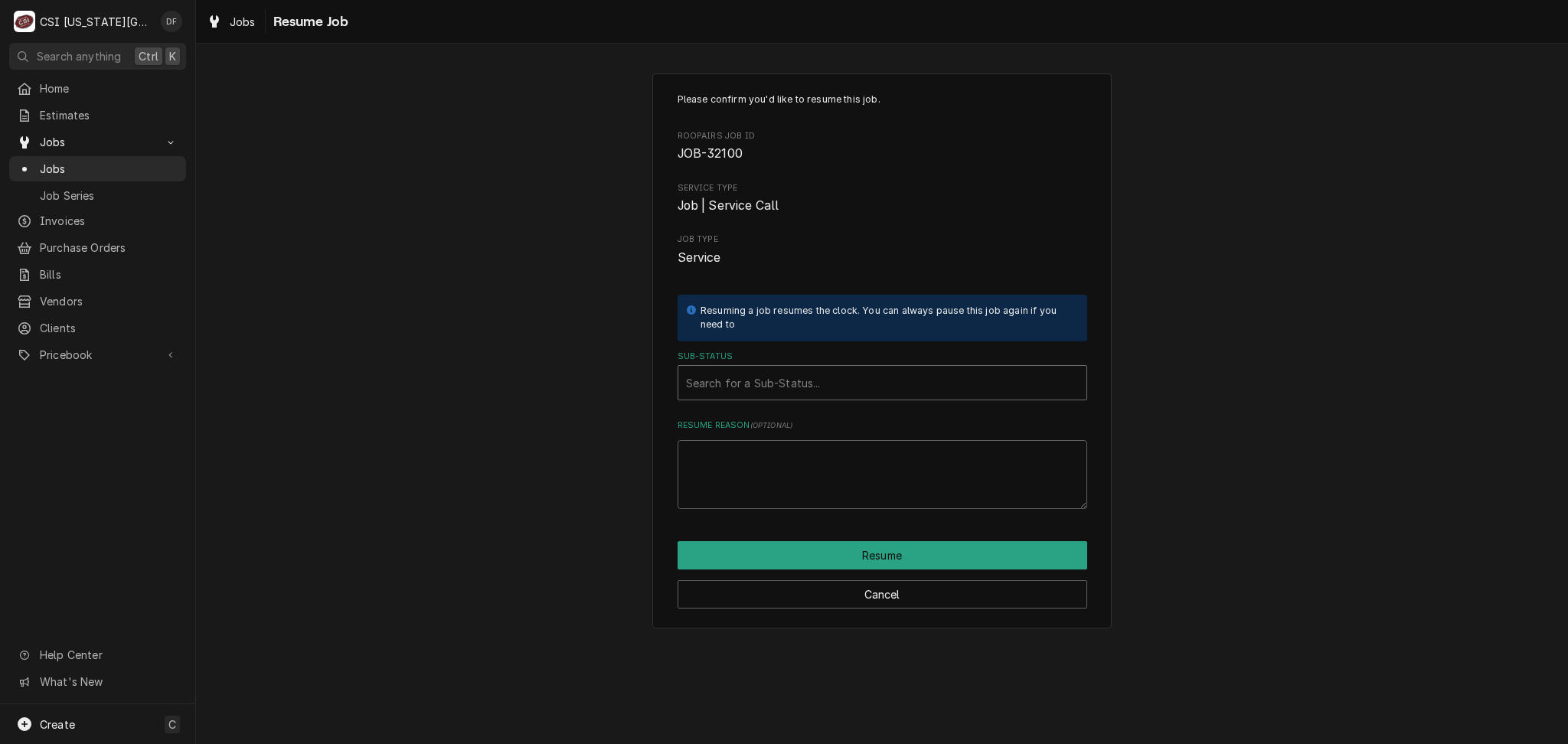
click div "Sub-Status"
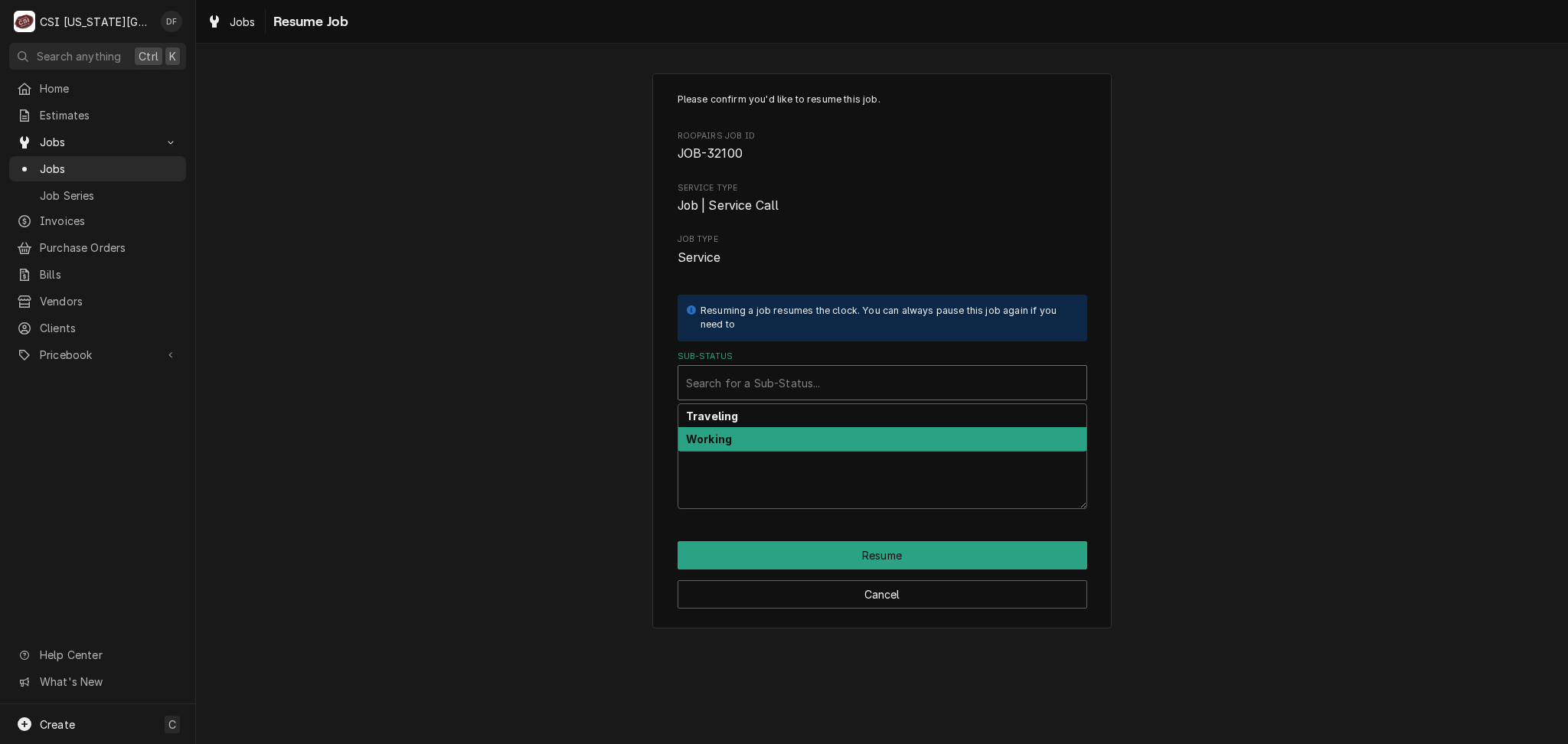
click div "Working"
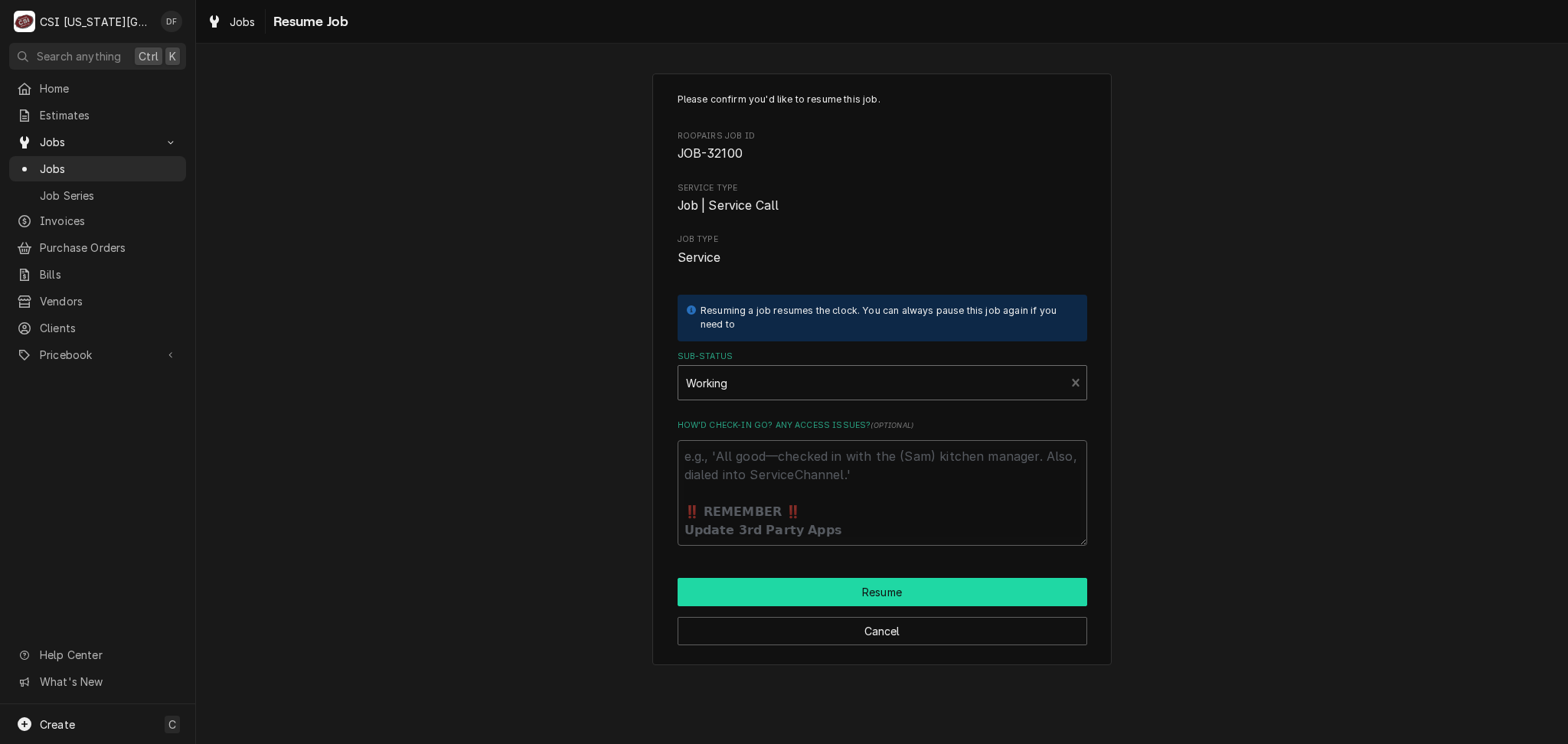
click button "Resume"
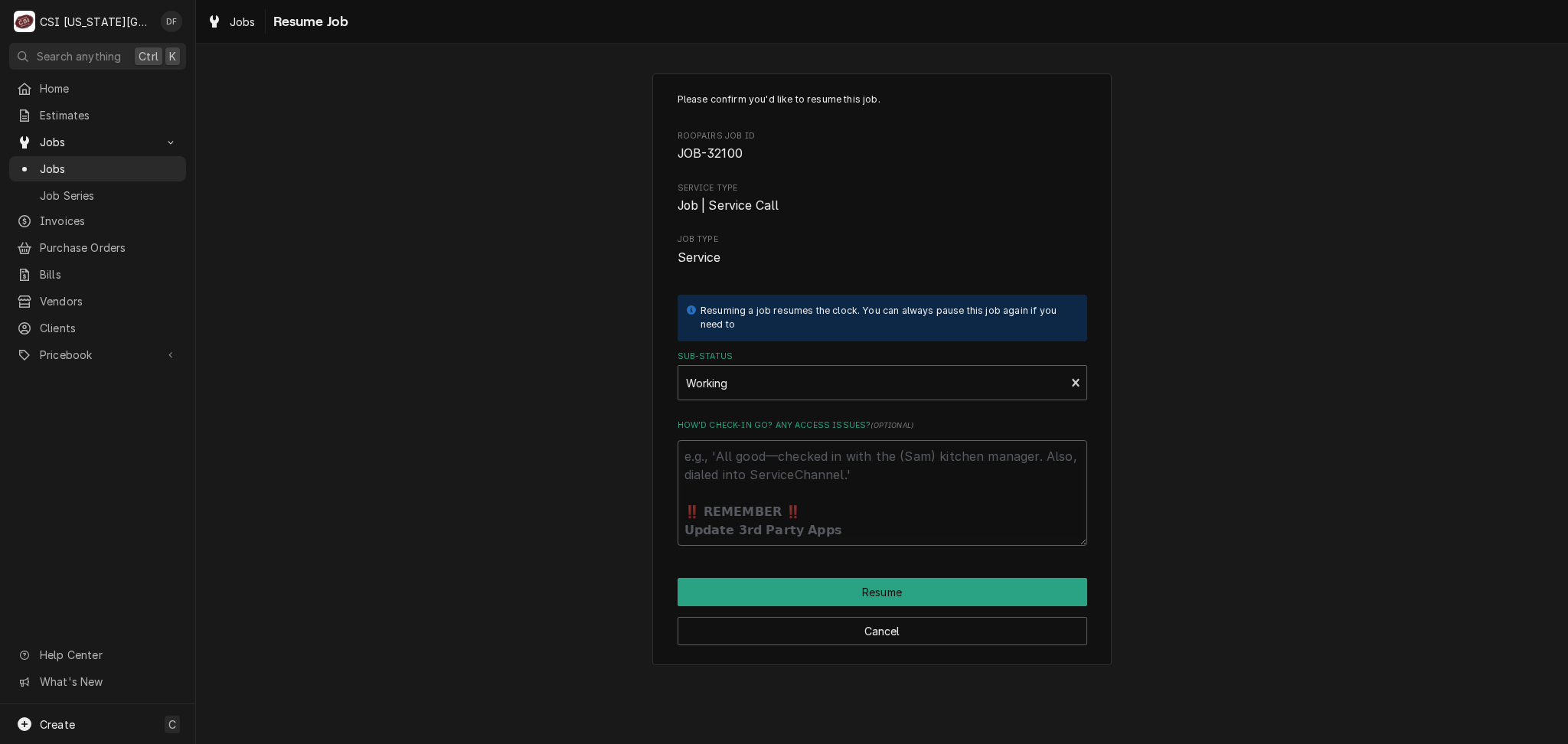
type textarea "x"
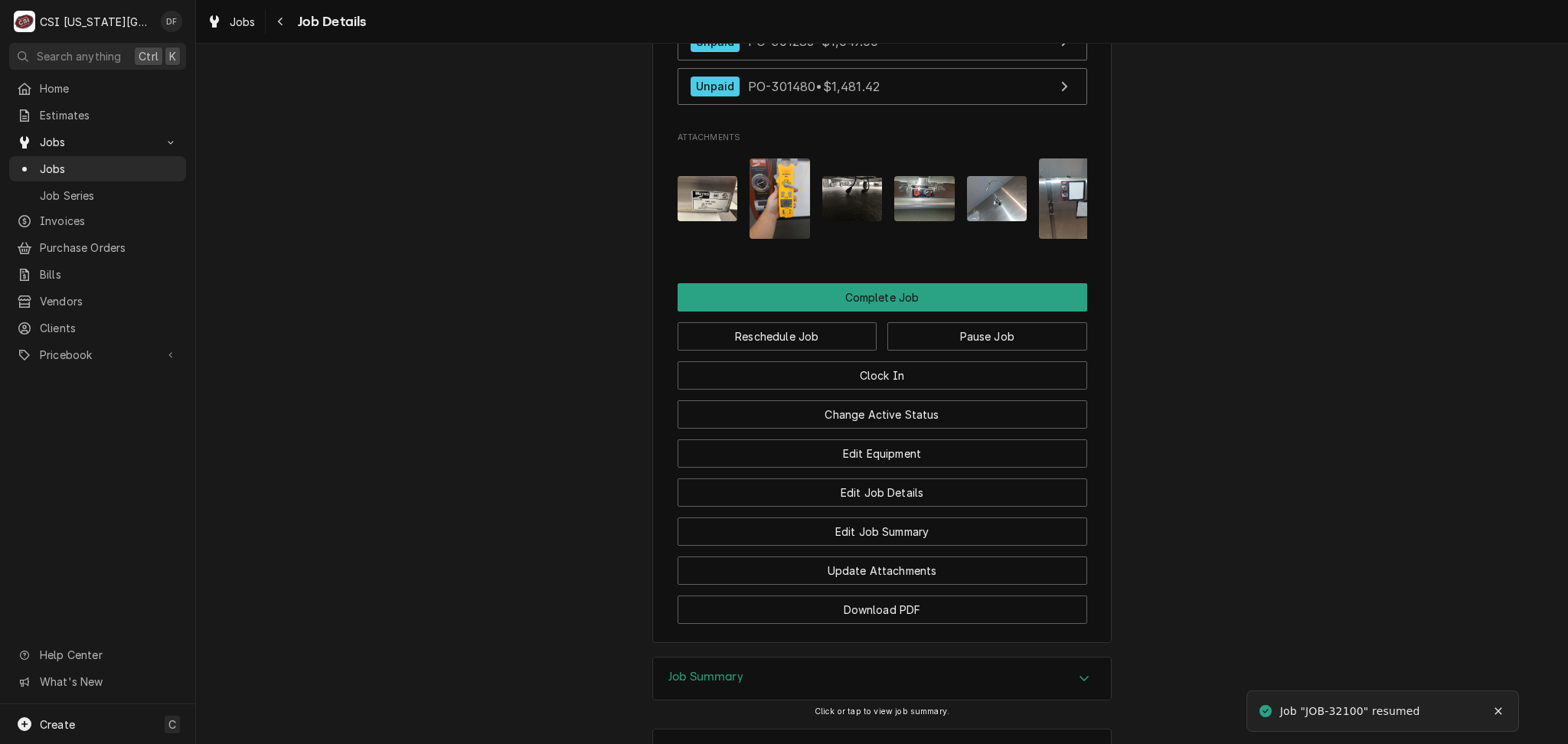
scroll to position [1734, 0]
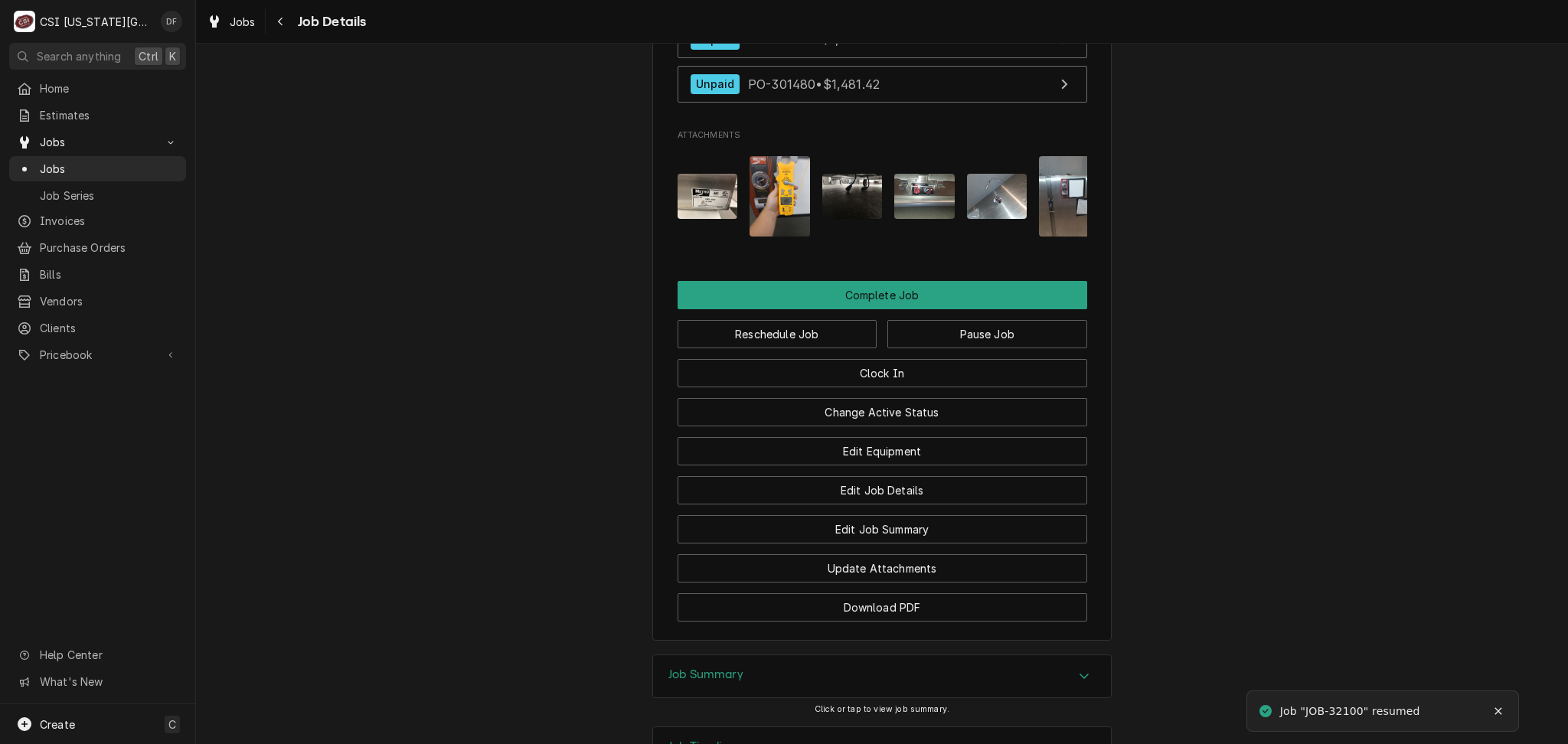
click at [939, 367] on div "Clock In" at bounding box center [882, 367] width 410 height 39
click at [939, 348] on button "Pause Job" at bounding box center [986, 333] width 199 height 29
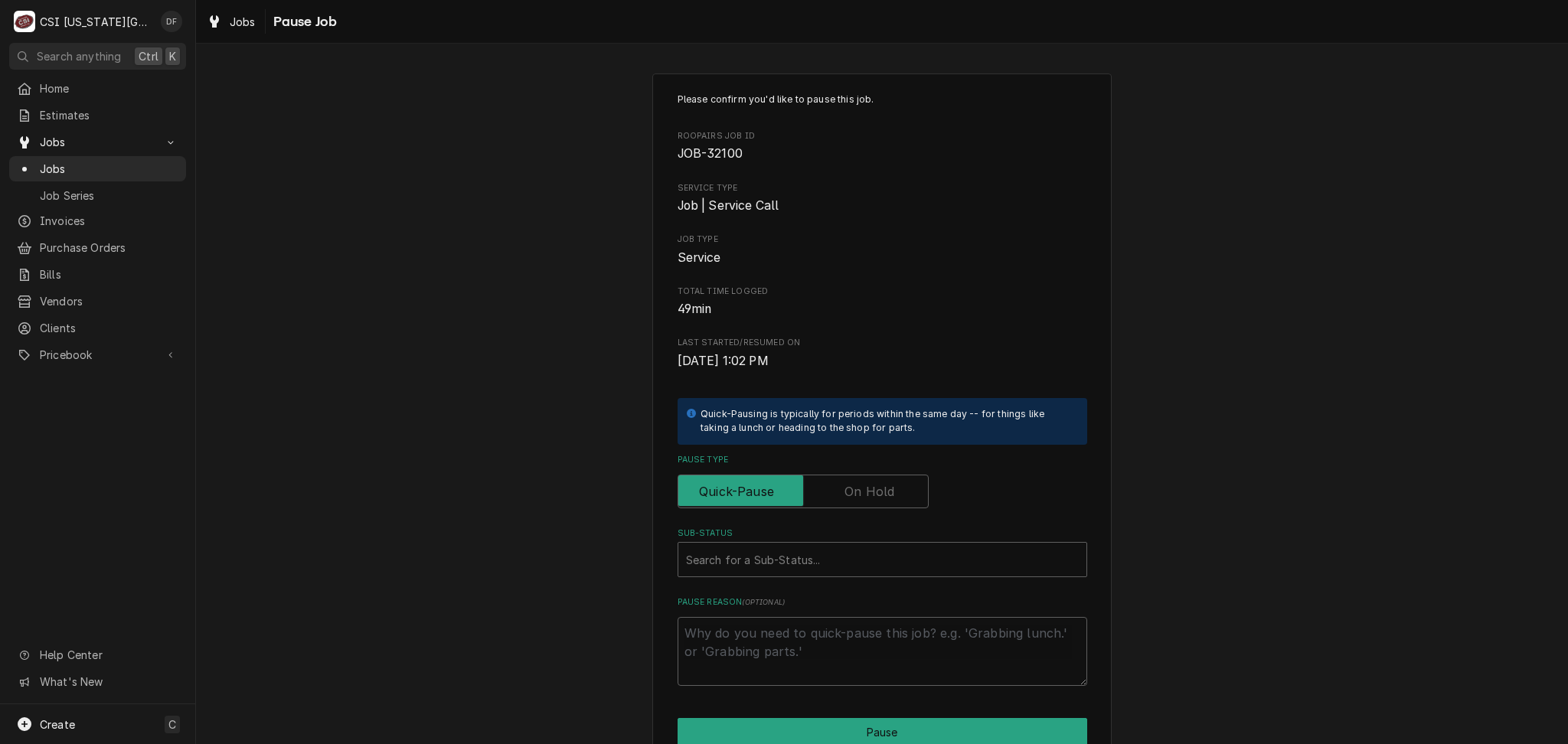
click at [852, 493] on label "Pause Type" at bounding box center [803, 491] width 251 height 34
click at [852, 493] on input "Pause Type" at bounding box center [803, 491] width 237 height 34
checkbox input "true"
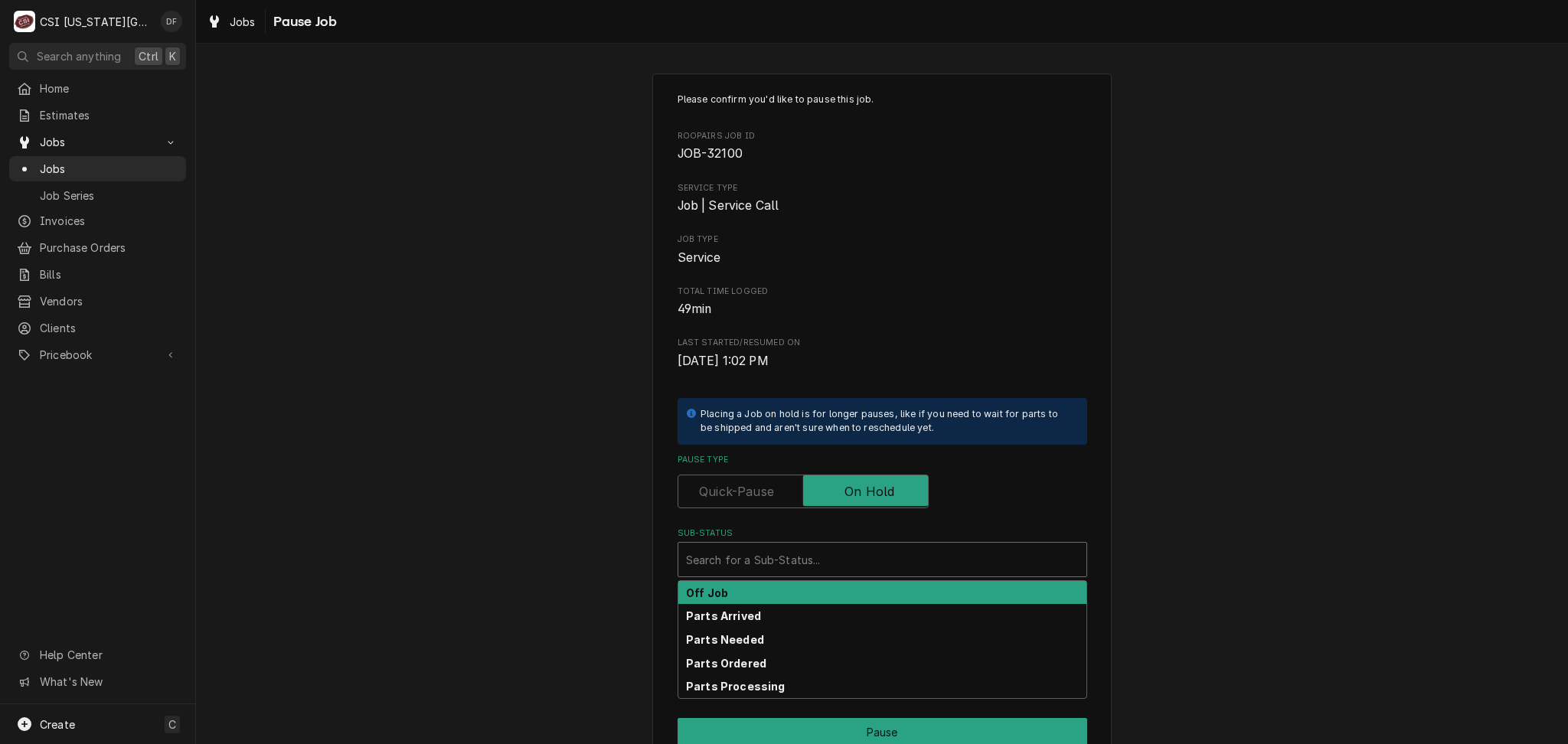
click at [810, 560] on div "Sub-Status" at bounding box center [882, 559] width 393 height 28
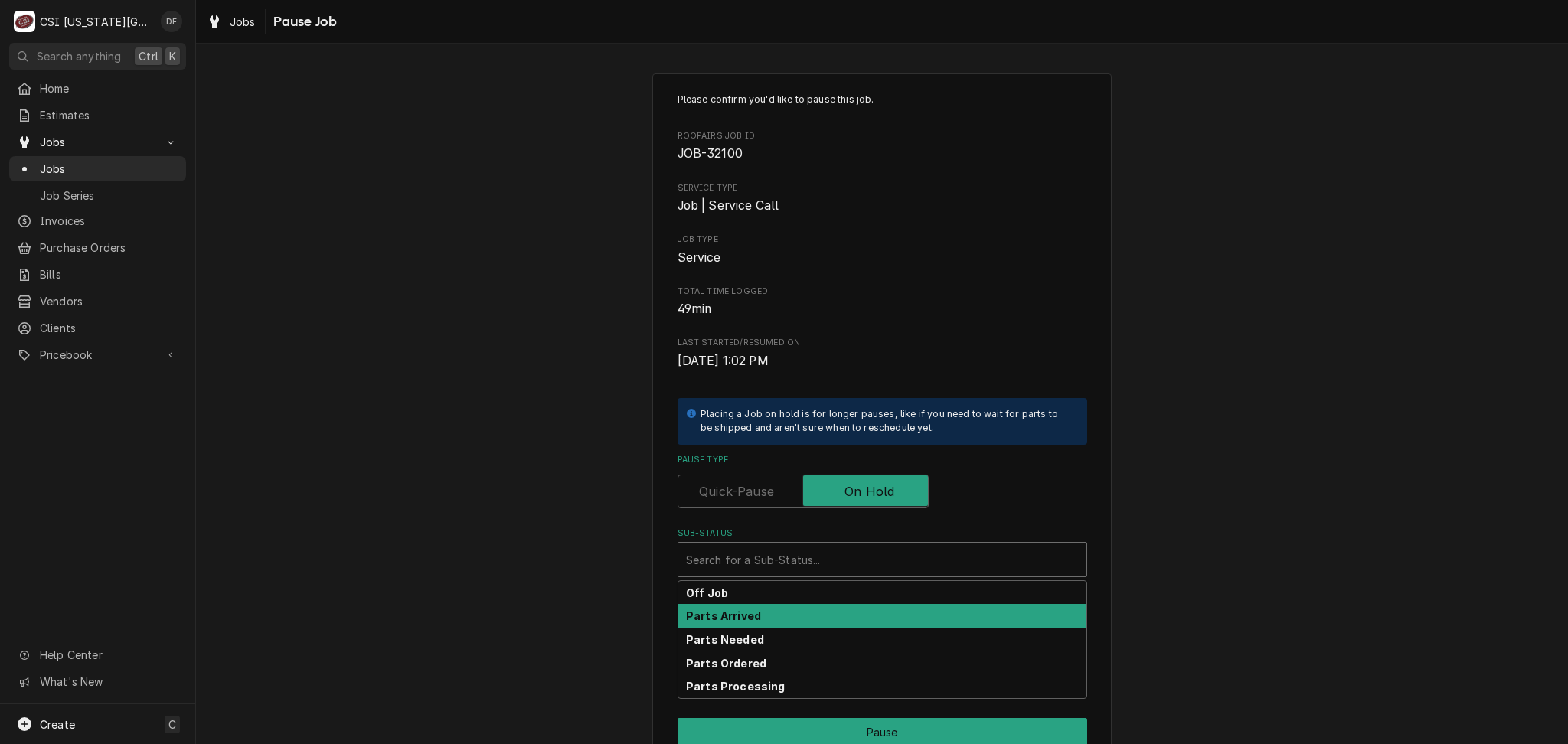
click at [772, 615] on div "Parts Arrived" at bounding box center [882, 616] width 408 height 24
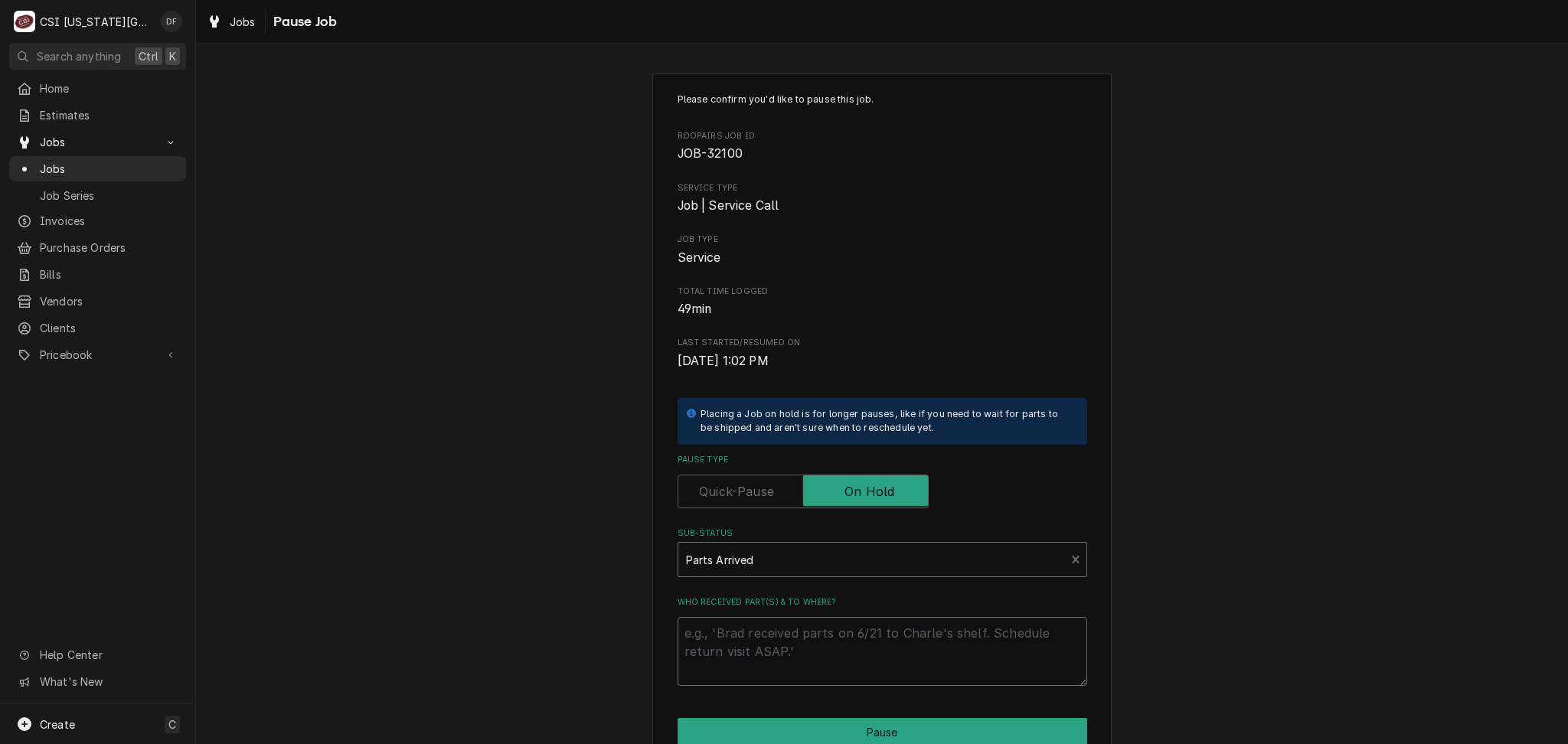
click at [772, 638] on textarea "Who received part(s) & to where?" at bounding box center [882, 651] width 410 height 68
type textarea "x"
type textarea "n"
type textarea "x"
type textarea "ne"
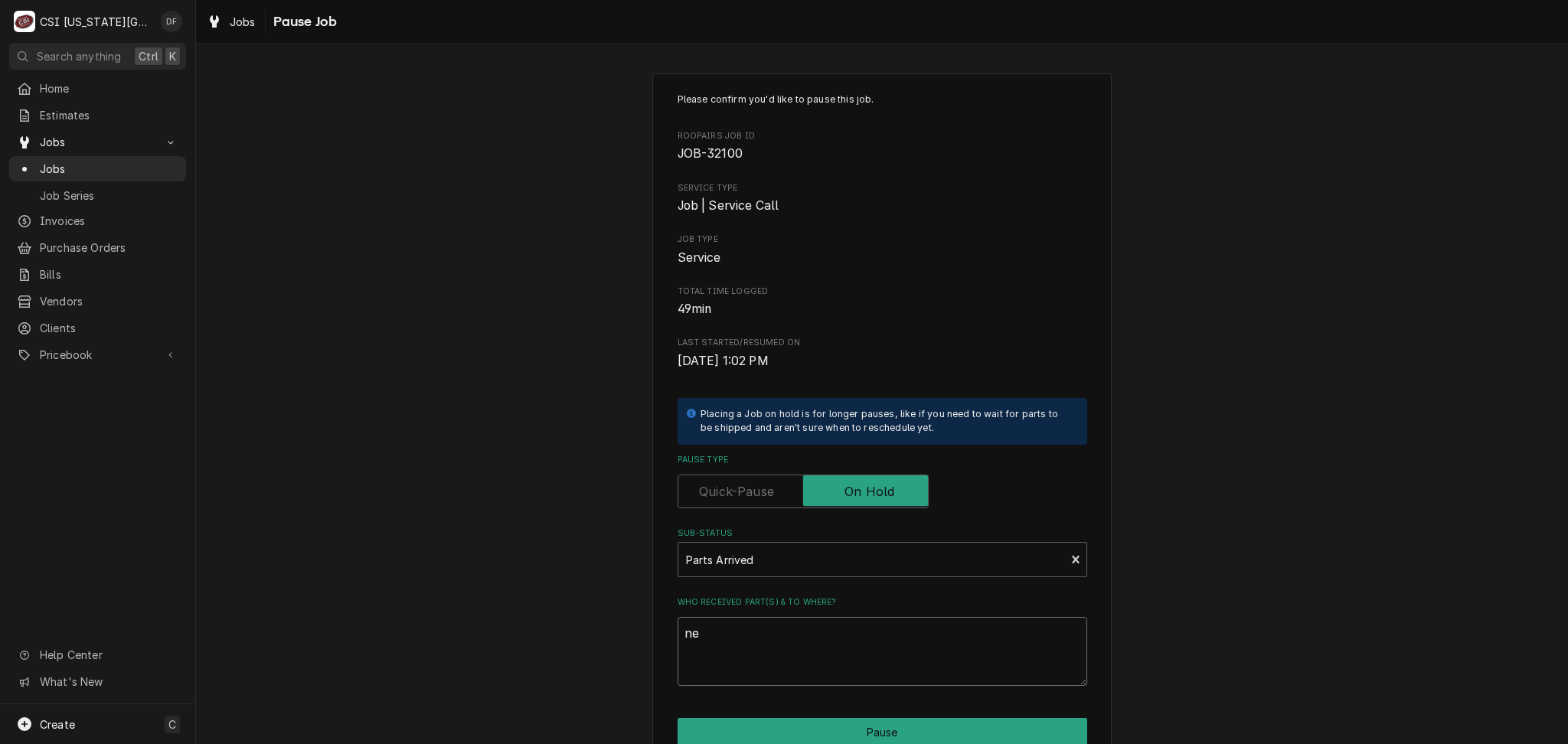
type textarea "x"
type textarea "nee"
type textarea "x"
type textarea "need"
type textarea "x"
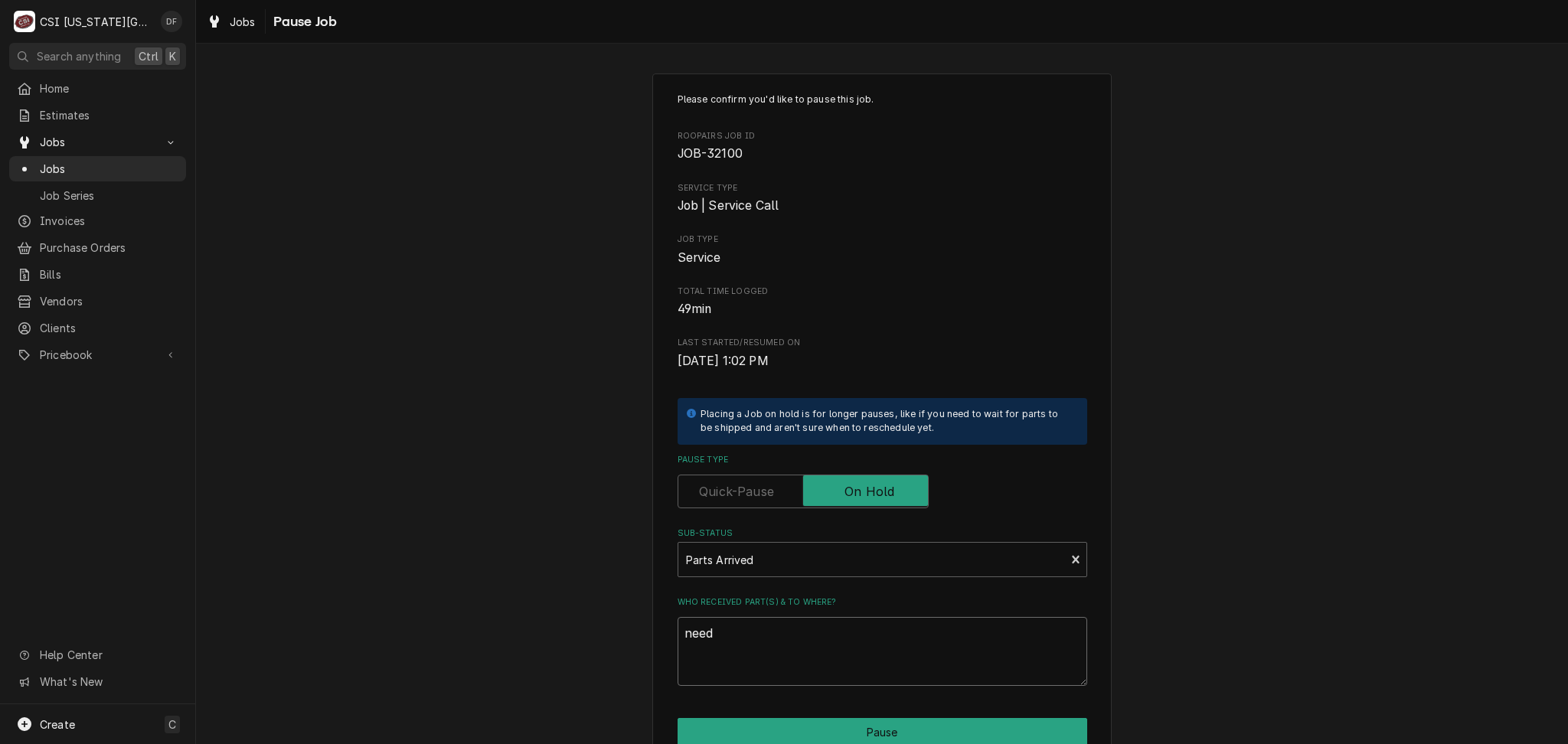
type textarea "need"
type textarea "x"
type textarea "need t"
type textarea "x"
type textarea "need to"
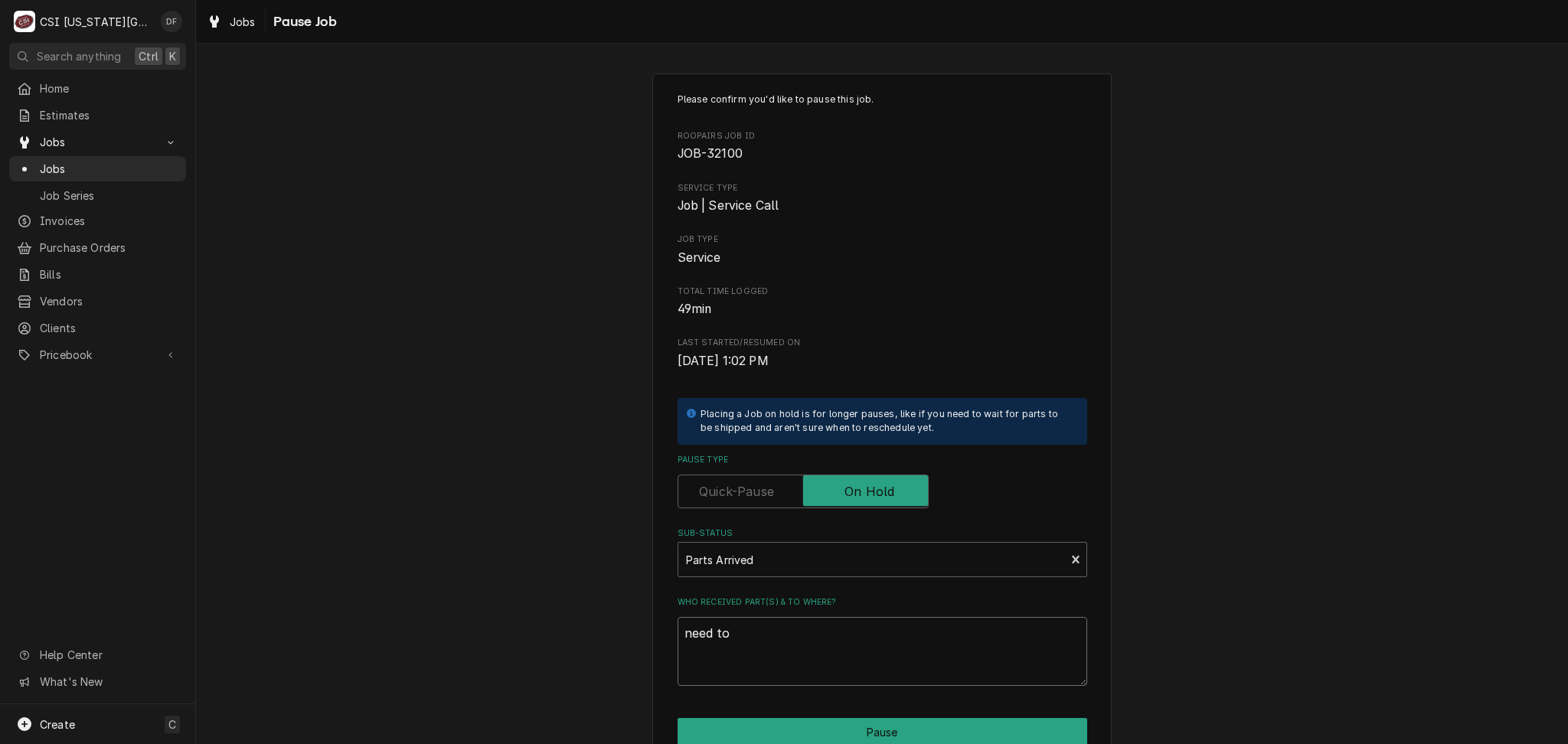
type textarea "x"
type textarea "need to"
type textarea "x"
type textarea "need to r"
type textarea "x"
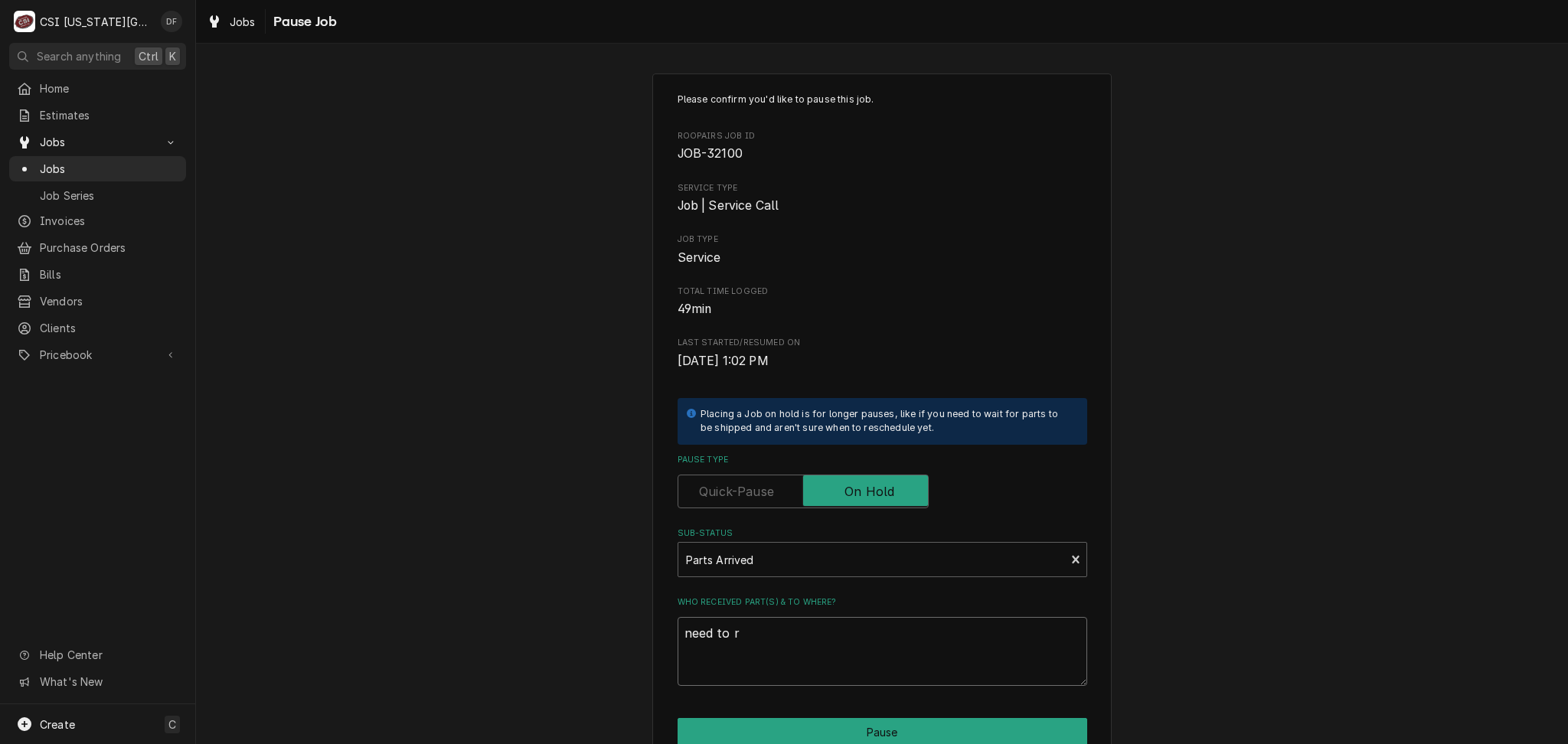
type textarea "need to re"
type textarea "x"
type textarea "need to ret"
type textarea "x"
type textarea "need to retu"
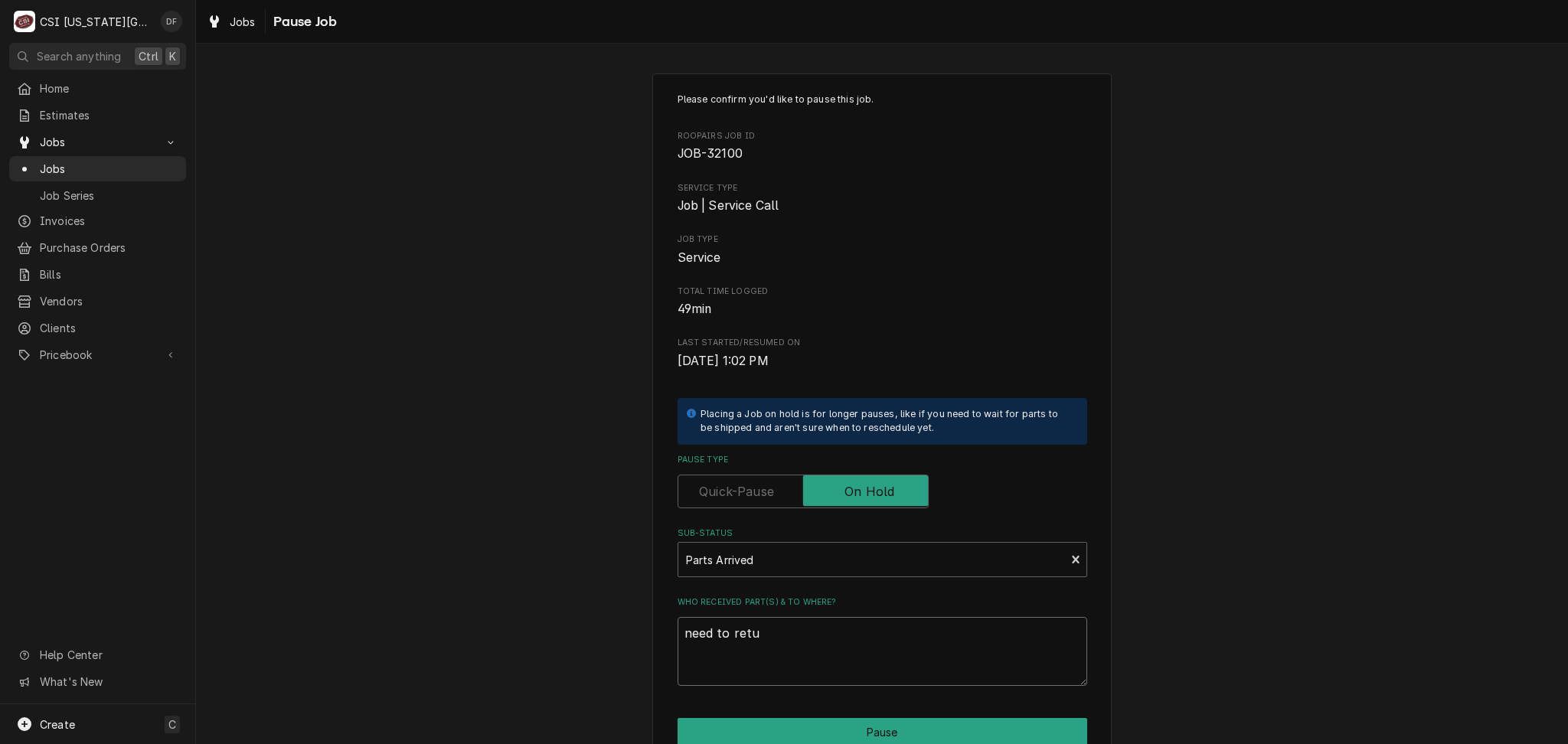
type textarea "x"
type textarea "need to retur"
type textarea "x"
type textarea "need to return"
type textarea "x"
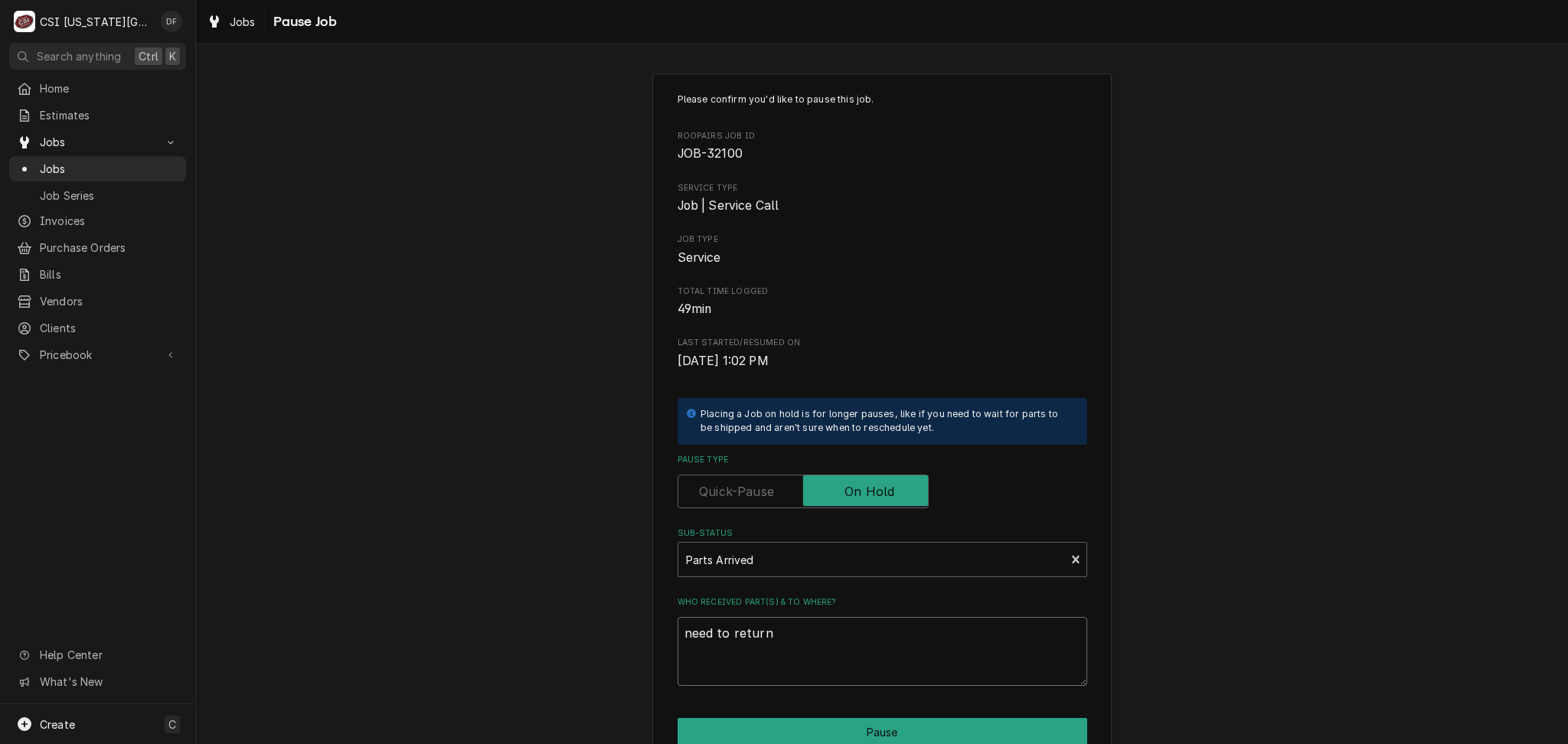
type textarea "need to return"
type textarea "x"
type textarea "need to return f"
type textarea "x"
type textarea "need to return fo"
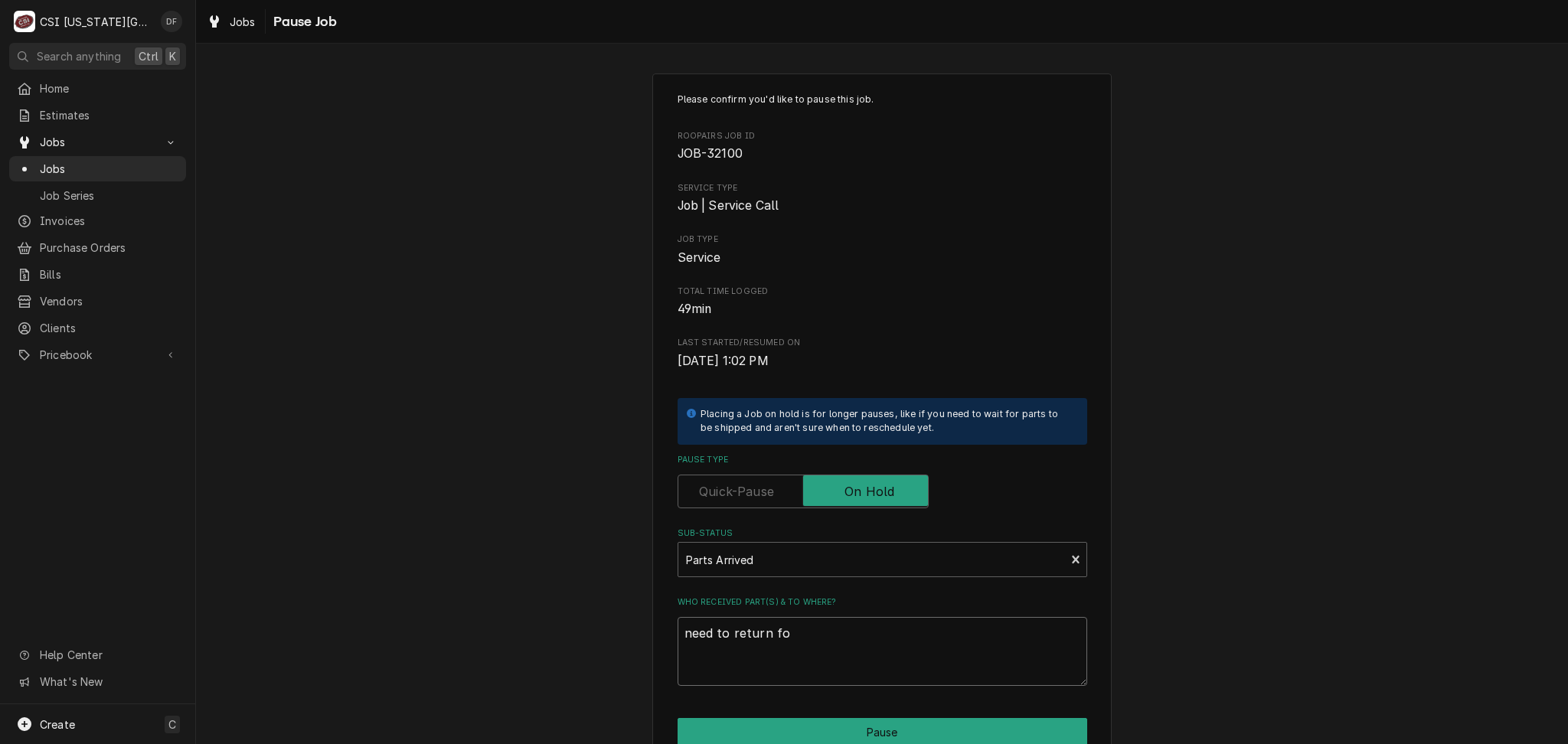
type textarea "x"
type textarea "need to return for"
type textarea "x"
type textarea "need to return for"
type textarea "x"
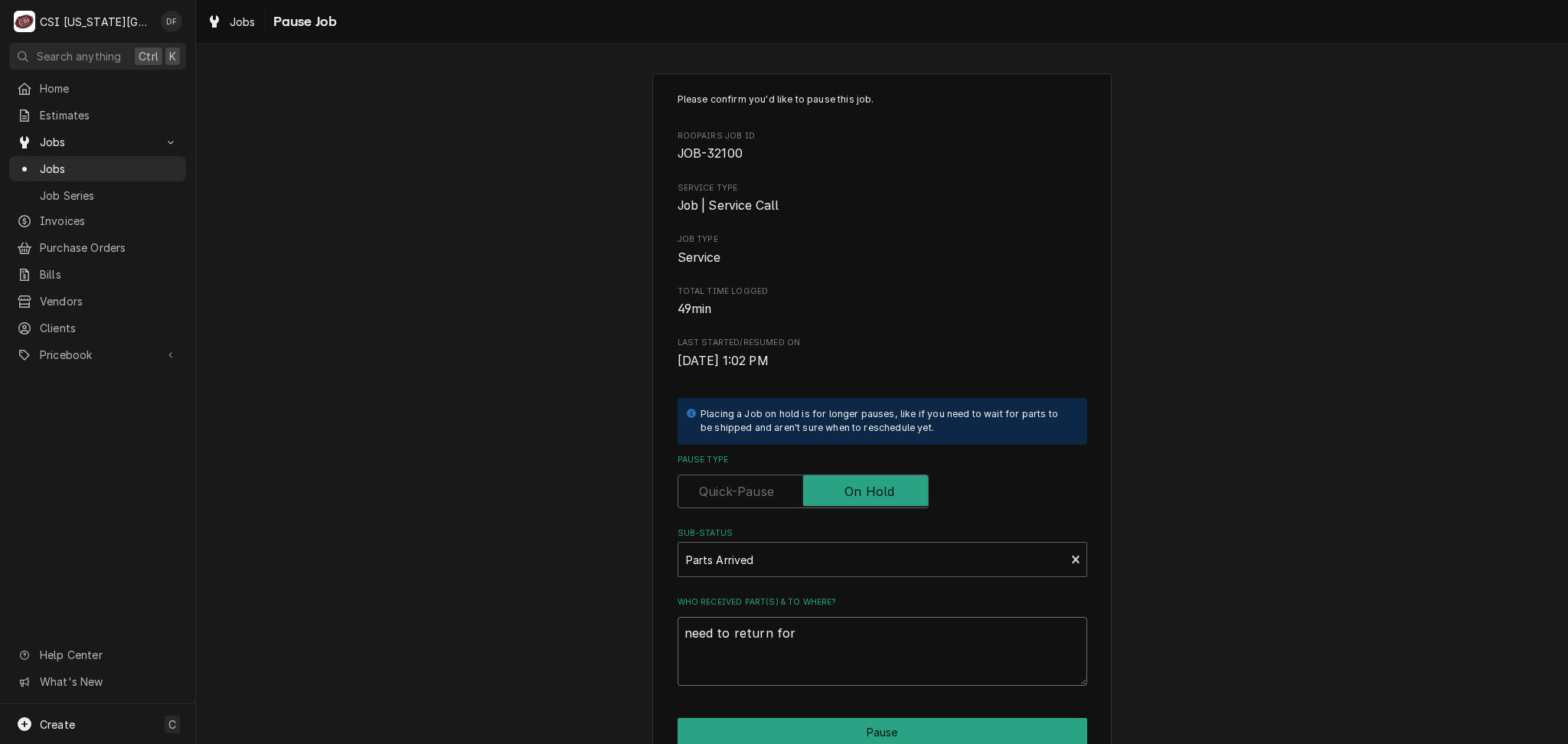
type textarea "need to return for r"
type textarea "x"
type textarea "need to return for re"
type textarea "x"
type textarea "need to return for rep"
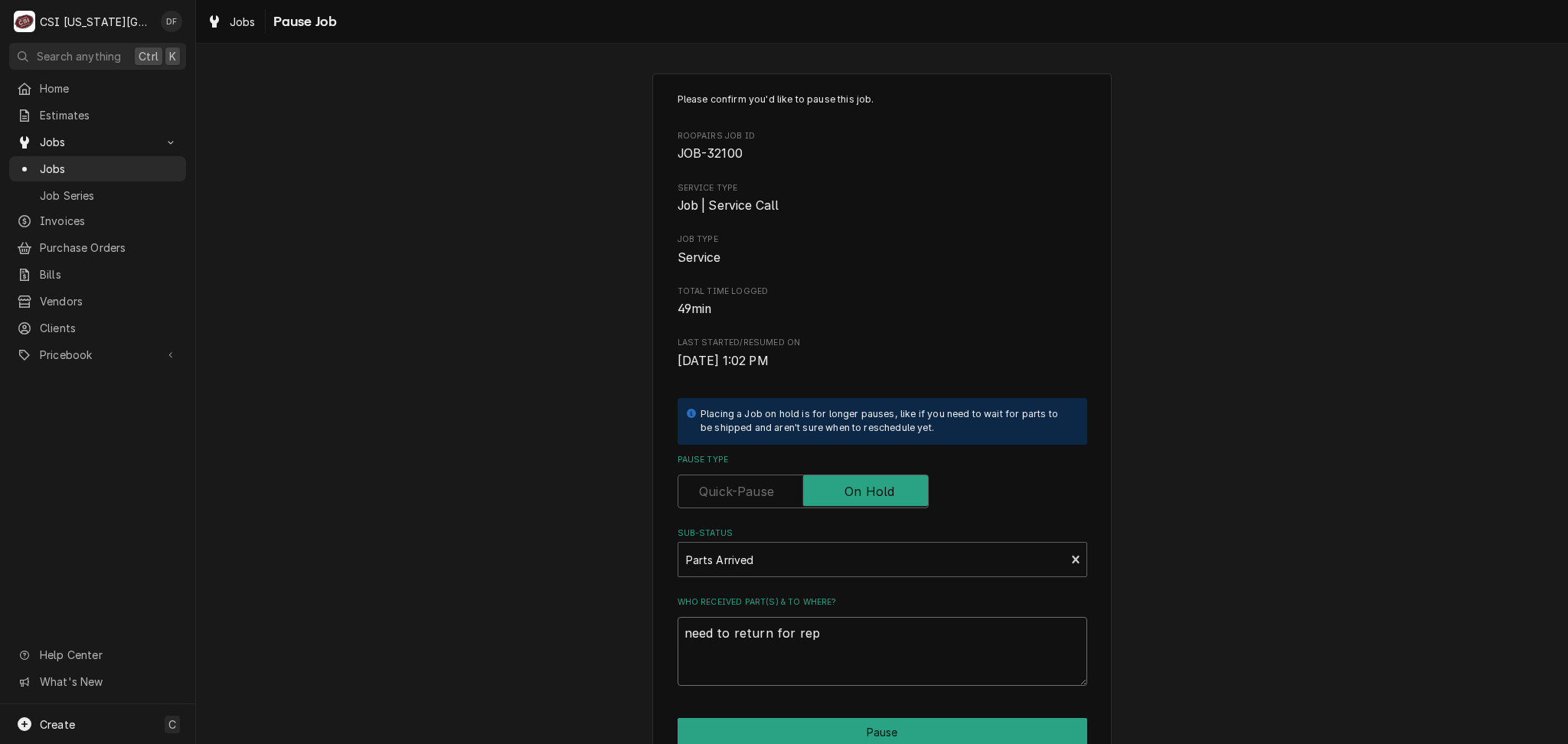
type textarea "x"
type textarea "need to return for repa"
type textarea "x"
type textarea "need to return for repai"
type textarea "x"
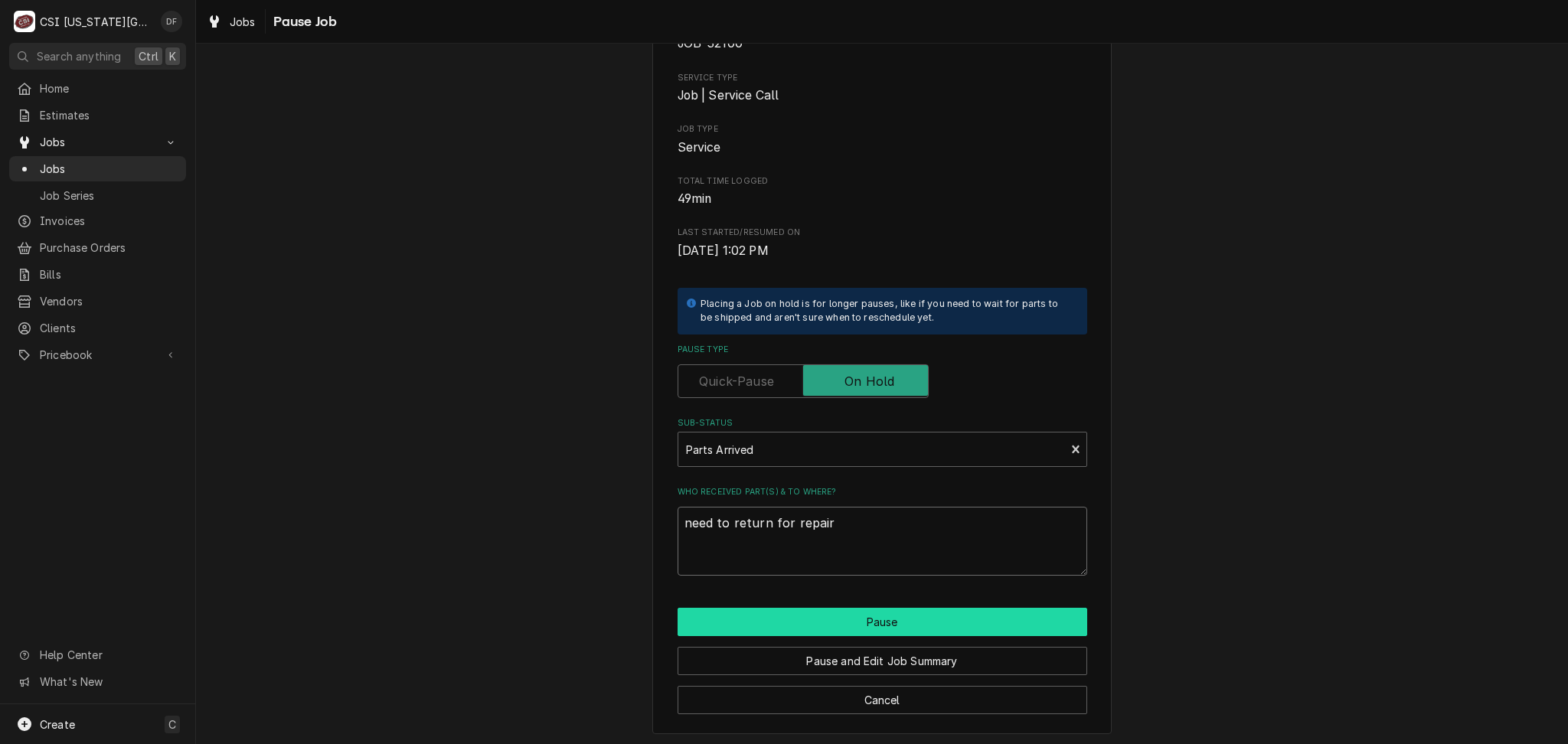
scroll to position [112, 0]
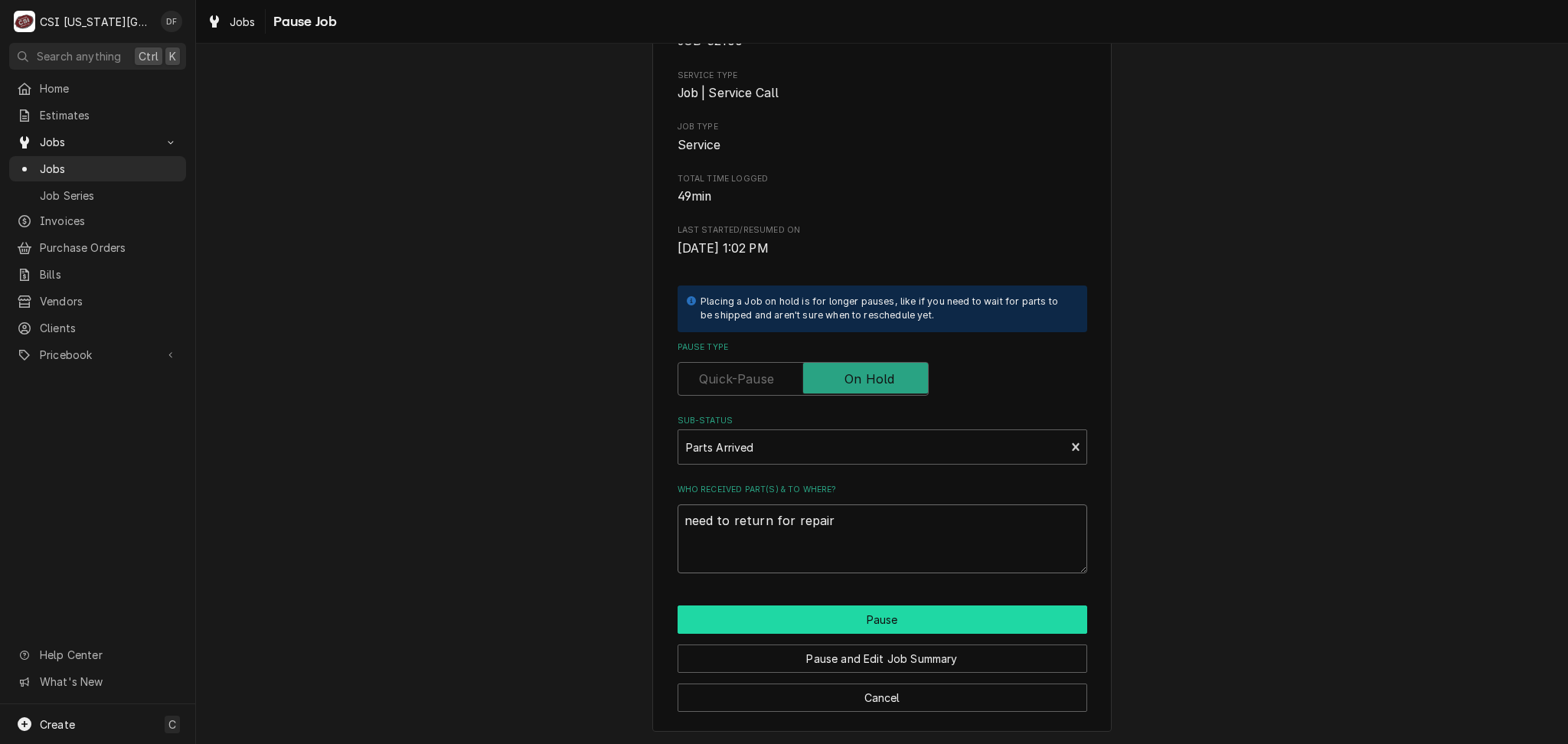
type textarea "need to return for repair"
click at [807, 622] on button "Pause" at bounding box center [882, 619] width 410 height 29
type textarea "x"
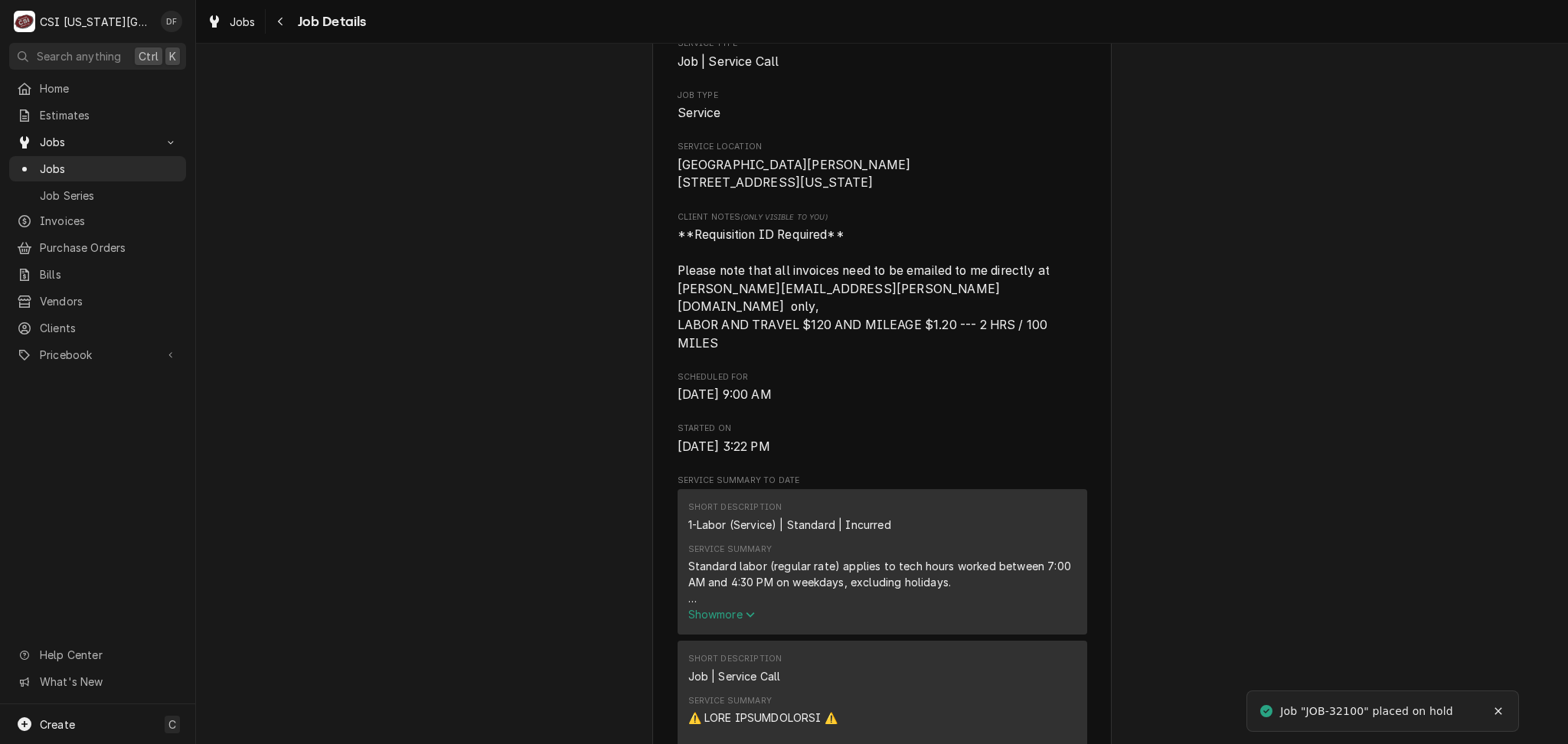
scroll to position [307, 0]
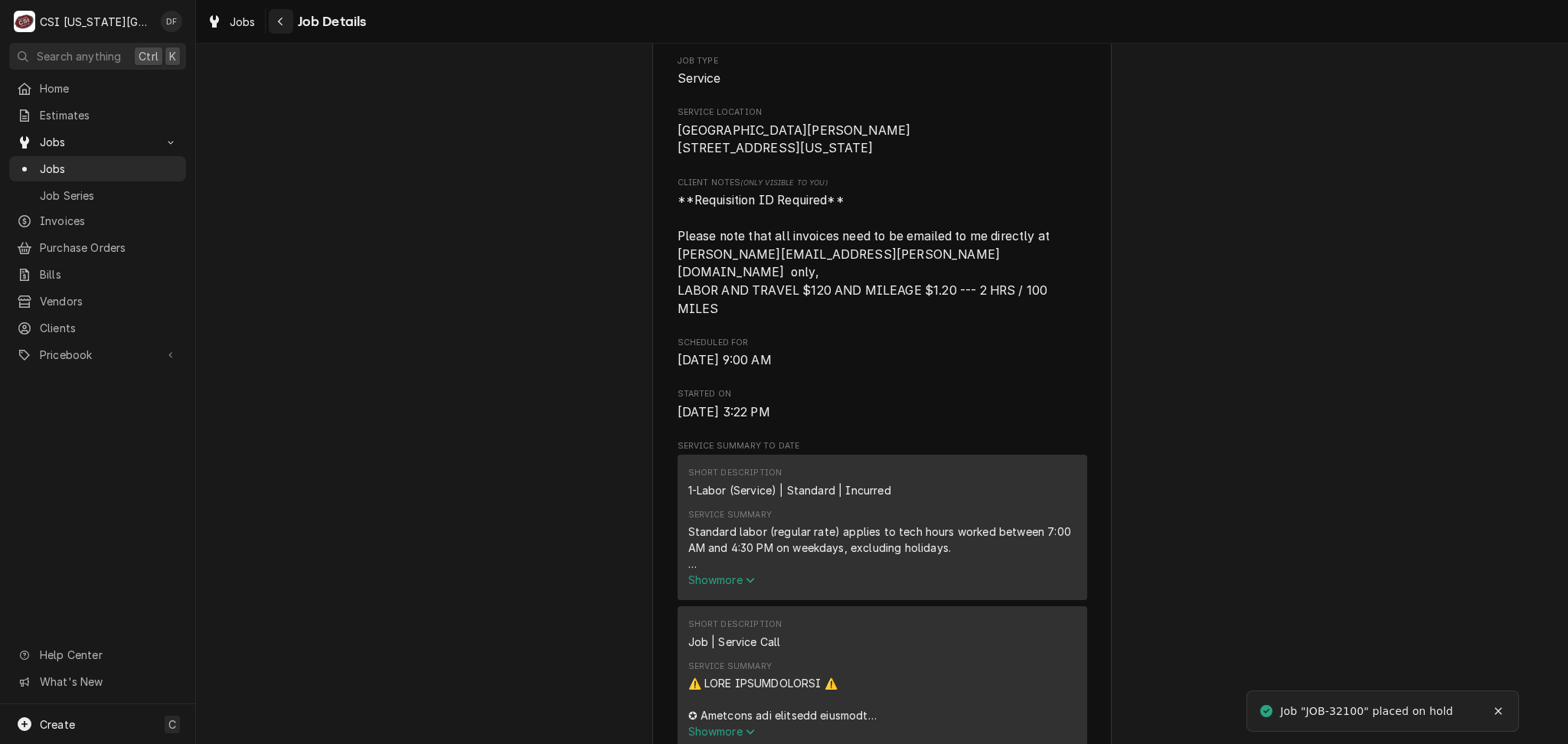
click at [279, 25] on icon "Navigate back" at bounding box center [280, 21] width 7 height 11
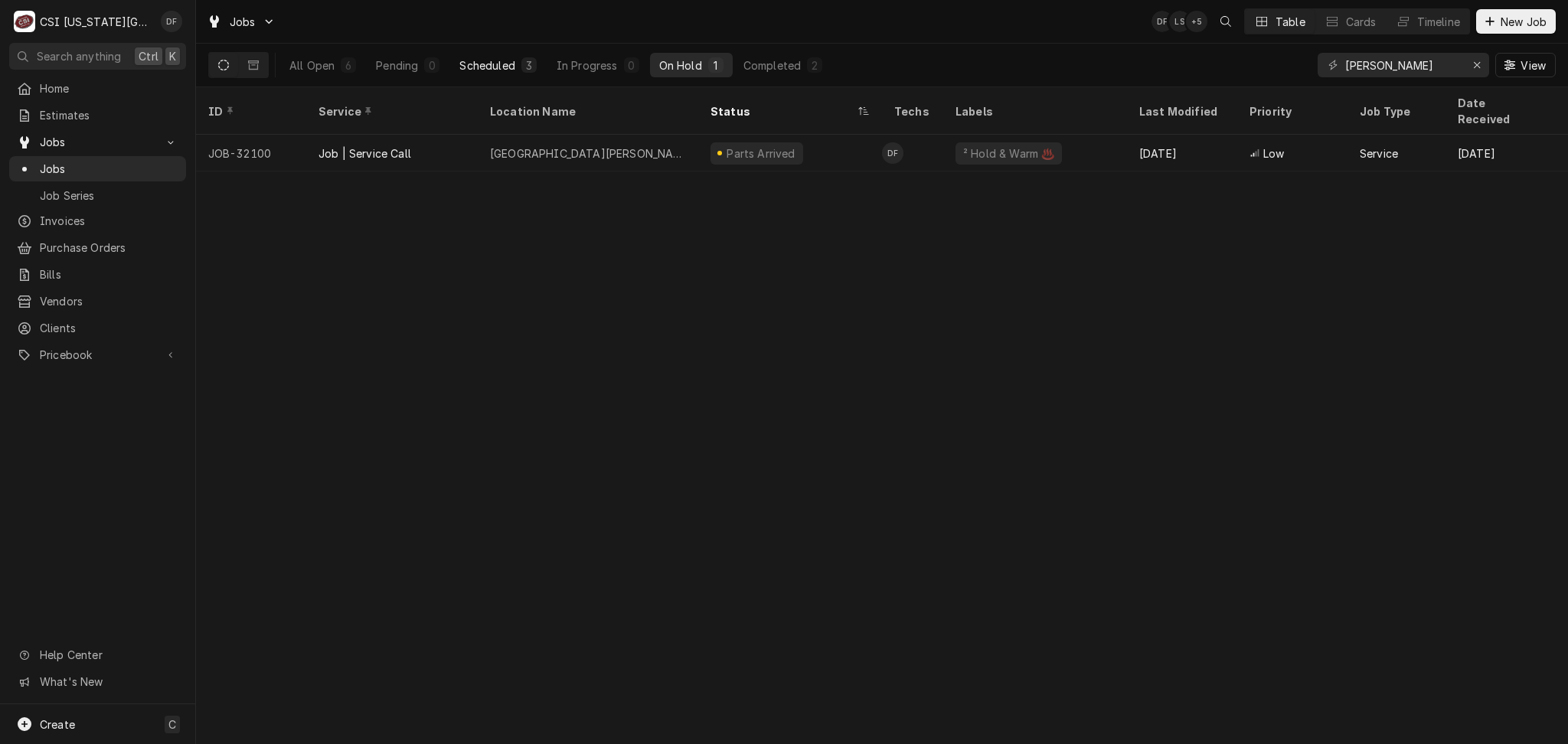
click at [511, 59] on div "Scheduled" at bounding box center [487, 65] width 56 height 16
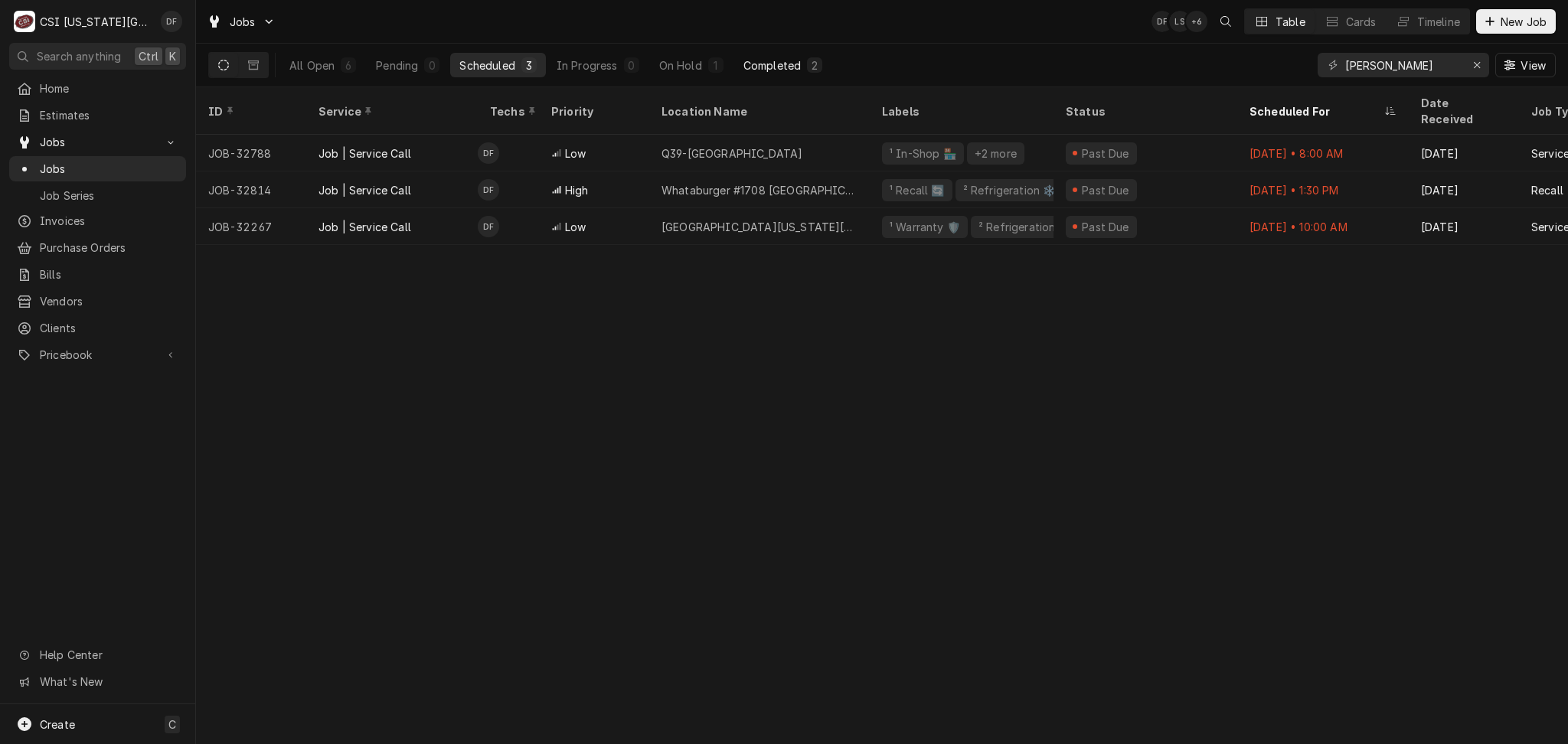
click at [816, 65] on div "2" at bounding box center [814, 65] width 9 height 16
